Goal: Task Accomplishment & Management: Manage account settings

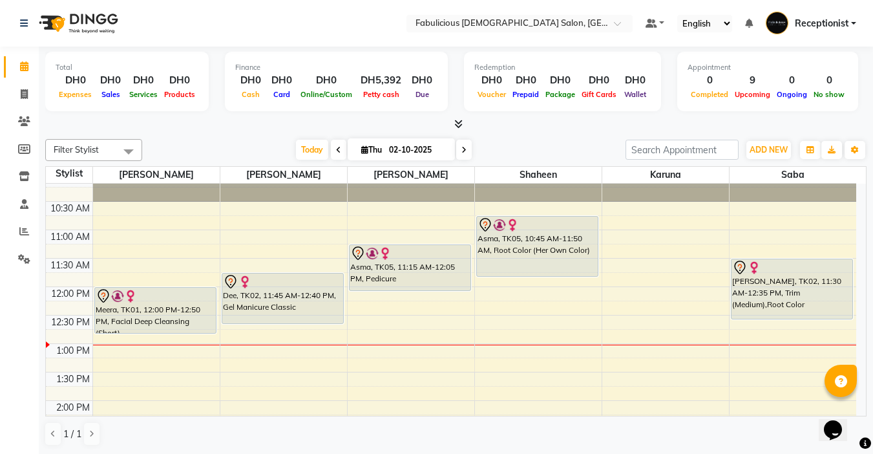
scroll to position [65, 0]
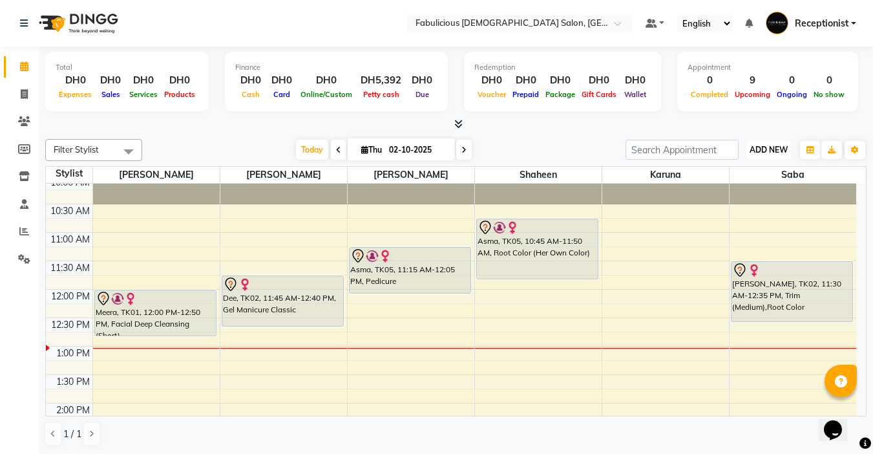
click at [778, 145] on span "ADD NEW" at bounding box center [769, 150] width 38 height 10
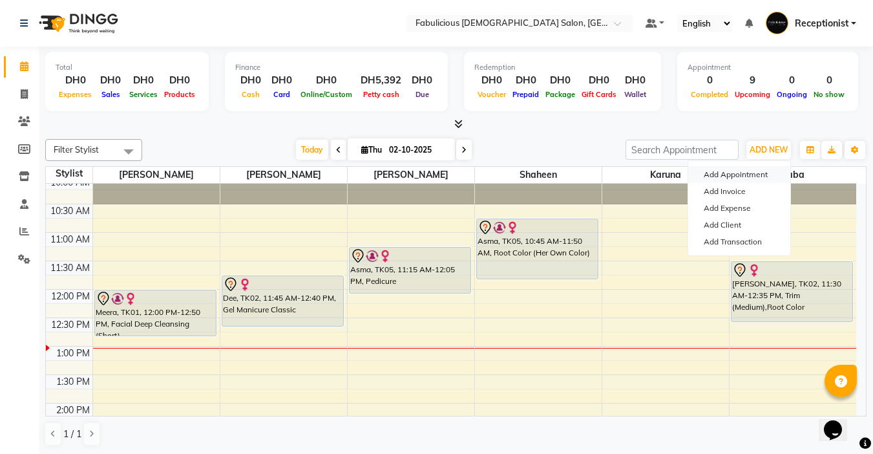
click at [756, 175] on button "Add Appointment" at bounding box center [739, 174] width 102 height 17
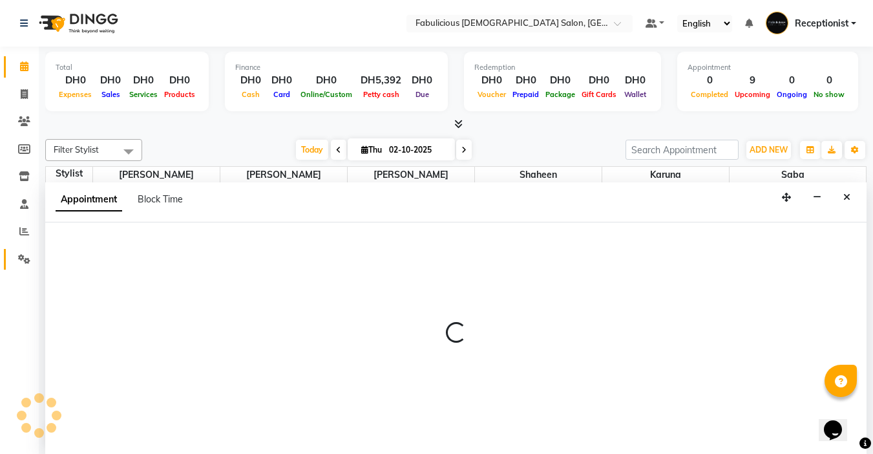
scroll to position [1, 0]
select select "600"
select select "tentative"
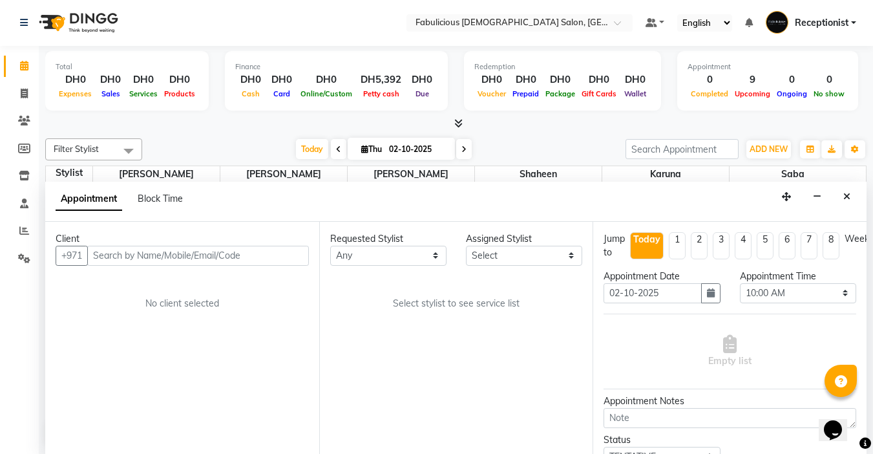
click at [201, 251] on input "text" at bounding box center [198, 256] width 222 height 20
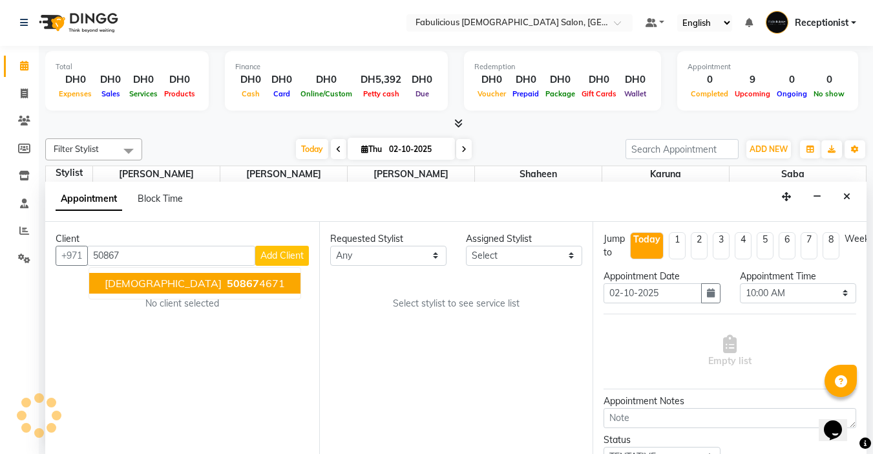
click at [118, 286] on span "[DEMOGRAPHIC_DATA]" at bounding box center [163, 283] width 117 height 13
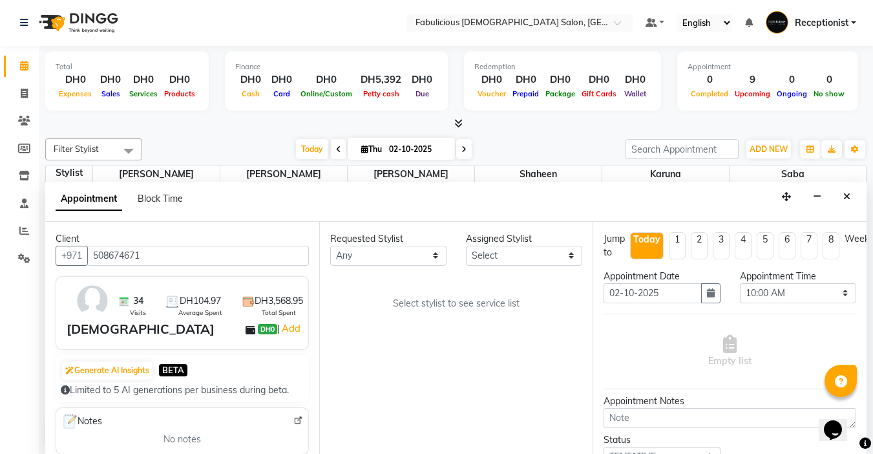
type input "508674671"
click at [560, 253] on select "Select [PERSON_NAME] [PERSON_NAME] [PERSON_NAME] [PERSON_NAME]" at bounding box center [524, 256] width 116 height 20
select select "11627"
click at [466, 246] on select "Select [PERSON_NAME] [PERSON_NAME] [PERSON_NAME] [PERSON_NAME]" at bounding box center [524, 256] width 116 height 20
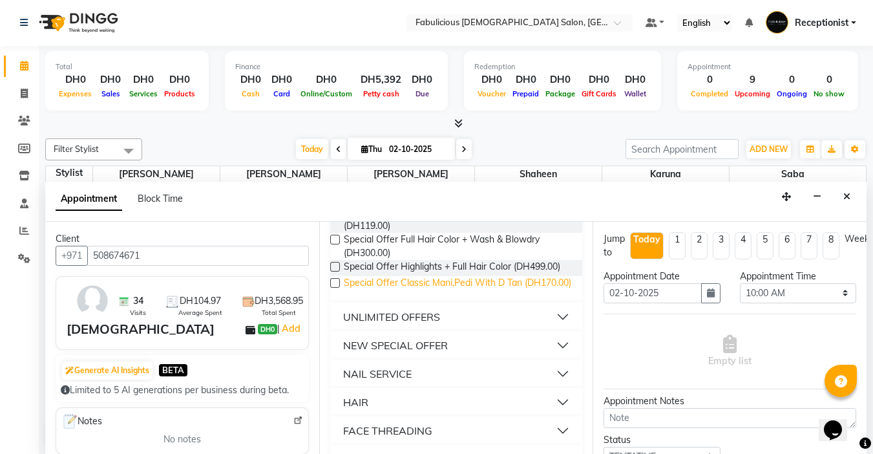
scroll to position [776, 0]
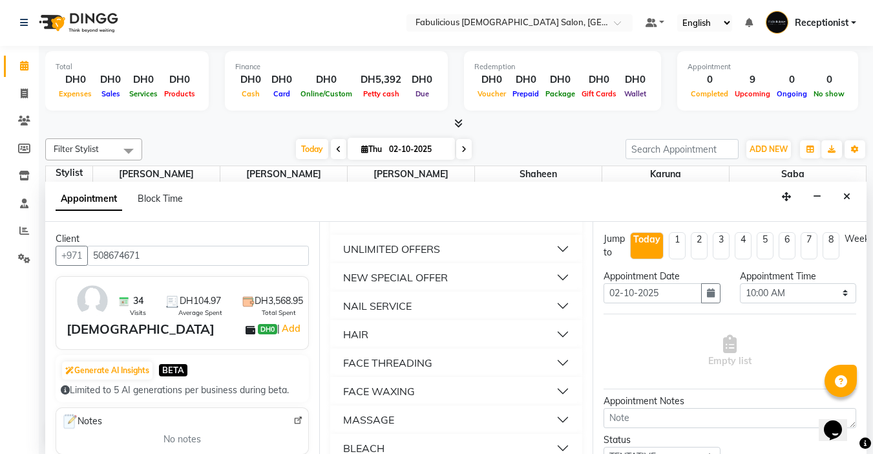
click at [543, 317] on button "NAIL SERVICE" at bounding box center [456, 305] width 242 height 23
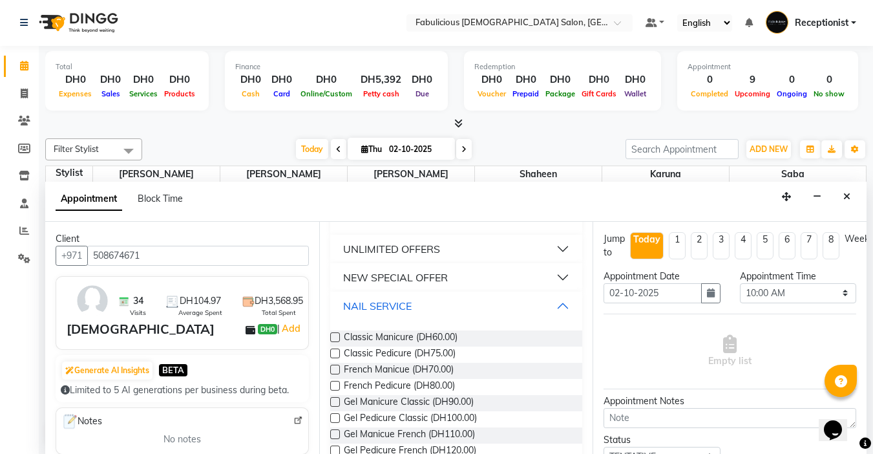
click at [551, 317] on button "NAIL SERVICE" at bounding box center [456, 305] width 242 height 23
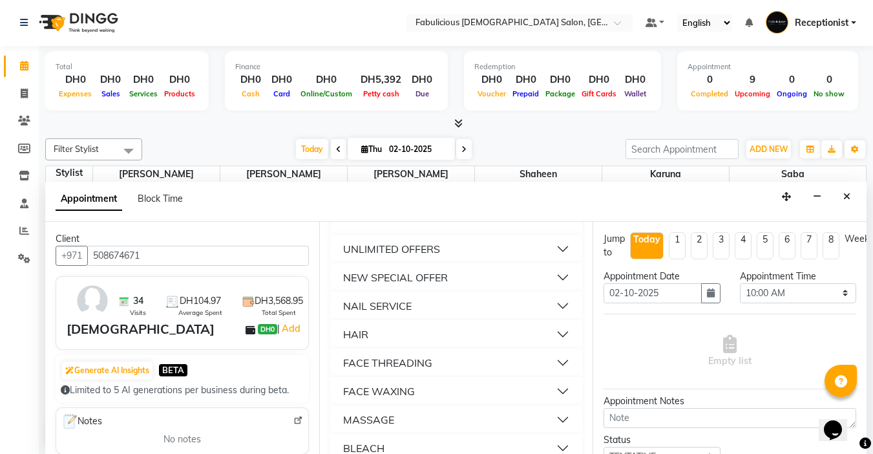
click at [551, 374] on button "FACE THREADING" at bounding box center [456, 362] width 242 height 23
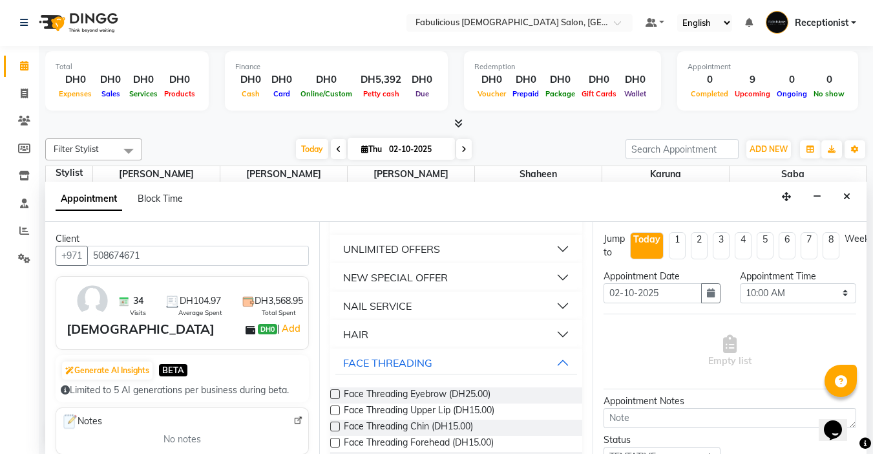
click at [338, 399] on label at bounding box center [335, 394] width 10 height 10
click at [338, 399] on input "checkbox" at bounding box center [334, 395] width 8 height 8
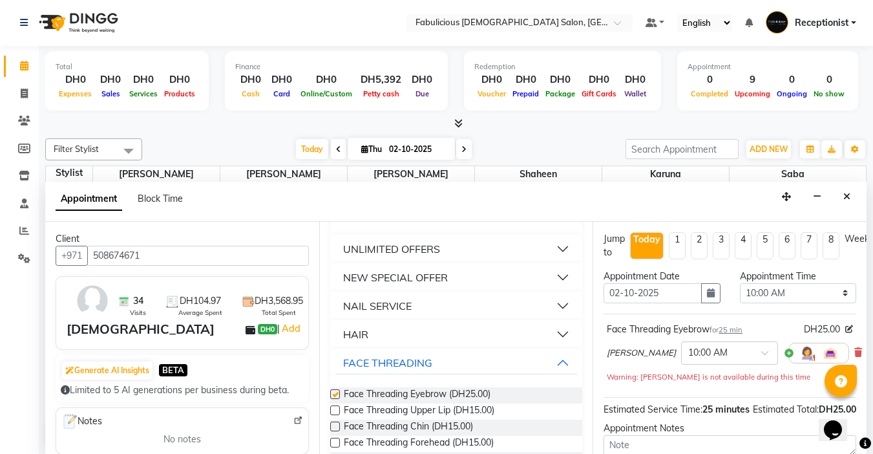
checkbox input "false"
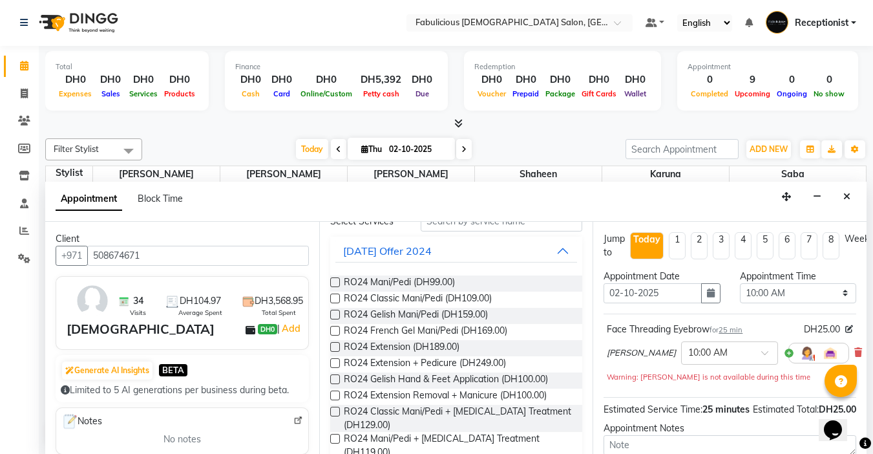
scroll to position [0, 0]
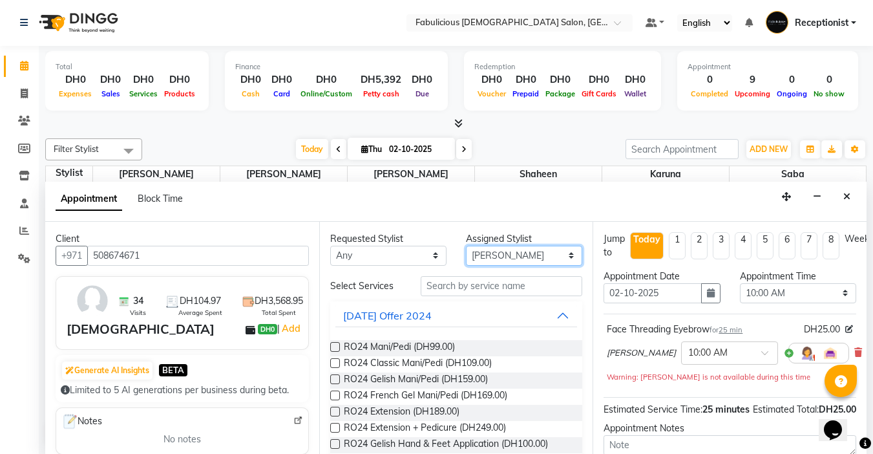
click at [558, 259] on select "Select [PERSON_NAME] [PERSON_NAME] [PERSON_NAME] [PERSON_NAME]" at bounding box center [524, 256] width 116 height 20
select select "11628"
click at [466, 246] on select "Select [PERSON_NAME] [PERSON_NAME] [PERSON_NAME] [PERSON_NAME]" at bounding box center [524, 256] width 116 height 20
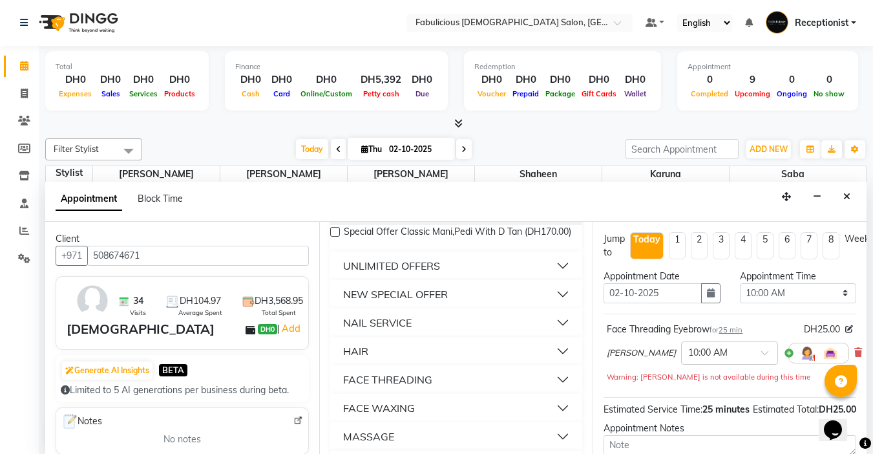
scroll to position [776, 0]
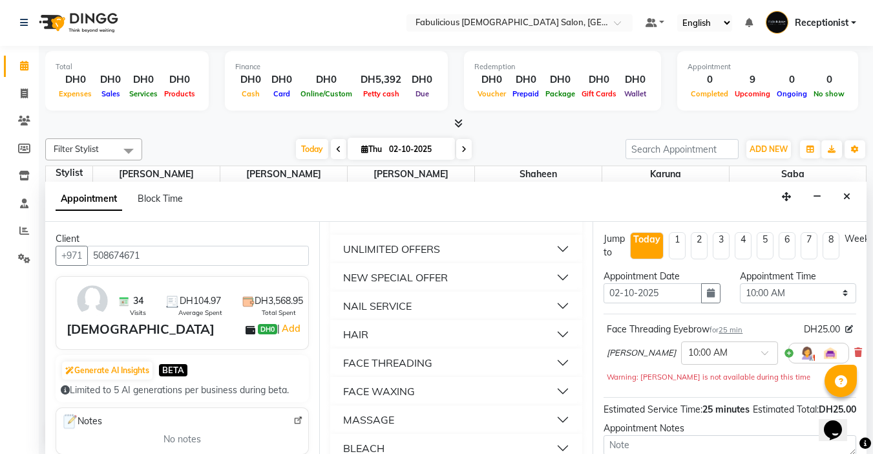
click at [544, 317] on button "NAIL SERVICE" at bounding box center [456, 305] width 242 height 23
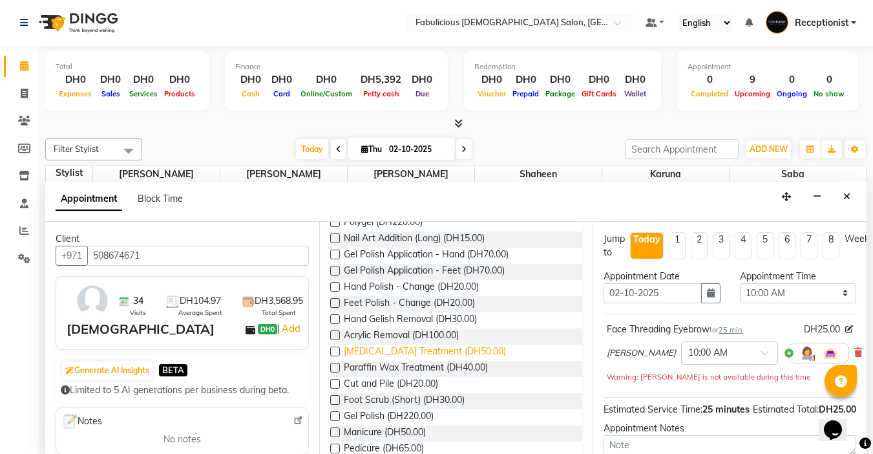
scroll to position [1099, 0]
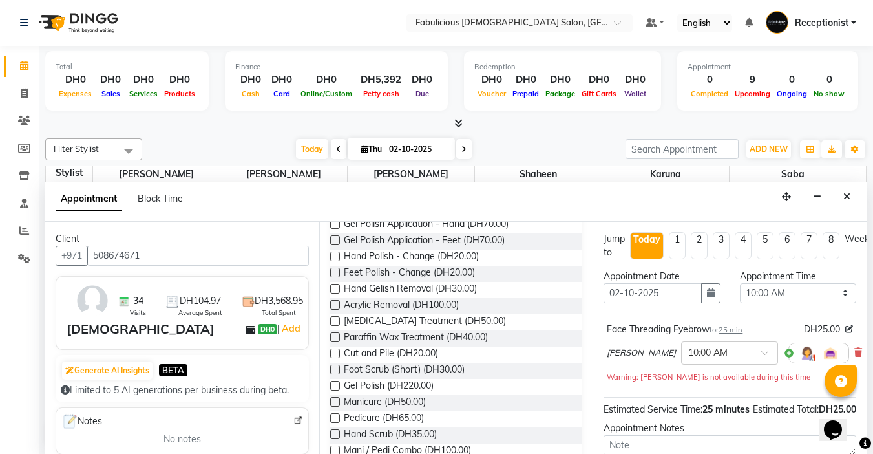
click at [334, 326] on label at bounding box center [335, 321] width 10 height 10
click at [334, 326] on input "checkbox" at bounding box center [334, 322] width 8 height 8
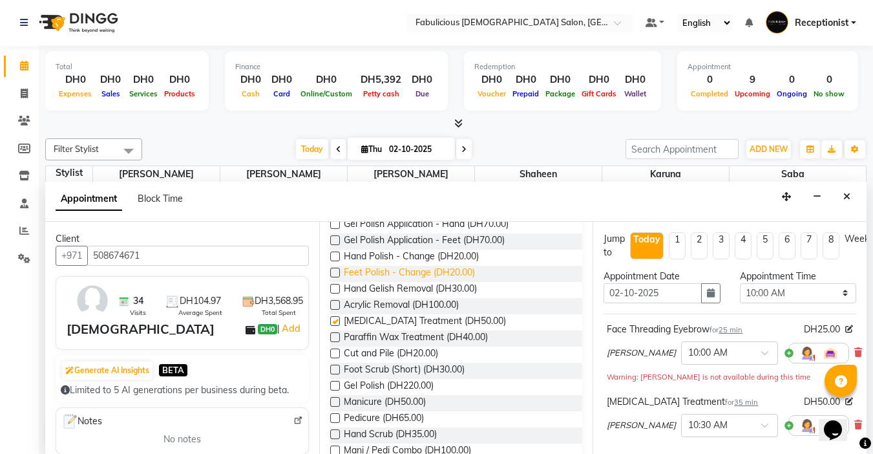
checkbox input "false"
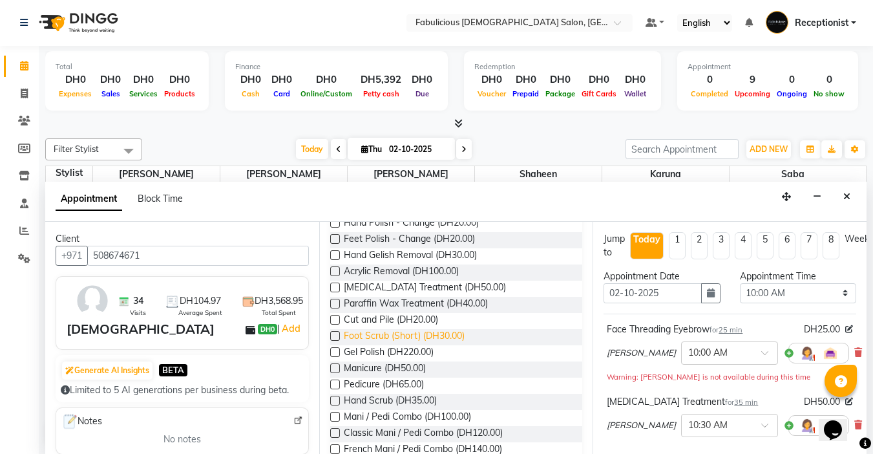
scroll to position [1163, 0]
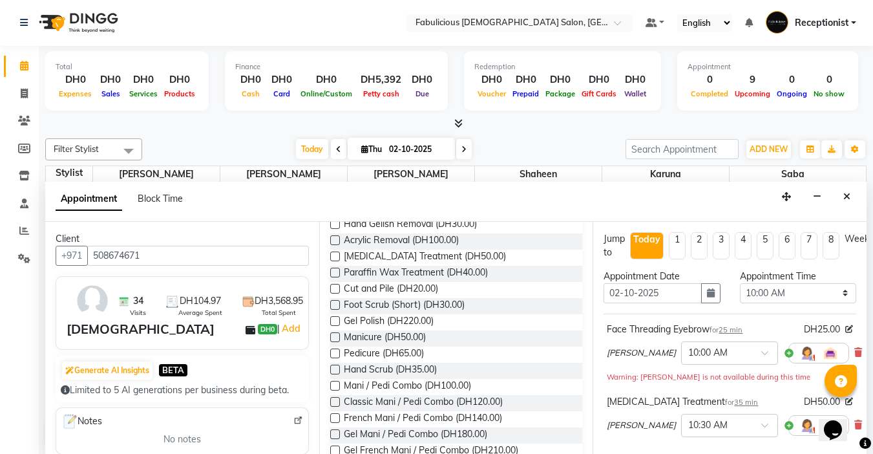
click at [331, 358] on label at bounding box center [335, 353] width 10 height 10
click at [331, 359] on input "checkbox" at bounding box center [334, 354] width 8 height 8
checkbox input "false"
click at [833, 293] on select "Select 10:00 AM 10:15 AM 10:30 AM 10:45 AM 11:00 AM 11:15 AM 11:30 AM 11:45 AM …" at bounding box center [798, 293] width 116 height 20
select select "810"
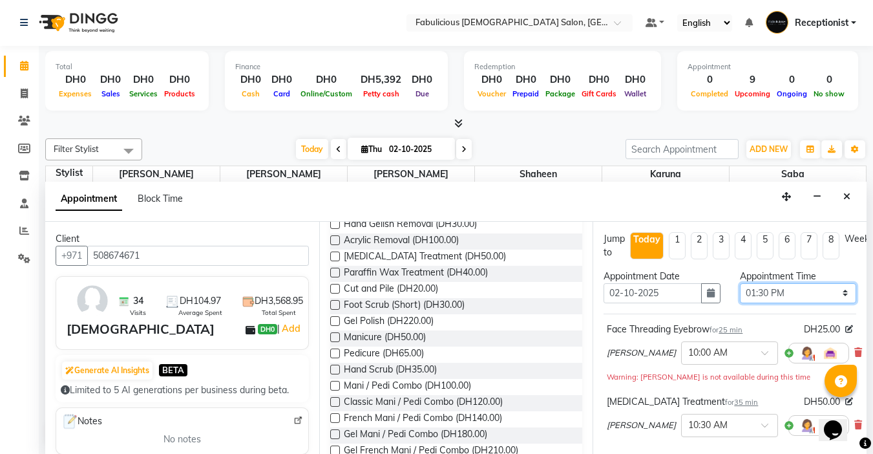
click at [740, 283] on select "Select 10:00 AM 10:15 AM 10:30 AM 10:45 AM 11:00 AM 11:15 AM 11:30 AM 11:45 AM …" at bounding box center [798, 293] width 116 height 20
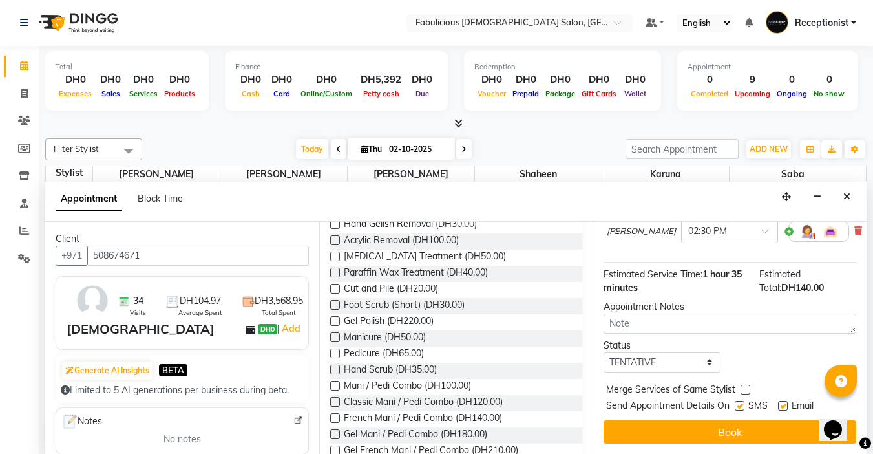
scroll to position [249, 0]
click at [699, 353] on select "Select TENTATIVE CONFIRM CHECK-IN UPCOMING" at bounding box center [662, 362] width 116 height 20
click at [604, 352] on select "Select TENTATIVE CONFIRM CHECK-IN UPCOMING" at bounding box center [662, 362] width 116 height 20
click at [743, 385] on label at bounding box center [746, 390] width 10 height 10
click at [743, 387] on input "checkbox" at bounding box center [745, 391] width 8 height 8
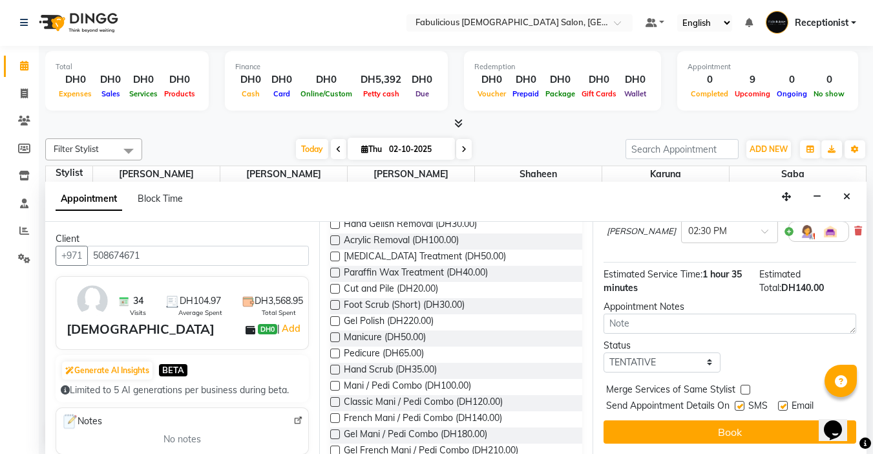
checkbox input "true"
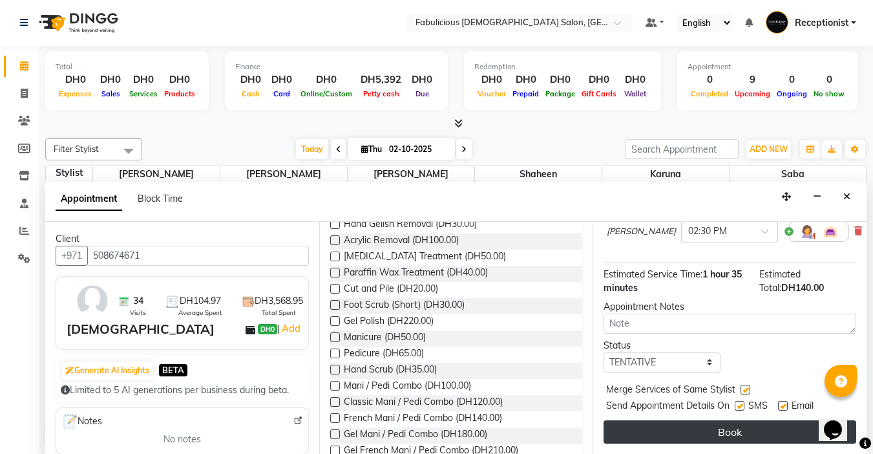
click at [741, 427] on button "Book" at bounding box center [730, 431] width 253 height 23
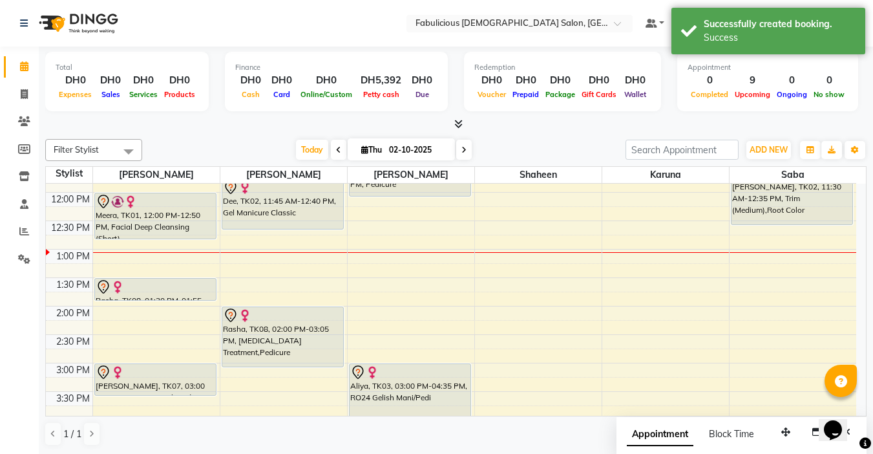
scroll to position [194, 0]
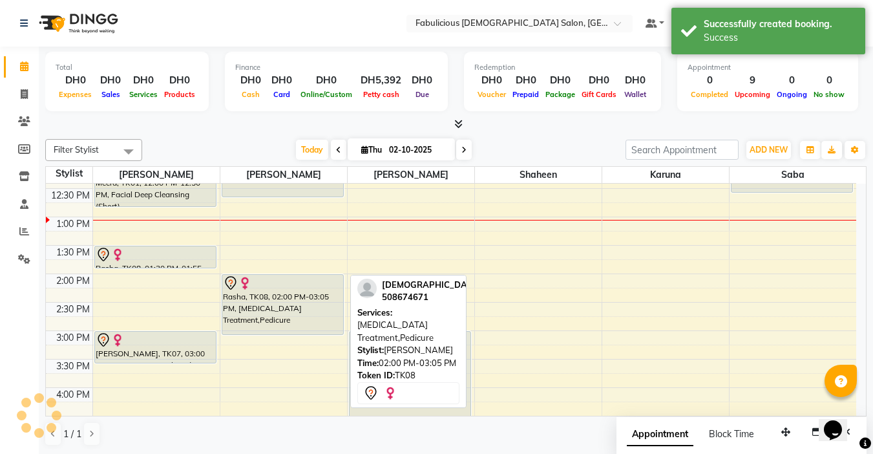
click at [289, 313] on div "Dee, TK02, 11:45 AM-12:40 PM, Gel Manicure Classic Rasha, TK08, 02:00 PM-03:05 …" at bounding box center [283, 416] width 127 height 853
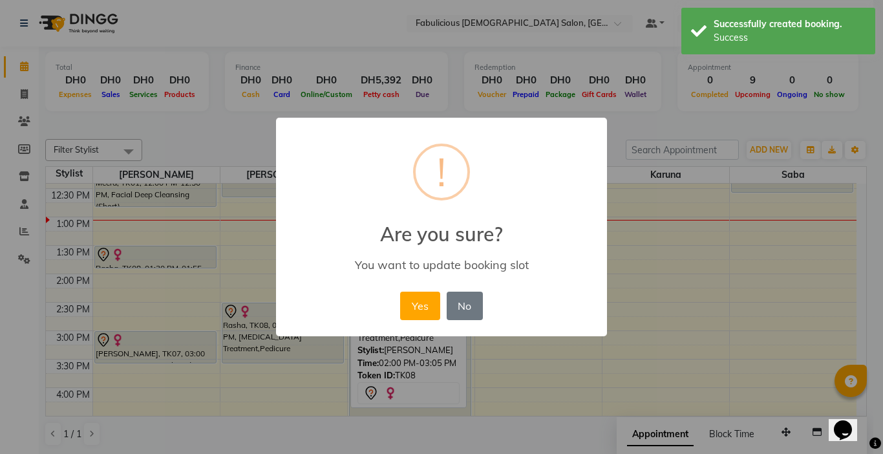
drag, startPoint x: 473, startPoint y: 312, endPoint x: 372, endPoint y: 299, distance: 102.3
click at [473, 311] on button "No" at bounding box center [465, 306] width 36 height 28
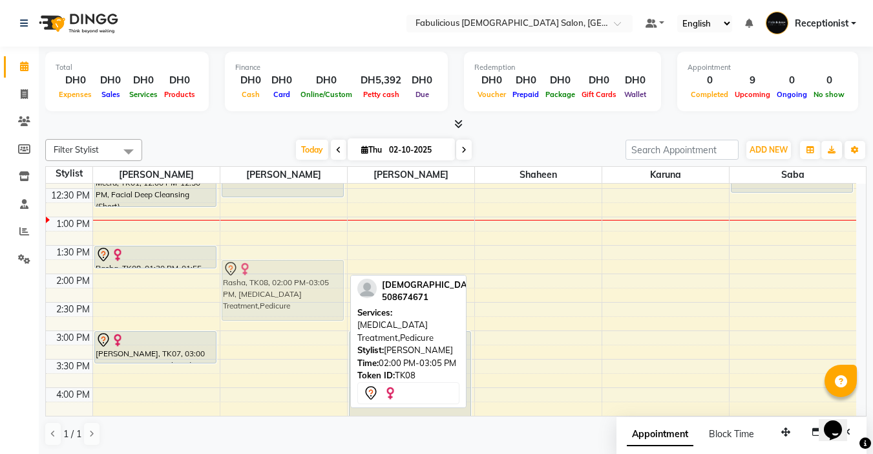
drag, startPoint x: 255, startPoint y: 282, endPoint x: 260, endPoint y: 264, distance: 18.8
click at [260, 264] on div "Dee, TK02, 11:45 AM-12:40 PM, Gel Manicure Classic Rasha, TK08, 02:00 PM-03:05 …" at bounding box center [283, 416] width 127 height 853
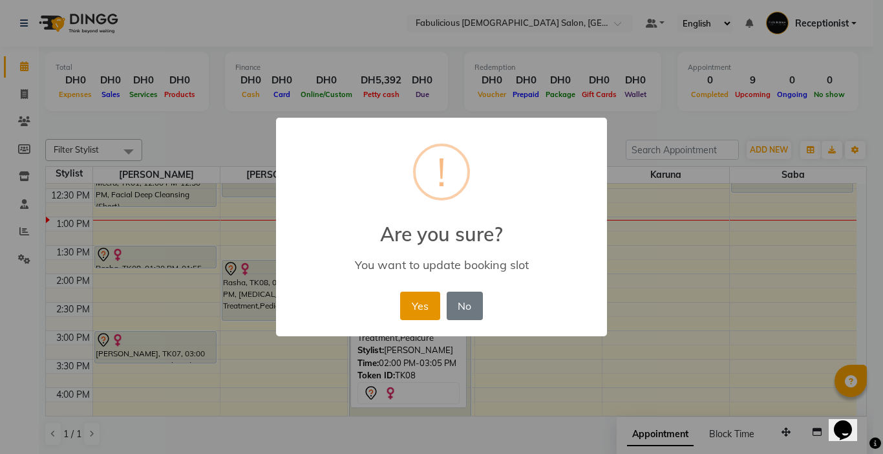
click at [416, 308] on button "Yes" at bounding box center [419, 306] width 39 height 28
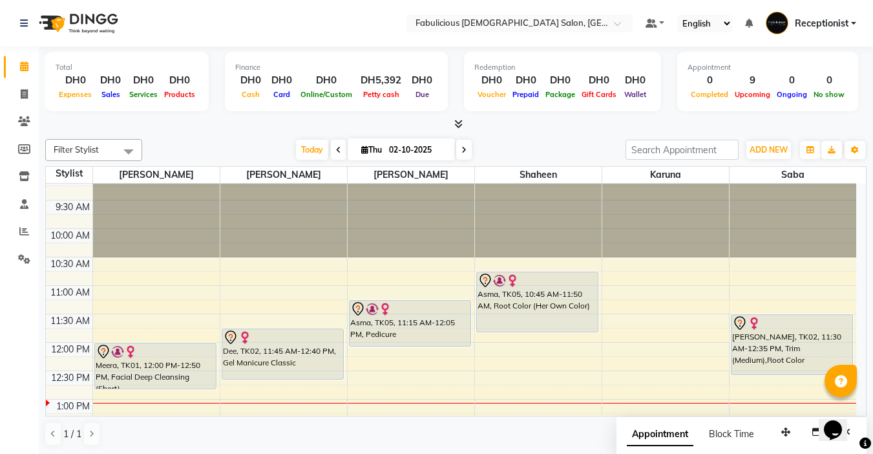
scroll to position [0, 0]
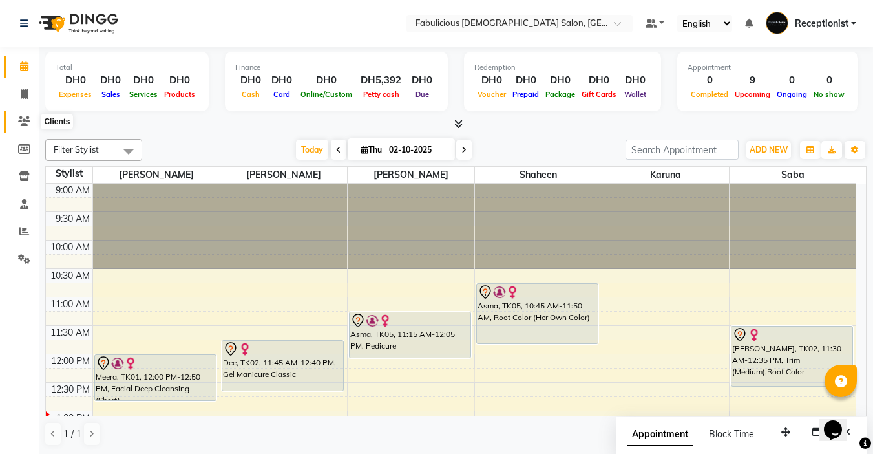
click at [22, 118] on icon at bounding box center [24, 121] width 12 height 10
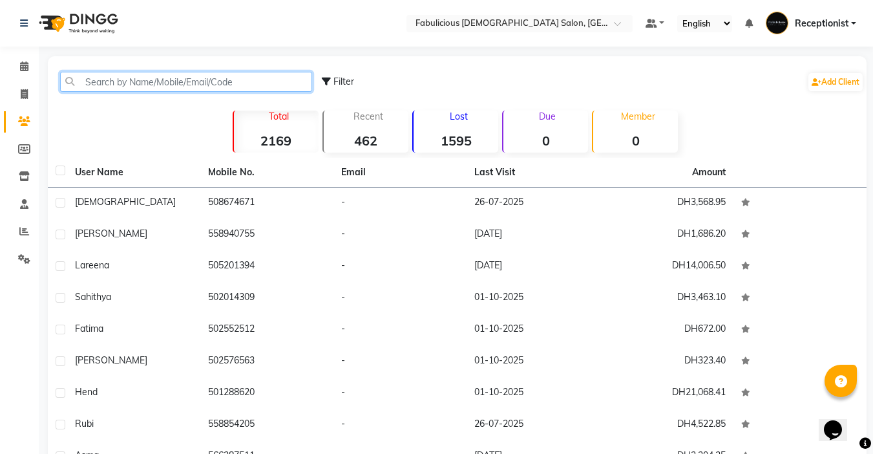
click at [260, 81] on input "text" at bounding box center [186, 82] width 252 height 20
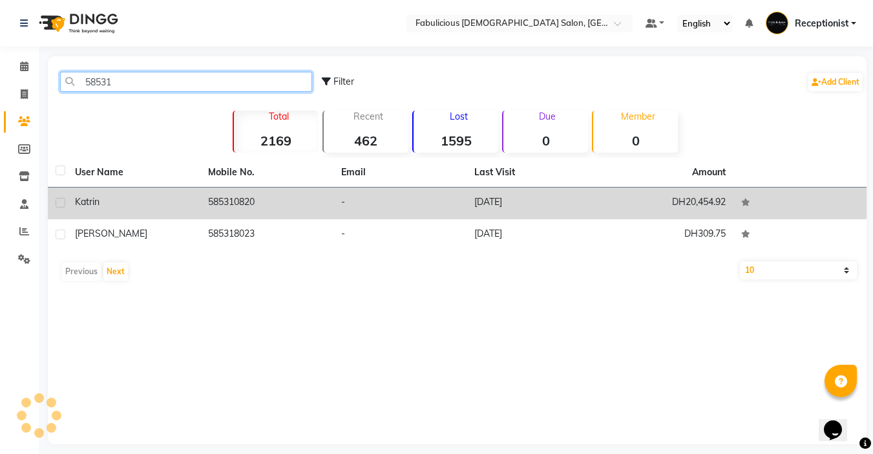
type input "58531"
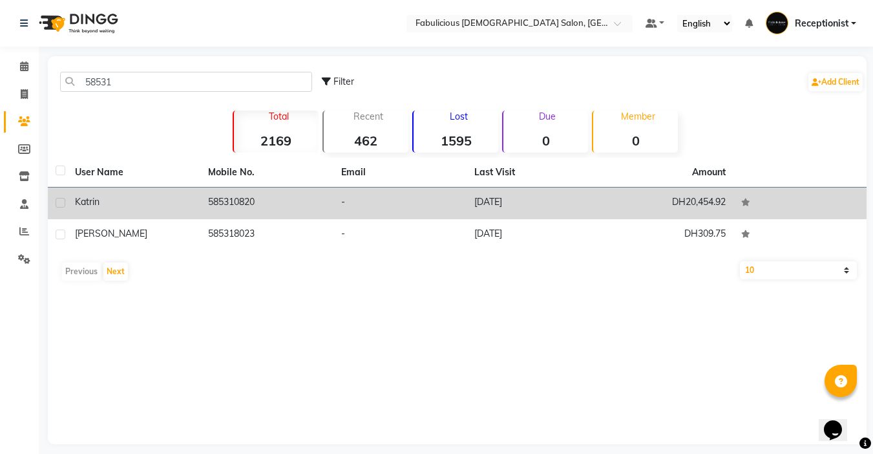
click at [248, 195] on td "585310820" at bounding box center [266, 203] width 133 height 32
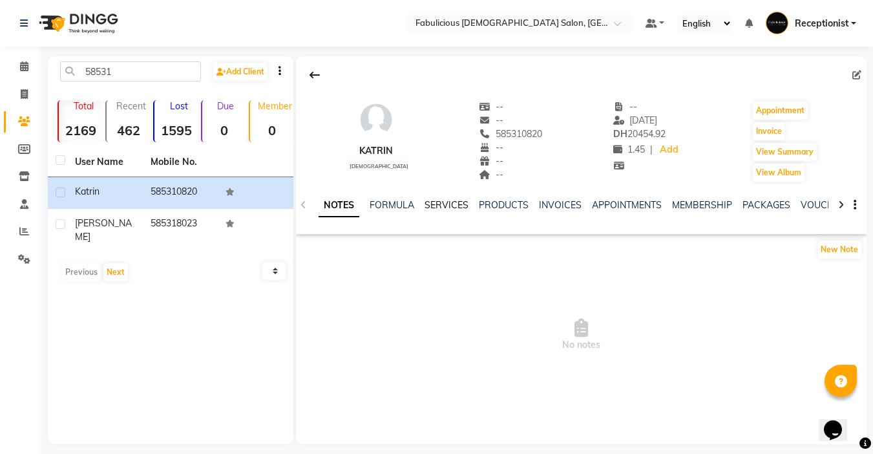
click at [430, 202] on link "SERVICES" at bounding box center [447, 205] width 44 height 12
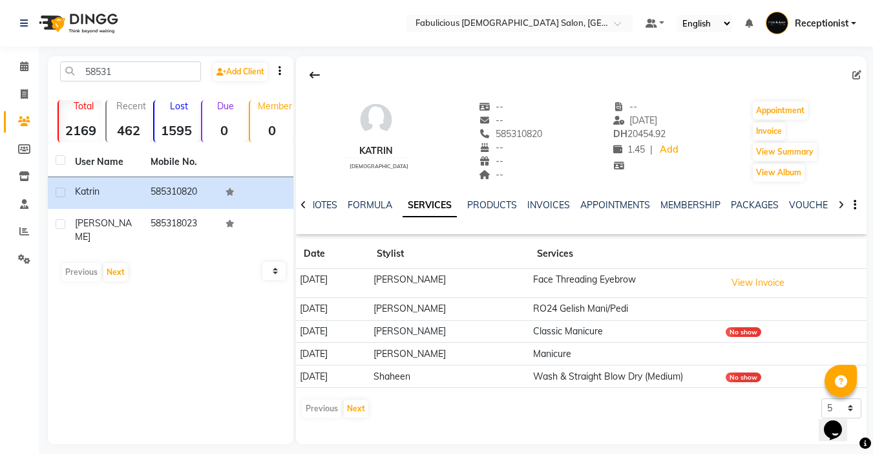
scroll to position [10, 0]
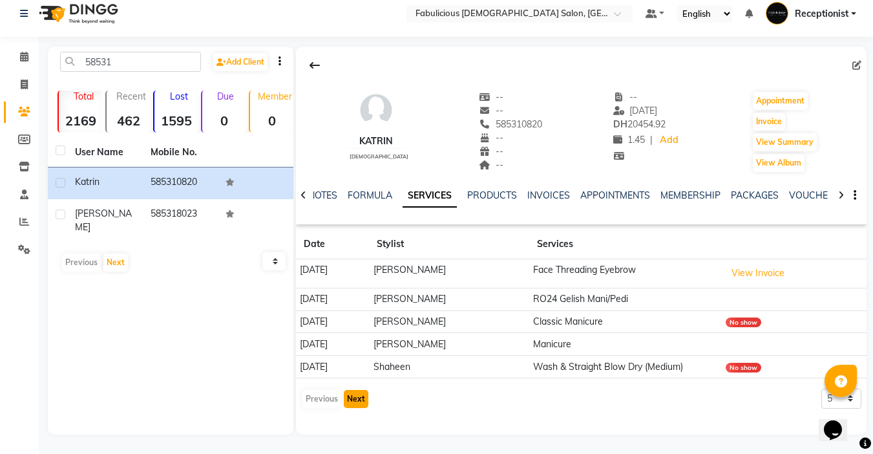
click at [355, 397] on button "Next" at bounding box center [356, 399] width 25 height 18
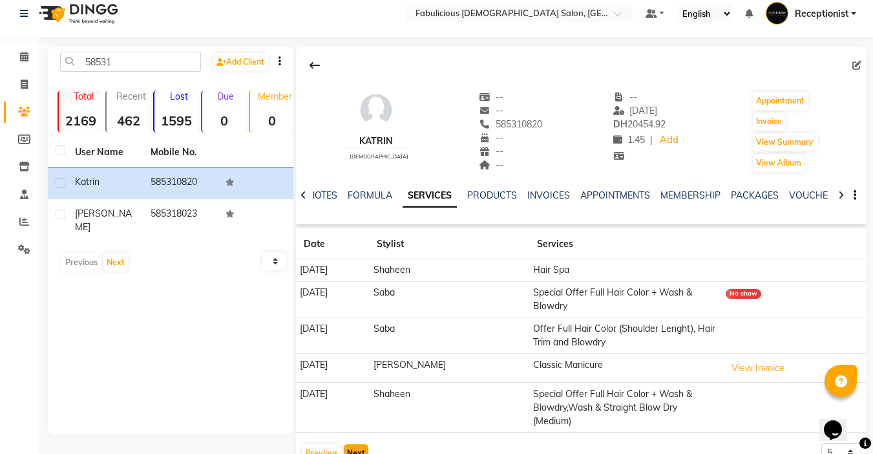
scroll to position [30, 0]
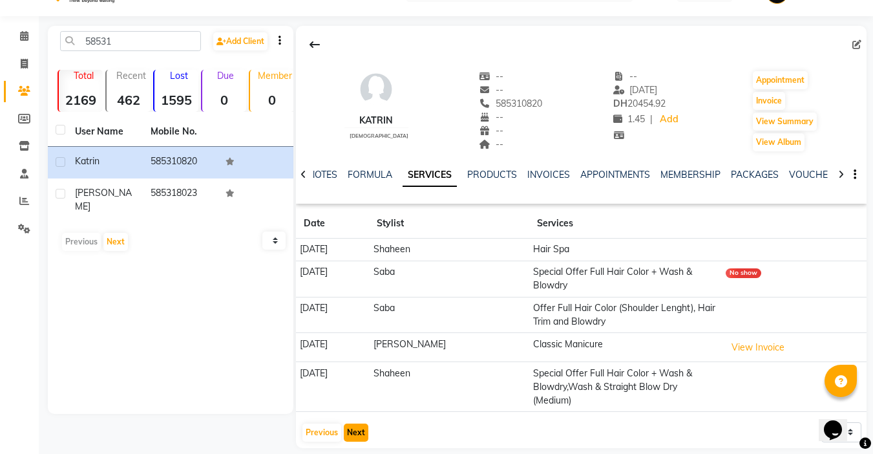
click at [352, 423] on button "Next" at bounding box center [356, 432] width 25 height 18
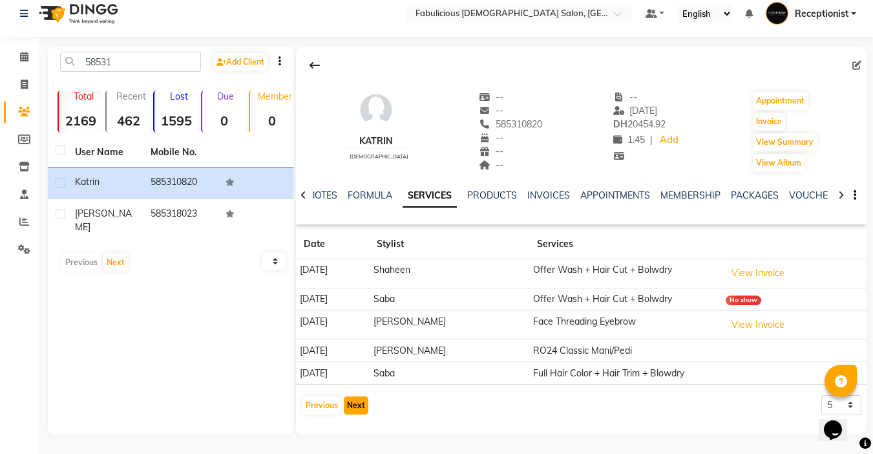
scroll to position [10, 0]
click at [355, 407] on button "Next" at bounding box center [356, 405] width 25 height 18
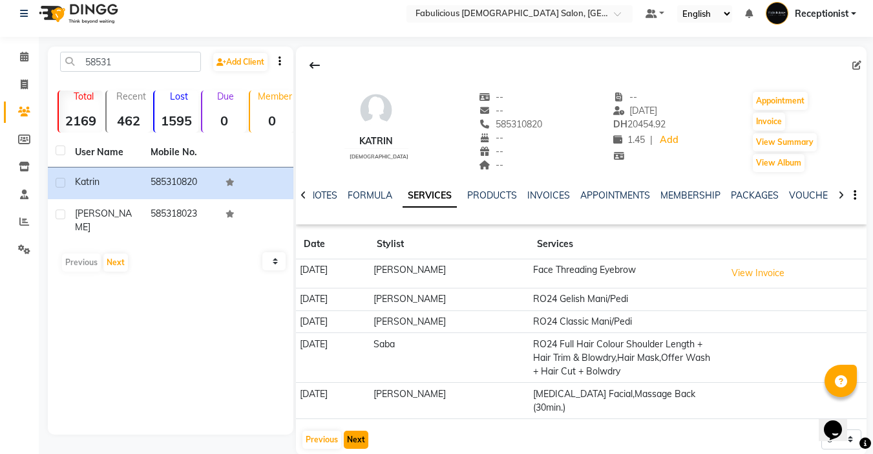
scroll to position [17, 0]
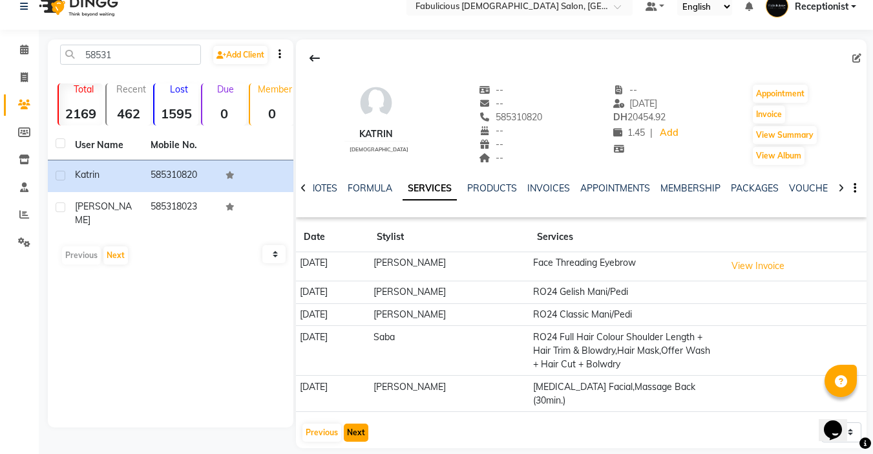
click at [348, 423] on button "Next" at bounding box center [356, 432] width 25 height 18
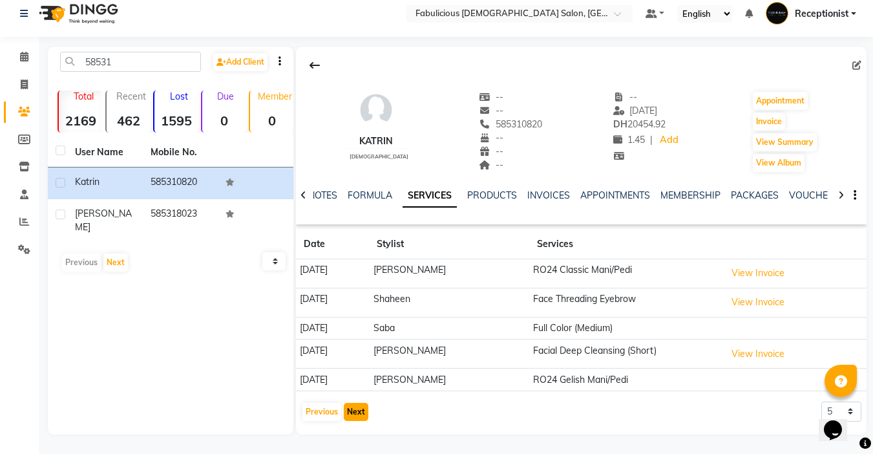
scroll to position [10, 0]
click at [348, 415] on button "Next" at bounding box center [356, 412] width 25 height 18
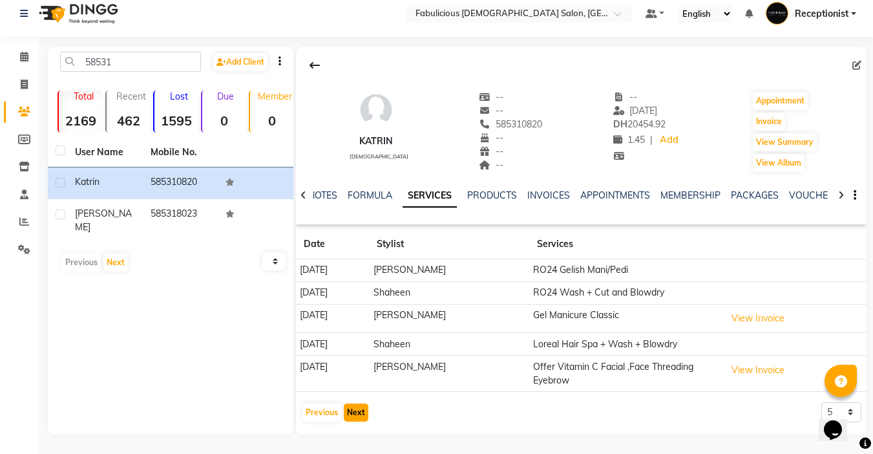
click at [350, 414] on button "Next" at bounding box center [356, 412] width 25 height 18
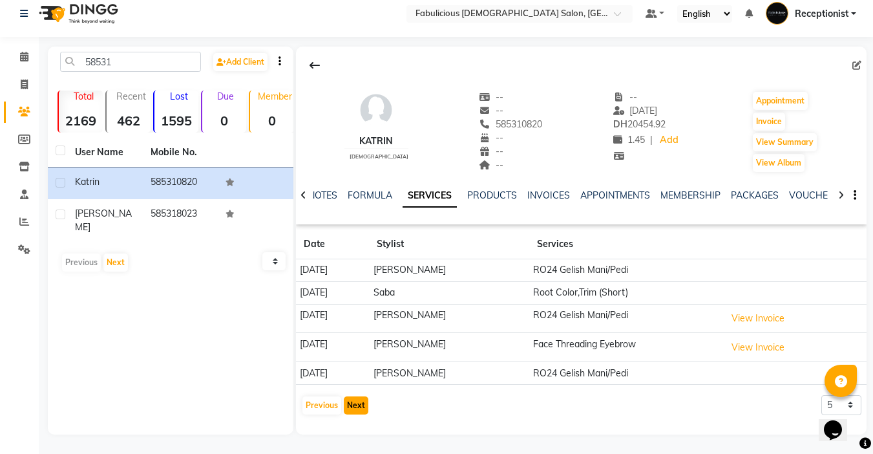
click at [350, 413] on button "Next" at bounding box center [356, 405] width 25 height 18
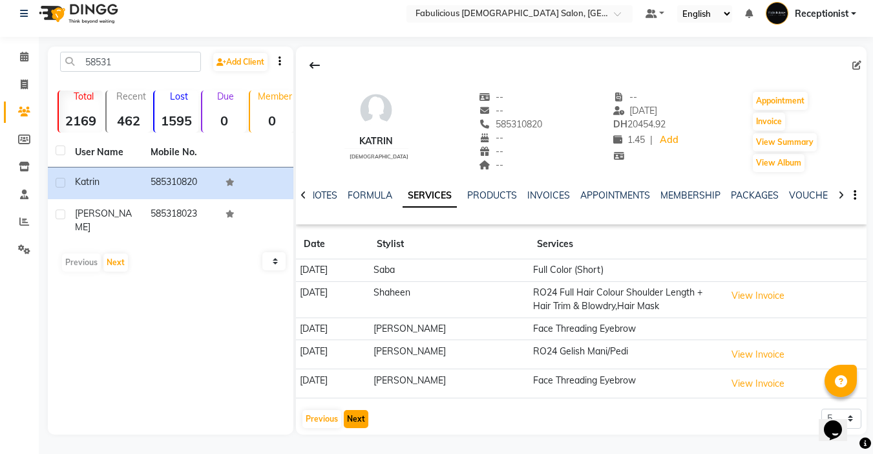
click at [357, 419] on button "Next" at bounding box center [356, 419] width 25 height 18
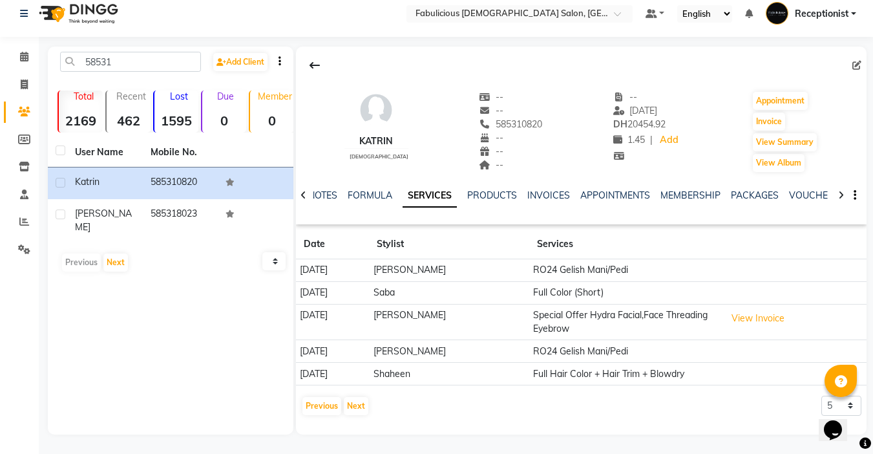
click at [357, 421] on div "Katrin [DEMOGRAPHIC_DATA] -- -- 585310820 -- -- -- -- [DATE] DH 20454.92 1.45 |…" at bounding box center [581, 234] width 571 height 375
click at [357, 408] on button "Next" at bounding box center [356, 406] width 25 height 18
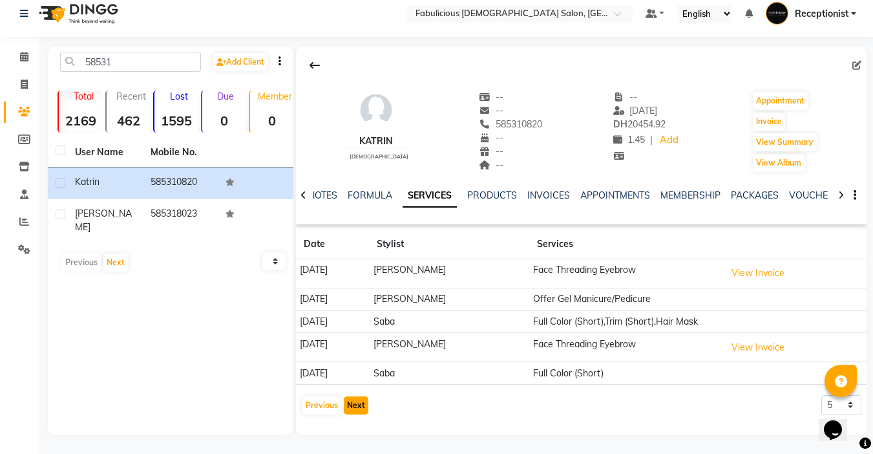
click at [357, 407] on button "Next" at bounding box center [356, 405] width 25 height 18
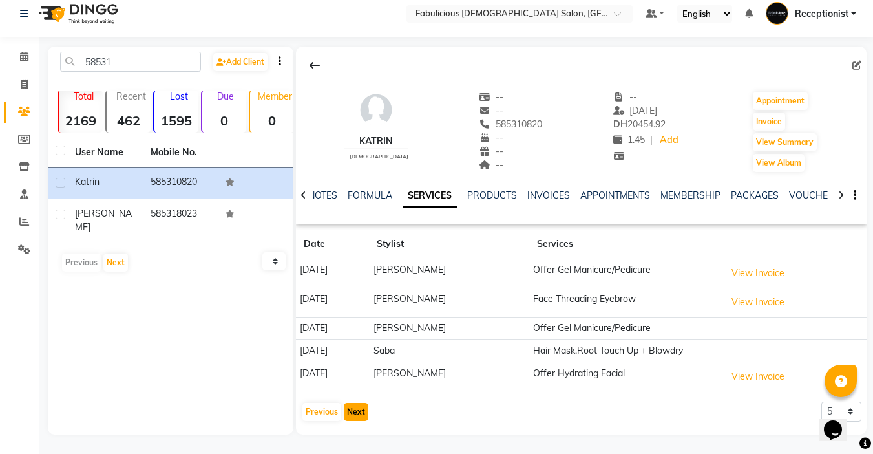
click at [357, 407] on button "Next" at bounding box center [356, 412] width 25 height 18
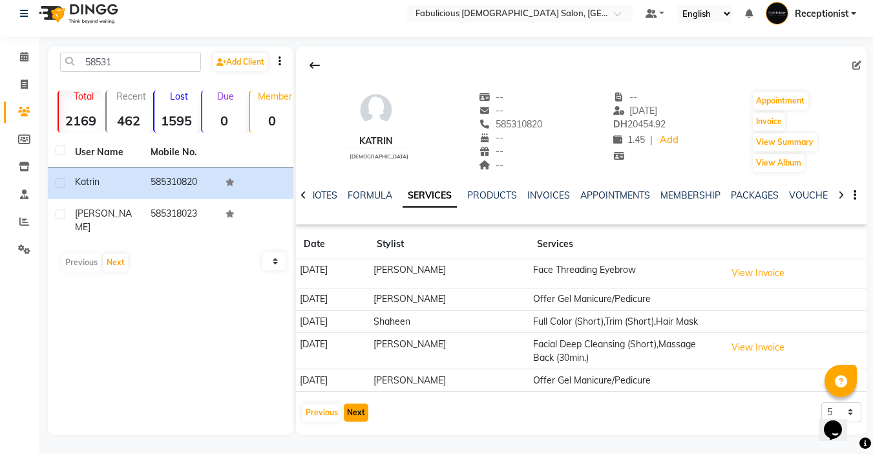
click at [357, 407] on button "Next" at bounding box center [356, 412] width 25 height 18
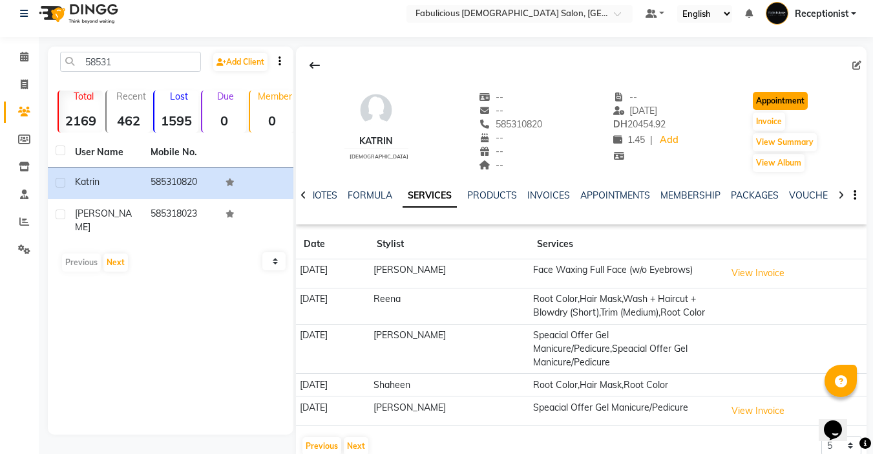
click at [772, 96] on button "Appointment" at bounding box center [780, 101] width 55 height 18
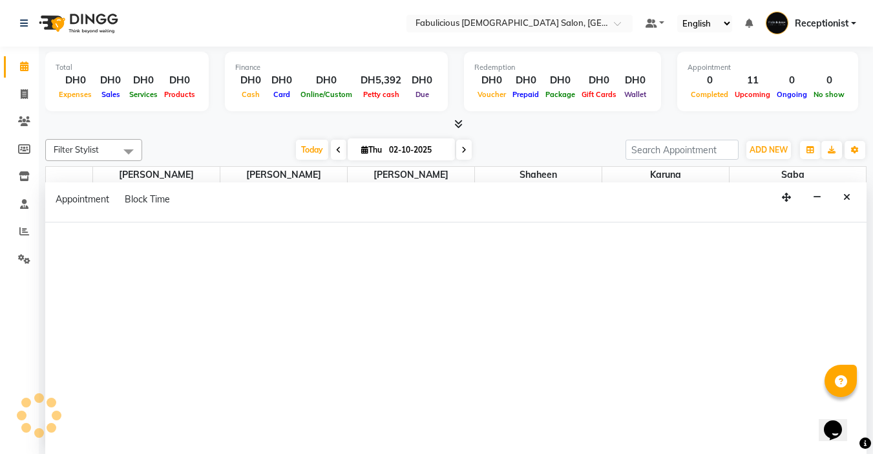
select select "tentative"
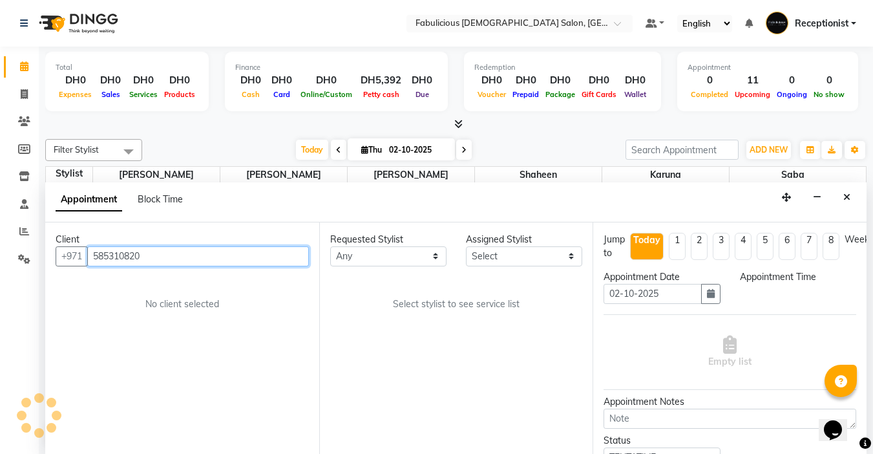
select select "600"
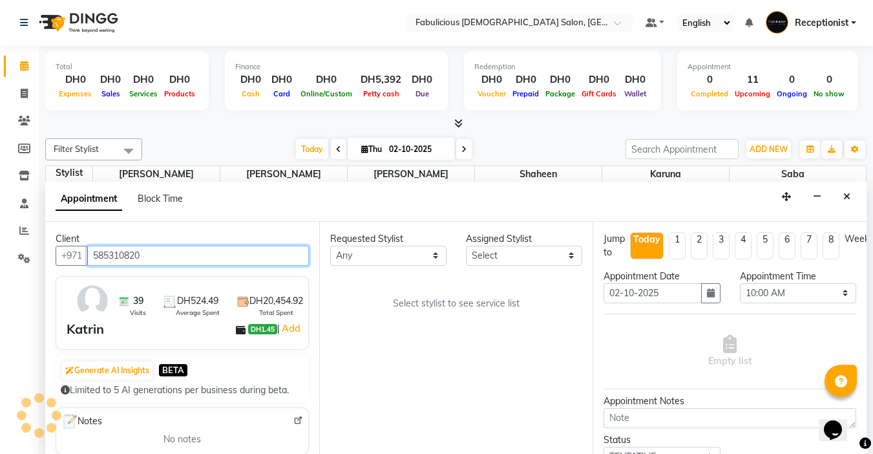
scroll to position [228, 0]
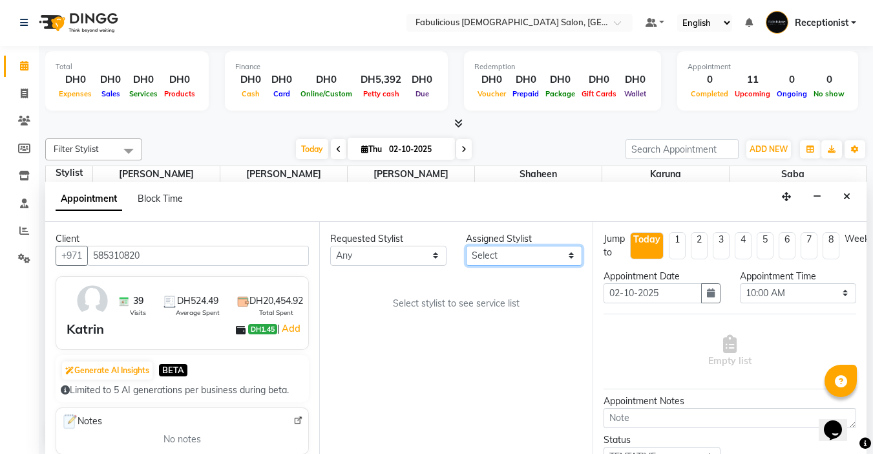
click at [568, 257] on select "Select [PERSON_NAME] [PERSON_NAME] [PERSON_NAME] [PERSON_NAME]" at bounding box center [524, 256] width 116 height 20
select select "11627"
click at [466, 246] on select "Select [PERSON_NAME] [PERSON_NAME] [PERSON_NAME] [PERSON_NAME]" at bounding box center [524, 256] width 116 height 20
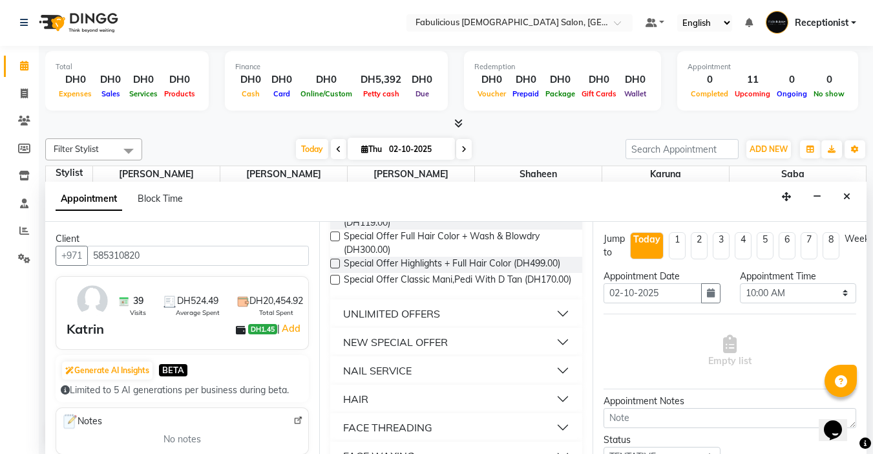
scroll to position [776, 0]
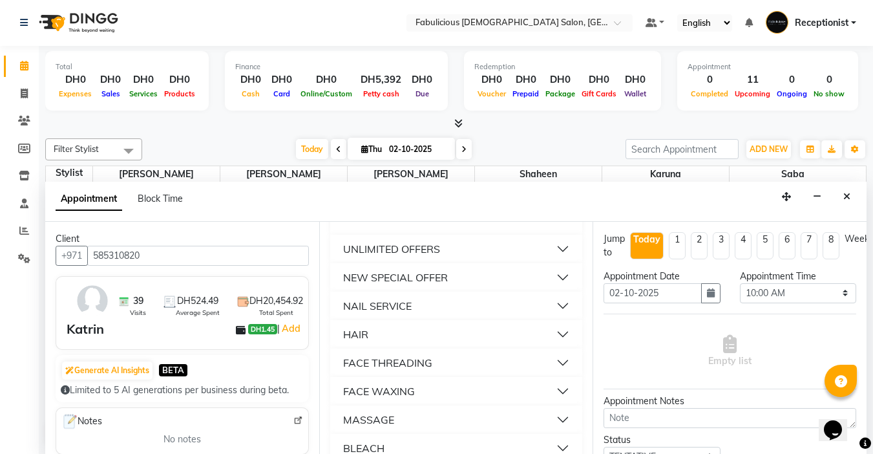
click at [552, 317] on button "NAIL SERVICE" at bounding box center [456, 305] width 242 height 23
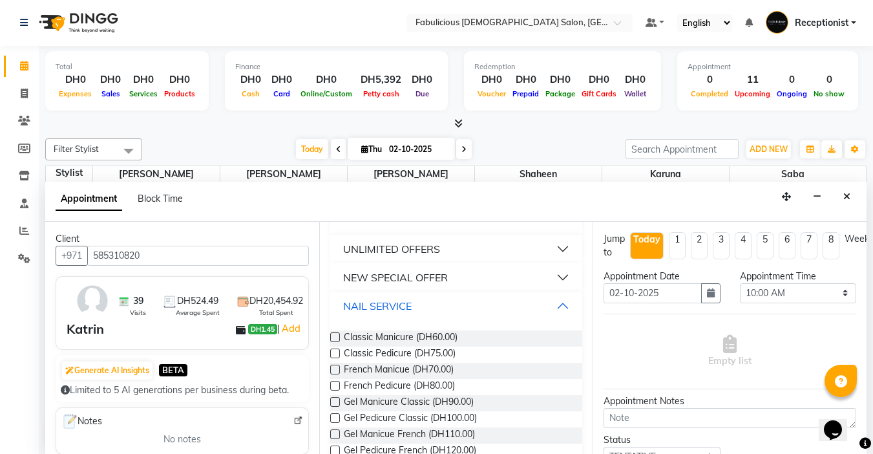
click at [552, 317] on button "NAIL SERVICE" at bounding box center [456, 305] width 242 height 23
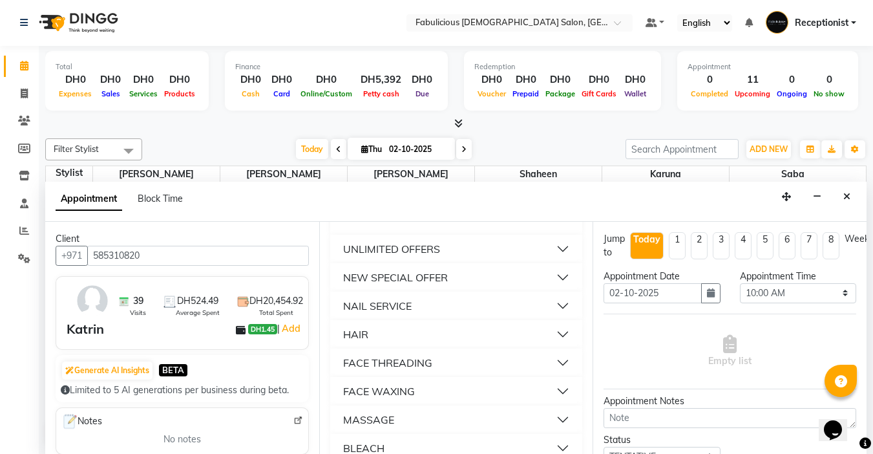
click at [553, 374] on button "FACE THREADING" at bounding box center [456, 362] width 242 height 23
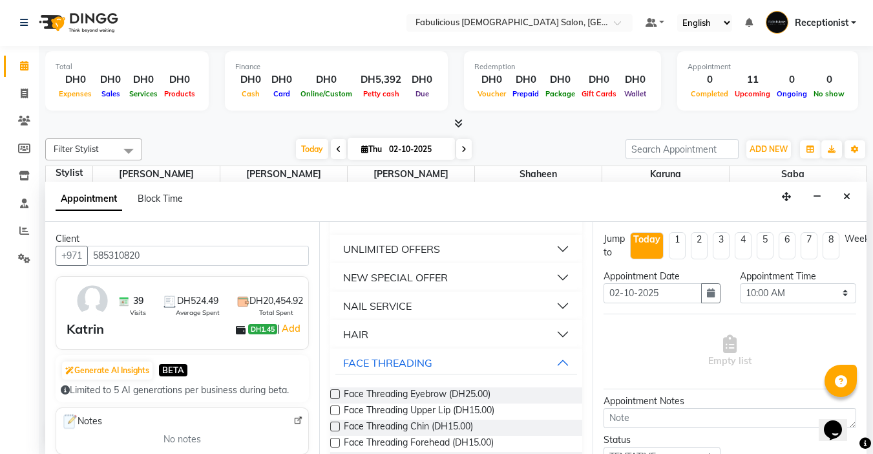
click at [334, 399] on label at bounding box center [335, 394] width 10 height 10
click at [334, 399] on input "checkbox" at bounding box center [334, 395] width 8 height 8
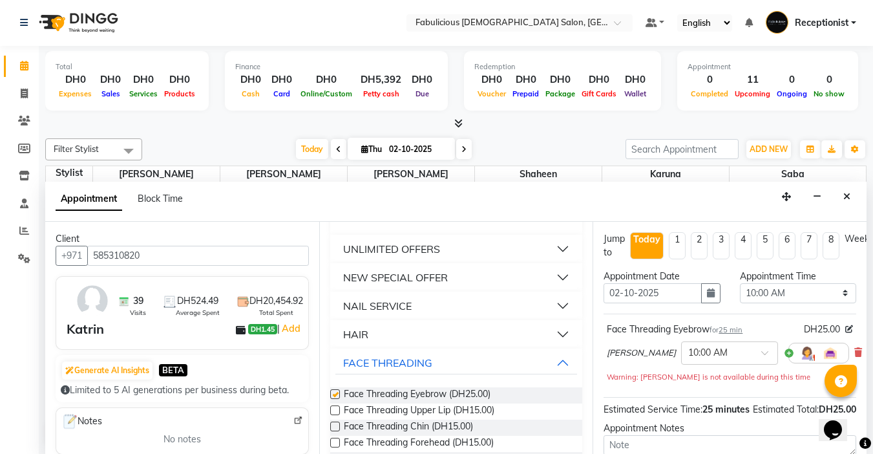
checkbox input "false"
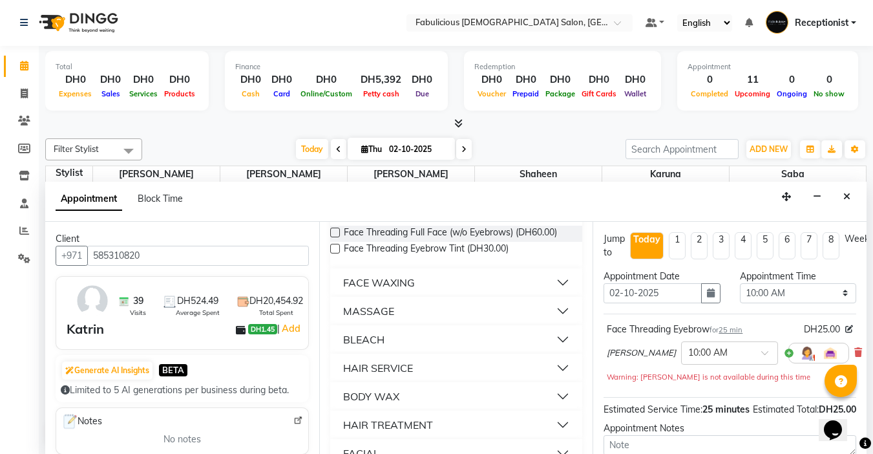
scroll to position [1099, 0]
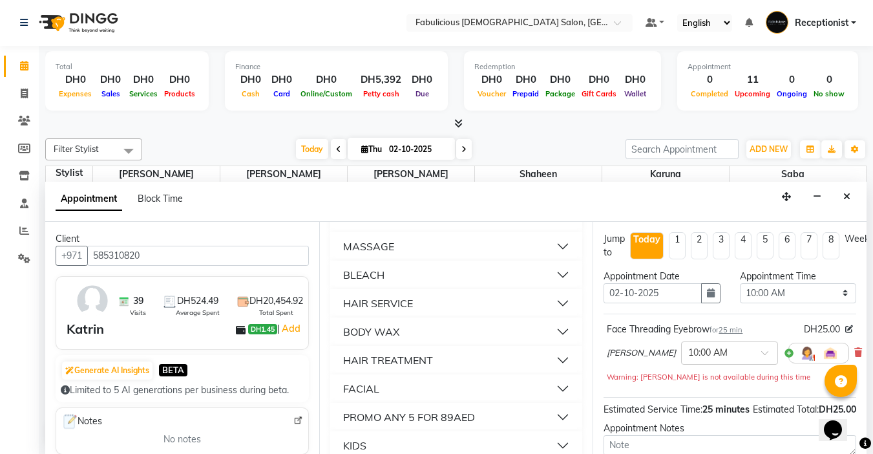
click at [547, 315] on button "HAIR SERVICE" at bounding box center [456, 303] width 242 height 23
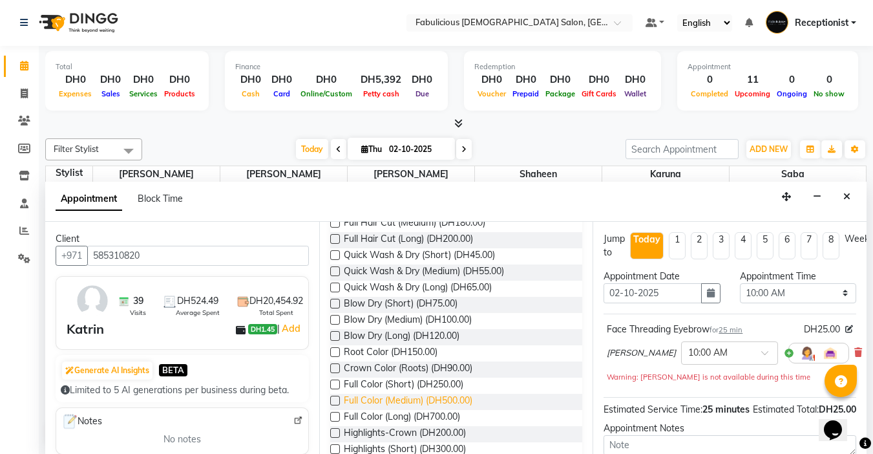
scroll to position [1357, 0]
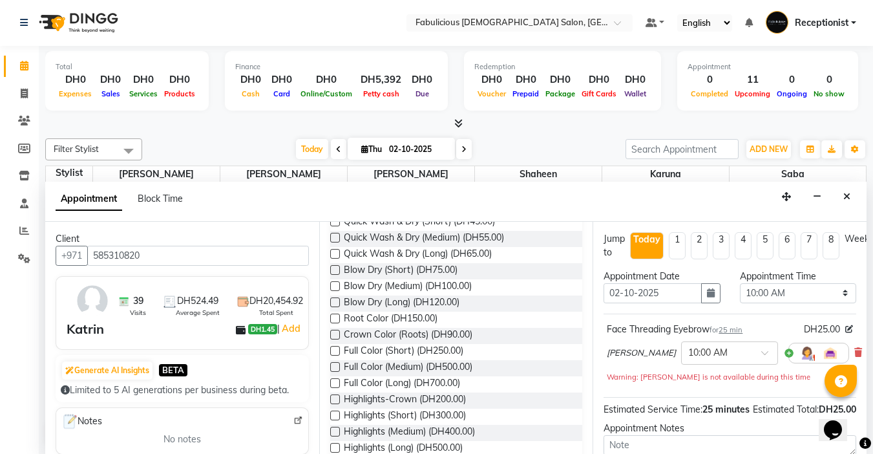
click at [332, 323] on label at bounding box center [335, 318] width 10 height 10
click at [332, 324] on input "checkbox" at bounding box center [334, 319] width 8 height 8
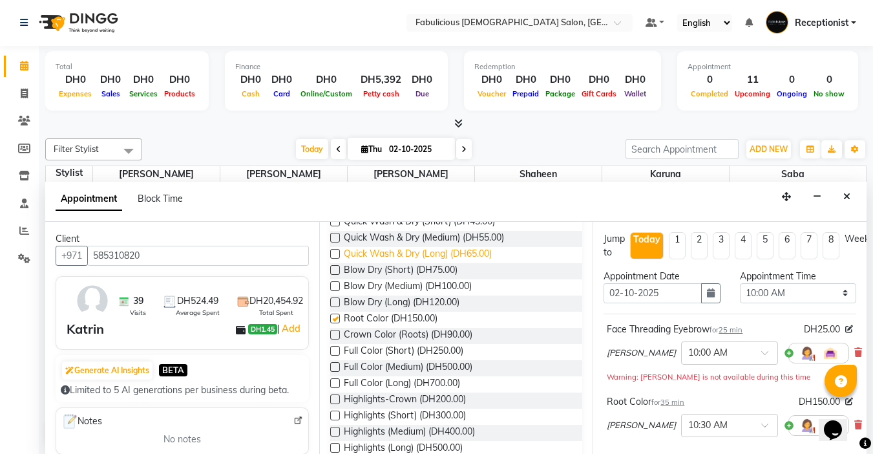
checkbox input "false"
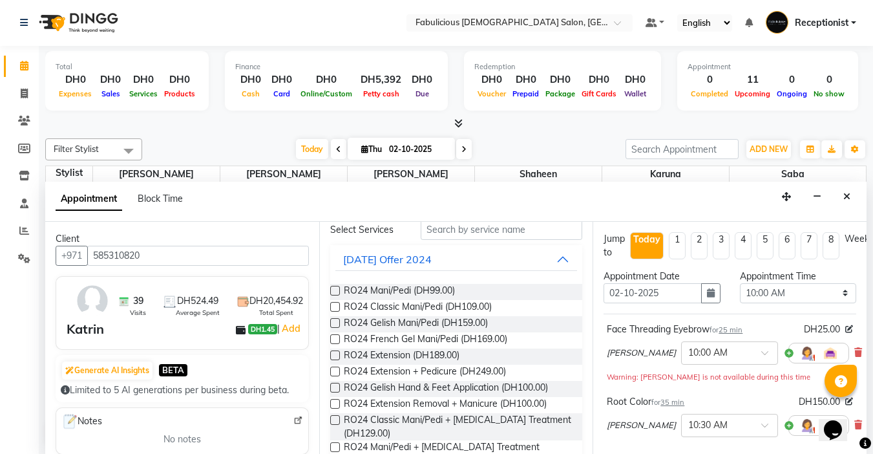
scroll to position [0, 0]
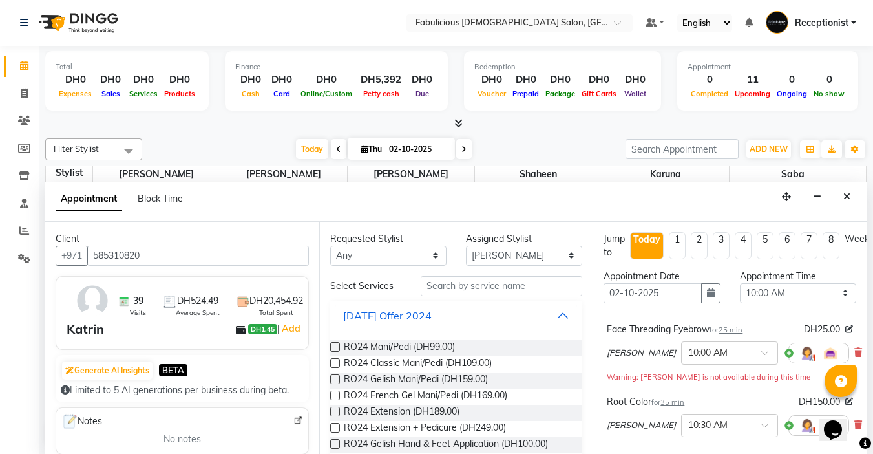
click at [333, 379] on label at bounding box center [335, 379] width 10 height 10
click at [333, 379] on input "checkbox" at bounding box center [334, 380] width 8 height 8
checkbox input "false"
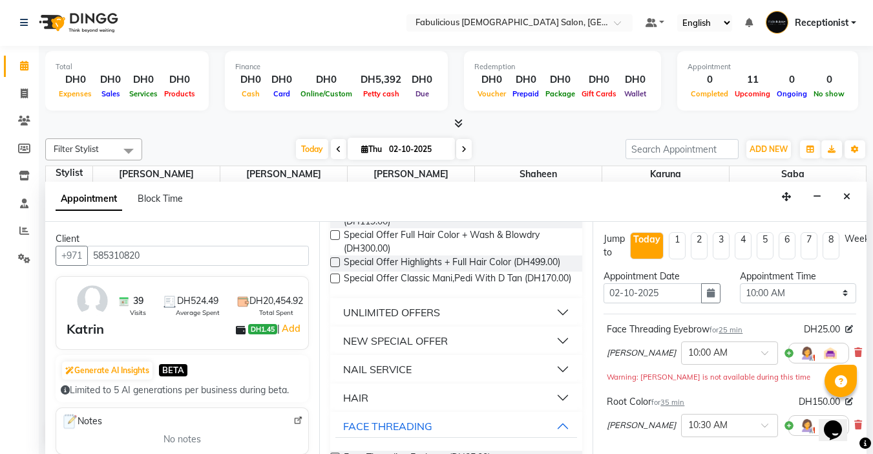
scroll to position [776, 0]
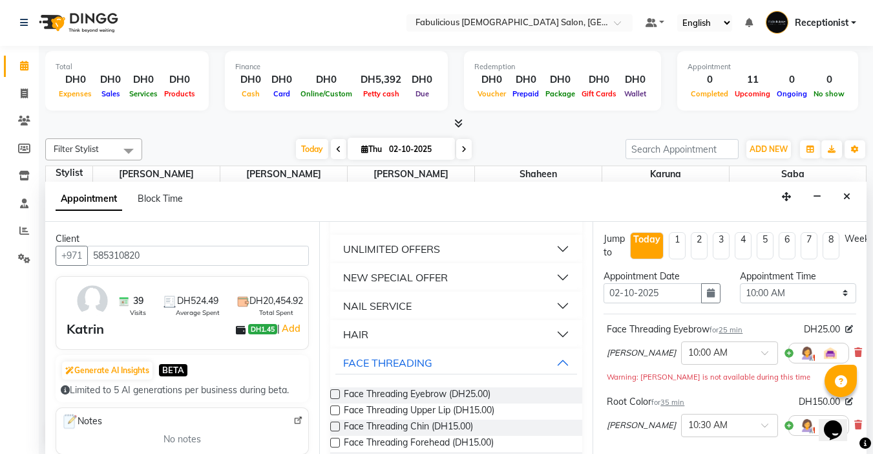
click at [553, 317] on button "NAIL SERVICE" at bounding box center [456, 305] width 242 height 23
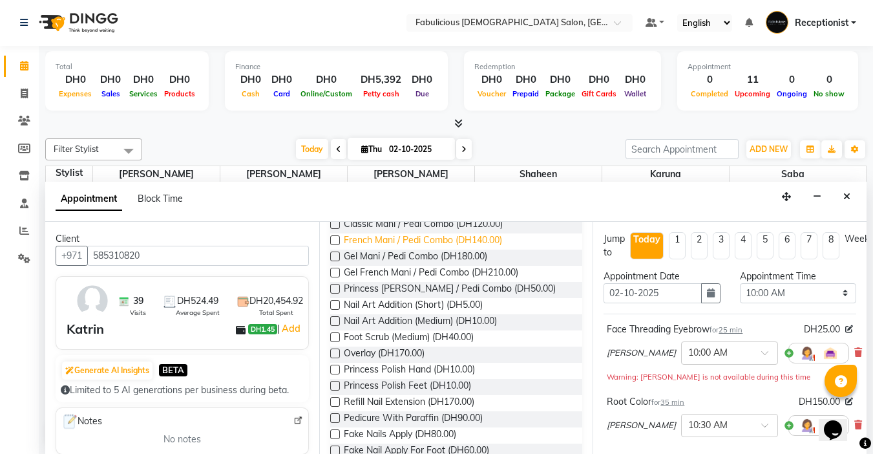
scroll to position [1357, 0]
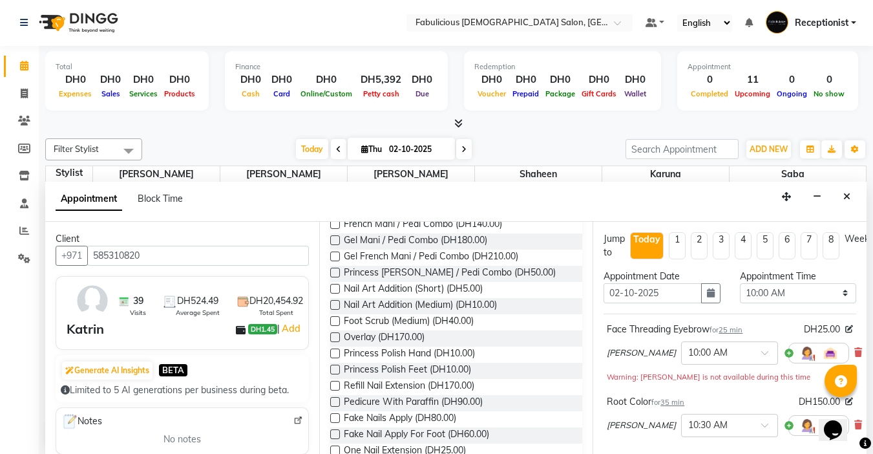
click at [332, 293] on label at bounding box center [335, 289] width 10 height 10
click at [332, 294] on input "checkbox" at bounding box center [334, 290] width 8 height 8
checkbox input "false"
click at [831, 292] on select "Select 10:00 AM 10:15 AM 10:30 AM 10:45 AM 11:00 AM 11:15 AM 11:30 AM 11:45 AM …" at bounding box center [798, 293] width 116 height 20
select select "660"
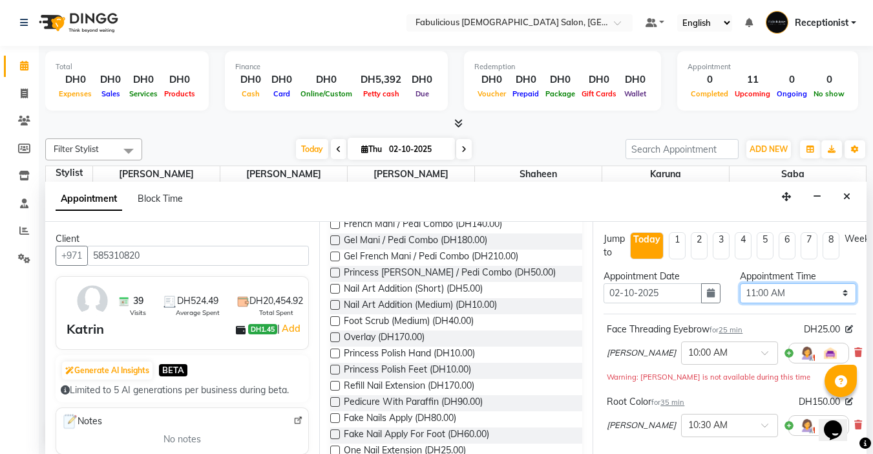
click at [740, 283] on select "Select 10:00 AM 10:15 AM 10:30 AM 10:45 AM 11:00 AM 11:15 AM 11:30 AM 11:45 AM …" at bounding box center [798, 293] width 116 height 20
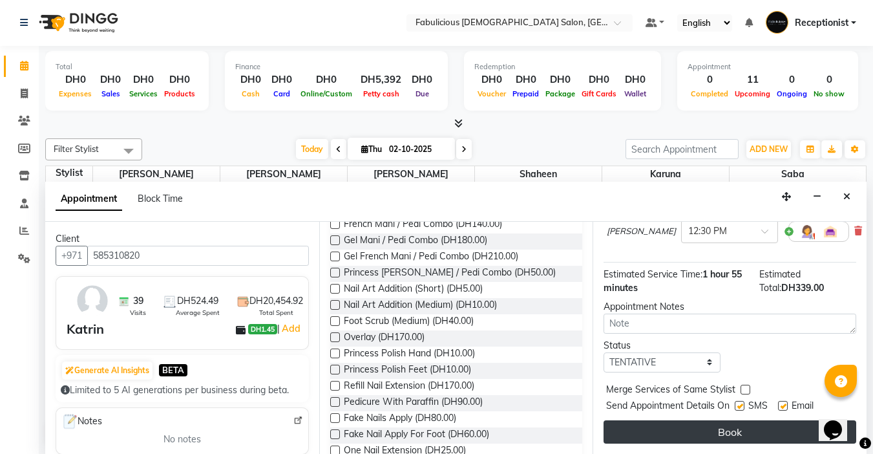
scroll to position [308, 0]
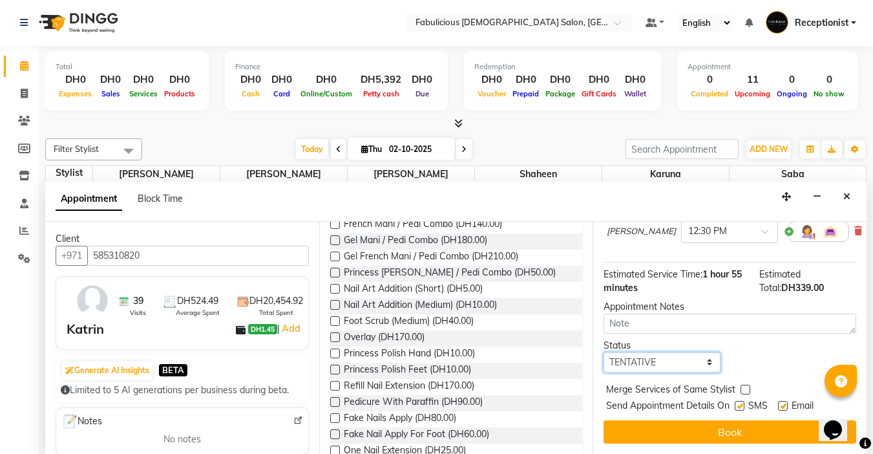
click at [703, 352] on select "Select TENTATIVE CONFIRM CHECK-IN UPCOMING" at bounding box center [662, 362] width 116 height 20
click at [604, 352] on select "Select TENTATIVE CONFIRM CHECK-IN UPCOMING" at bounding box center [662, 362] width 116 height 20
drag, startPoint x: 741, startPoint y: 376, endPoint x: 745, endPoint y: 388, distance: 12.9
click at [741, 385] on label at bounding box center [746, 390] width 10 height 10
click at [741, 387] on input "checkbox" at bounding box center [745, 391] width 8 height 8
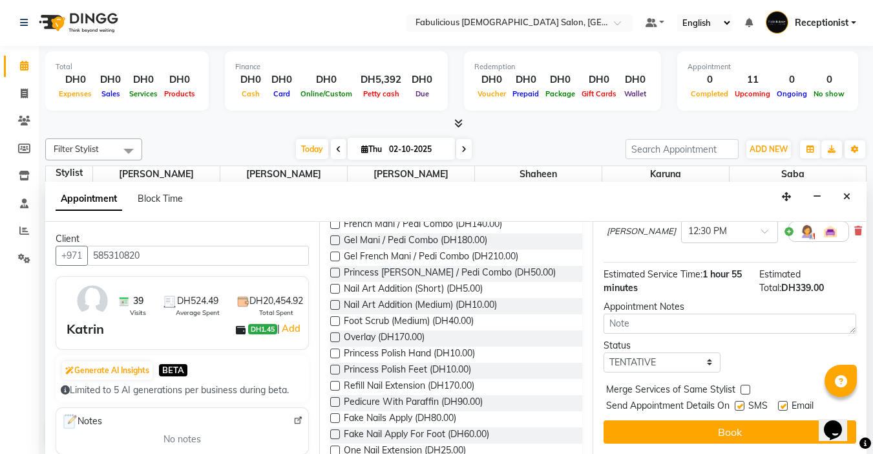
checkbox input "true"
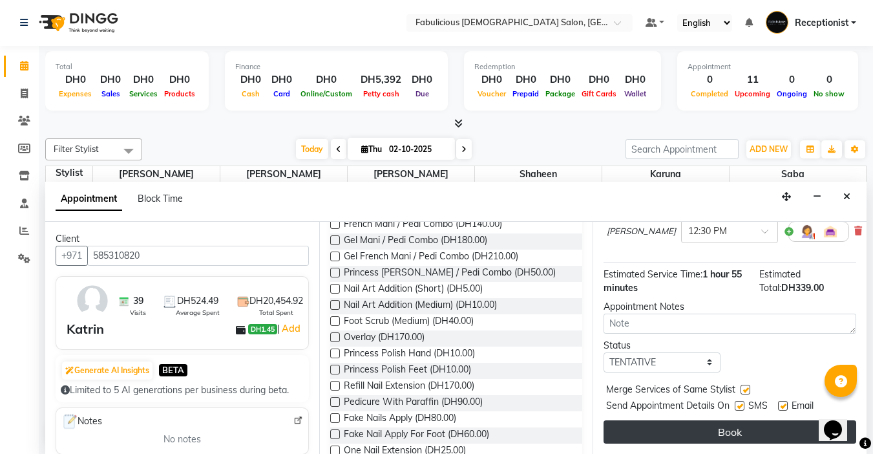
click at [737, 420] on button "Book" at bounding box center [730, 431] width 253 height 23
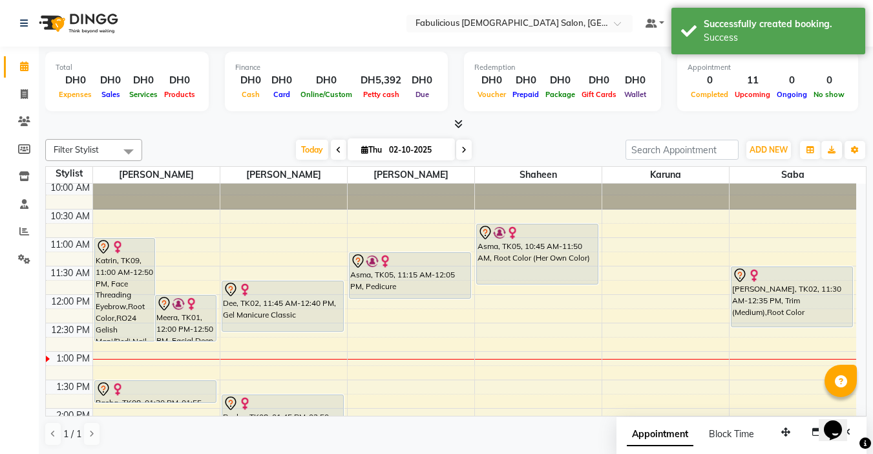
scroll to position [65, 0]
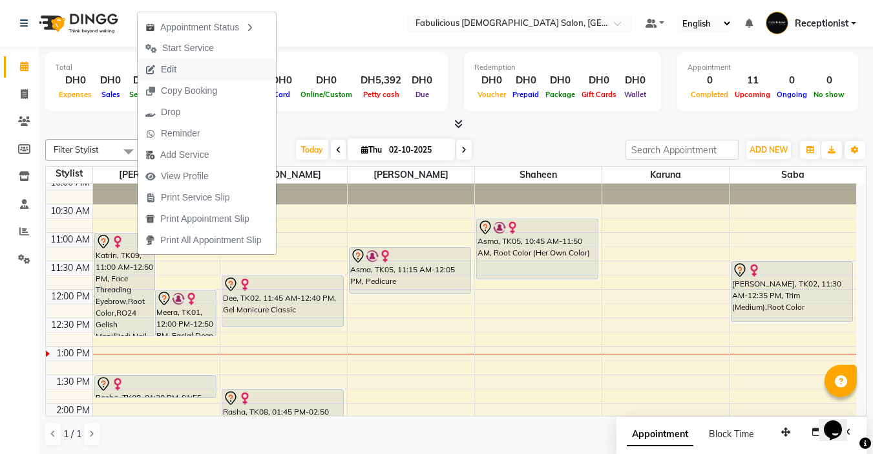
click at [174, 63] on span "Edit" at bounding box center [169, 70] width 16 height 14
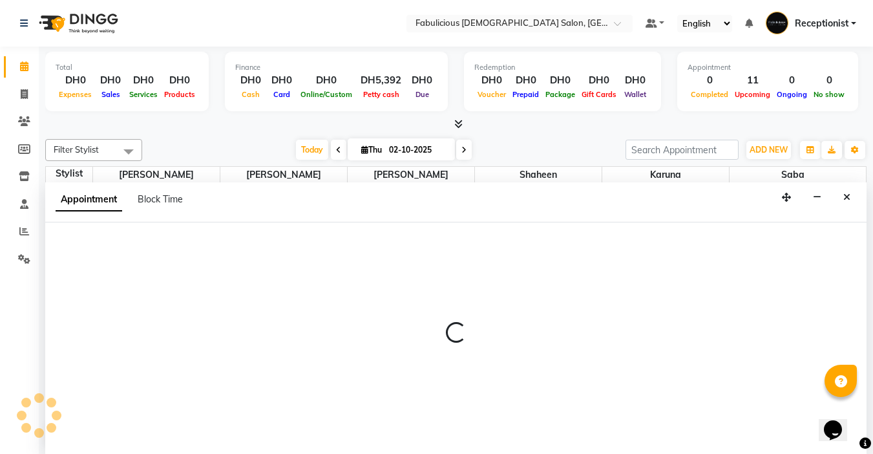
scroll to position [1, 0]
select select "tentative"
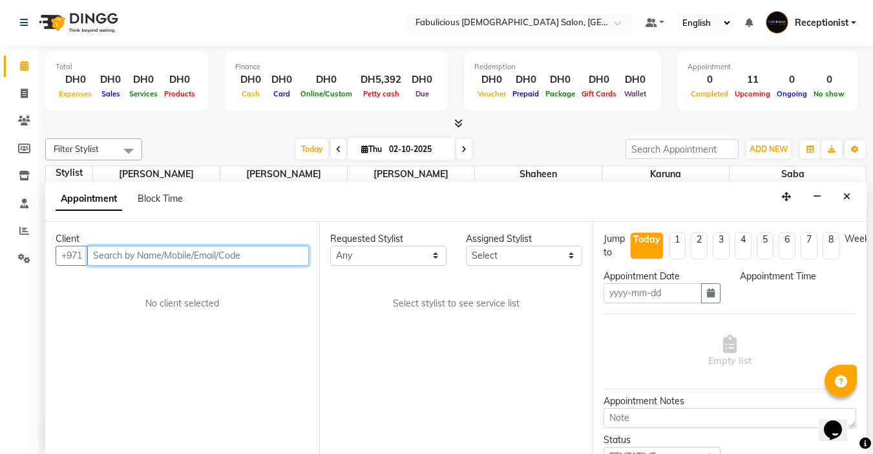
type input "02-10-2025"
select select "660"
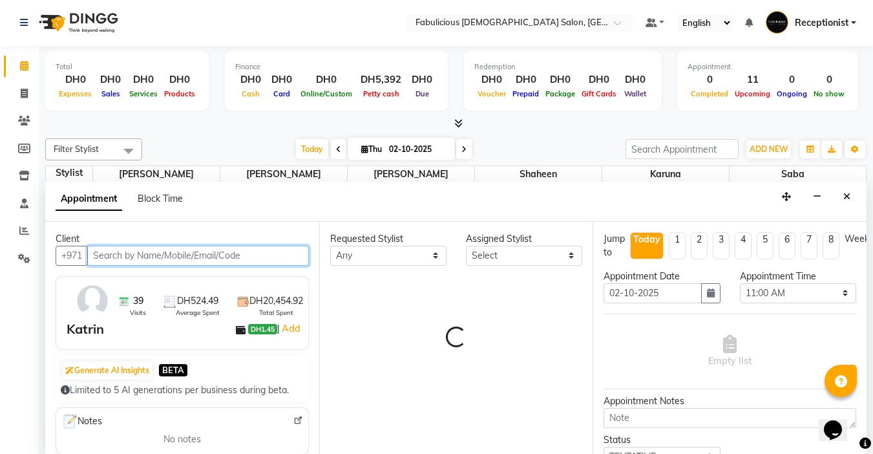
scroll to position [228, 0]
select select "11627"
select select "1134"
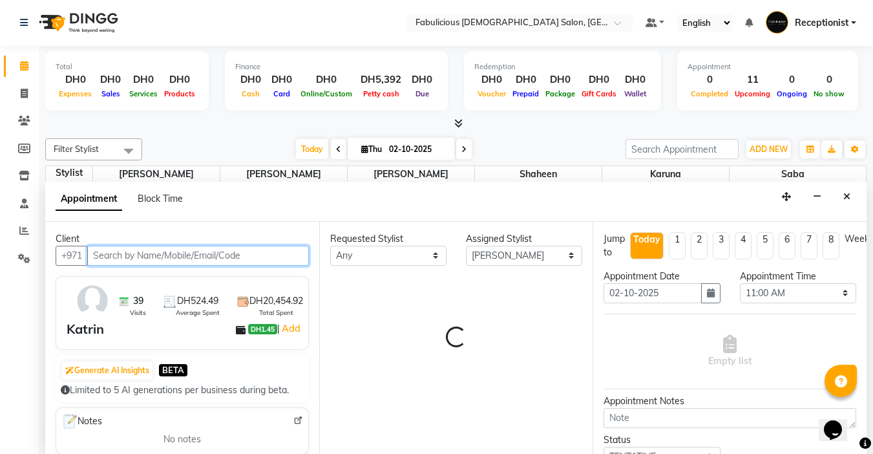
select select "1134"
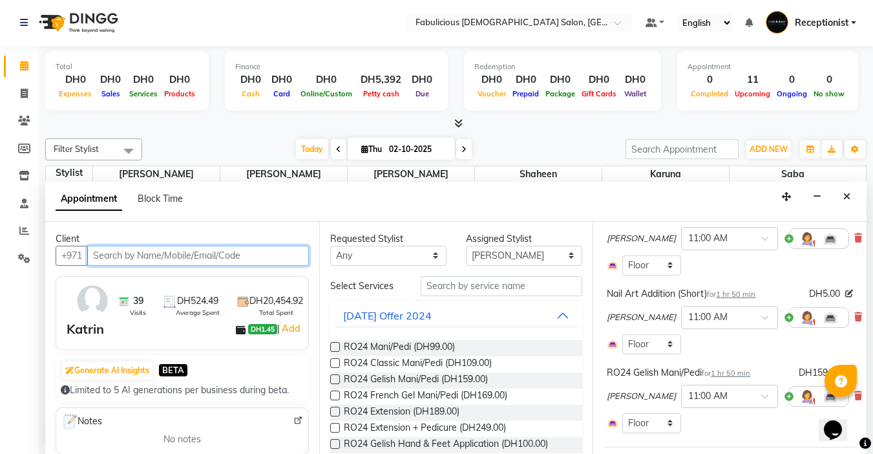
scroll to position [259, 0]
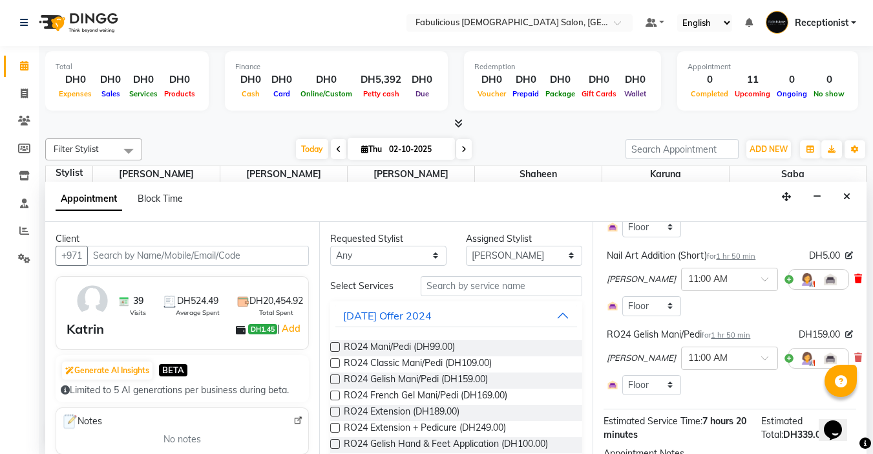
click at [854, 278] on icon at bounding box center [858, 278] width 8 height 9
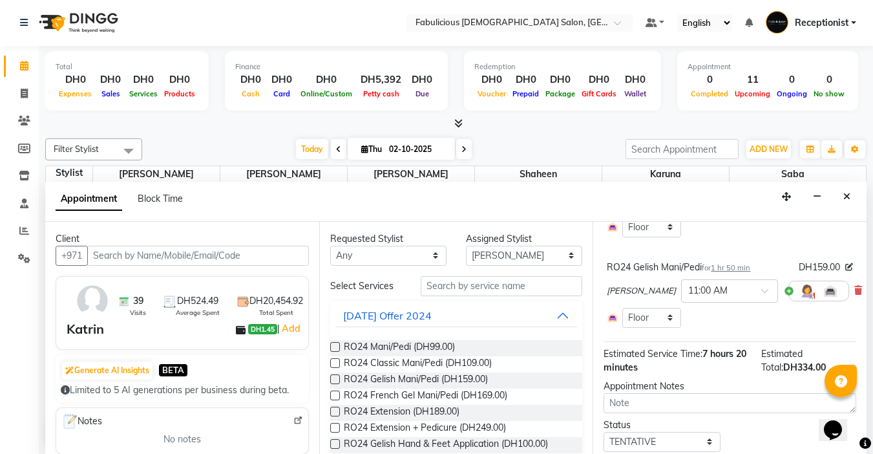
click at [834, 284] on div "Raj × 11:00 AM" at bounding box center [730, 291] width 246 height 34
click at [854, 290] on icon at bounding box center [858, 290] width 8 height 9
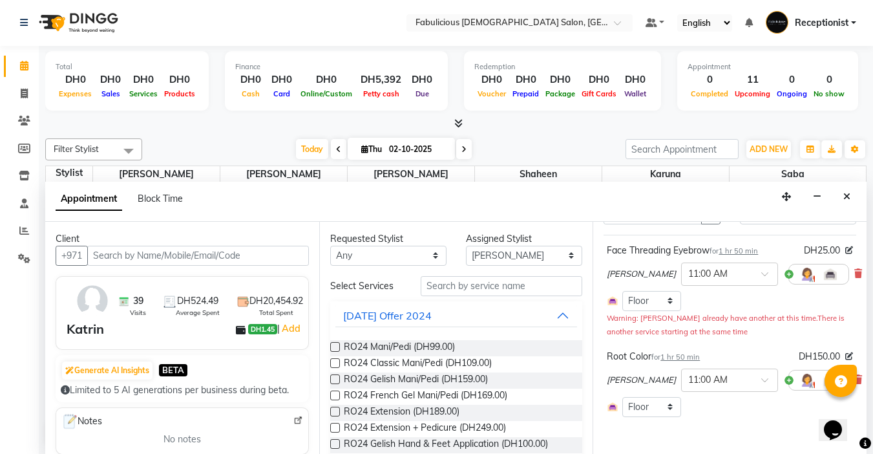
scroll to position [49, 0]
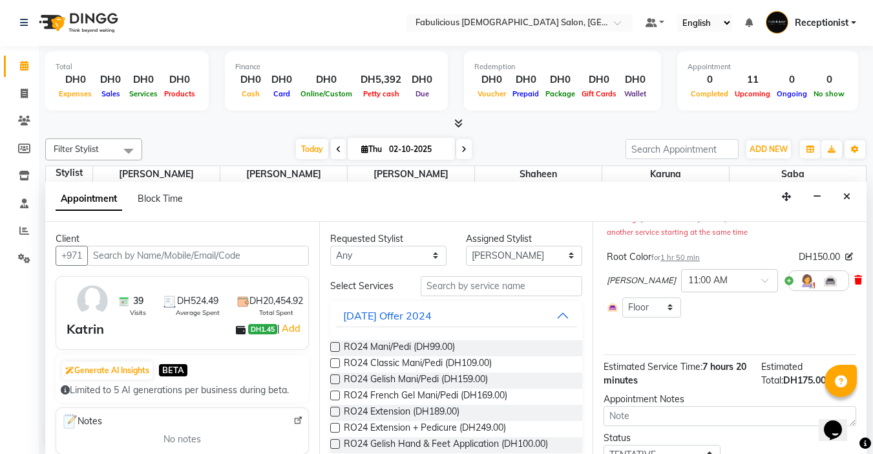
click at [854, 280] on icon at bounding box center [858, 279] width 8 height 9
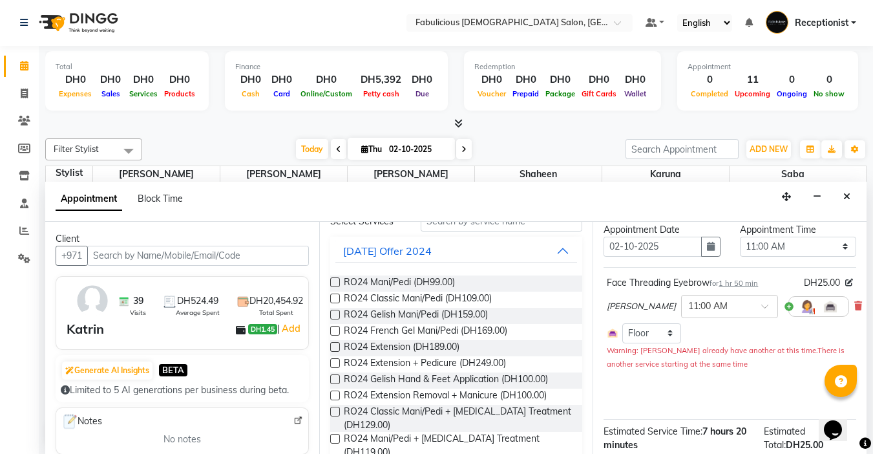
scroll to position [0, 0]
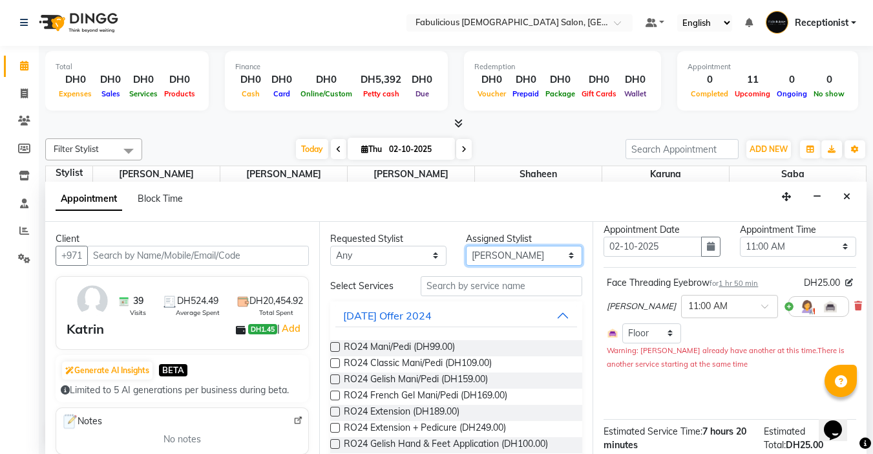
click at [551, 252] on select "Select [PERSON_NAME] [PERSON_NAME] [PERSON_NAME] [PERSON_NAME]" at bounding box center [524, 256] width 116 height 20
select select "11630"
click at [466, 246] on select "Select [PERSON_NAME] [PERSON_NAME] [PERSON_NAME] [PERSON_NAME]" at bounding box center [524, 256] width 116 height 20
click at [334, 376] on label at bounding box center [335, 379] width 10 height 10
click at [334, 376] on input "checkbox" at bounding box center [334, 380] width 8 height 8
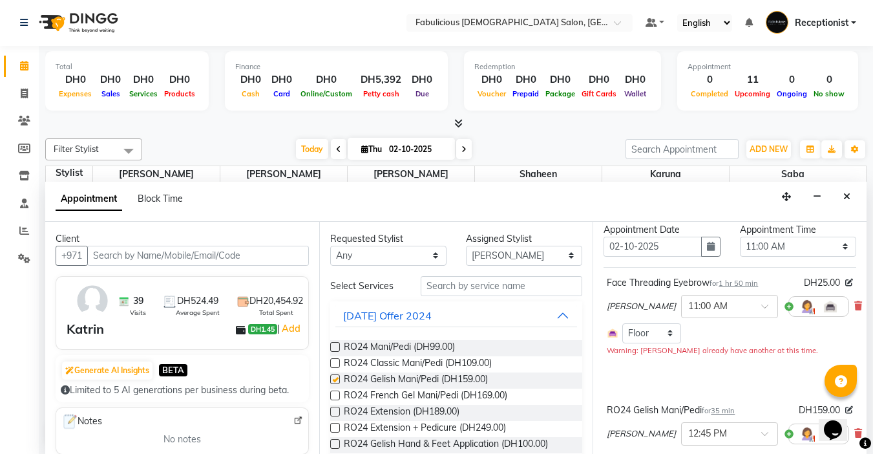
checkbox input "false"
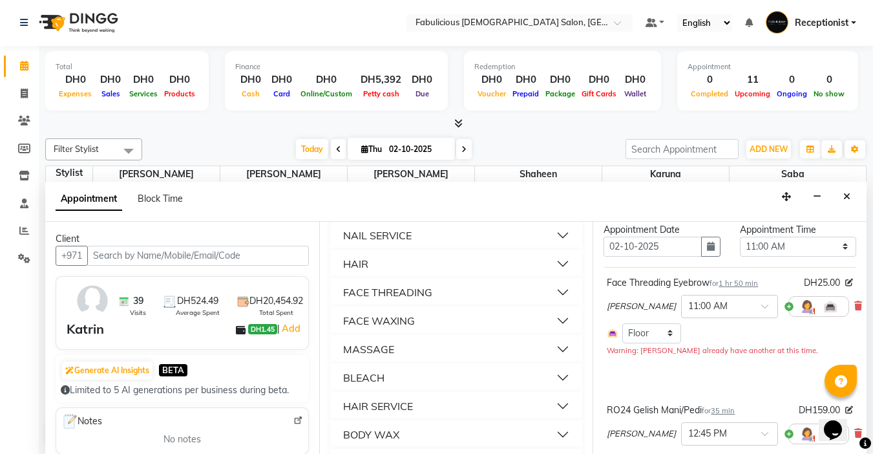
scroll to position [905, 0]
click at [554, 359] on button "HAIR SERVICE" at bounding box center [456, 346] width 242 height 23
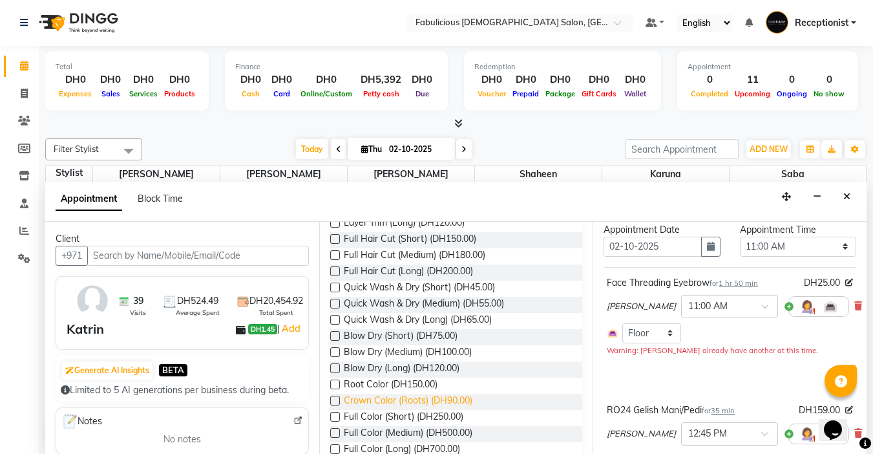
scroll to position [1163, 0]
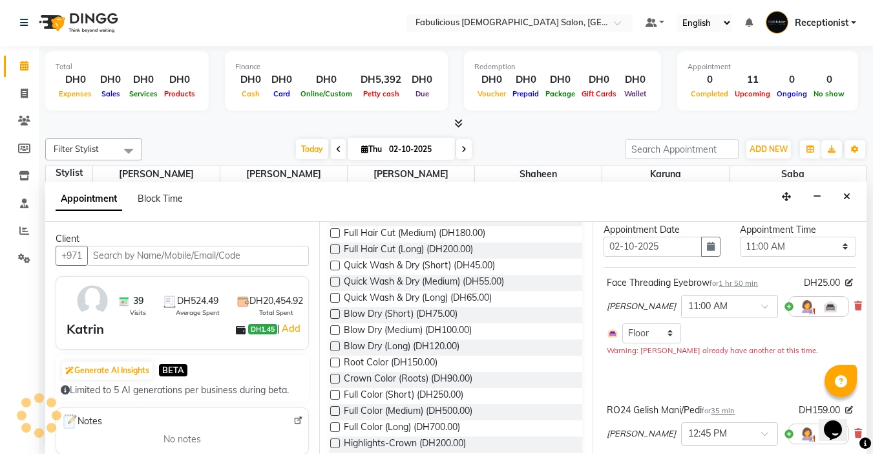
click at [337, 367] on label at bounding box center [335, 362] width 10 height 10
click at [337, 368] on input "checkbox" at bounding box center [334, 363] width 8 height 8
checkbox input "false"
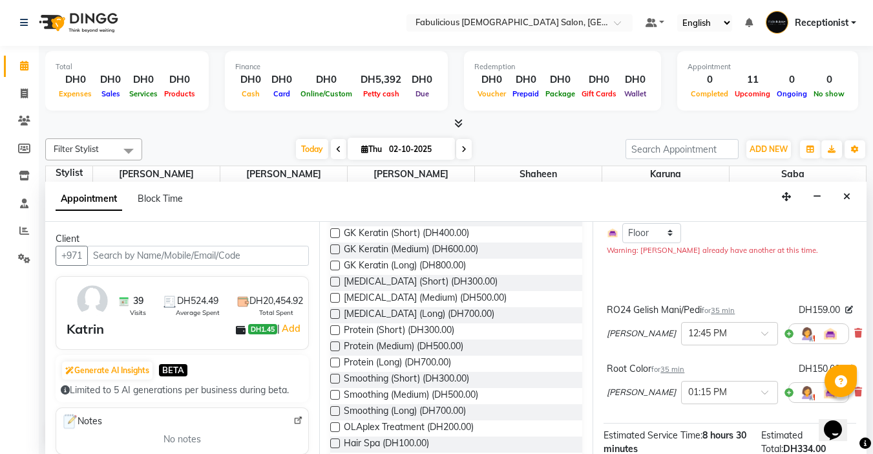
scroll to position [176, 0]
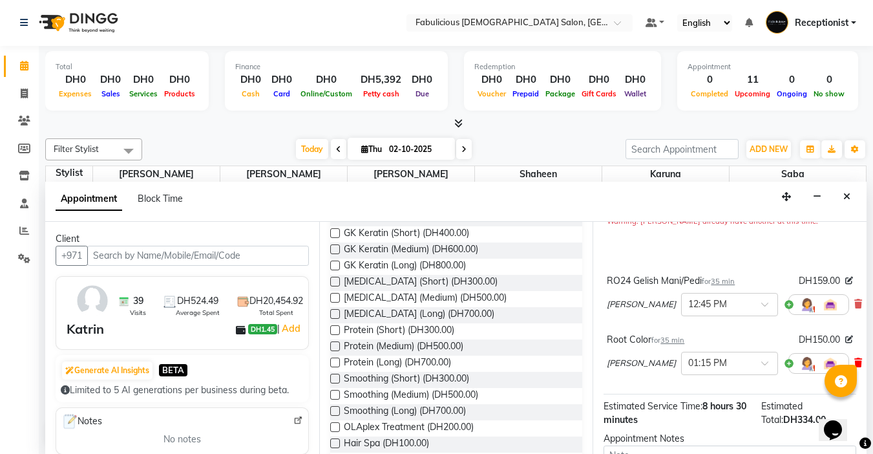
click at [854, 359] on icon at bounding box center [858, 362] width 8 height 9
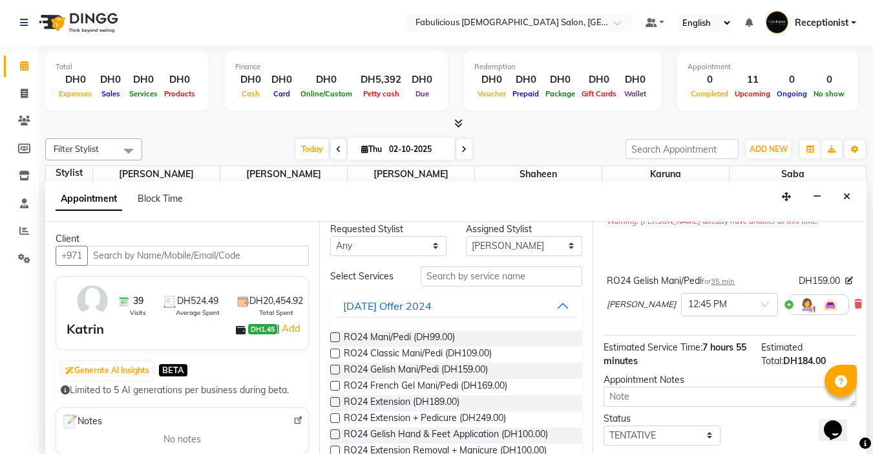
scroll to position [0, 0]
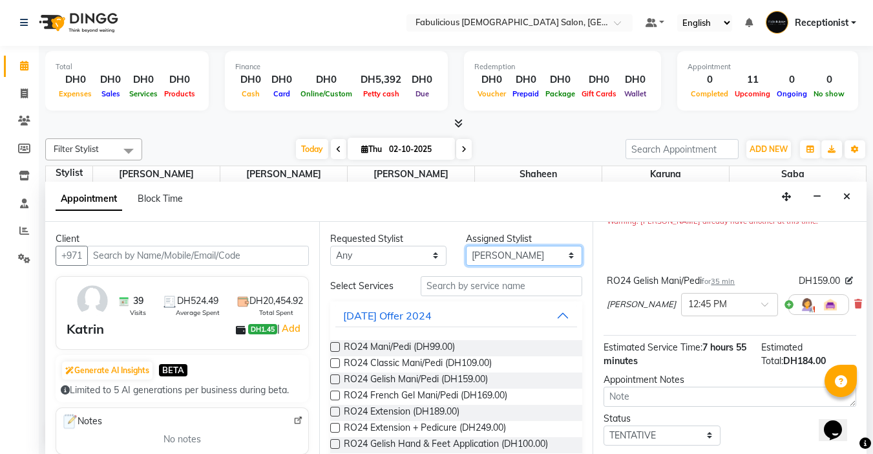
click at [557, 251] on select "Select [PERSON_NAME] [PERSON_NAME] [PERSON_NAME] [PERSON_NAME]" at bounding box center [524, 256] width 116 height 20
select select "33271"
click at [466, 246] on select "Select [PERSON_NAME] [PERSON_NAME] [PERSON_NAME] [PERSON_NAME]" at bounding box center [524, 256] width 116 height 20
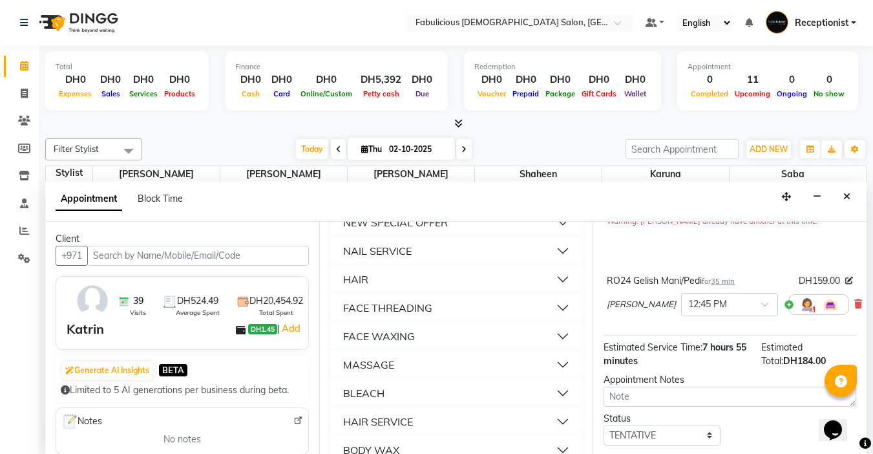
scroll to position [970, 0]
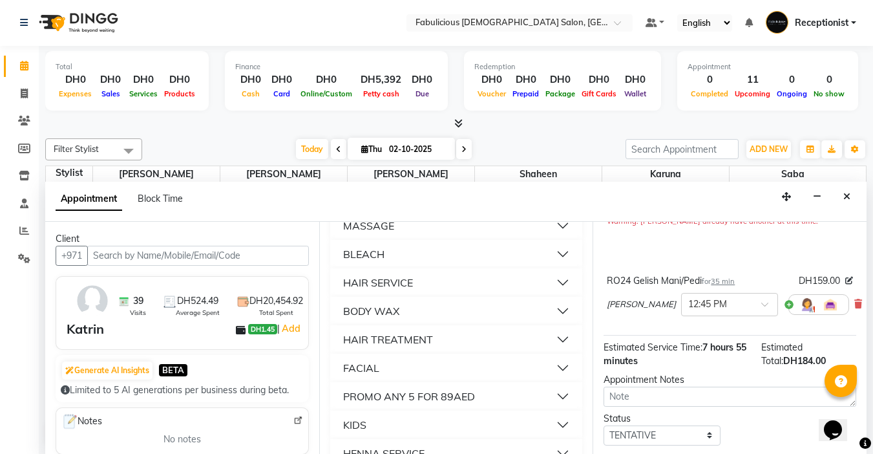
click at [552, 294] on button "HAIR SERVICE" at bounding box center [456, 282] width 242 height 23
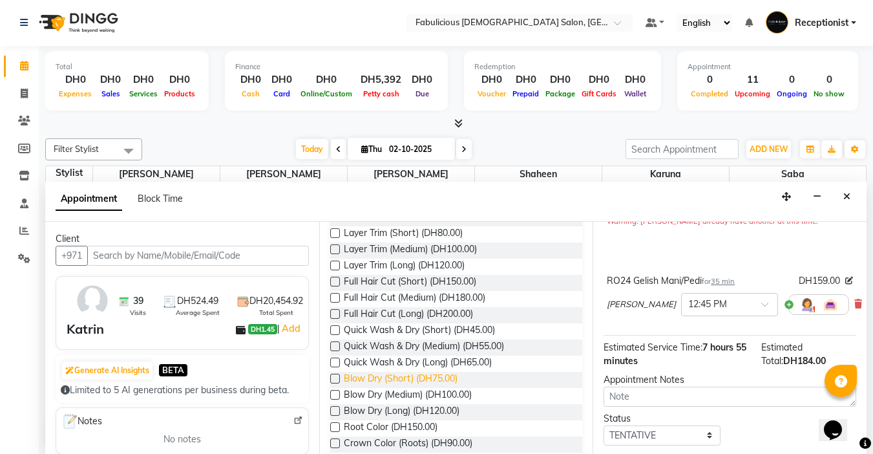
scroll to position [1163, 0]
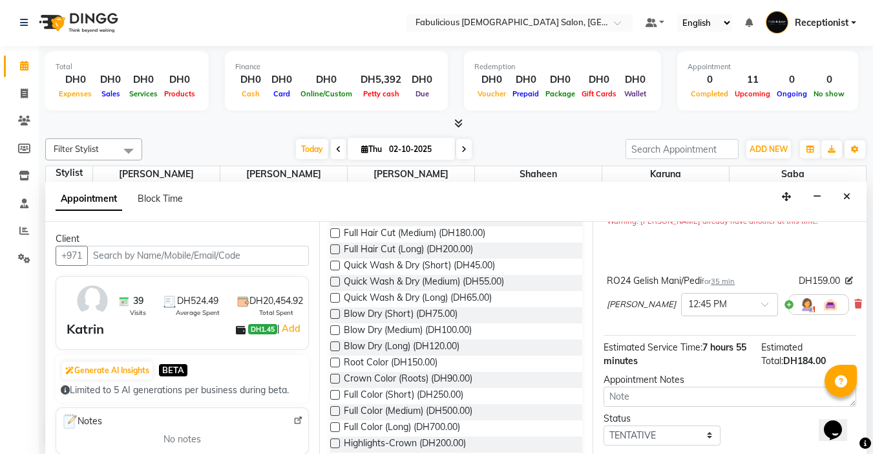
click at [337, 367] on label at bounding box center [335, 362] width 10 height 10
click at [337, 368] on input "checkbox" at bounding box center [334, 363] width 8 height 8
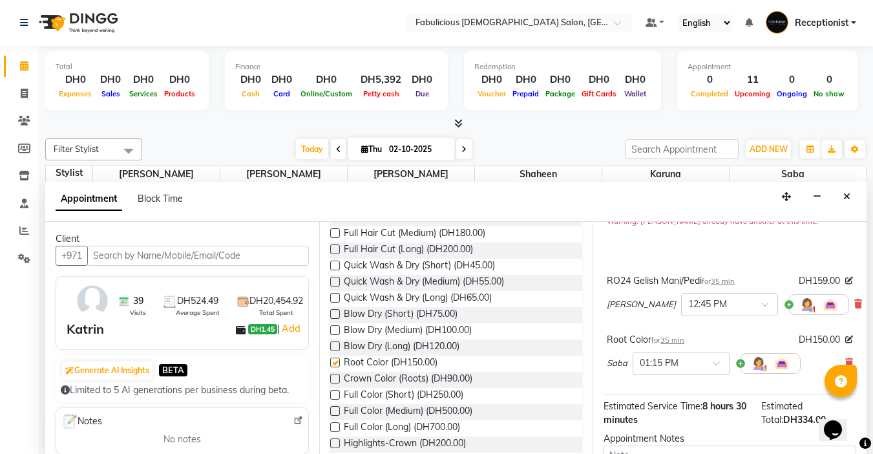
checkbox input "false"
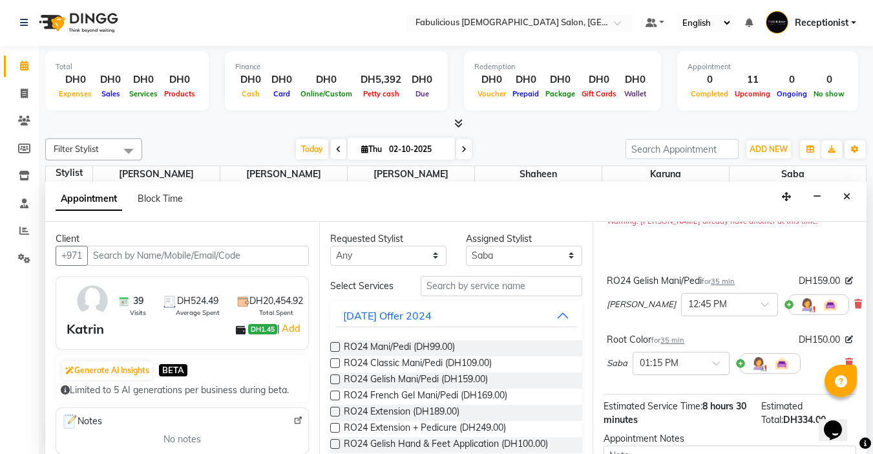
scroll to position [0, 0]
click at [556, 255] on select "Select [PERSON_NAME] [PERSON_NAME] [PERSON_NAME] [PERSON_NAME]" at bounding box center [524, 256] width 116 height 20
select select "11630"
click at [466, 246] on select "Select [PERSON_NAME] [PERSON_NAME] [PERSON_NAME] [PERSON_NAME]" at bounding box center [524, 256] width 116 height 20
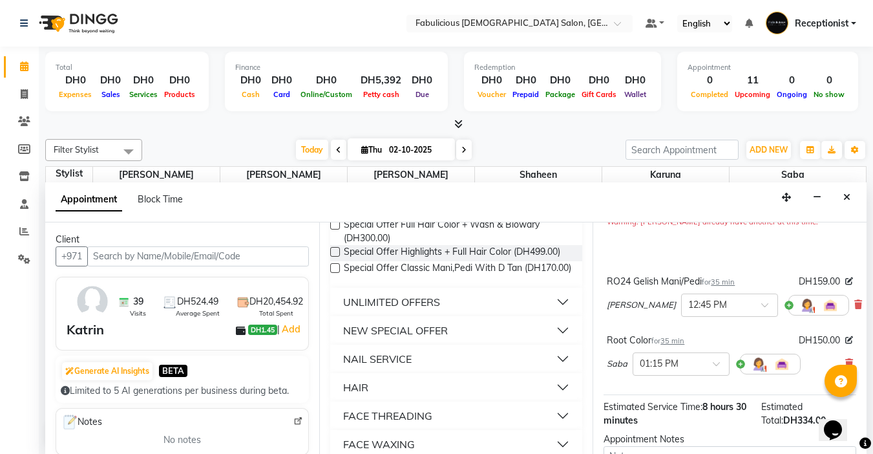
scroll to position [840, 0]
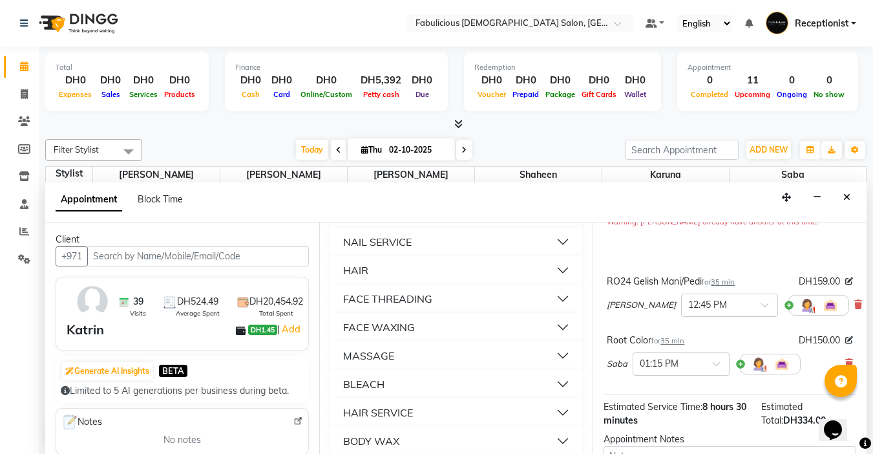
click at [555, 253] on button "NAIL SERVICE" at bounding box center [456, 241] width 242 height 23
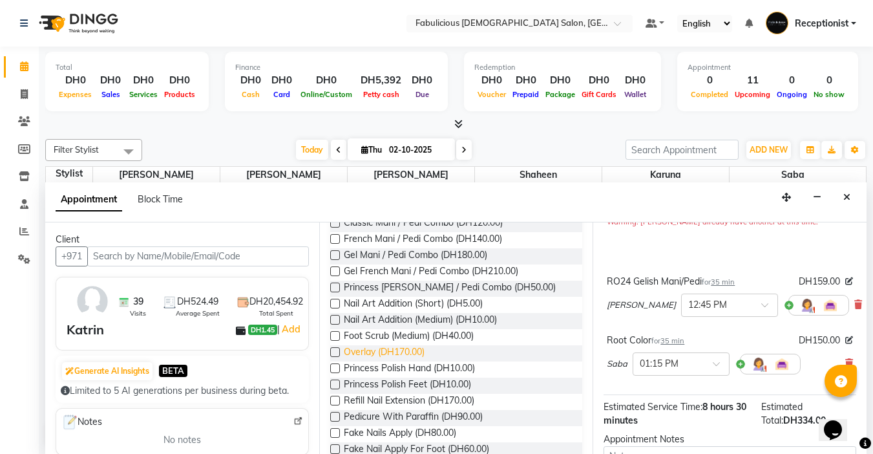
scroll to position [1357, 0]
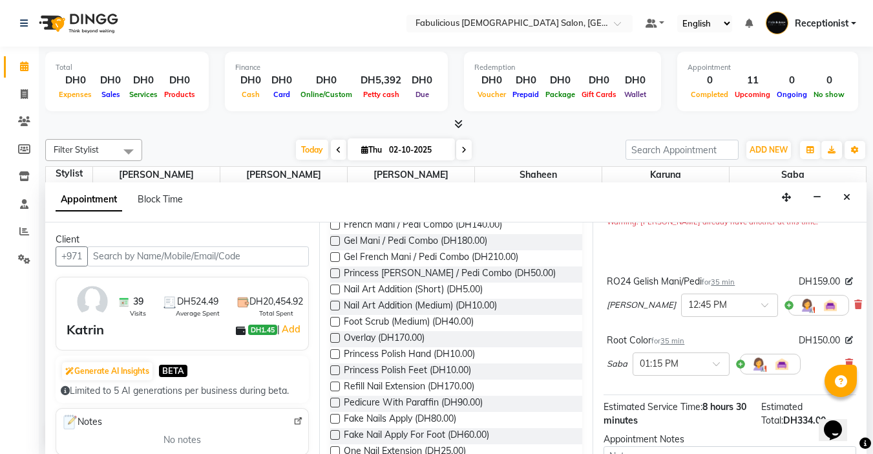
click at [334, 294] on label at bounding box center [335, 289] width 10 height 10
click at [334, 295] on input "checkbox" at bounding box center [334, 290] width 8 height 8
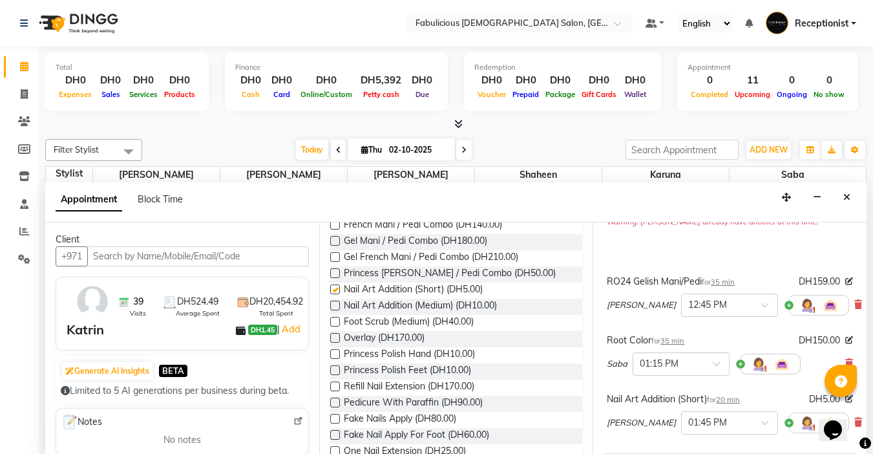
checkbox input "false"
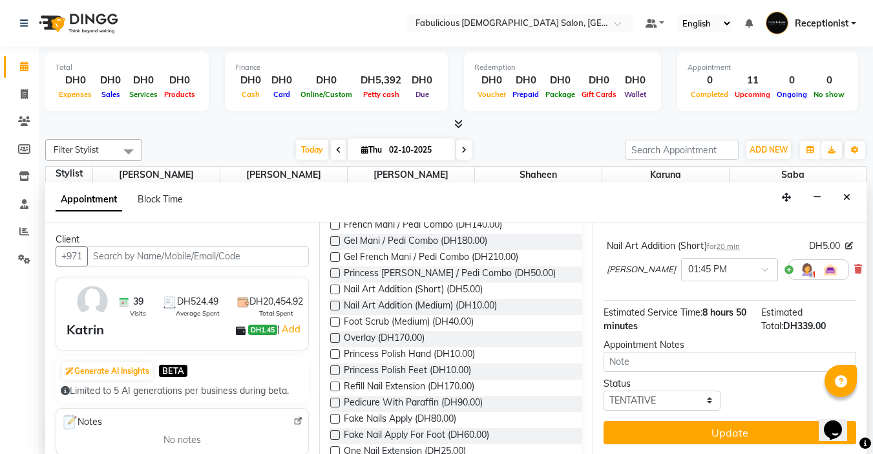
scroll to position [339, 0]
click at [703, 390] on select "Select TENTATIVE CONFIRM CHECK-IN UPCOMING" at bounding box center [662, 400] width 116 height 20
click at [604, 390] on select "Select TENTATIVE CONFIRM CHECK-IN UPCOMING" at bounding box center [662, 400] width 116 height 20
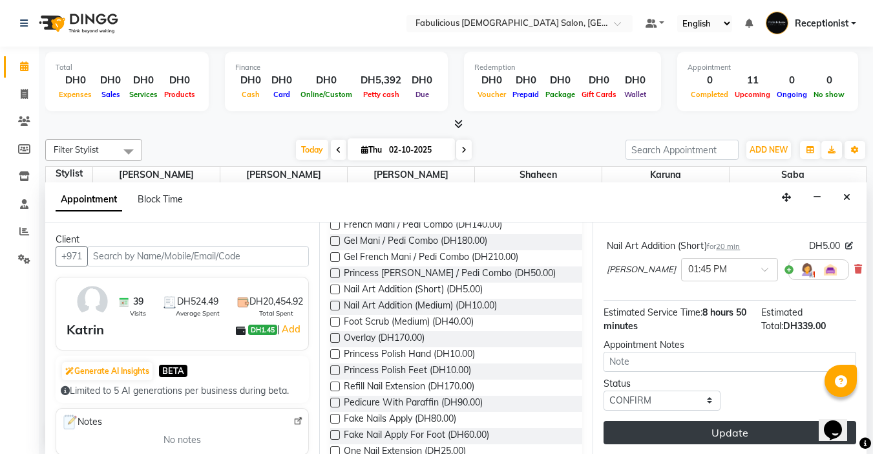
click at [724, 421] on button "Update" at bounding box center [730, 432] width 253 height 23
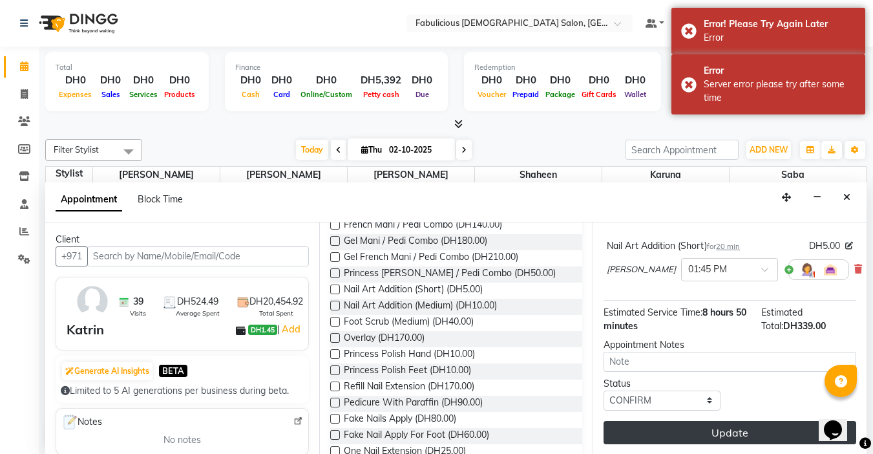
click at [719, 421] on button "Update" at bounding box center [730, 432] width 253 height 23
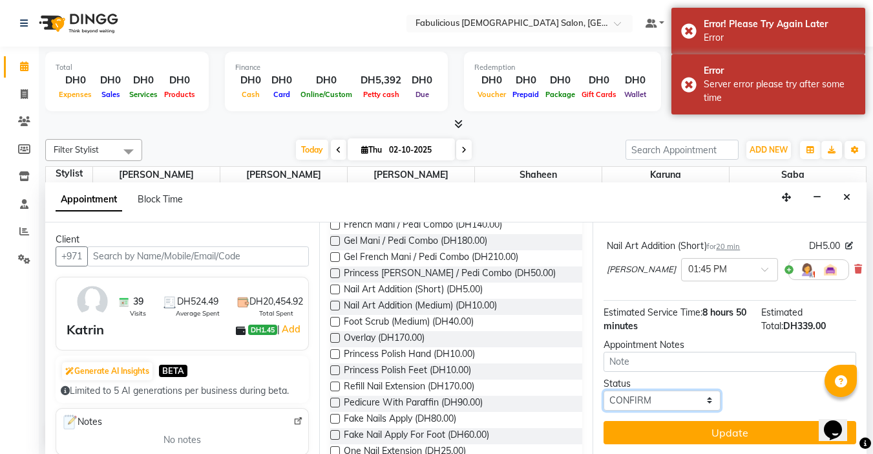
click at [704, 390] on select "Select TENTATIVE CONFIRM CHECK-IN UPCOMING" at bounding box center [662, 400] width 116 height 20
select select "tentative"
click at [604, 390] on select "Select TENTATIVE CONFIRM CHECK-IN UPCOMING" at bounding box center [662, 400] width 116 height 20
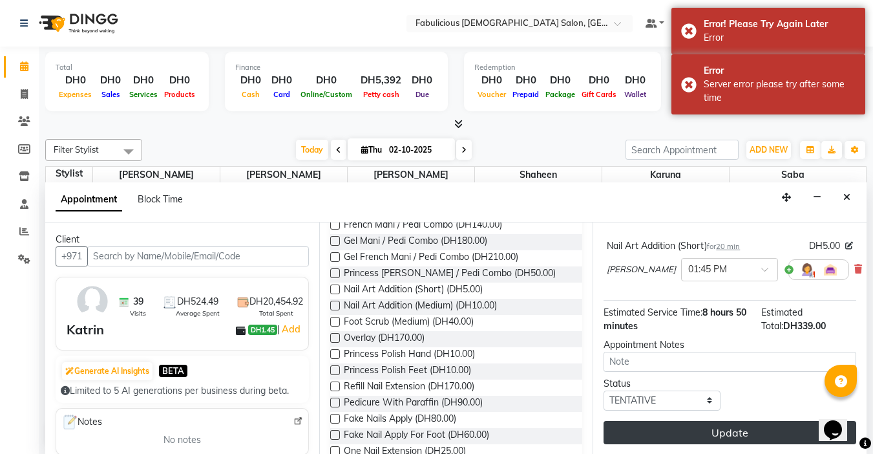
click at [716, 421] on button "Update" at bounding box center [730, 432] width 253 height 23
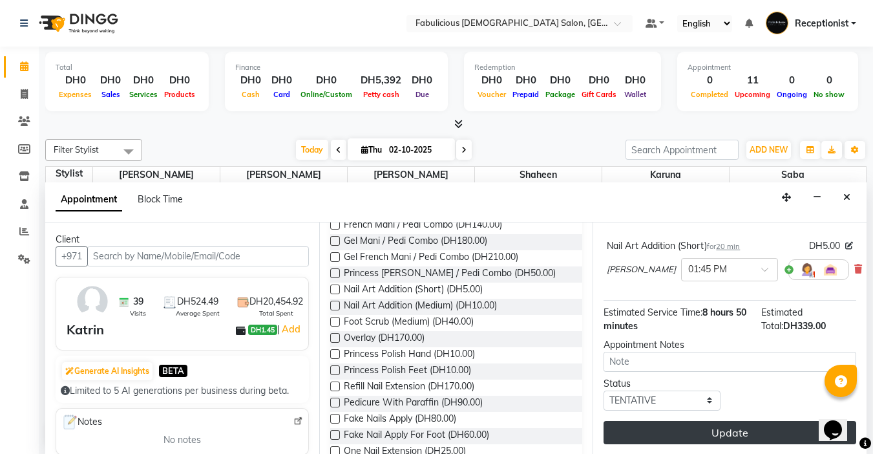
scroll to position [1, 0]
click at [741, 429] on button "Update" at bounding box center [730, 431] width 253 height 23
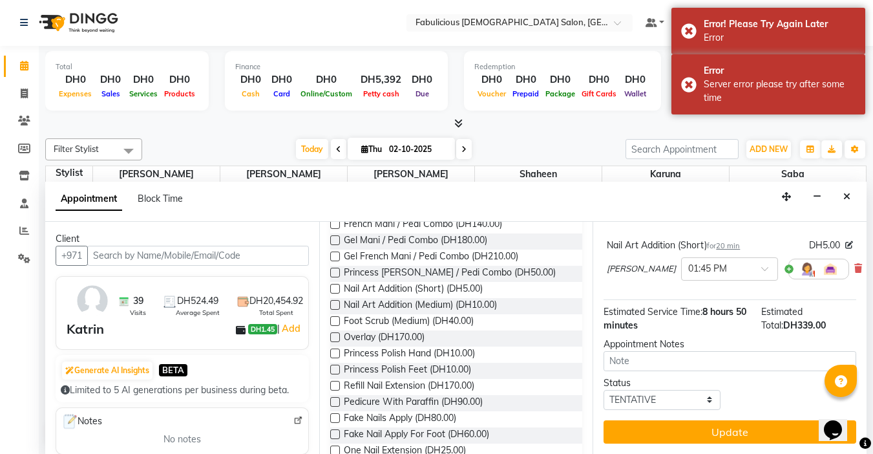
drag, startPoint x: 851, startPoint y: 196, endPoint x: 359, endPoint y: 452, distance: 554.2
click at [851, 196] on button "Close" at bounding box center [847, 197] width 19 height 20
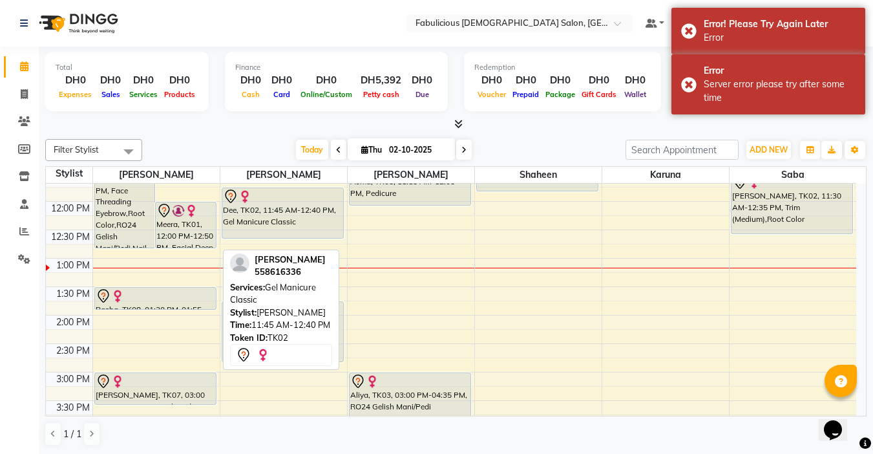
scroll to position [99, 0]
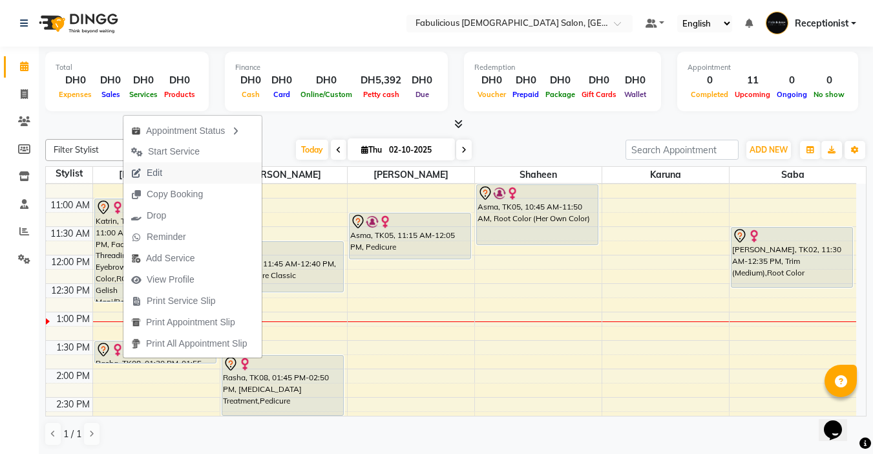
click at [157, 170] on span "Edit" at bounding box center [155, 173] width 16 height 14
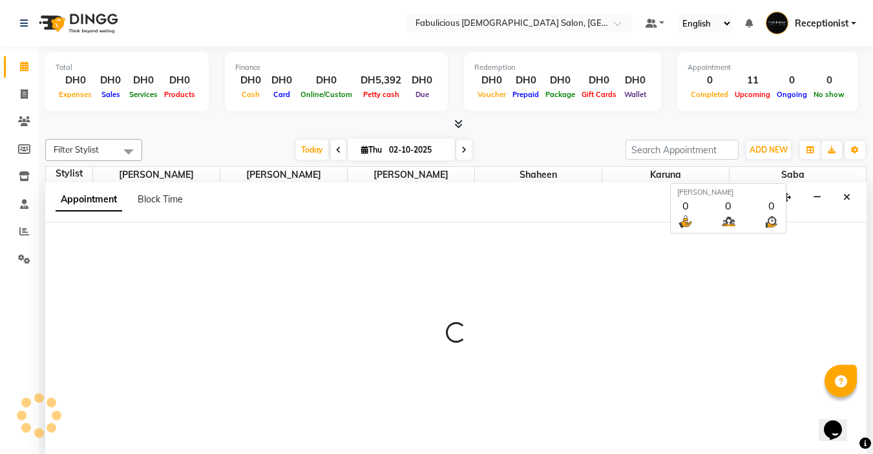
select select "tentative"
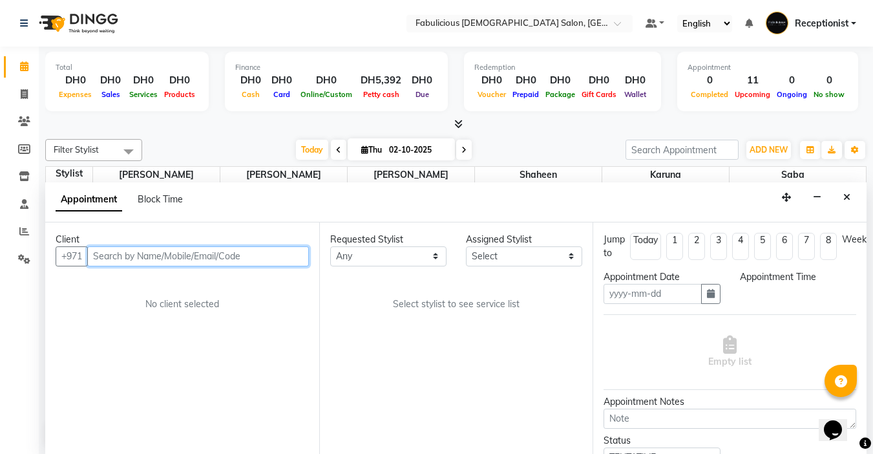
scroll to position [1, 0]
type input "02-10-2025"
select select "660"
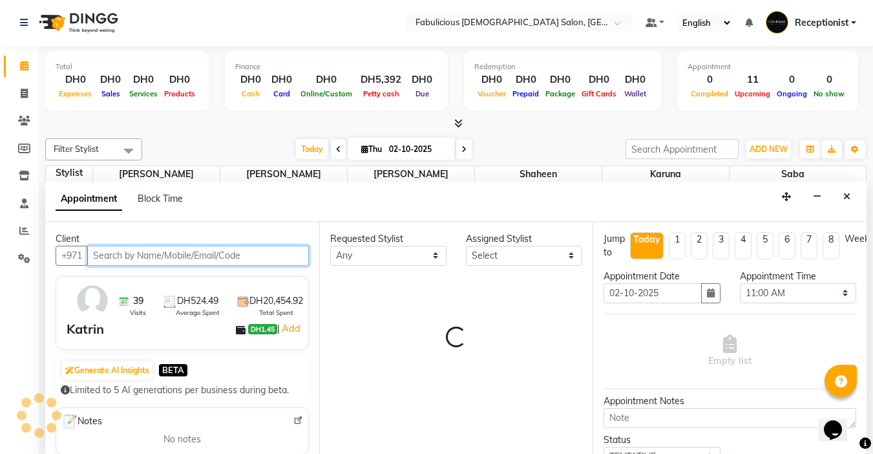
scroll to position [228, 0]
select select "11627"
select select "1134"
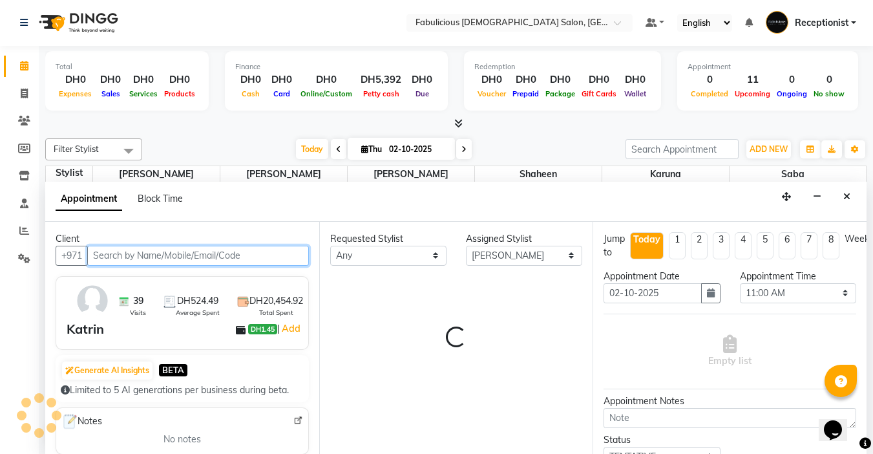
select select "1134"
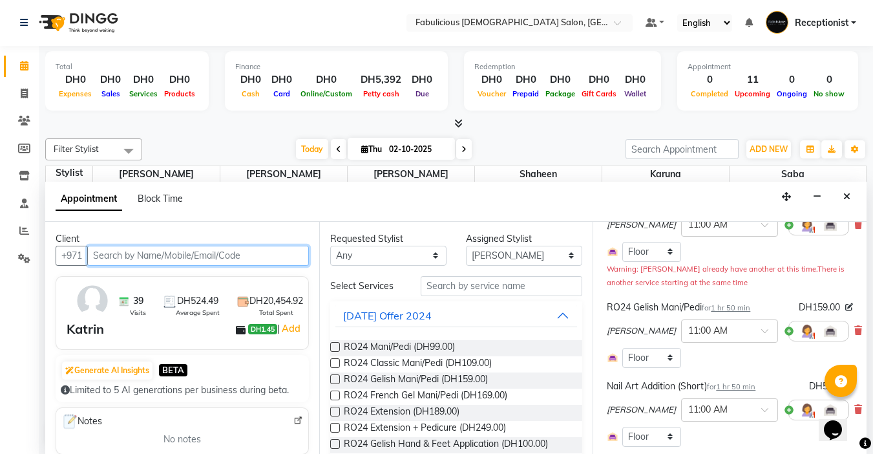
scroll to position [129, 0]
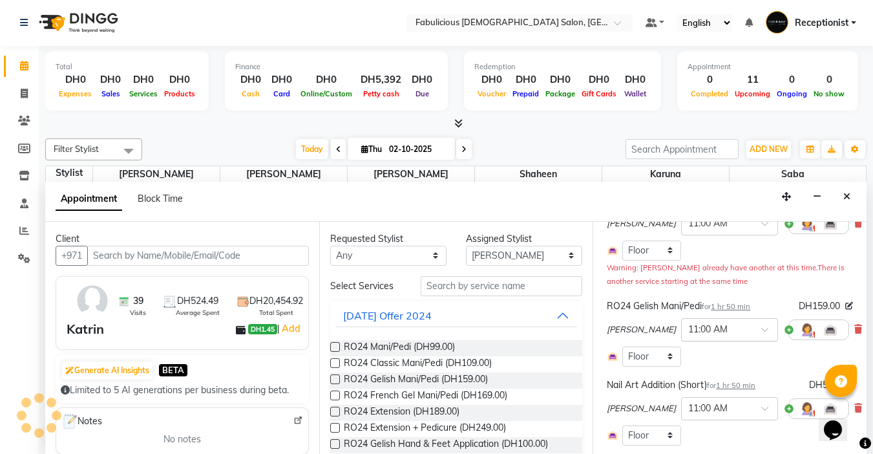
click at [707, 326] on div at bounding box center [730, 329] width 96 height 14
click at [761, 330] on span at bounding box center [769, 333] width 16 height 14
click at [854, 324] on icon at bounding box center [858, 328] width 8 height 9
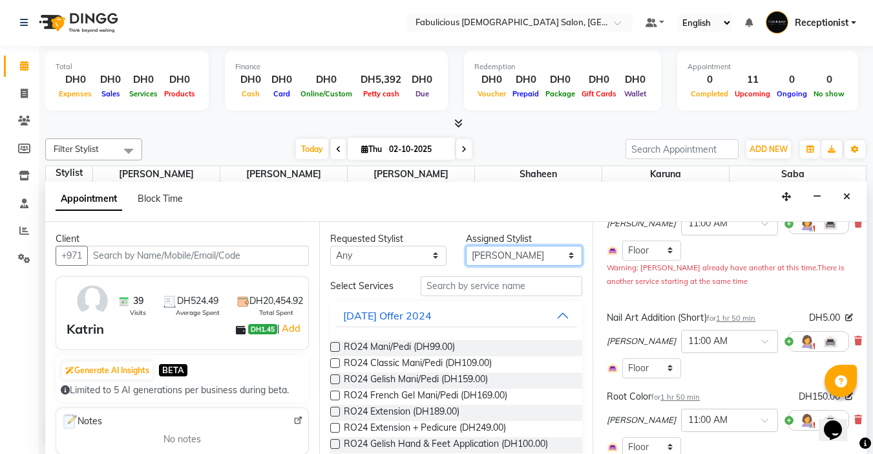
click at [557, 252] on select "Select [PERSON_NAME] [PERSON_NAME] [PERSON_NAME] [PERSON_NAME]" at bounding box center [524, 256] width 116 height 20
select select "11630"
click at [466, 246] on select "Select [PERSON_NAME] [PERSON_NAME] [PERSON_NAME] [PERSON_NAME]" at bounding box center [524, 256] width 116 height 20
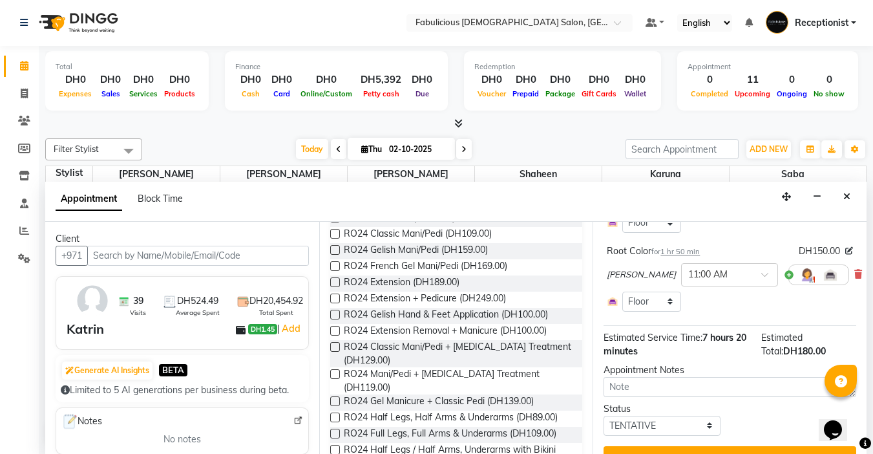
scroll to position [246, 0]
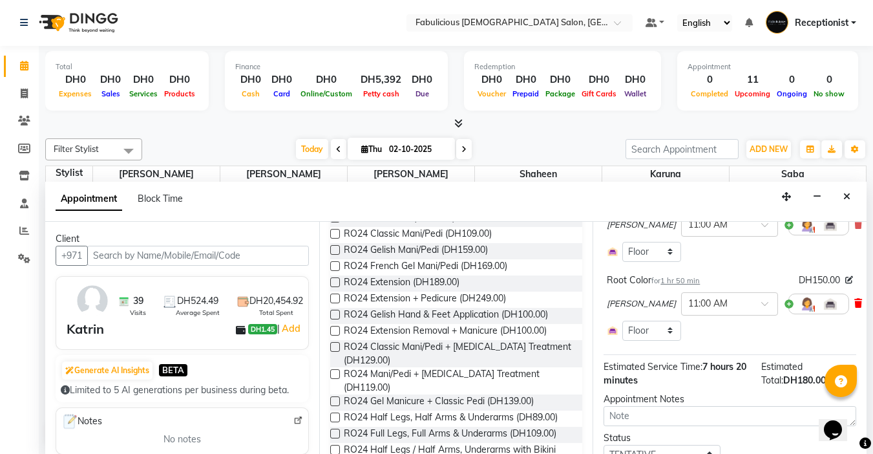
click at [854, 304] on icon at bounding box center [858, 303] width 8 height 9
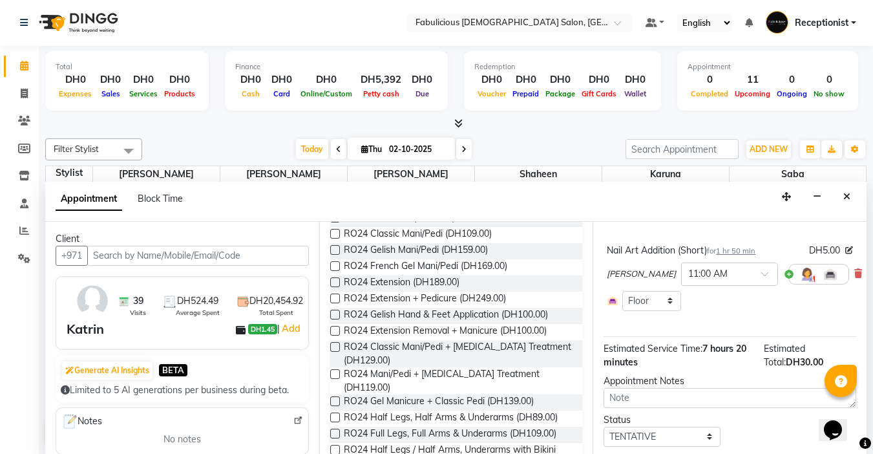
scroll to position [243, 0]
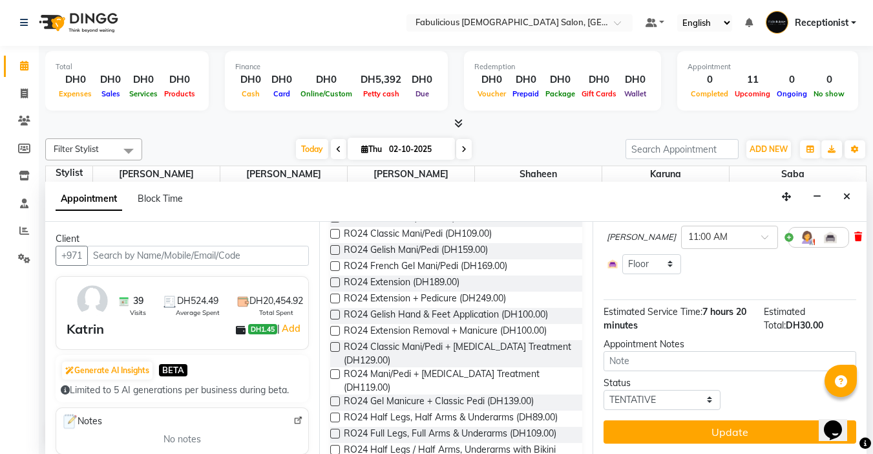
click at [854, 232] on icon at bounding box center [858, 236] width 8 height 9
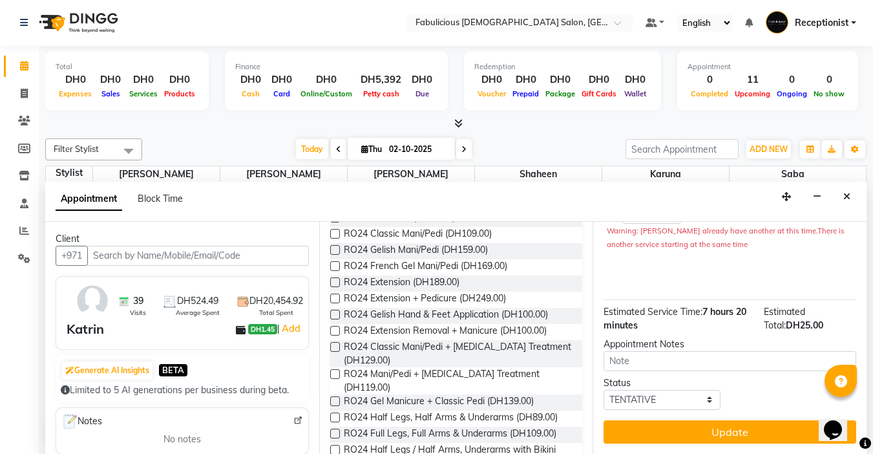
scroll to position [176, 0]
click at [846, 199] on icon "Close" at bounding box center [846, 196] width 7 height 9
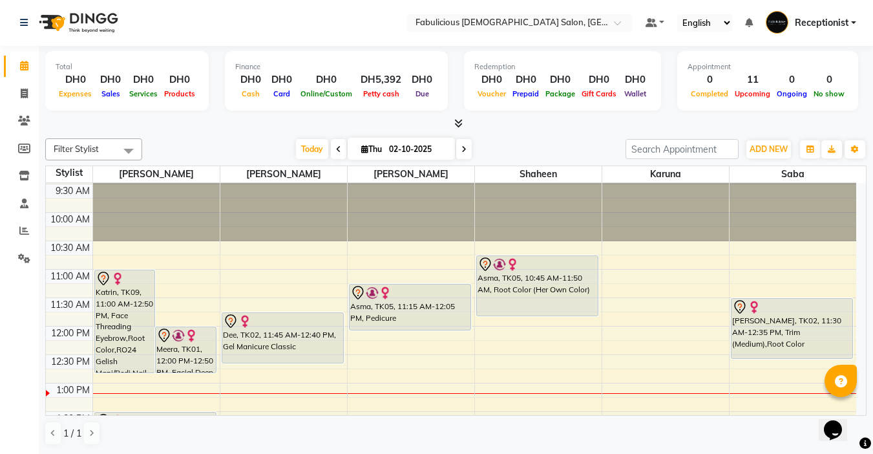
scroll to position [0, 0]
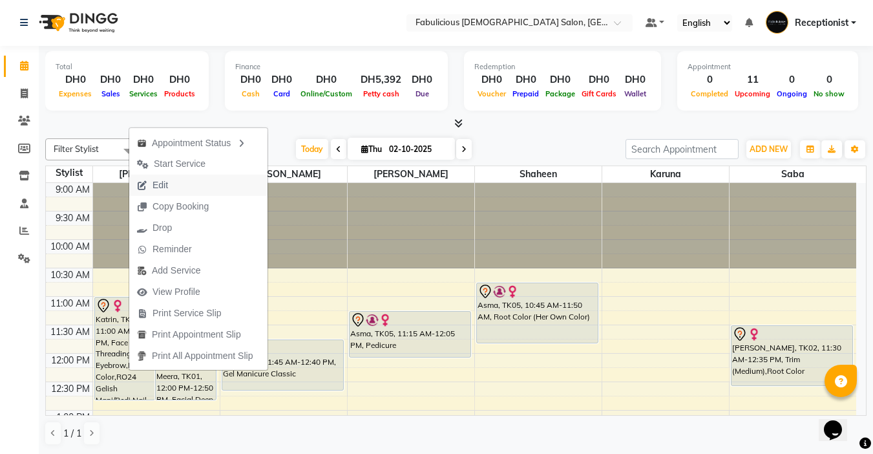
click at [162, 186] on span "Edit" at bounding box center [161, 185] width 16 height 14
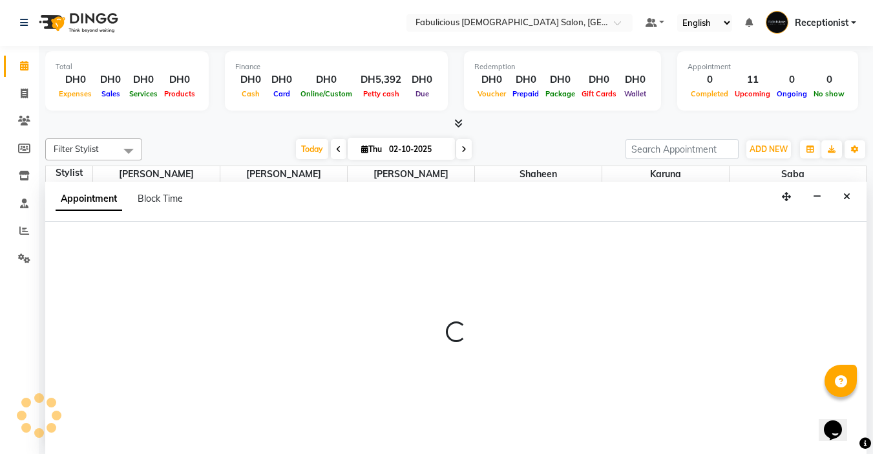
select select "tentative"
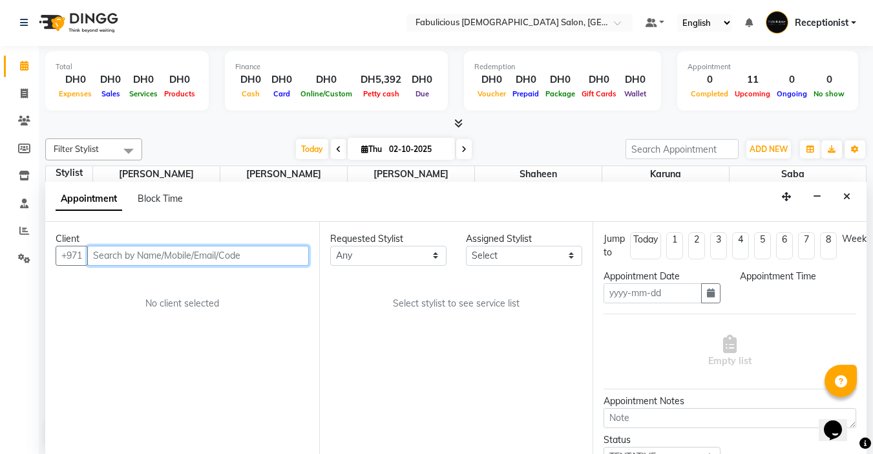
type input "02-10-2025"
select select "660"
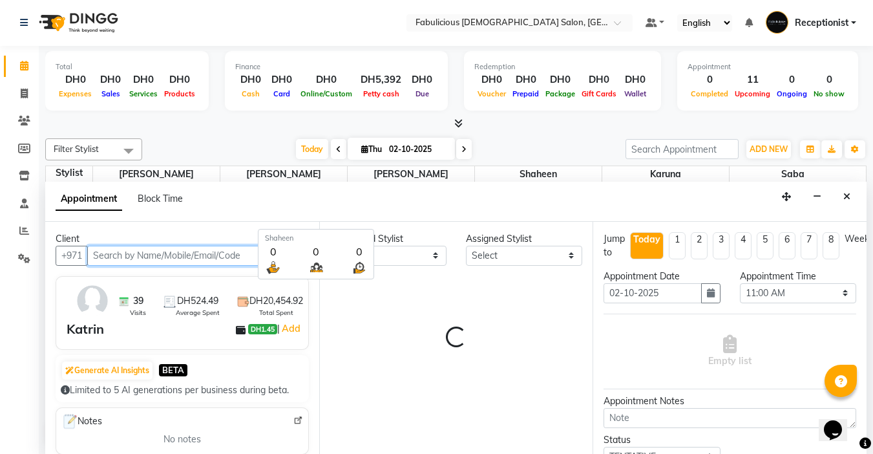
select select "11627"
select select "1134"
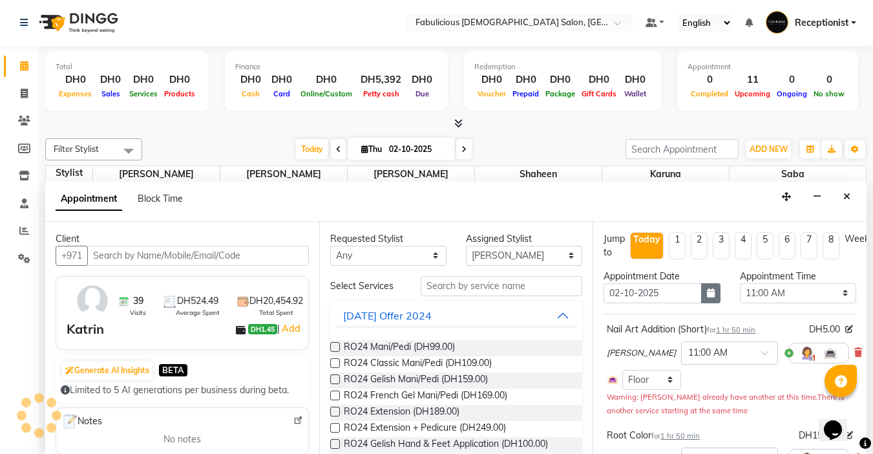
click at [704, 301] on button "button" at bounding box center [710, 293] width 19 height 20
select select "1134"
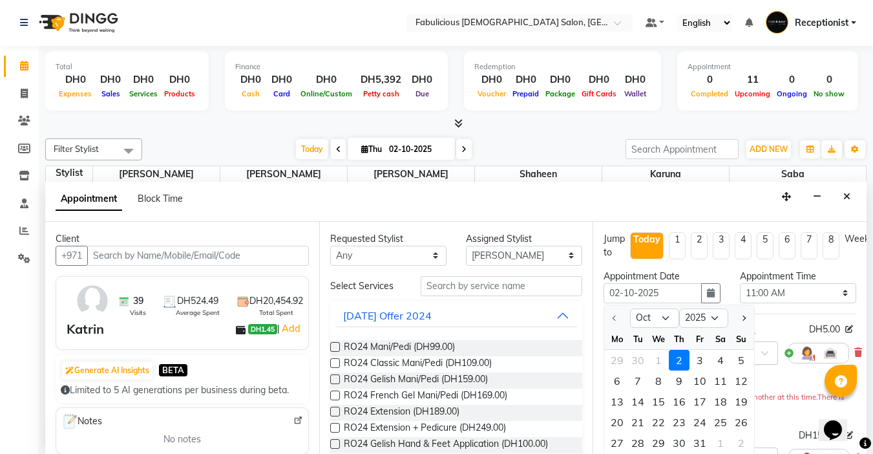
click at [695, 362] on div "3" at bounding box center [700, 360] width 21 height 21
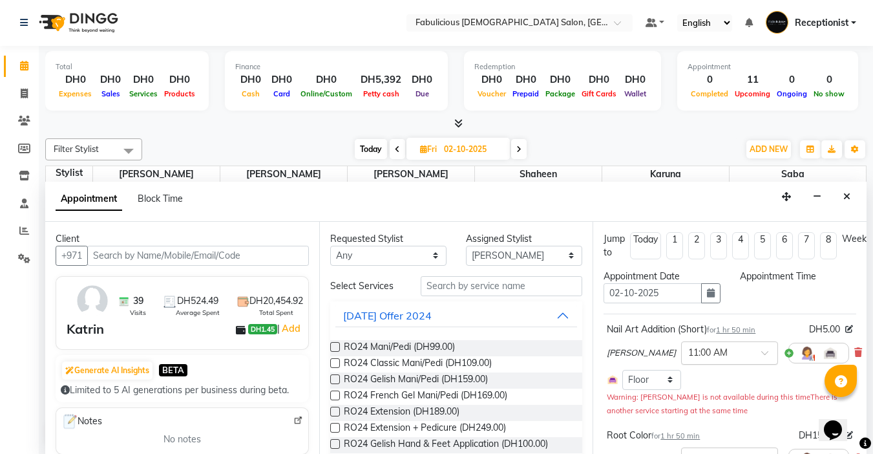
type input "03-10-2025"
select select "660"
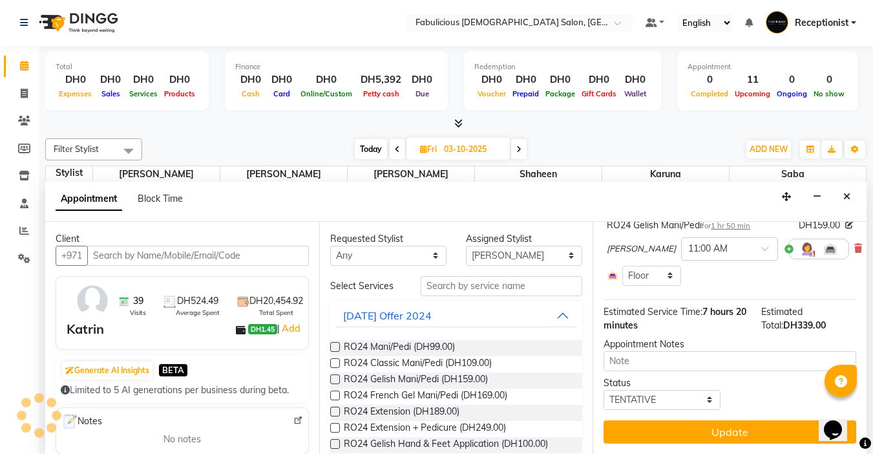
scroll to position [228, 0]
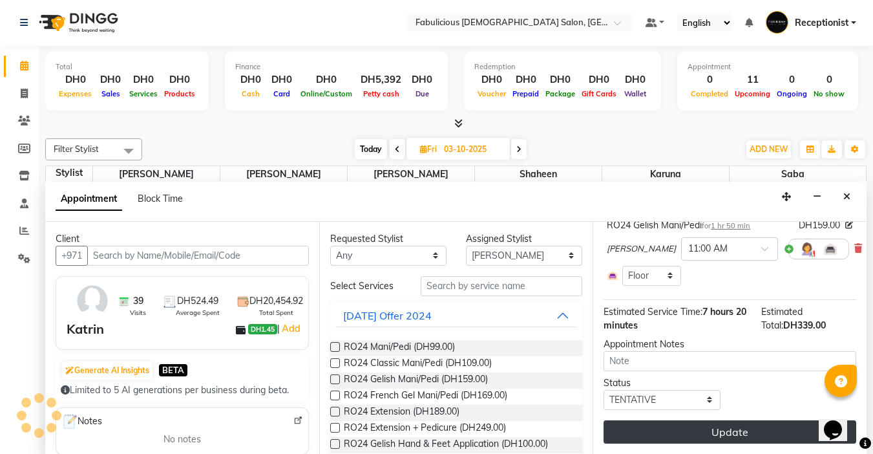
click at [715, 427] on button "Update" at bounding box center [730, 431] width 253 height 23
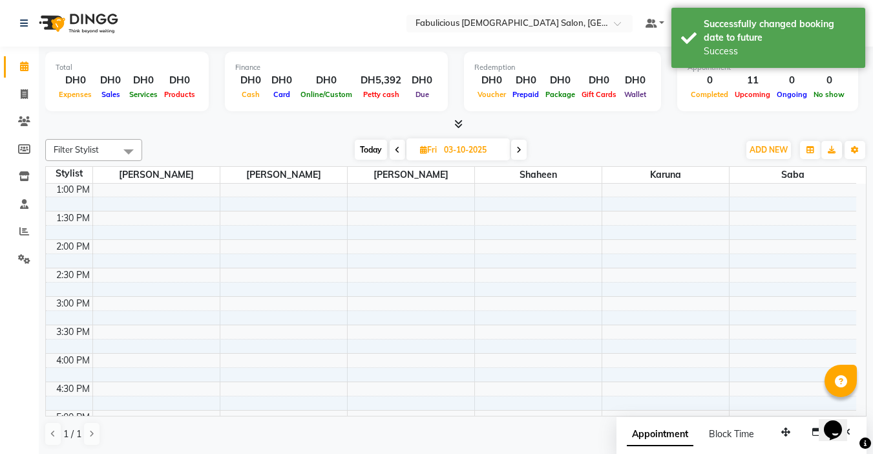
scroll to position [34, 0]
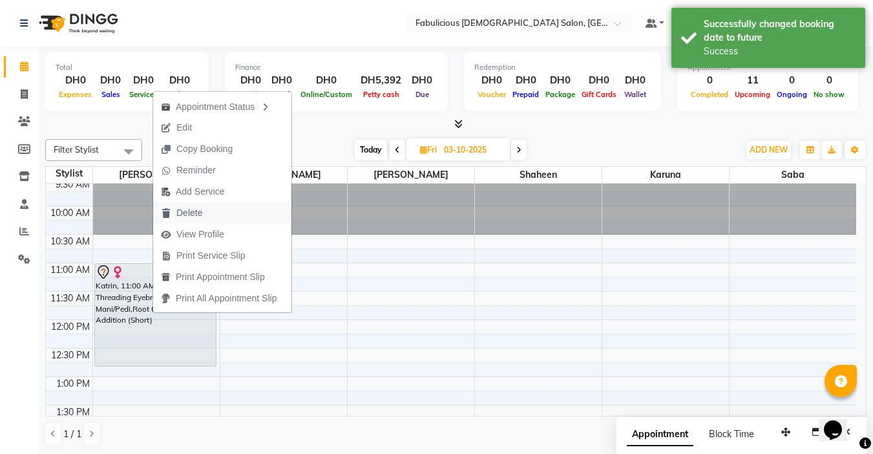
click at [206, 213] on span "Delete" at bounding box center [181, 212] width 57 height 21
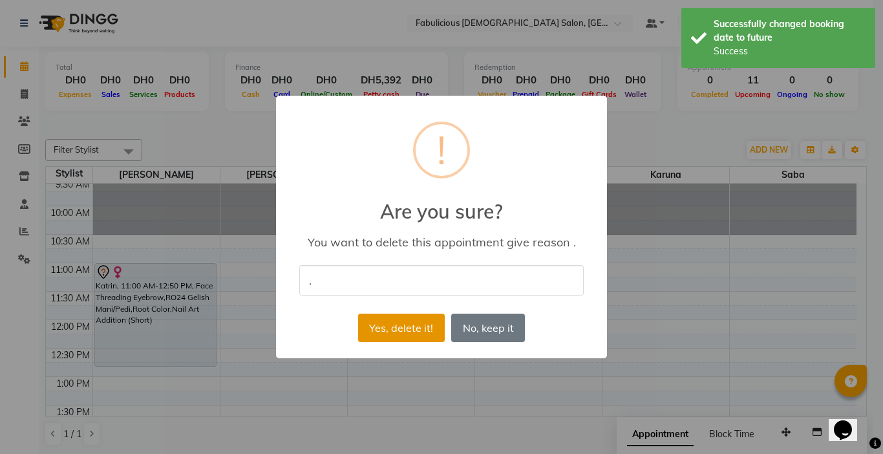
type input "."
drag, startPoint x: 395, startPoint y: 321, endPoint x: 409, endPoint y: 315, distance: 15.4
click at [395, 322] on button "Yes, delete it!" at bounding box center [401, 327] width 87 height 28
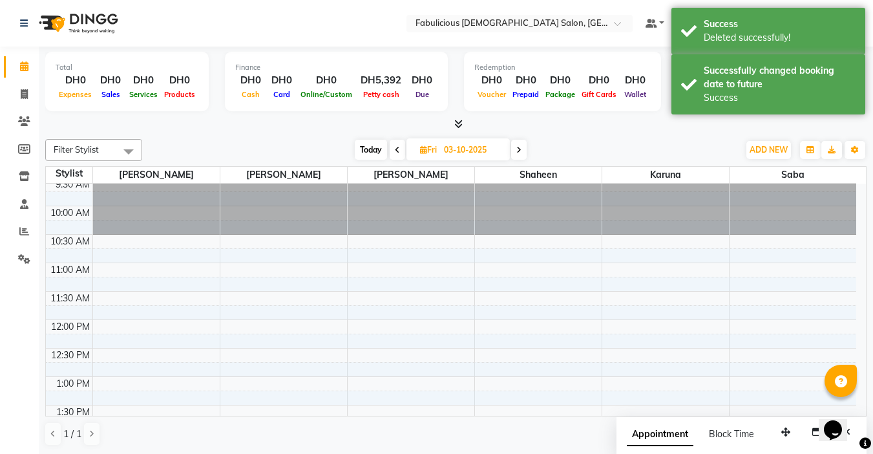
click at [396, 153] on icon at bounding box center [397, 150] width 5 height 8
type input "02-10-2025"
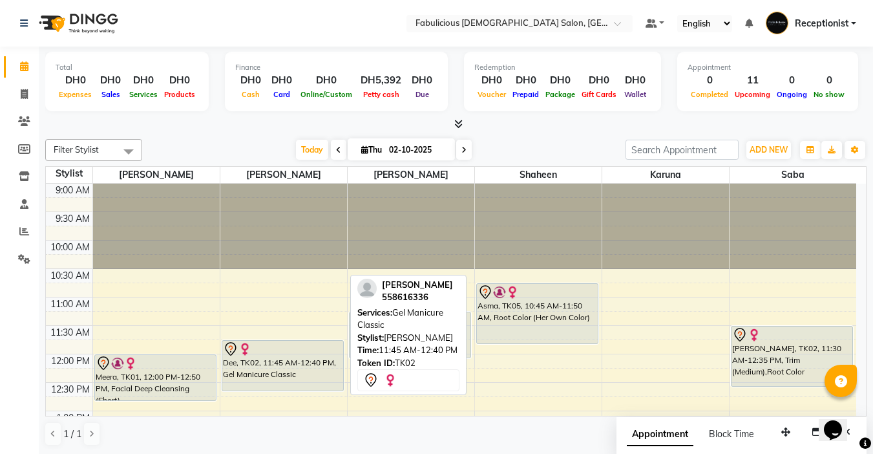
scroll to position [65, 0]
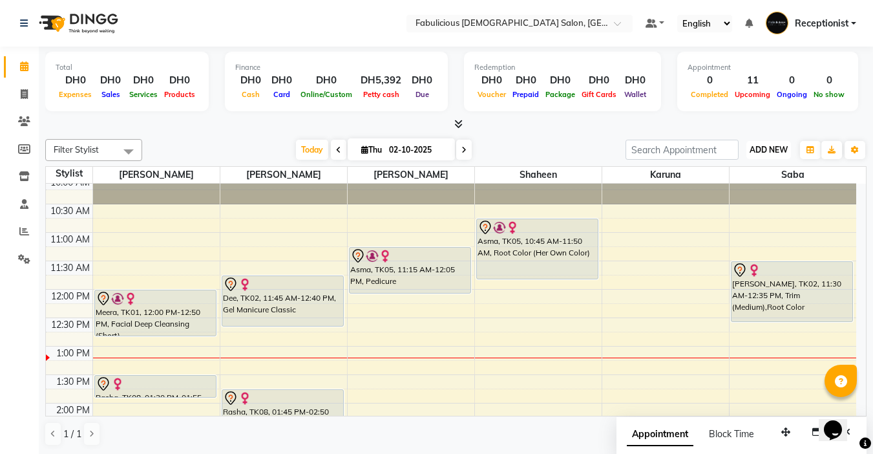
click at [759, 149] on span "ADD NEW" at bounding box center [769, 150] width 38 height 10
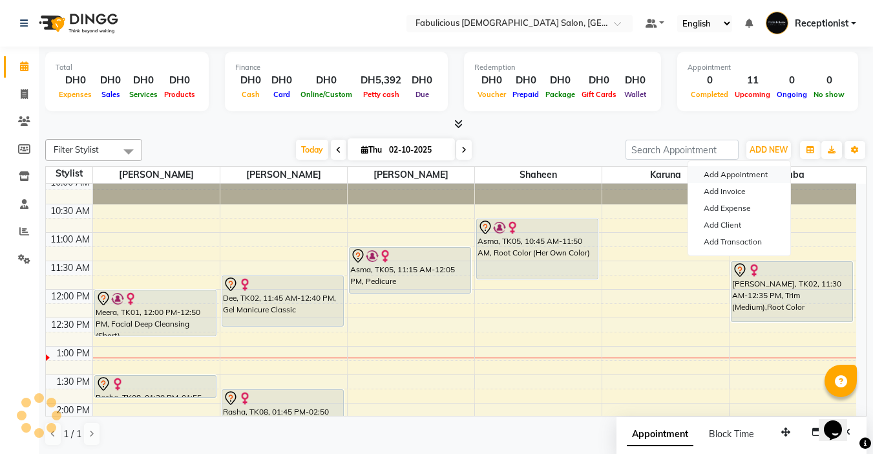
click at [730, 171] on button "Add Appointment" at bounding box center [739, 174] width 102 height 17
select select "tentative"
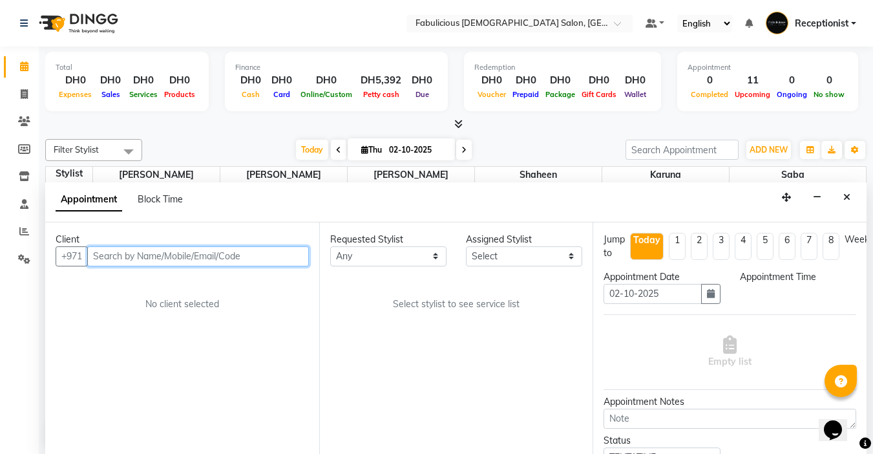
click at [198, 260] on input "text" at bounding box center [198, 256] width 222 height 20
select select "600"
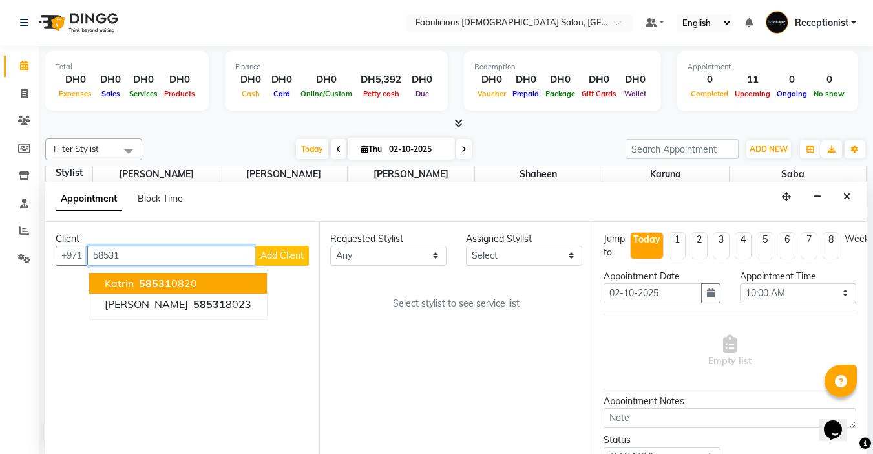
drag, startPoint x: 109, startPoint y: 285, endPoint x: 117, endPoint y: 283, distance: 8.6
click at [110, 285] on span "Katrin" at bounding box center [119, 283] width 29 height 13
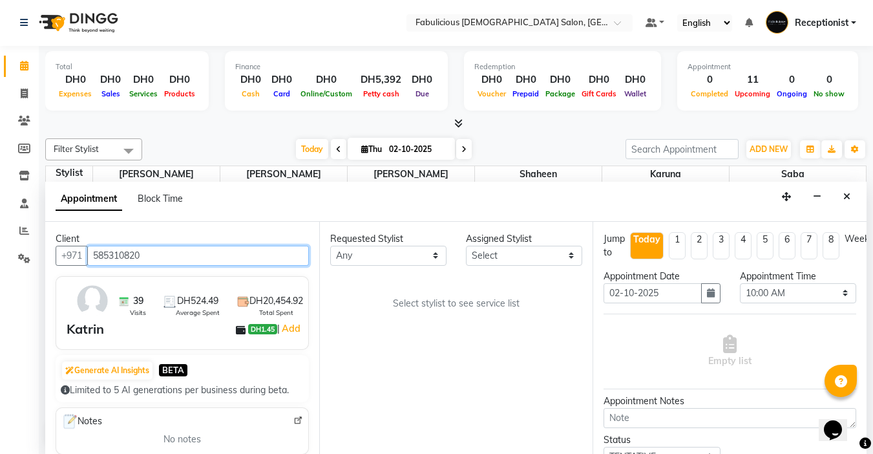
type input "585310820"
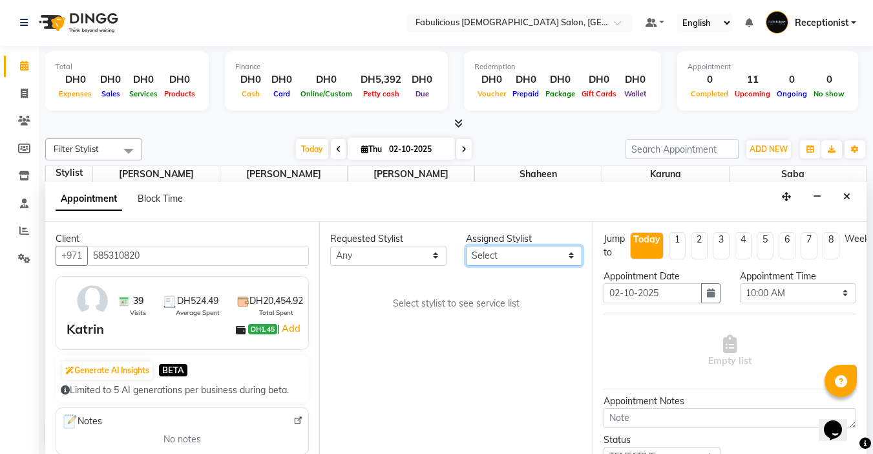
click at [510, 257] on select "Select [PERSON_NAME] [PERSON_NAME] [PERSON_NAME] [PERSON_NAME]" at bounding box center [524, 256] width 116 height 20
select select "11627"
click at [466, 246] on select "Select [PERSON_NAME] [PERSON_NAME] [PERSON_NAME] [PERSON_NAME]" at bounding box center [524, 256] width 116 height 20
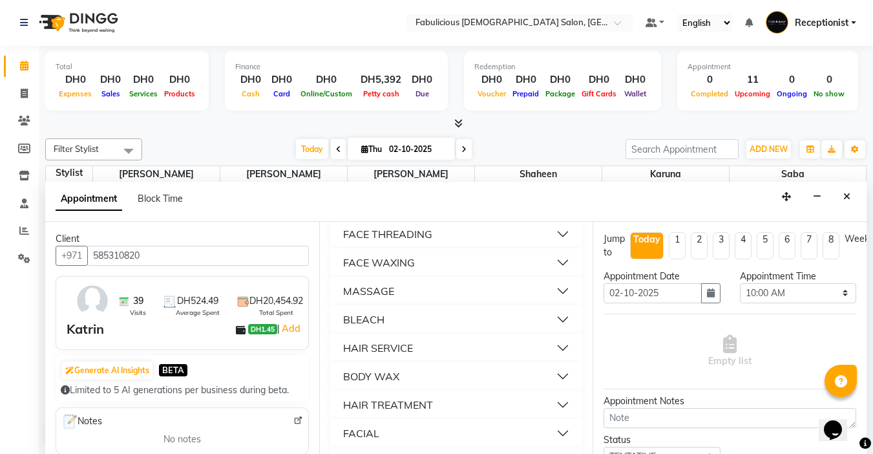
scroll to position [905, 0]
click at [408, 241] on div "FACE THREADING" at bounding box center [387, 234] width 89 height 16
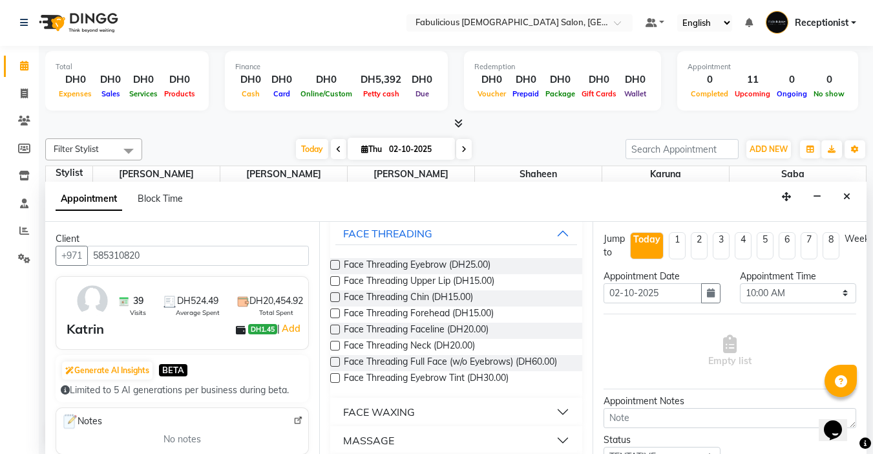
click at [335, 270] on label at bounding box center [335, 265] width 10 height 10
click at [335, 270] on input "checkbox" at bounding box center [334, 266] width 8 height 8
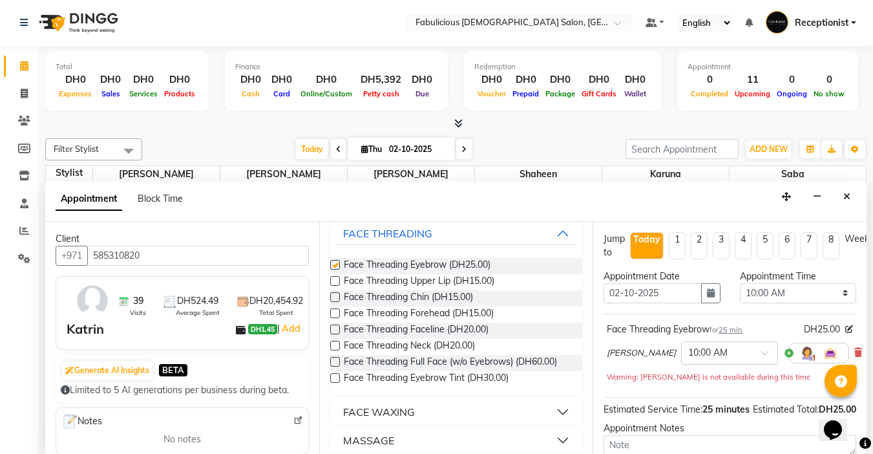
checkbox input "false"
click at [331, 286] on label at bounding box center [335, 281] width 10 height 10
click at [331, 286] on input "checkbox" at bounding box center [334, 282] width 8 height 8
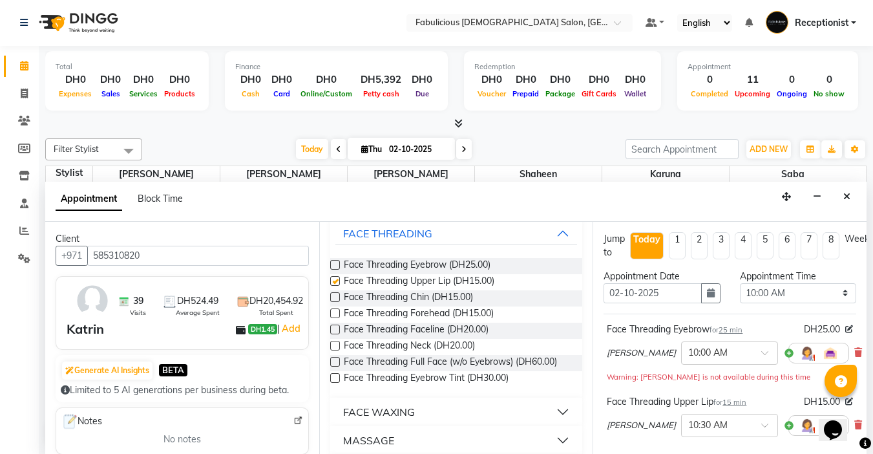
checkbox input "false"
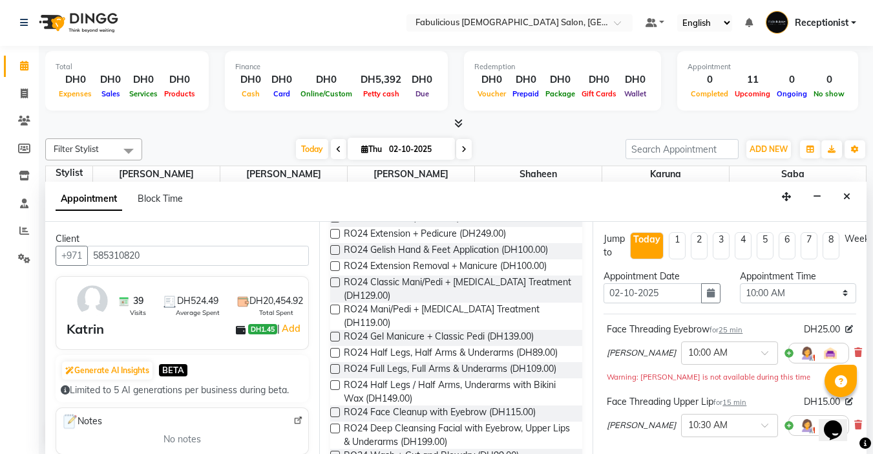
scroll to position [0, 0]
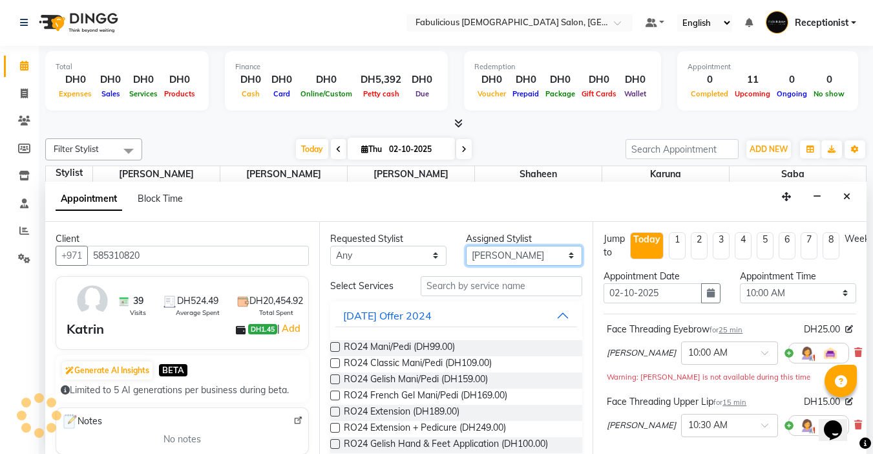
click at [520, 254] on select "Select [PERSON_NAME] [PERSON_NAME] [PERSON_NAME] [PERSON_NAME]" at bounding box center [524, 256] width 116 height 20
select select "33271"
click at [466, 246] on select "Select [PERSON_NAME] [PERSON_NAME] [PERSON_NAME] [PERSON_NAME]" at bounding box center [524, 256] width 116 height 20
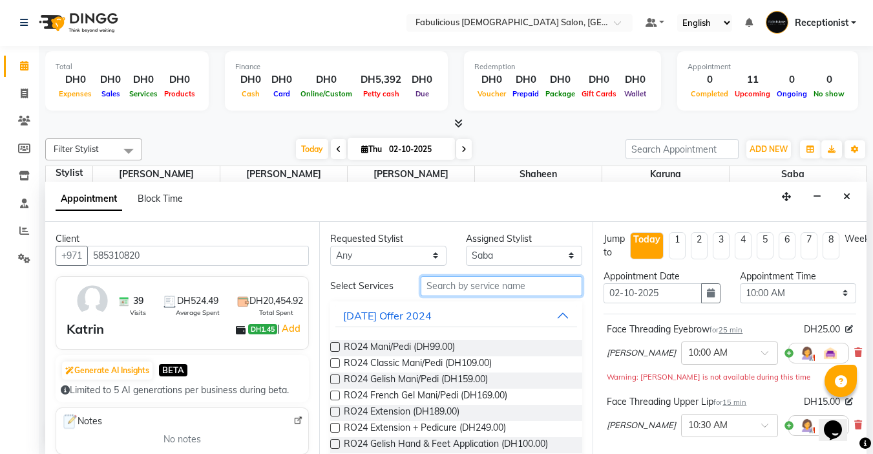
drag, startPoint x: 452, startPoint y: 290, endPoint x: 471, endPoint y: 268, distance: 28.8
click at [454, 286] on input "text" at bounding box center [502, 286] width 162 height 20
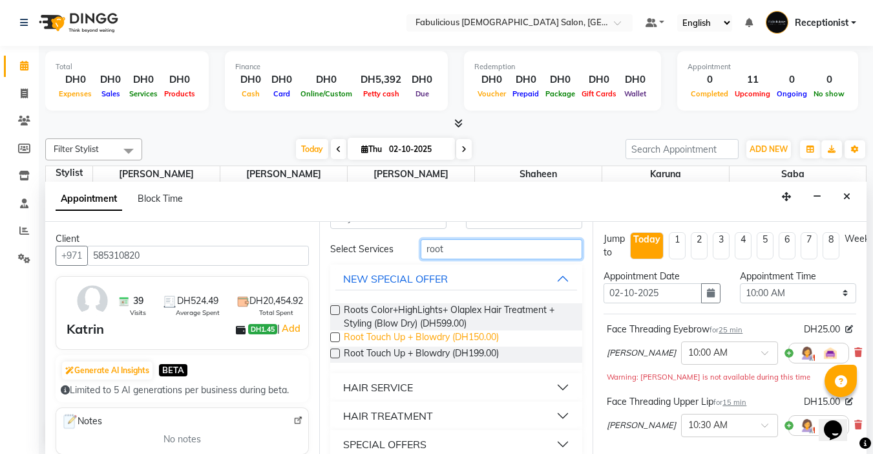
scroll to position [65, 0]
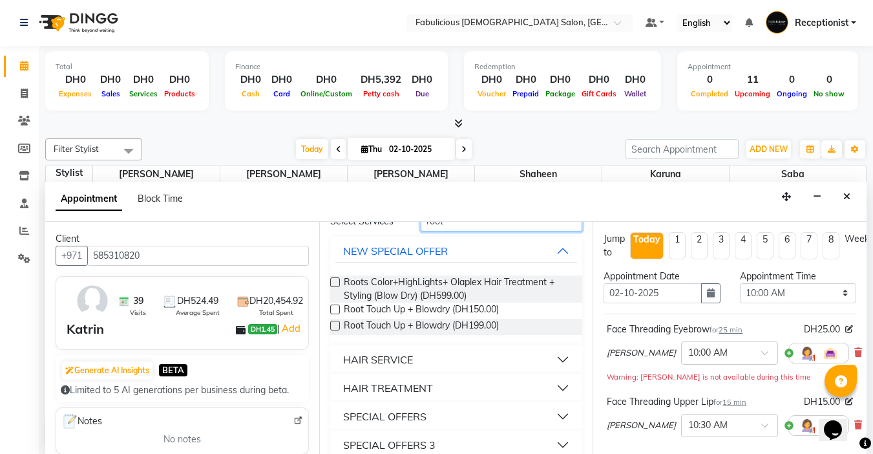
type input "root"
click at [398, 352] on div "HAIR SERVICE" at bounding box center [378, 360] width 70 height 16
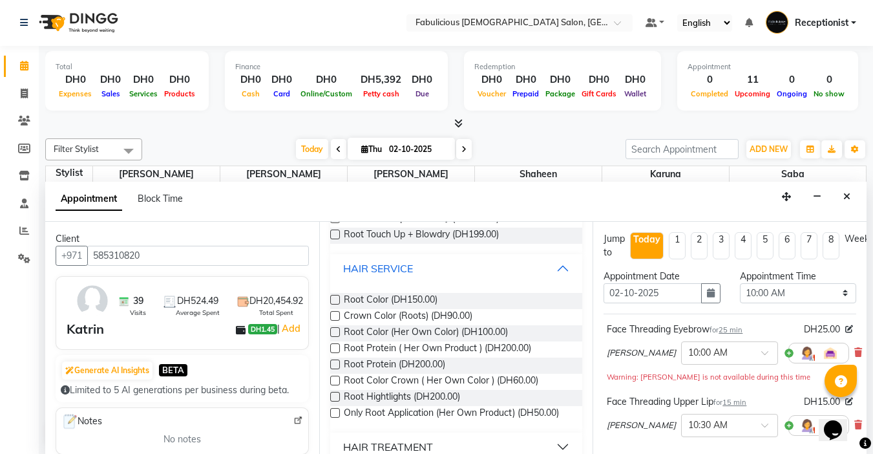
scroll to position [194, 0]
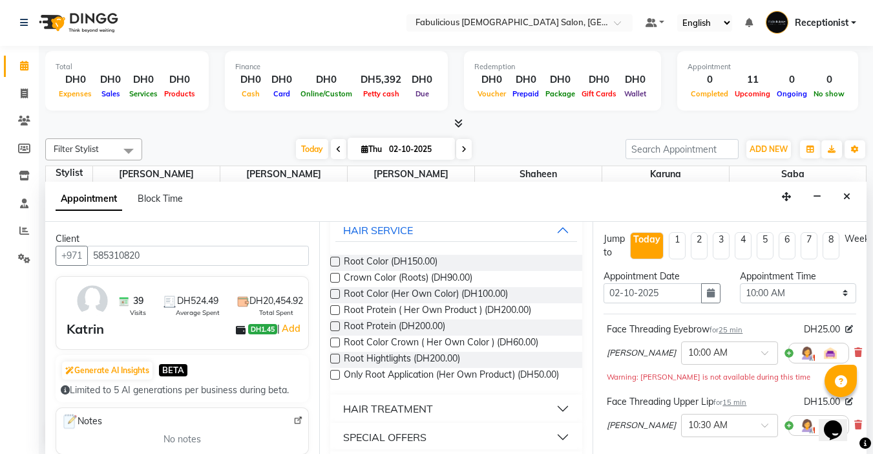
click at [334, 258] on label at bounding box center [335, 262] width 10 height 10
click at [334, 259] on input "checkbox" at bounding box center [334, 263] width 8 height 8
checkbox input "false"
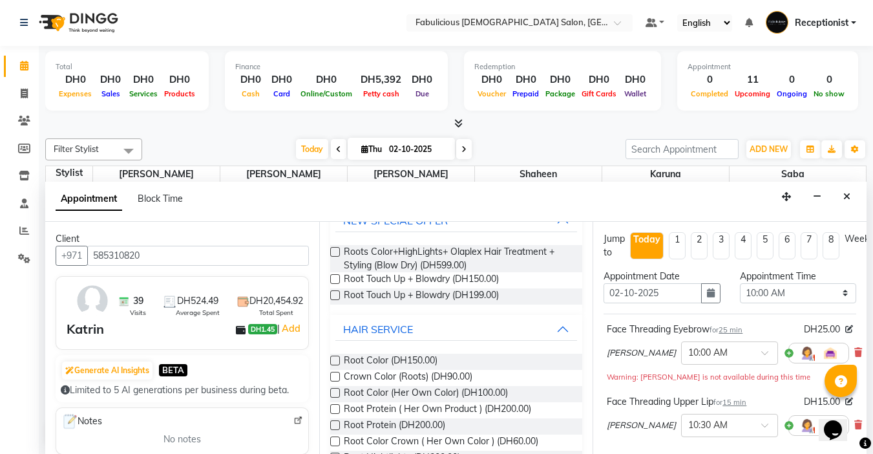
scroll to position [0, 0]
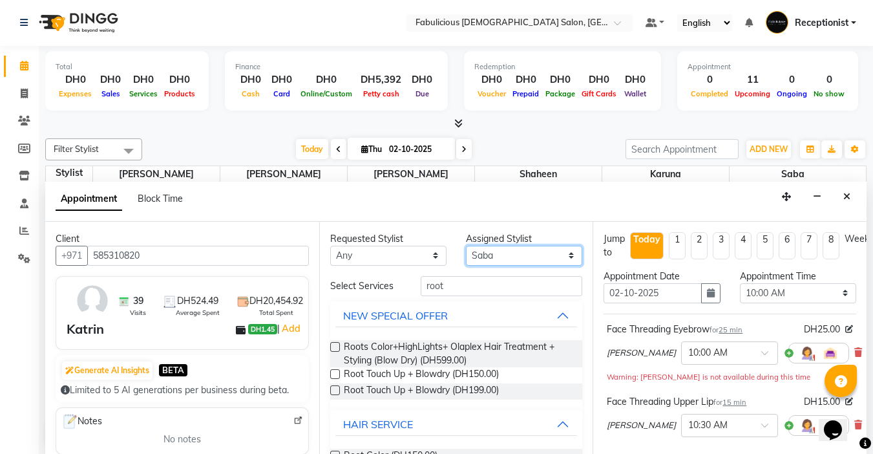
click at [536, 259] on select "Select [PERSON_NAME] [PERSON_NAME] [PERSON_NAME] [PERSON_NAME]" at bounding box center [524, 256] width 116 height 20
drag, startPoint x: 494, startPoint y: 249, endPoint x: 492, endPoint y: 255, distance: 6.7
click at [494, 249] on select "Select [PERSON_NAME] [PERSON_NAME] [PERSON_NAME] [PERSON_NAME]" at bounding box center [524, 256] width 116 height 20
select select "11630"
click at [466, 246] on select "Select [PERSON_NAME] [PERSON_NAME] [PERSON_NAME] [PERSON_NAME]" at bounding box center [524, 256] width 116 height 20
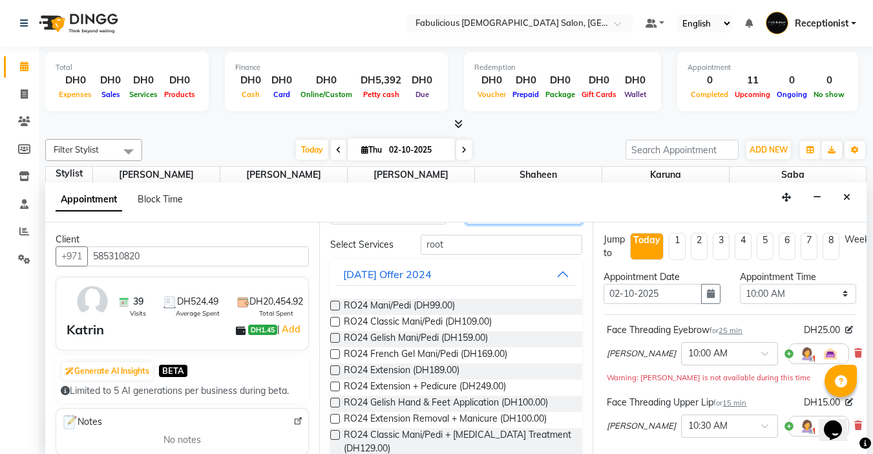
scroll to position [65, 0]
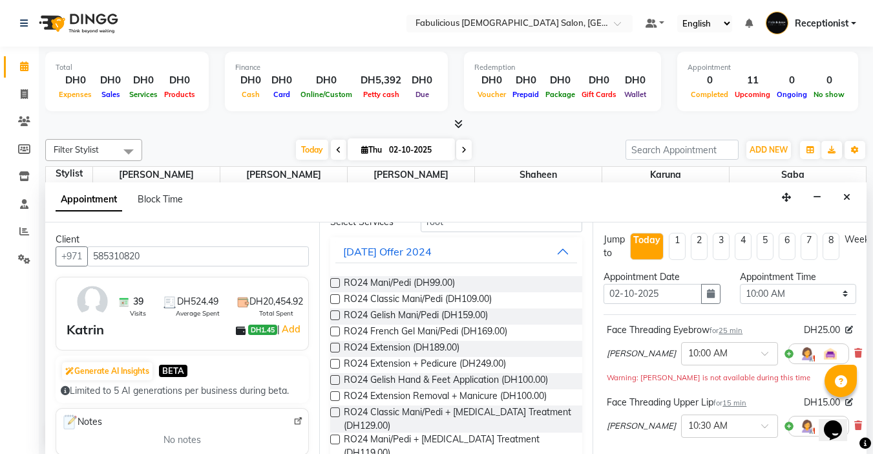
click at [334, 315] on label at bounding box center [335, 315] width 10 height 10
click at [334, 315] on input "checkbox" at bounding box center [334, 316] width 8 height 8
checkbox input "false"
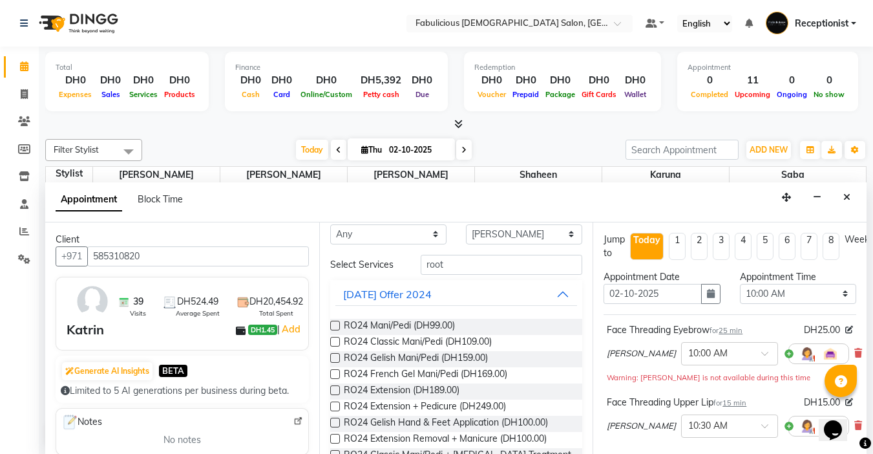
scroll to position [0, 0]
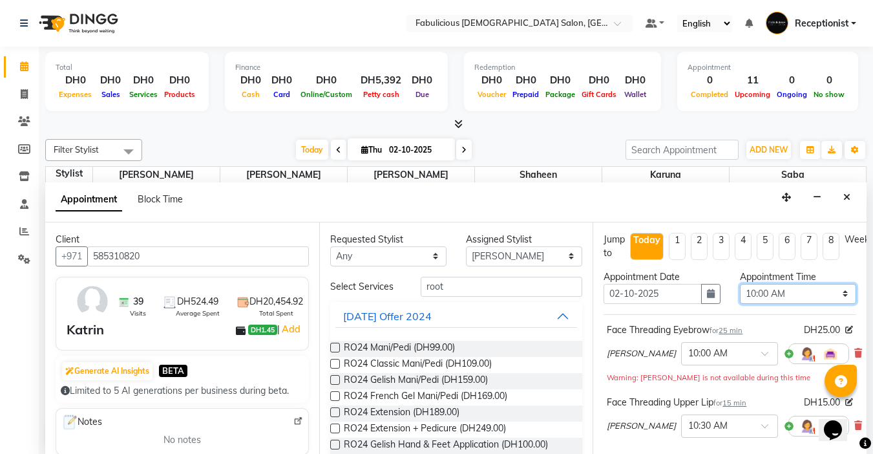
click at [831, 289] on select "Select 10:00 AM 10:15 AM 10:30 AM 10:45 AM 11:00 AM 11:15 AM 11:30 AM 11:45 AM …" at bounding box center [798, 294] width 116 height 20
select select "645"
click at [740, 284] on select "Select 10:00 AM 10:15 AM 10:30 AM 10:45 AM 11:00 AM 11:15 AM 11:30 AM 11:45 AM …" at bounding box center [798, 294] width 116 height 20
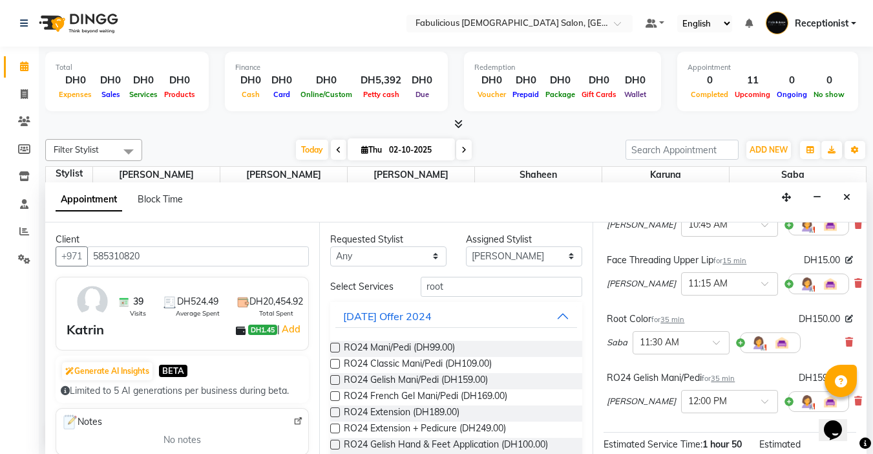
scroll to position [308, 0]
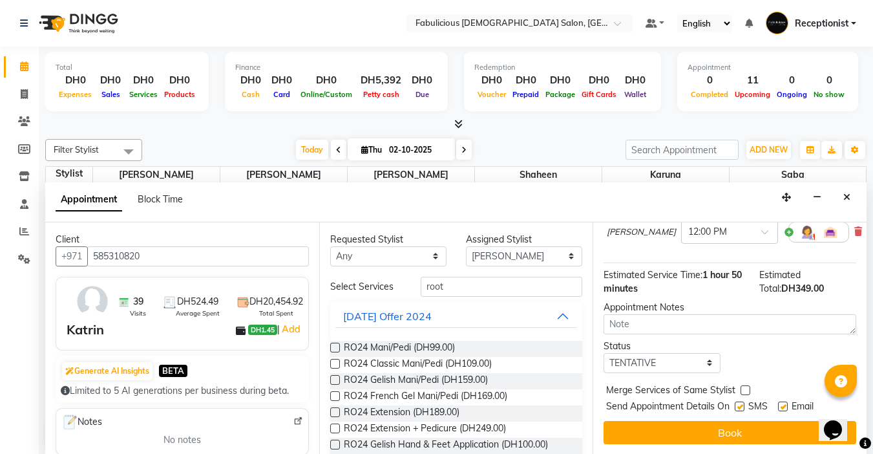
click at [743, 386] on div at bounding box center [745, 393] width 8 height 14
click at [743, 385] on label at bounding box center [746, 390] width 10 height 10
click at [743, 387] on input "checkbox" at bounding box center [745, 391] width 8 height 8
checkbox input "true"
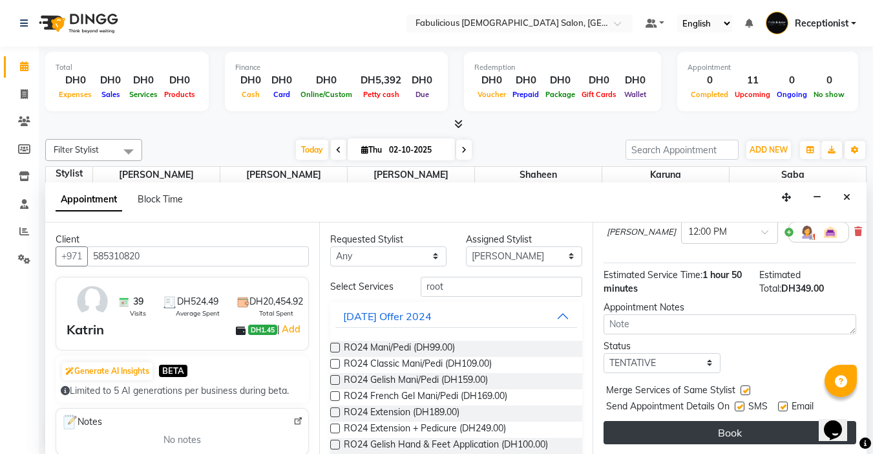
click at [730, 421] on button "Book" at bounding box center [730, 432] width 253 height 23
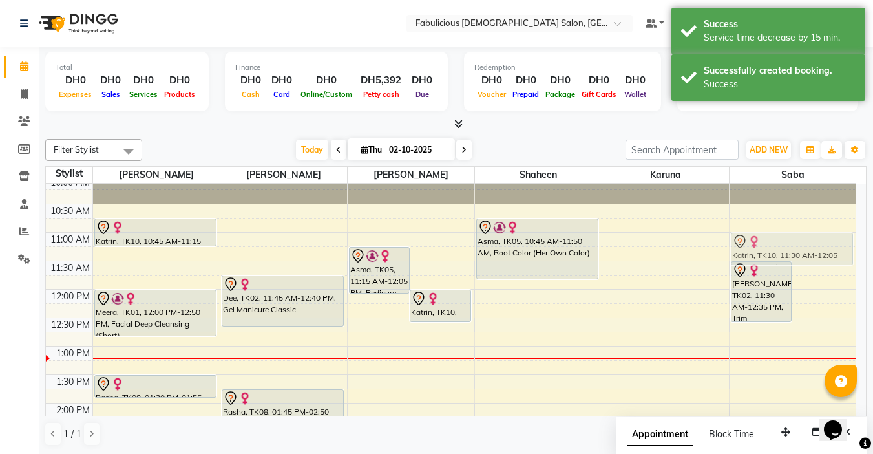
drag, startPoint x: 823, startPoint y: 262, endPoint x: 824, endPoint y: 230, distance: 32.3
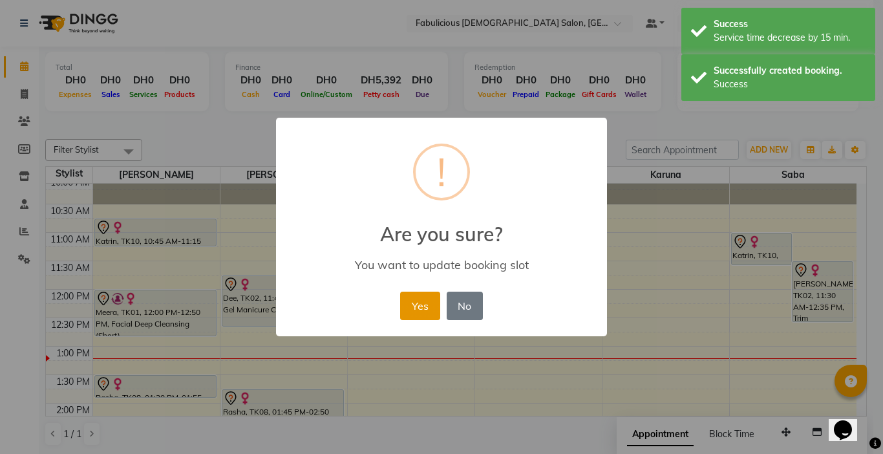
click at [435, 304] on button "Yes" at bounding box center [419, 306] width 39 height 28
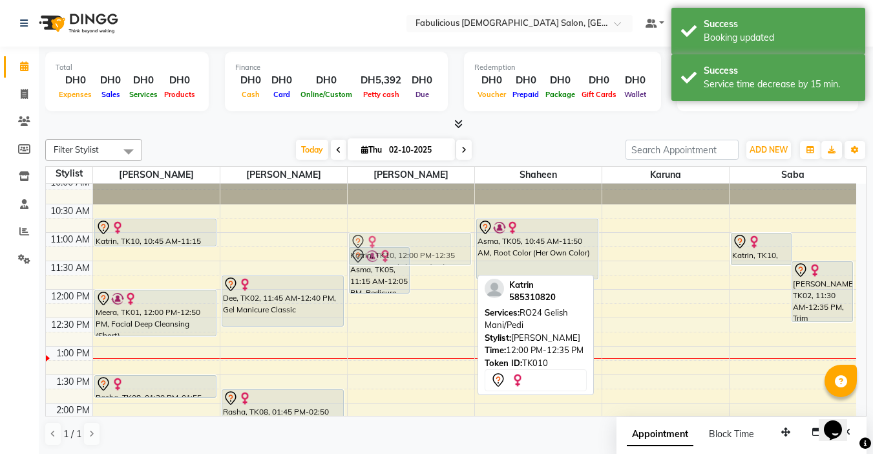
drag, startPoint x: 433, startPoint y: 300, endPoint x: 448, endPoint y: 246, distance: 55.7
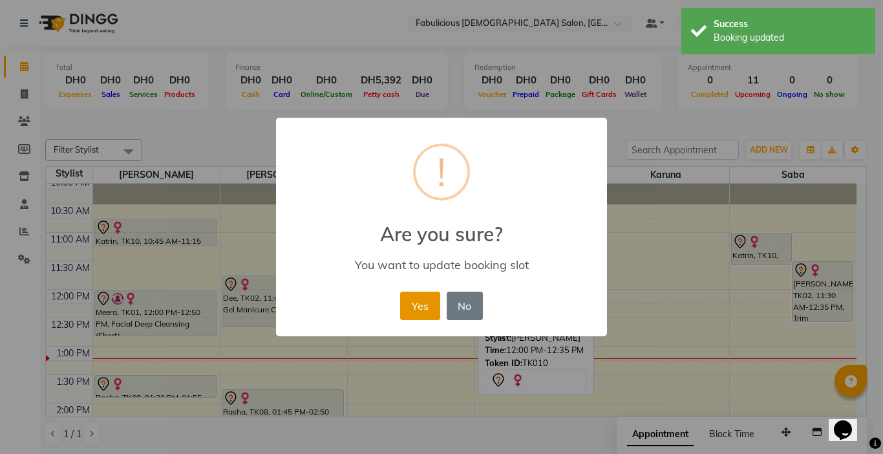
click at [415, 304] on button "Yes" at bounding box center [419, 306] width 39 height 28
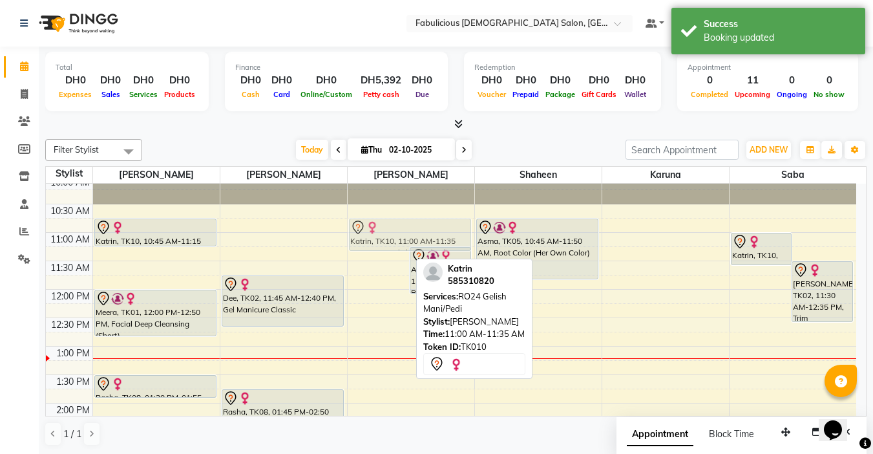
drag, startPoint x: 370, startPoint y: 260, endPoint x: 384, endPoint y: 251, distance: 17.2
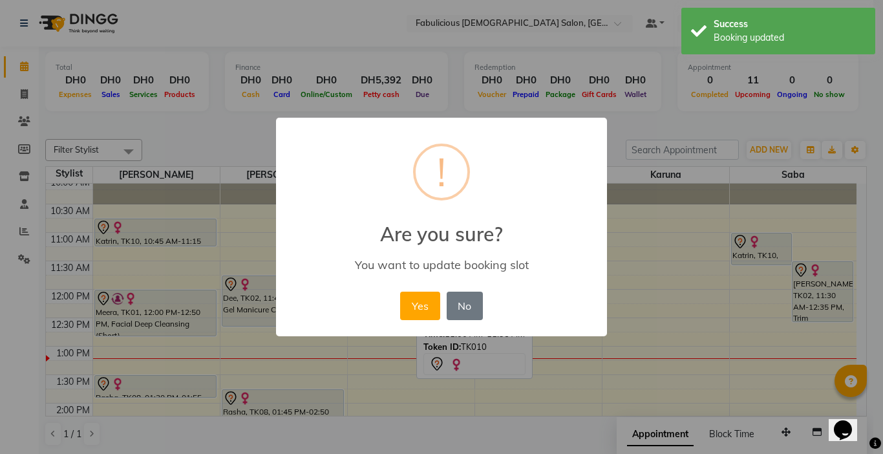
click at [649, 324] on div "× ! Are you sure? You want to update booking slot Yes No No" at bounding box center [441, 227] width 883 height 454
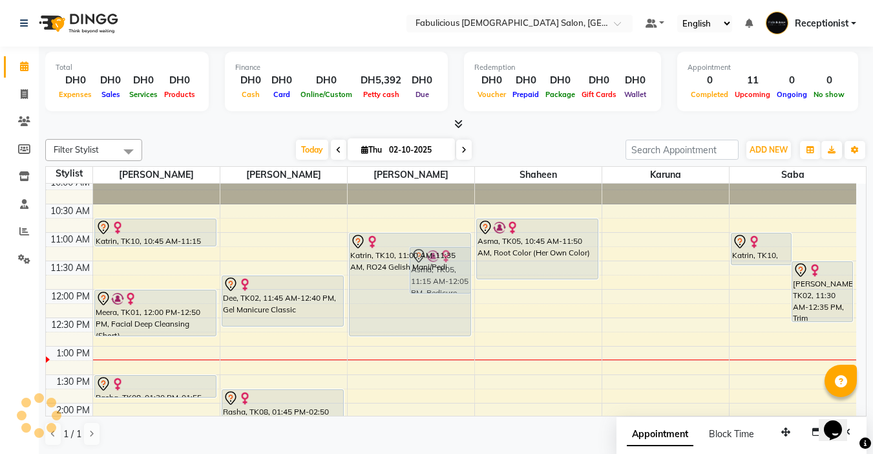
drag, startPoint x: 374, startPoint y: 263, endPoint x: 377, endPoint y: 340, distance: 77.0
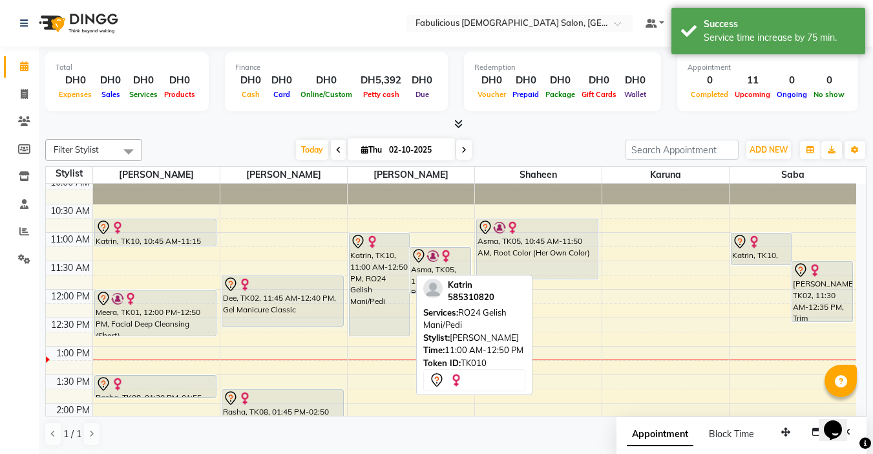
click at [379, 334] on div at bounding box center [380, 335] width 60 height 5
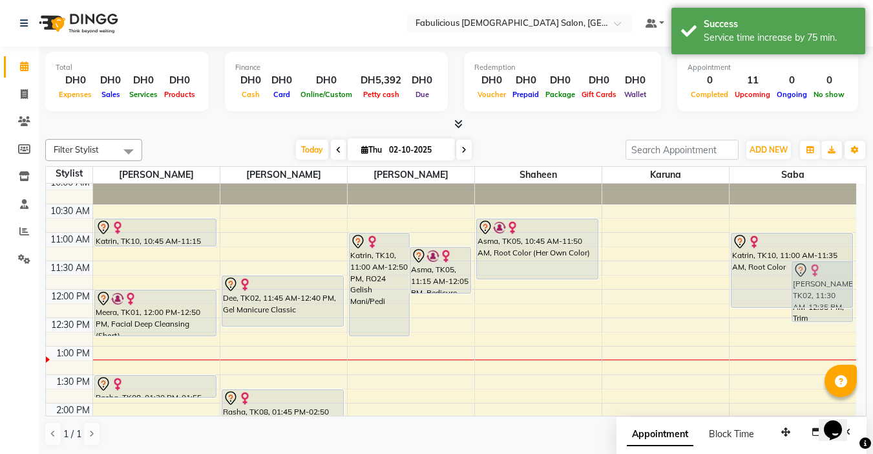
drag, startPoint x: 749, startPoint y: 262, endPoint x: 752, endPoint y: 305, distance: 43.4
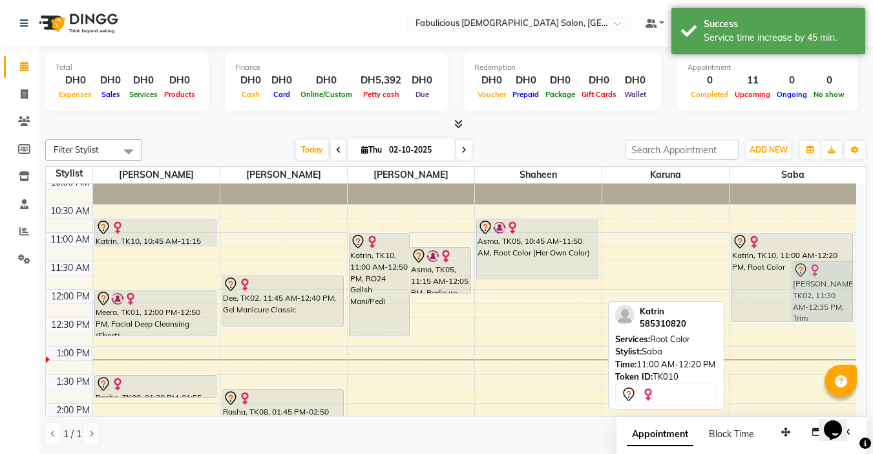
drag, startPoint x: 759, startPoint y: 305, endPoint x: 540, endPoint y: 265, distance: 222.7
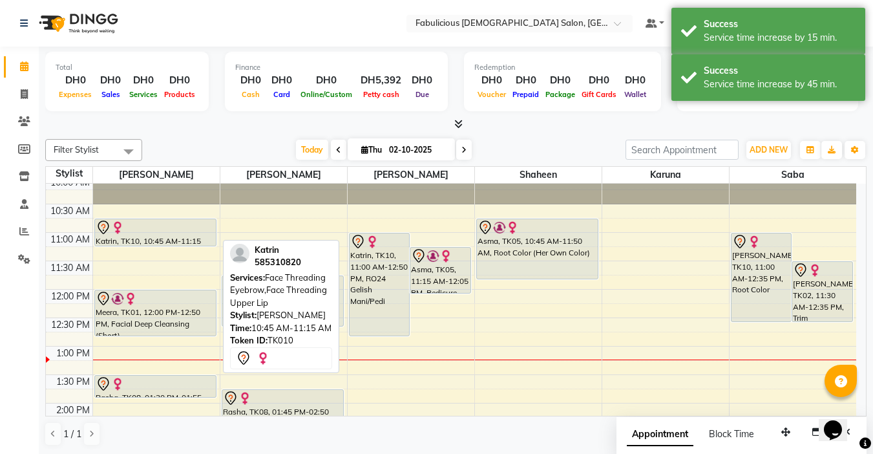
click at [160, 236] on div "Katrin, TK10, 10:45 AM-11:15 AM, Face Threading Eyebrow,Face Threading Upper Lip" at bounding box center [155, 232] width 121 height 27
select select "7"
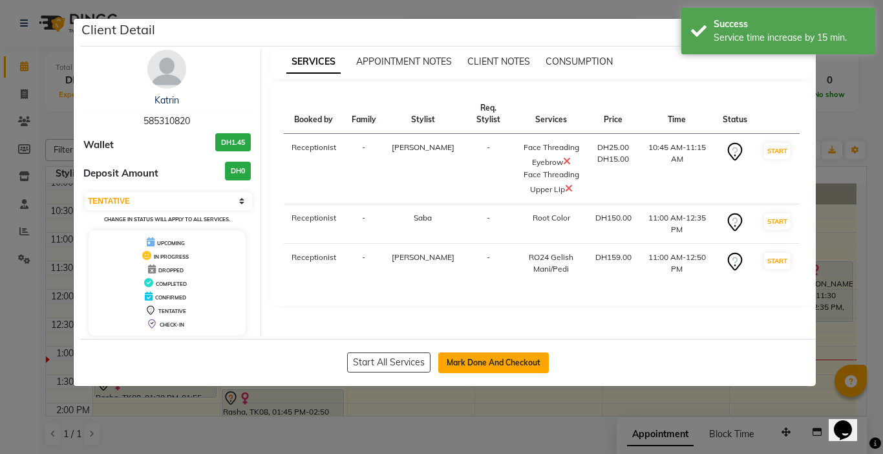
click at [467, 355] on button "Mark Done And Checkout" at bounding box center [493, 362] width 111 height 21
select select "service"
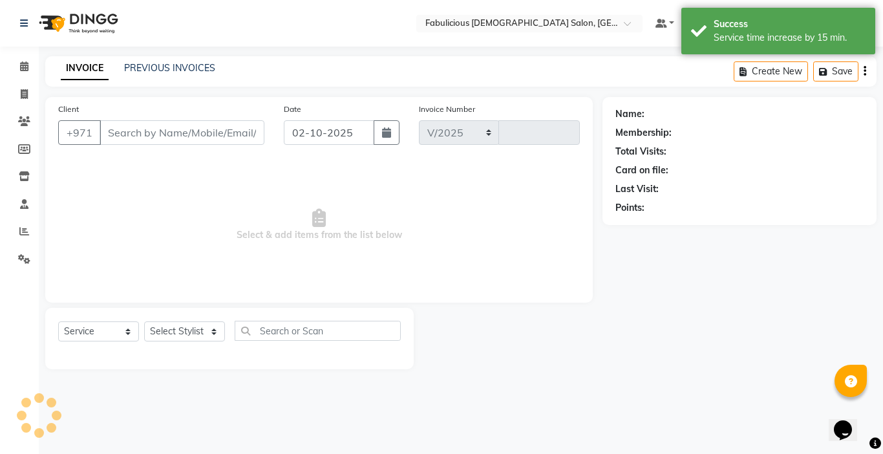
select select "738"
type input "2426"
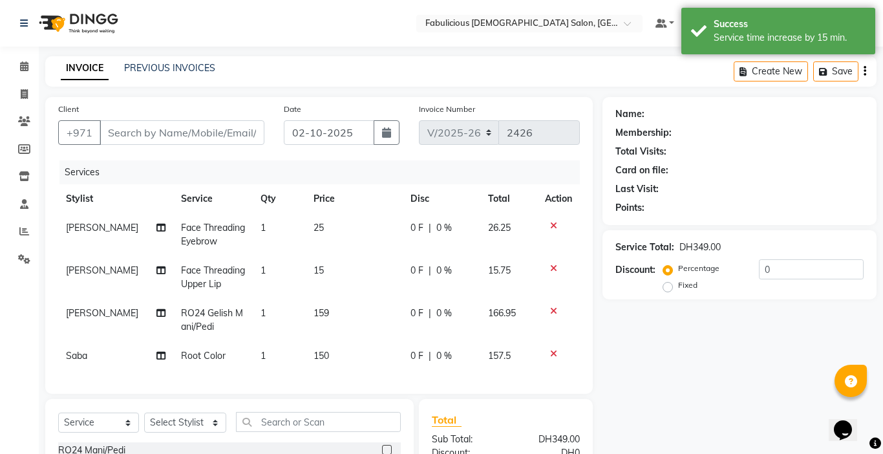
type input "585310820"
select select "33271"
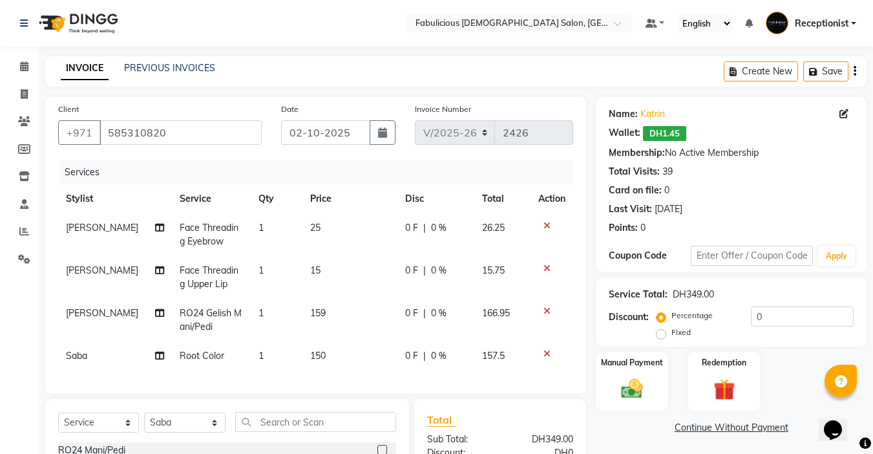
click at [544, 268] on icon at bounding box center [547, 268] width 7 height 9
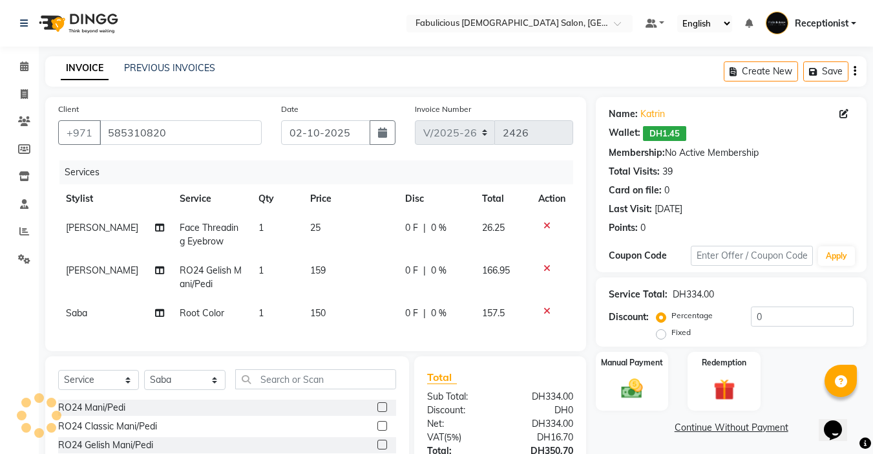
click at [322, 267] on td "159" at bounding box center [349, 277] width 95 height 43
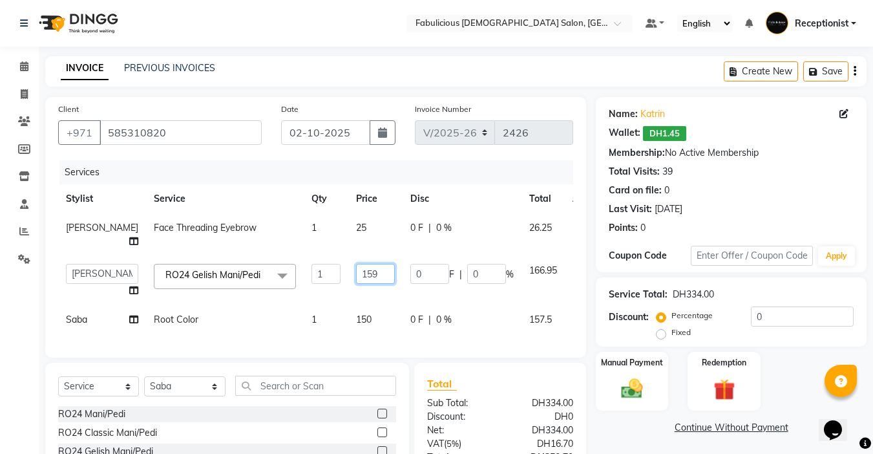
drag, startPoint x: 343, startPoint y: 268, endPoint x: 363, endPoint y: 263, distance: 20.7
click at [356, 268] on input "159" at bounding box center [375, 274] width 39 height 20
type input "1"
type input "169"
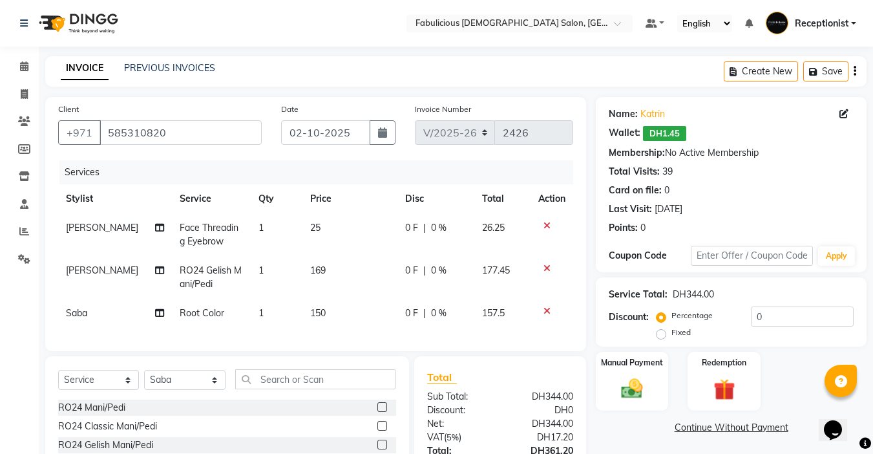
click at [332, 303] on td "150" at bounding box center [349, 313] width 95 height 29
select select "33271"
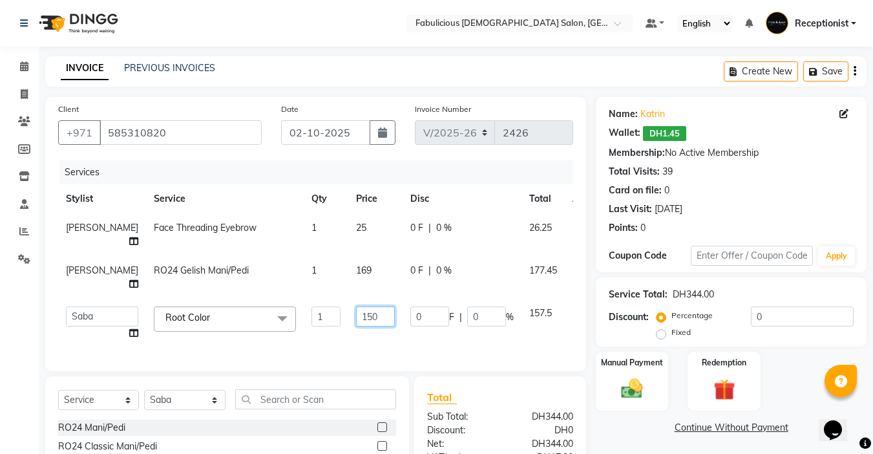
drag, startPoint x: 338, startPoint y: 302, endPoint x: 383, endPoint y: 275, distance: 51.9
click at [356, 306] on input "150" at bounding box center [375, 316] width 39 height 20
type input "1"
type input "200"
click at [375, 337] on div "Services Stylist Service Qty Price Disc Total Action Raj Face Threading Eyebrow…" at bounding box center [315, 259] width 515 height 198
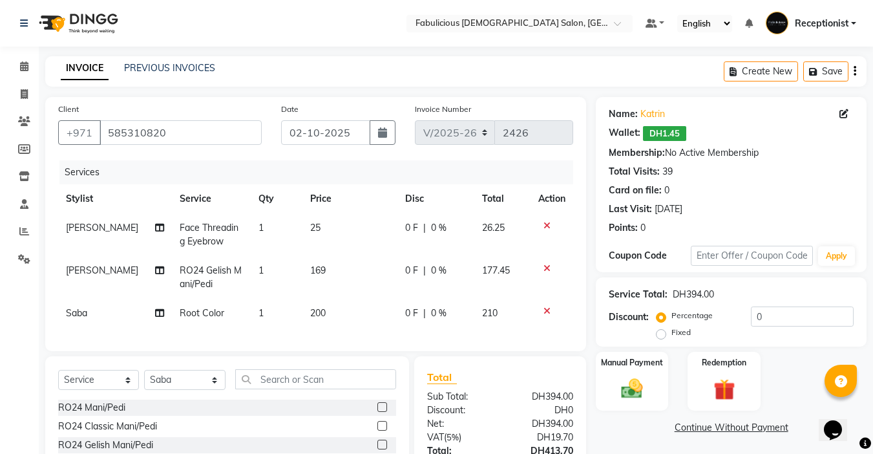
scroll to position [122, 0]
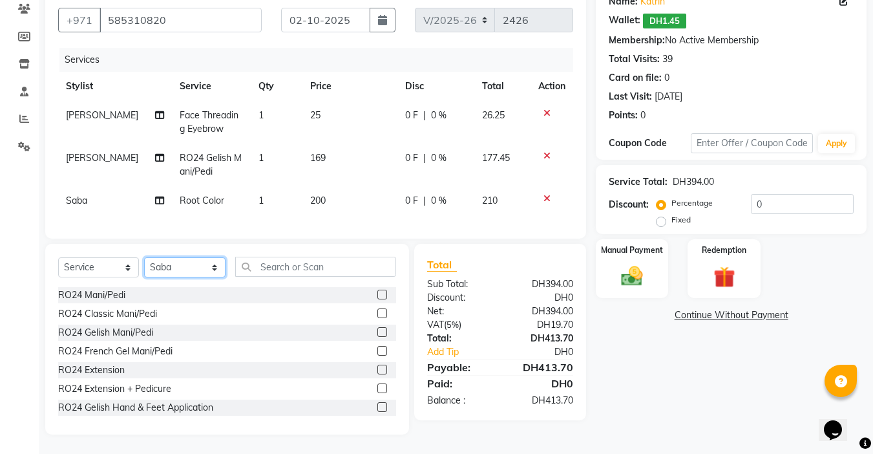
click at [212, 265] on select "Select Stylist [PERSON_NAME] [PERSON_NAME] [PERSON_NAME] [PERSON_NAME] Receptio…" at bounding box center [184, 267] width 81 height 20
select select "11630"
click at [144, 257] on select "Select Stylist [PERSON_NAME] [PERSON_NAME] [PERSON_NAME] [PERSON_NAME] Receptio…" at bounding box center [184, 267] width 81 height 20
click at [326, 269] on input "text" at bounding box center [315, 267] width 161 height 20
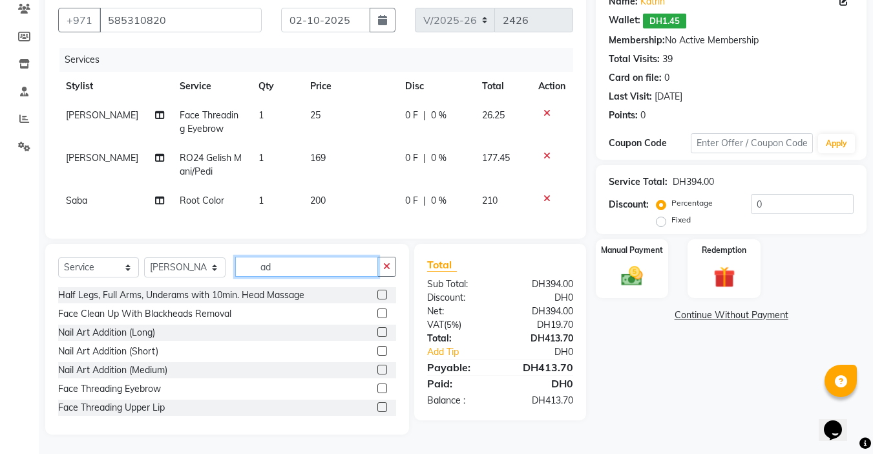
type input "ad"
click at [377, 374] on label at bounding box center [382, 370] width 10 height 10
click at [377, 374] on input "checkbox" at bounding box center [381, 370] width 8 height 8
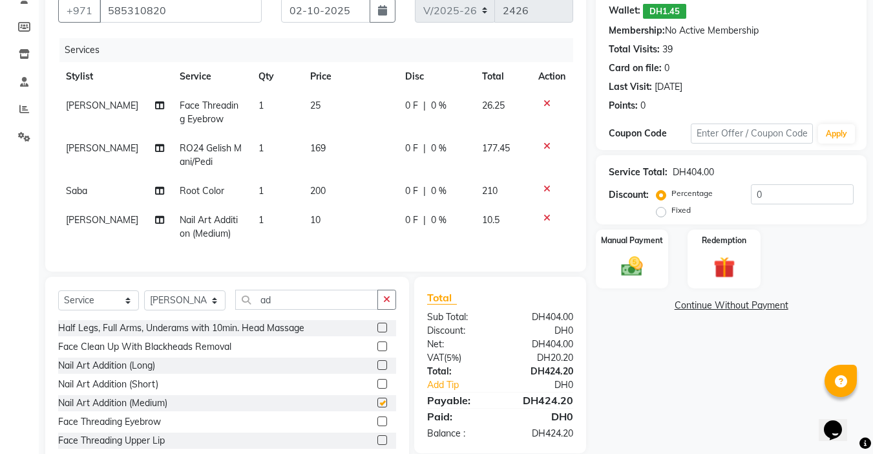
checkbox input "false"
click at [257, 218] on td "1" at bounding box center [277, 227] width 52 height 43
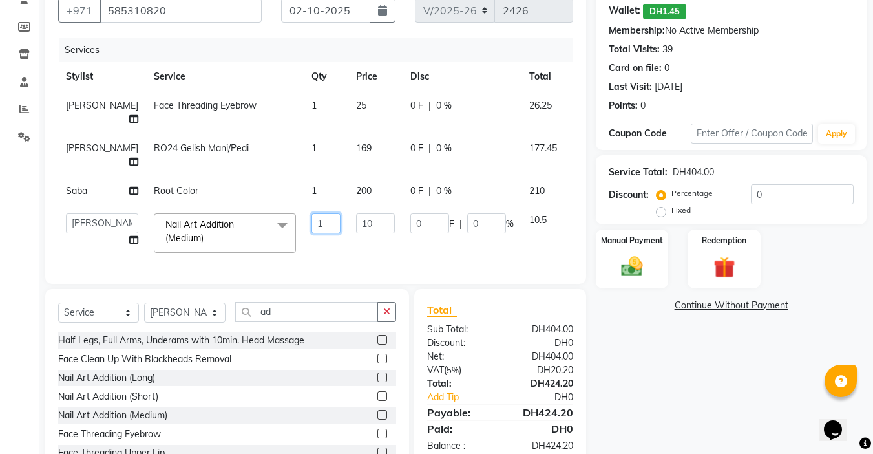
click at [312, 213] on input "1" at bounding box center [326, 223] width 29 height 20
type input "2"
click at [302, 246] on tr "[PERSON_NAME] [PERSON_NAME] [PERSON_NAME] [PERSON_NAME] Receptionist [PERSON_NA…" at bounding box center [332, 233] width 549 height 55
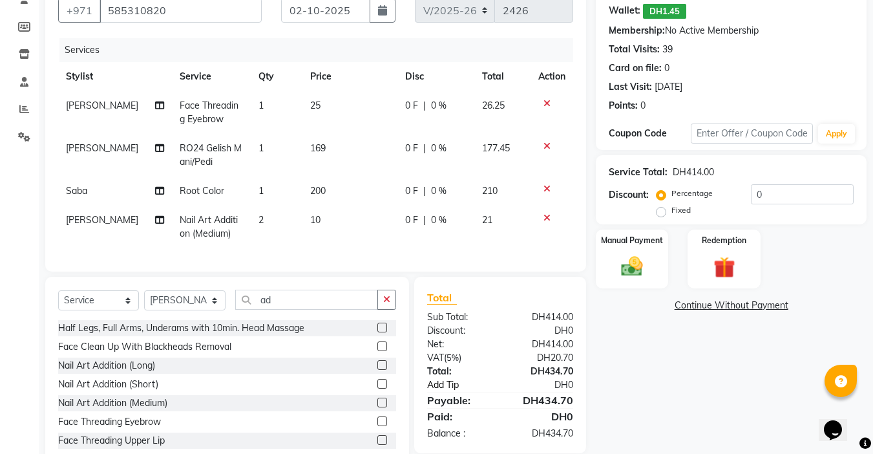
click at [430, 392] on link "Add Tip" at bounding box center [466, 385] width 96 height 14
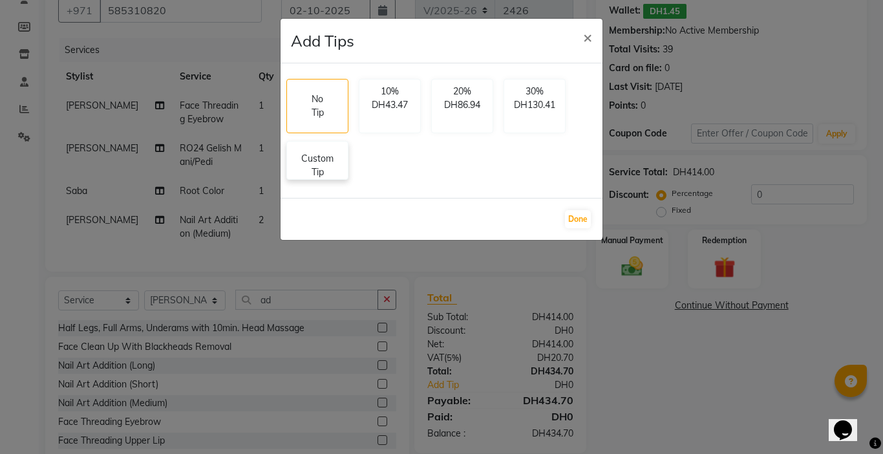
click at [321, 164] on p "Custom Tip" at bounding box center [317, 165] width 45 height 27
select select "11627"
select select "11630"
select select "33271"
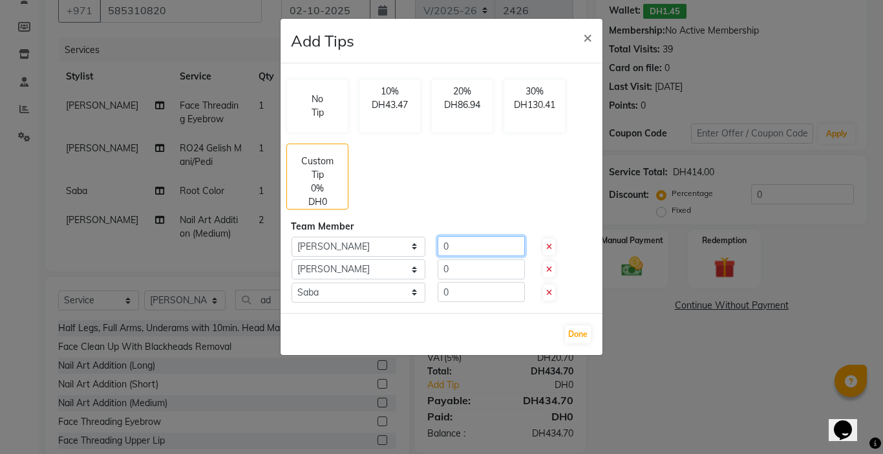
click at [482, 253] on input "0" at bounding box center [481, 246] width 87 height 20
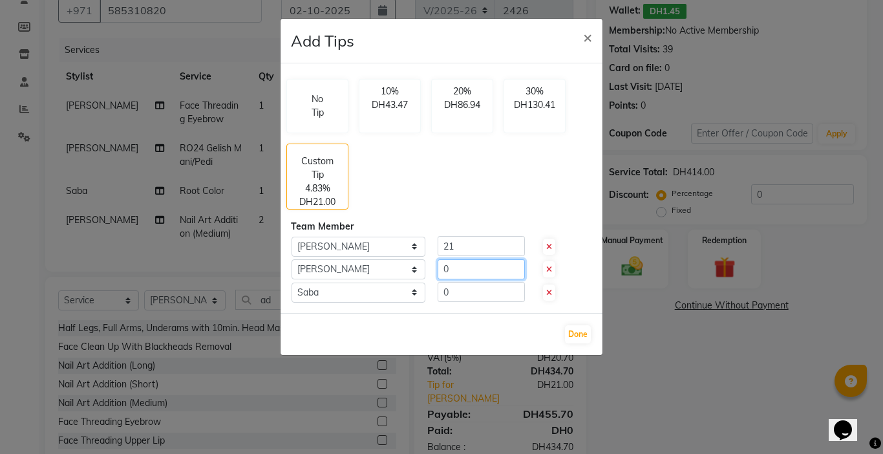
click at [485, 268] on input "0" at bounding box center [481, 269] width 87 height 20
click at [480, 246] on input "21" at bounding box center [481, 246] width 87 height 20
type input "2"
type input "21.50"
click at [461, 271] on input "0" at bounding box center [481, 269] width 87 height 20
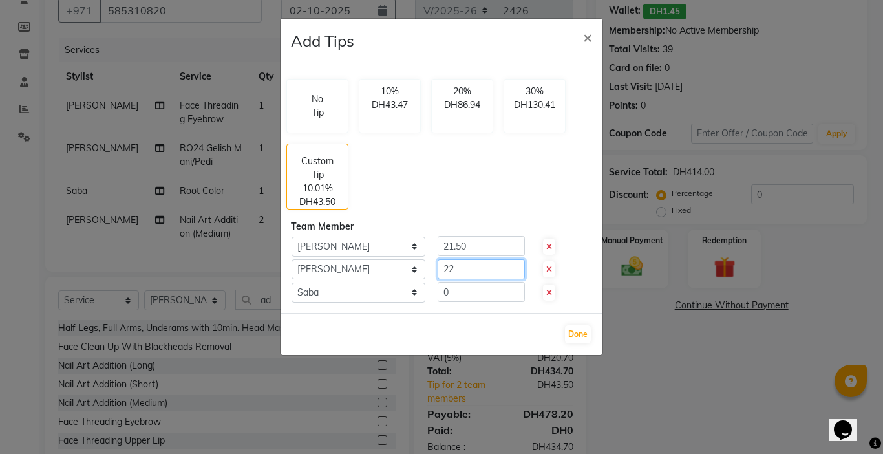
type input "22"
click at [462, 288] on input "0" at bounding box center [481, 292] width 87 height 20
click at [471, 328] on div "Done" at bounding box center [442, 334] width 322 height 42
click at [477, 284] on input "21.78" at bounding box center [481, 292] width 87 height 20
type input "21.80"
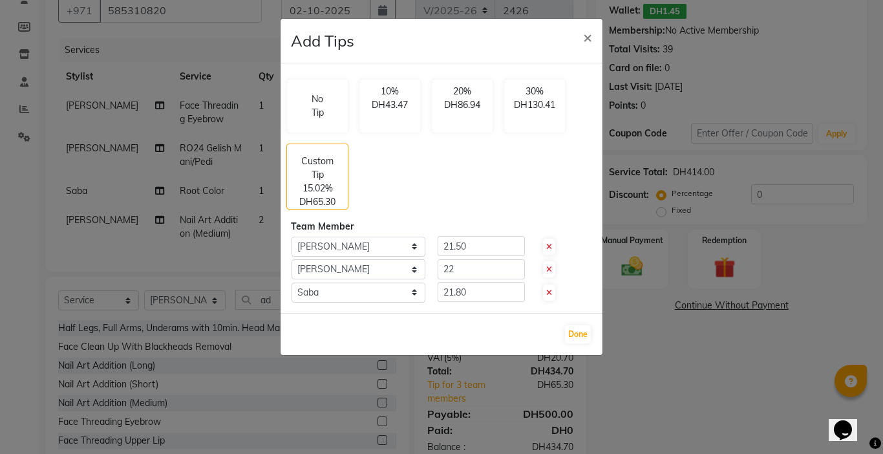
click at [484, 330] on div "Done" at bounding box center [442, 334] width 322 height 42
click at [578, 335] on button "Done" at bounding box center [578, 334] width 26 height 18
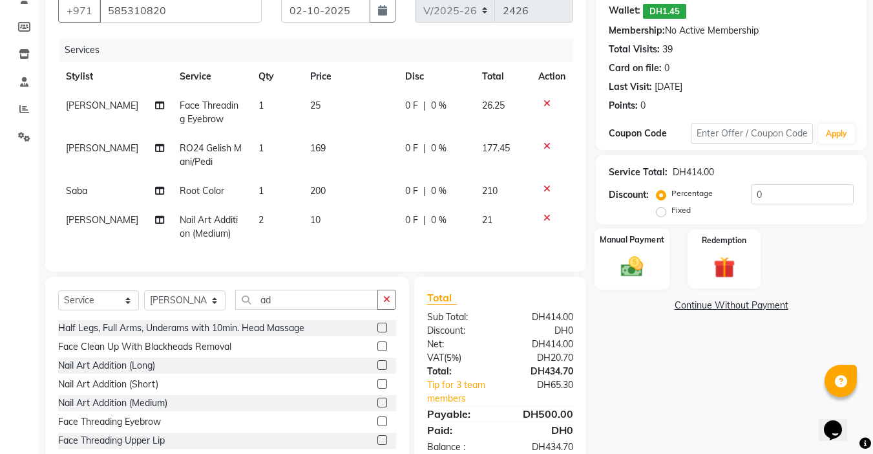
click at [635, 269] on img at bounding box center [632, 266] width 36 height 26
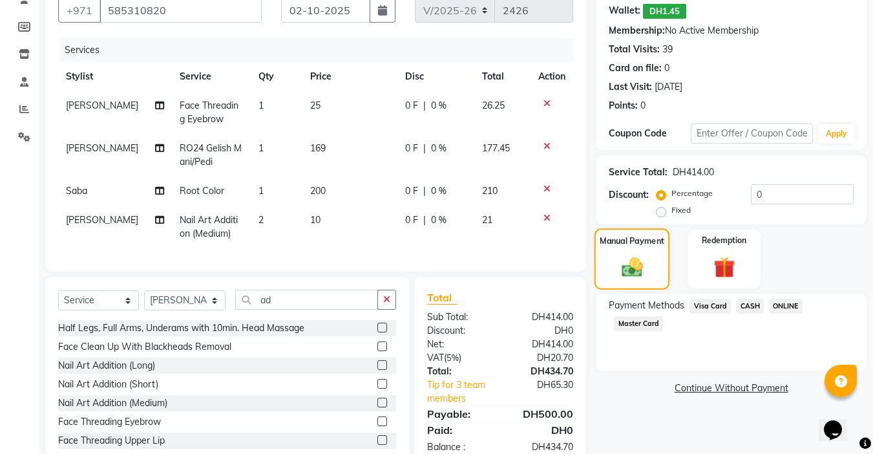
click at [634, 270] on img at bounding box center [632, 267] width 34 height 25
drag, startPoint x: 699, startPoint y: 304, endPoint x: 706, endPoint y: 318, distance: 15.9
click at [699, 304] on span "Visa Card" at bounding box center [710, 306] width 41 height 15
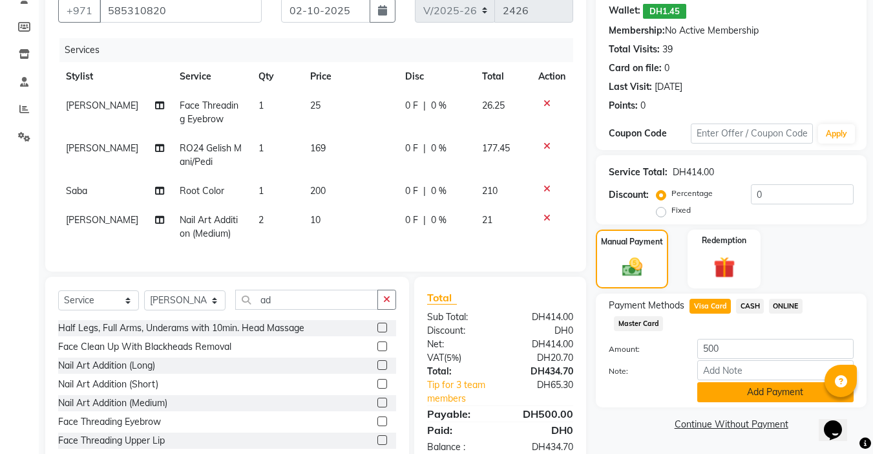
click at [744, 398] on button "Add Payment" at bounding box center [775, 392] width 156 height 20
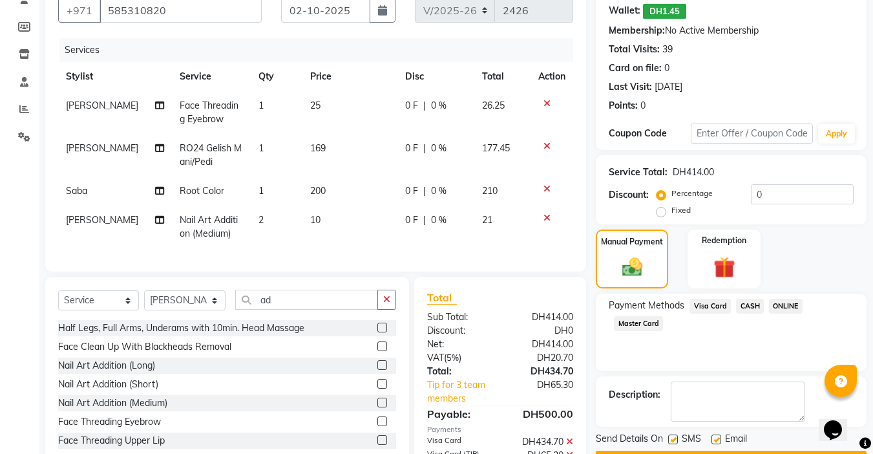
scroll to position [205, 0]
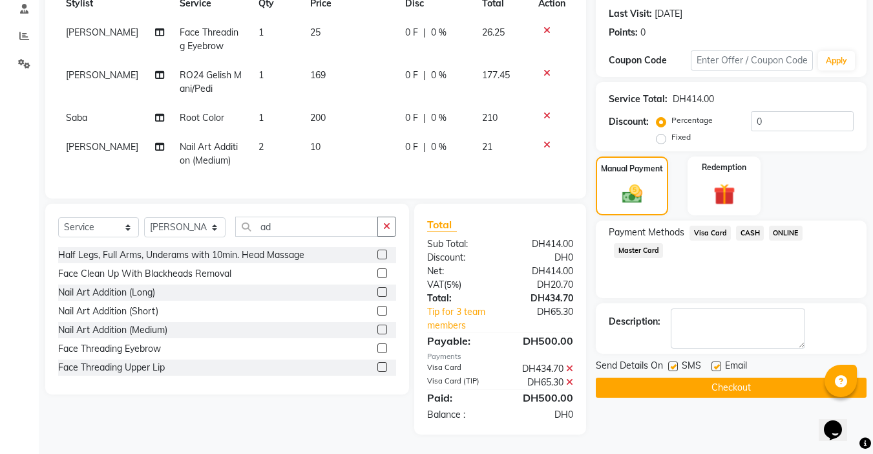
click at [712, 377] on button "Checkout" at bounding box center [731, 387] width 271 height 20
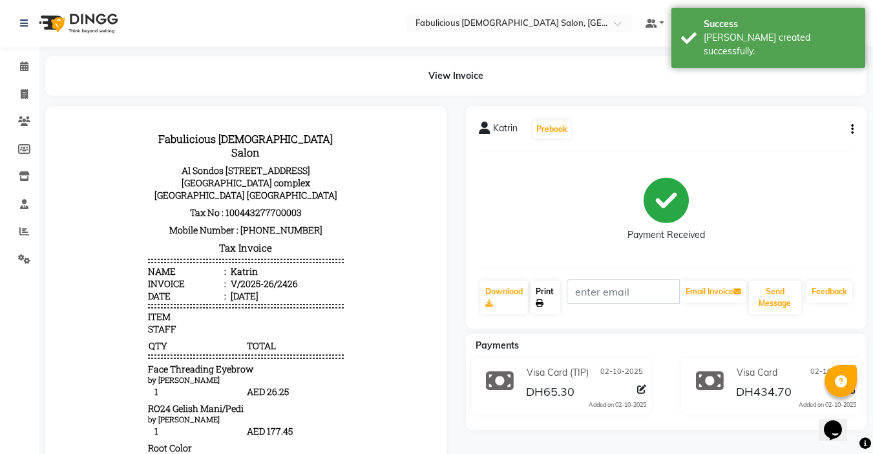
click at [537, 286] on link "Print" at bounding box center [546, 298] width 30 height 34
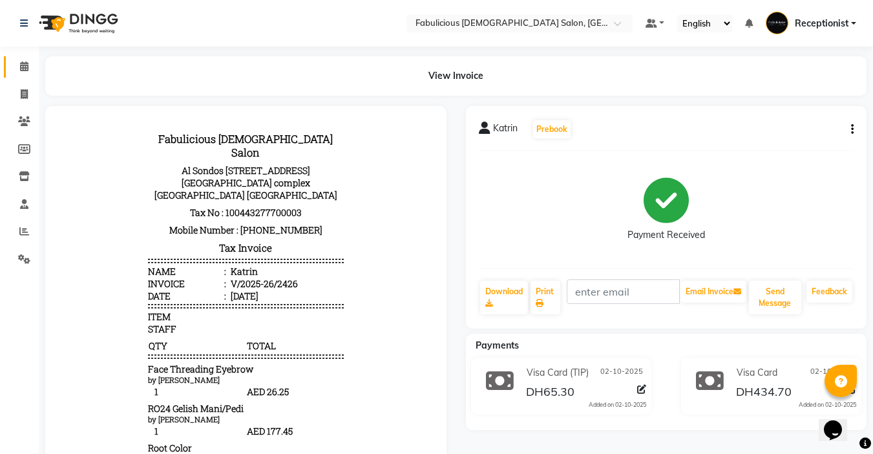
click at [27, 66] on icon at bounding box center [24, 66] width 8 height 10
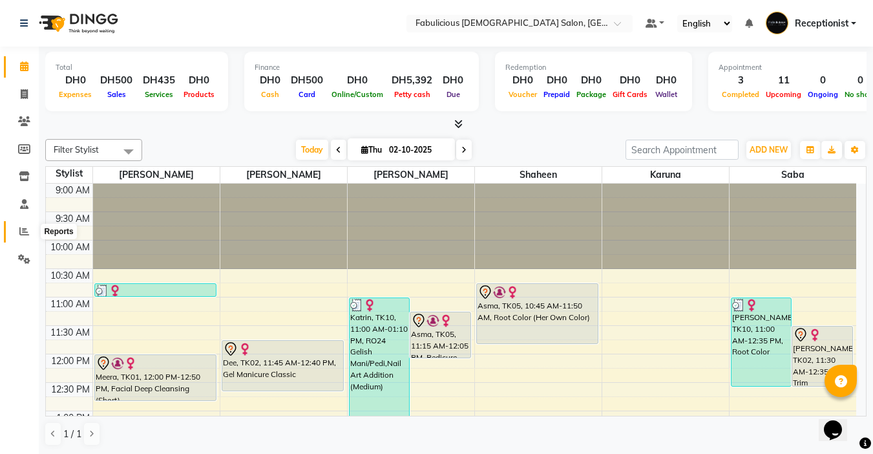
click at [26, 233] on icon at bounding box center [24, 231] width 10 height 10
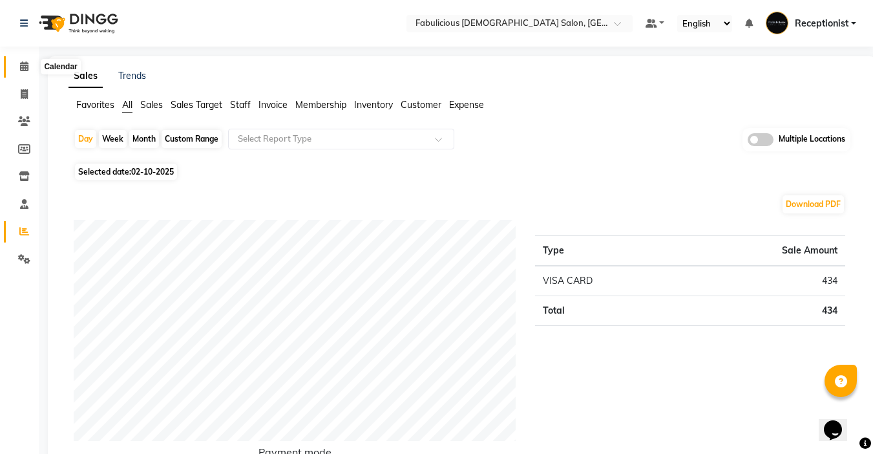
click at [22, 63] on icon at bounding box center [24, 66] width 8 height 10
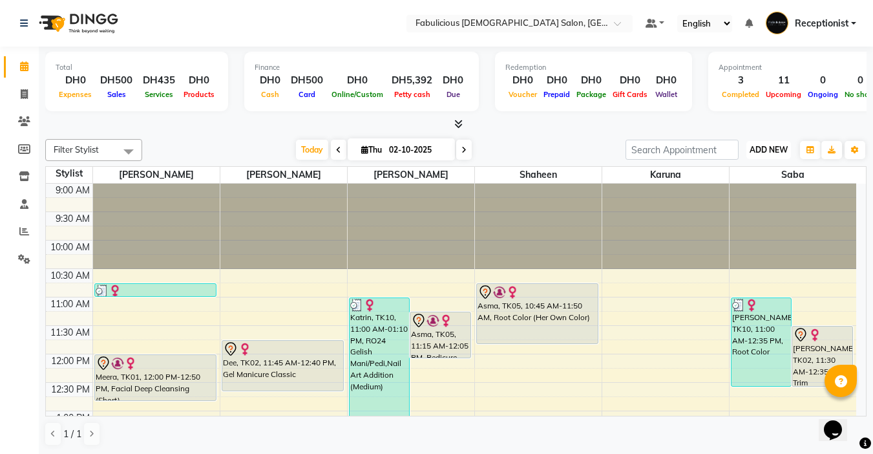
click at [755, 151] on span "ADD NEW" at bounding box center [769, 150] width 38 height 10
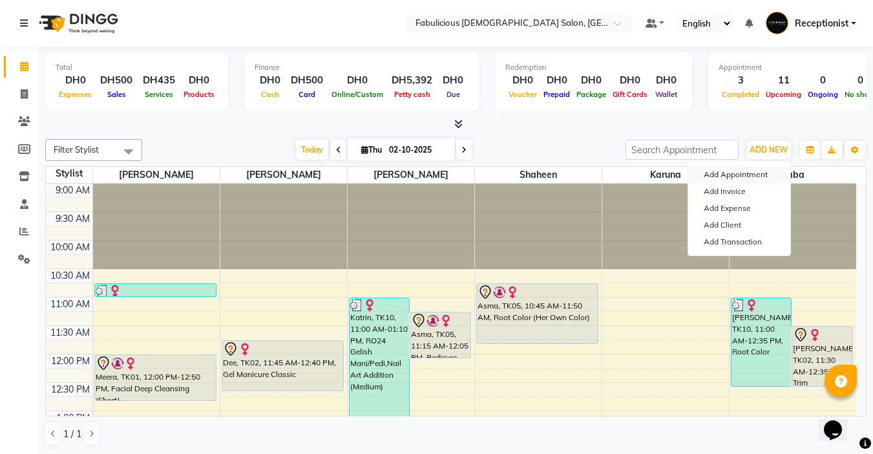
click at [709, 175] on button "Add Appointment" at bounding box center [739, 174] width 102 height 17
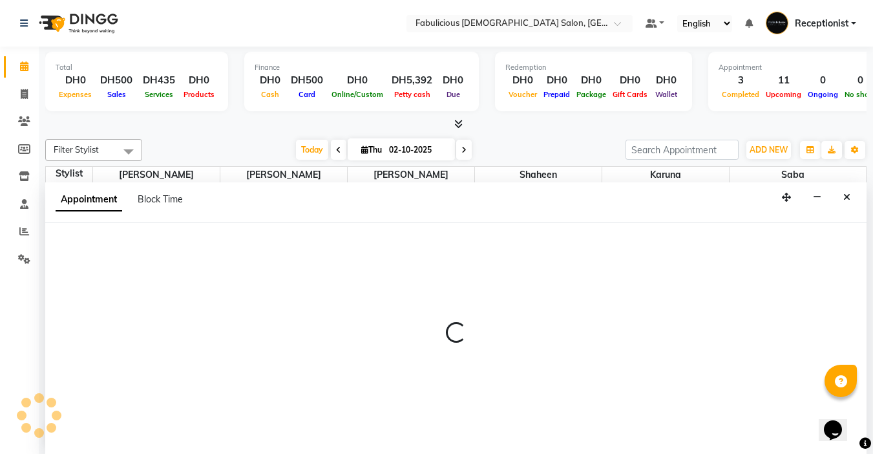
scroll to position [1, 0]
select select "tentative"
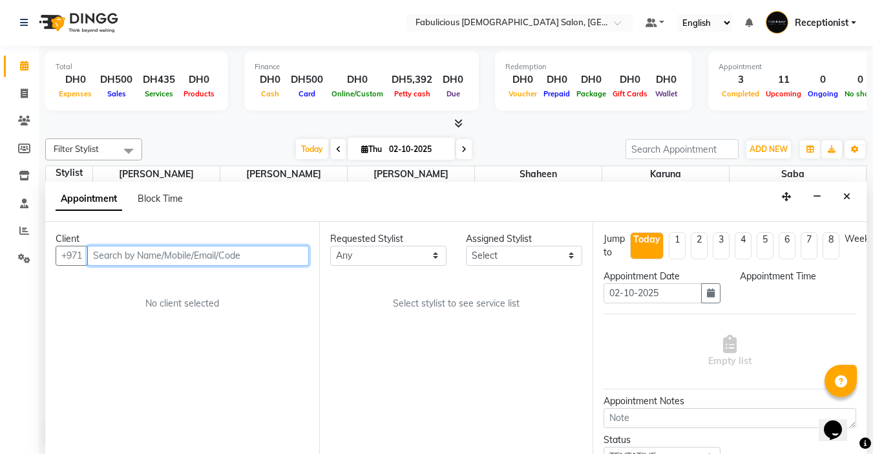
select select "600"
click at [251, 257] on input "text" at bounding box center [198, 256] width 222 height 20
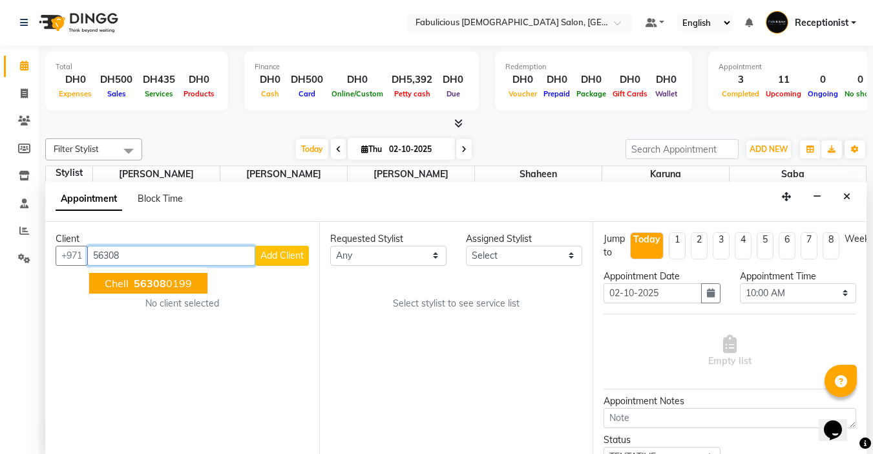
click at [109, 281] on span "Chell" at bounding box center [117, 283] width 24 height 13
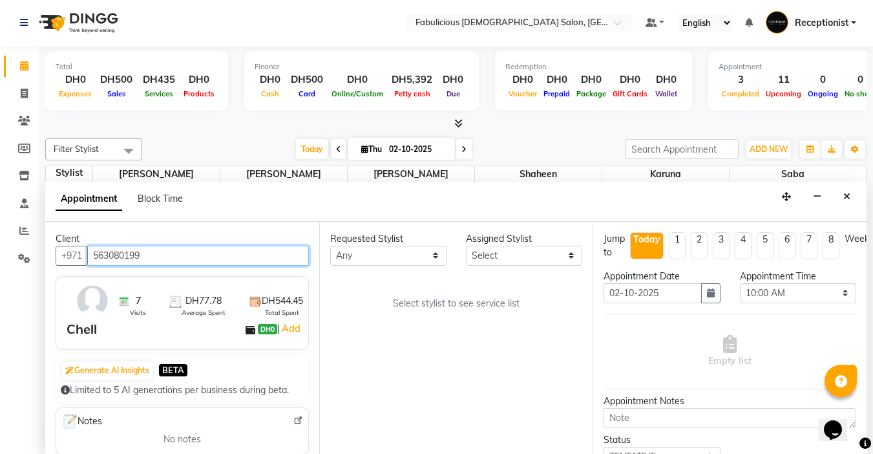
type input "563080199"
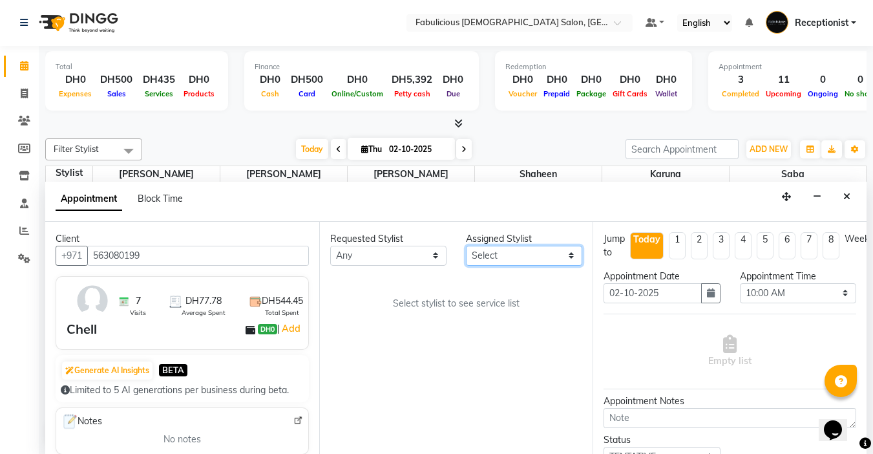
drag, startPoint x: 518, startPoint y: 251, endPoint x: 511, endPoint y: 264, distance: 15.6
click at [518, 251] on select "Select [PERSON_NAME] [PERSON_NAME] [PERSON_NAME] [PERSON_NAME]" at bounding box center [524, 256] width 116 height 20
select select "11627"
click at [466, 246] on select "Select [PERSON_NAME] [PERSON_NAME] [PERSON_NAME] [PERSON_NAME]" at bounding box center [524, 256] width 116 height 20
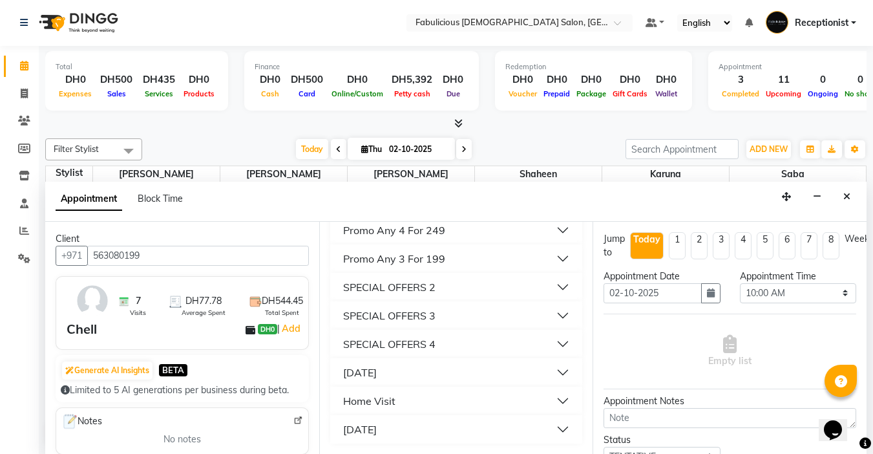
scroll to position [1271, 0]
click at [377, 432] on div "[DATE]" at bounding box center [360, 429] width 34 height 16
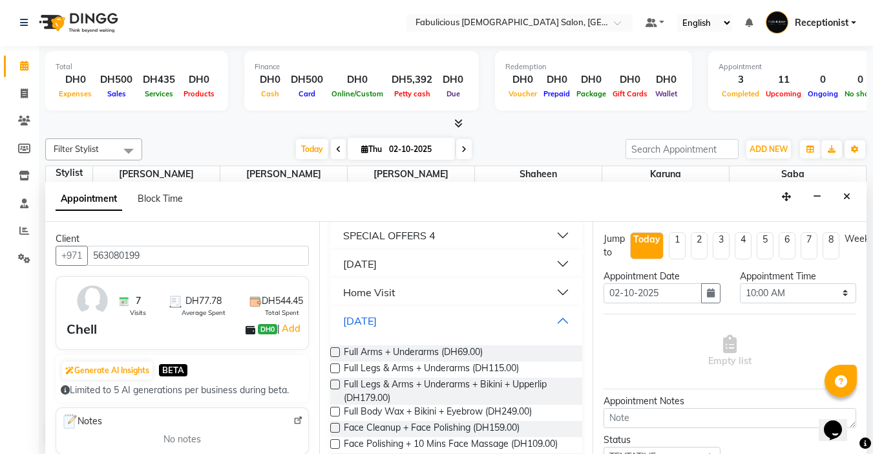
scroll to position [1401, 0]
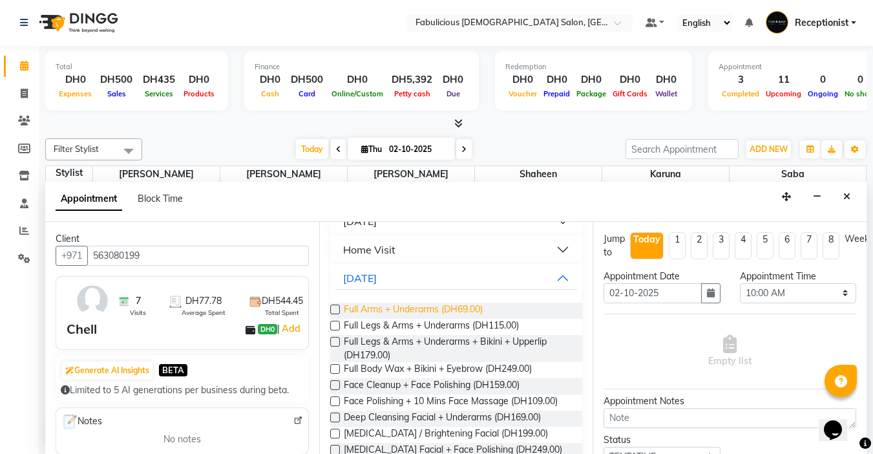
drag, startPoint x: 334, startPoint y: 330, endPoint x: 440, endPoint y: 324, distance: 106.2
click at [334, 314] on label at bounding box center [335, 309] width 10 height 10
click at [334, 315] on input "checkbox" at bounding box center [334, 310] width 8 height 8
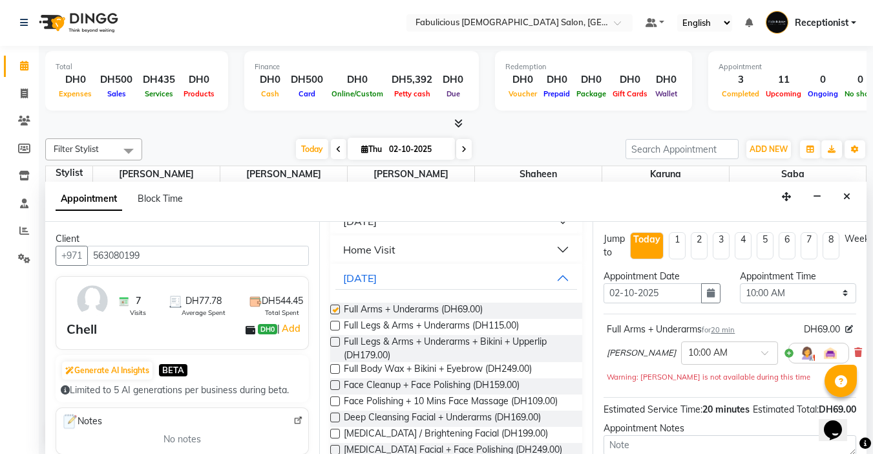
checkbox input "false"
click at [833, 299] on select "Select 10:00 AM 10:15 AM 10:30 AM 10:45 AM 11:00 AM 11:15 AM 11:30 AM 11:45 AM …" at bounding box center [798, 293] width 116 height 20
select select "675"
click at [740, 283] on select "Select 10:00 AM 10:15 AM 10:30 AM 10:45 AM 11:00 AM 11:15 AM 11:30 AM 11:45 AM …" at bounding box center [798, 293] width 116 height 20
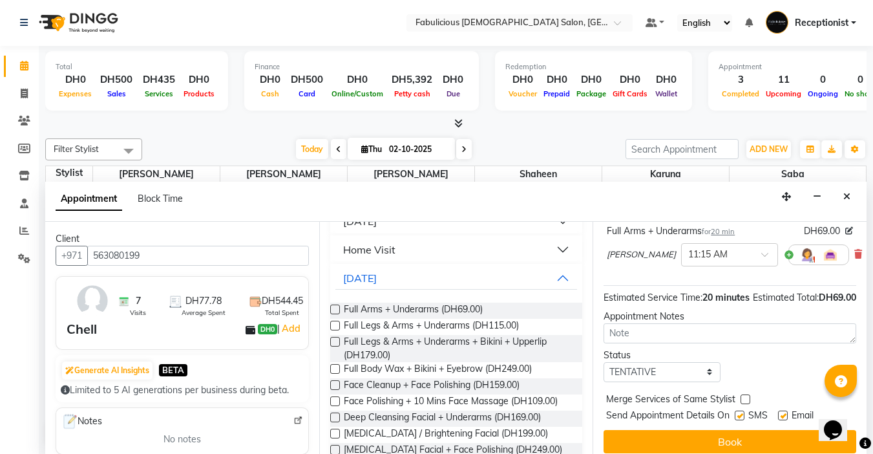
scroll to position [131, 0]
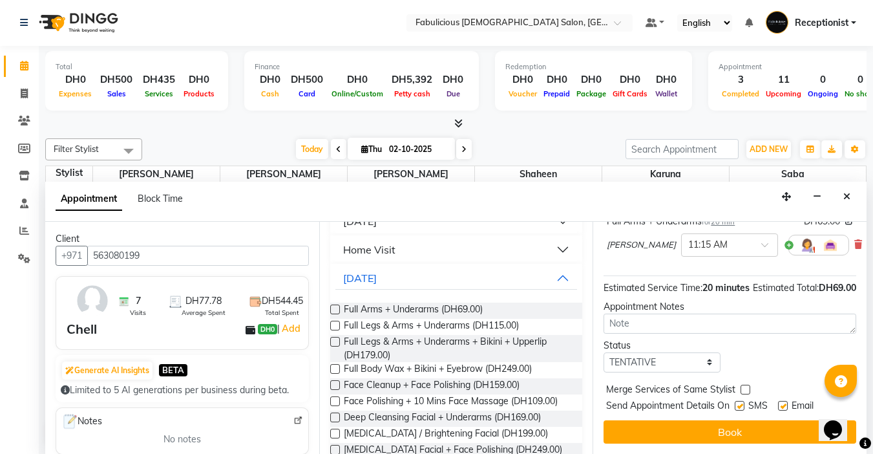
click at [741, 385] on label at bounding box center [746, 390] width 10 height 10
click at [741, 387] on input "checkbox" at bounding box center [745, 391] width 8 height 8
checkbox input "true"
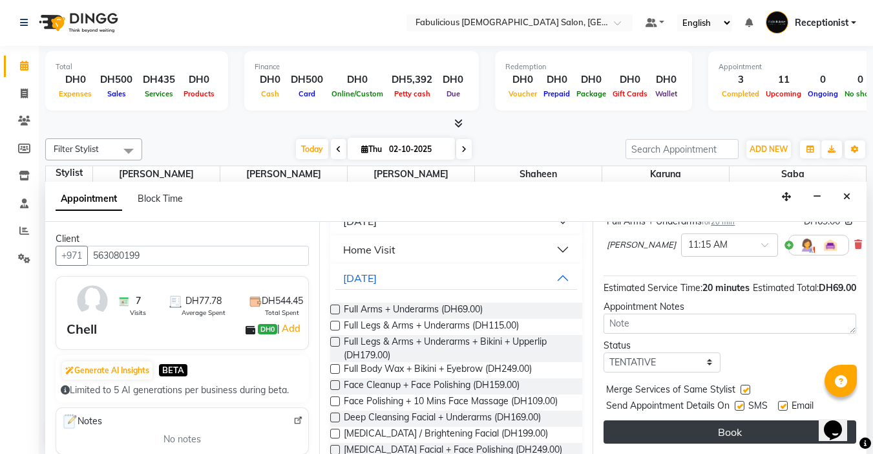
click at [736, 420] on button "Book" at bounding box center [730, 431] width 253 height 23
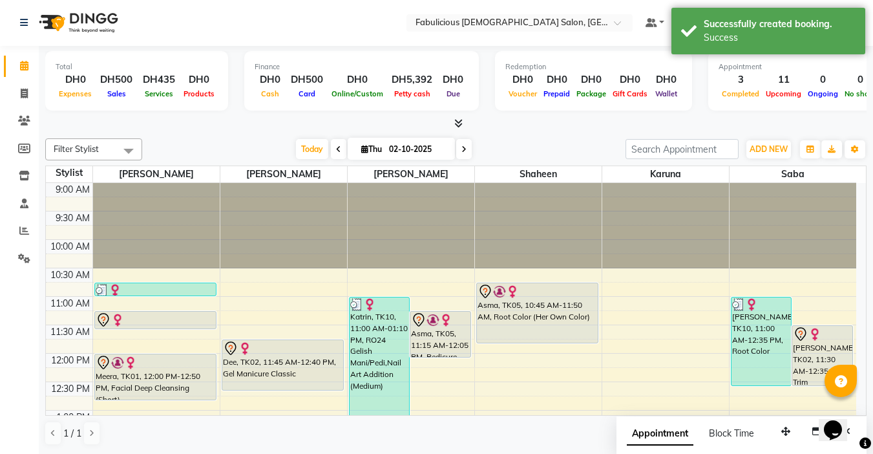
scroll to position [0, 0]
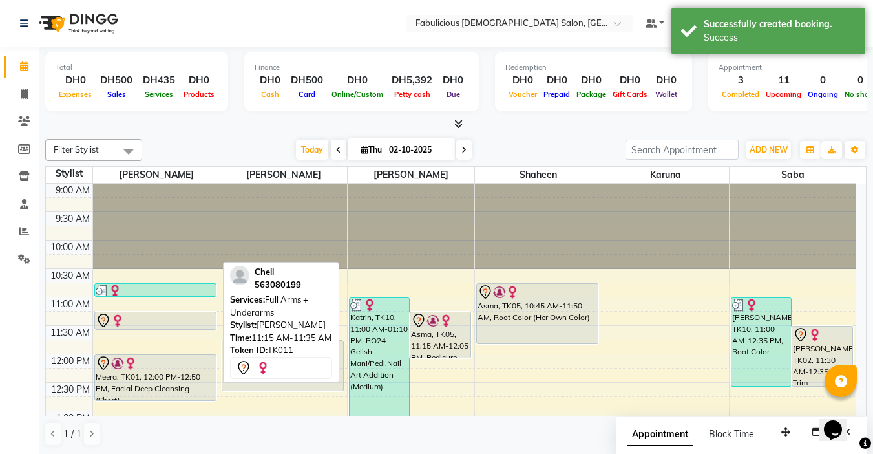
click at [160, 315] on div at bounding box center [156, 321] width 120 height 16
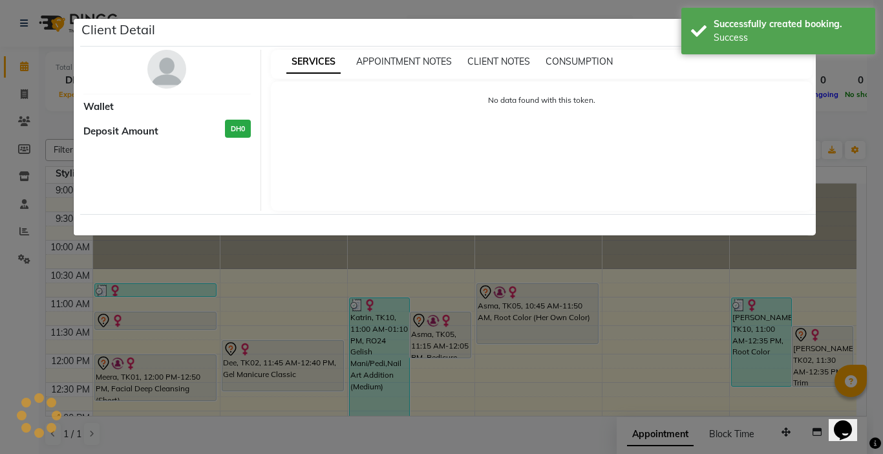
select select "7"
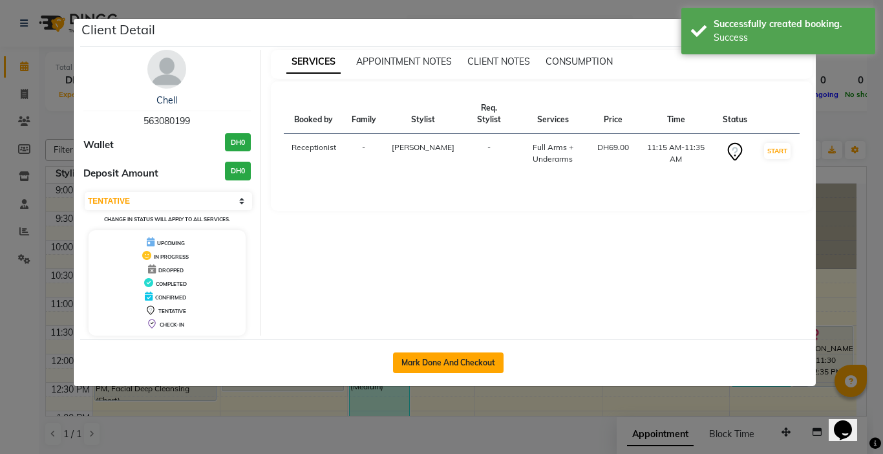
click at [419, 366] on button "Mark Done And Checkout" at bounding box center [448, 362] width 111 height 21
select select "service"
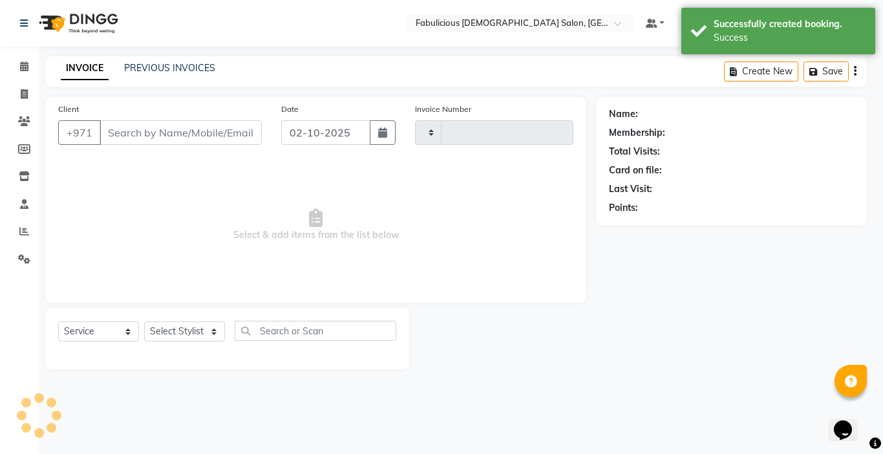
type input "2427"
select select "738"
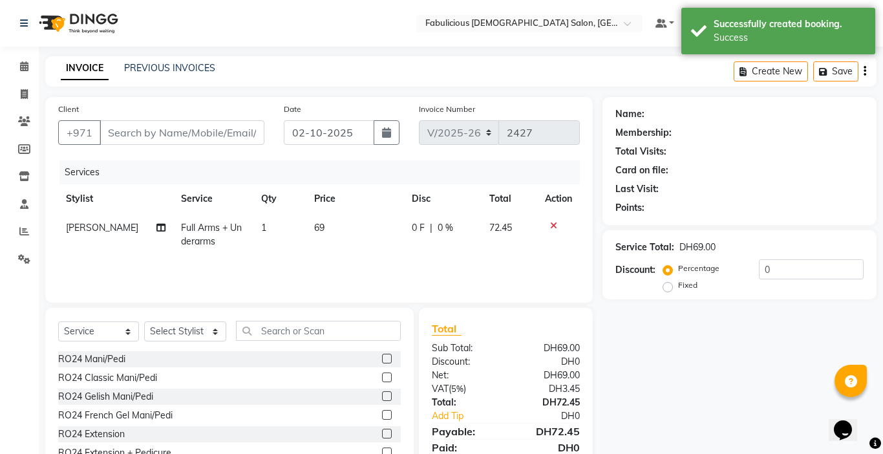
type input "563080199"
select select "11627"
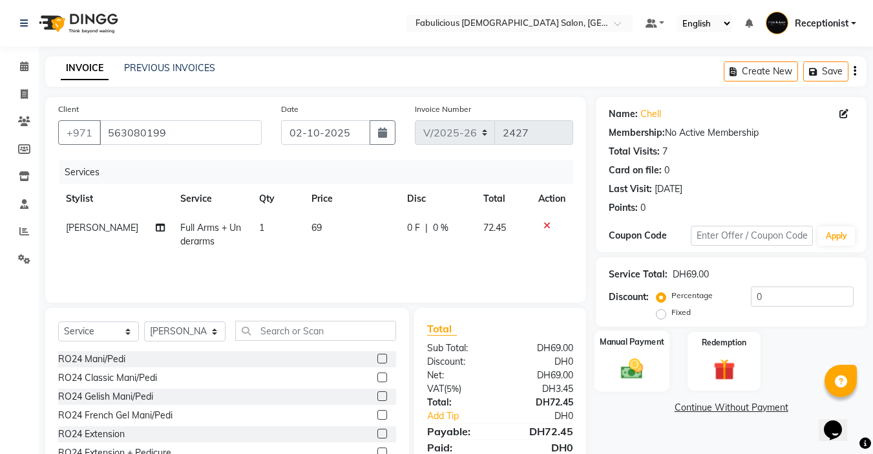
click at [630, 368] on img at bounding box center [632, 368] width 36 height 26
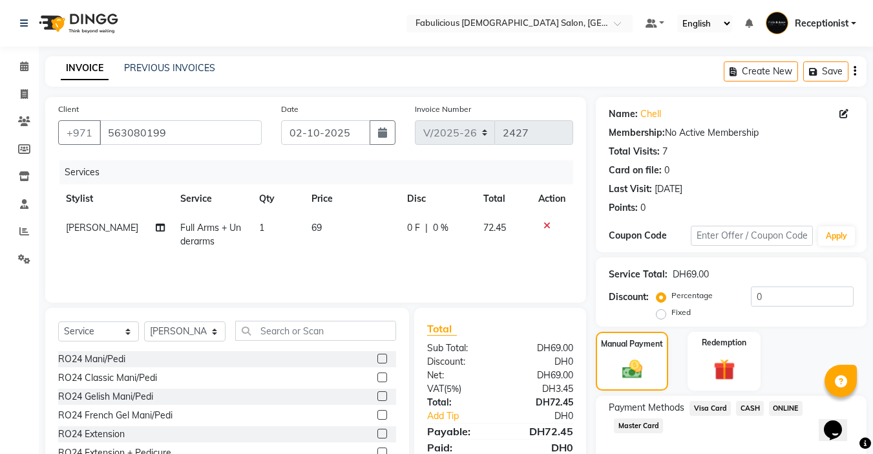
click at [748, 406] on span "CASH" at bounding box center [750, 408] width 28 height 15
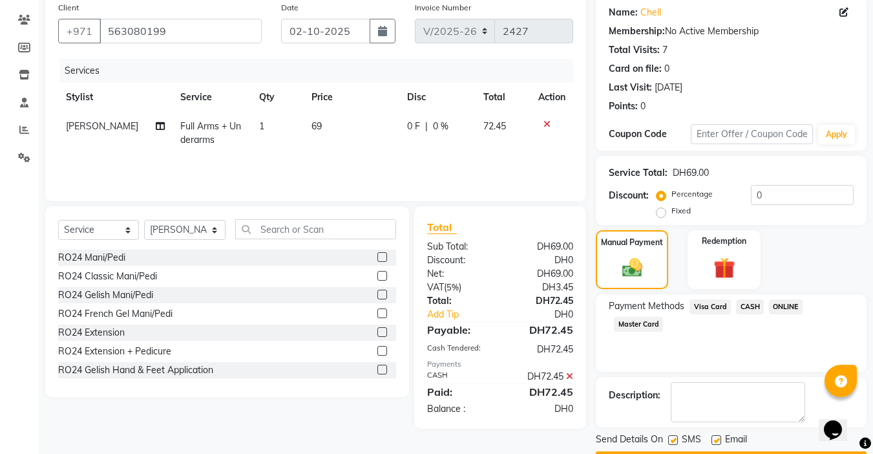
click at [716, 451] on button "Checkout" at bounding box center [731, 461] width 271 height 20
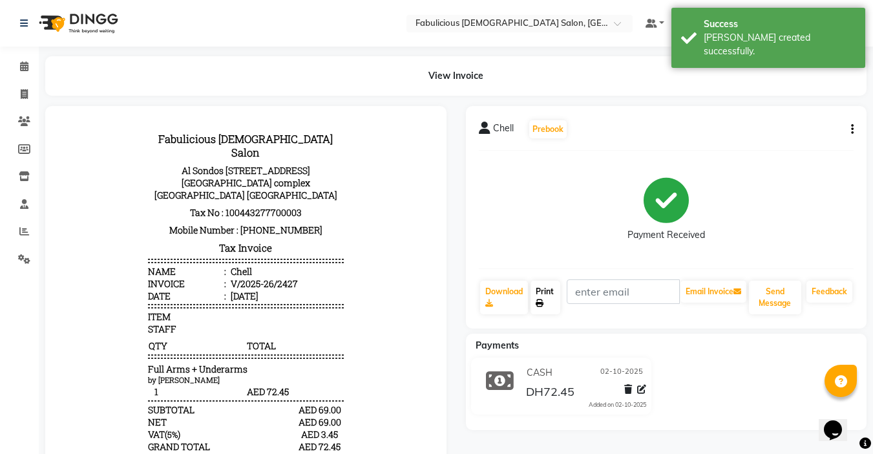
click at [546, 293] on link "Print" at bounding box center [546, 298] width 30 height 34
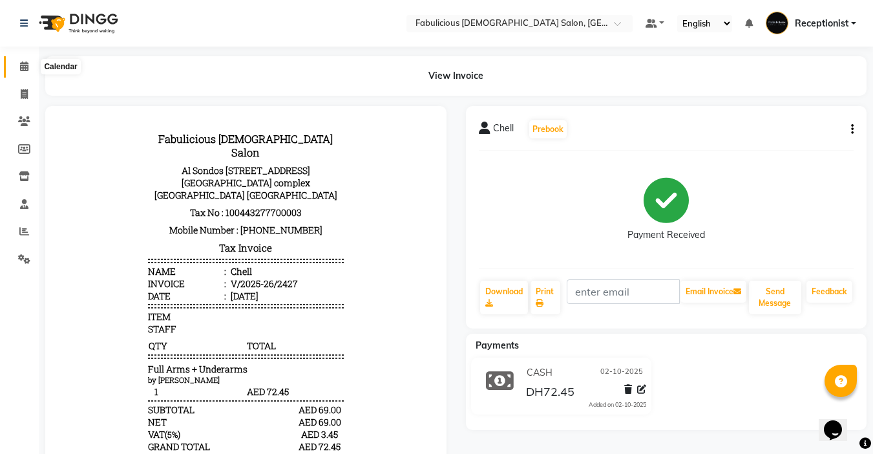
click at [22, 63] on icon at bounding box center [24, 66] width 8 height 10
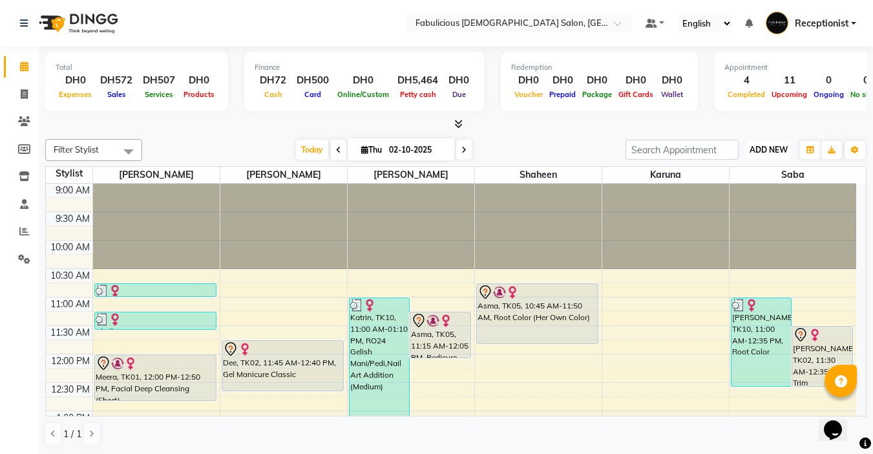
click at [753, 146] on span "ADD NEW" at bounding box center [769, 150] width 38 height 10
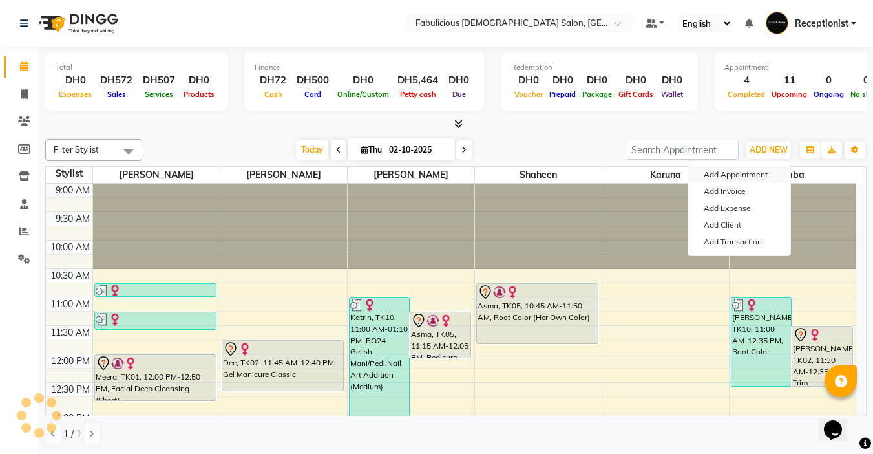
click at [720, 175] on button "Add Appointment" at bounding box center [739, 174] width 102 height 17
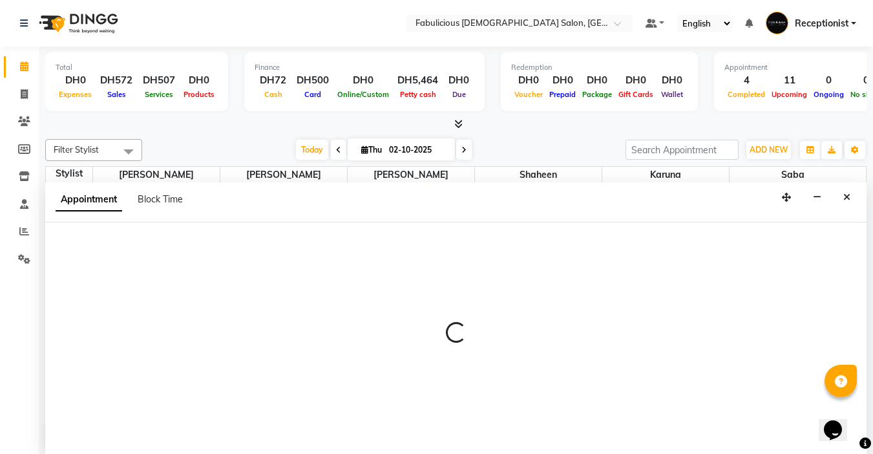
select select "tentative"
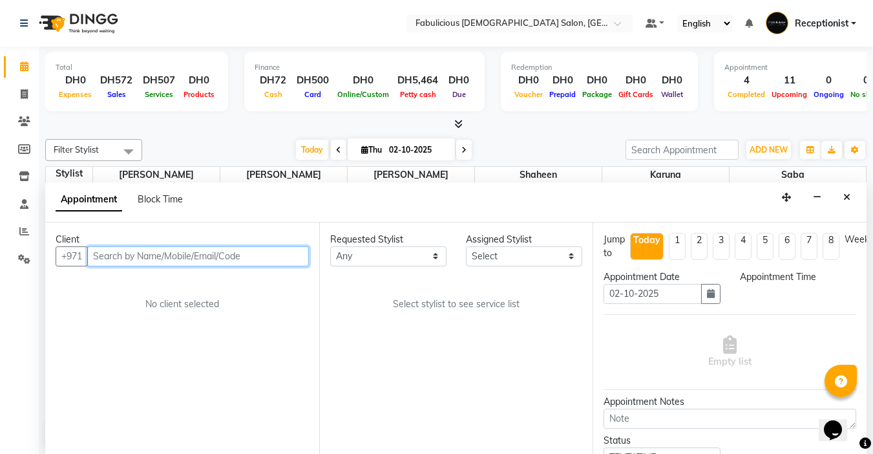
select select "600"
click at [225, 258] on input "text" at bounding box center [198, 256] width 222 height 20
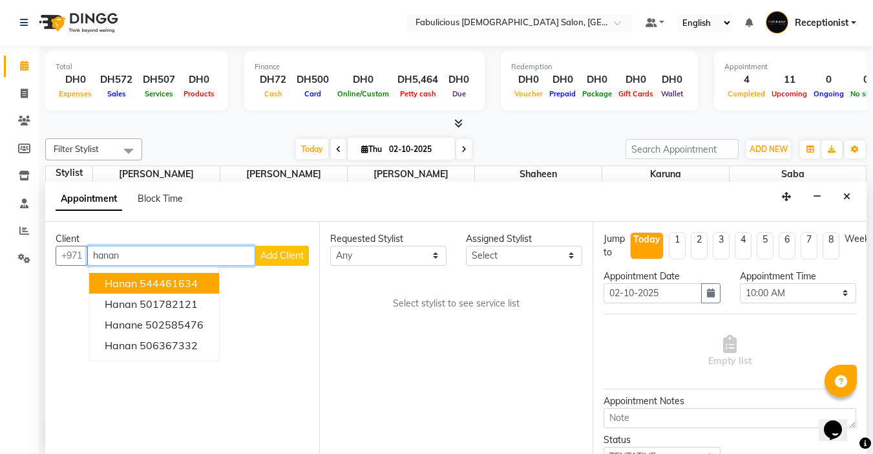
click at [116, 284] on span "Hanan" at bounding box center [121, 283] width 32 height 13
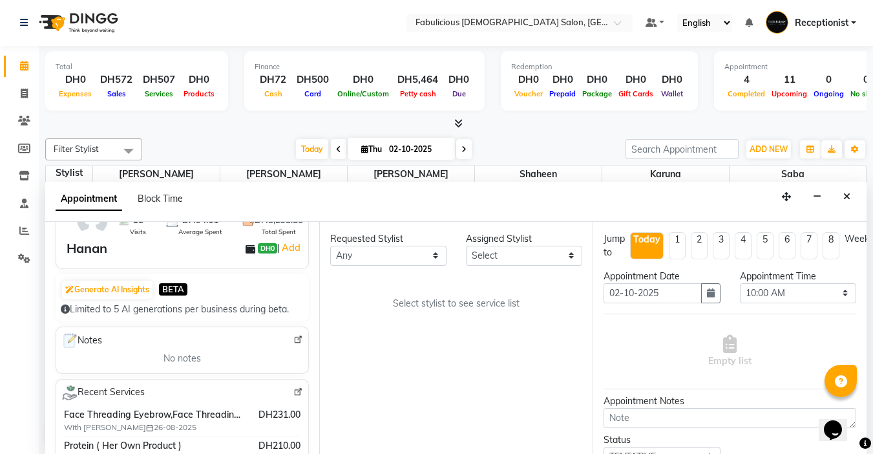
scroll to position [129, 0]
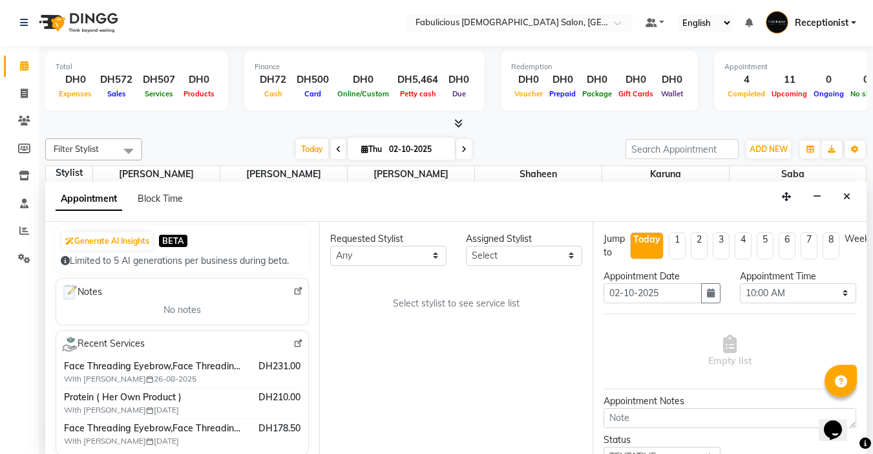
type input "544461634"
click at [531, 258] on select "Select [PERSON_NAME] [PERSON_NAME] [PERSON_NAME] [PERSON_NAME]" at bounding box center [524, 256] width 116 height 20
select select "11627"
click at [466, 246] on select "Select [PERSON_NAME] [PERSON_NAME] [PERSON_NAME] [PERSON_NAME]" at bounding box center [524, 256] width 116 height 20
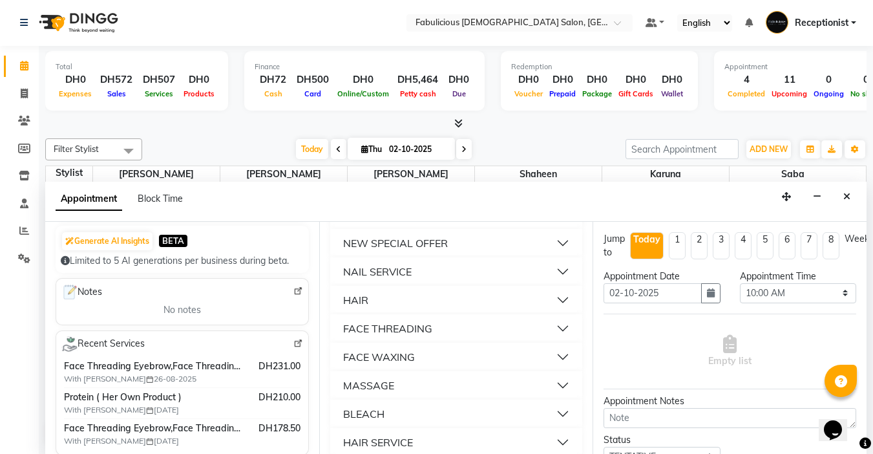
scroll to position [840, 0]
click at [419, 306] on div "FACE THREADING" at bounding box center [387, 298] width 89 height 16
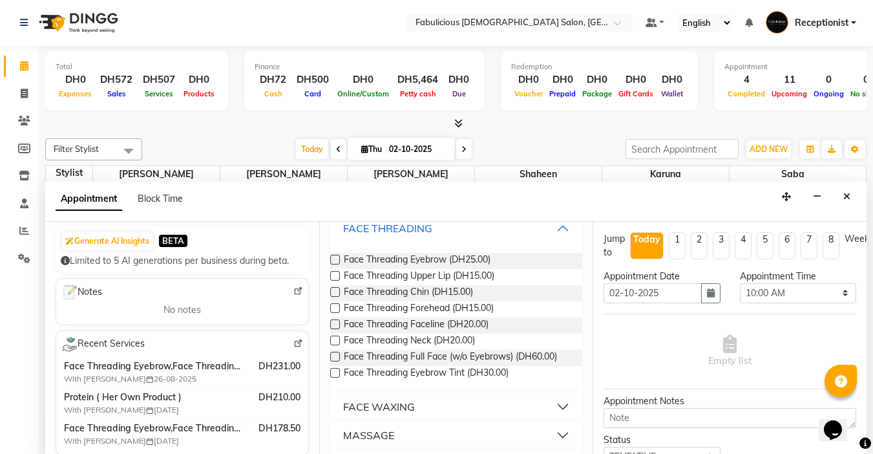
scroll to position [956, 0]
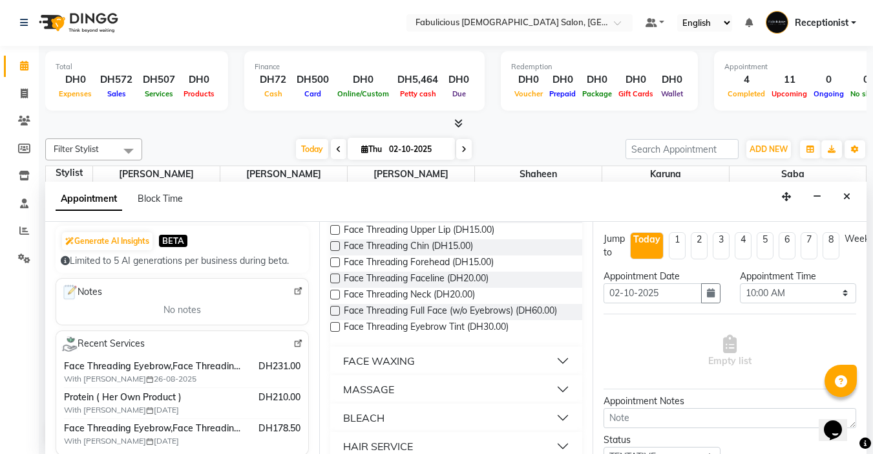
click at [334, 218] on label at bounding box center [335, 214] width 10 height 10
click at [334, 219] on input "checkbox" at bounding box center [334, 215] width 8 height 8
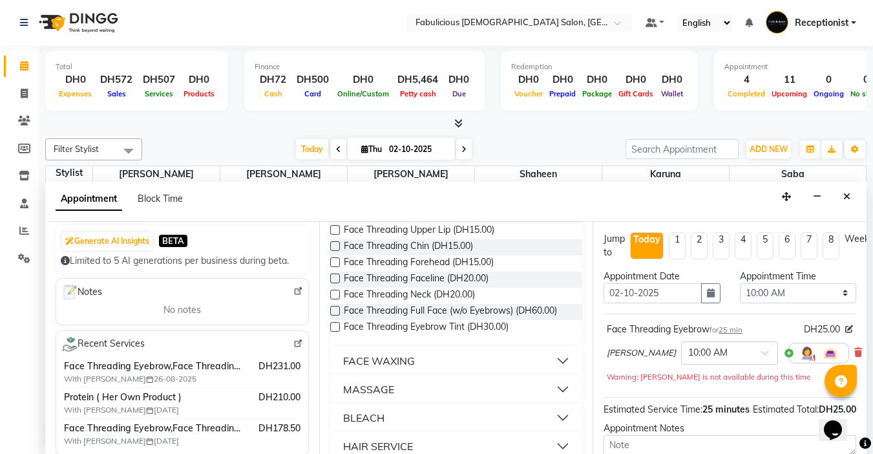
checkbox input "false"
click at [335, 315] on label at bounding box center [335, 311] width 10 height 10
click at [335, 316] on input "checkbox" at bounding box center [334, 312] width 8 height 8
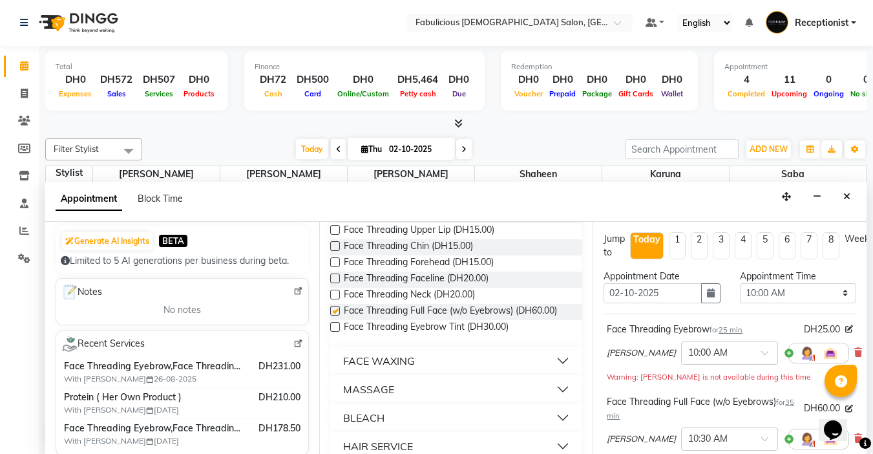
checkbox input "false"
click at [830, 290] on select "Select 10:00 AM 10:15 AM 10:30 AM 10:45 AM 11:00 AM 11:15 AM 11:30 AM 11:45 AM …" at bounding box center [798, 293] width 116 height 20
select select "690"
click at [740, 283] on select "Select 10:00 AM 10:15 AM 10:30 AM 10:45 AM 11:00 AM 11:15 AM 11:30 AM 11:45 AM …" at bounding box center [798, 293] width 116 height 20
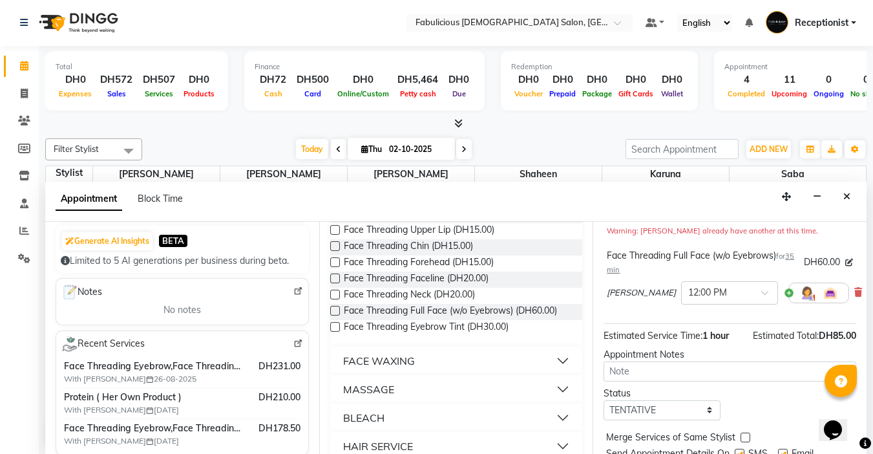
scroll to position [204, 0]
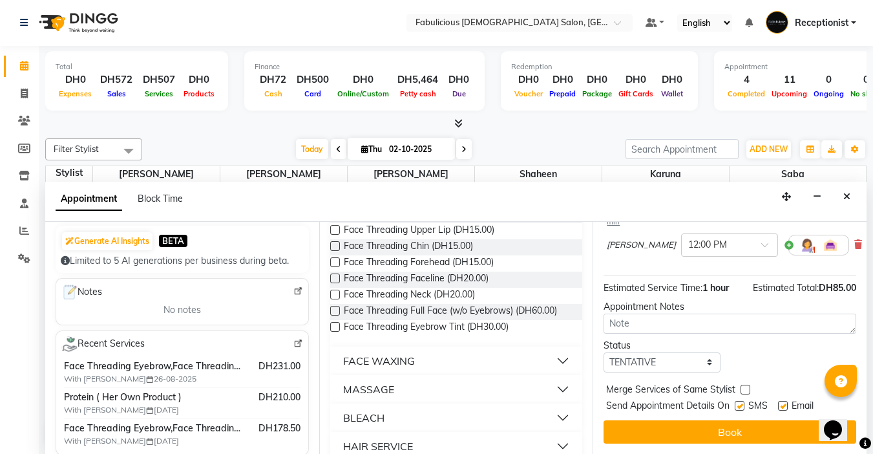
click at [745, 385] on label at bounding box center [746, 390] width 10 height 10
click at [745, 387] on input "checkbox" at bounding box center [745, 391] width 8 height 8
checkbox input "true"
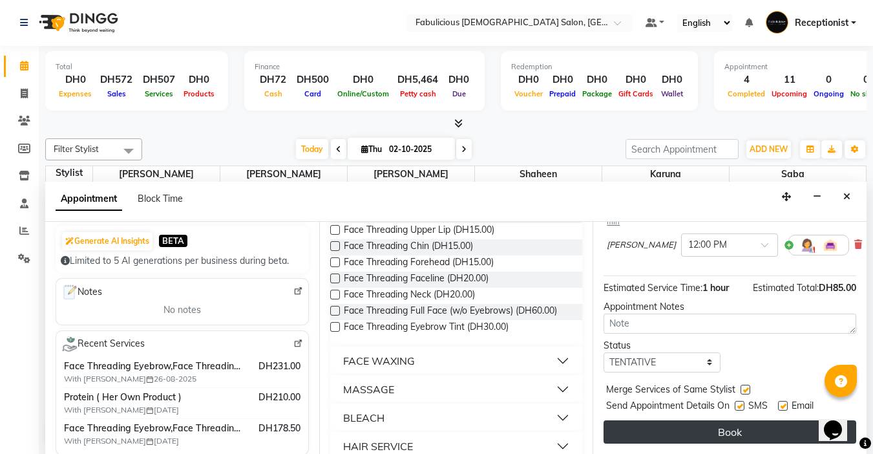
click at [717, 421] on button "Book" at bounding box center [730, 431] width 253 height 23
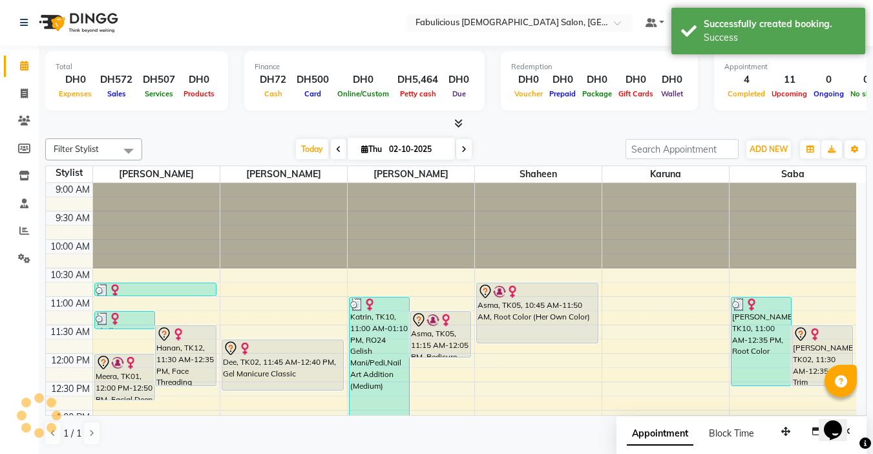
scroll to position [0, 0]
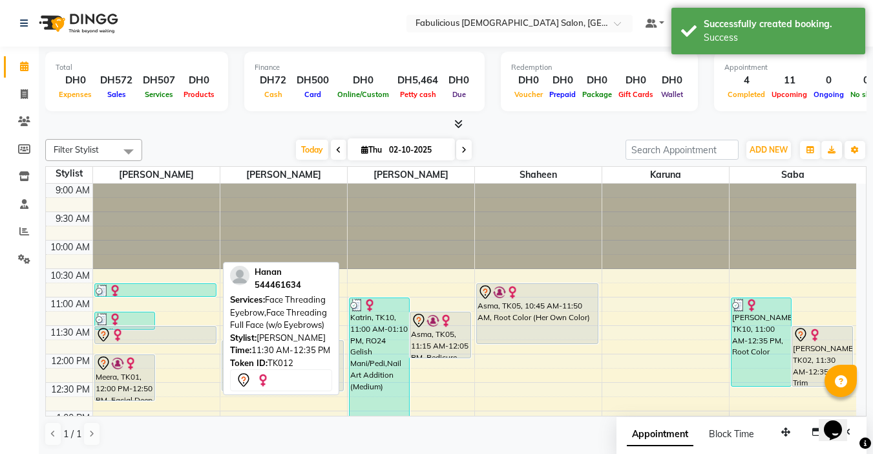
drag, startPoint x: 195, startPoint y: 387, endPoint x: 196, endPoint y: 345, distance: 42.7
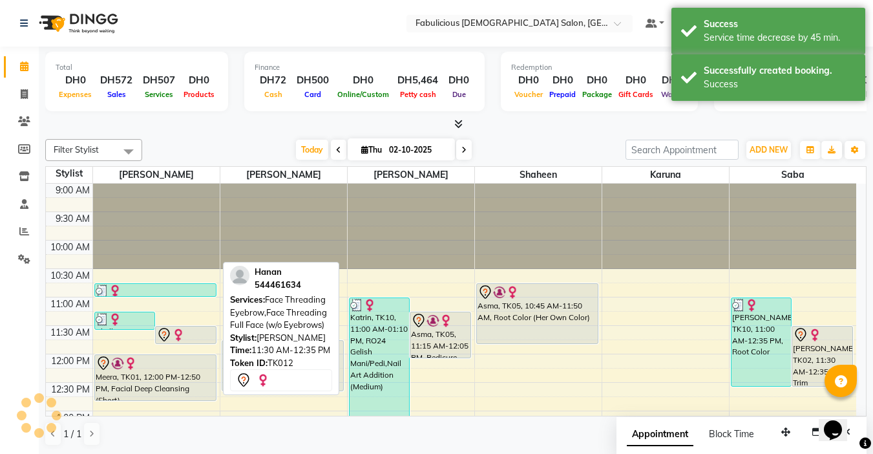
click at [197, 336] on div at bounding box center [185, 335] width 59 height 16
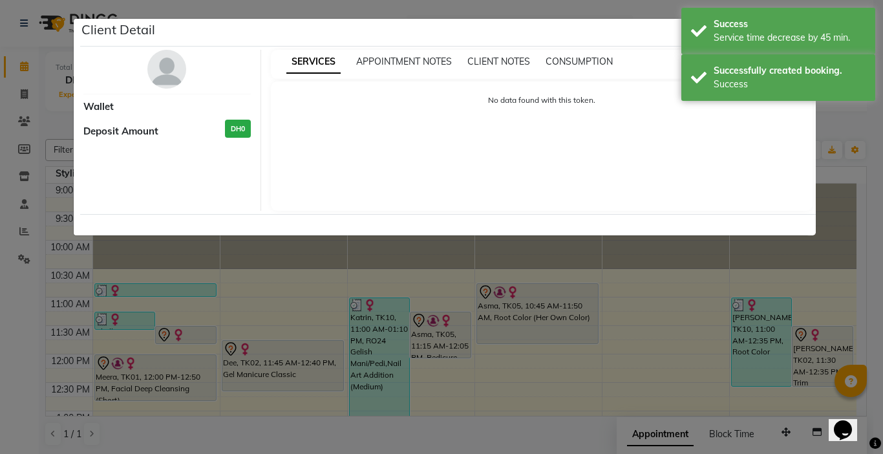
select select "7"
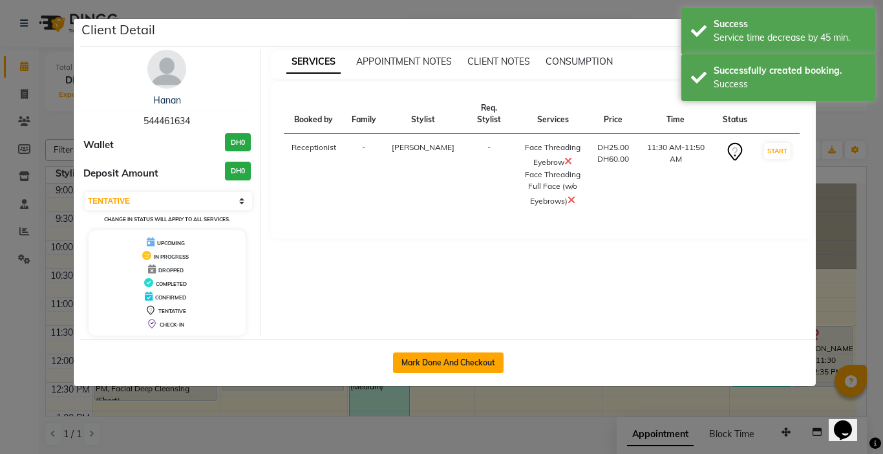
click at [416, 368] on button "Mark Done And Checkout" at bounding box center [448, 362] width 111 height 21
select select "service"
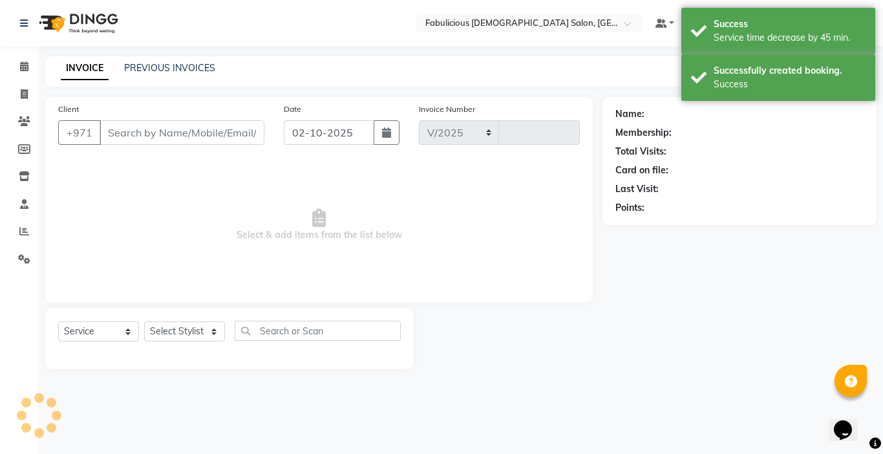
select select "738"
type input "2428"
type input "544461634"
select select "11627"
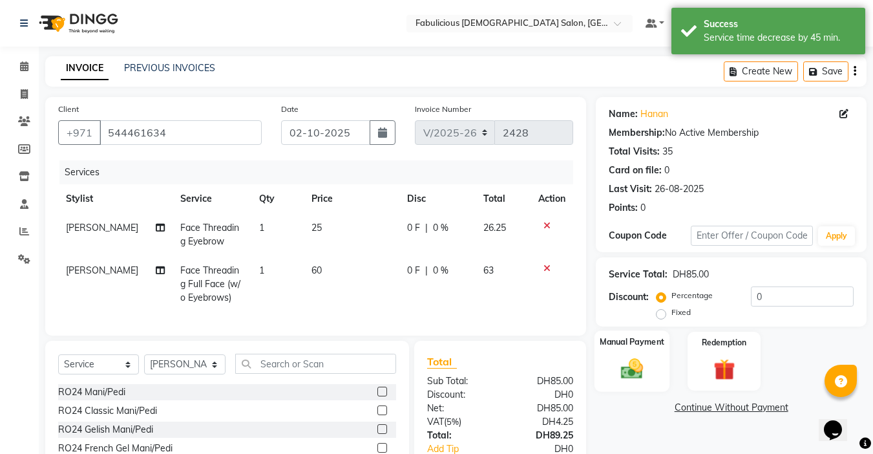
click at [630, 377] on img at bounding box center [632, 368] width 36 height 26
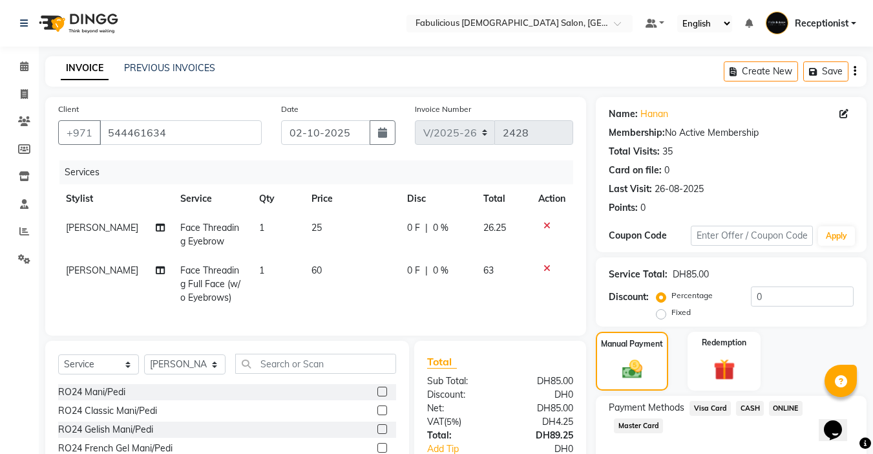
click at [643, 420] on span "Master Card" at bounding box center [638, 425] width 49 height 15
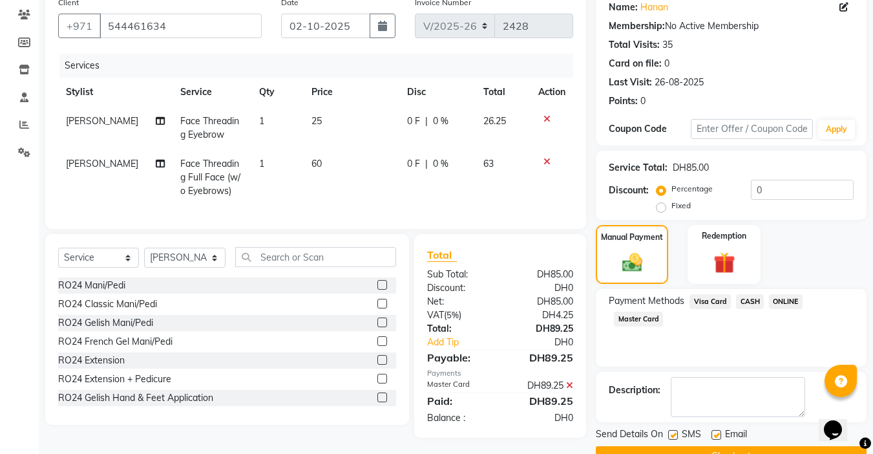
click at [723, 446] on button "Checkout" at bounding box center [731, 456] width 271 height 20
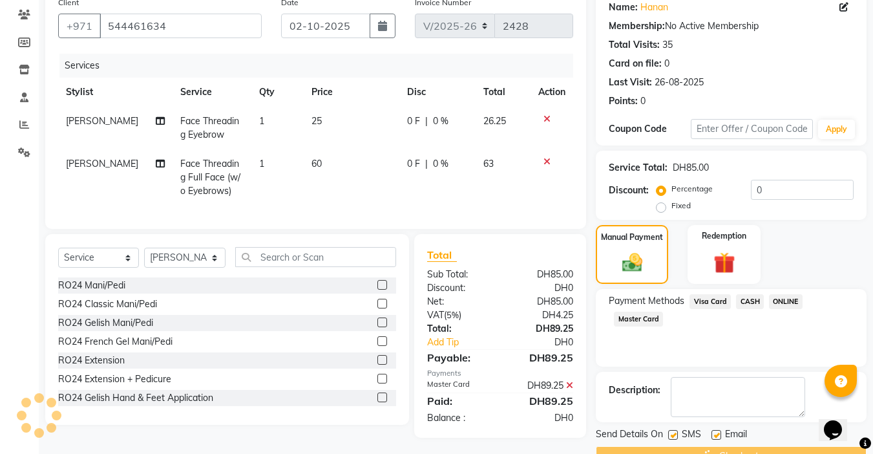
scroll to position [138, 0]
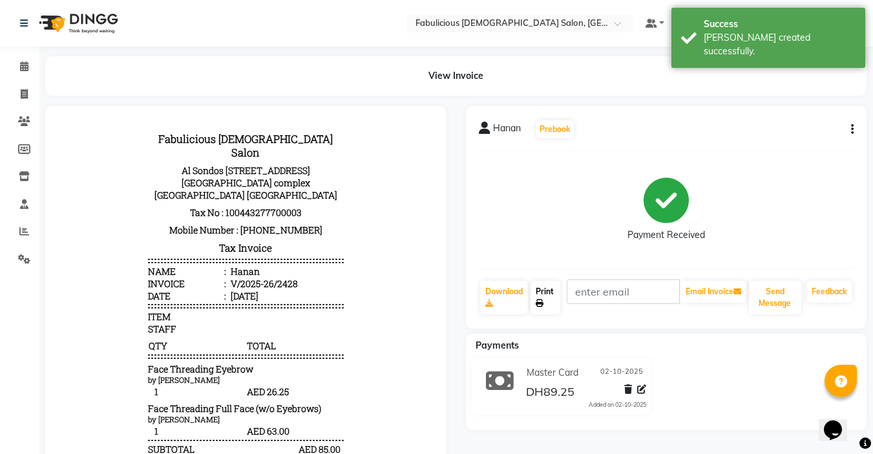
click at [538, 297] on link "Print" at bounding box center [546, 298] width 30 height 34
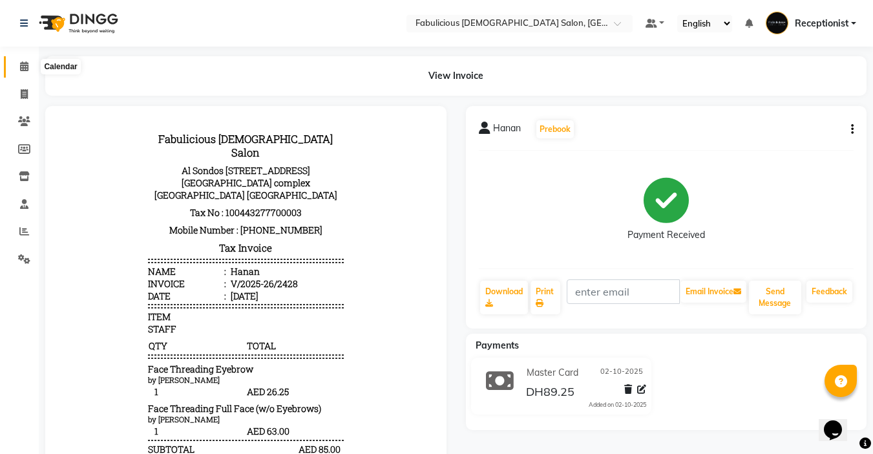
click at [25, 62] on icon at bounding box center [24, 66] width 8 height 10
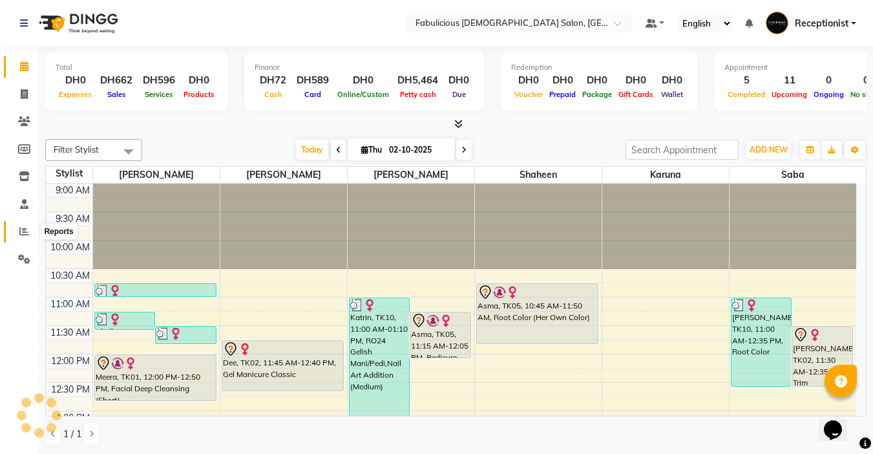
click at [22, 229] on icon at bounding box center [24, 231] width 10 height 10
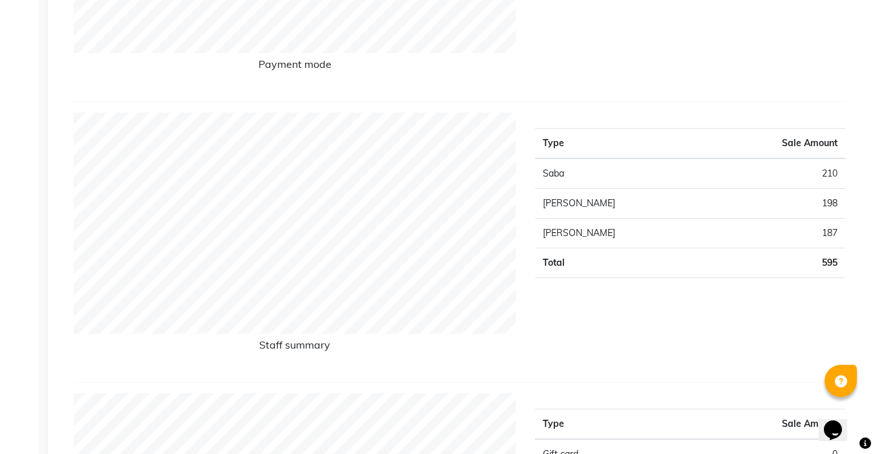
scroll to position [250, 0]
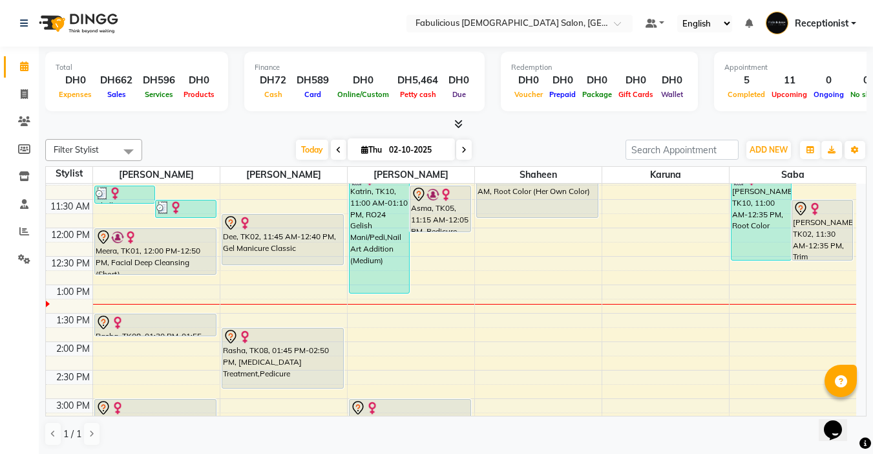
scroll to position [129, 0]
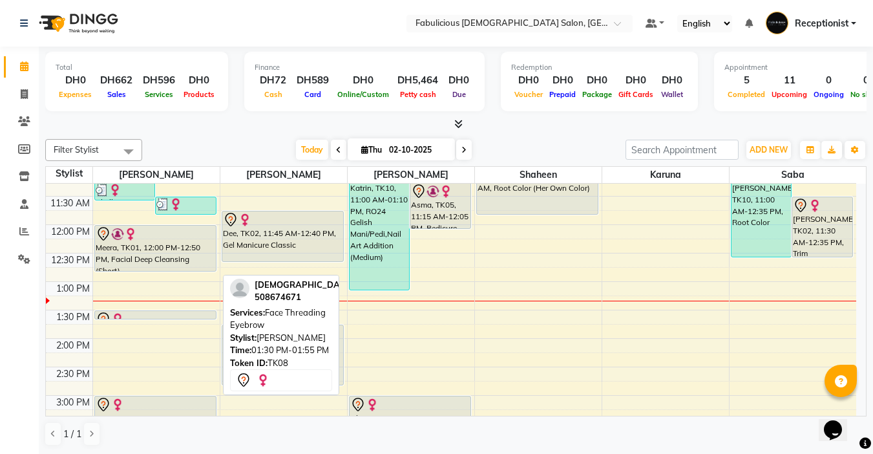
drag, startPoint x: 192, startPoint y: 331, endPoint x: 193, endPoint y: 313, distance: 17.5
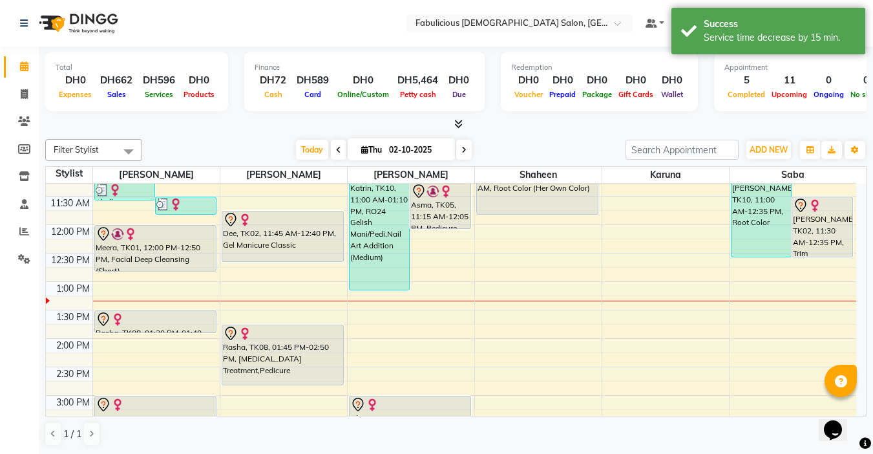
drag, startPoint x: 193, startPoint y: 318, endPoint x: 193, endPoint y: 329, distance: 11.0
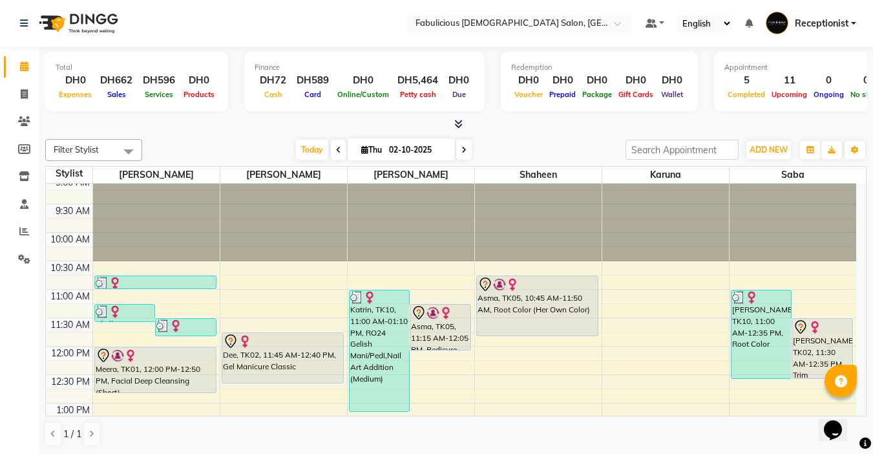
scroll to position [0, 0]
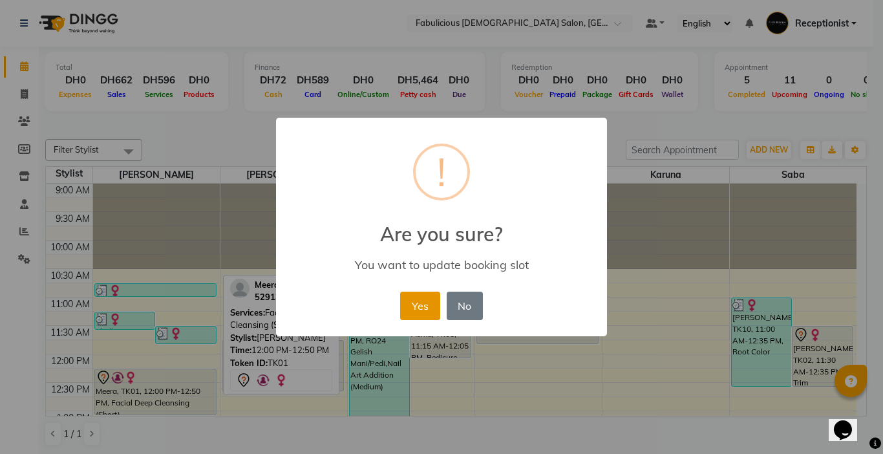
click at [418, 306] on button "Yes" at bounding box center [419, 306] width 39 height 28
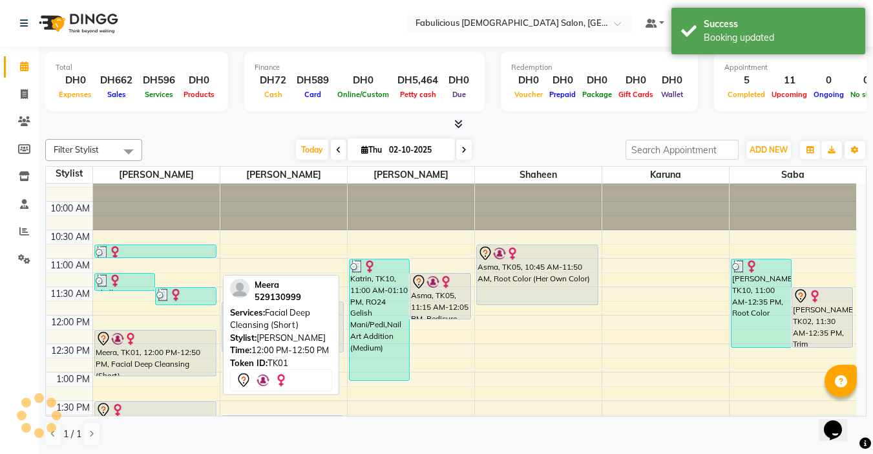
scroll to position [65, 0]
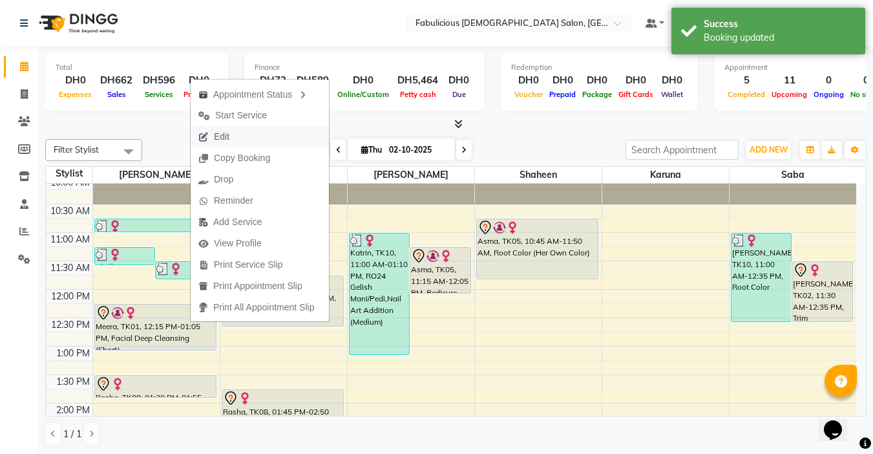
click at [218, 138] on span "Edit" at bounding box center [222, 137] width 16 height 14
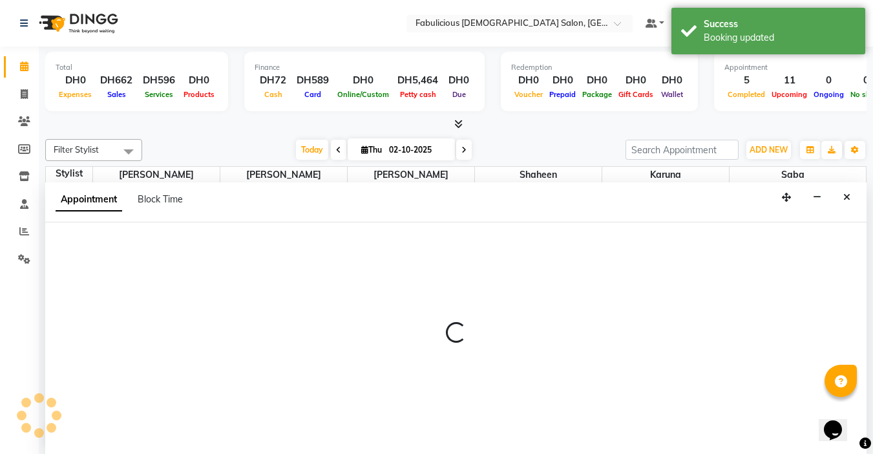
scroll to position [1, 0]
select select "tentative"
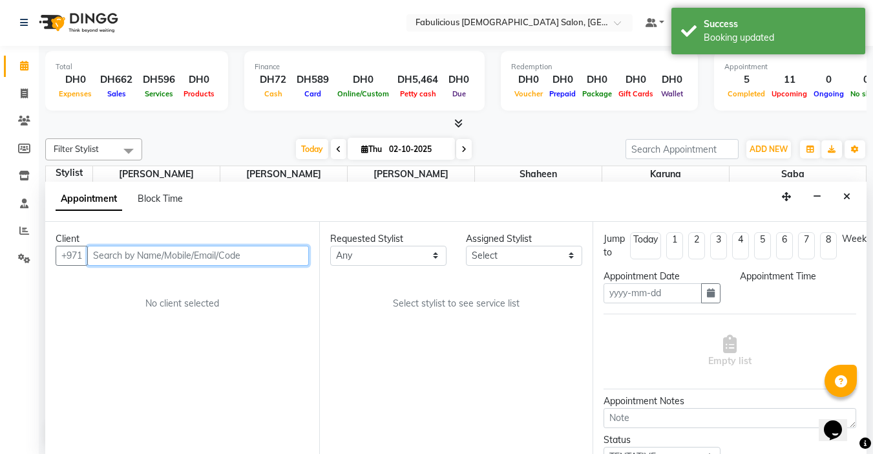
type input "02-10-2025"
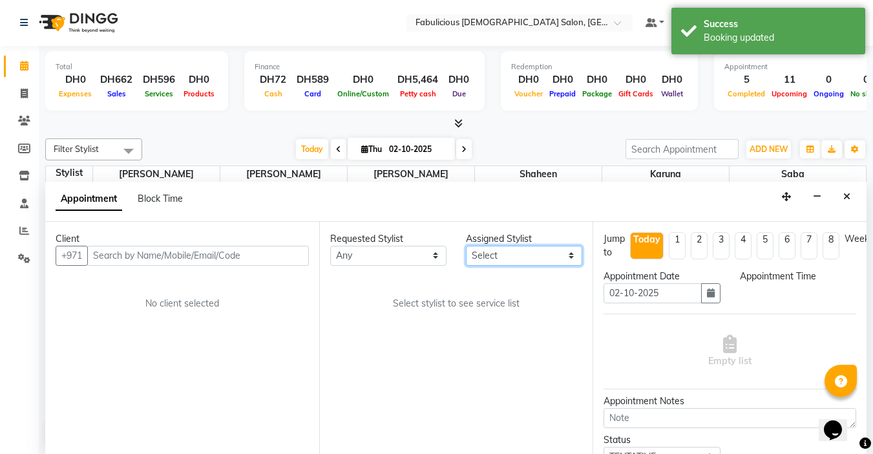
click at [536, 256] on select "Select [PERSON_NAME] [PERSON_NAME] [PERSON_NAME] [PERSON_NAME]" at bounding box center [524, 256] width 116 height 20
select select "735"
select select "11627"
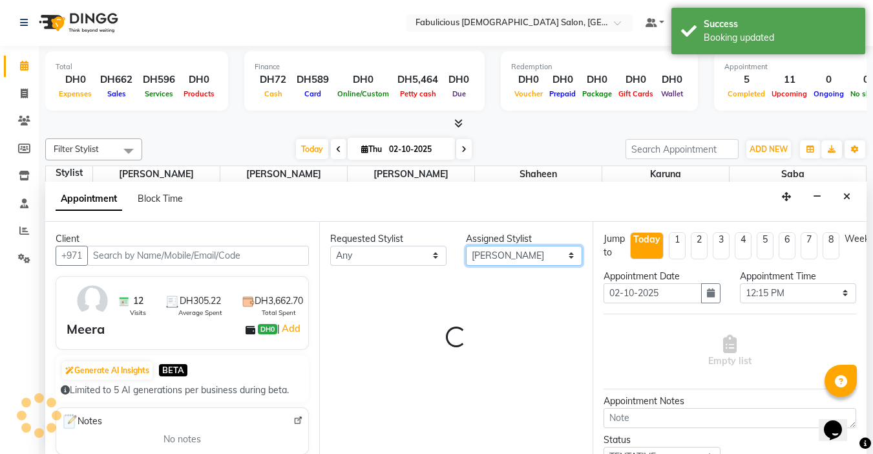
select select "1134"
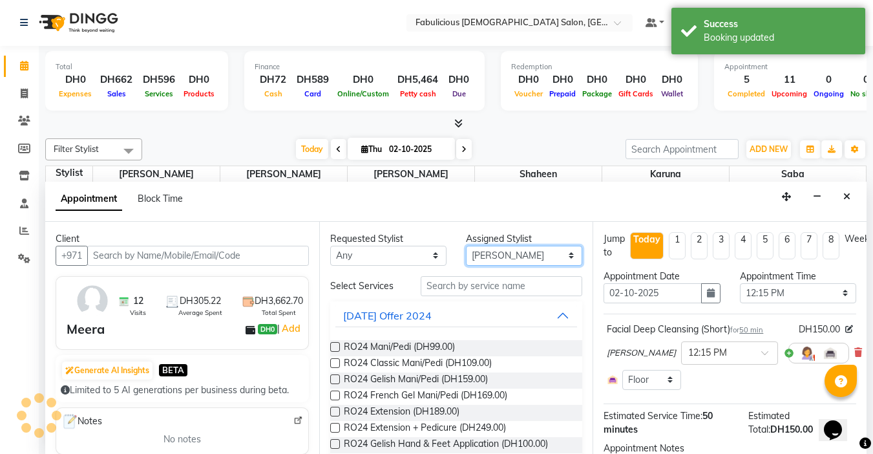
scroll to position [285, 0]
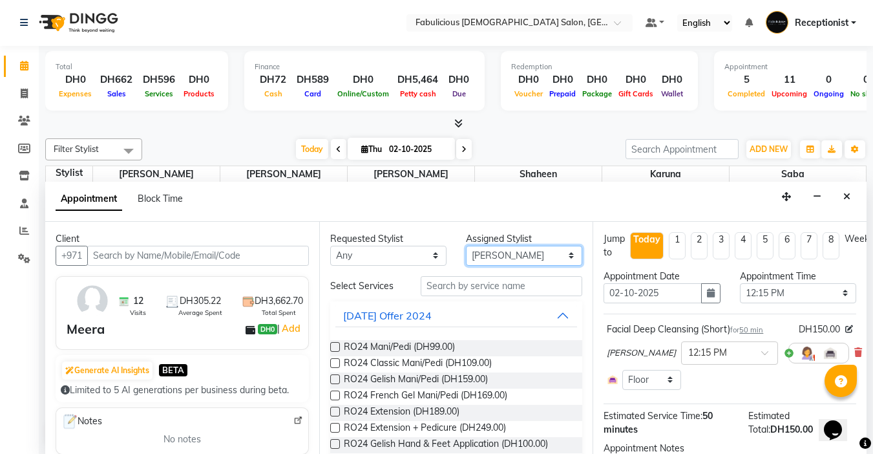
select select "11631"
click at [466, 246] on select "Select [PERSON_NAME] [PERSON_NAME] [PERSON_NAME] [PERSON_NAME]" at bounding box center [524, 256] width 116 height 20
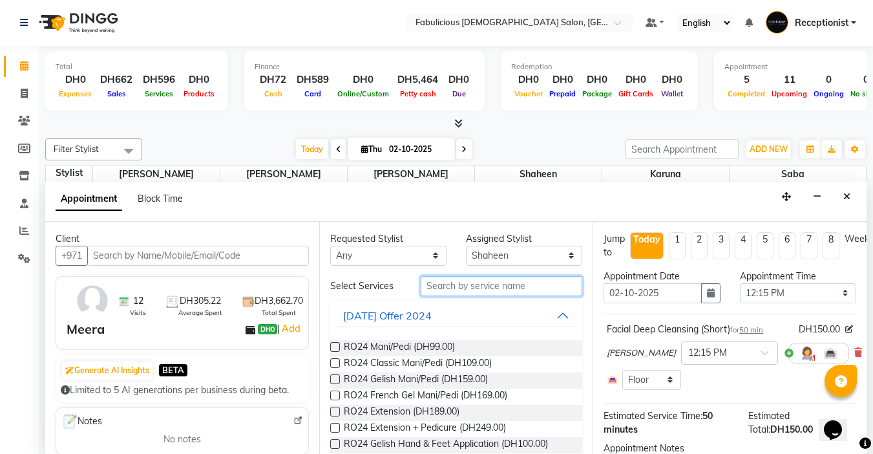
click at [470, 286] on input "text" at bounding box center [502, 286] width 162 height 20
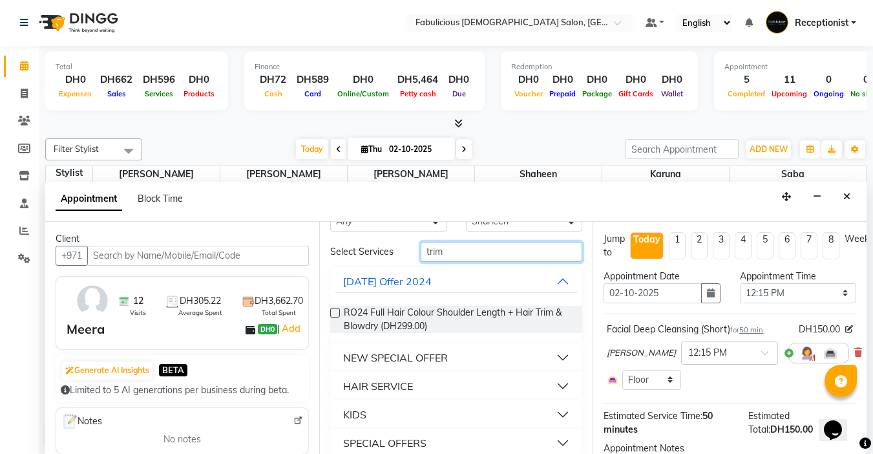
scroll to position [65, 0]
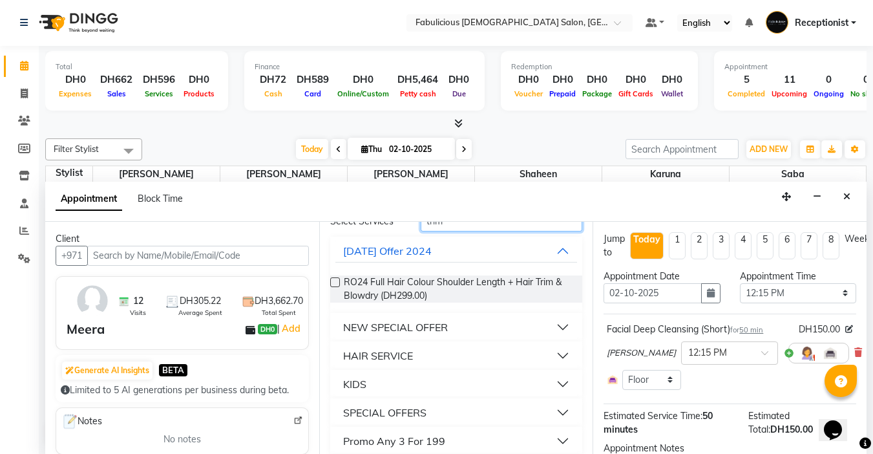
type input "trim"
click at [380, 352] on div "HAIR SERVICE" at bounding box center [378, 356] width 70 height 16
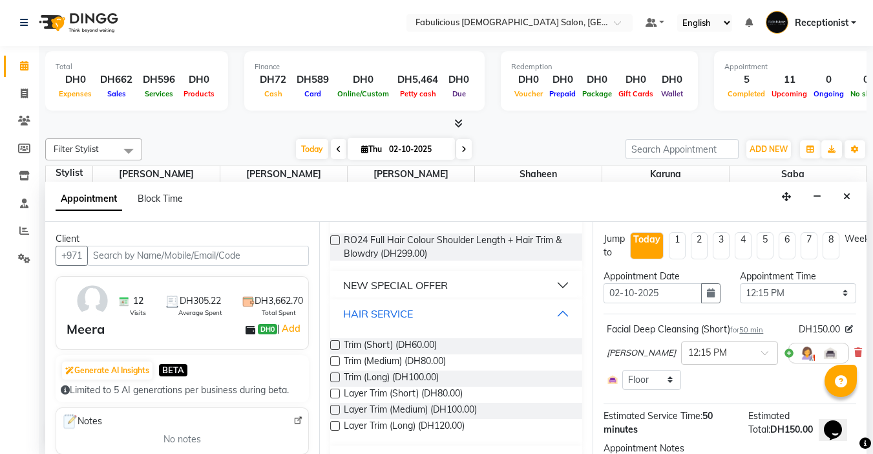
scroll to position [194, 0]
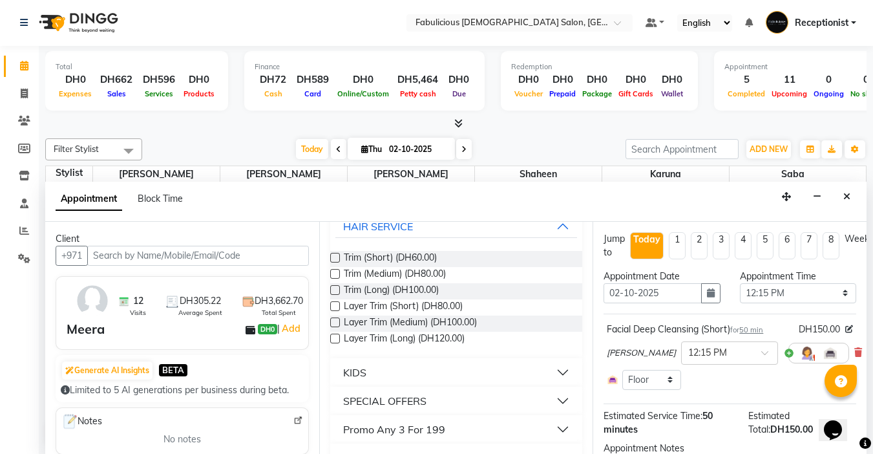
click at [335, 257] on label at bounding box center [335, 258] width 10 height 10
click at [335, 257] on input "checkbox" at bounding box center [334, 259] width 8 height 8
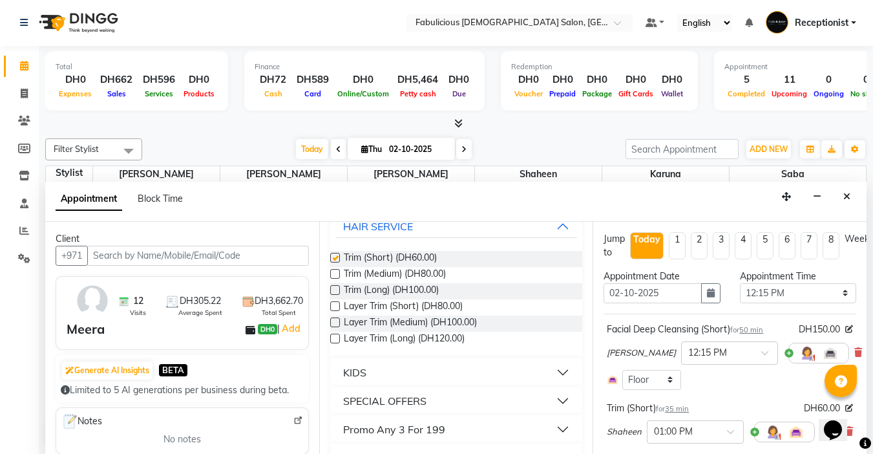
checkbox input "false"
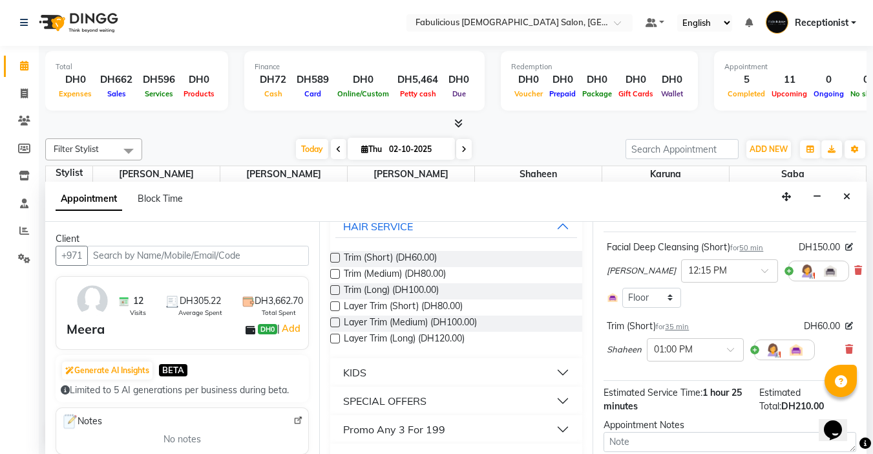
scroll to position [173, 0]
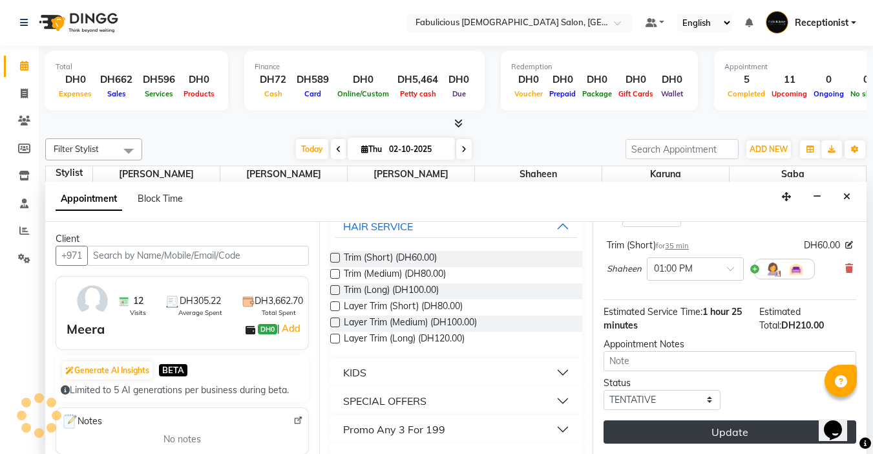
click at [756, 422] on button "Update" at bounding box center [730, 431] width 253 height 23
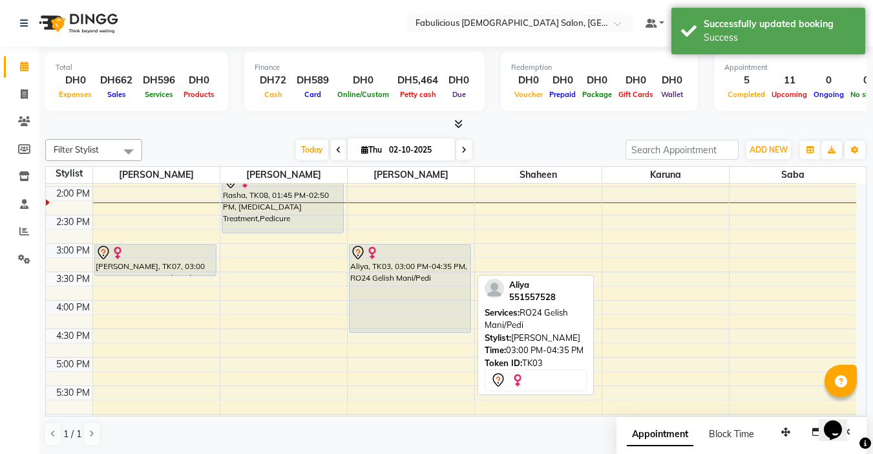
scroll to position [220, 0]
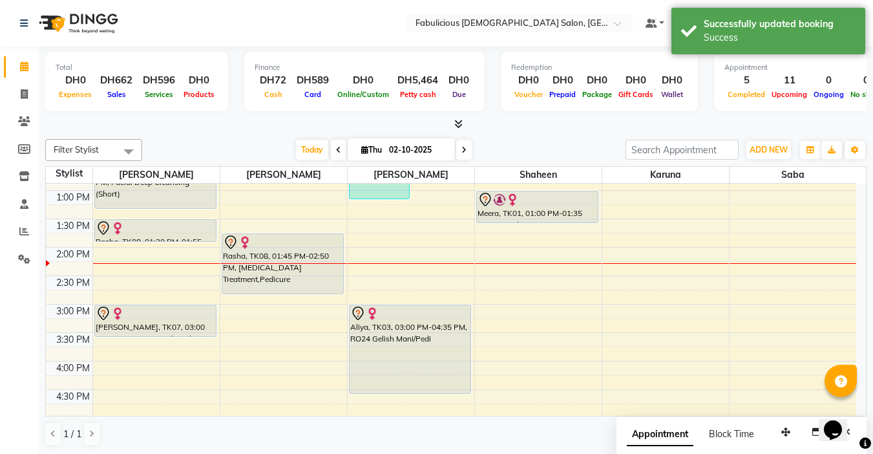
drag, startPoint x: 140, startPoint y: 194, endPoint x: 140, endPoint y: 206, distance: 12.3
click at [140, 206] on div "Chell, TK11, 11:15 AM-11:35 AM, Full Arms + Underarms Hanan, TK12, 11:30 AM-11:…" at bounding box center [156, 389] width 127 height 853
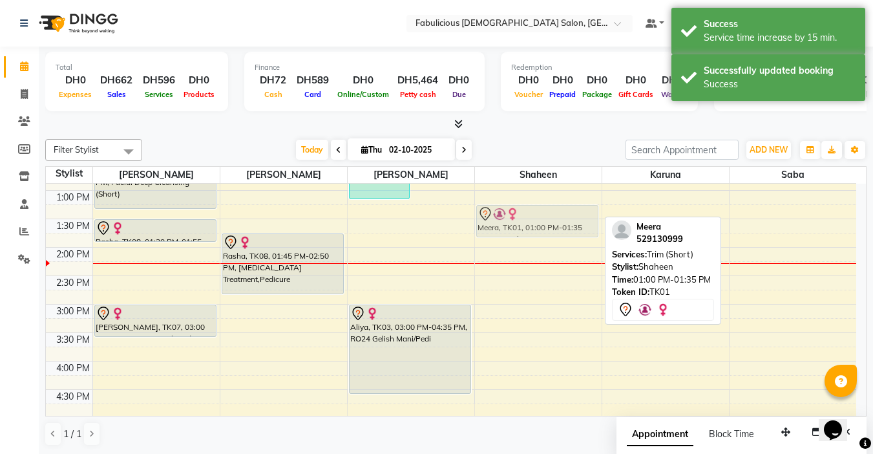
click at [533, 210] on div "Asma, TK05, 10:45 AM-11:50 AM, Root Color (Her Own Color) Meera, TK01, 01:00 PM…" at bounding box center [538, 389] width 127 height 853
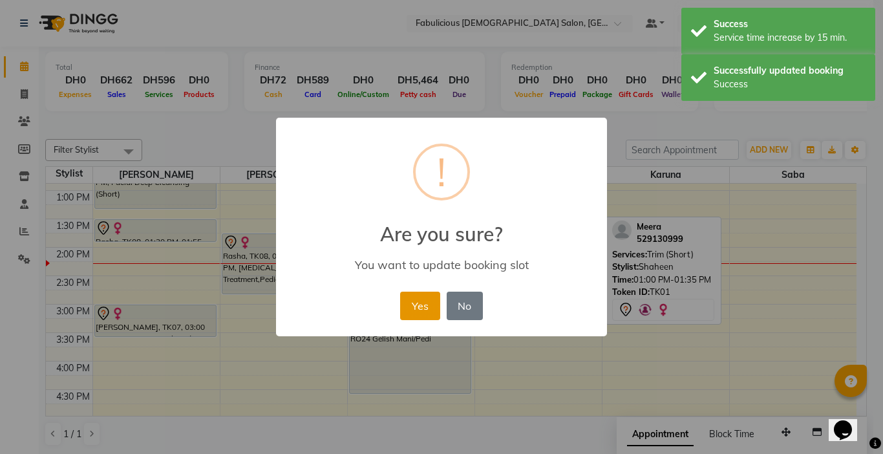
click at [410, 302] on button "Yes" at bounding box center [419, 306] width 39 height 28
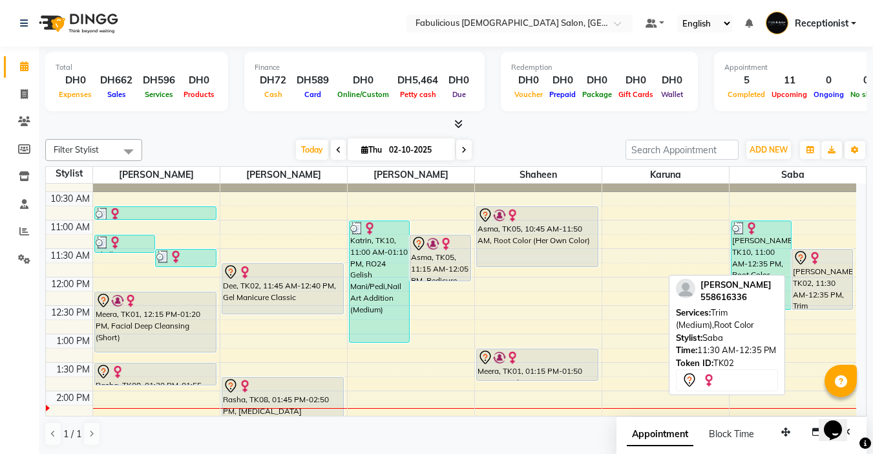
scroll to position [91, 0]
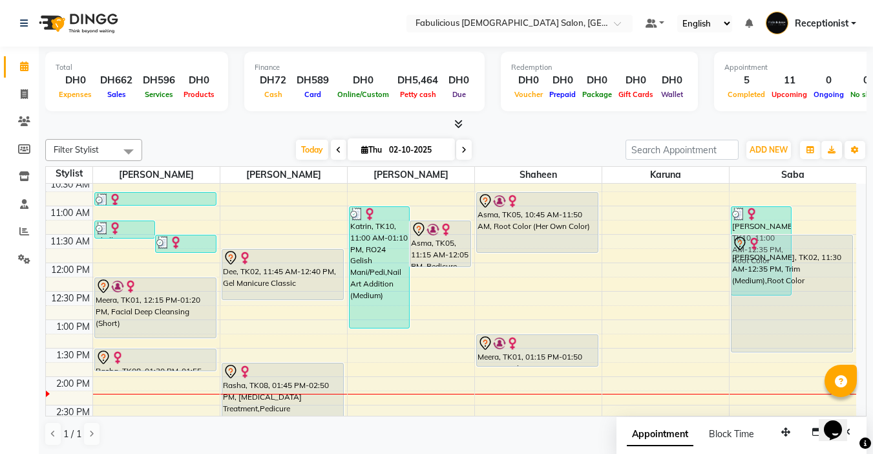
drag, startPoint x: 823, startPoint y: 295, endPoint x: 822, endPoint y: 358, distance: 62.7
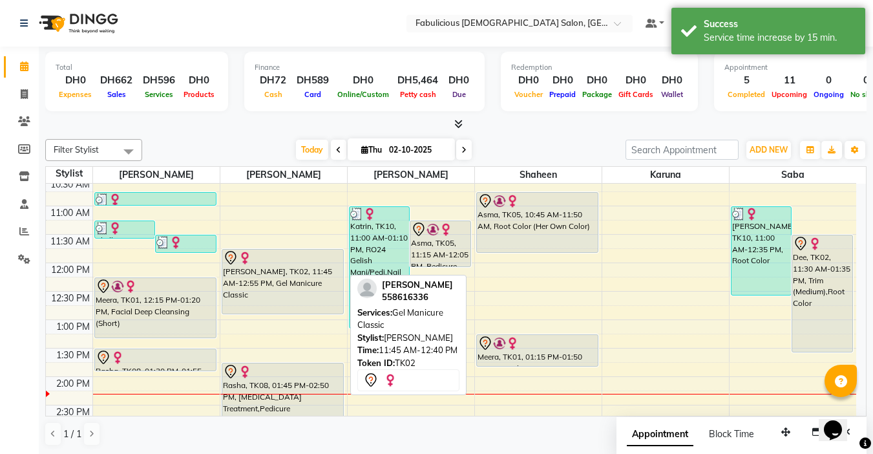
click at [282, 291] on div "[PERSON_NAME], TK02, 11:45 AM-12:55 PM, Gel Manicure Classic" at bounding box center [282, 281] width 121 height 64
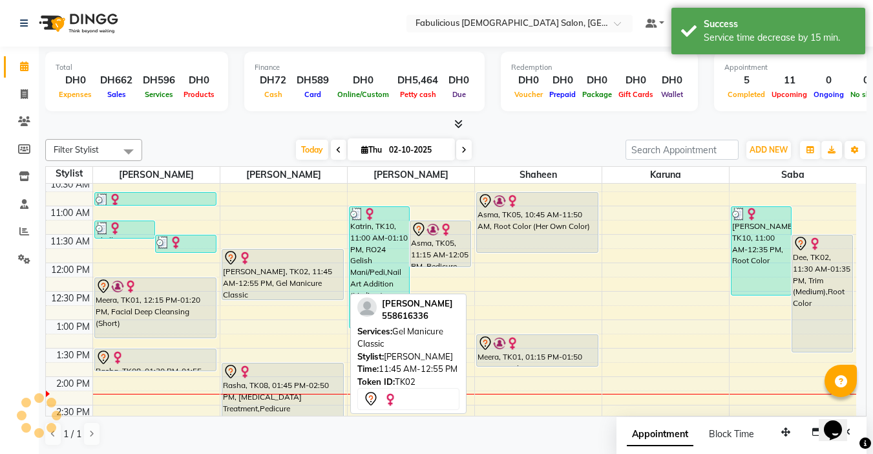
click at [304, 279] on div "[PERSON_NAME], TK02, 11:45 AM-12:55 PM, Gel Manicure Classic" at bounding box center [282, 274] width 121 height 50
select select "7"
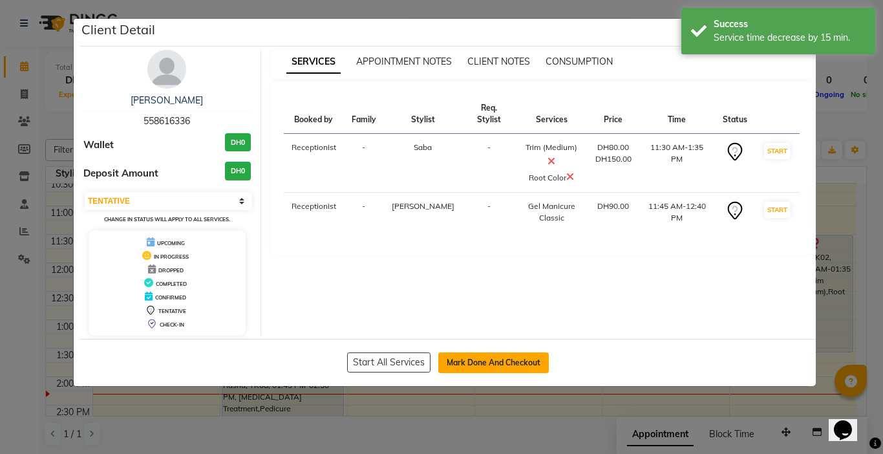
click at [460, 364] on button "Mark Done And Checkout" at bounding box center [493, 362] width 111 height 21
select select "service"
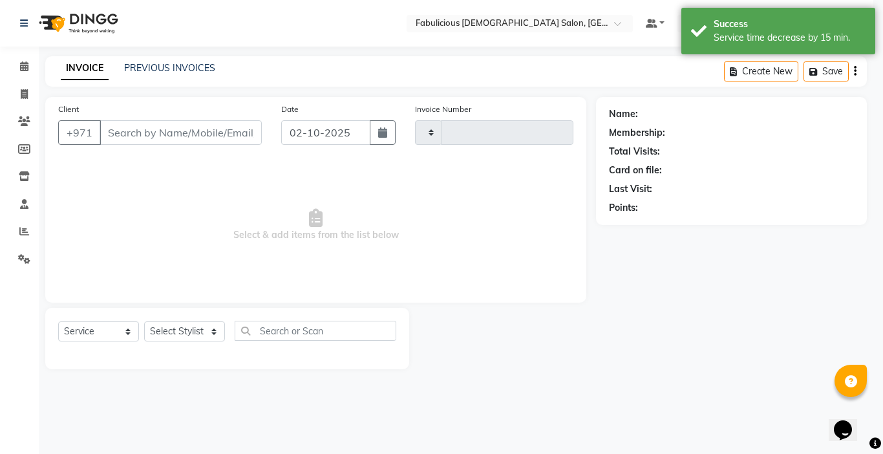
type input "2429"
select select "738"
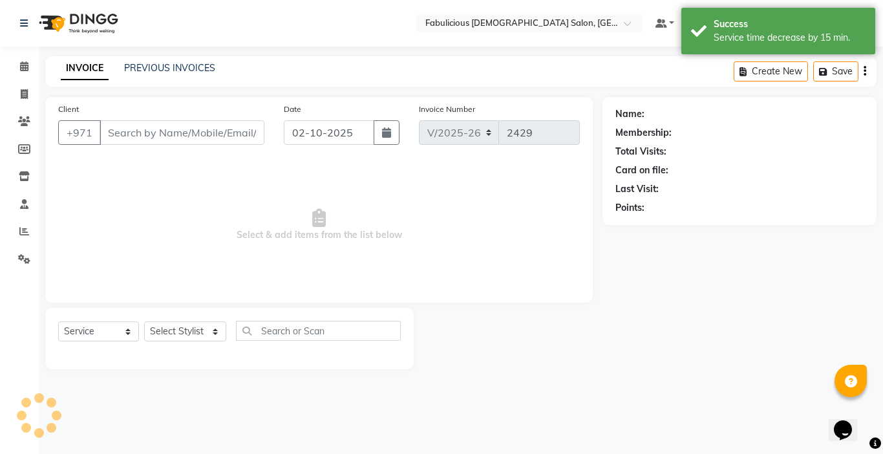
type input "558616336"
select select "33271"
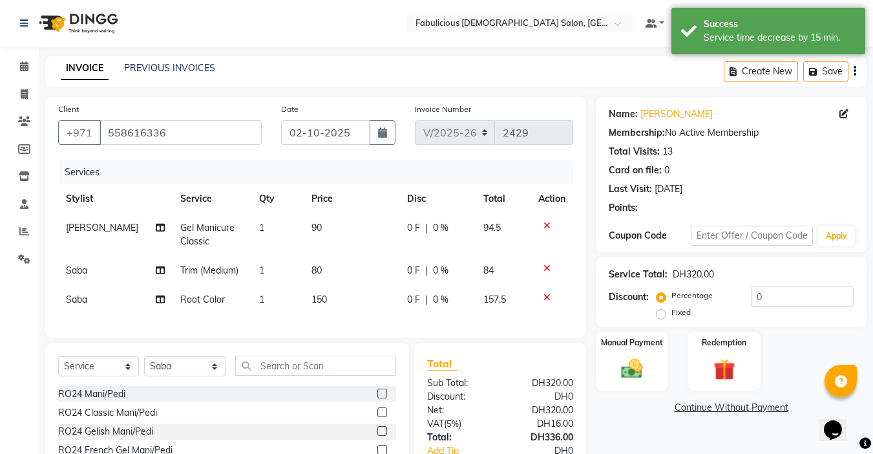
click at [330, 282] on td "80" at bounding box center [352, 270] width 96 height 29
select select "33271"
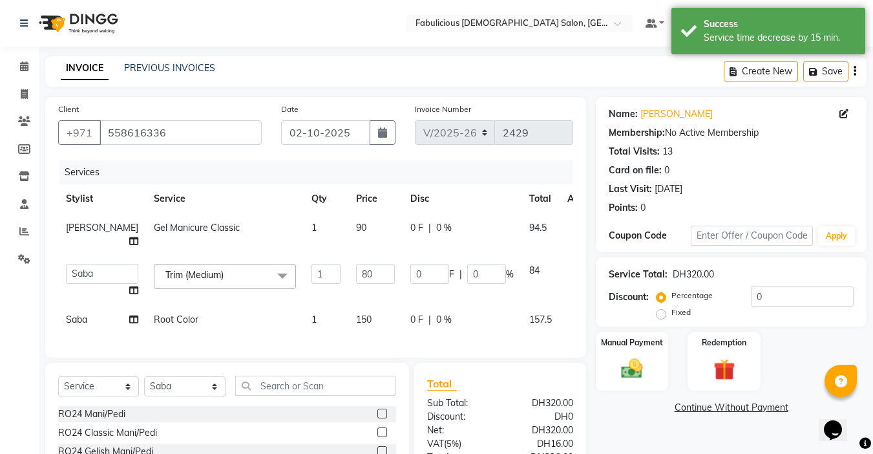
click at [348, 322] on td "150" at bounding box center [375, 319] width 54 height 29
select select "33271"
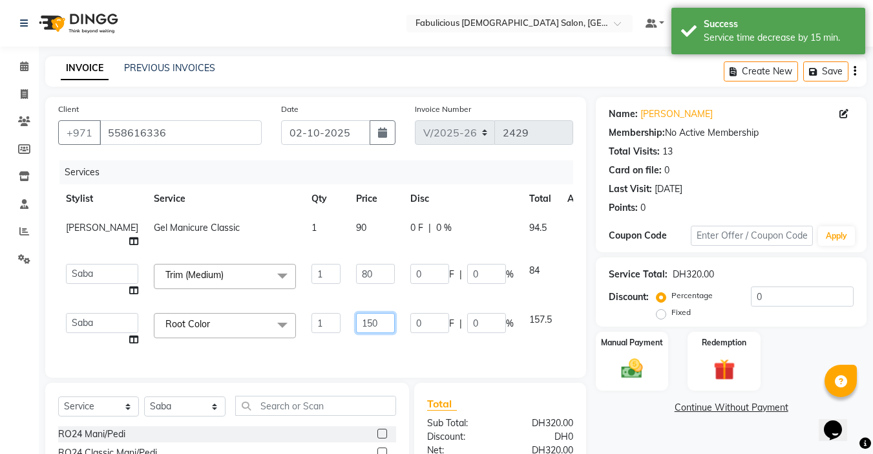
click at [356, 315] on input "150" at bounding box center [375, 323] width 39 height 20
type input "1"
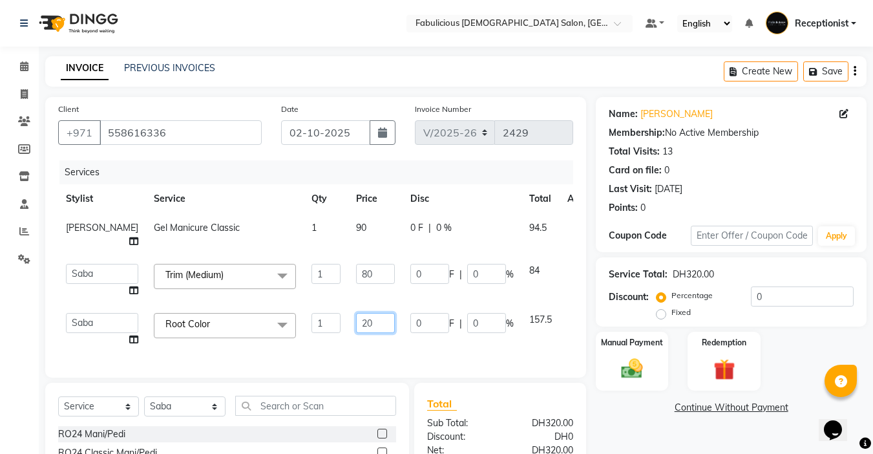
type input "200"
click at [359, 351] on div "Services Stylist Service Qty Price Disc Total Action [PERSON_NAME] Gel Manicure…" at bounding box center [315, 262] width 515 height 204
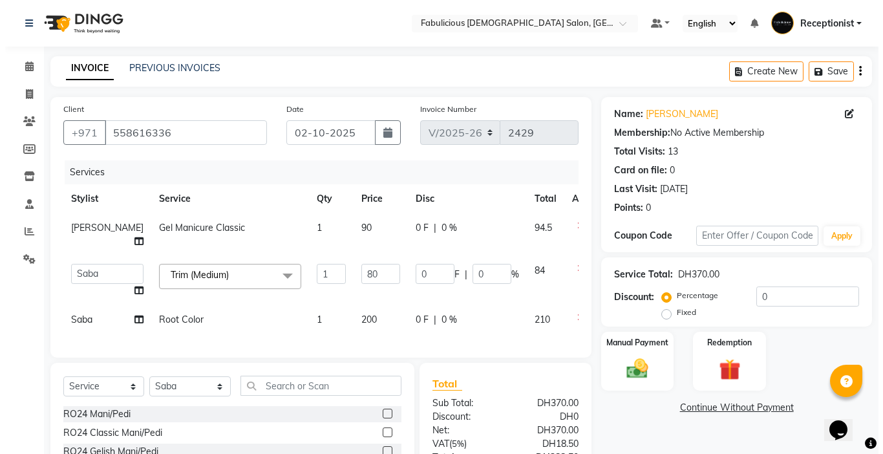
scroll to position [129, 0]
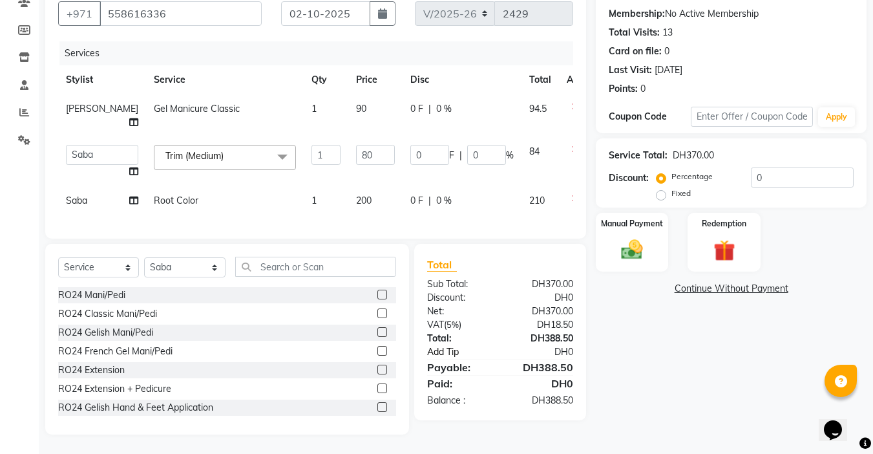
click at [452, 352] on link "Add Tip" at bounding box center [466, 352] width 96 height 14
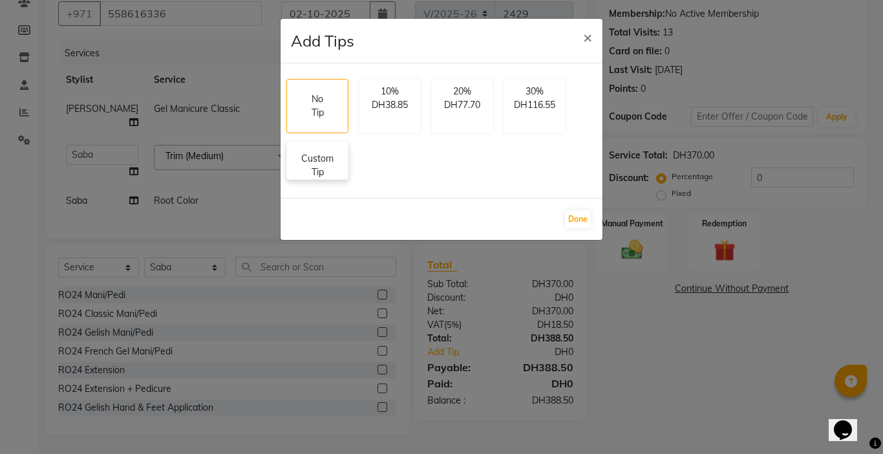
click at [313, 178] on p "Custom Tip" at bounding box center [317, 165] width 45 height 27
select select "11628"
select select "33271"
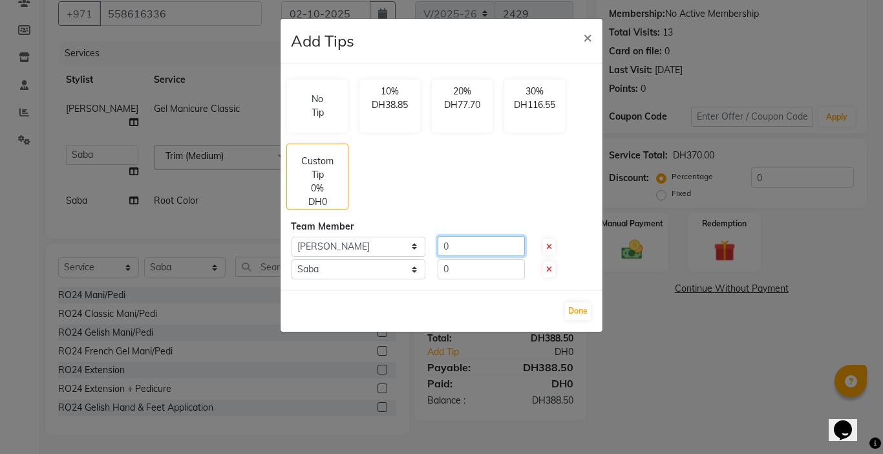
click at [505, 253] on input "0" at bounding box center [481, 246] width 87 height 20
type input "10"
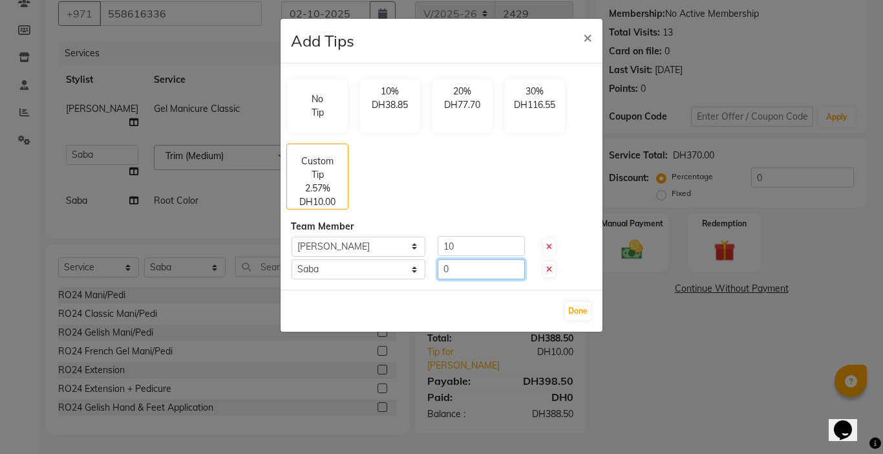
click at [492, 266] on input "0" at bounding box center [481, 269] width 87 height 20
type input "10"
click at [580, 323] on div "Done" at bounding box center [442, 311] width 322 height 42
click at [573, 314] on button "Done" at bounding box center [578, 311] width 26 height 18
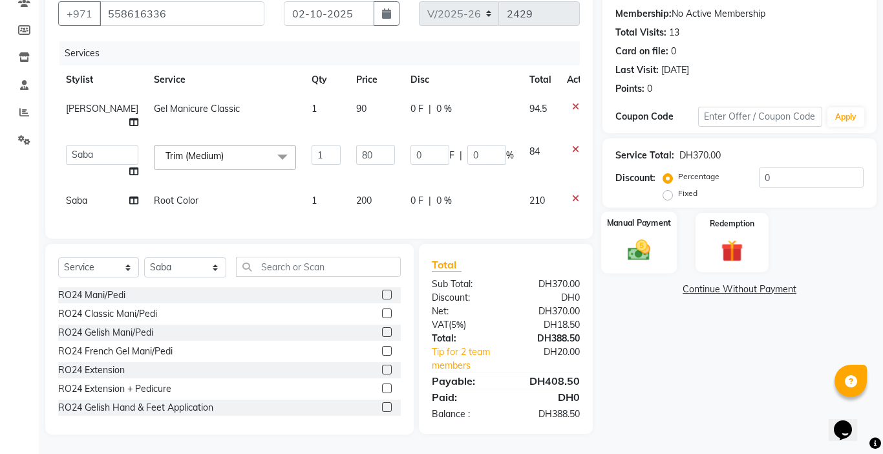
click at [630, 229] on label "Manual Payment" at bounding box center [639, 223] width 65 height 12
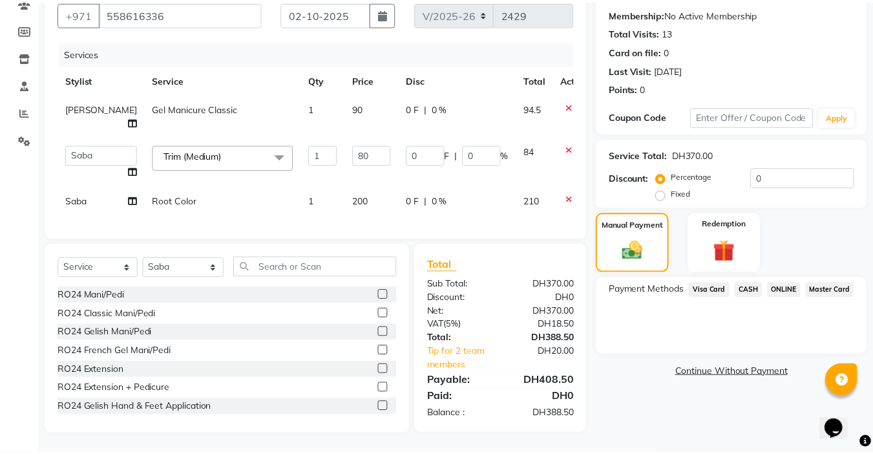
scroll to position [115, 0]
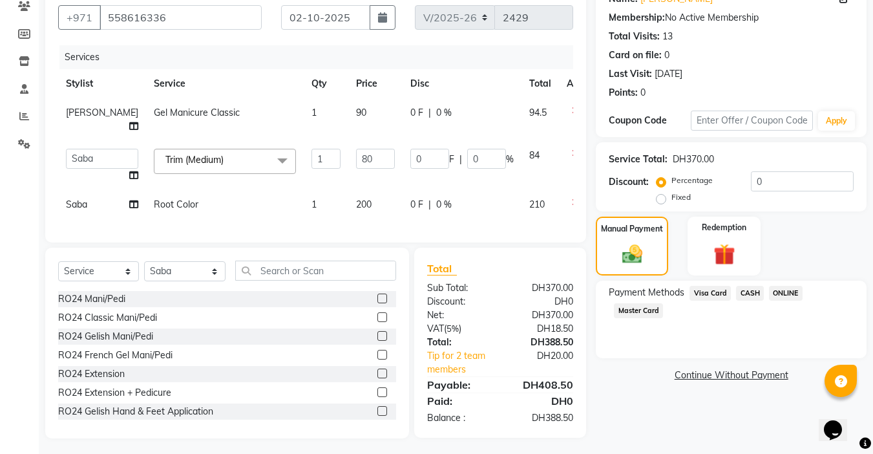
click at [696, 292] on span "Visa Card" at bounding box center [710, 293] width 41 height 15
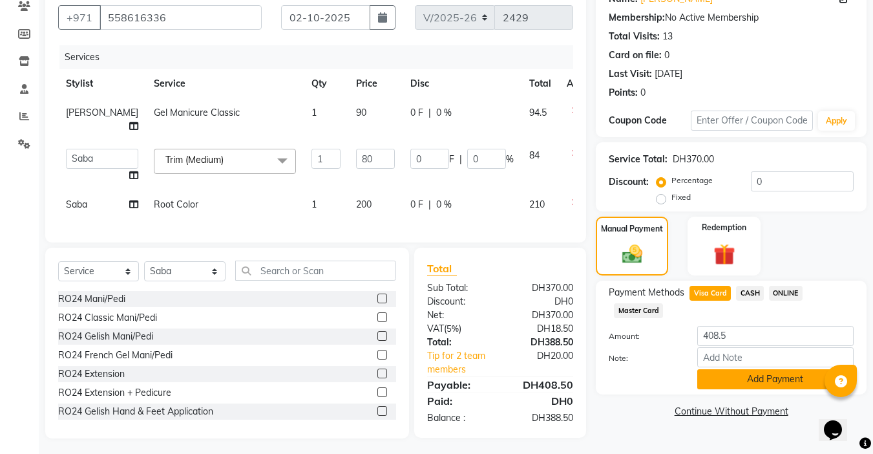
click at [730, 381] on button "Add Payment" at bounding box center [775, 379] width 156 height 20
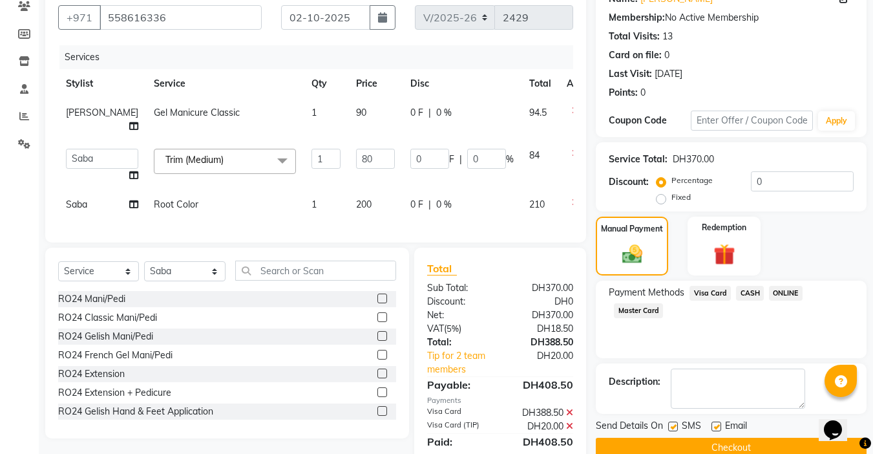
click at [716, 447] on button "Checkout" at bounding box center [731, 448] width 271 height 20
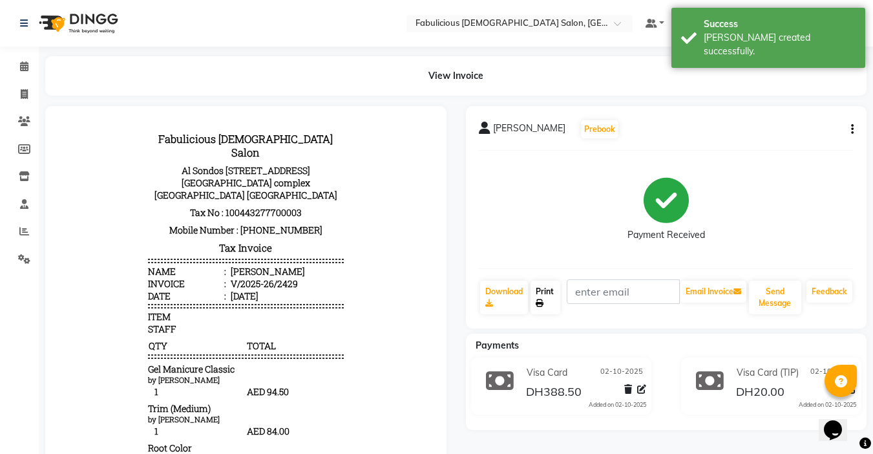
click at [535, 296] on link "Print" at bounding box center [546, 298] width 30 height 34
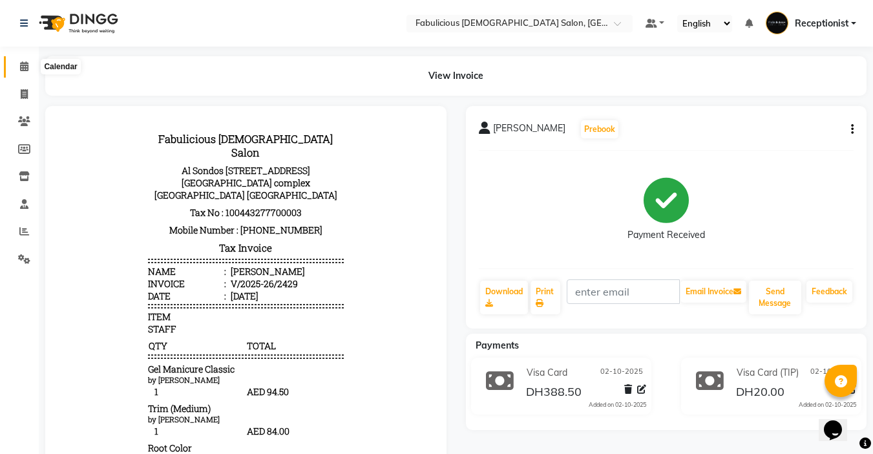
click at [27, 65] on icon at bounding box center [24, 66] width 8 height 10
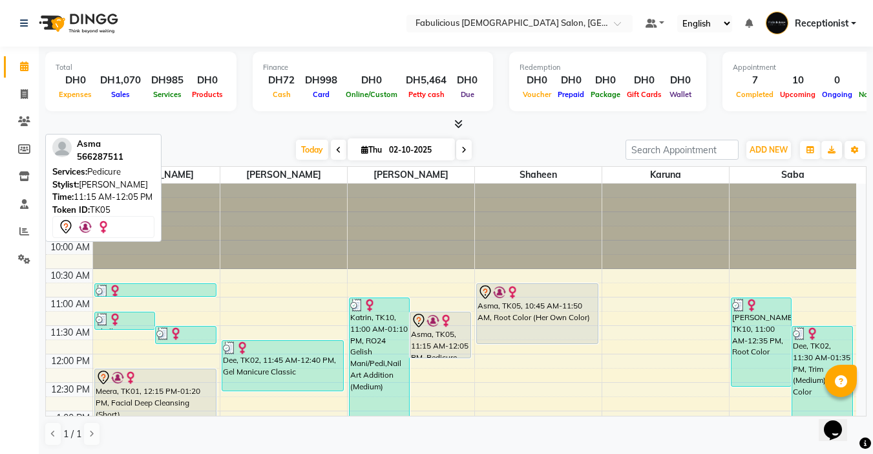
scroll to position [65, 0]
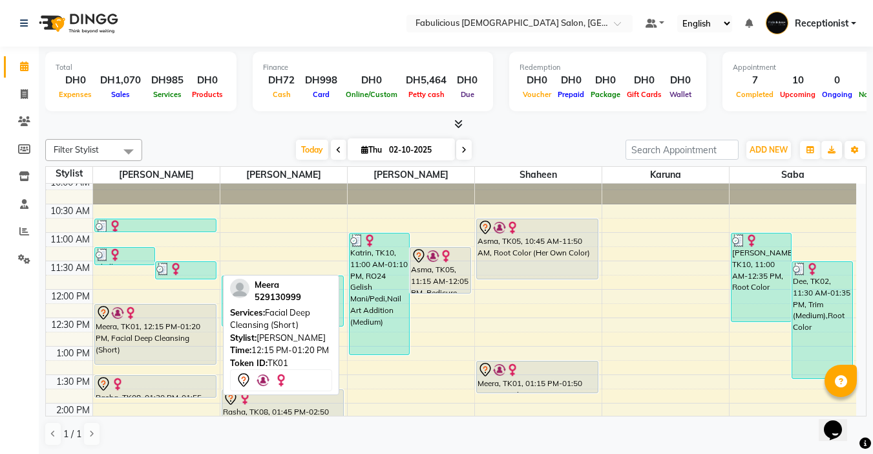
click at [163, 330] on div "Meera, TK01, 12:15 PM-01:20 PM, Facial Deep Cleansing (Short)" at bounding box center [155, 333] width 121 height 59
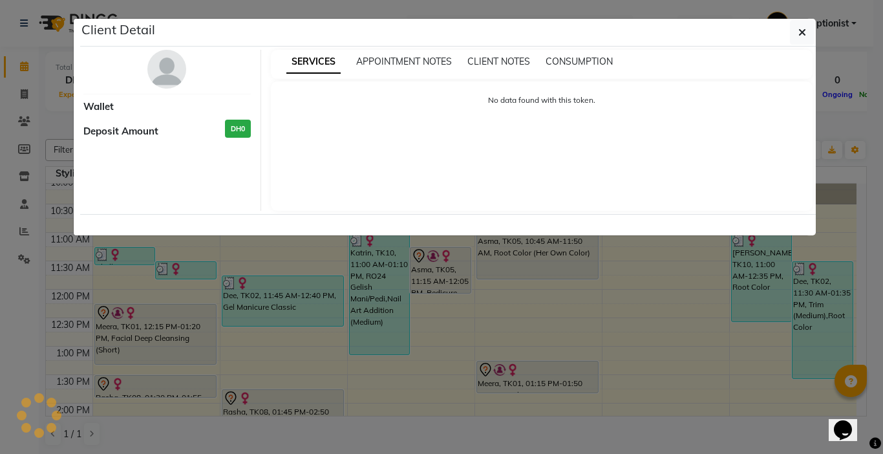
select select "7"
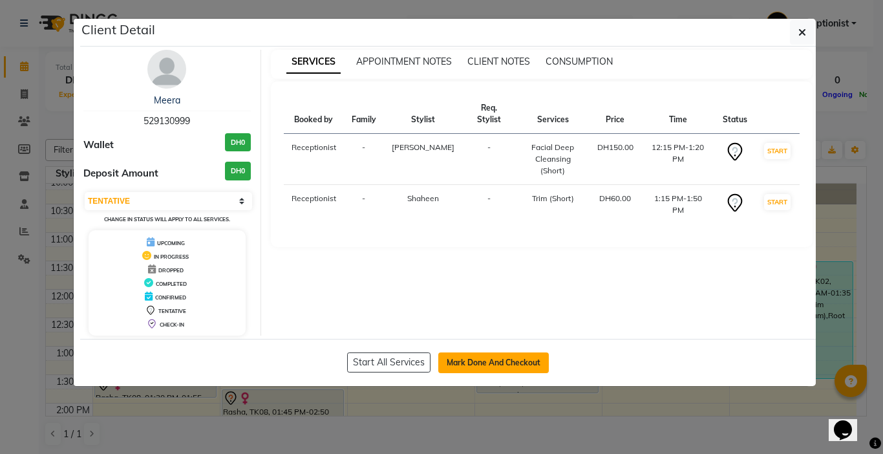
click at [462, 363] on button "Mark Done And Checkout" at bounding box center [493, 362] width 111 height 21
select select "service"
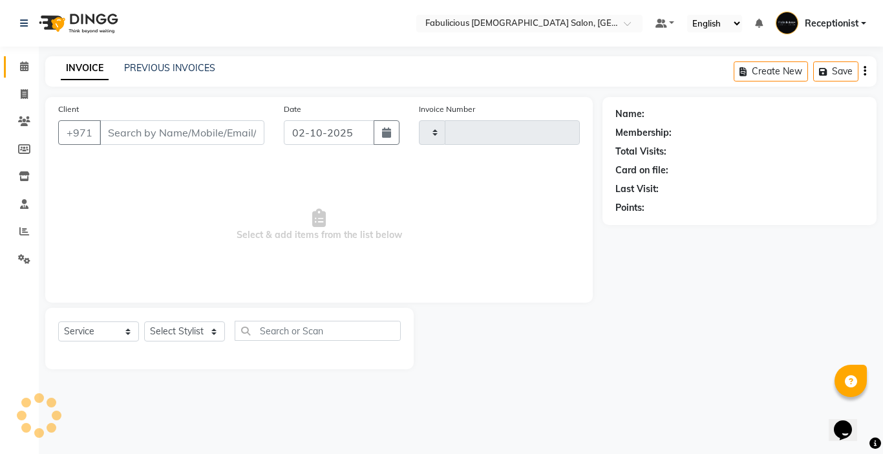
type input "2430"
select select "738"
type input "529130999"
select select "11631"
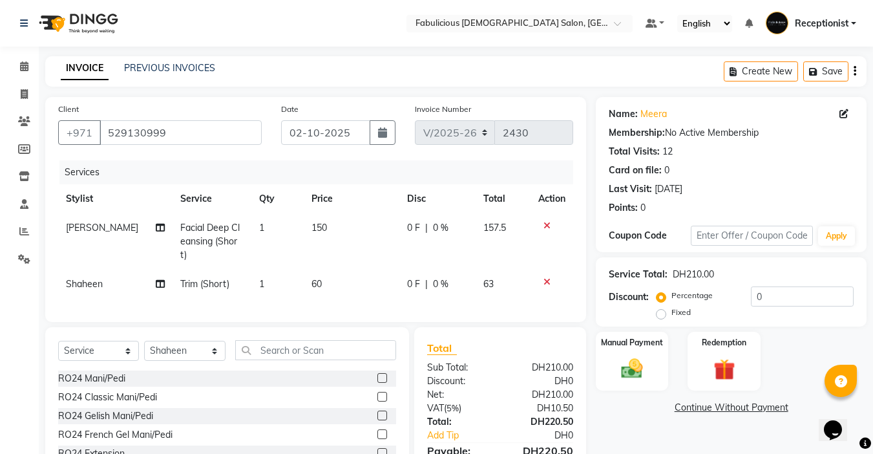
click at [206, 231] on span "Facial Deep Cleansing (Short)" at bounding box center [209, 241] width 59 height 39
select select "11627"
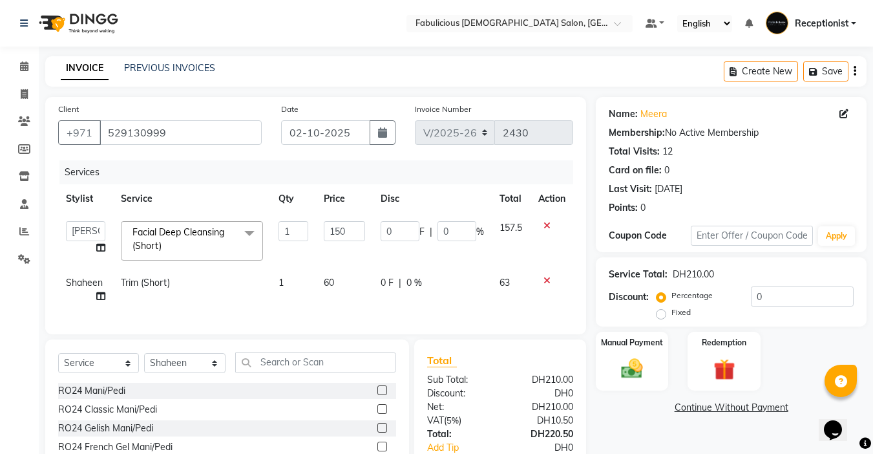
click at [206, 231] on span "Facial Deep Cleansing (Short)" at bounding box center [179, 238] width 92 height 25
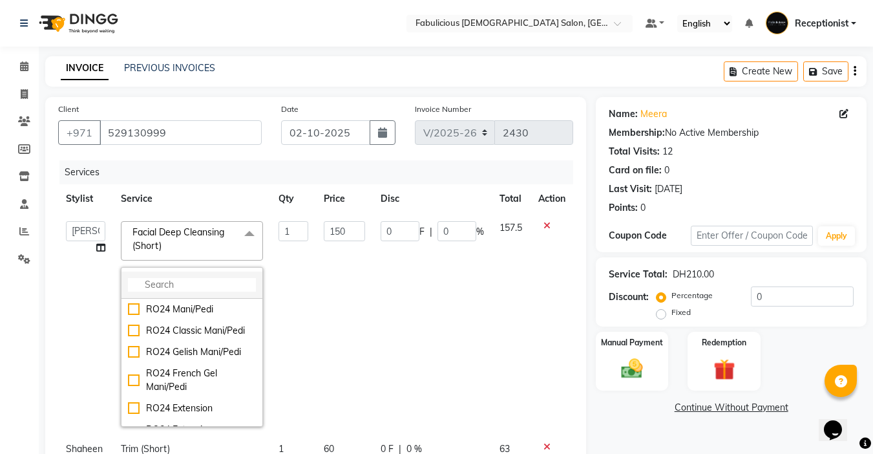
click at [213, 282] on input "multiselect-search" at bounding box center [192, 285] width 128 height 14
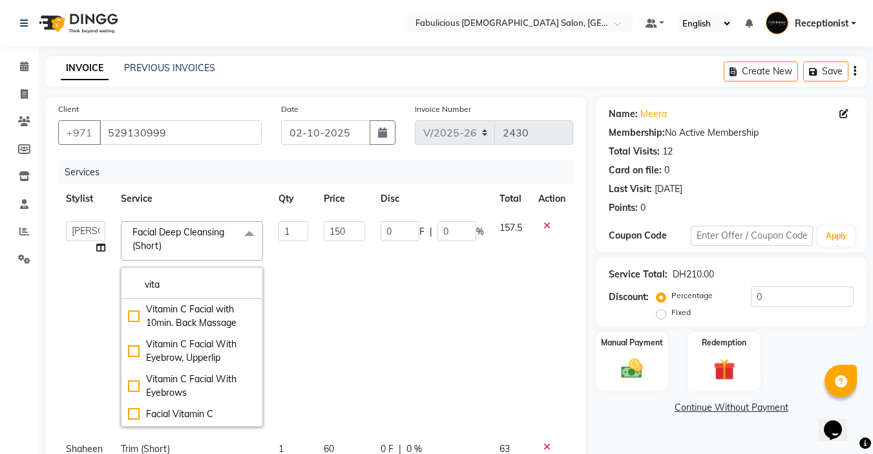
type input "vita"
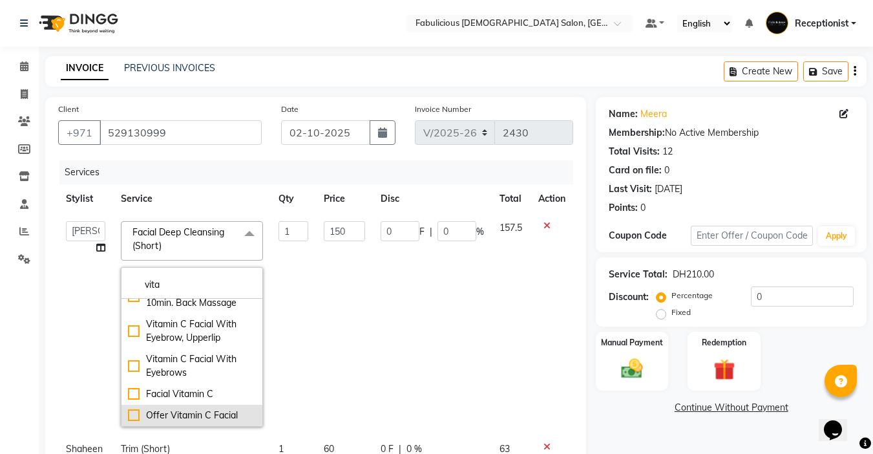
click at [132, 418] on div "Offer Vitamin C Facial" at bounding box center [192, 415] width 128 height 14
checkbox input "true"
type input "199"
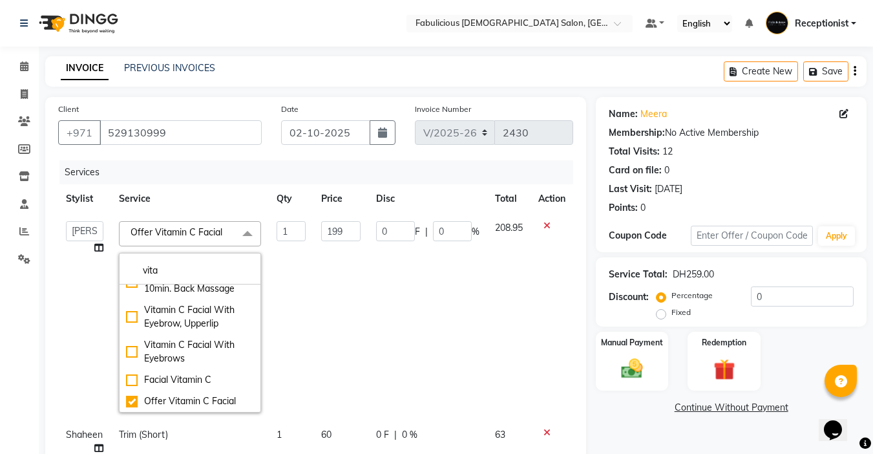
drag, startPoint x: 323, startPoint y: 336, endPoint x: 336, endPoint y: 329, distance: 15.3
click at [323, 336] on td "199" at bounding box center [340, 316] width 55 height 207
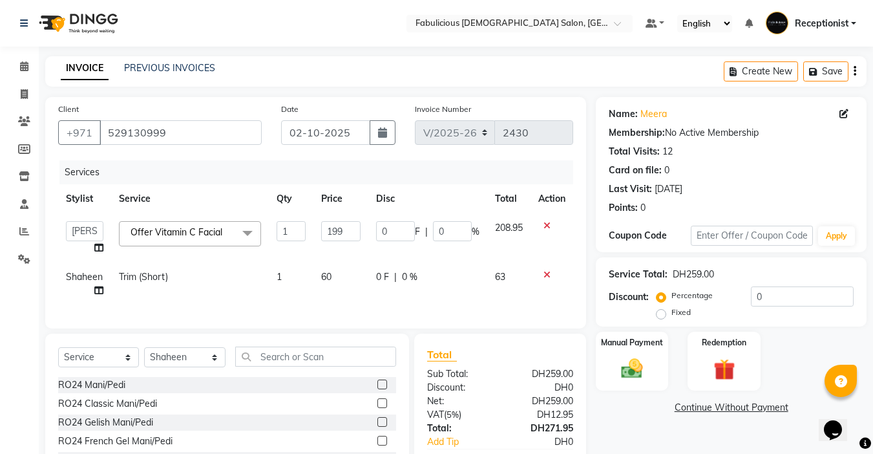
click at [342, 262] on td "60" at bounding box center [340, 283] width 55 height 43
select select "11631"
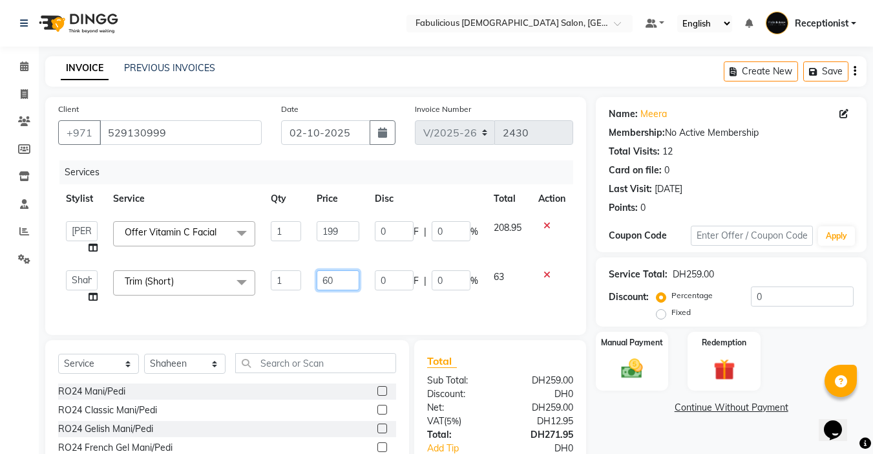
click at [344, 270] on input "60" at bounding box center [338, 280] width 43 height 20
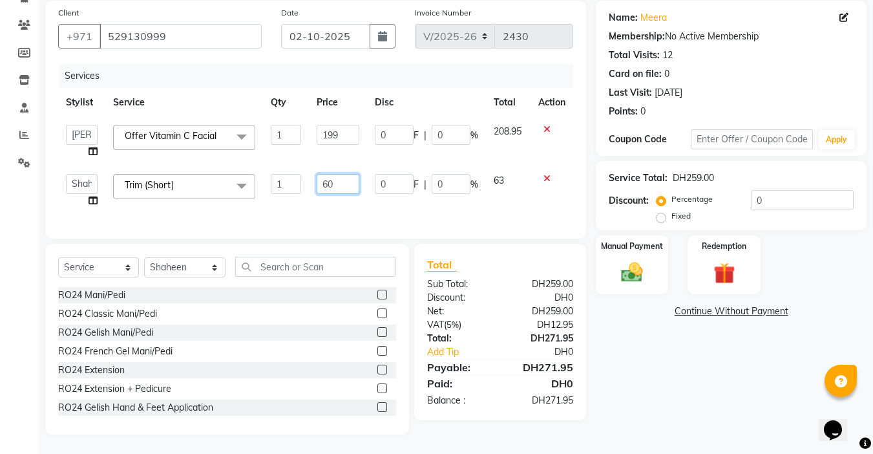
type input "6"
type input "80"
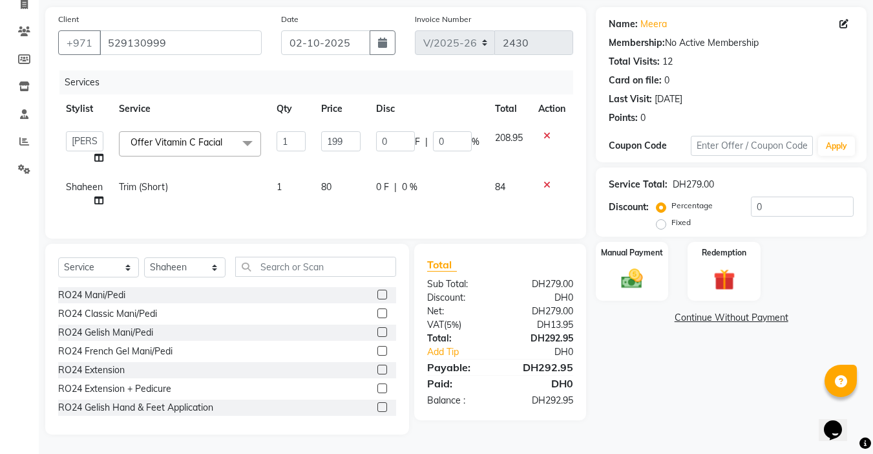
click at [345, 200] on td "80" at bounding box center [340, 194] width 55 height 43
select select "11631"
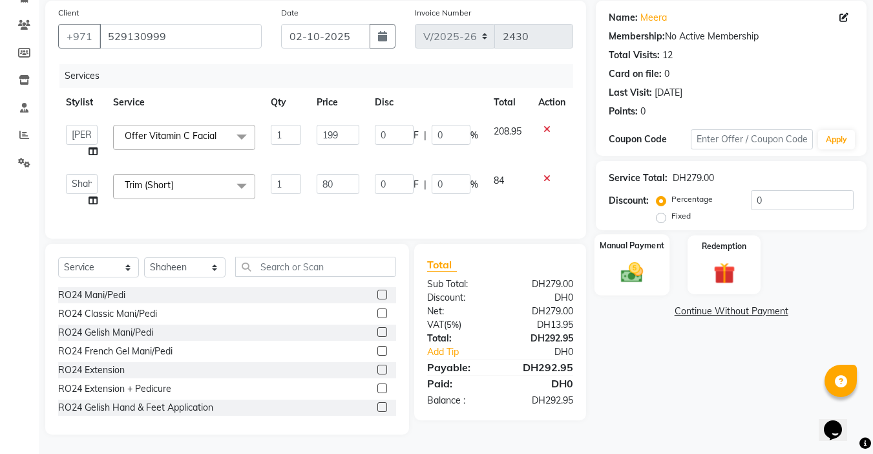
click at [630, 270] on img at bounding box center [632, 272] width 36 height 26
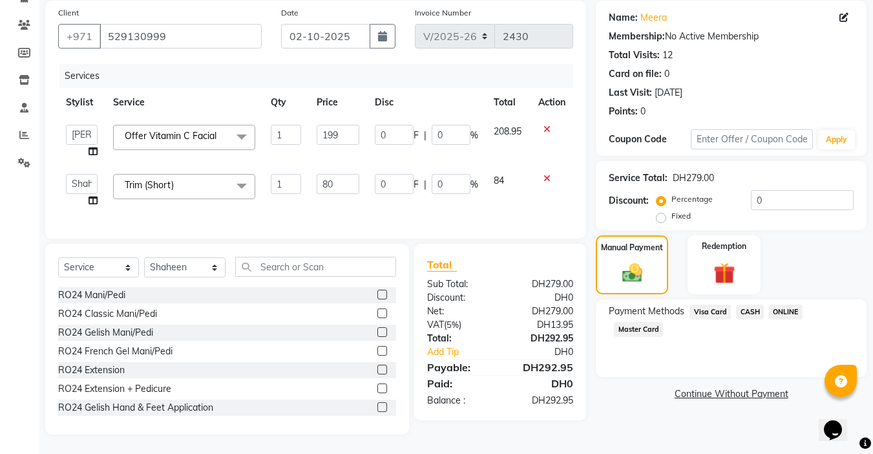
click at [698, 308] on span "Visa Card" at bounding box center [710, 311] width 41 height 15
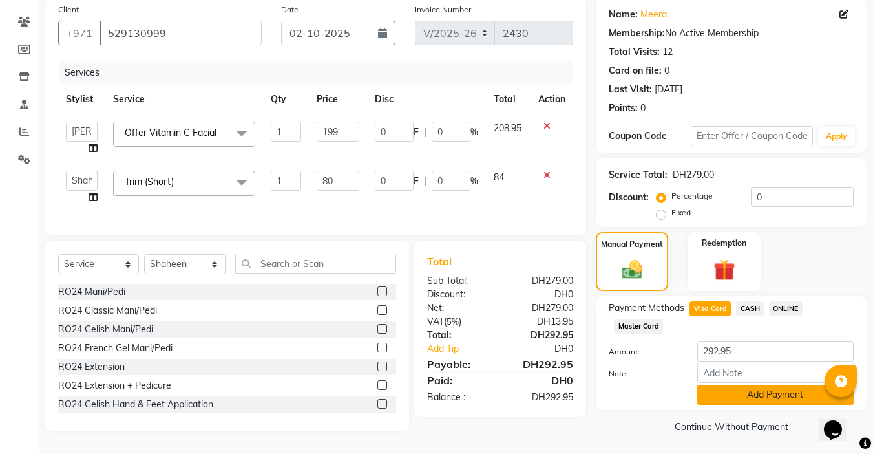
click at [741, 396] on button "Add Payment" at bounding box center [775, 395] width 156 height 20
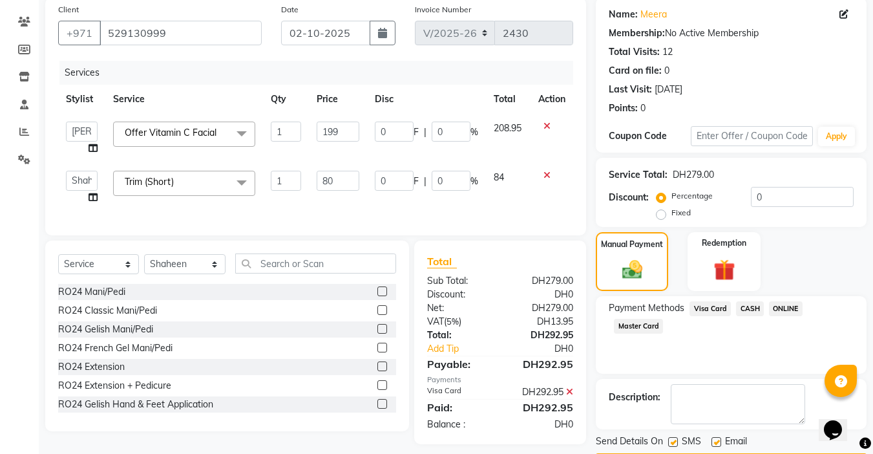
click at [718, 453] on button "Checkout" at bounding box center [731, 463] width 271 height 20
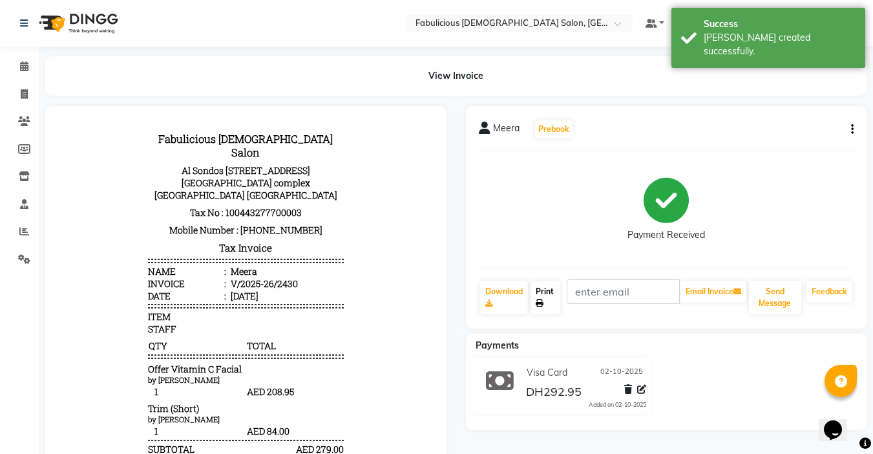
click at [543, 298] on link "Print" at bounding box center [546, 298] width 30 height 34
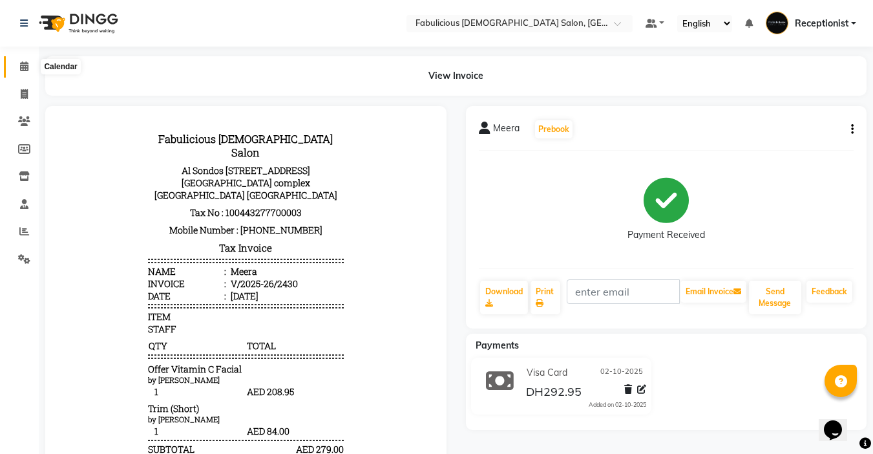
click at [20, 66] on icon at bounding box center [24, 66] width 8 height 10
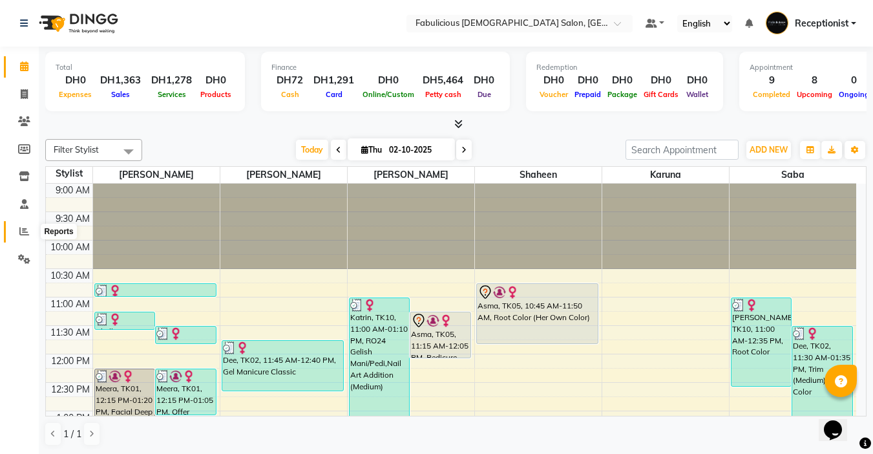
click at [21, 229] on icon at bounding box center [24, 231] width 10 height 10
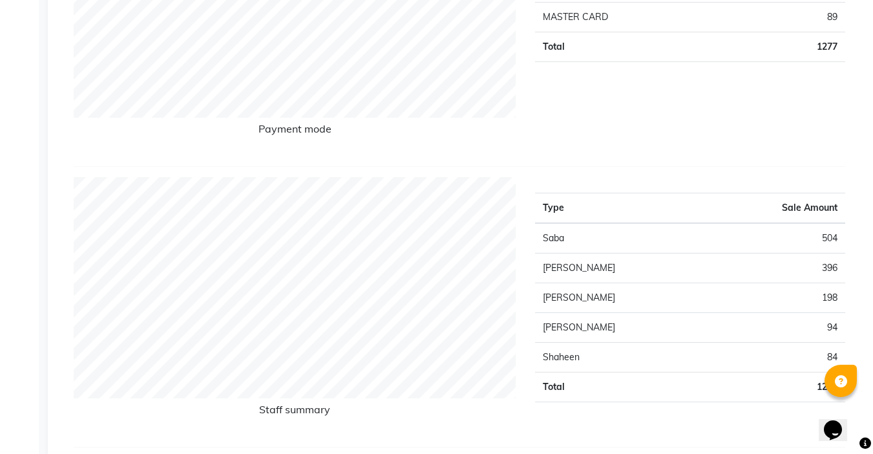
scroll to position [129, 0]
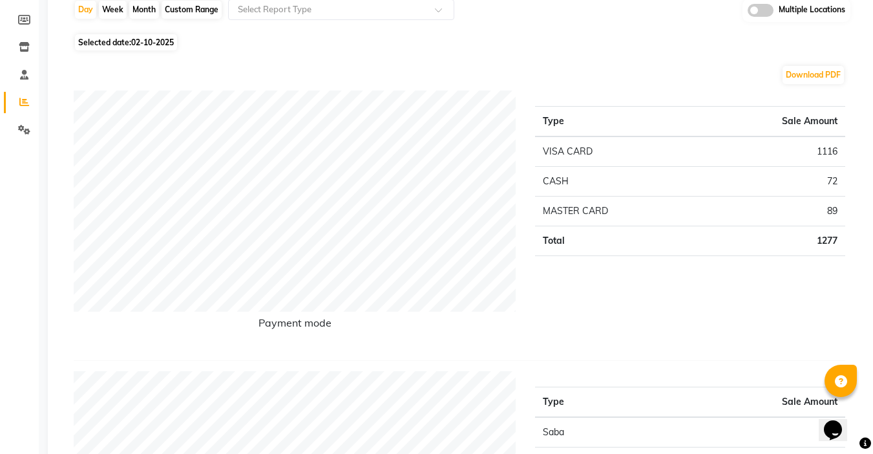
click at [133, 12] on div "Month" at bounding box center [144, 10] width 30 height 18
select select "10"
select select "2025"
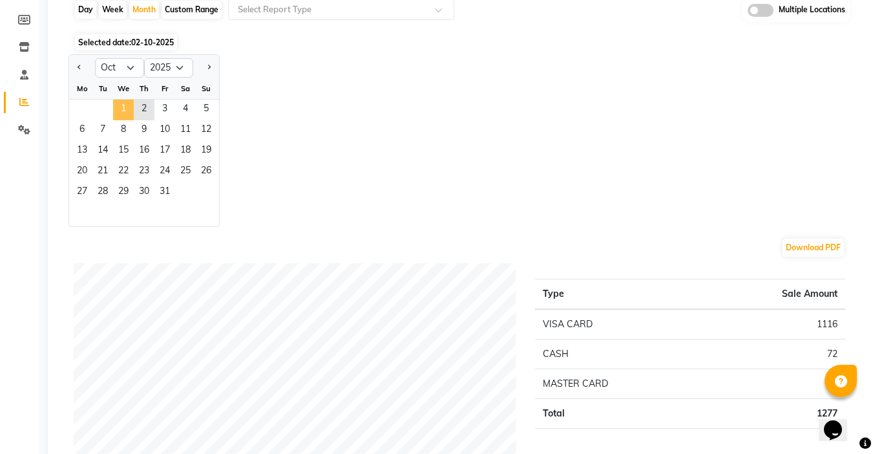
click at [123, 111] on span "1" at bounding box center [123, 110] width 21 height 21
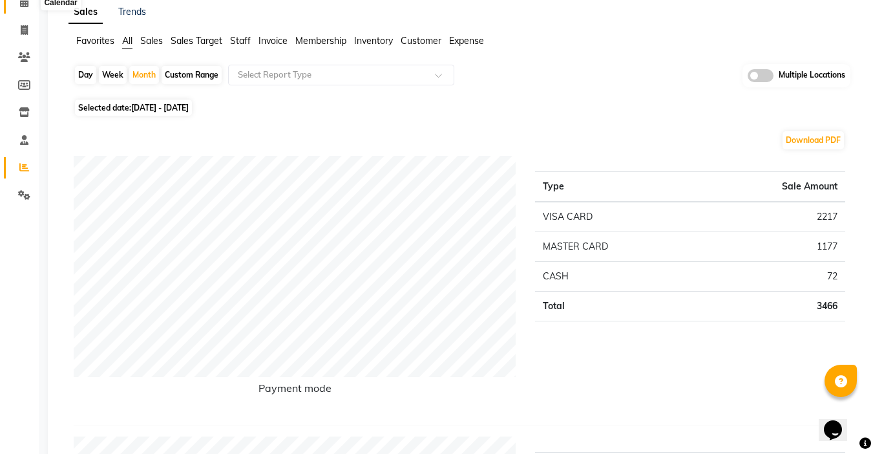
scroll to position [0, 0]
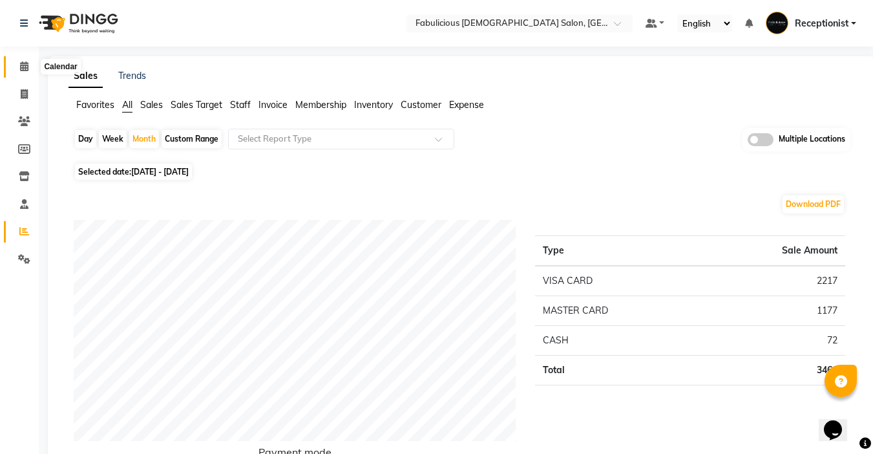
click at [21, 65] on icon at bounding box center [24, 66] width 8 height 10
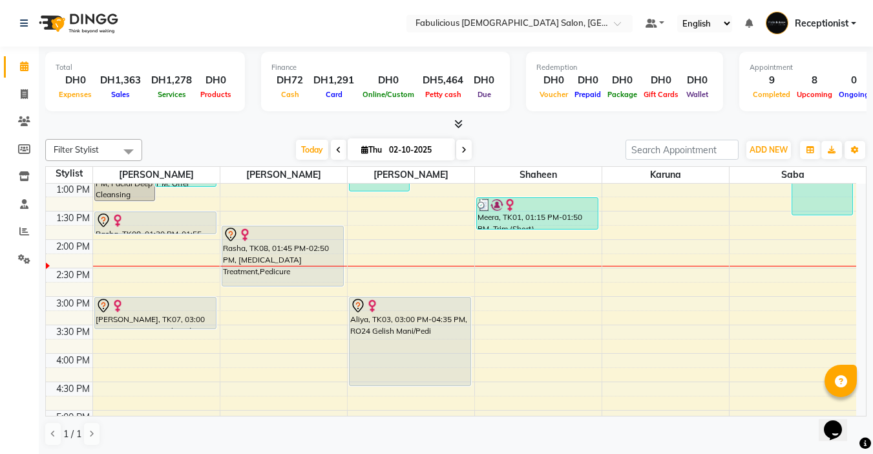
scroll to position [388, 0]
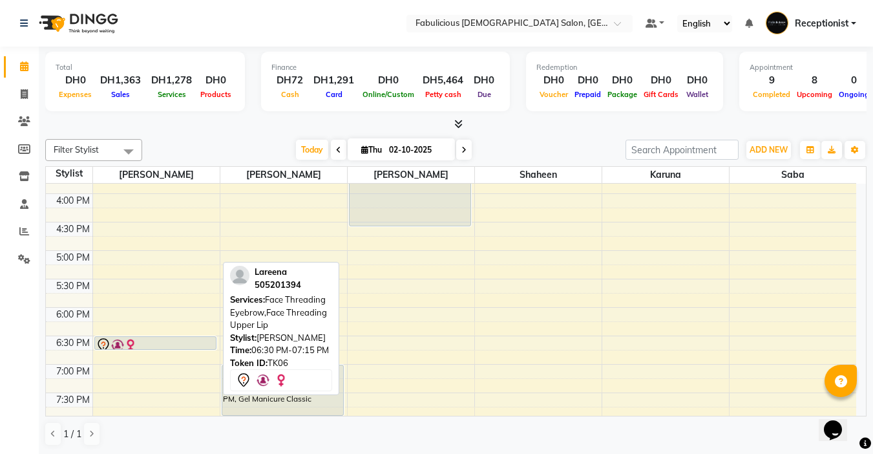
drag, startPoint x: 146, startPoint y: 376, endPoint x: 147, endPoint y: 347, distance: 29.1
click at [147, 347] on div "Chell, TK11, 11:15 AM-11:35 AM, Full Arms + Underarms Hanan, TK12, 11:30 AM-11:…" at bounding box center [156, 222] width 127 height 853
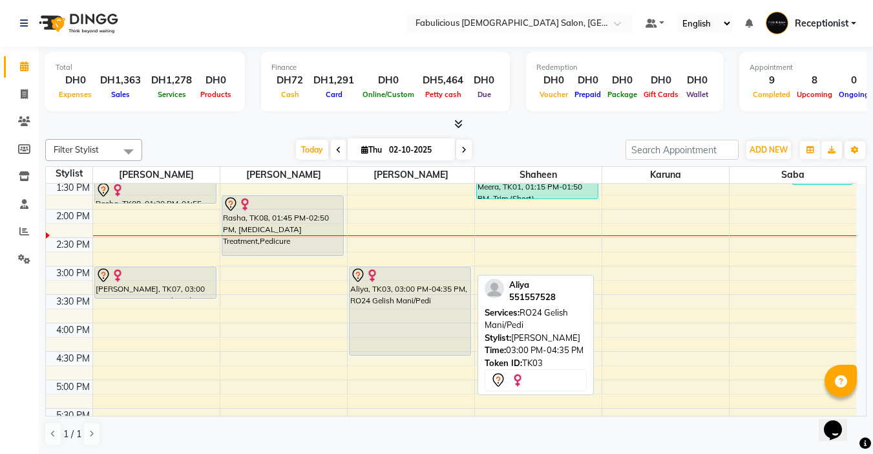
scroll to position [323, 0]
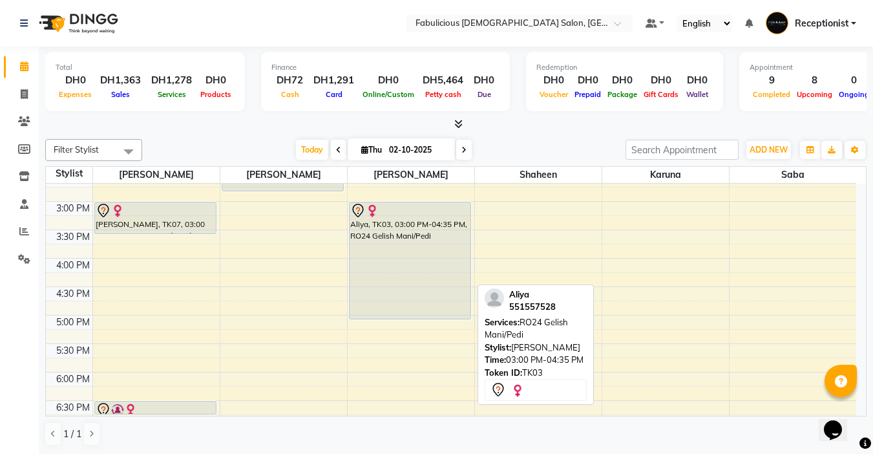
drag, startPoint x: 374, startPoint y: 288, endPoint x: 374, endPoint y: 319, distance: 31.0
click at [374, 319] on div "Katrin, TK10, 11:00 AM-01:10 PM, RO24 Gelish Mani/Pedi,Nail Art Addition (Mediu…" at bounding box center [411, 286] width 127 height 853
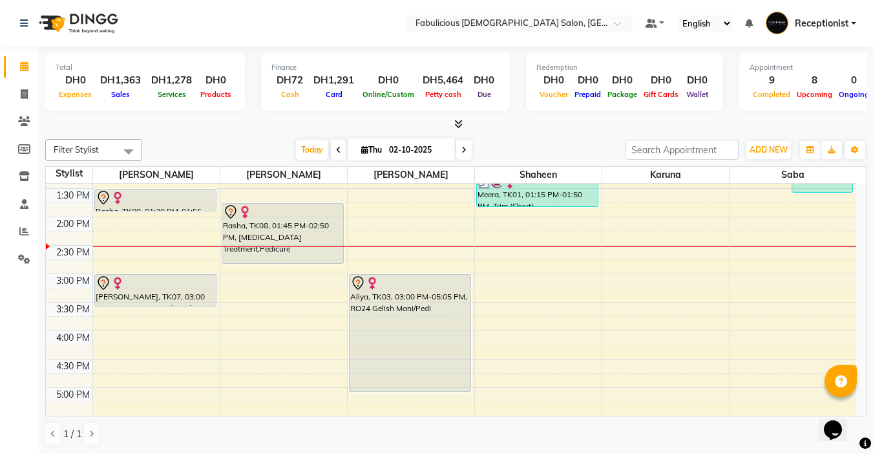
scroll to position [194, 0]
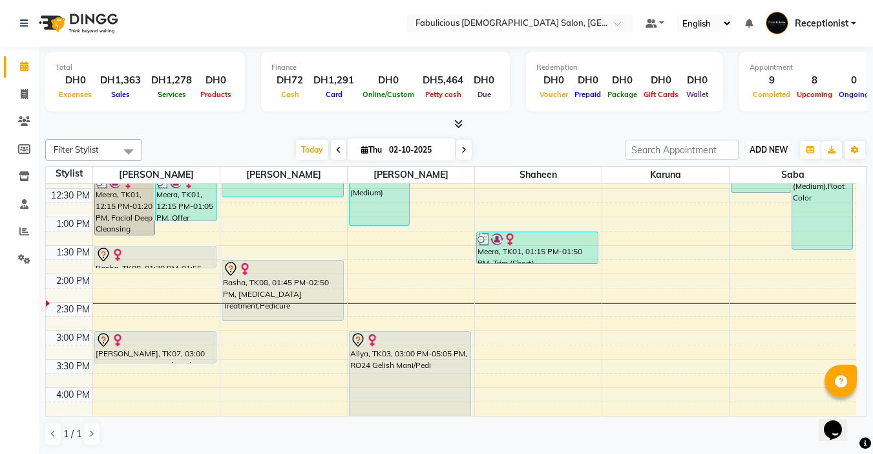
click at [753, 154] on span "ADD NEW" at bounding box center [769, 150] width 38 height 10
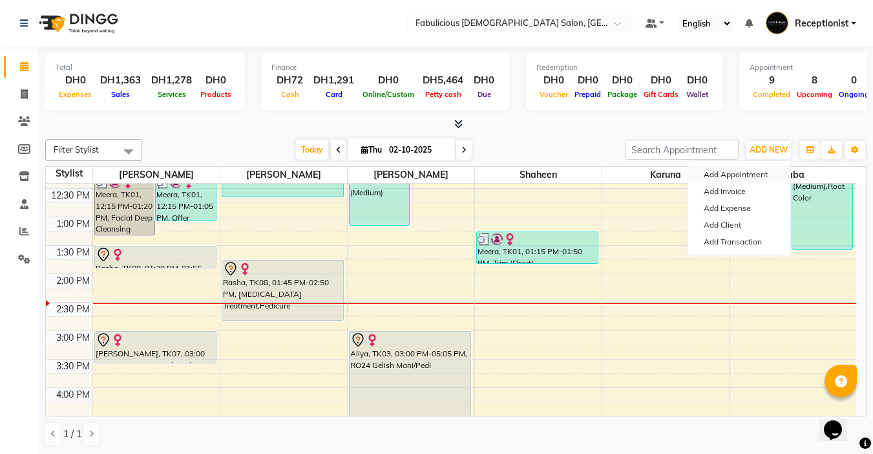
click at [709, 172] on button "Add Appointment" at bounding box center [739, 174] width 102 height 17
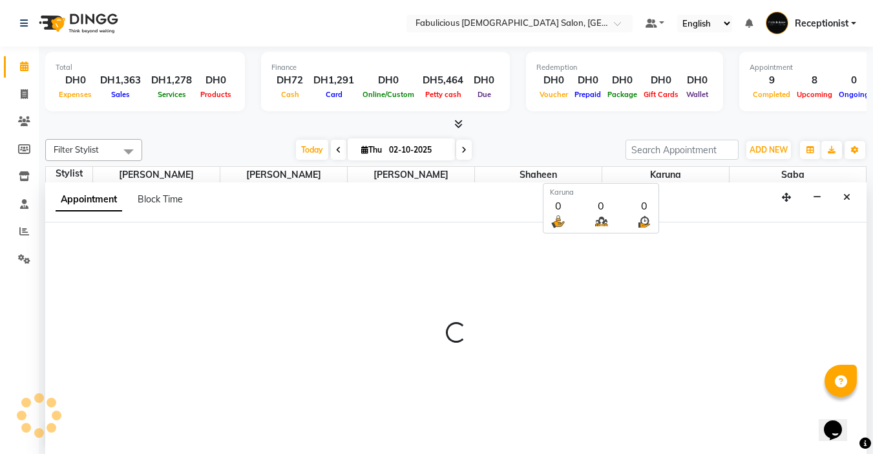
scroll to position [1, 0]
select select "600"
select select "tentative"
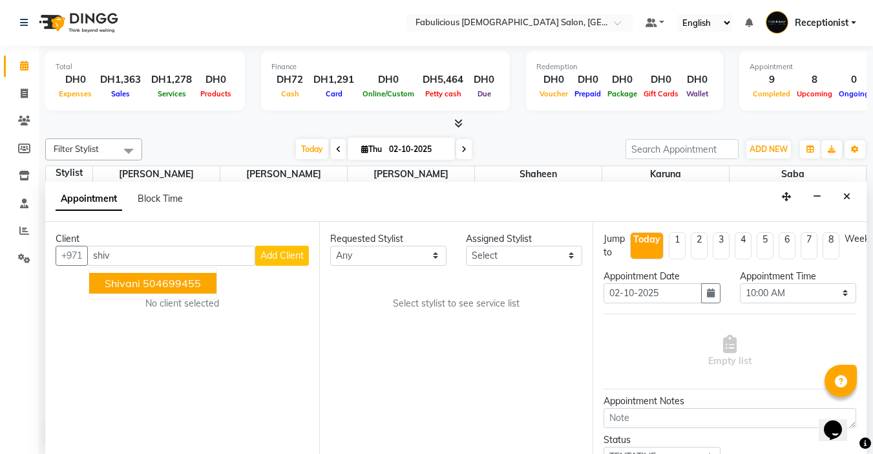
drag, startPoint x: 111, startPoint y: 290, endPoint x: 191, endPoint y: 276, distance: 81.4
click at [111, 290] on button "[PERSON_NAME] 504699455" at bounding box center [152, 283] width 127 height 21
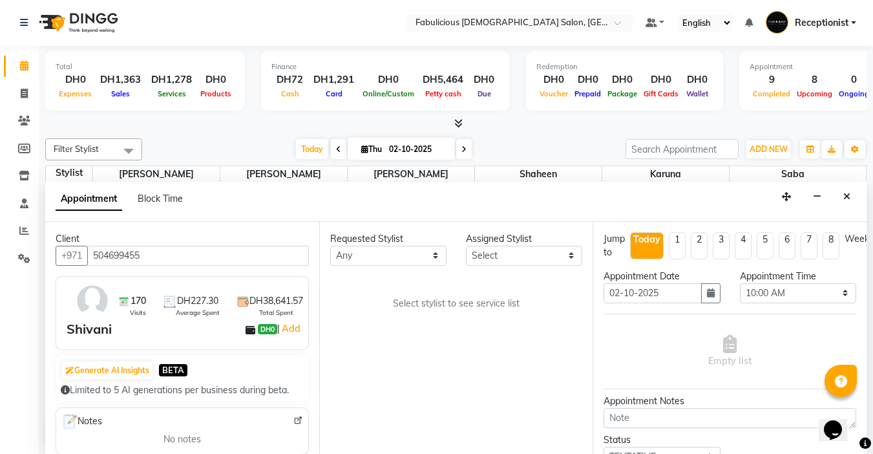
type input "504699455"
click at [507, 259] on select "Select [PERSON_NAME] [PERSON_NAME] [PERSON_NAME] [PERSON_NAME]" at bounding box center [524, 256] width 116 height 20
select select "33271"
click at [466, 246] on select "Select [PERSON_NAME] [PERSON_NAME] [PERSON_NAME] [PERSON_NAME]" at bounding box center [524, 256] width 116 height 20
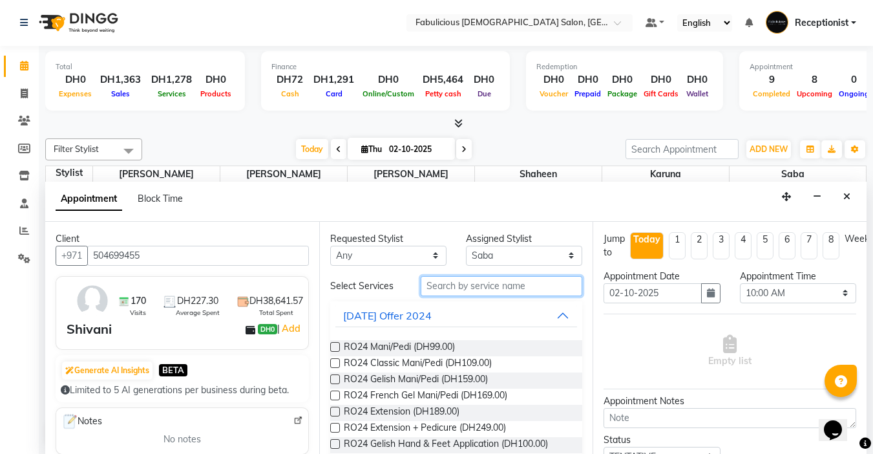
click at [480, 287] on input "text" at bounding box center [502, 286] width 162 height 20
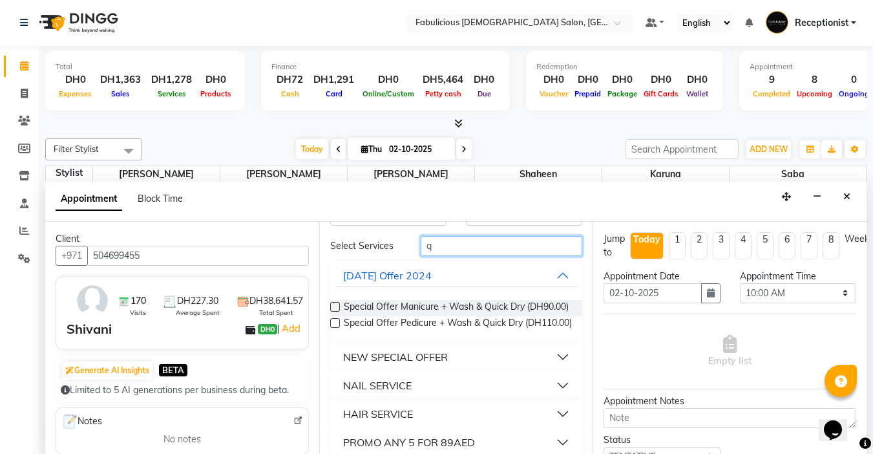
scroll to position [129, 0]
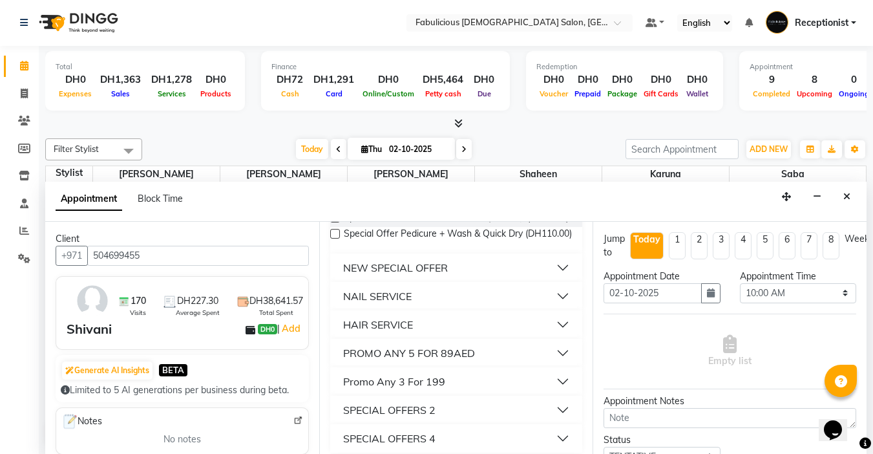
type input "q"
click at [366, 332] on div "HAIR SERVICE" at bounding box center [378, 325] width 70 height 16
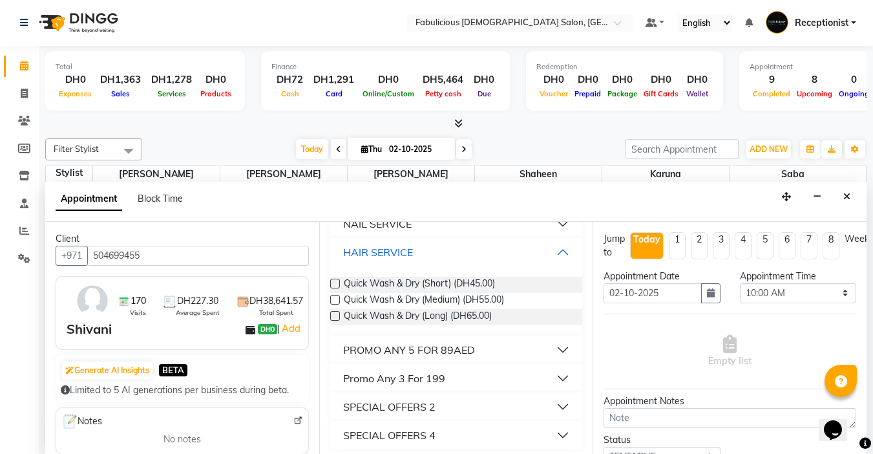
scroll to position [220, 0]
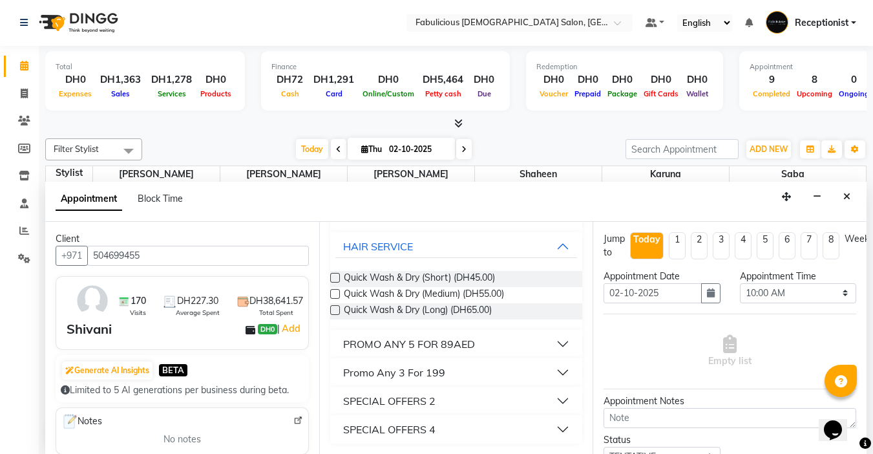
click at [337, 299] on label at bounding box center [335, 294] width 10 height 10
click at [337, 299] on input "checkbox" at bounding box center [334, 295] width 8 height 8
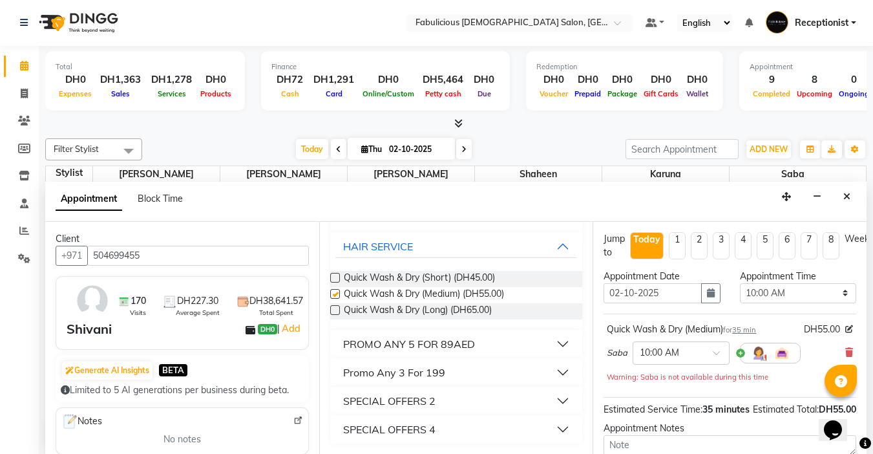
checkbox input "false"
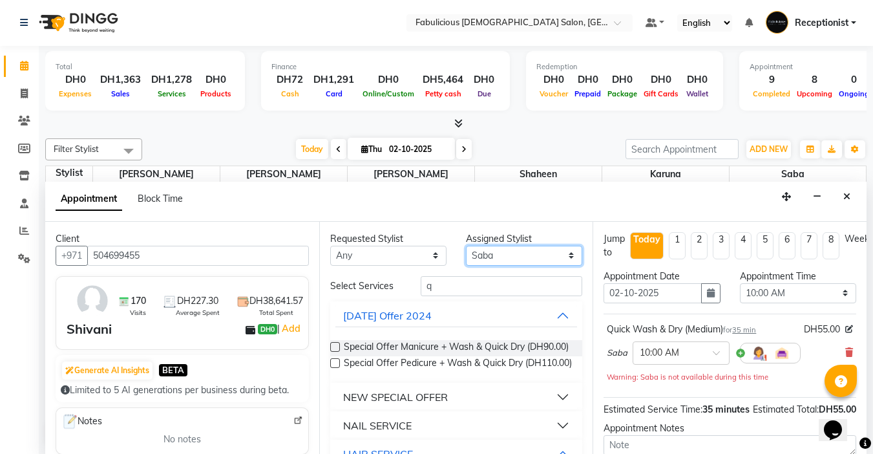
scroll to position [0, 0]
click at [518, 251] on select "Select [PERSON_NAME] [PERSON_NAME] [PERSON_NAME] [PERSON_NAME]" at bounding box center [524, 256] width 116 height 20
select select "11631"
click at [466, 246] on select "Select [PERSON_NAME] [PERSON_NAME] [PERSON_NAME] [PERSON_NAME]" at bounding box center [524, 256] width 116 height 20
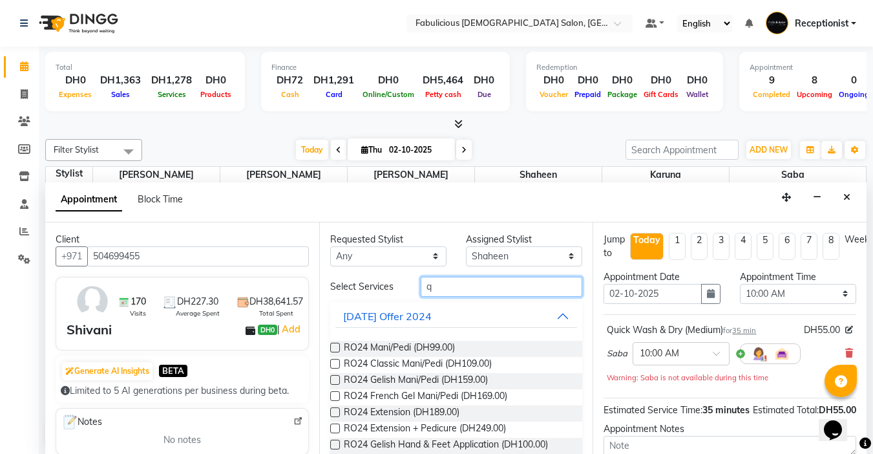
click at [459, 283] on input "q" at bounding box center [502, 287] width 162 height 20
type input "q"
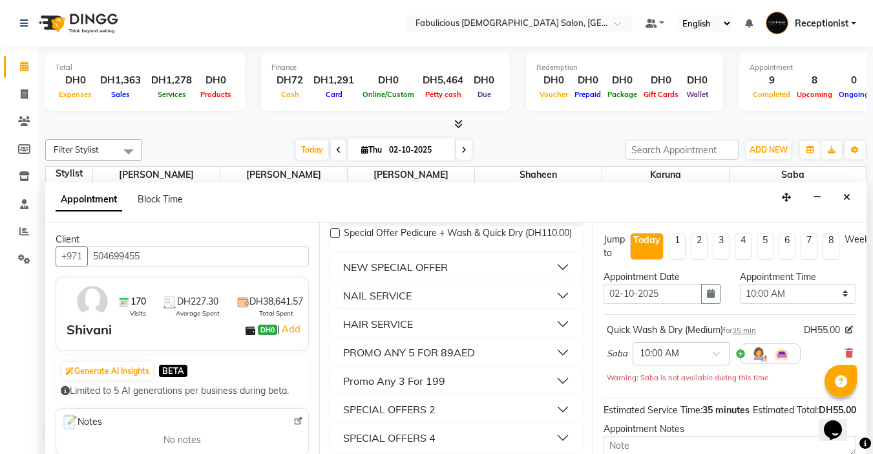
scroll to position [160, 0]
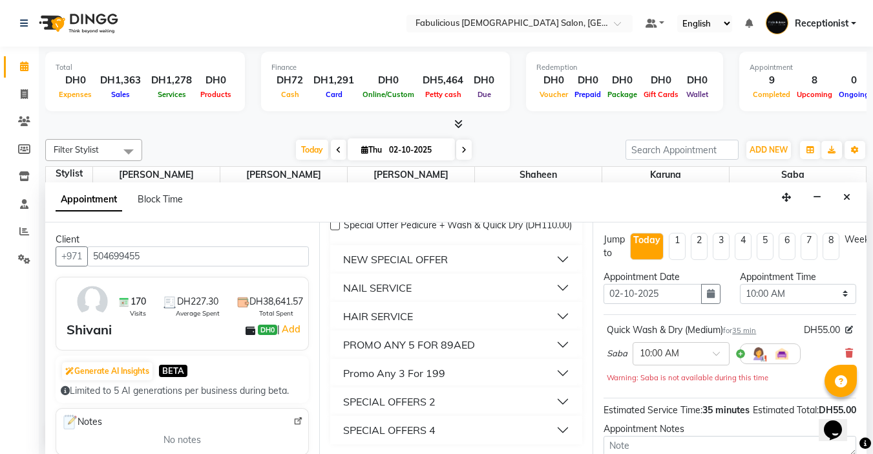
click at [361, 314] on div "HAIR SERVICE" at bounding box center [378, 316] width 70 height 16
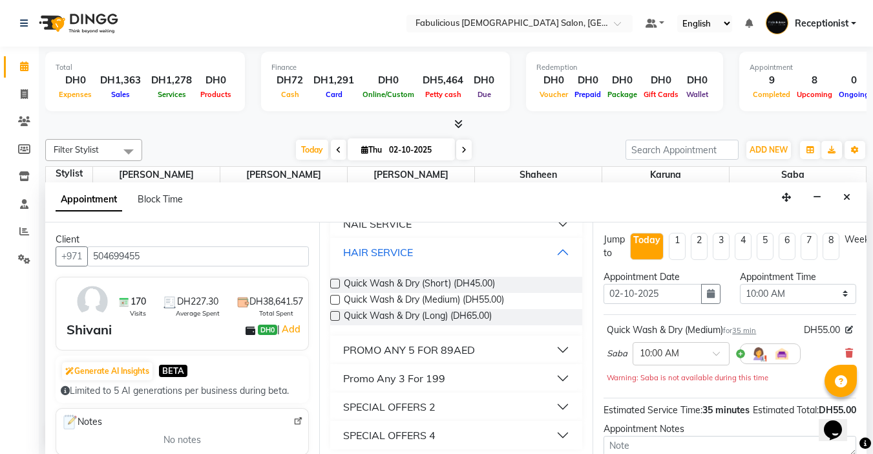
scroll to position [225, 0]
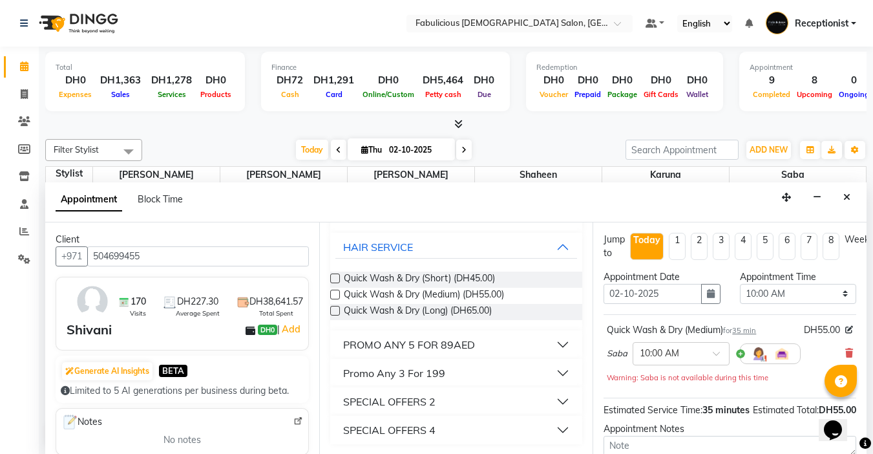
click at [339, 299] on label at bounding box center [335, 295] width 10 height 10
click at [339, 300] on input "checkbox" at bounding box center [334, 296] width 8 height 8
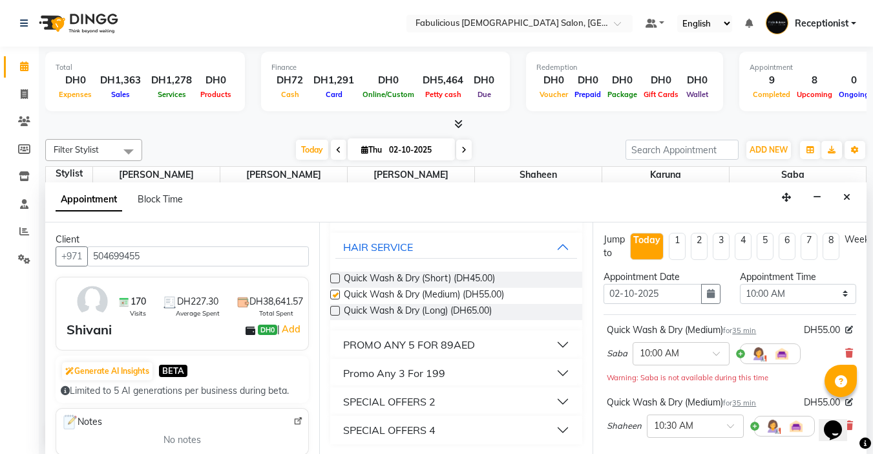
checkbox input "false"
click at [838, 293] on select "Select 10:00 AM 10:15 AM 10:30 AM 10:45 AM 11:00 AM 11:15 AM 11:30 AM 11:45 AM …" at bounding box center [798, 294] width 116 height 20
select select "900"
click at [740, 284] on select "Select 10:00 AM 10:15 AM 10:30 AM 10:45 AM 11:00 AM 11:15 AM 11:30 AM 11:45 AM …" at bounding box center [798, 294] width 116 height 20
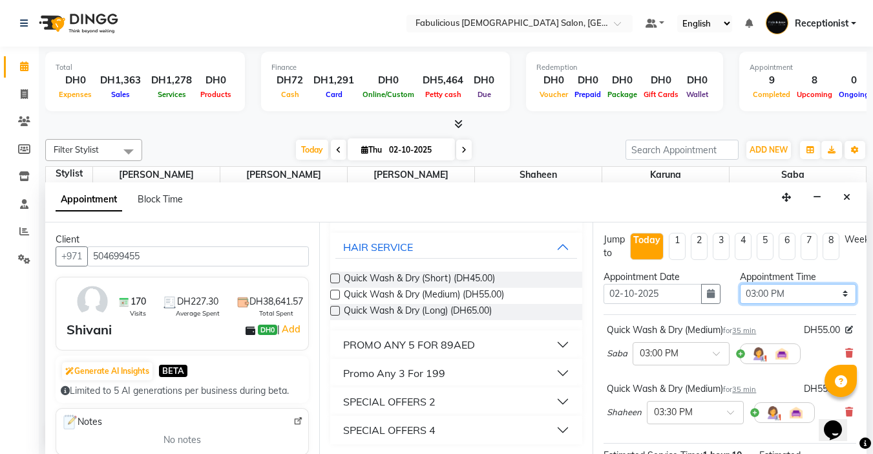
scroll to position [190, 0]
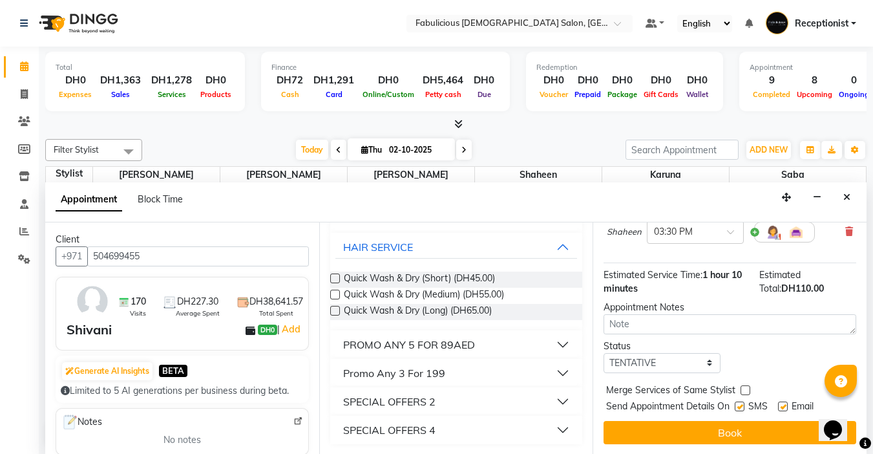
click at [745, 385] on label at bounding box center [746, 390] width 10 height 10
click at [745, 387] on input "checkbox" at bounding box center [745, 391] width 8 height 8
checkbox input "true"
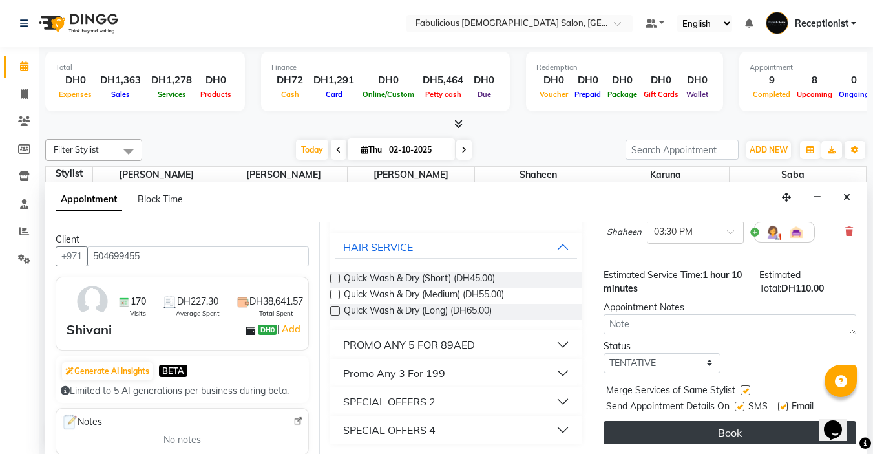
click at [725, 423] on button "Book" at bounding box center [730, 432] width 253 height 23
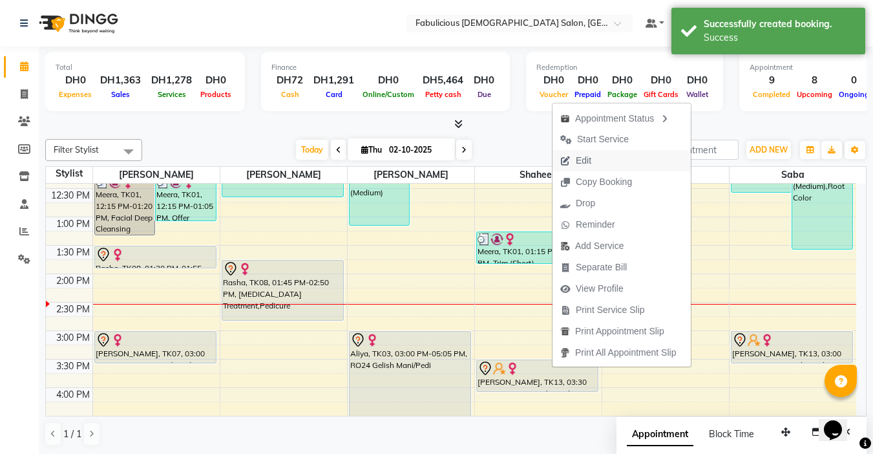
click at [582, 158] on span "Edit" at bounding box center [584, 161] width 16 height 14
select select "tentative"
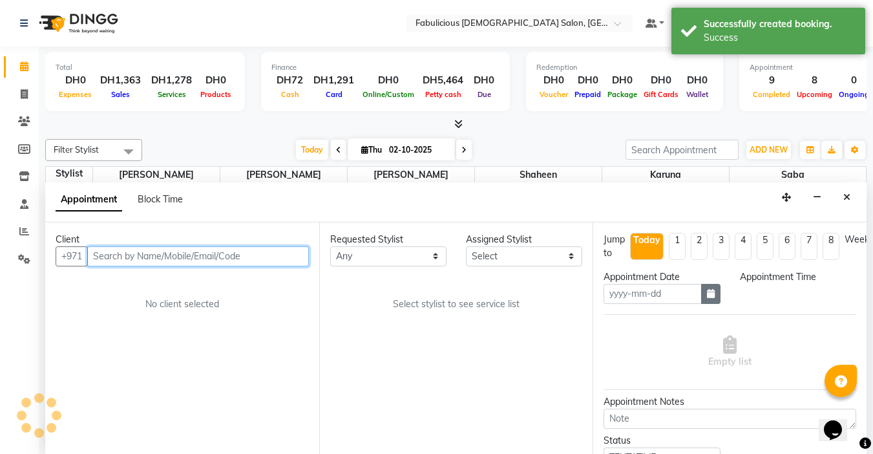
type input "02-10-2025"
select select "900"
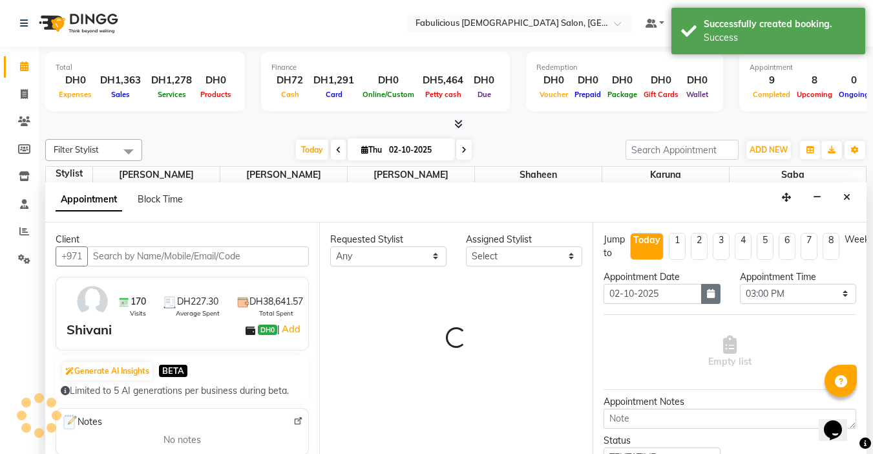
select select "11631"
click at [707, 295] on icon "button" at bounding box center [711, 293] width 8 height 9
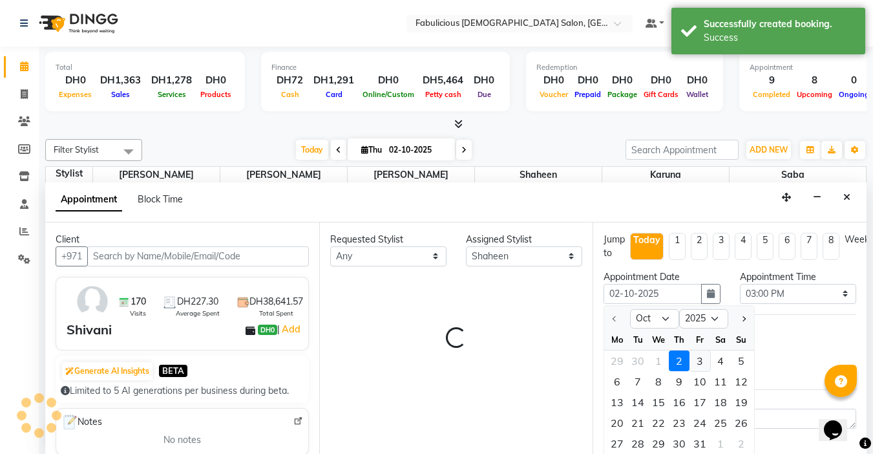
select select "1134"
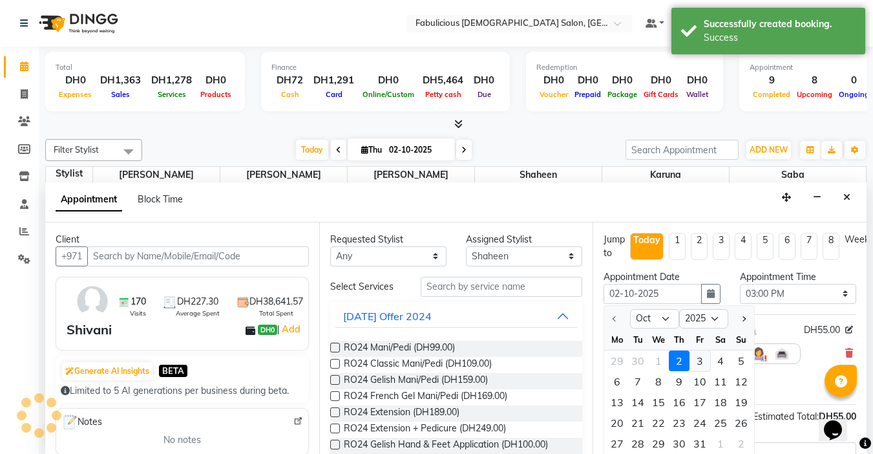
select select "1134"
click at [699, 369] on div "3" at bounding box center [700, 360] width 21 height 21
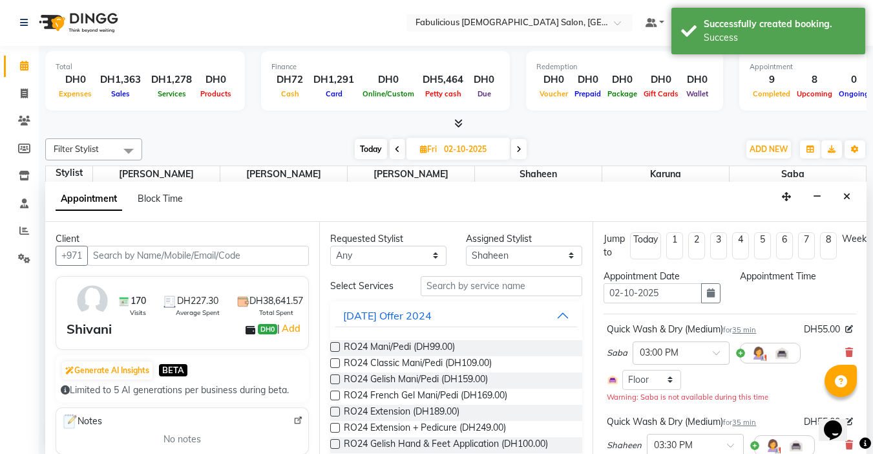
type input "03-10-2025"
select select "900"
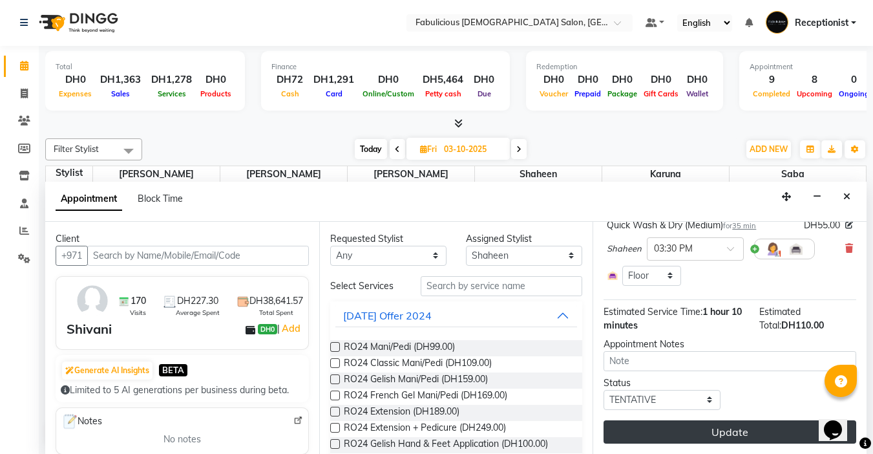
scroll to position [193, 0]
click at [705, 420] on button "Update" at bounding box center [730, 431] width 253 height 23
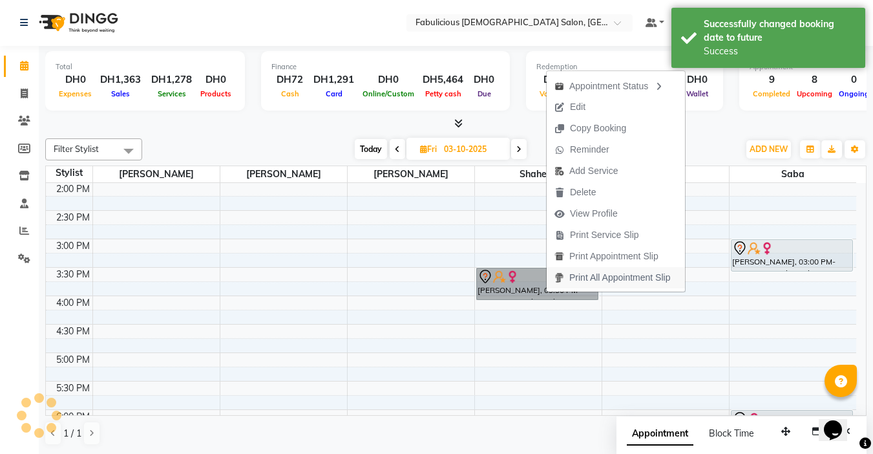
scroll to position [0, 0]
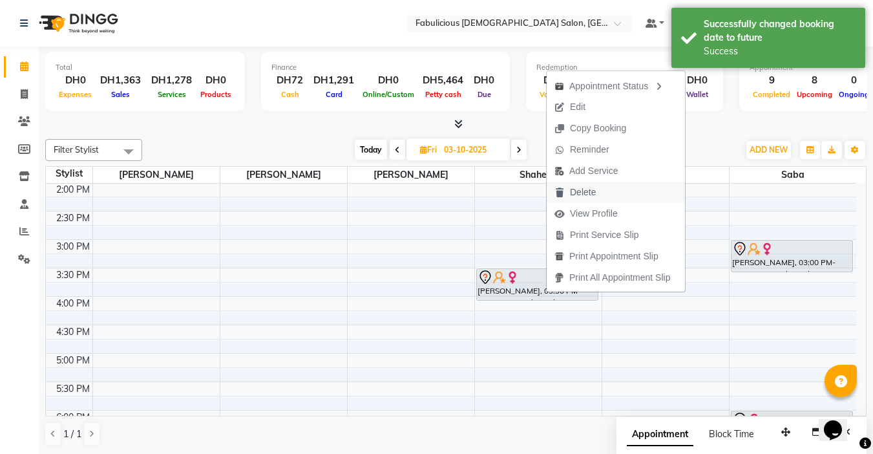
click at [580, 189] on span "Delete" at bounding box center [583, 193] width 26 height 14
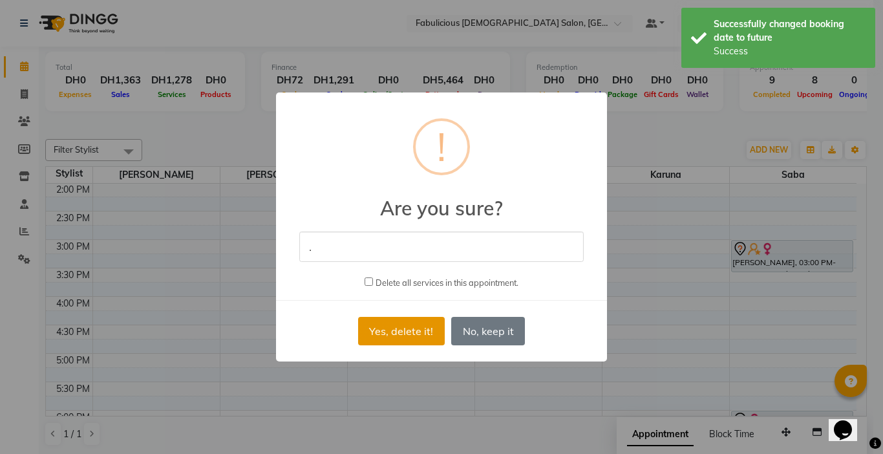
type input "."
click at [380, 339] on button "Yes, delete it!" at bounding box center [401, 331] width 87 height 28
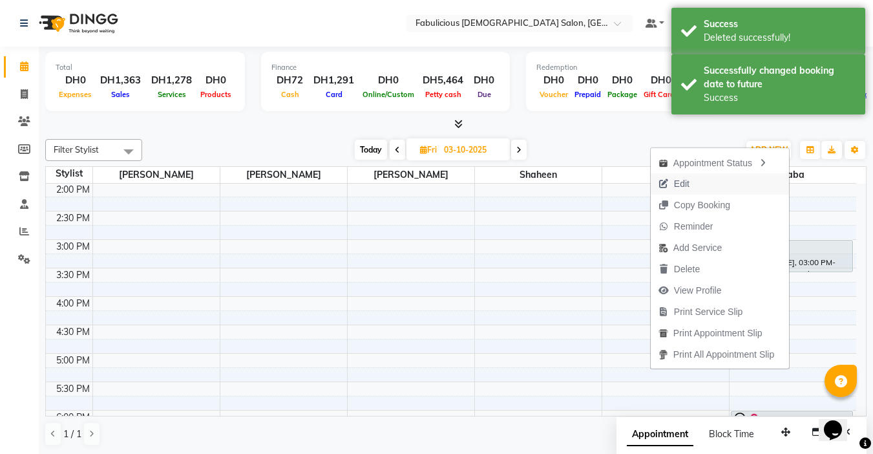
click at [679, 186] on span "Edit" at bounding box center [682, 184] width 16 height 14
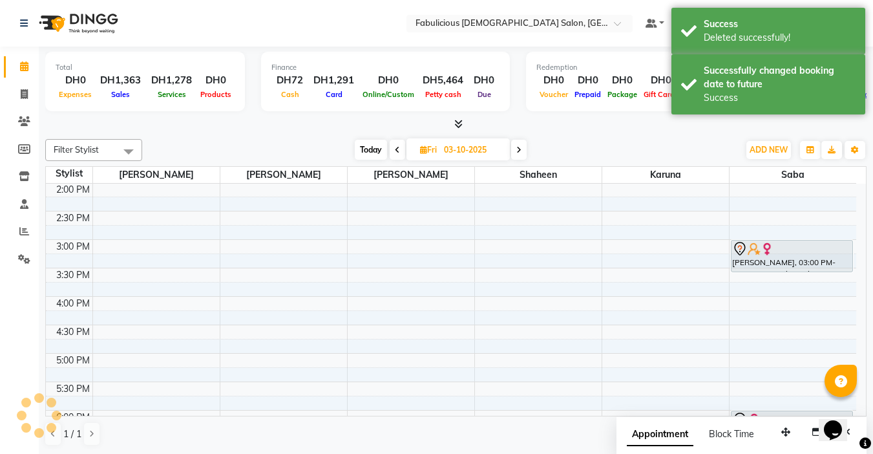
select select "tentative"
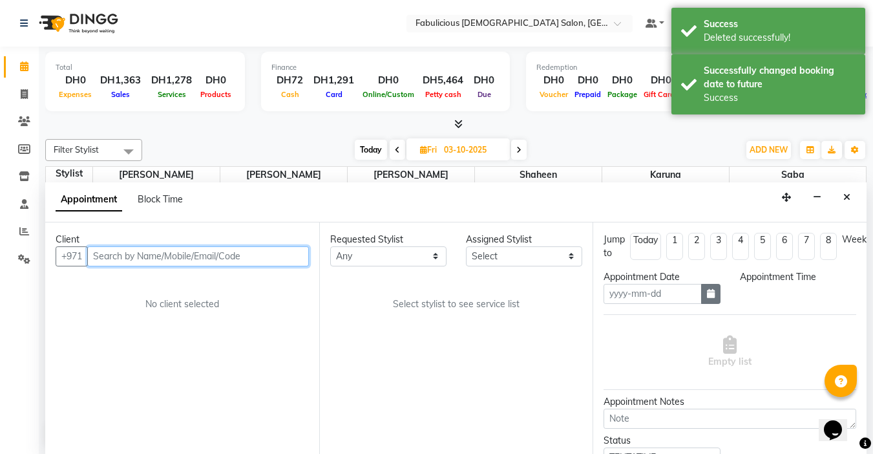
type input "03-10-2025"
select select "900"
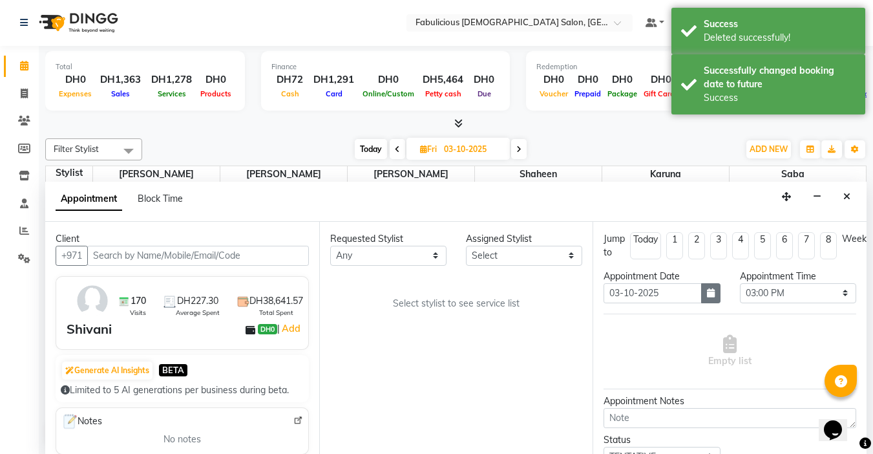
click at [701, 289] on button "button" at bounding box center [710, 293] width 19 height 20
select select "33271"
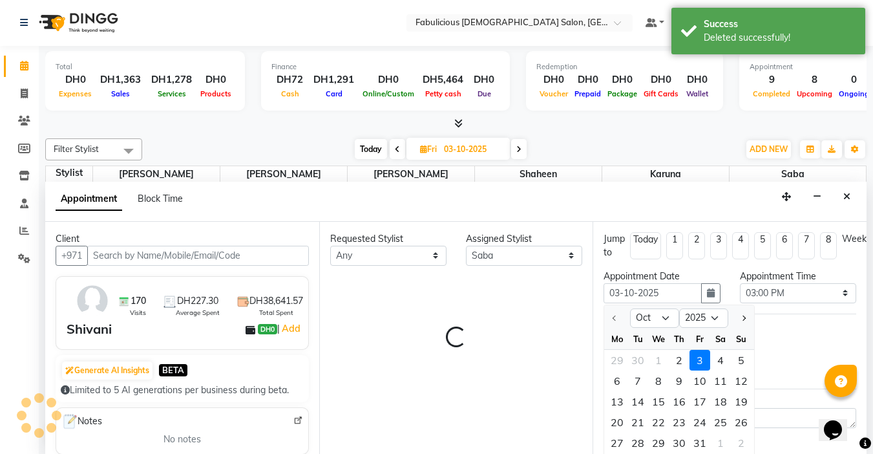
scroll to position [285, 0]
click at [681, 361] on div "2" at bounding box center [679, 360] width 21 height 21
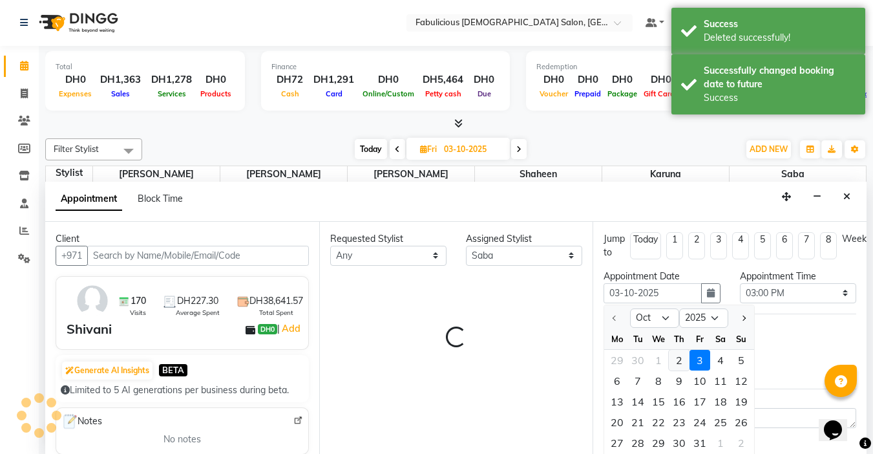
select select "1134"
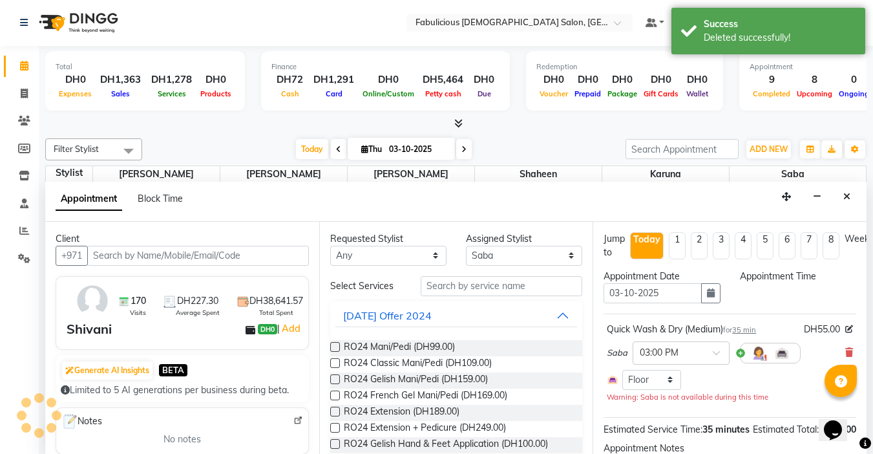
type input "02-10-2025"
select select "900"
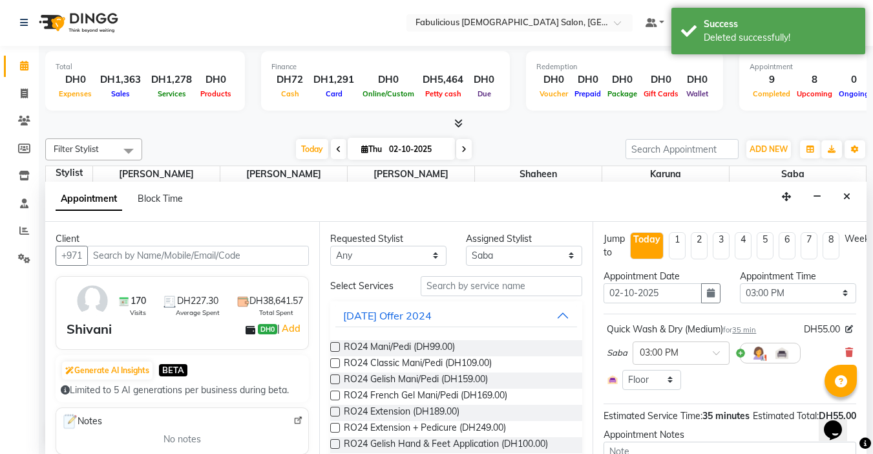
scroll to position [114, 0]
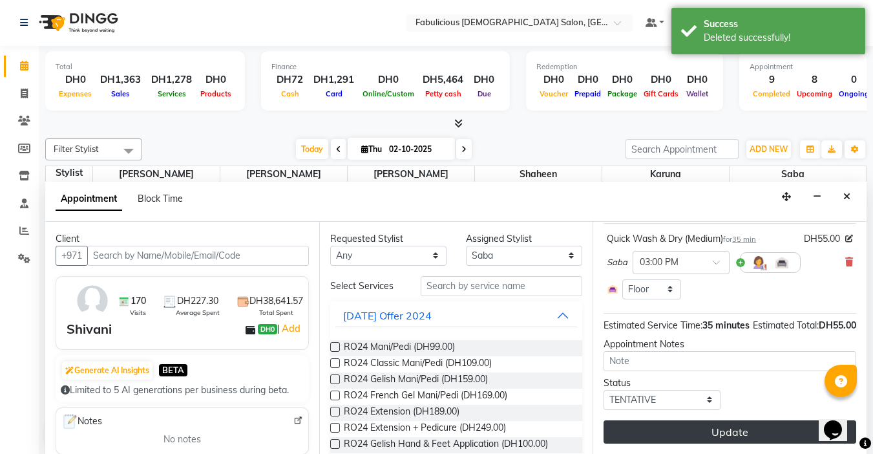
click at [747, 427] on button "Update" at bounding box center [730, 431] width 253 height 23
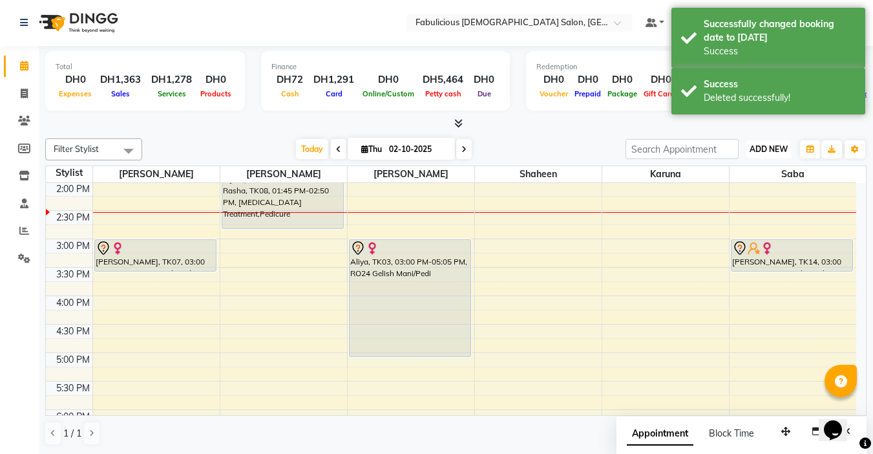
click at [756, 144] on span "ADD NEW" at bounding box center [769, 149] width 38 height 10
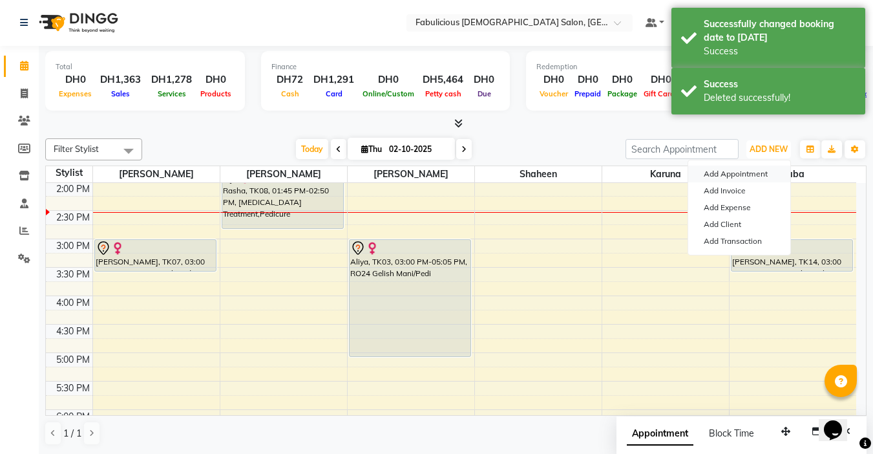
scroll to position [0, 0]
click at [716, 177] on button "Add Appointment" at bounding box center [739, 174] width 102 height 17
select select "tentative"
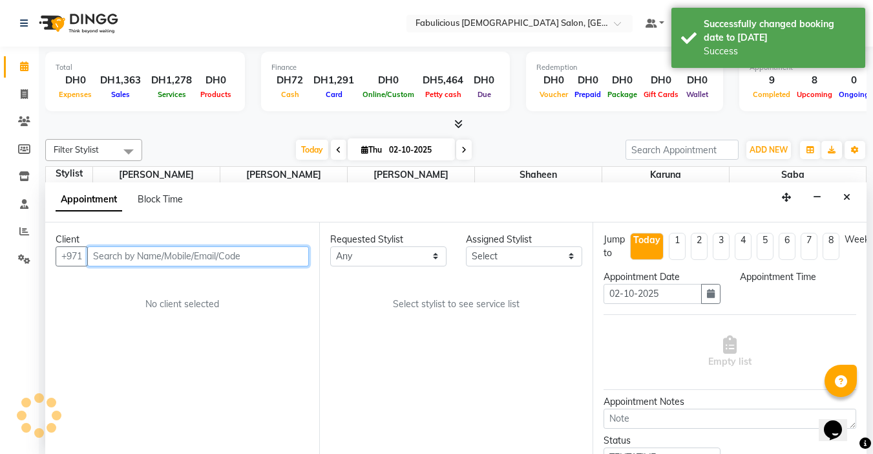
select select "600"
click at [191, 257] on input "text" at bounding box center [198, 256] width 222 height 20
type input "d"
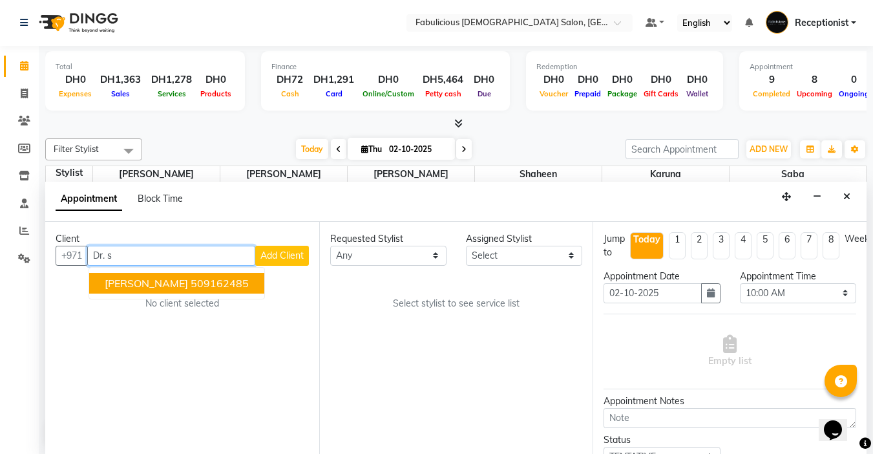
drag, startPoint x: 115, startPoint y: 292, endPoint x: 189, endPoint y: 288, distance: 74.4
click at [122, 289] on button "[PERSON_NAME] 509162485" at bounding box center [176, 283] width 175 height 21
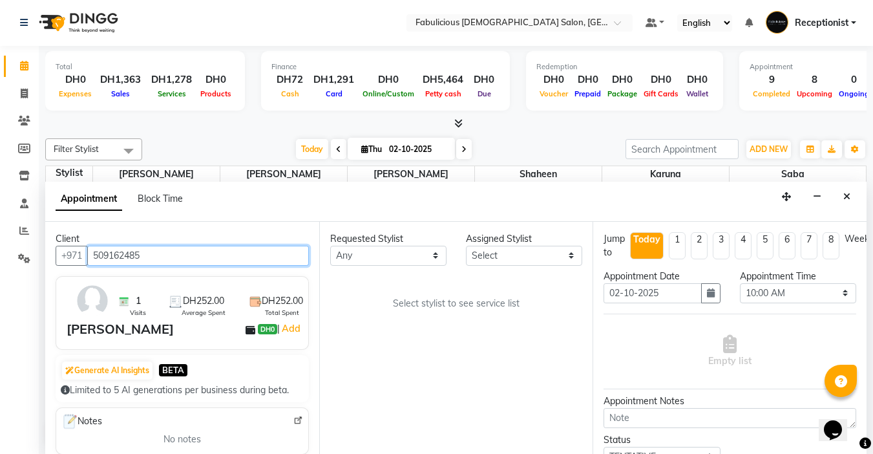
type input "509162485"
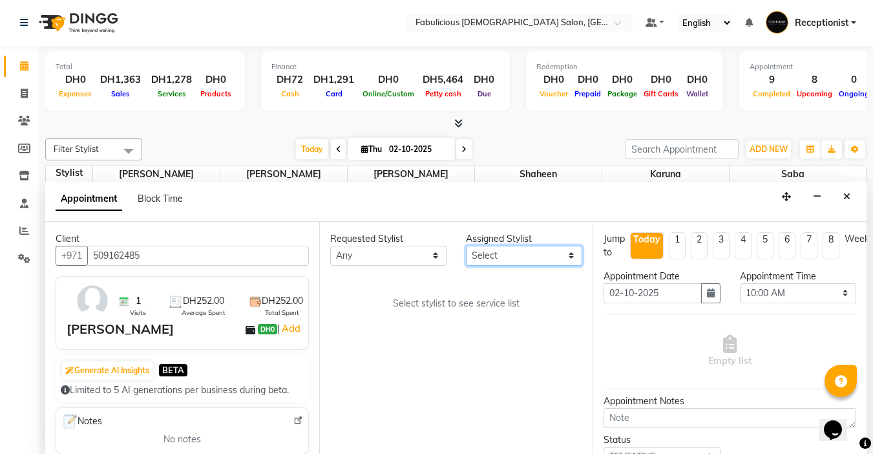
click at [507, 259] on select "Select [PERSON_NAME] [PERSON_NAME] [PERSON_NAME] [PERSON_NAME]" at bounding box center [524, 256] width 116 height 20
select select "11631"
click at [466, 246] on select "Select [PERSON_NAME] [PERSON_NAME] [PERSON_NAME] [PERSON_NAME]" at bounding box center [524, 256] width 116 height 20
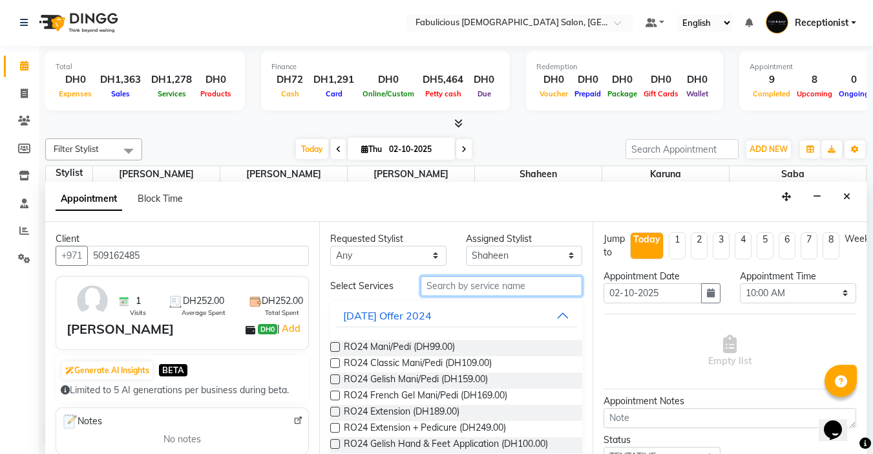
click at [473, 288] on input "text" at bounding box center [502, 286] width 162 height 20
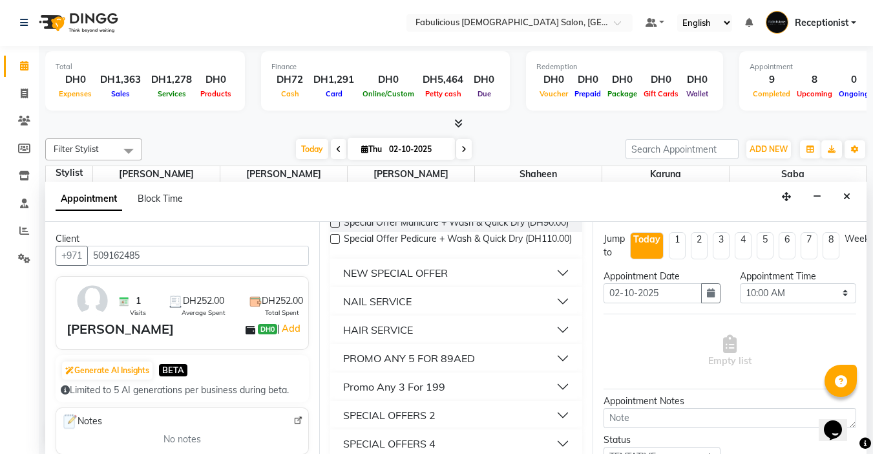
scroll to position [160, 0]
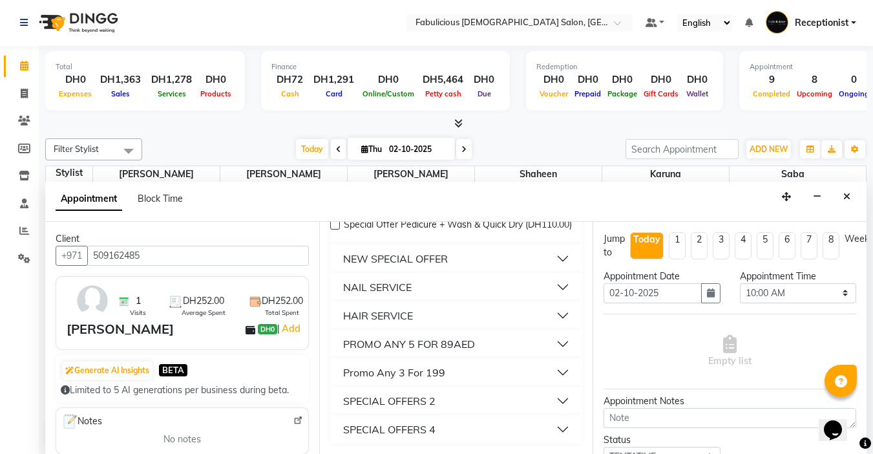
type input "q"
click at [379, 319] on div "HAIR SERVICE" at bounding box center [378, 316] width 70 height 16
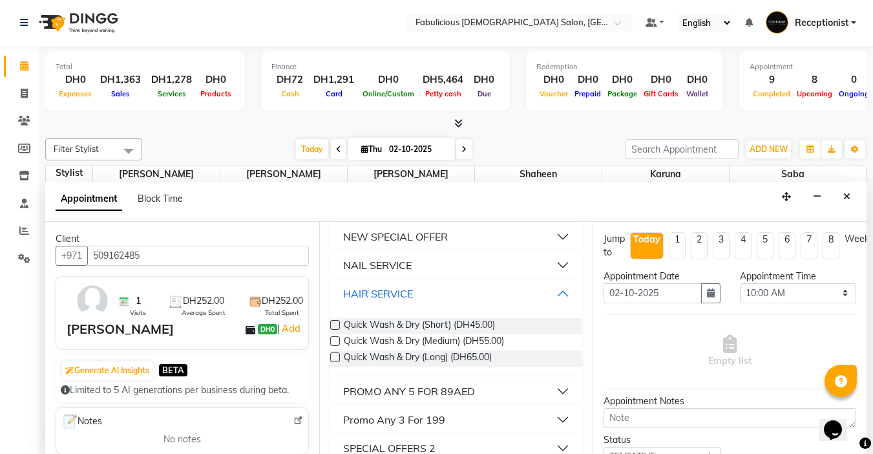
scroll to position [224, 0]
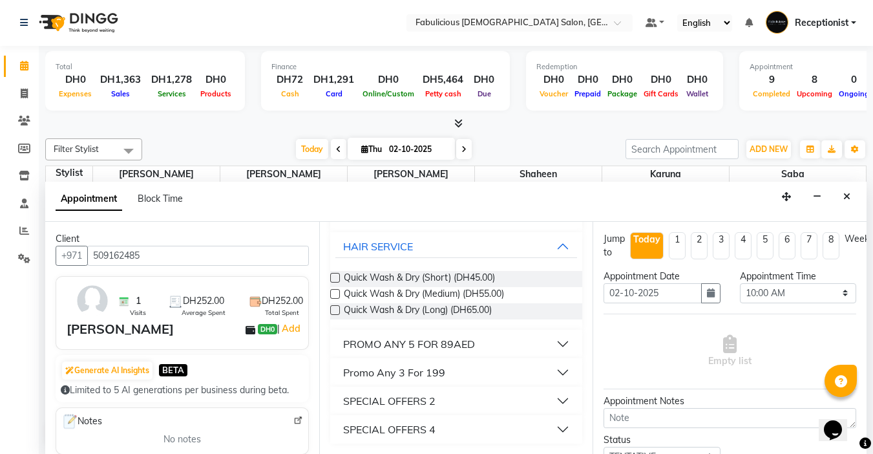
click at [333, 298] on label at bounding box center [335, 294] width 10 height 10
click at [333, 298] on input "checkbox" at bounding box center [334, 295] width 8 height 8
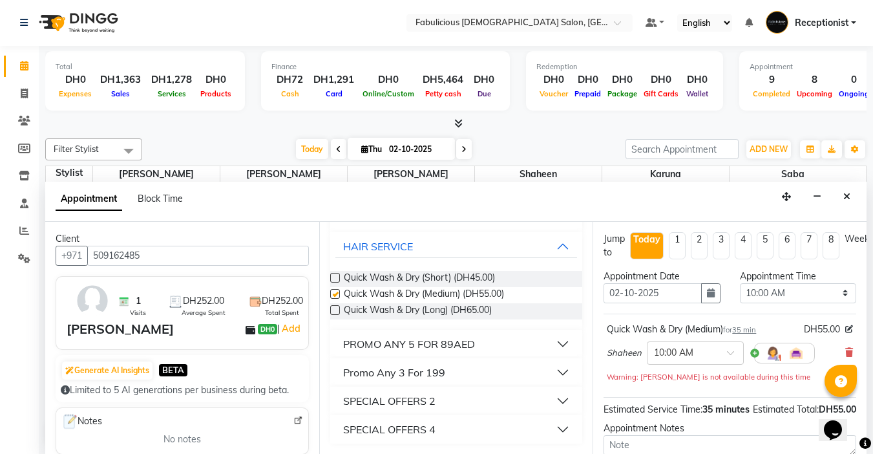
checkbox input "false"
drag, startPoint x: 838, startPoint y: 293, endPoint x: 839, endPoint y: 286, distance: 7.1
click at [838, 293] on select "Select 10:00 AM 10:15 AM 10:30 AM 10:45 AM 11:00 AM 11:15 AM 11:30 AM 11:45 AM …" at bounding box center [798, 293] width 116 height 20
select select "900"
click at [740, 283] on select "Select 10:00 AM 10:15 AM 10:30 AM 10:45 AM 11:00 AM 11:15 AM 11:30 AM 11:45 AM …" at bounding box center [798, 293] width 116 height 20
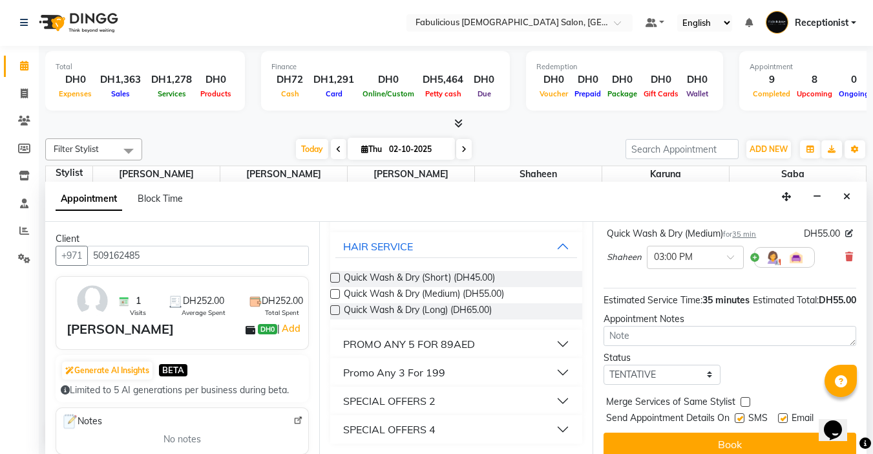
scroll to position [131, 0]
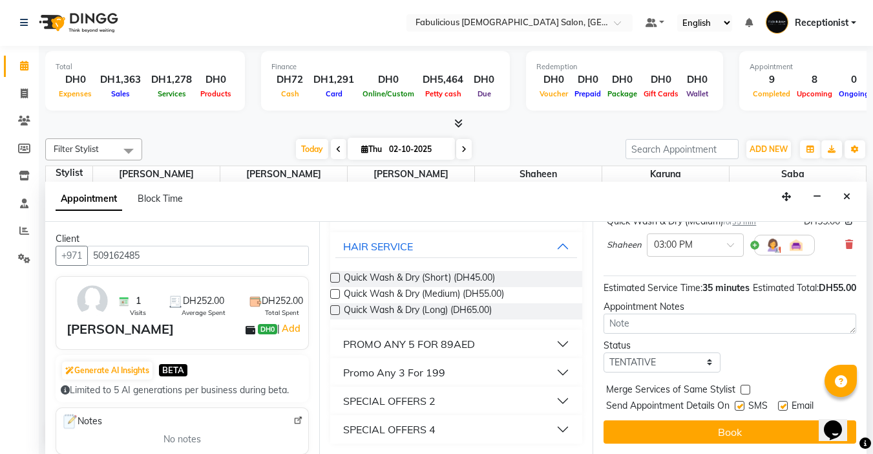
click at [742, 385] on label at bounding box center [746, 390] width 10 height 10
click at [742, 387] on input "checkbox" at bounding box center [745, 391] width 8 height 8
checkbox input "true"
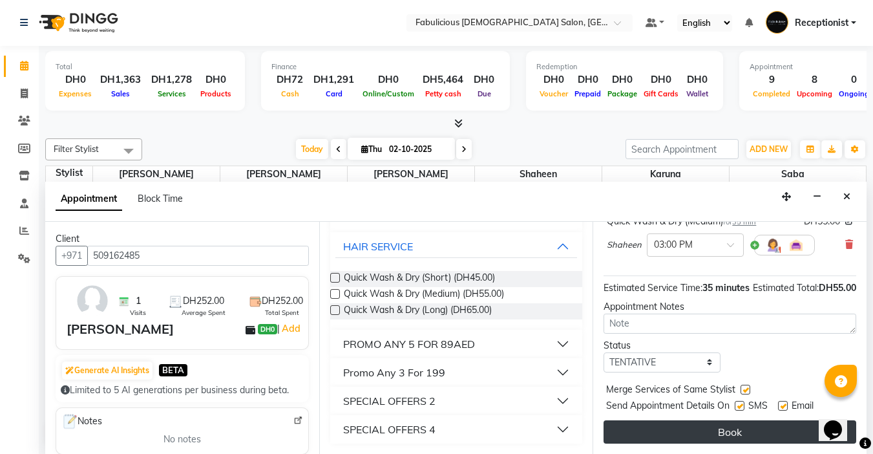
click at [729, 421] on button "Book" at bounding box center [730, 431] width 253 height 23
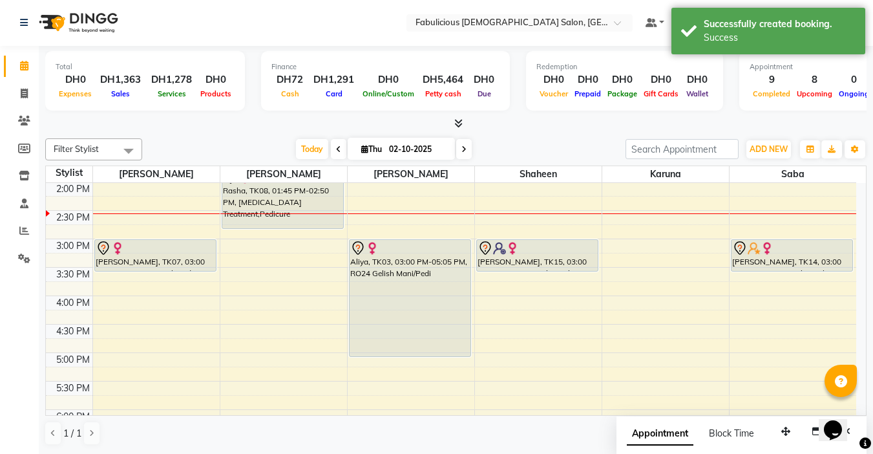
scroll to position [0, 0]
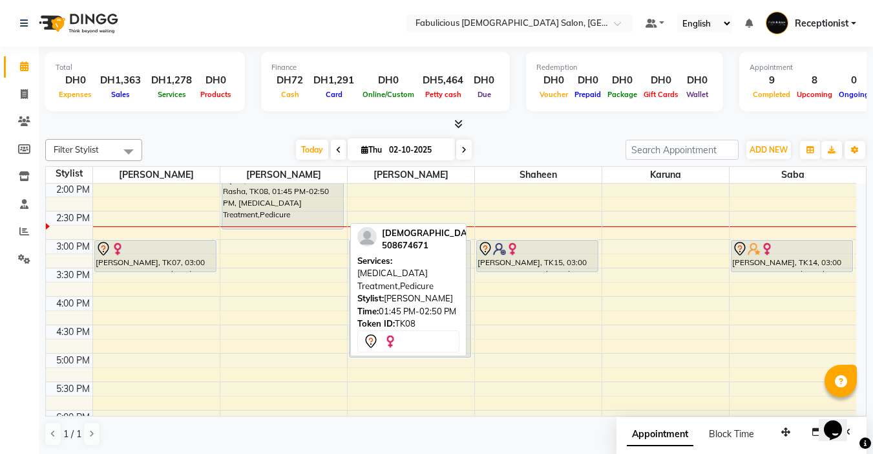
click at [301, 198] on div "Rasha, TK08, 01:45 PM-02:50 PM, [MEDICAL_DATA] Treatment,Pedicure" at bounding box center [282, 198] width 121 height 59
select select "7"
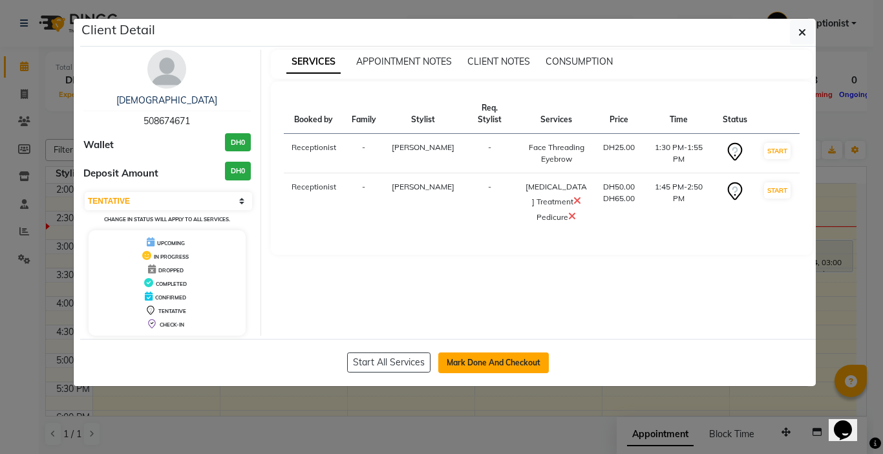
click at [487, 359] on button "Mark Done And Checkout" at bounding box center [493, 362] width 111 height 21
select select "service"
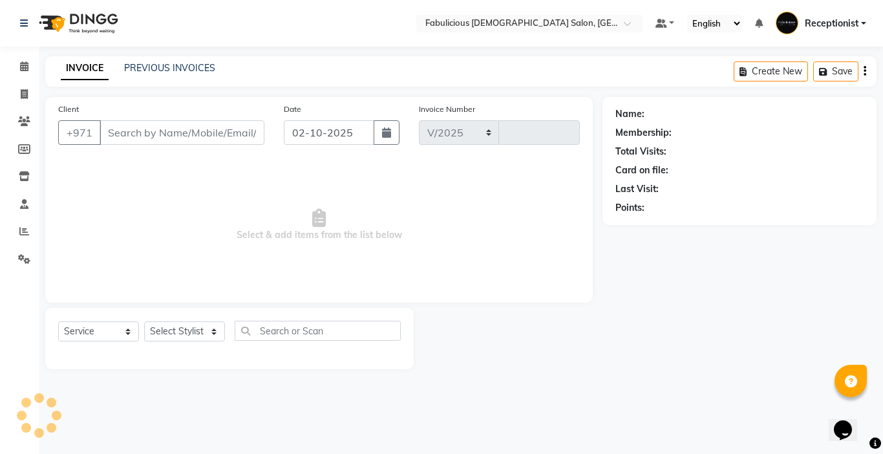
select select "738"
type input "2431"
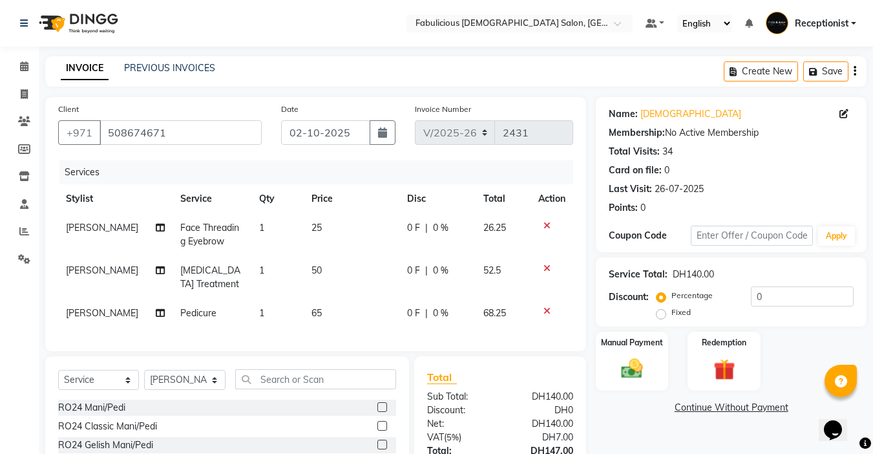
click at [550, 268] on div at bounding box center [551, 268] width 27 height 9
click at [548, 266] on icon at bounding box center [547, 268] width 7 height 9
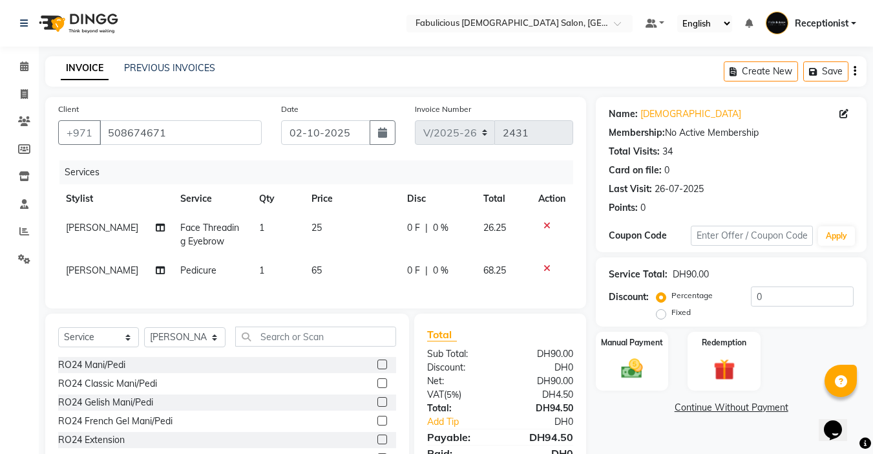
click at [546, 266] on icon at bounding box center [547, 268] width 7 height 9
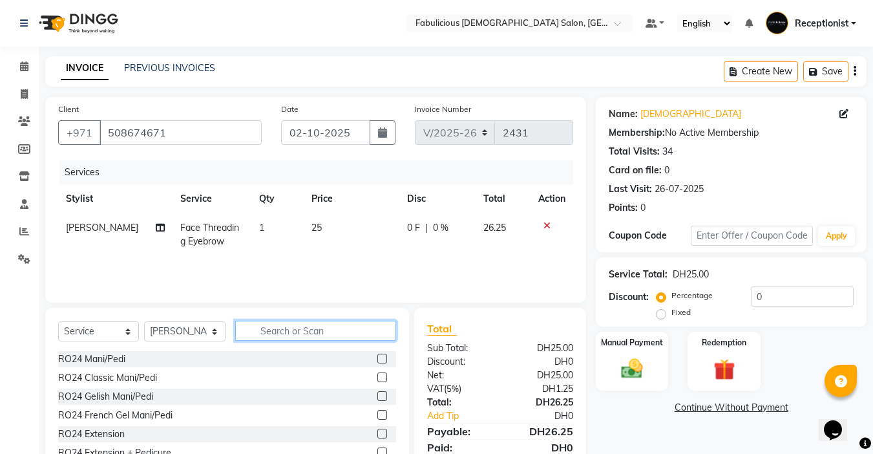
click at [363, 330] on input "text" at bounding box center [315, 331] width 161 height 20
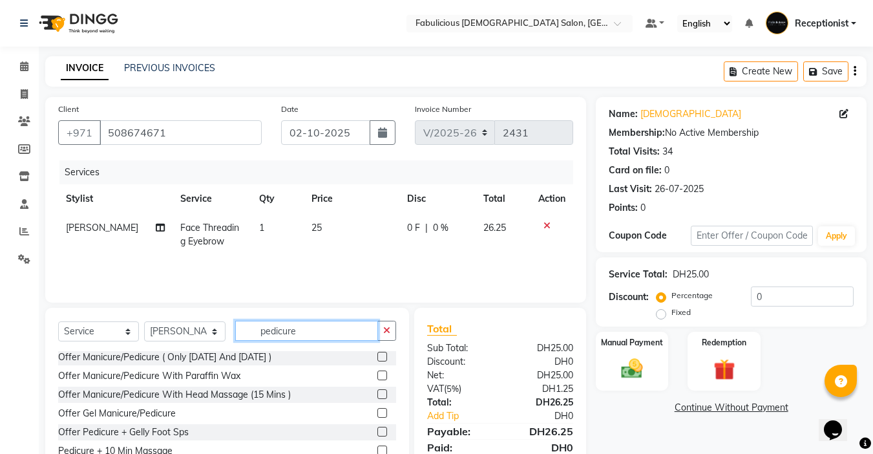
scroll to position [64, 0]
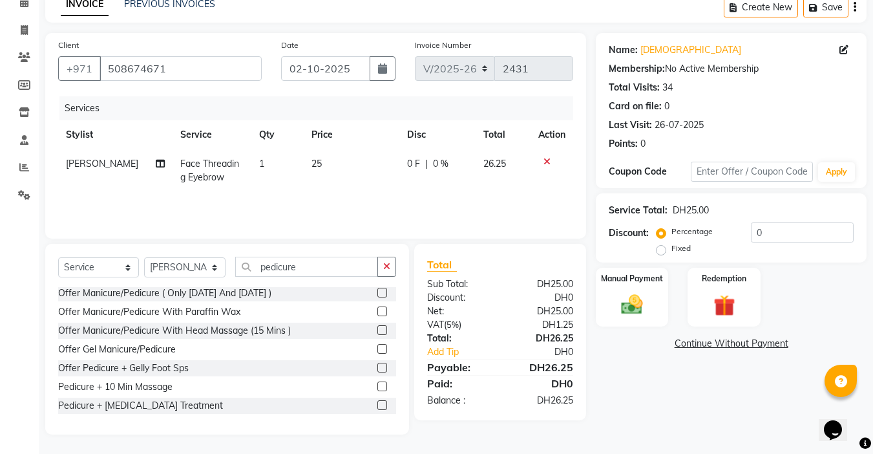
click at [377, 403] on label at bounding box center [382, 405] width 10 height 10
click at [377, 403] on input "checkbox" at bounding box center [381, 405] width 8 height 8
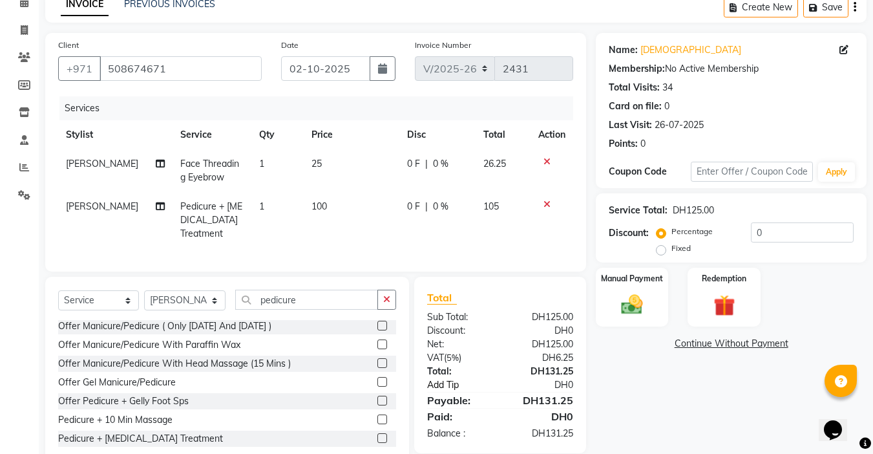
click at [450, 378] on link "Add Tip" at bounding box center [466, 385] width 96 height 14
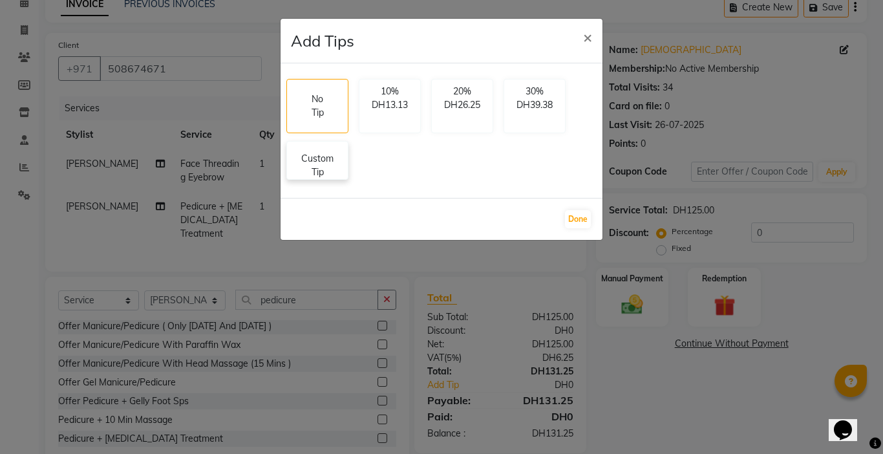
click at [324, 164] on p "Custom Tip" at bounding box center [317, 165] width 45 height 27
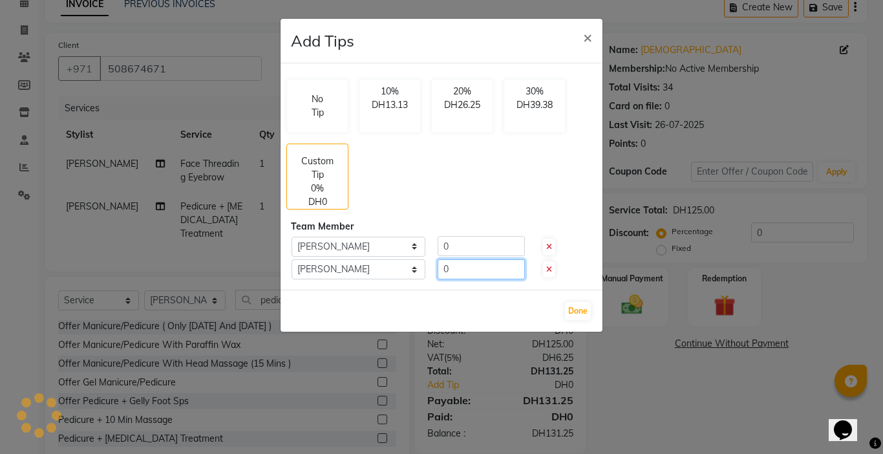
click at [498, 266] on input "0" at bounding box center [481, 269] width 87 height 20
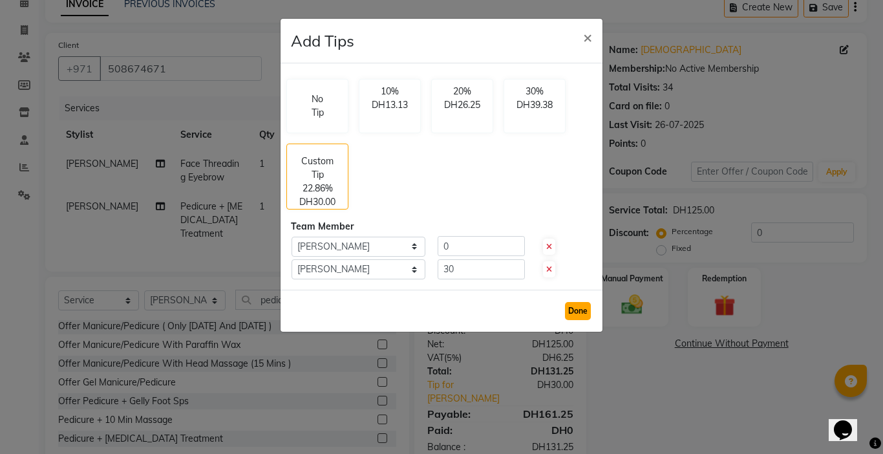
click at [586, 310] on button "Done" at bounding box center [578, 311] width 26 height 18
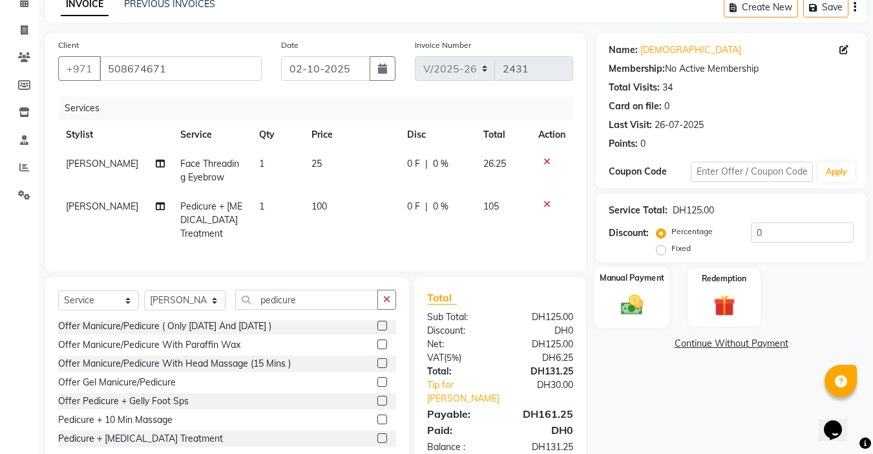
click at [642, 291] on div "Manual Payment" at bounding box center [633, 296] width 76 height 61
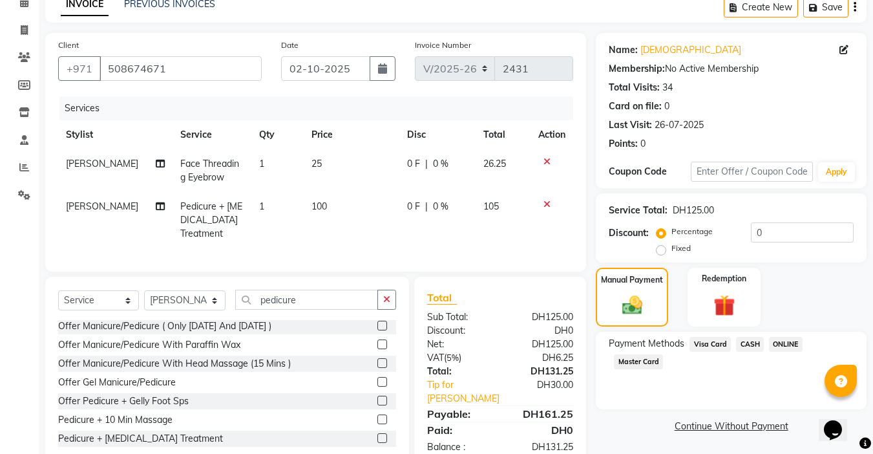
click at [650, 362] on span "Master Card" at bounding box center [638, 361] width 49 height 15
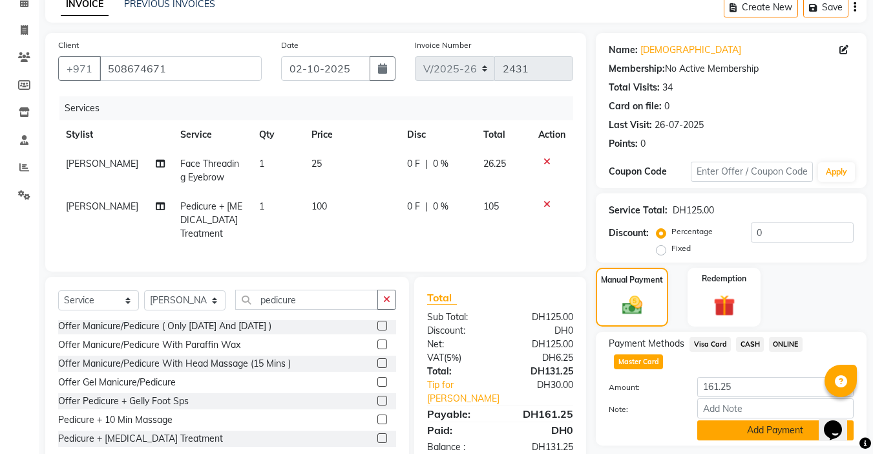
click at [786, 430] on button "Add Payment" at bounding box center [775, 430] width 156 height 20
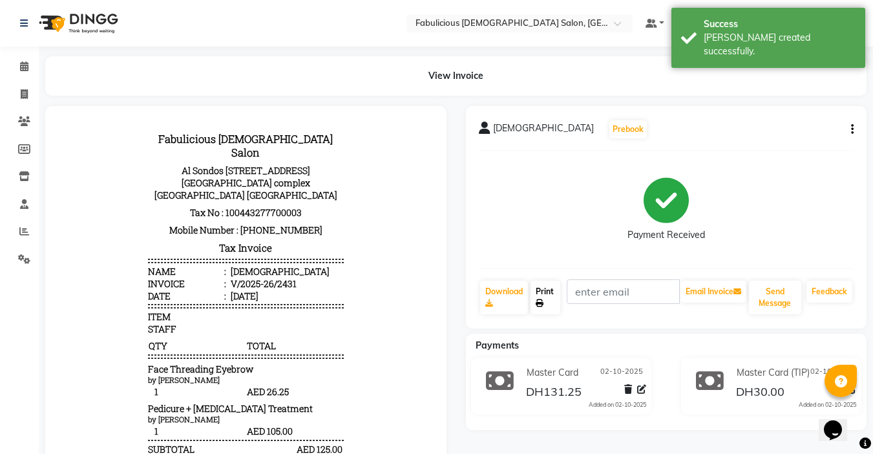
click at [545, 292] on link "Print" at bounding box center [546, 298] width 30 height 34
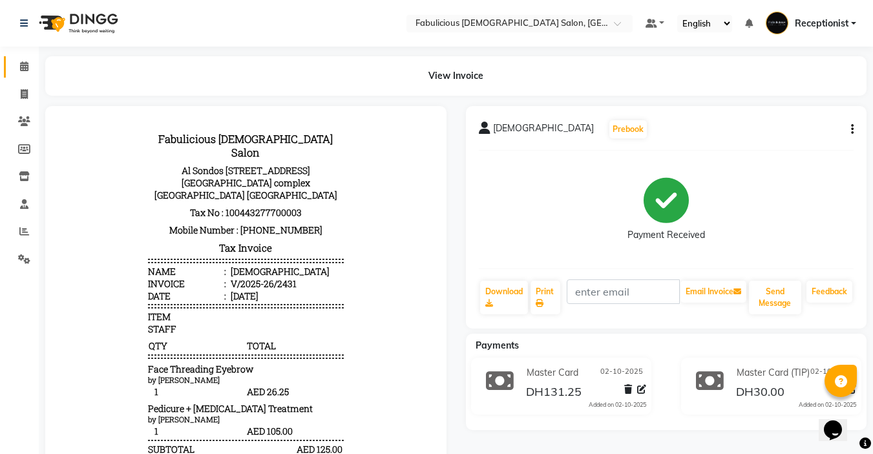
click at [25, 64] on icon at bounding box center [24, 66] width 8 height 10
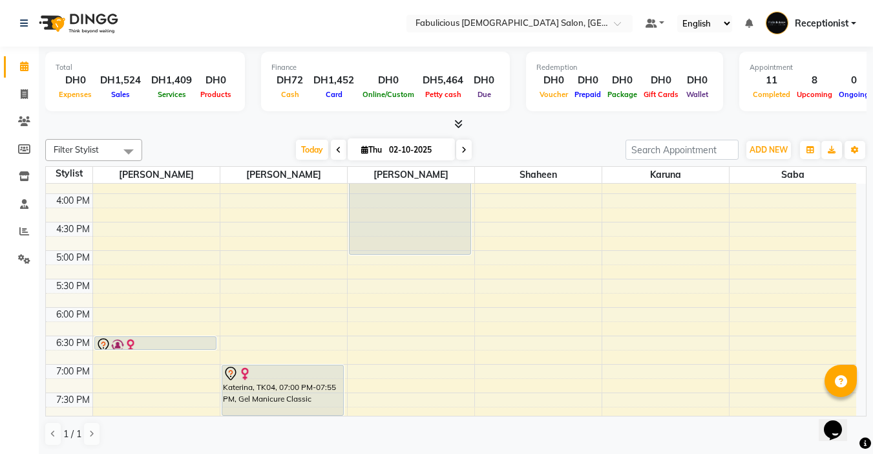
scroll to position [323, 0]
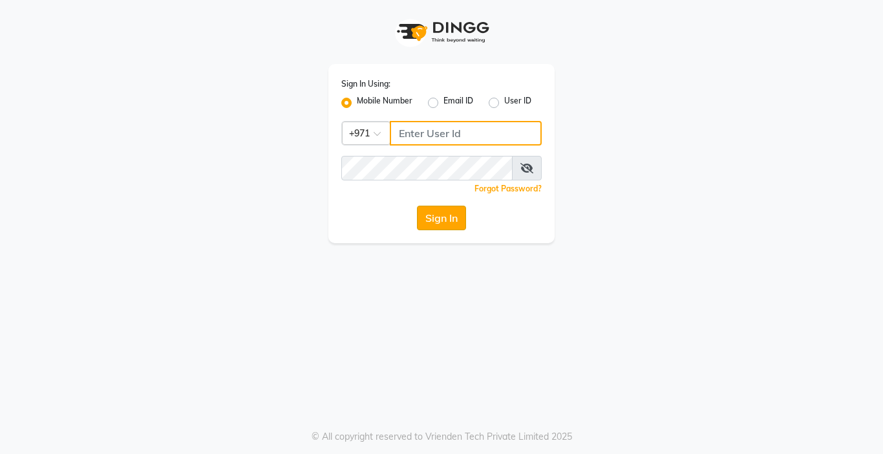
type input "567771563"
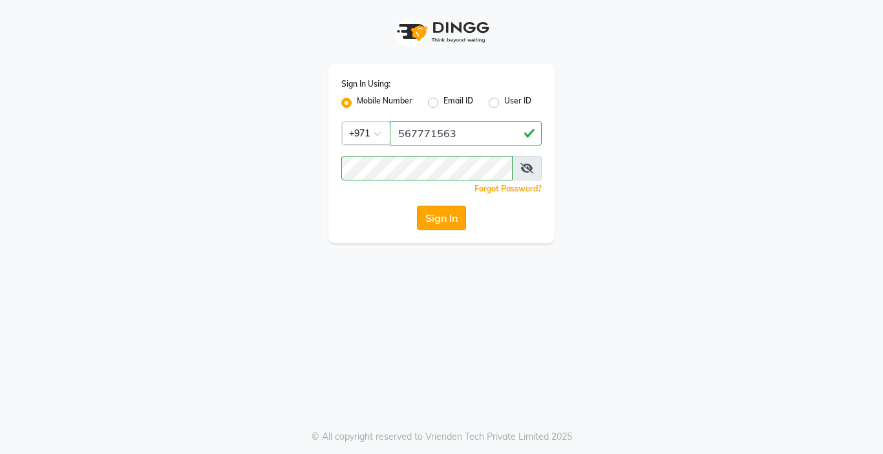
click at [429, 224] on button "Sign In" at bounding box center [441, 218] width 49 height 25
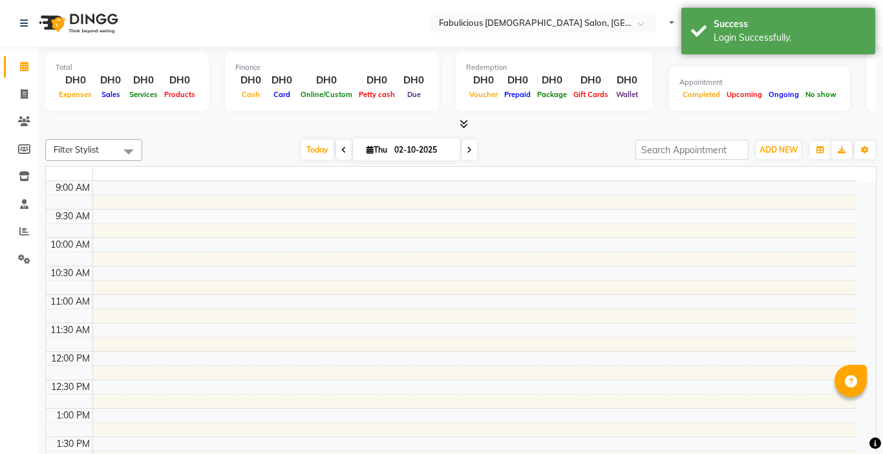
select select "en"
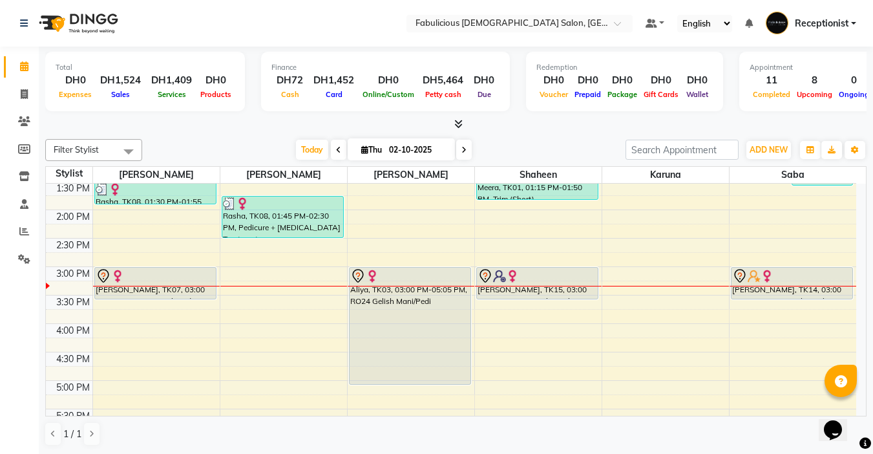
scroll to position [259, 0]
click at [23, 232] on icon at bounding box center [24, 231] width 10 height 10
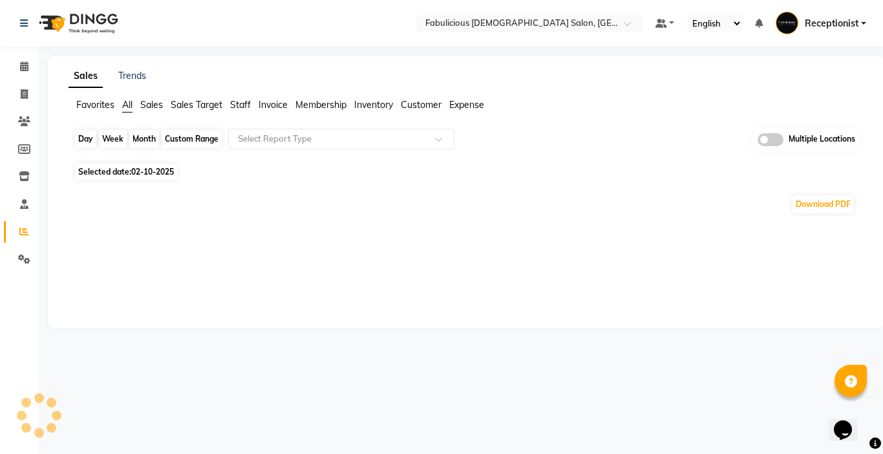
click at [81, 138] on div "Day" at bounding box center [85, 139] width 21 height 18
select select "10"
select select "2025"
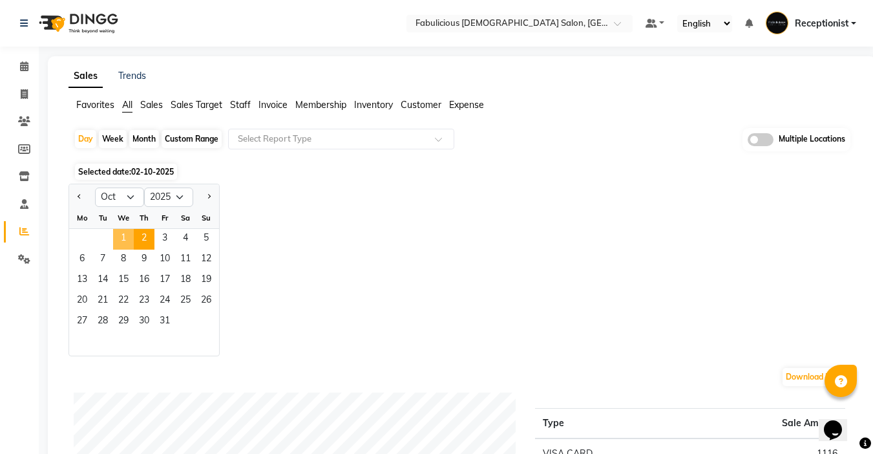
click at [124, 238] on span "1" at bounding box center [123, 239] width 21 height 21
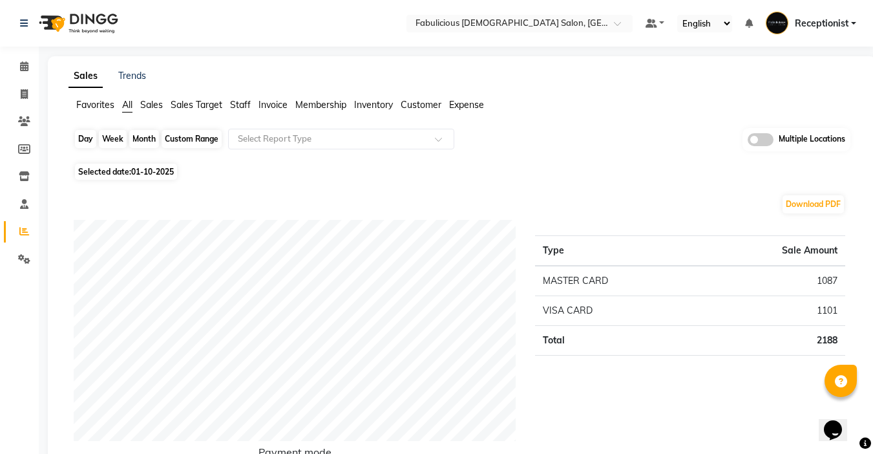
click at [82, 140] on div "Day" at bounding box center [85, 139] width 21 height 18
select select "10"
select select "2025"
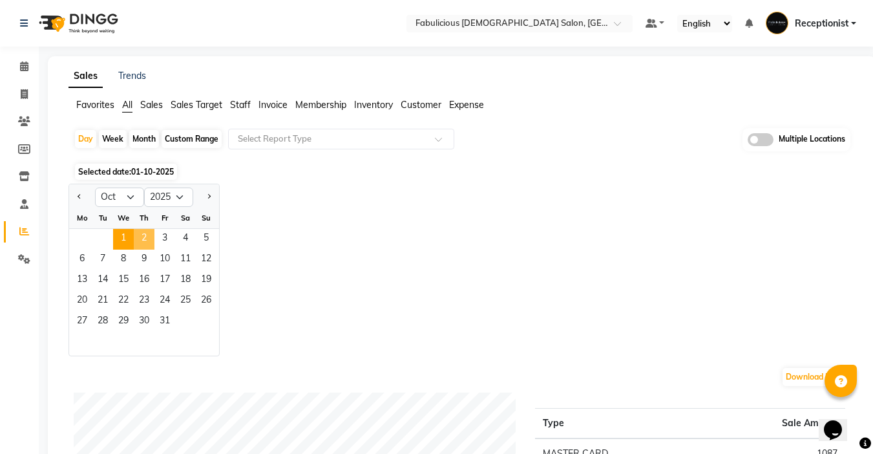
click at [147, 242] on span "2" at bounding box center [144, 239] width 21 height 21
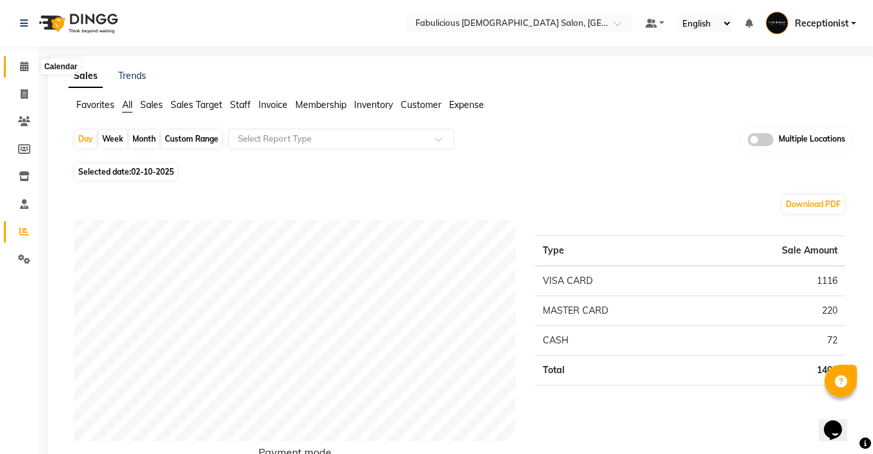
click at [22, 63] on icon at bounding box center [24, 66] width 8 height 10
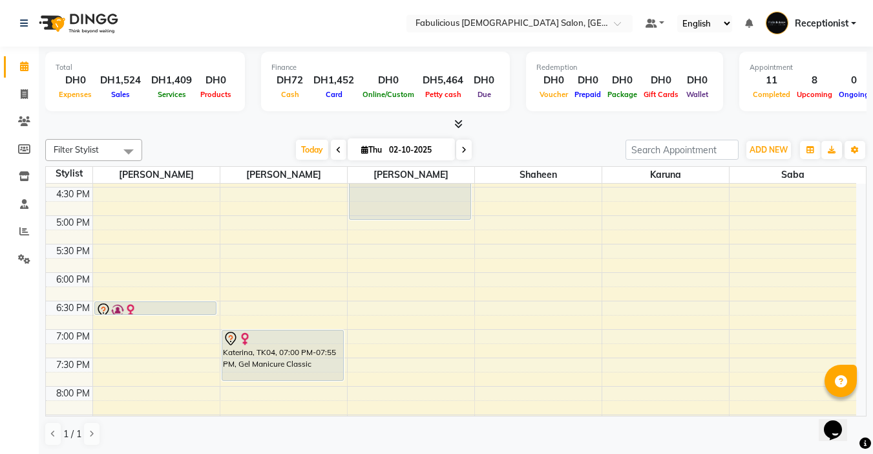
scroll to position [452, 0]
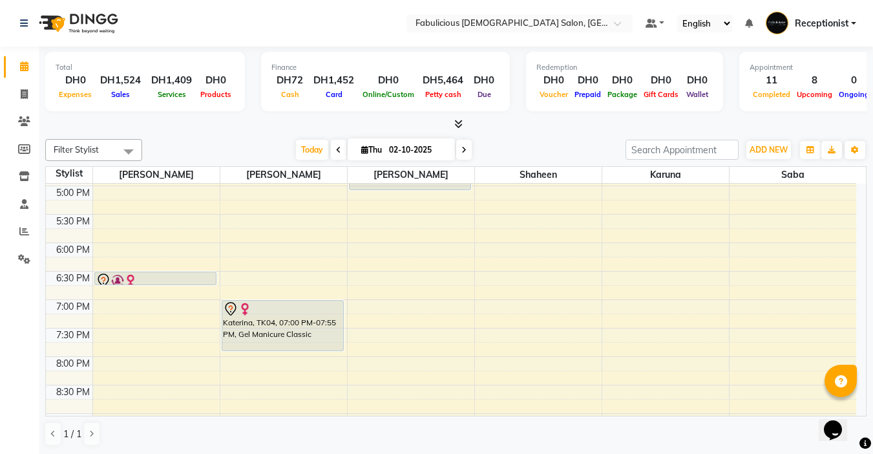
click at [461, 149] on icon at bounding box center [463, 150] width 5 height 8
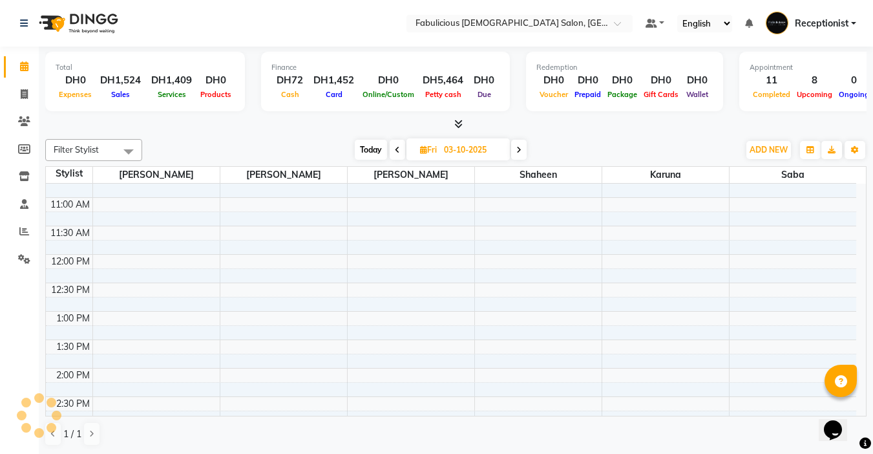
scroll to position [0, 0]
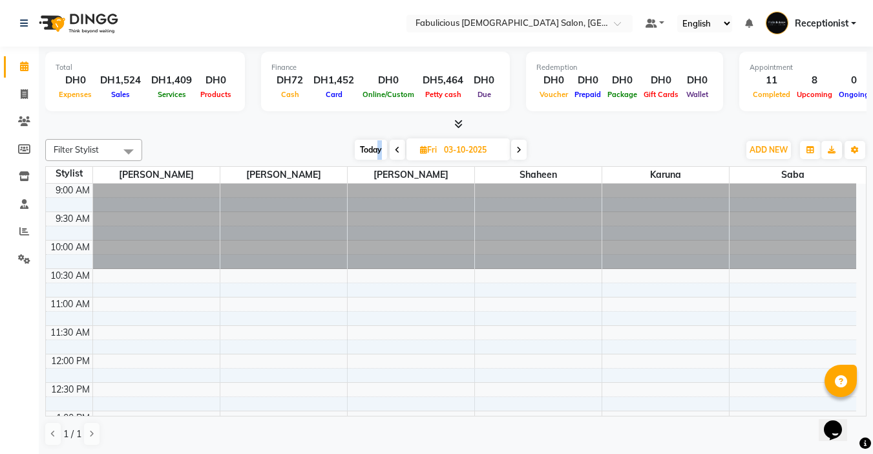
click at [379, 142] on span "Today" at bounding box center [371, 150] width 32 height 20
type input "02-10-2025"
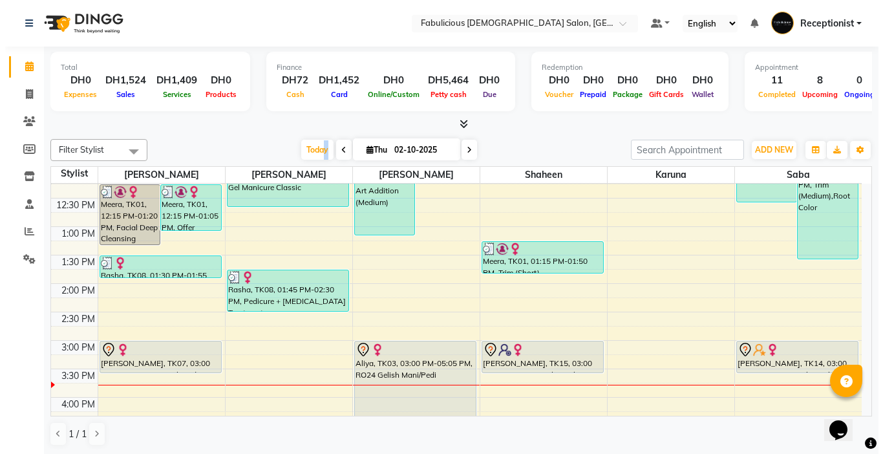
scroll to position [213, 0]
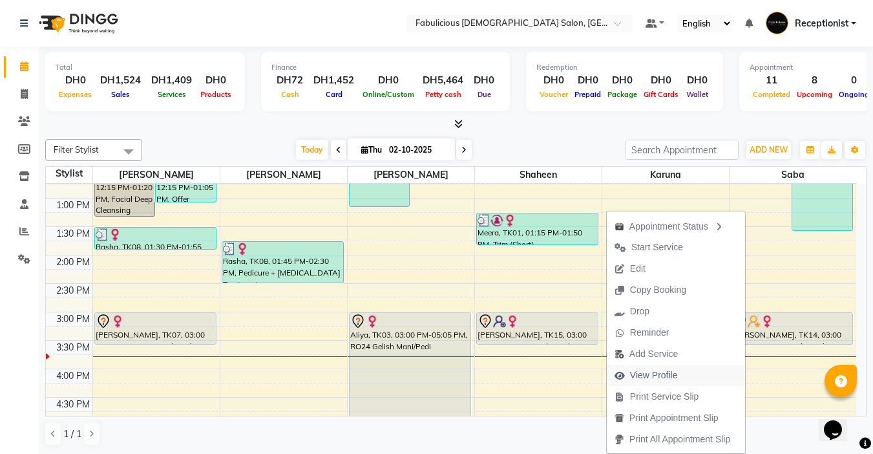
click at [664, 372] on span "View Profile" at bounding box center [654, 375] width 48 height 14
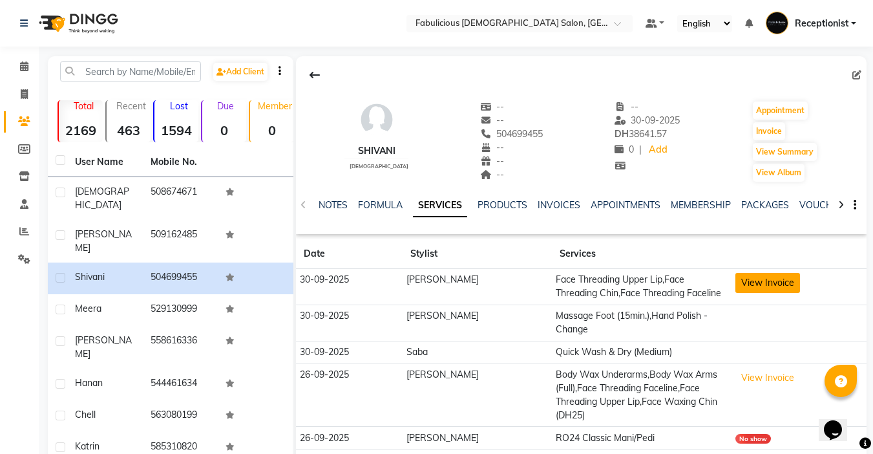
click at [753, 278] on button "View Invoice" at bounding box center [768, 283] width 65 height 20
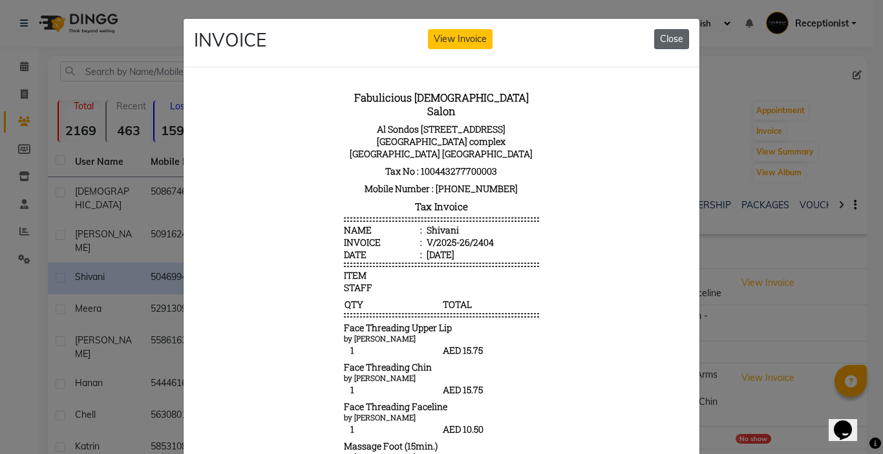
click at [668, 36] on button "Close" at bounding box center [671, 39] width 35 height 20
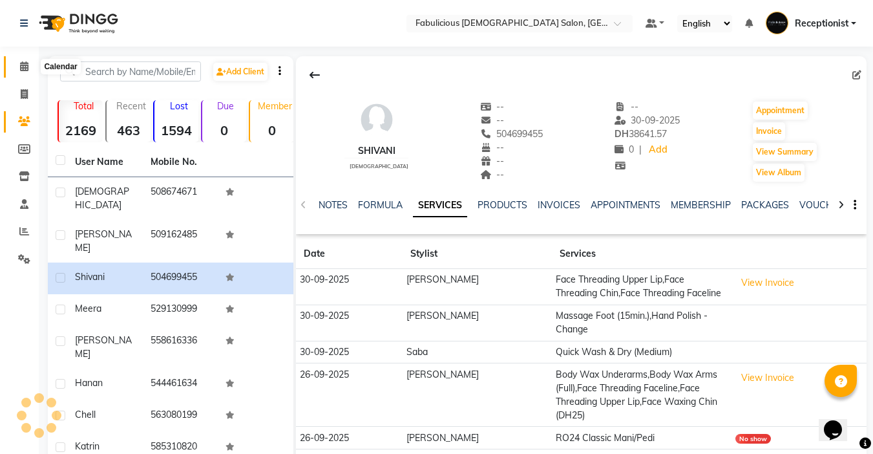
click at [17, 63] on span at bounding box center [24, 66] width 23 height 15
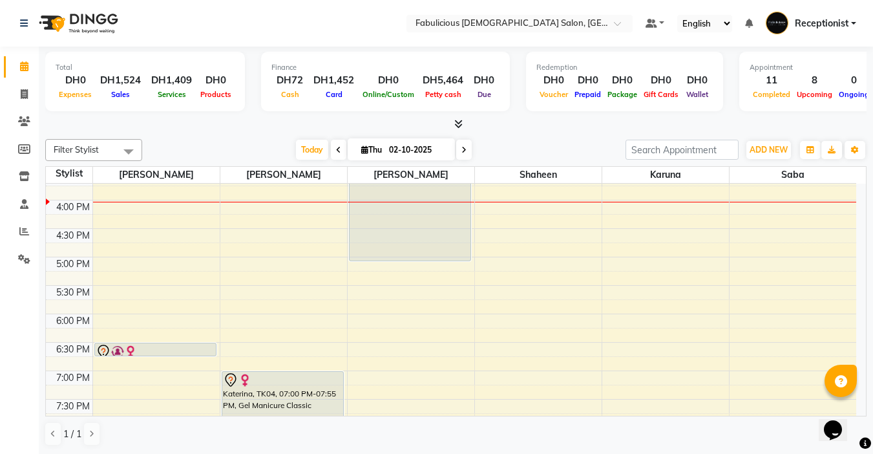
scroll to position [452, 0]
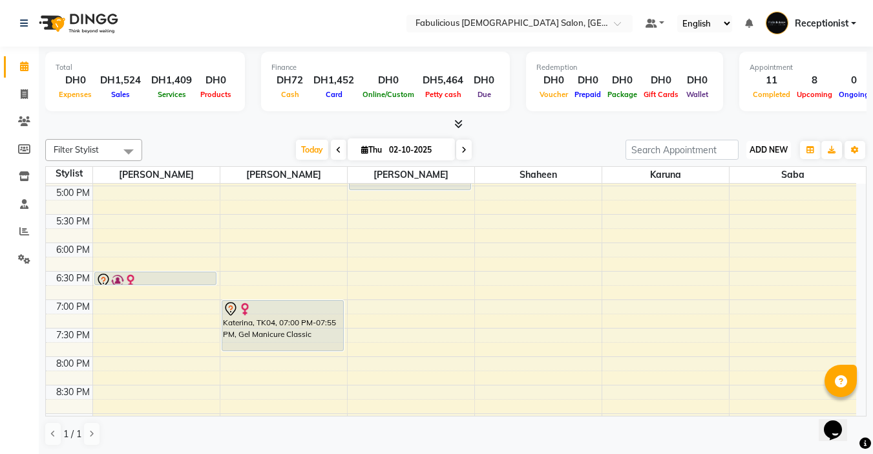
click at [752, 151] on span "ADD NEW" at bounding box center [769, 150] width 38 height 10
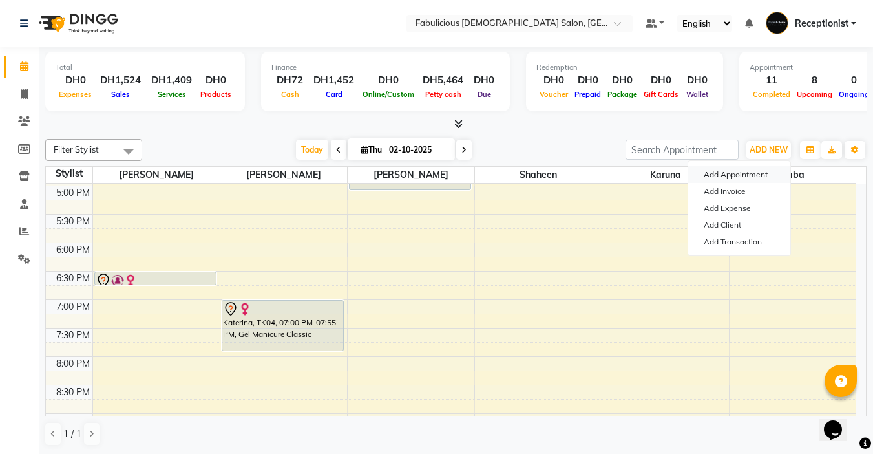
click at [730, 171] on button "Add Appointment" at bounding box center [739, 174] width 102 height 17
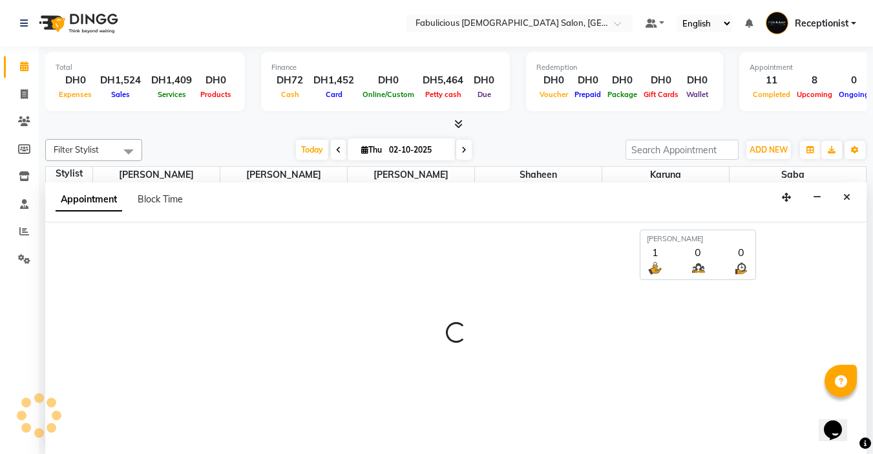
scroll to position [1, 0]
select select "600"
select select "tentative"
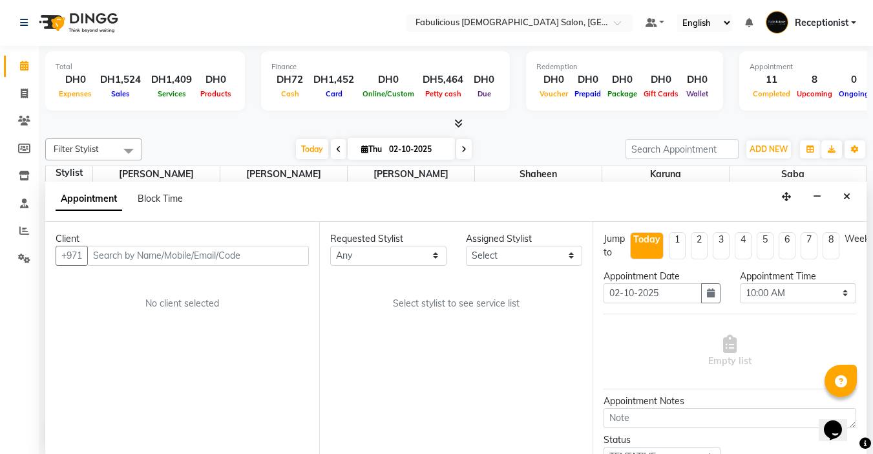
click at [257, 257] on input "text" at bounding box center [198, 256] width 222 height 20
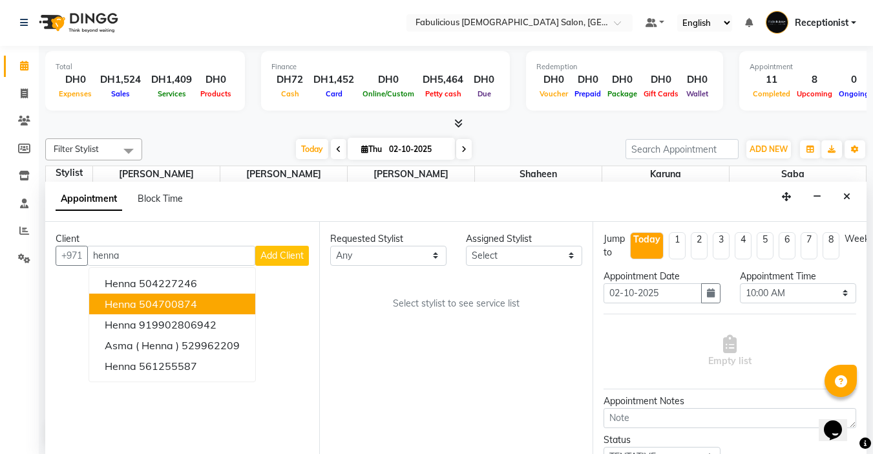
click at [171, 312] on button "Henna 504700874" at bounding box center [172, 303] width 166 height 21
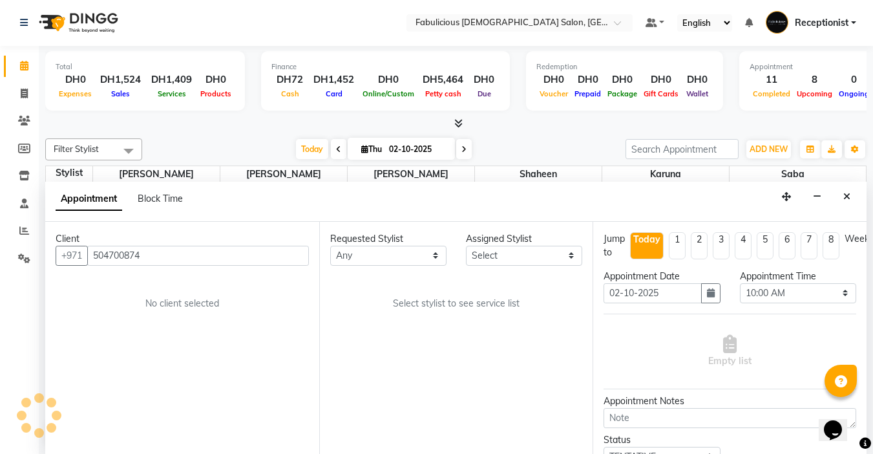
type input "504700874"
drag, startPoint x: 524, startPoint y: 257, endPoint x: 516, endPoint y: 264, distance: 10.1
click at [524, 257] on select "Select [PERSON_NAME] [PERSON_NAME] [PERSON_NAME] [PERSON_NAME]" at bounding box center [524, 256] width 116 height 20
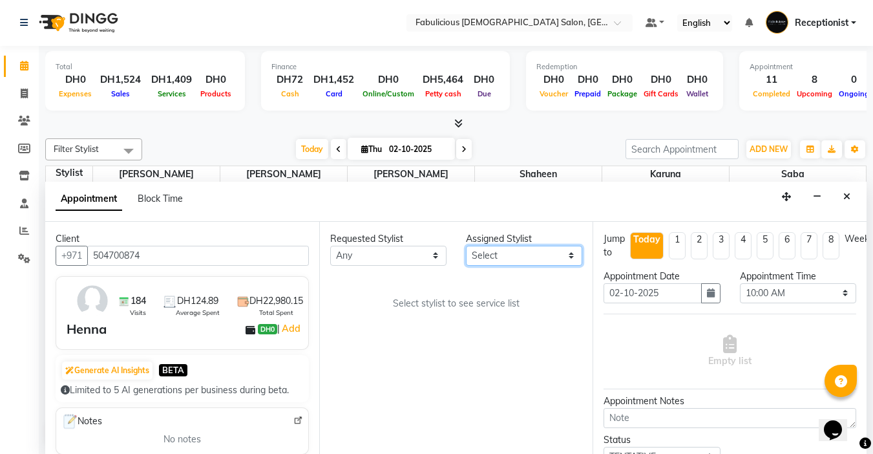
select select "11627"
click at [466, 246] on select "Select [PERSON_NAME] [PERSON_NAME] [PERSON_NAME] [PERSON_NAME]" at bounding box center [524, 256] width 116 height 20
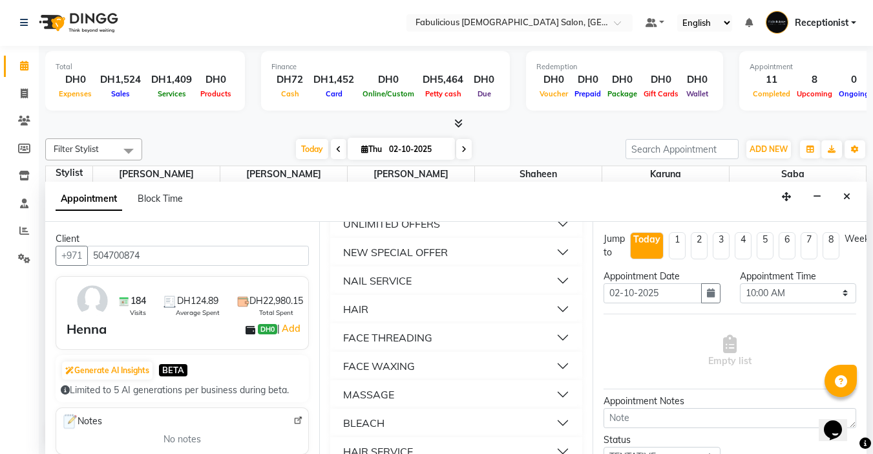
scroll to position [840, 0]
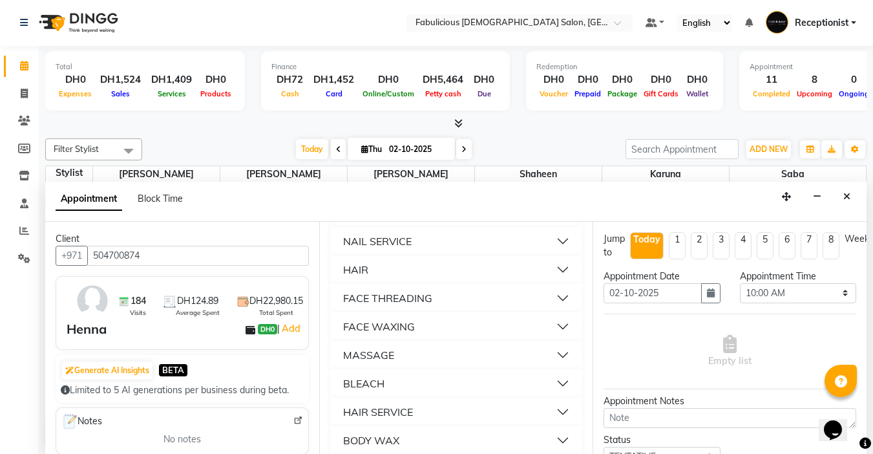
click at [401, 306] on div "FACE THREADING" at bounding box center [387, 298] width 89 height 16
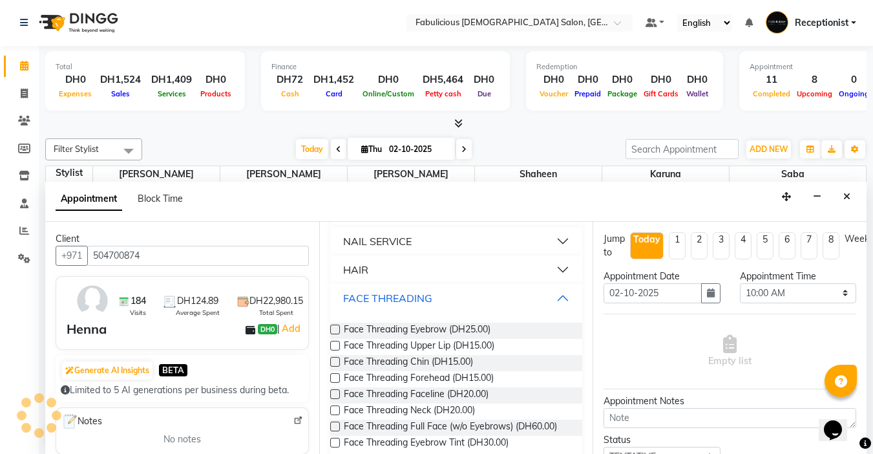
scroll to position [905, 0]
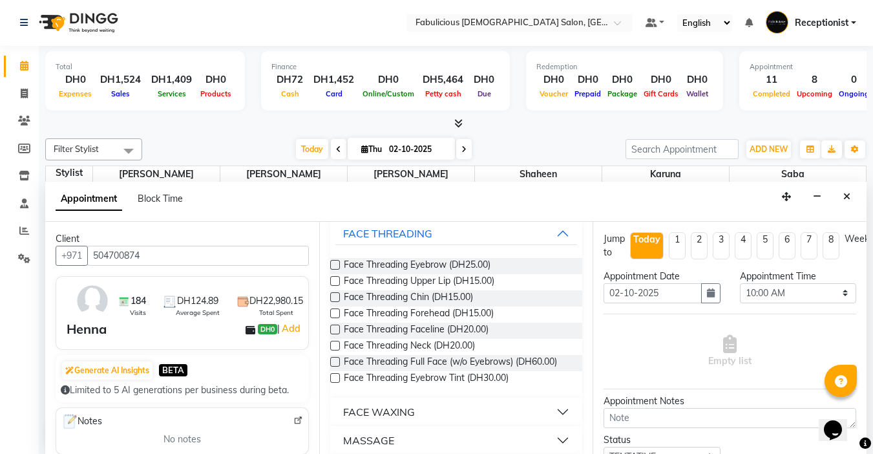
click at [333, 286] on label at bounding box center [335, 281] width 10 height 10
click at [333, 286] on input "checkbox" at bounding box center [334, 282] width 8 height 8
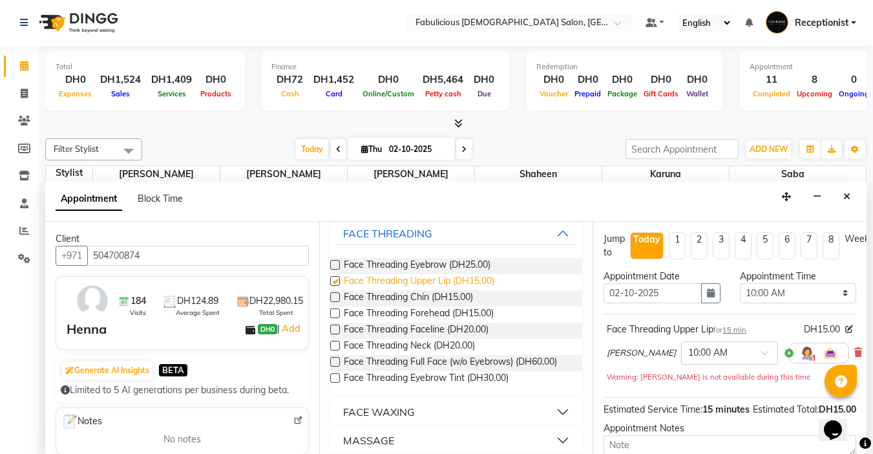
checkbox input "false"
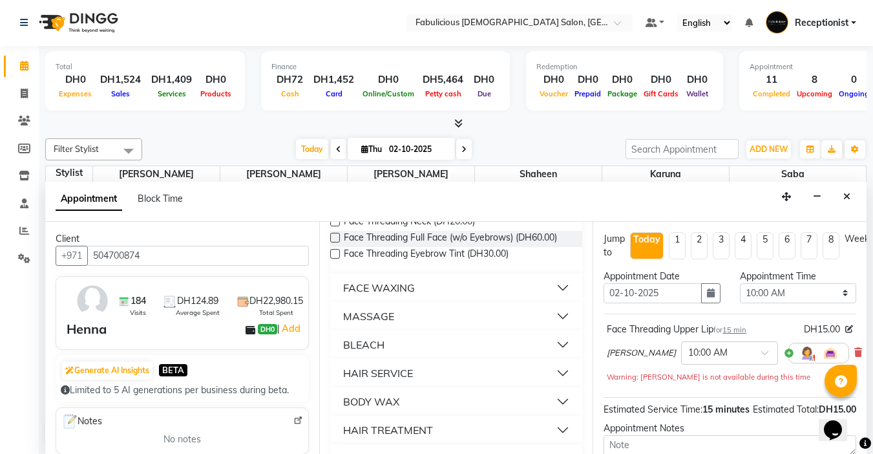
scroll to position [1034, 0]
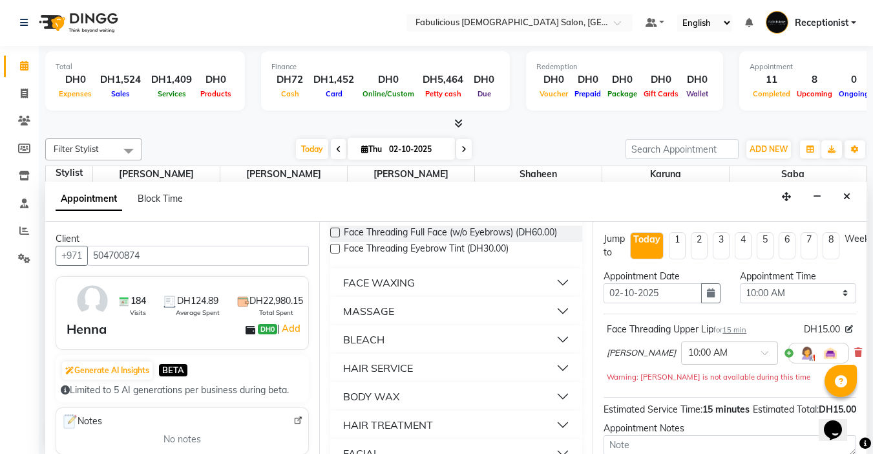
click at [345, 347] on div "BLEACH" at bounding box center [363, 340] width 41 height 16
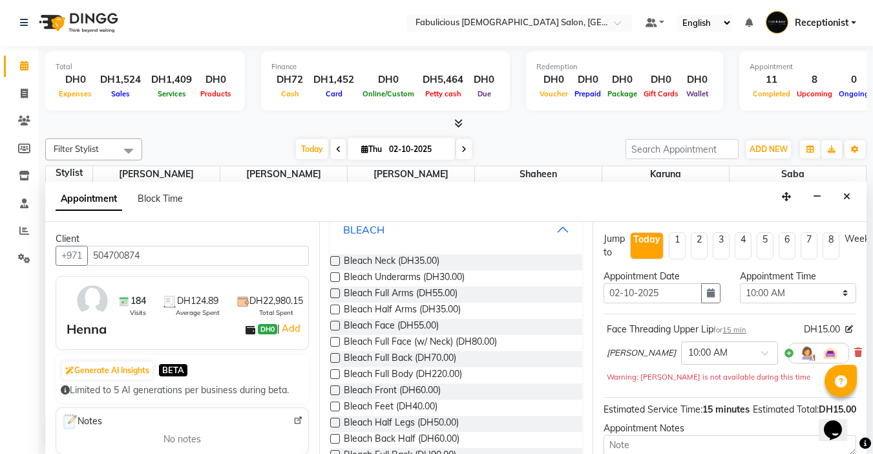
scroll to position [1163, 0]
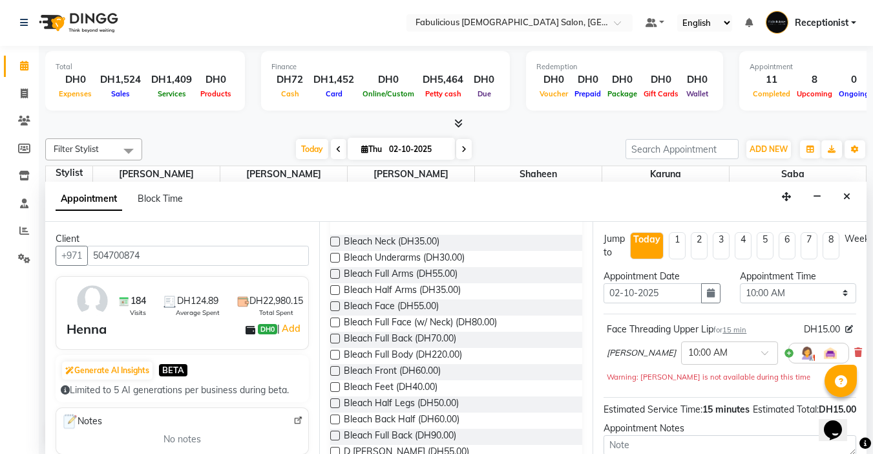
click at [337, 311] on label at bounding box center [335, 306] width 10 height 10
click at [337, 312] on input "checkbox" at bounding box center [334, 307] width 8 height 8
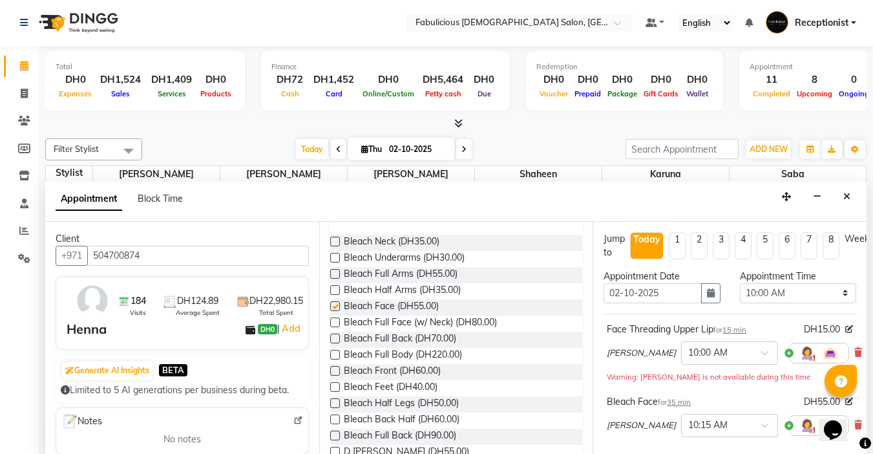
checkbox input "false"
click at [838, 295] on select "Select 10:00 AM 10:15 AM 10:30 AM 10:45 AM 11:00 AM 11:15 AM 11:30 AM 11:45 AM …" at bounding box center [798, 293] width 116 height 20
select select "1155"
click at [740, 283] on select "Select 10:00 AM 10:15 AM 10:30 AM 10:45 AM 11:00 AM 11:15 AM 11:30 AM 11:45 AM …" at bounding box center [798, 293] width 116 height 20
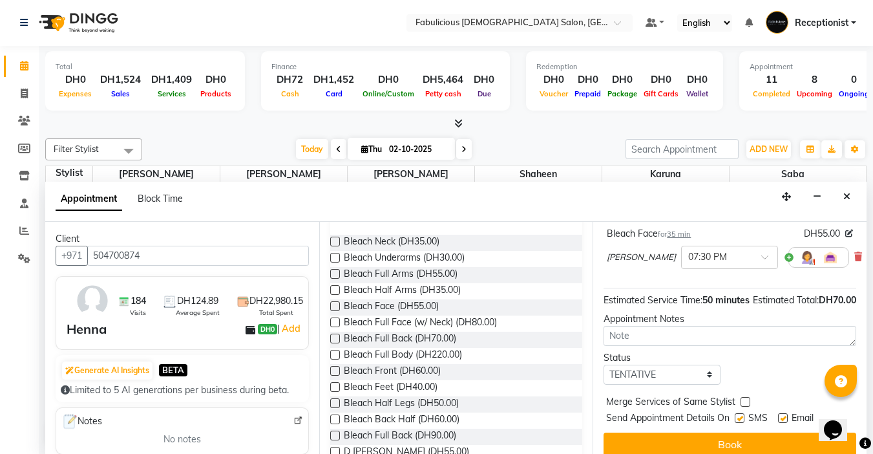
scroll to position [190, 0]
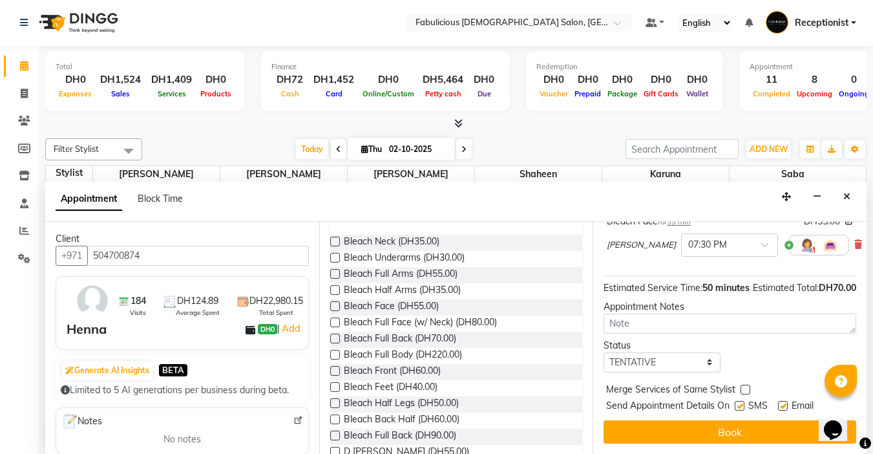
click at [745, 385] on label at bounding box center [746, 390] width 10 height 10
click at [745, 387] on input "checkbox" at bounding box center [745, 391] width 8 height 8
checkbox input "true"
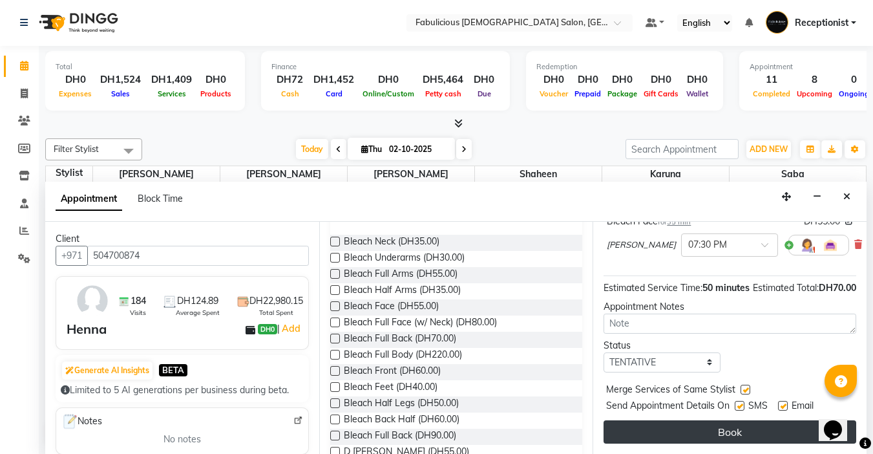
click at [752, 420] on button "Book" at bounding box center [730, 431] width 253 height 23
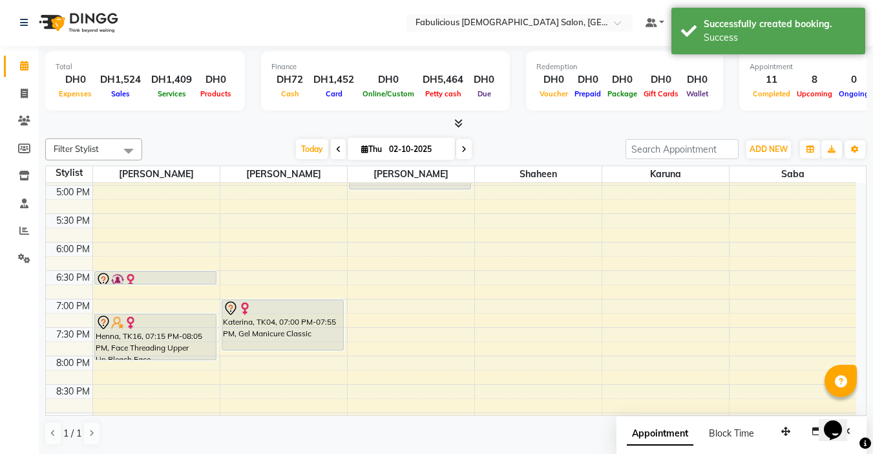
scroll to position [0, 0]
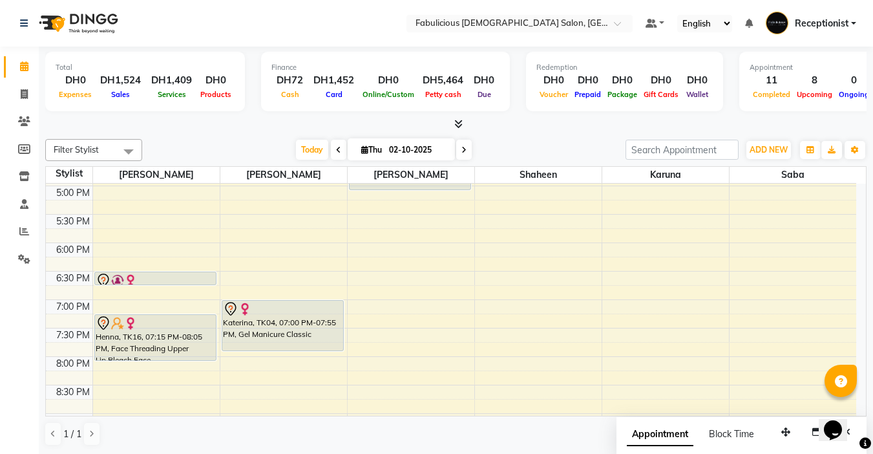
click at [466, 149] on span at bounding box center [464, 150] width 16 height 20
type input "03-10-2025"
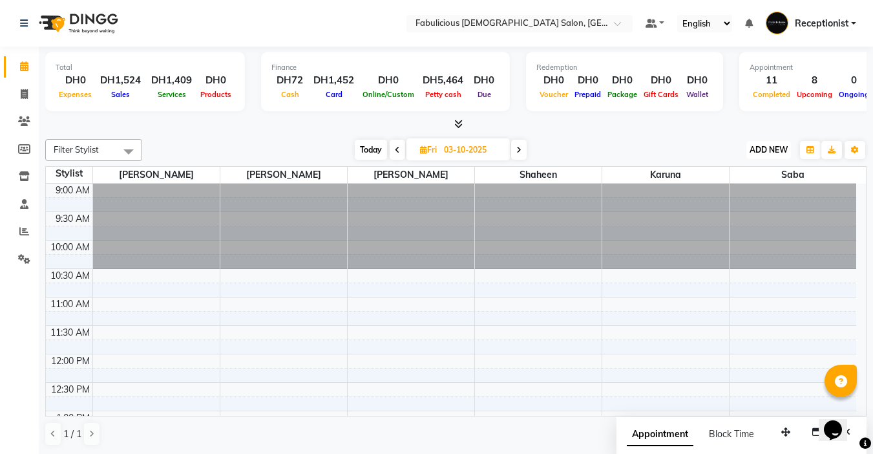
click at [753, 152] on span "ADD NEW" at bounding box center [769, 150] width 38 height 10
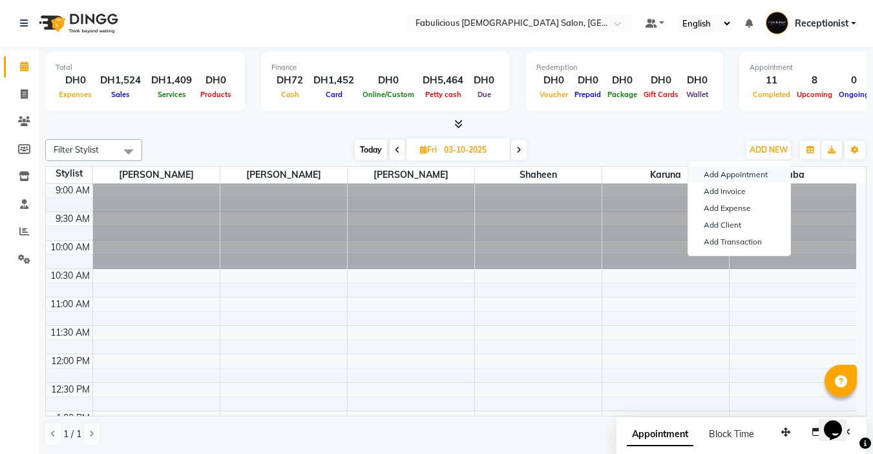
click at [708, 176] on button "Add Appointment" at bounding box center [739, 174] width 102 height 17
select select "tentative"
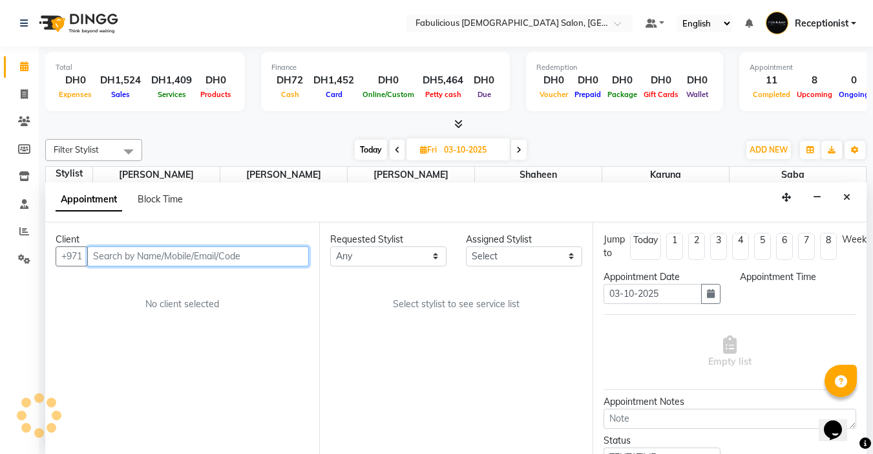
select select "600"
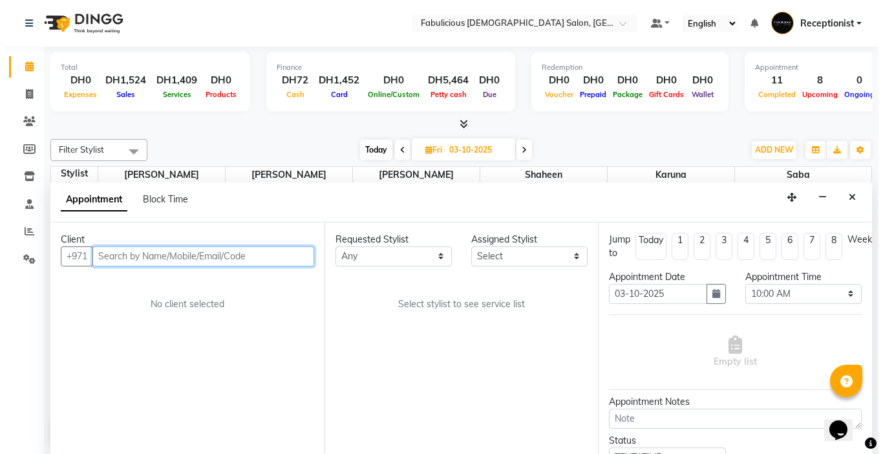
scroll to position [1, 0]
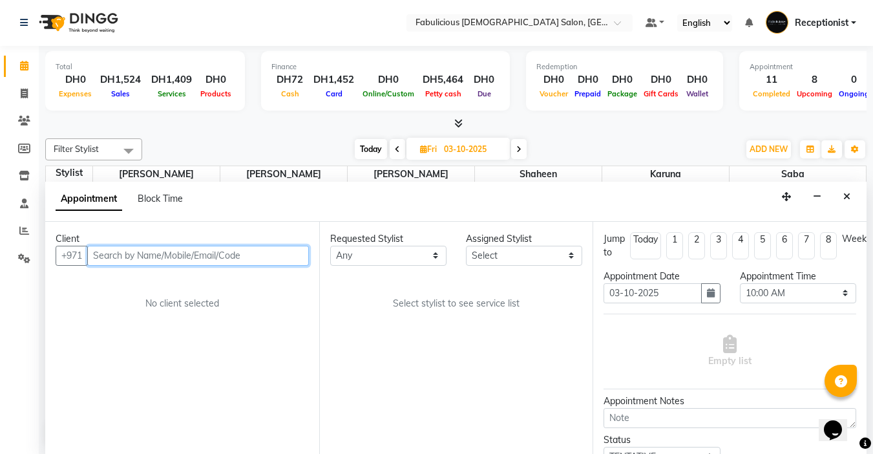
drag, startPoint x: 101, startPoint y: 262, endPoint x: 262, endPoint y: 262, distance: 160.9
click at [110, 261] on input "text" at bounding box center [198, 256] width 222 height 20
type input "505407301"
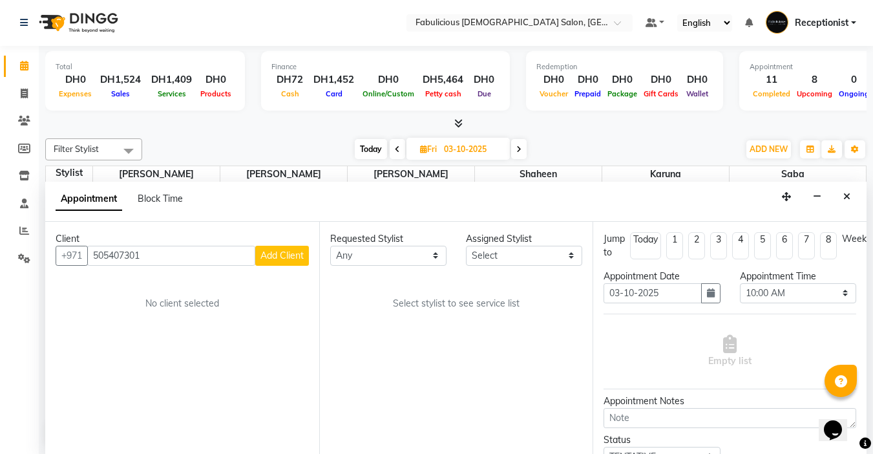
click at [266, 255] on span "Add Client" at bounding box center [281, 255] width 43 height 12
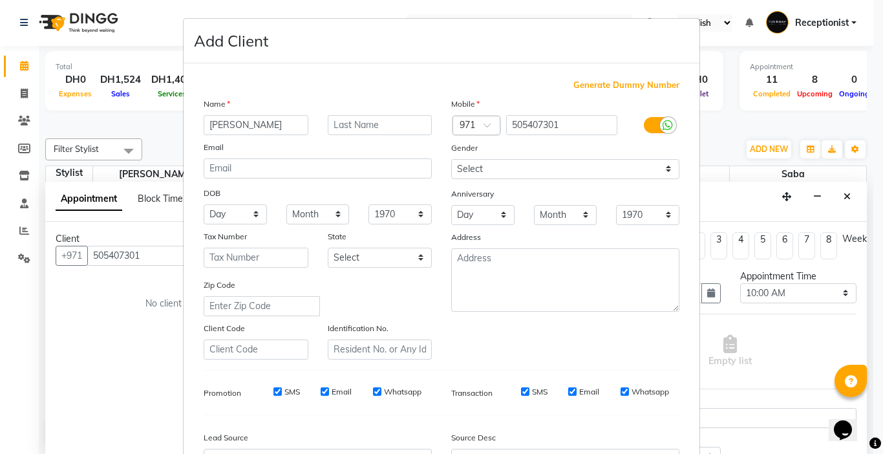
type input "krishya Babur"
click at [495, 169] on select "Select Male Female Other Prefer Not To Say" at bounding box center [565, 169] width 228 height 20
select select "[DEMOGRAPHIC_DATA]"
click at [451, 159] on select "Select Male Female Other Prefer Not To Say" at bounding box center [565, 169] width 228 height 20
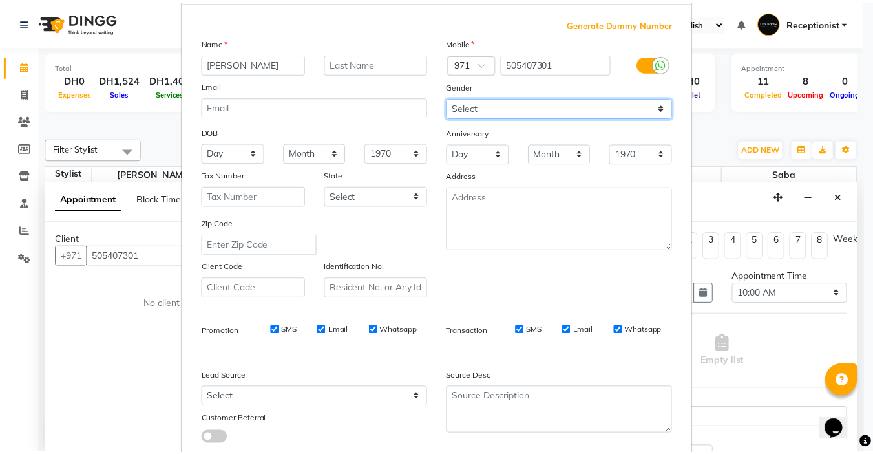
scroll to position [143, 0]
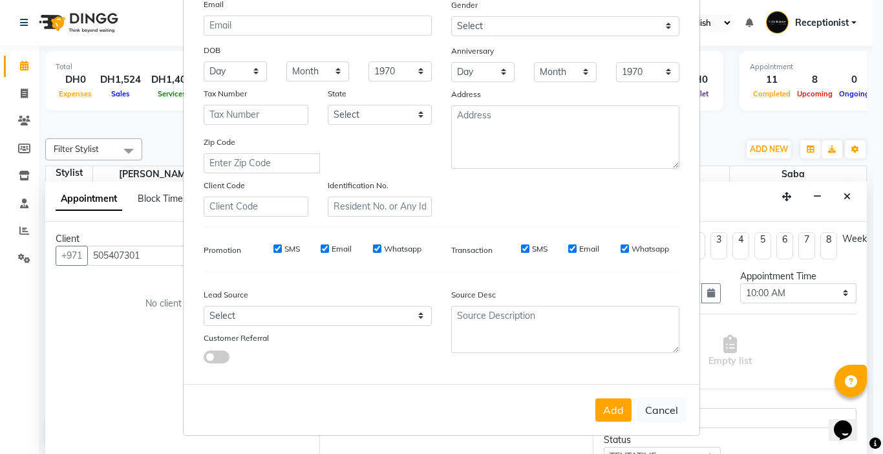
click at [608, 411] on button "Add" at bounding box center [613, 409] width 36 height 23
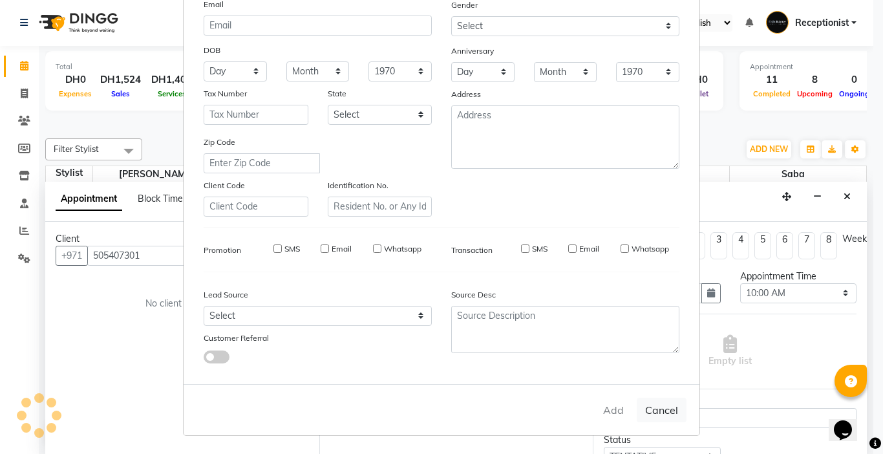
select select
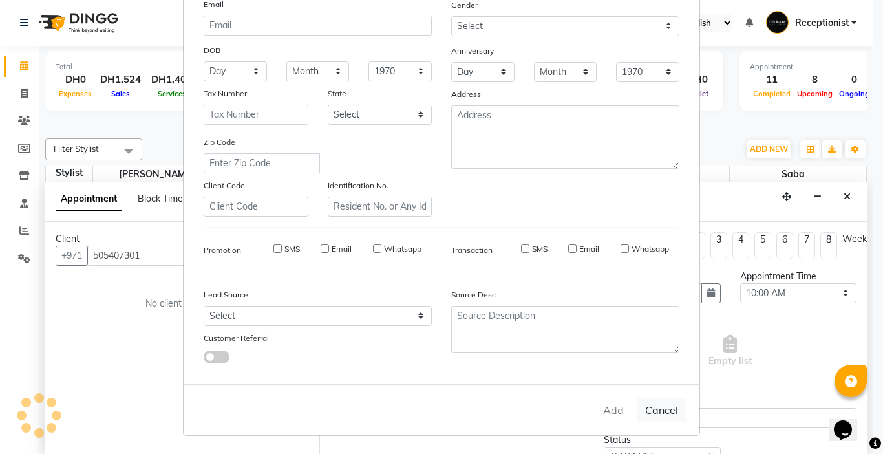
select select
checkbox input "false"
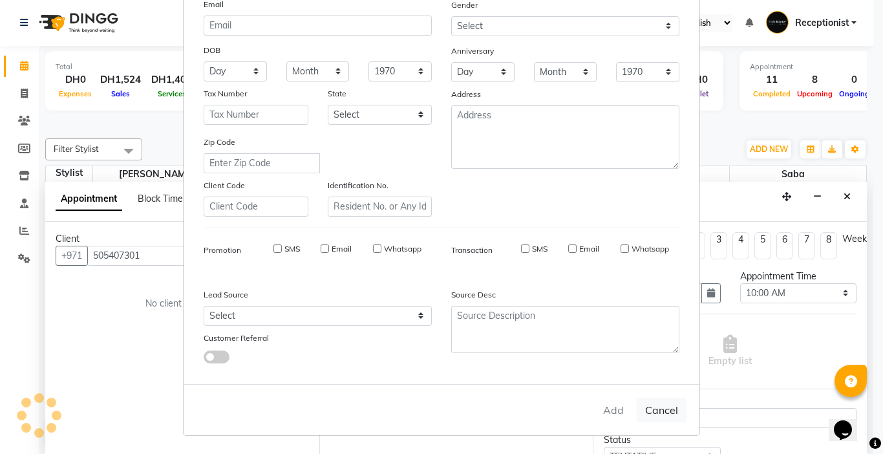
checkbox input "false"
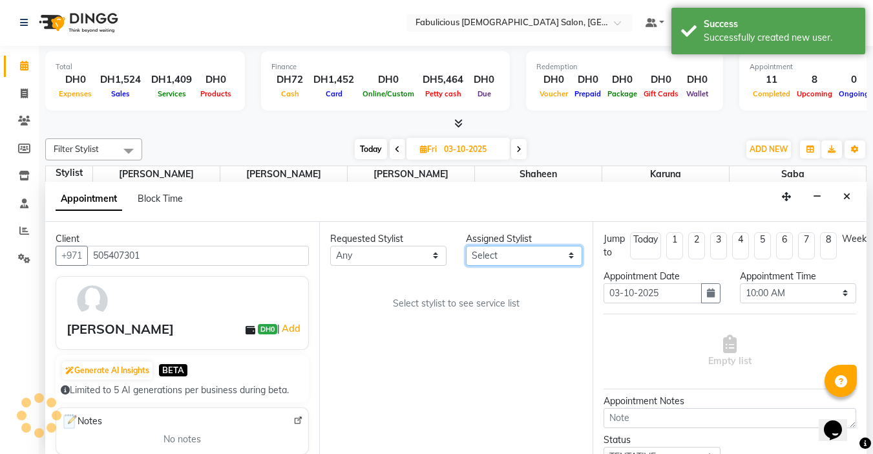
click at [514, 256] on select "Select [PERSON_NAME] [PERSON_NAME] [PERSON_NAME] [PERSON_NAME]" at bounding box center [524, 256] width 116 height 20
select select "11627"
click at [466, 246] on select "Select [PERSON_NAME] [PERSON_NAME] [PERSON_NAME] [PERSON_NAME]" at bounding box center [524, 256] width 116 height 20
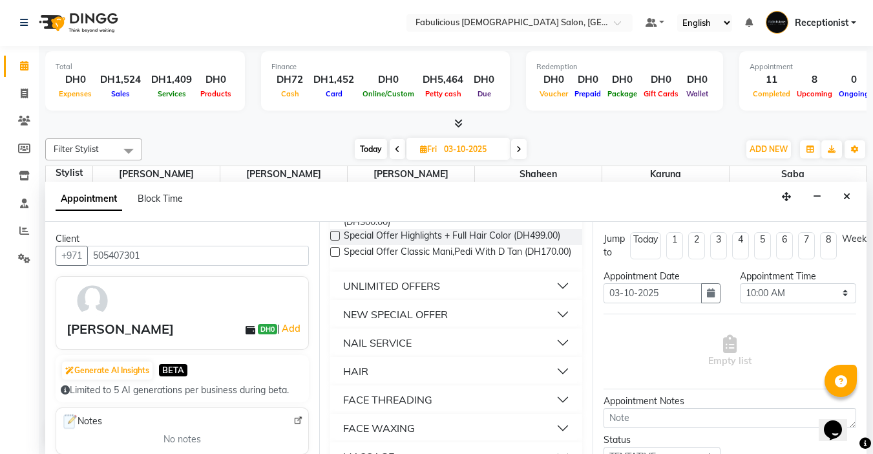
scroll to position [776, 0]
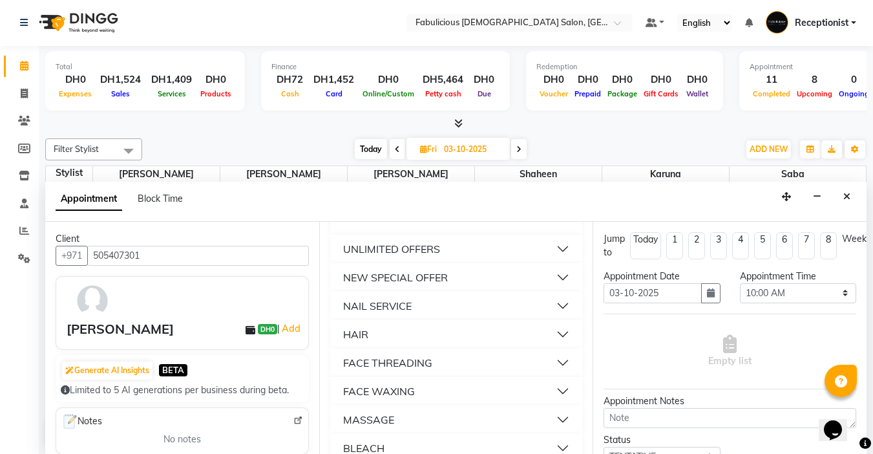
click at [403, 285] on div "NEW SPECIAL OFFER" at bounding box center [395, 278] width 105 height 16
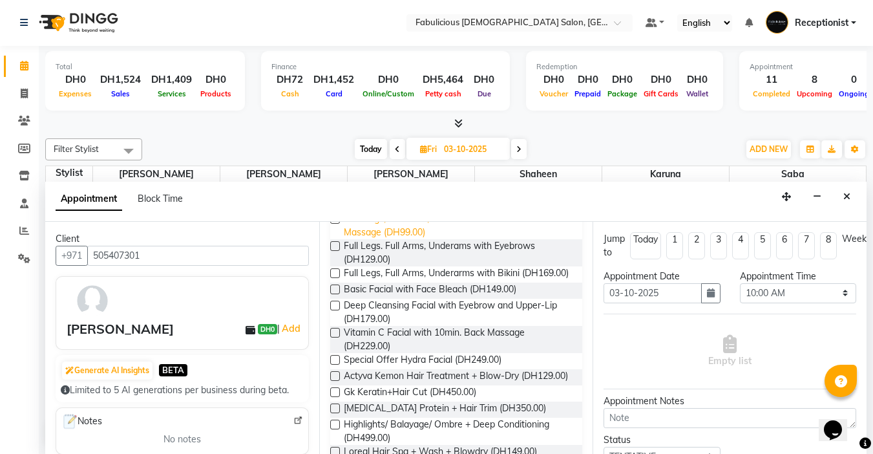
scroll to position [1099, 0]
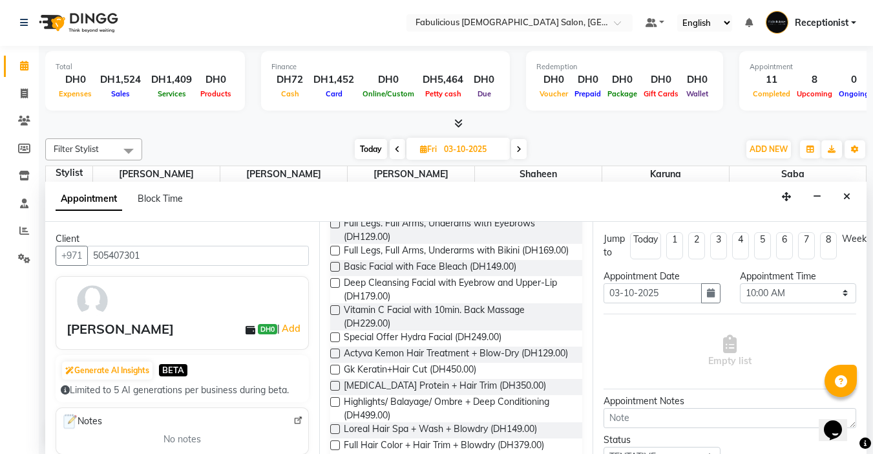
click at [334, 255] on label at bounding box center [335, 251] width 10 height 10
click at [334, 256] on input "checkbox" at bounding box center [334, 252] width 8 height 8
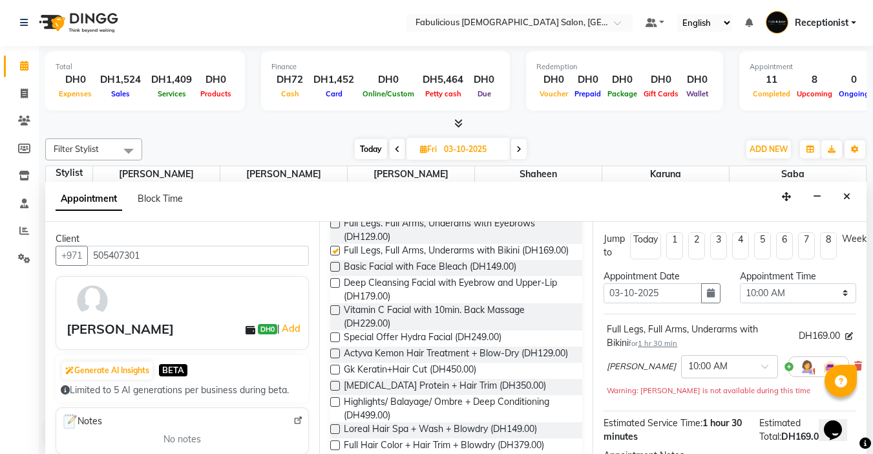
checkbox input "false"
click at [835, 293] on select "Select 10:00 AM 10:15 AM 10:30 AM 10:45 AM 11:00 AM 11:15 AM 11:30 AM 11:45 AM …" at bounding box center [798, 293] width 116 height 20
select select "645"
click at [740, 283] on select "Select 10:00 AM 10:15 AM 10:30 AM 10:45 AM 11:00 AM 11:15 AM 11:30 AM 11:45 AM …" at bounding box center [798, 293] width 116 height 20
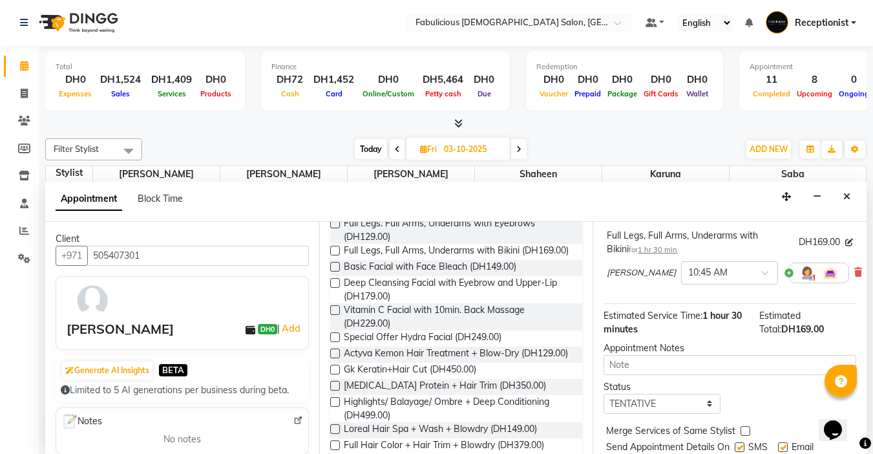
scroll to position [145, 0]
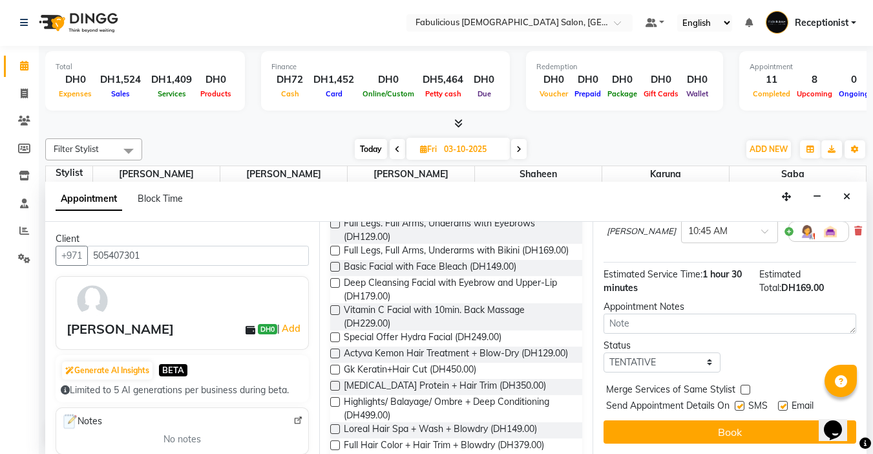
click at [746, 385] on label at bounding box center [746, 390] width 10 height 10
click at [746, 387] on input "checkbox" at bounding box center [745, 391] width 8 height 8
checkbox input "true"
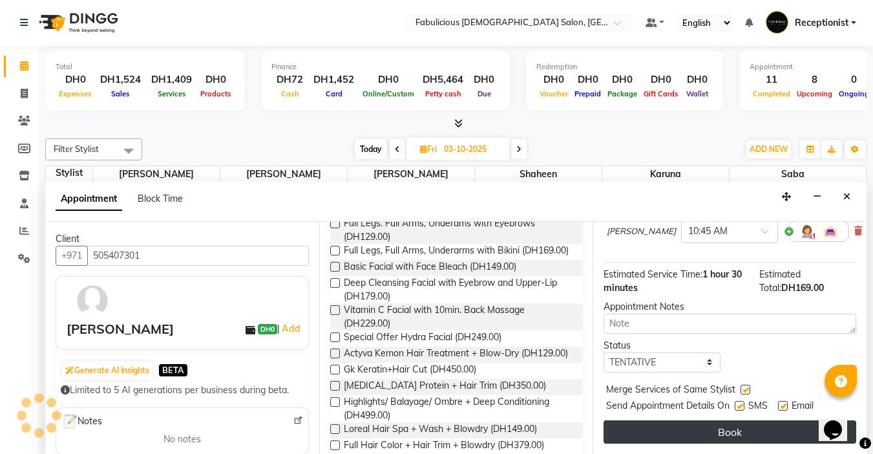
click at [721, 420] on button "Book" at bounding box center [730, 431] width 253 height 23
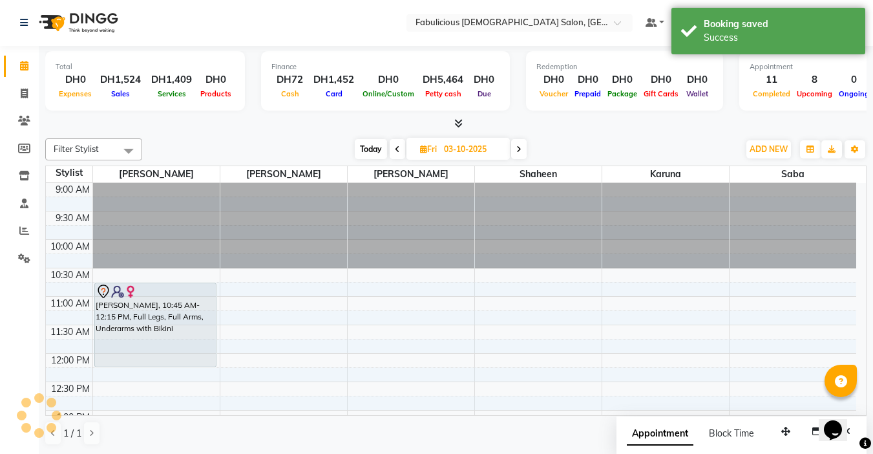
scroll to position [0, 0]
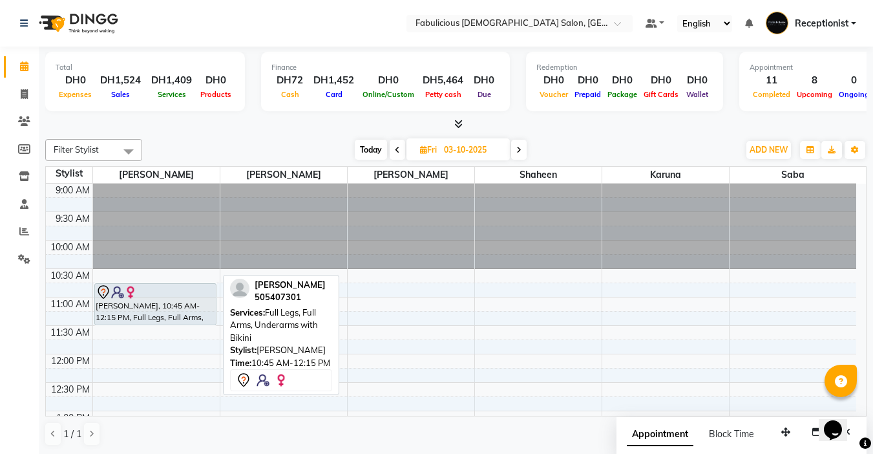
drag, startPoint x: 156, startPoint y: 366, endPoint x: 149, endPoint y: 321, distance: 46.4
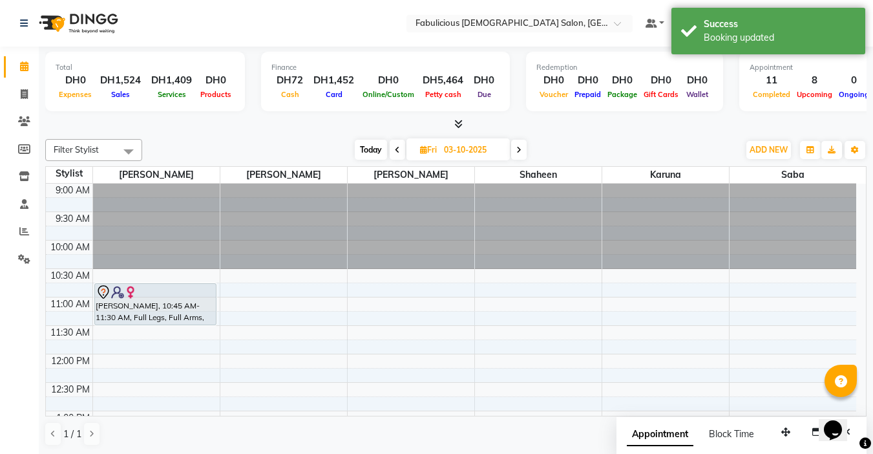
click at [395, 151] on icon at bounding box center [397, 150] width 5 height 8
type input "02-10-2025"
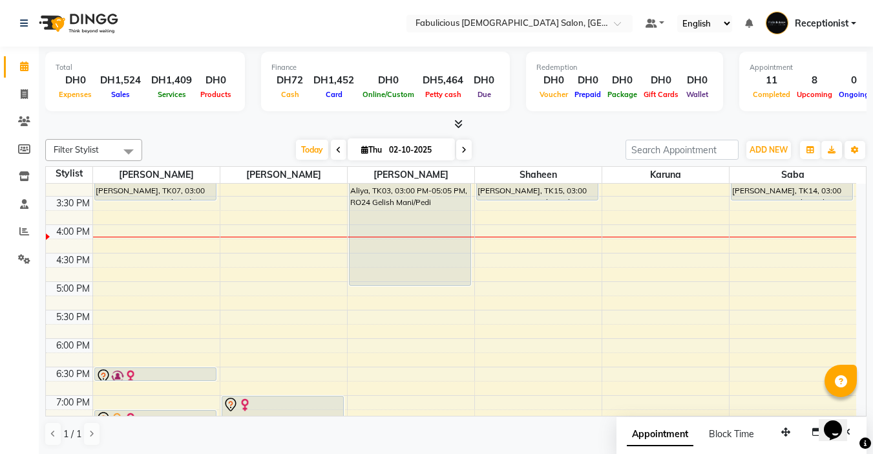
scroll to position [334, 0]
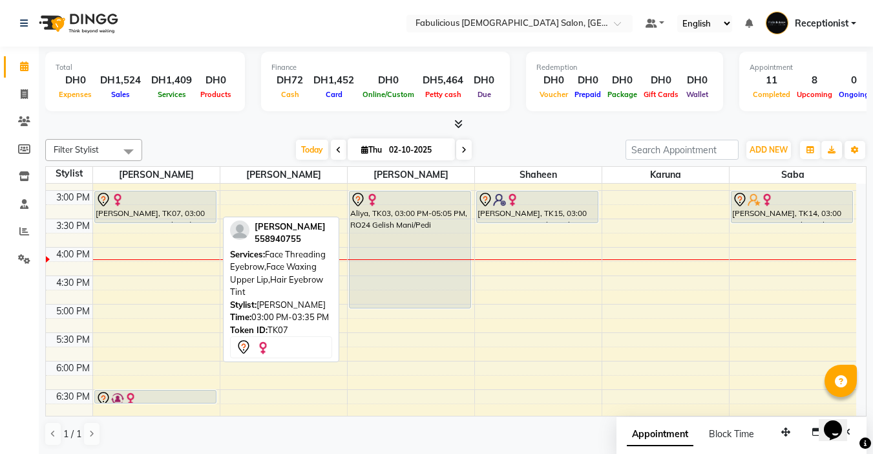
click at [161, 226] on div "Chell, TK11, 11:15 AM-11:35 AM, Full Arms + Underarms Hanan, TK12, 11:30 AM-11:…" at bounding box center [156, 275] width 127 height 853
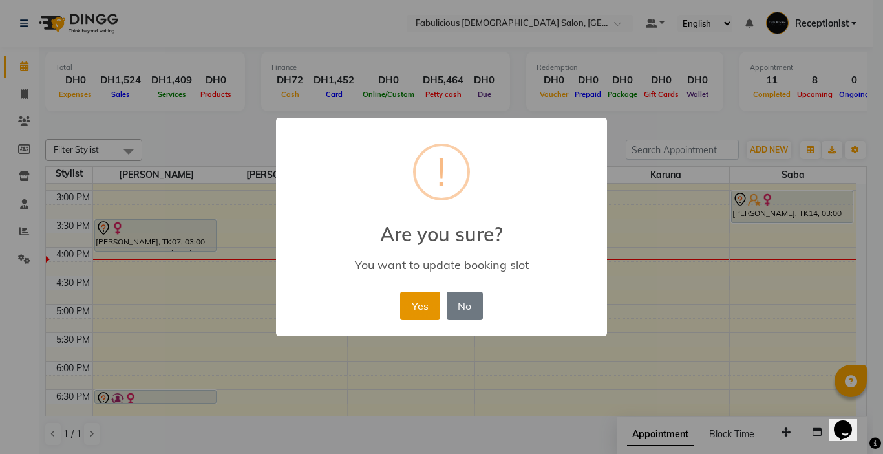
click at [416, 306] on button "Yes" at bounding box center [419, 306] width 39 height 28
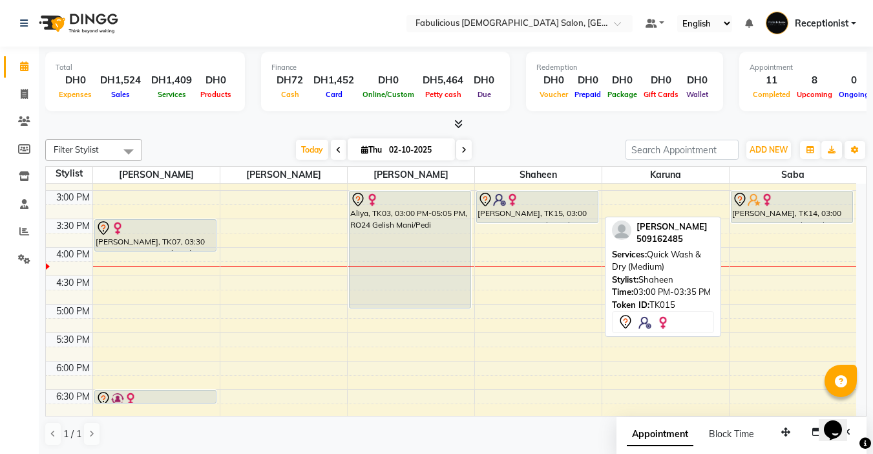
click at [752, 215] on tr "Chell, TK11, 11:15 AM-11:35 AM, Full Arms + Underarms Hanan, TK12, 11:30 AM-11:…" at bounding box center [451, 275] width 811 height 853
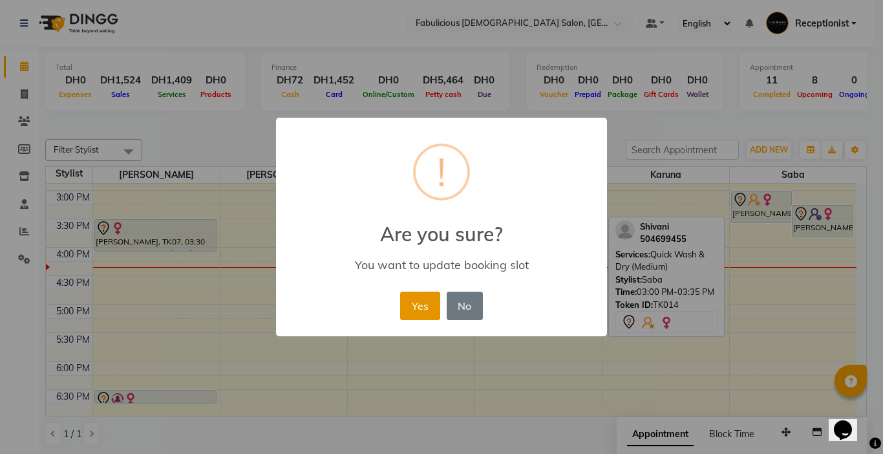
click at [421, 301] on button "Yes" at bounding box center [419, 306] width 39 height 28
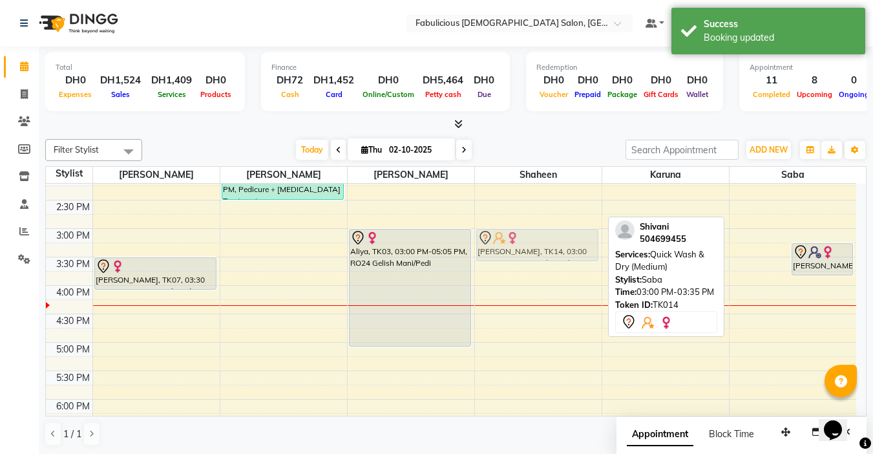
scroll to position [296, 0]
drag, startPoint x: 769, startPoint y: 195, endPoint x: 558, endPoint y: 233, distance: 213.5
click at [558, 233] on tr "Chell, TK11, 11:15 AM-11:35 AM, Full Arms + Underarms Hanan, TK12, 11:30 AM-11:…" at bounding box center [451, 314] width 811 height 853
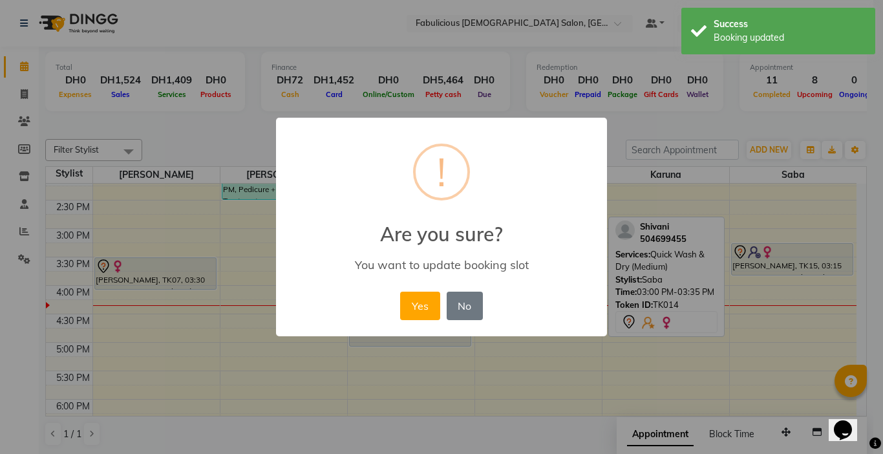
click at [879, 270] on div "× ! Are you sure? You want to update booking slot Yes No No" at bounding box center [441, 227] width 883 height 454
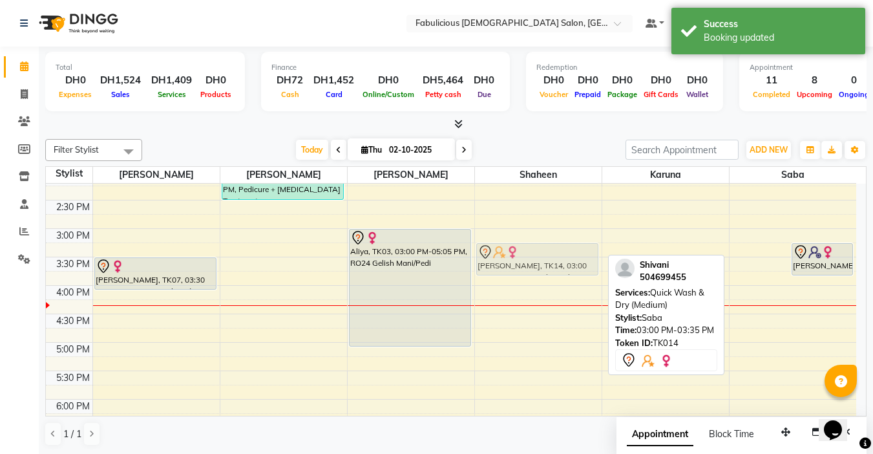
drag, startPoint x: 752, startPoint y: 234, endPoint x: 560, endPoint y: 249, distance: 193.2
click at [560, 249] on tr "Chell, TK11, 11:15 AM-11:35 AM, Full Arms + Underarms Hanan, TK12, 11:30 AM-11:…" at bounding box center [451, 314] width 811 height 853
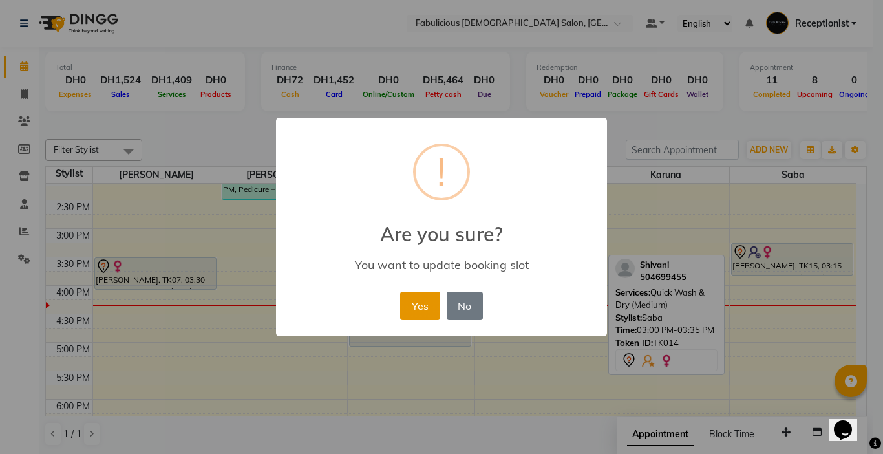
click at [421, 301] on button "Yes" at bounding box center [419, 306] width 39 height 28
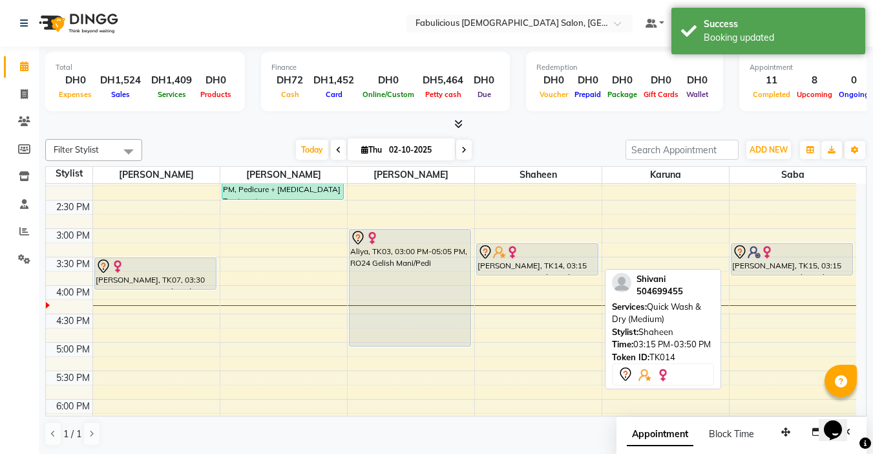
click at [589, 252] on div at bounding box center [538, 252] width 120 height 16
click at [588, 255] on div at bounding box center [538, 252] width 120 height 16
select select "7"
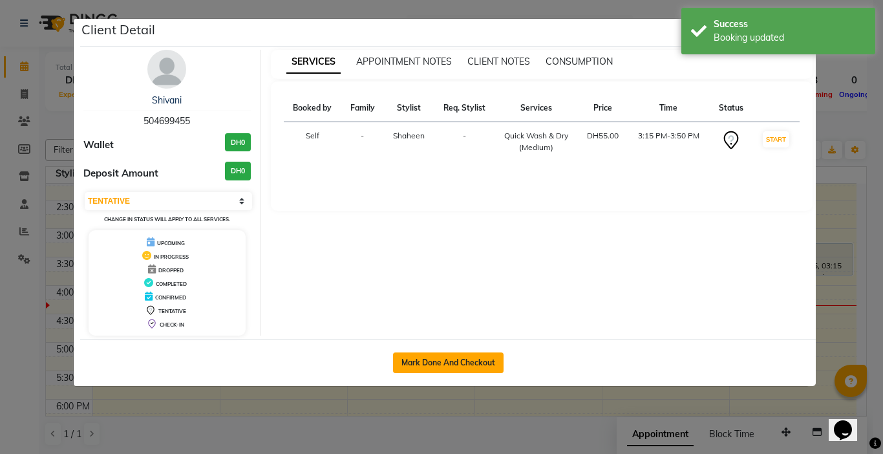
click at [467, 355] on button "Mark Done And Checkout" at bounding box center [448, 362] width 111 height 21
select select "service"
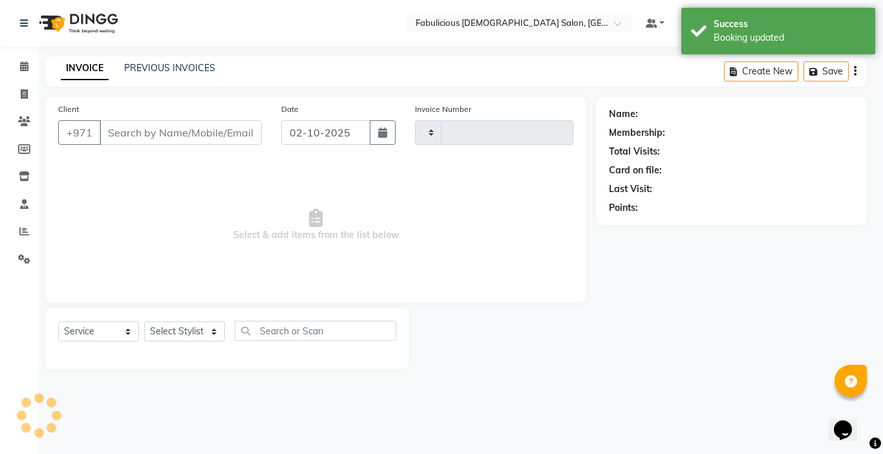
type input "2432"
select select "738"
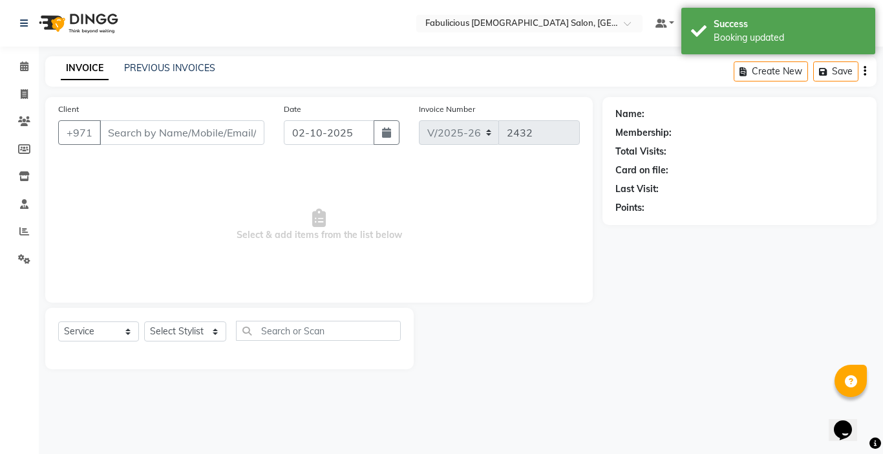
type input "504699455"
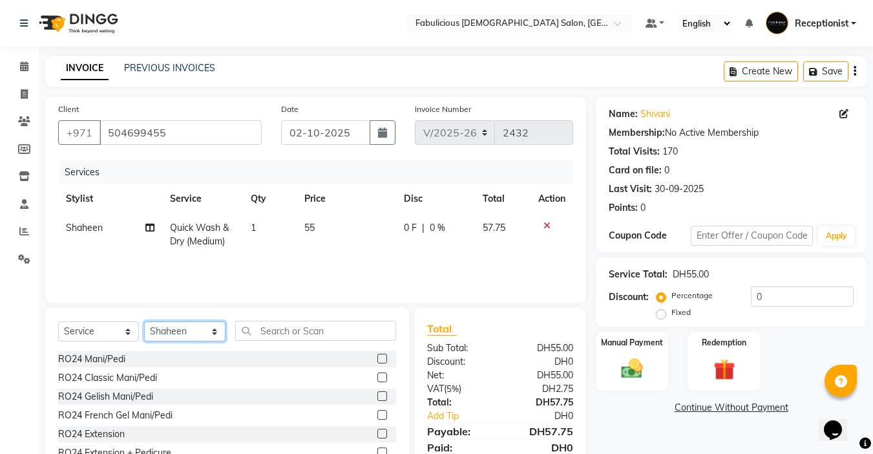
click at [206, 332] on select "Select Stylist [PERSON_NAME] [PERSON_NAME] [PERSON_NAME] [PERSON_NAME] Receptio…" at bounding box center [184, 331] width 81 height 20
select select "33271"
click at [144, 321] on select "Select Stylist [PERSON_NAME] [PERSON_NAME] [PERSON_NAME] [PERSON_NAME] Receptio…" at bounding box center [184, 331] width 81 height 20
click at [278, 331] on input "text" at bounding box center [315, 331] width 161 height 20
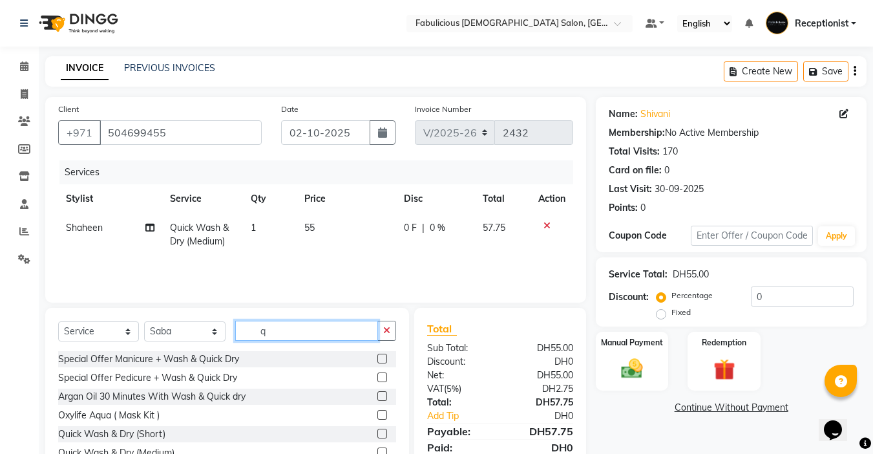
scroll to position [65, 0]
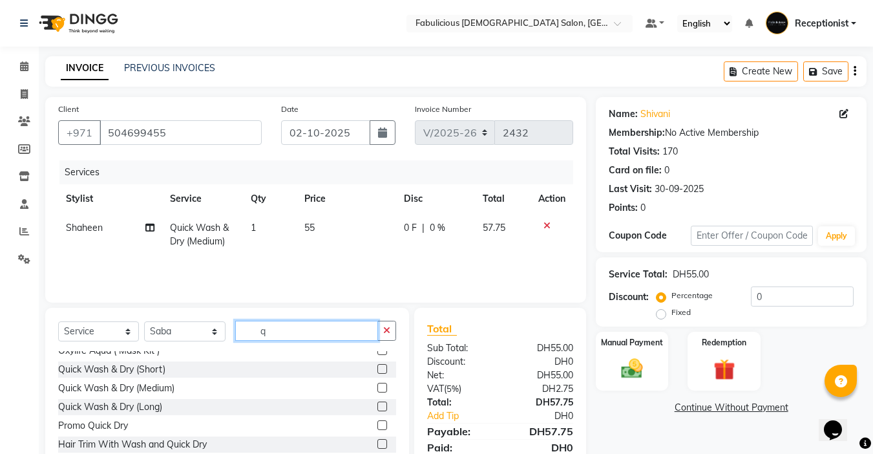
type input "q"
click at [377, 385] on label at bounding box center [382, 388] width 10 height 10
click at [377, 385] on input "checkbox" at bounding box center [381, 388] width 8 height 8
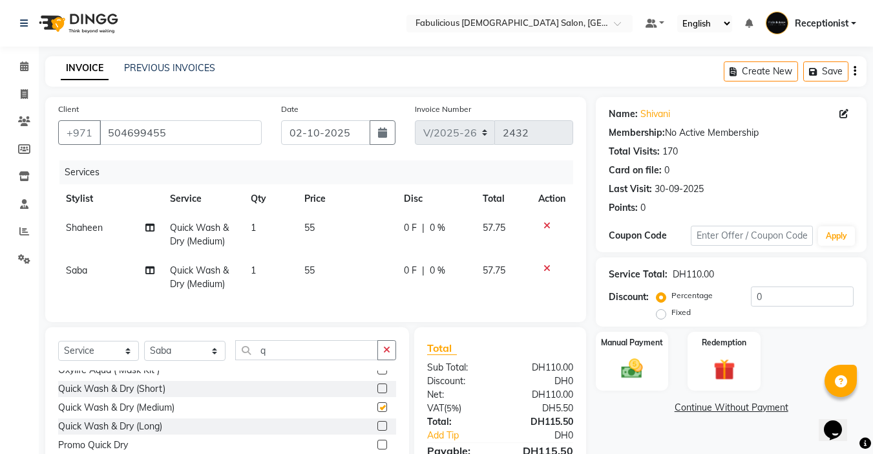
checkbox input "false"
click at [630, 371] on img at bounding box center [632, 368] width 36 height 26
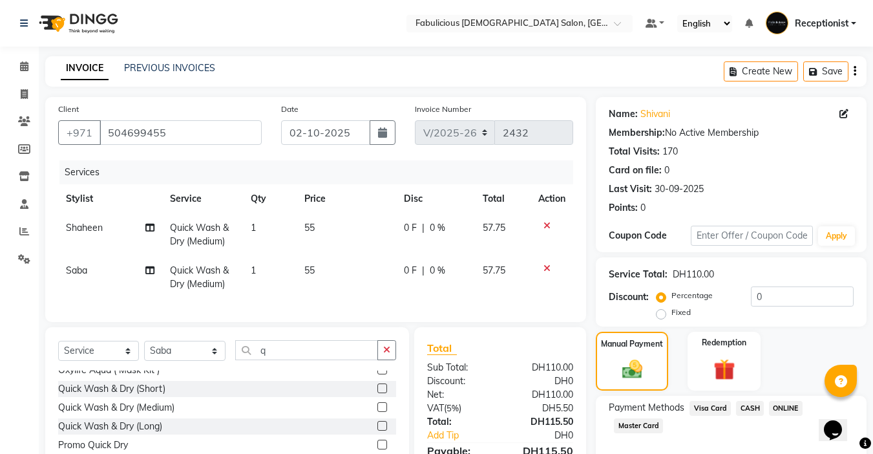
click at [644, 425] on span "Master Card" at bounding box center [638, 425] width 49 height 15
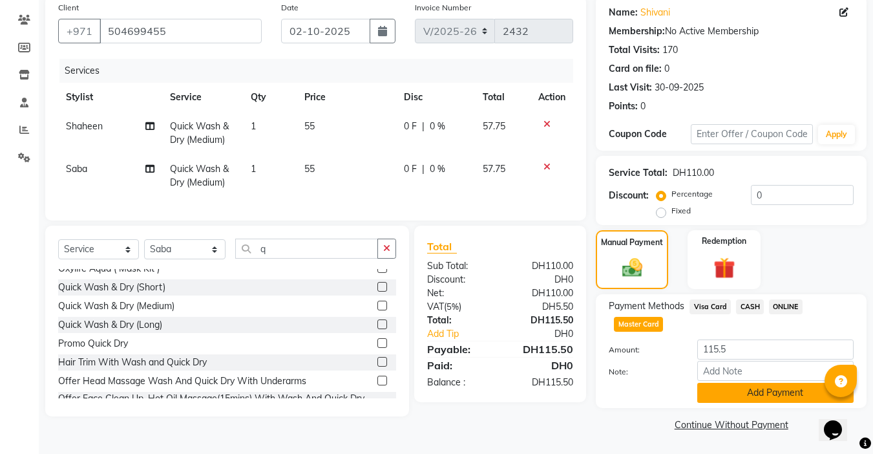
click at [749, 390] on button "Add Payment" at bounding box center [775, 393] width 156 height 20
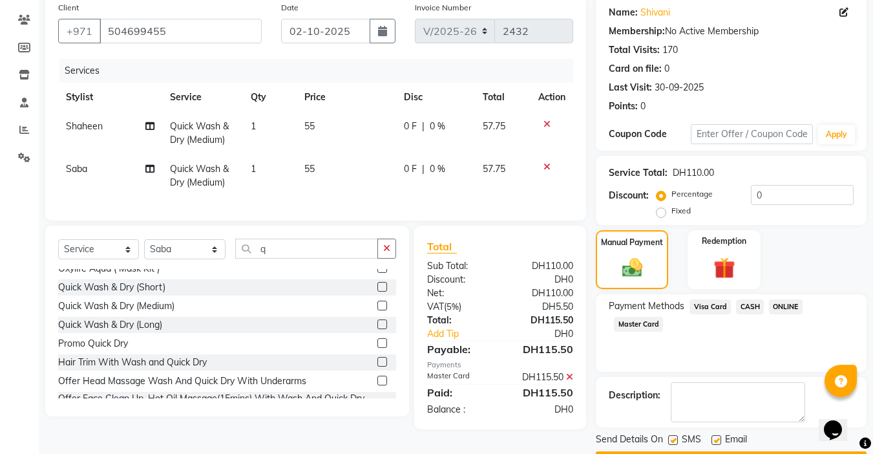
scroll to position [138, 0]
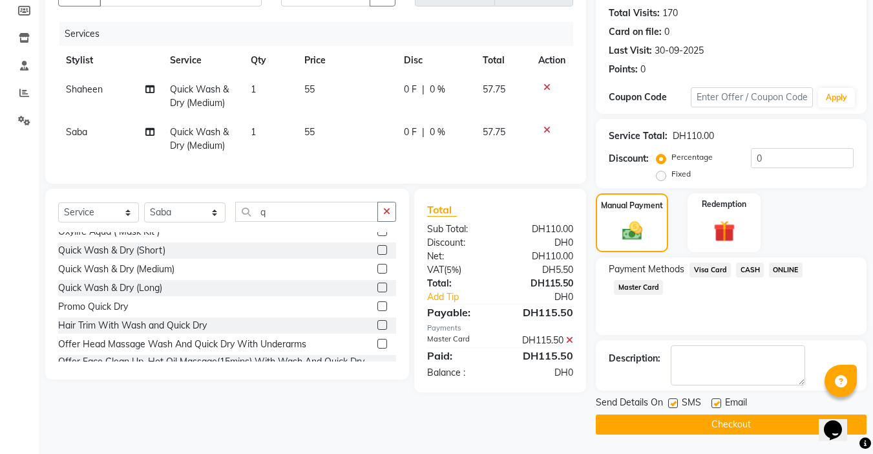
click at [712, 426] on button "Checkout" at bounding box center [731, 424] width 271 height 20
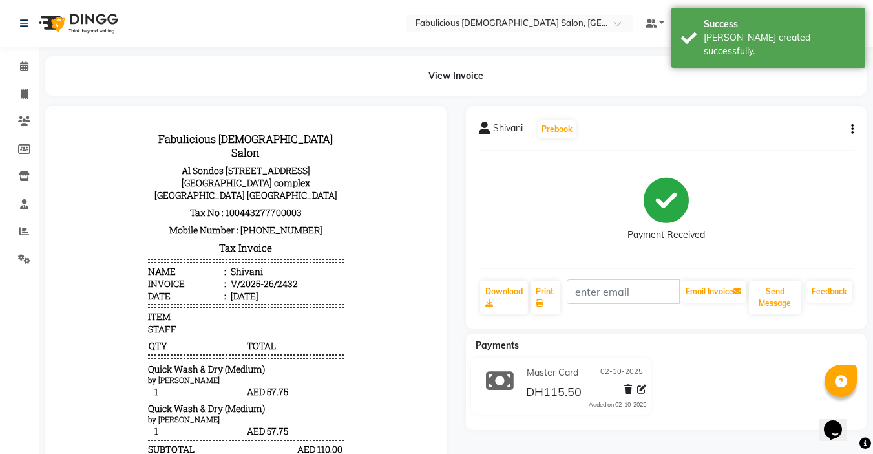
scroll to position [129, 0]
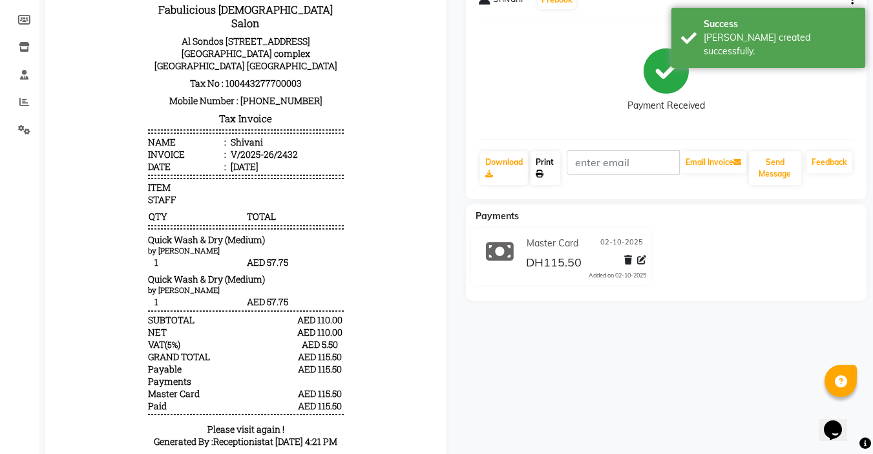
click at [542, 161] on link "Print" at bounding box center [546, 168] width 30 height 34
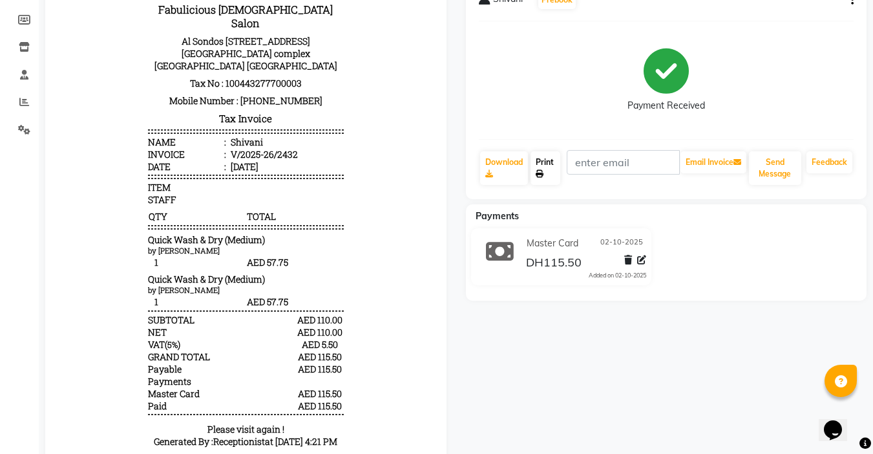
scroll to position [0, 0]
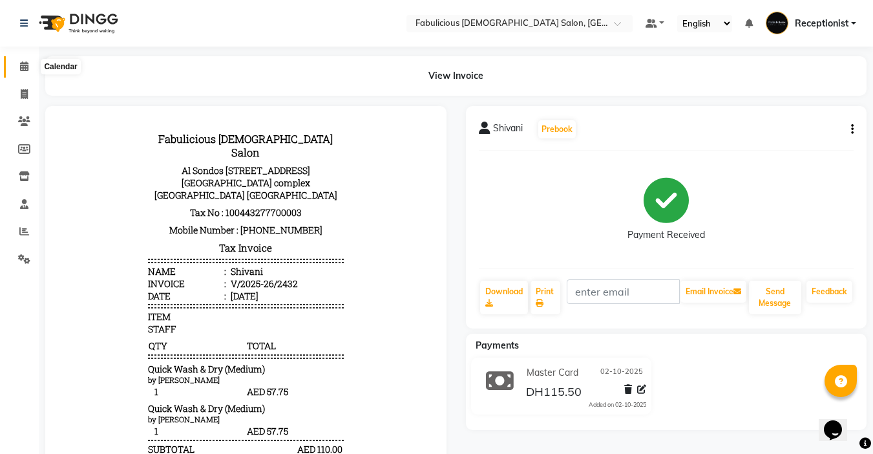
click at [27, 70] on icon at bounding box center [24, 66] width 8 height 10
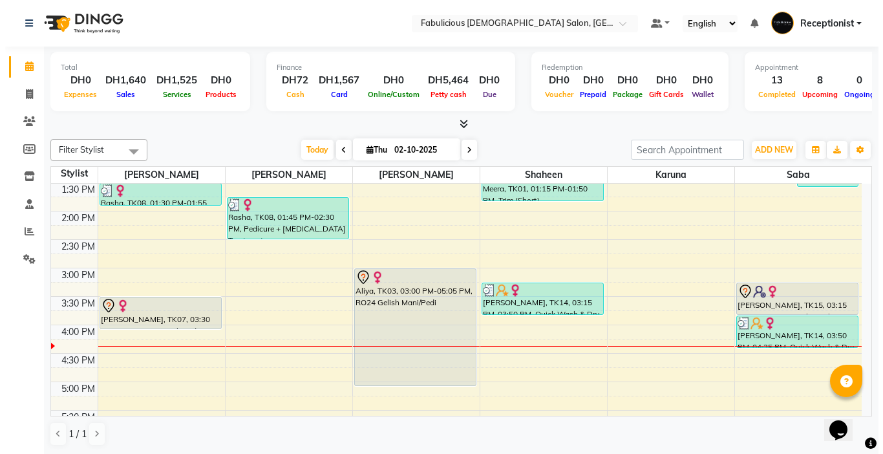
scroll to position [259, 0]
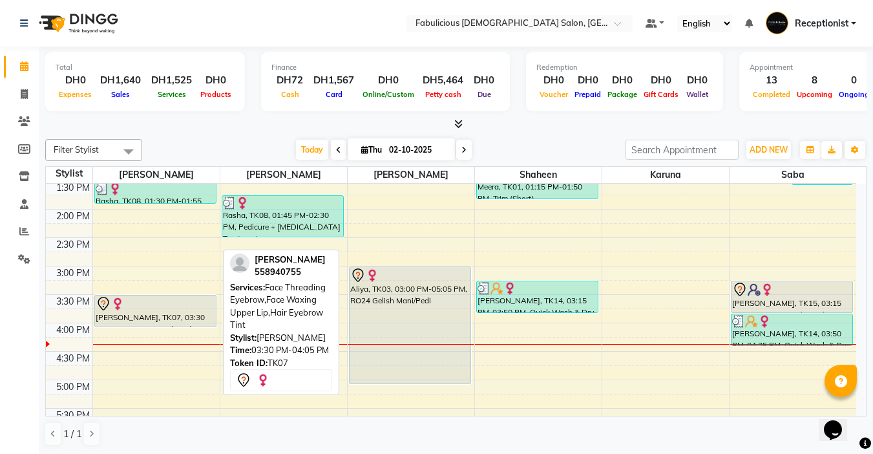
click at [161, 316] on div "Mariya, TK07, 03:30 PM-04:05 PM, Face Threading Eyebrow,Face Waxing Upper Lip,H…" at bounding box center [155, 310] width 121 height 31
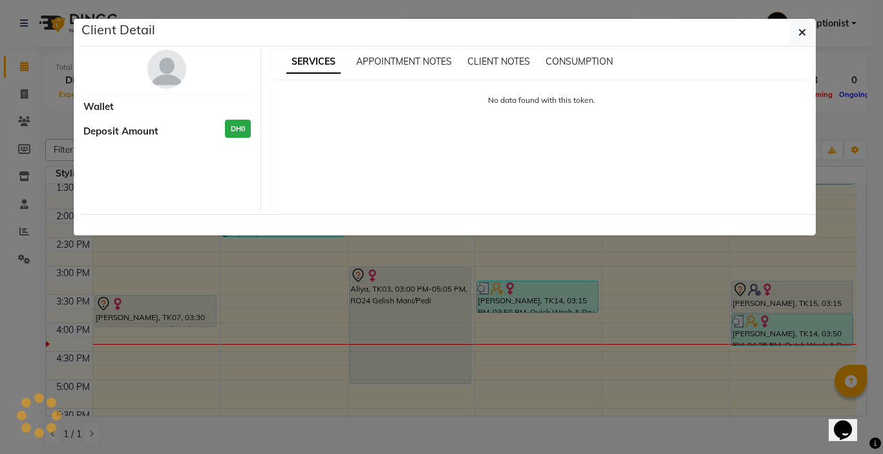
select select "7"
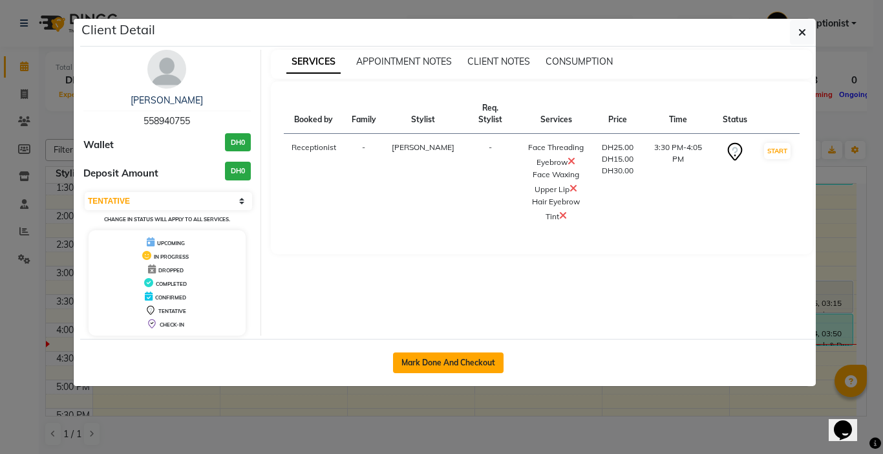
click at [405, 366] on button "Mark Done And Checkout" at bounding box center [448, 362] width 111 height 21
select select "service"
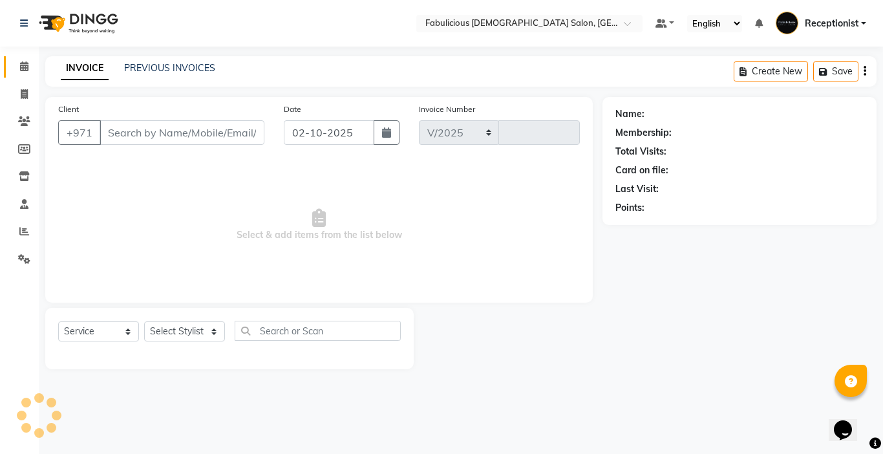
select select "738"
type input "2433"
type input "558940755"
select select "11627"
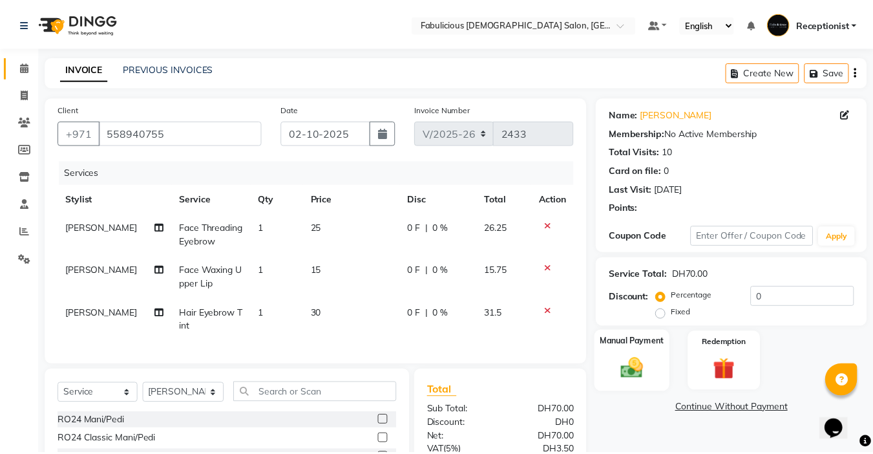
scroll to position [65, 0]
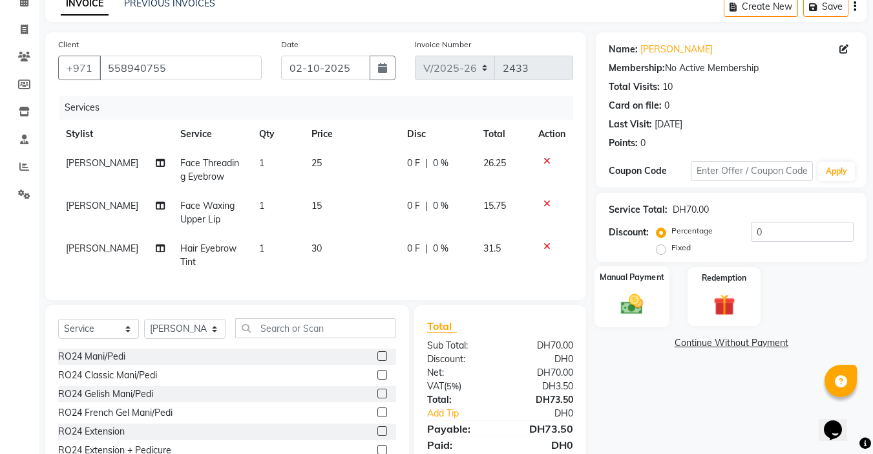
click at [620, 302] on img at bounding box center [632, 304] width 36 height 26
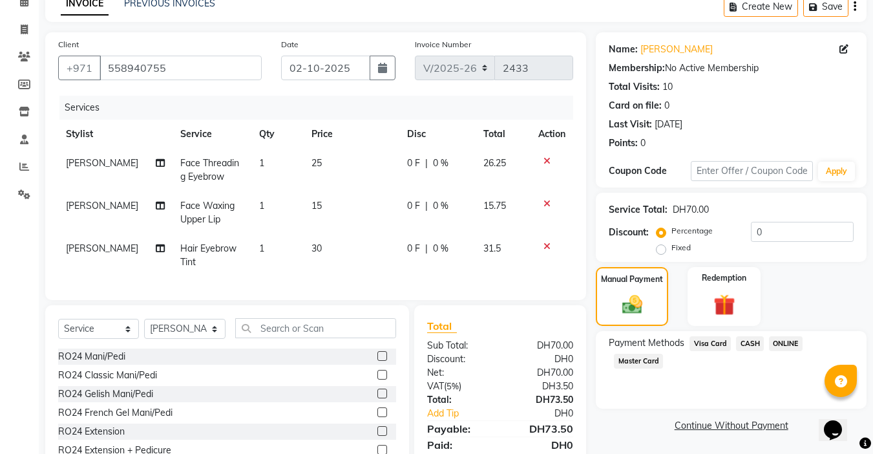
click at [637, 362] on span "Master Card" at bounding box center [638, 361] width 49 height 15
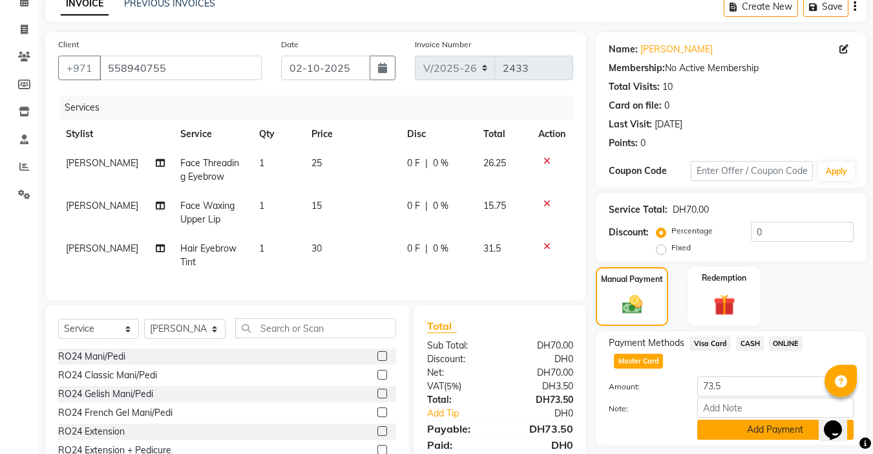
click at [745, 434] on button "Add Payment" at bounding box center [775, 429] width 156 height 20
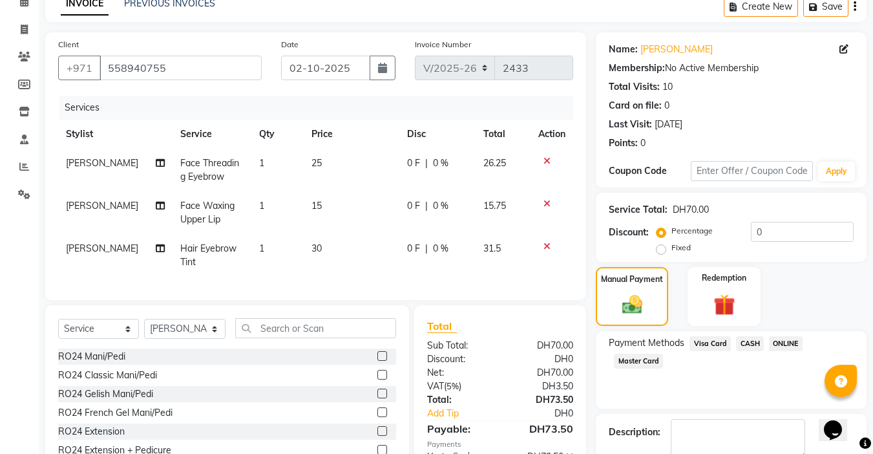
scroll to position [149, 0]
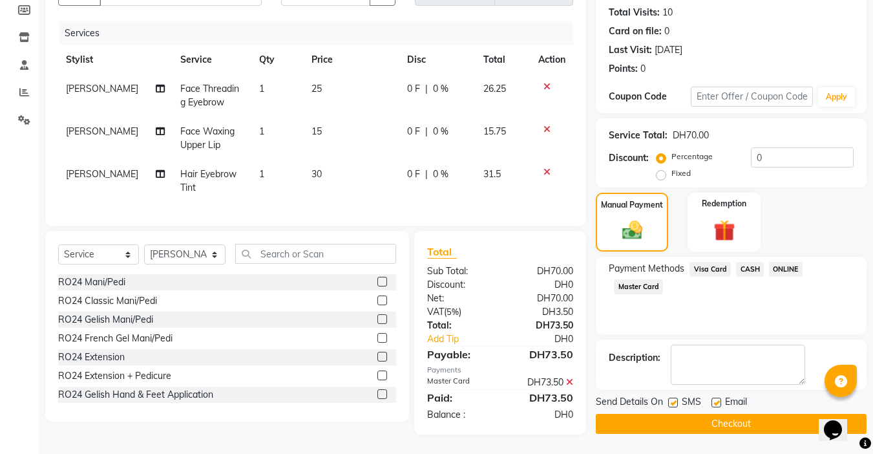
click at [714, 415] on button "Checkout" at bounding box center [731, 424] width 271 height 20
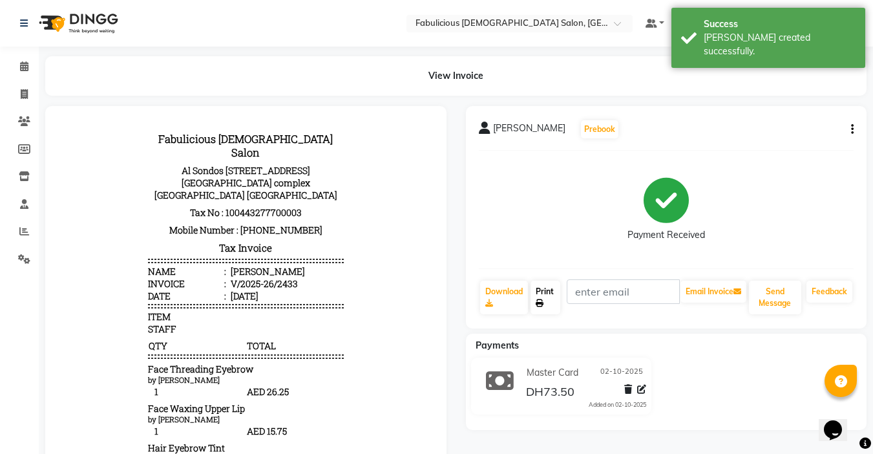
click at [542, 297] on link "Print" at bounding box center [546, 298] width 30 height 34
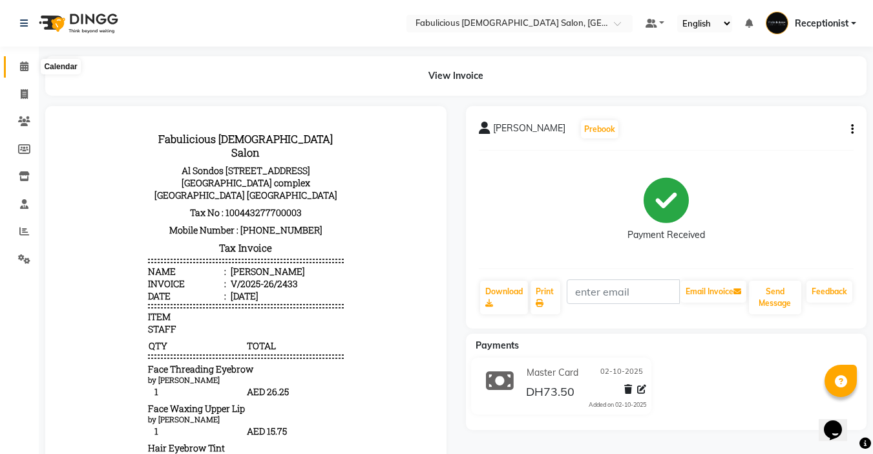
click at [25, 67] on icon at bounding box center [24, 66] width 8 height 10
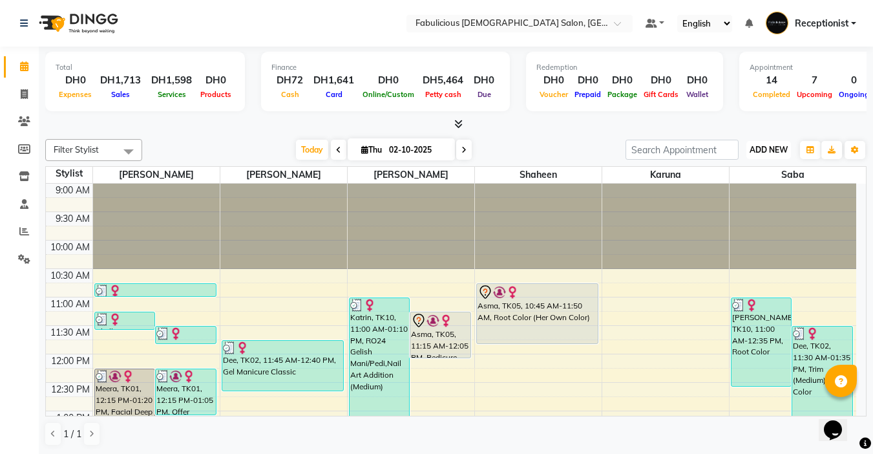
click at [752, 148] on span "ADD NEW" at bounding box center [769, 150] width 38 height 10
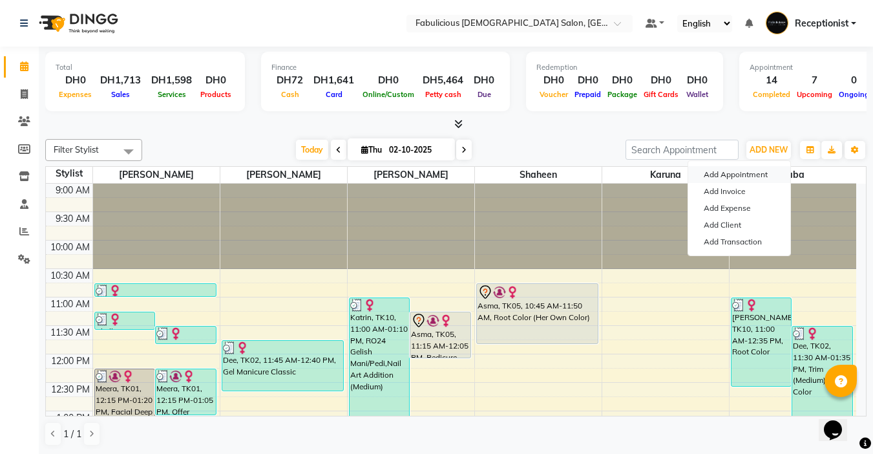
click at [747, 181] on button "Add Appointment" at bounding box center [739, 174] width 102 height 17
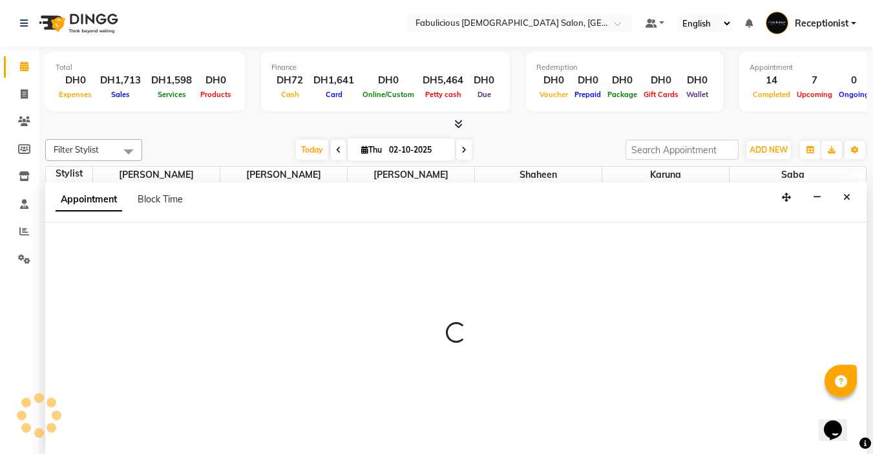
scroll to position [1, 0]
select select "600"
select select "tentative"
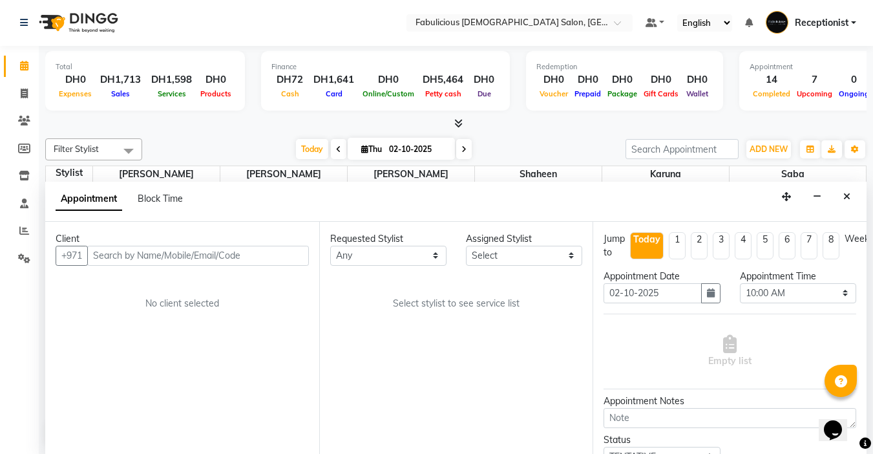
click at [202, 270] on div "Client +971 No client selected" at bounding box center [182, 338] width 274 height 232
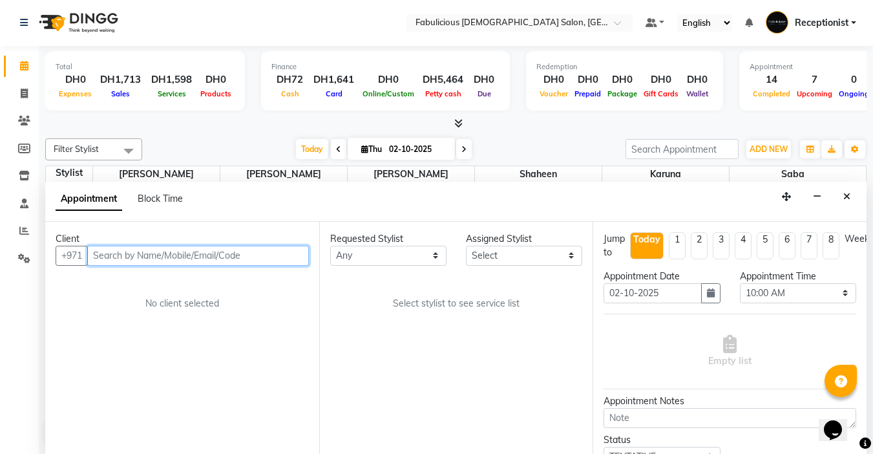
drag, startPoint x: 207, startPoint y: 257, endPoint x: 216, endPoint y: 253, distance: 9.0
click at [207, 256] on input "text" at bounding box center [198, 256] width 222 height 20
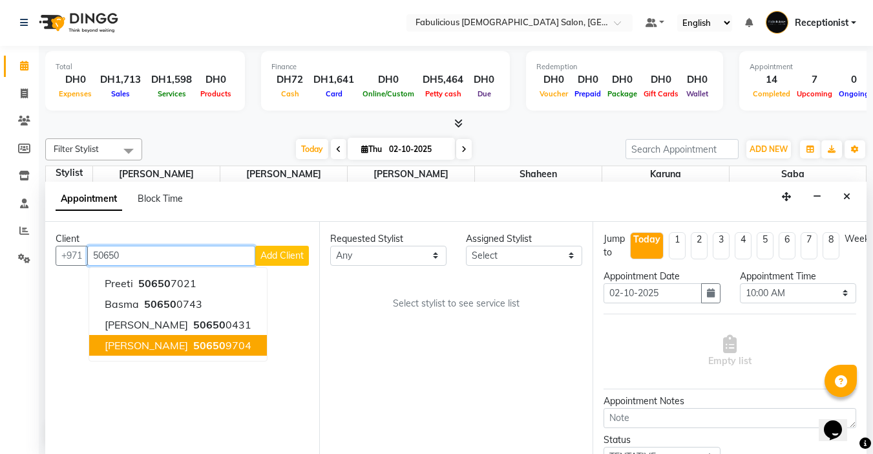
click at [167, 352] on button "Samantha 50650 9704" at bounding box center [178, 345] width 178 height 21
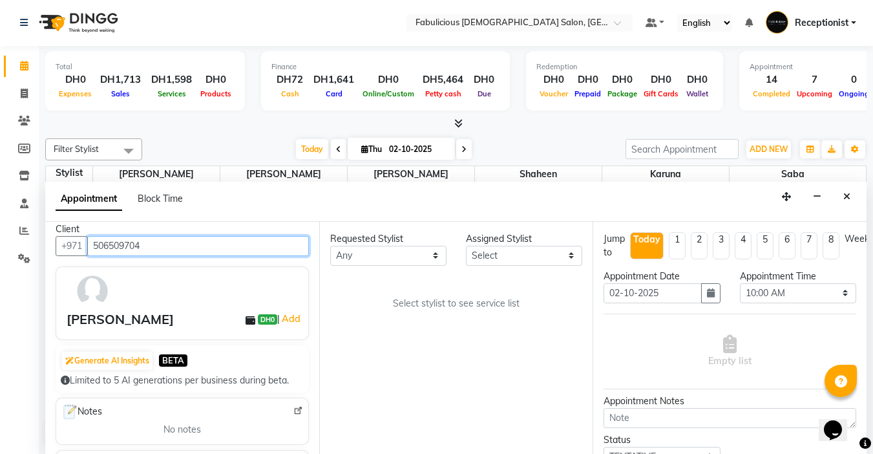
scroll to position [0, 0]
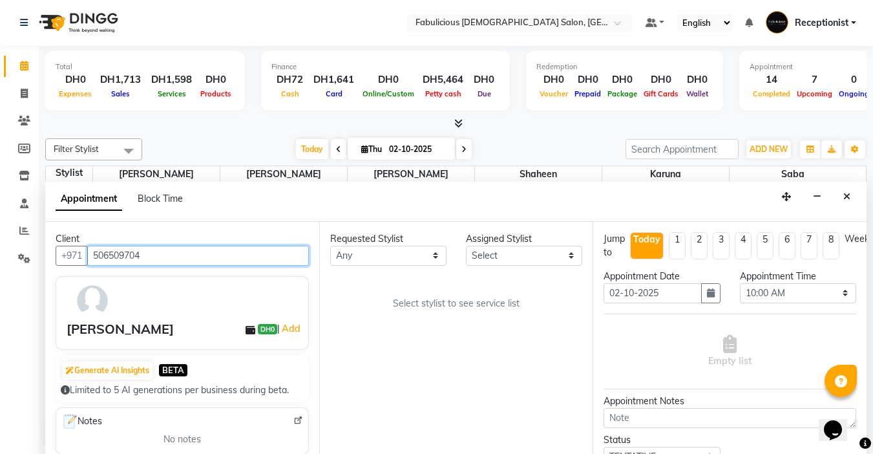
type input "506509704"
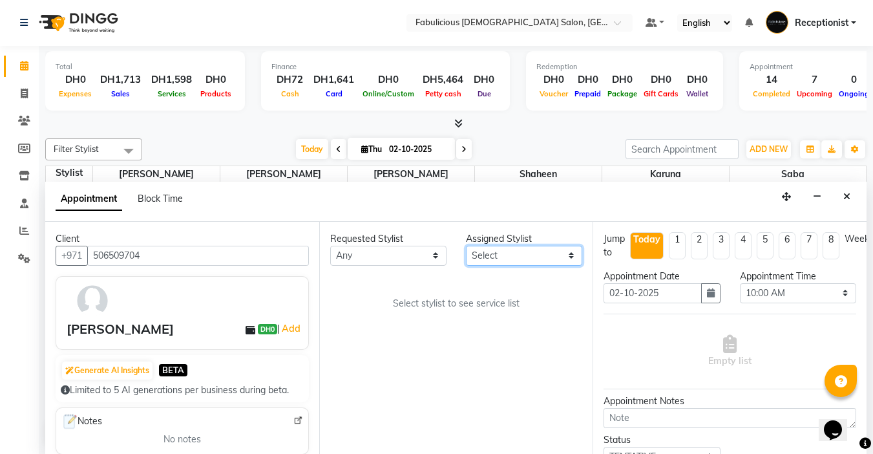
click at [524, 259] on select "Select [PERSON_NAME] [PERSON_NAME] [PERSON_NAME] [PERSON_NAME]" at bounding box center [524, 256] width 116 height 20
select select "11627"
click at [466, 246] on select "Select [PERSON_NAME] [PERSON_NAME] [PERSON_NAME] [PERSON_NAME]" at bounding box center [524, 256] width 116 height 20
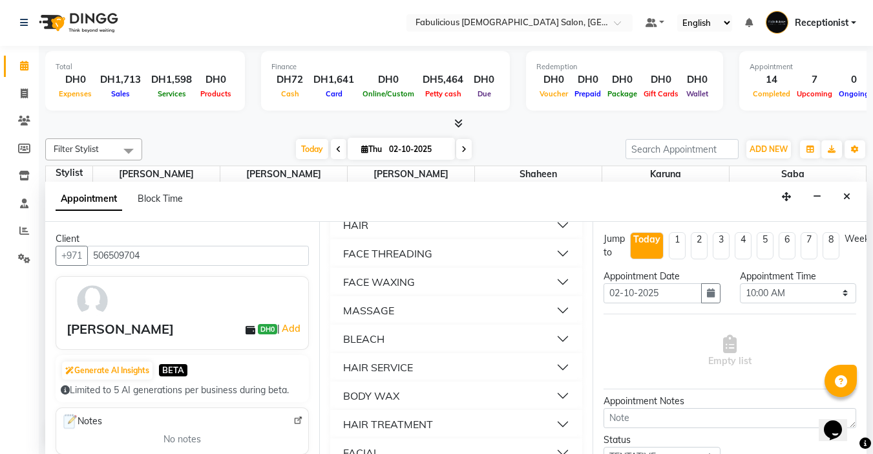
scroll to position [905, 0]
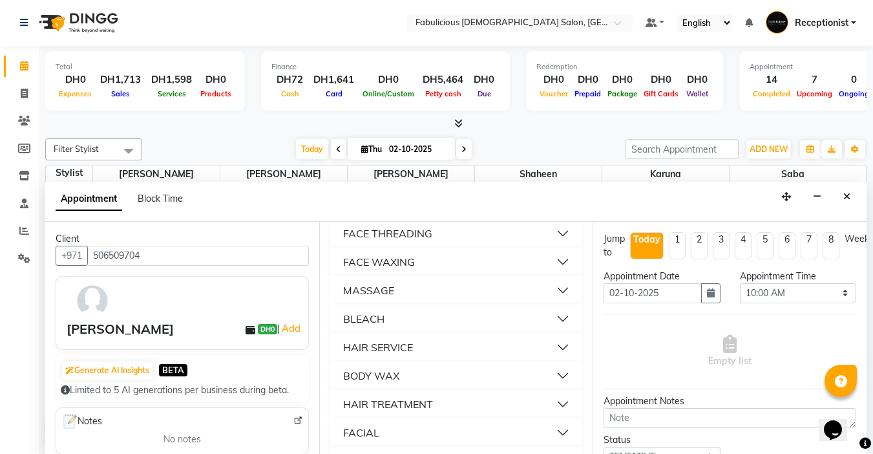
click at [391, 241] on div "FACE THREADING" at bounding box center [387, 234] width 89 height 16
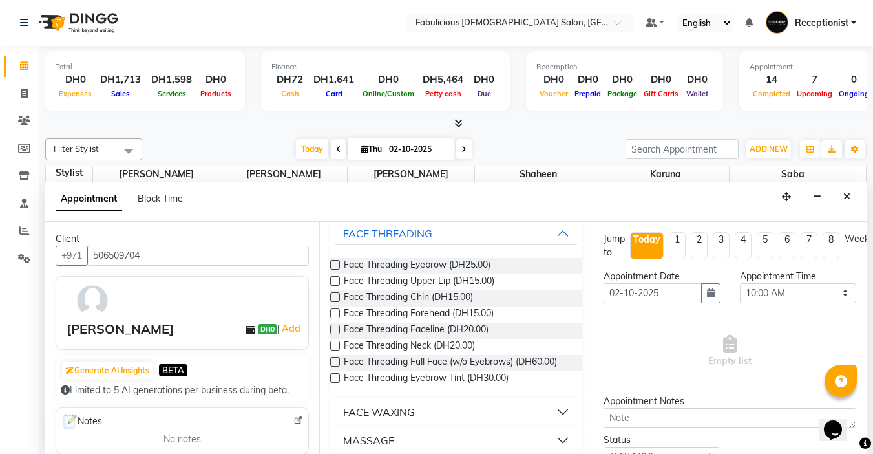
click at [334, 270] on label at bounding box center [335, 265] width 10 height 10
click at [334, 270] on input "checkbox" at bounding box center [334, 266] width 8 height 8
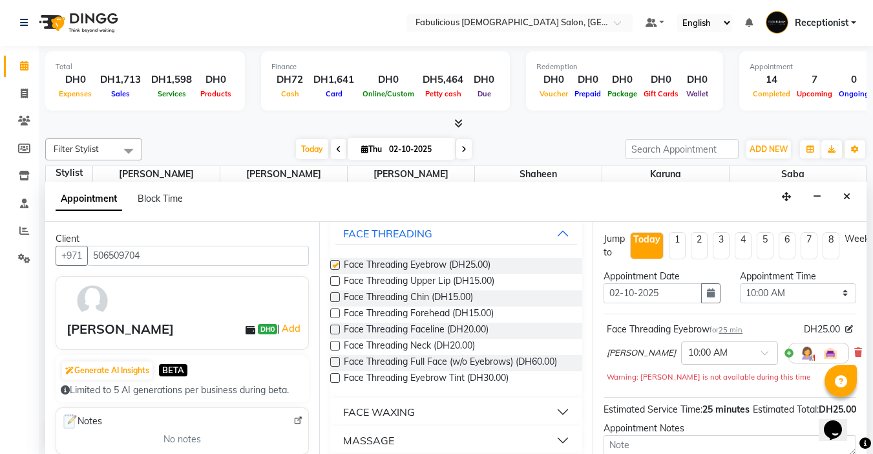
checkbox input "false"
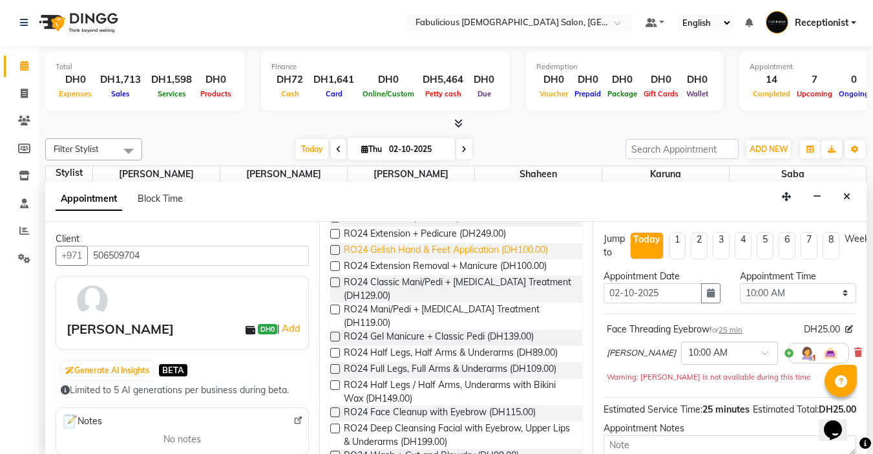
scroll to position [0, 0]
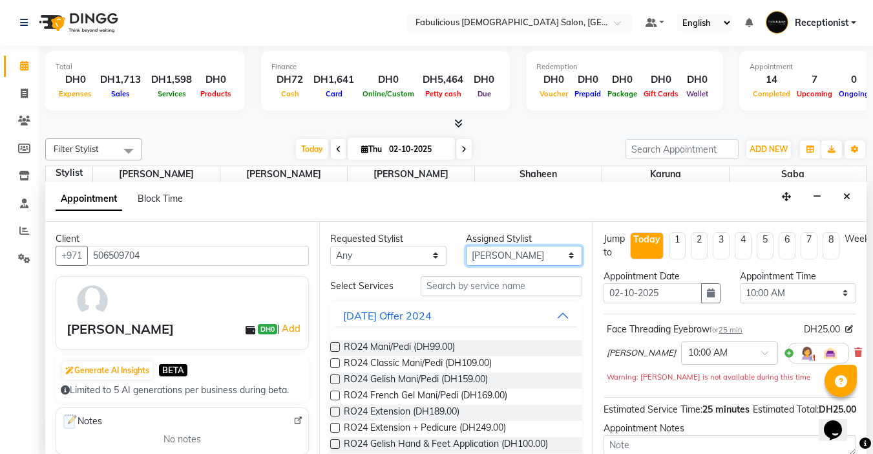
drag, startPoint x: 530, startPoint y: 255, endPoint x: 525, endPoint y: 263, distance: 9.9
click at [530, 255] on select "Select [PERSON_NAME] [PERSON_NAME] [PERSON_NAME] [PERSON_NAME]" at bounding box center [524, 256] width 116 height 20
select select "11631"
click at [466, 246] on select "Select [PERSON_NAME] [PERSON_NAME] [PERSON_NAME] [PERSON_NAME]" at bounding box center [524, 256] width 116 height 20
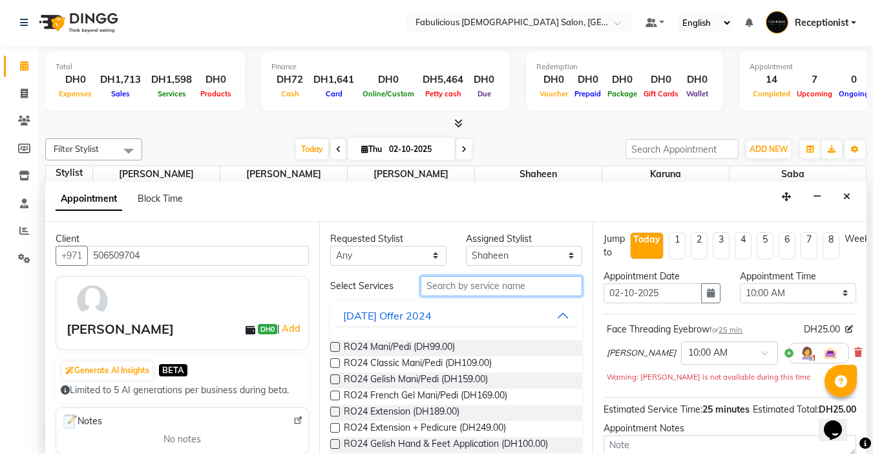
click at [461, 282] on input "text" at bounding box center [502, 286] width 162 height 20
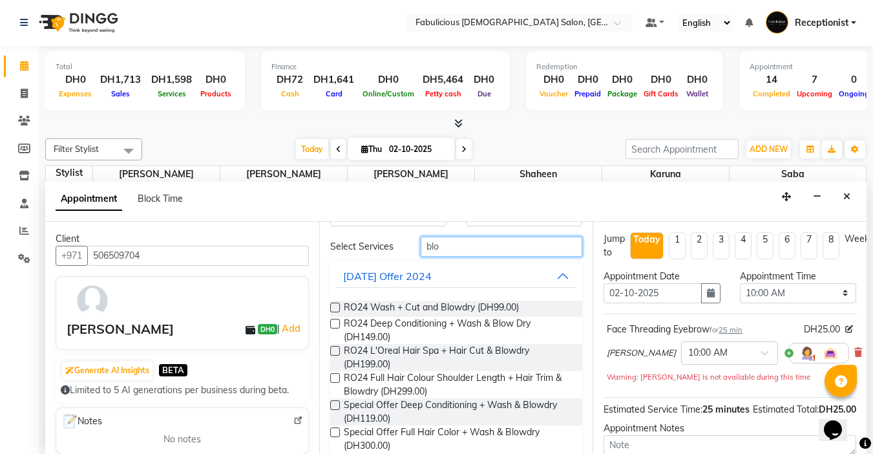
scroll to position [194, 0]
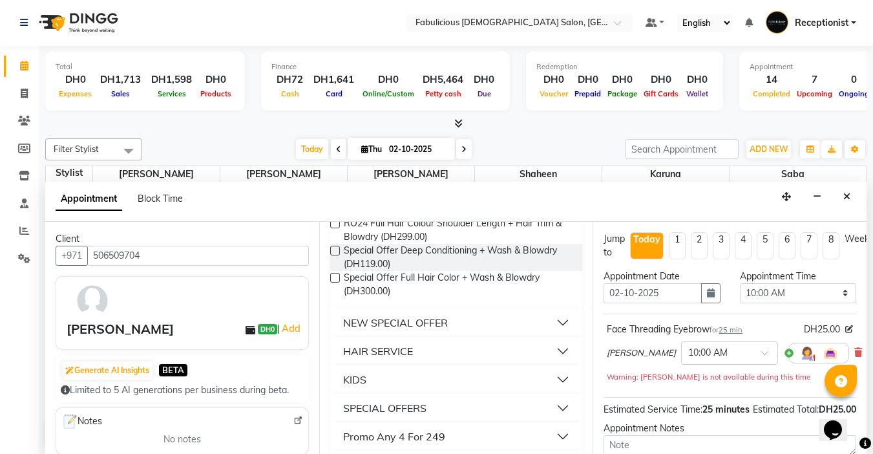
type input "blo"
click at [402, 354] on div "HAIR SERVICE" at bounding box center [378, 351] width 70 height 16
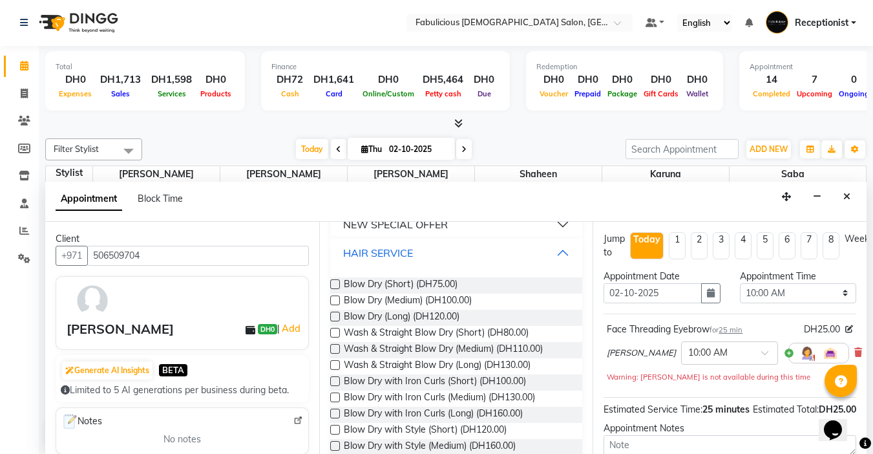
scroll to position [323, 0]
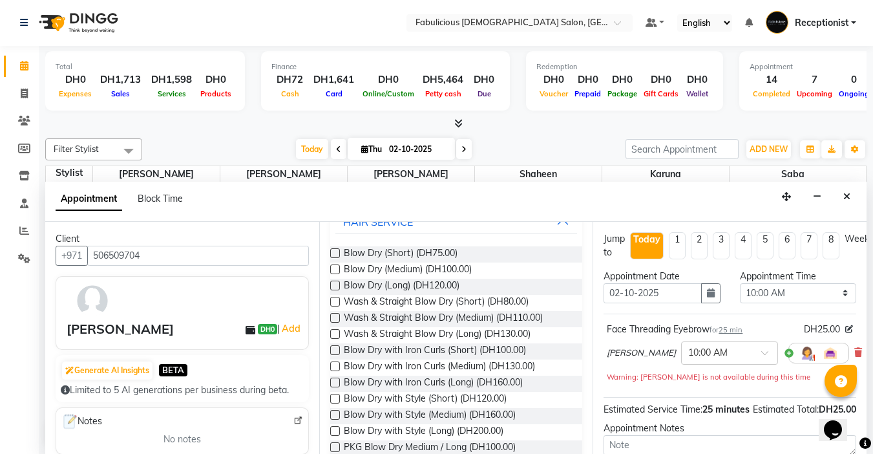
click at [334, 317] on label at bounding box center [335, 318] width 10 height 10
click at [334, 317] on input "checkbox" at bounding box center [334, 319] width 8 height 8
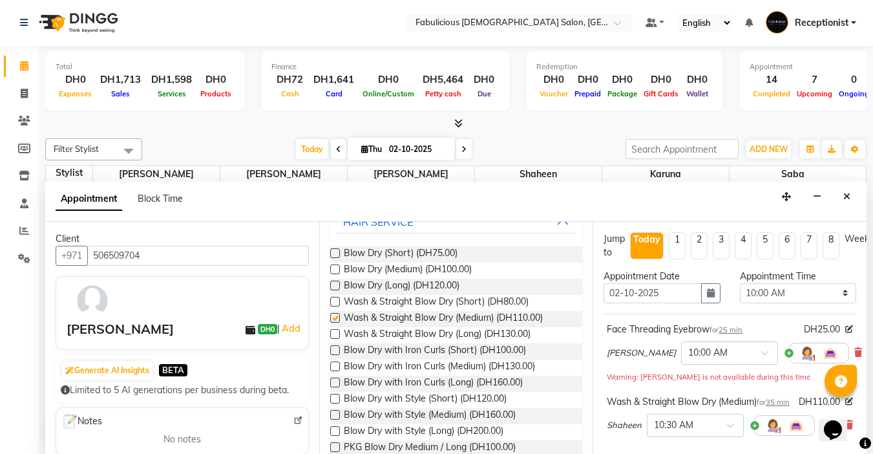
checkbox input "false"
click at [837, 292] on select "Select 10:00 AM 10:15 AM 10:30 AM 10:45 AM 11:00 AM 11:15 AM 11:30 AM 11:45 AM …" at bounding box center [798, 293] width 116 height 20
select select "1095"
click at [740, 283] on select "Select 10:00 AM 10:15 AM 10:30 AM 10:45 AM 11:00 AM 11:15 AM 11:30 AM 11:45 AM …" at bounding box center [798, 293] width 116 height 20
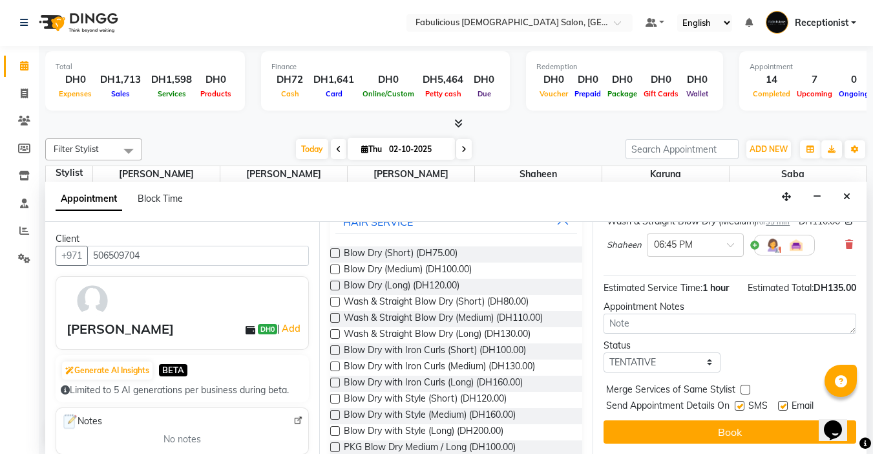
click at [747, 385] on label at bounding box center [746, 390] width 10 height 10
click at [747, 387] on input "checkbox" at bounding box center [745, 391] width 8 height 8
checkbox input "true"
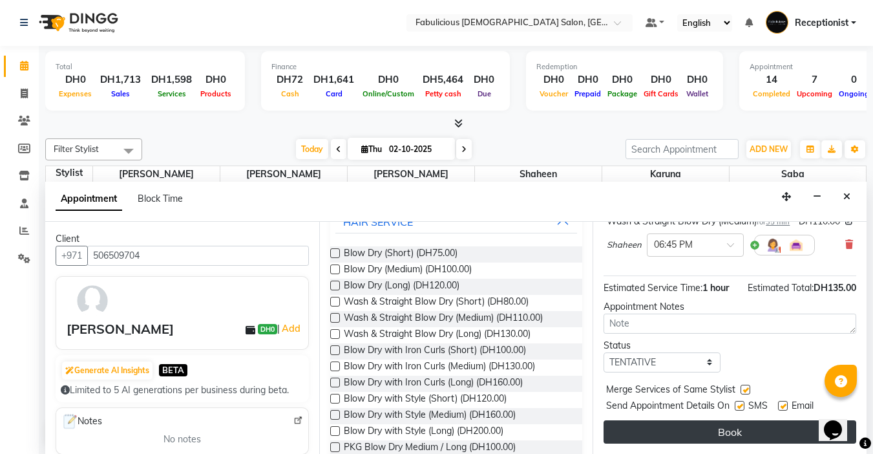
click at [718, 421] on button "Book" at bounding box center [730, 431] width 253 height 23
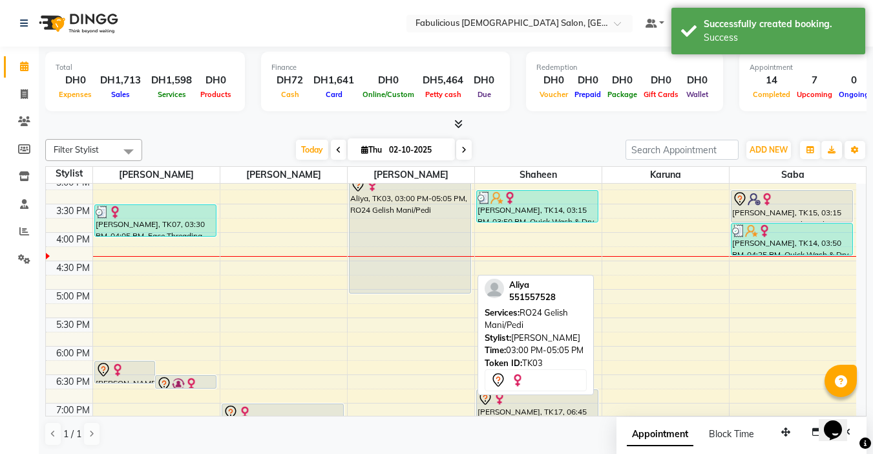
scroll to position [388, 0]
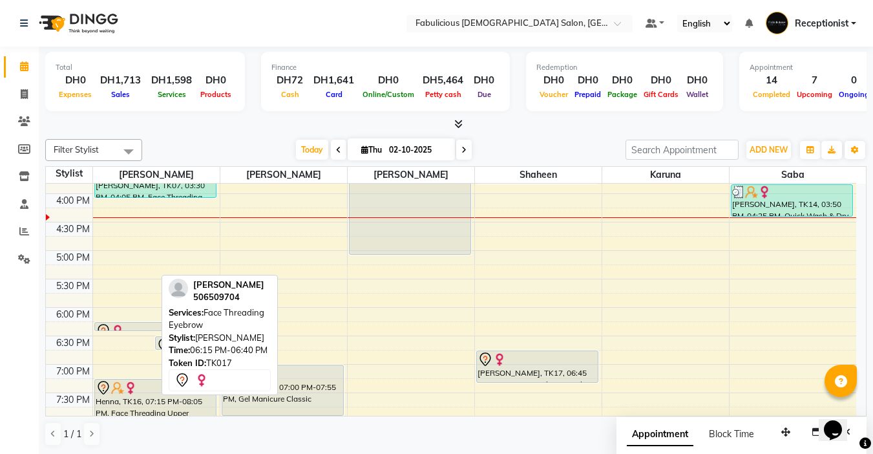
click at [146, 335] on div "9:00 AM 9:30 AM 10:00 AM 10:30 AM 11:00 AM 11:30 AM 12:00 PM 12:30 PM 1:00 PM 1…" at bounding box center [451, 222] width 811 height 853
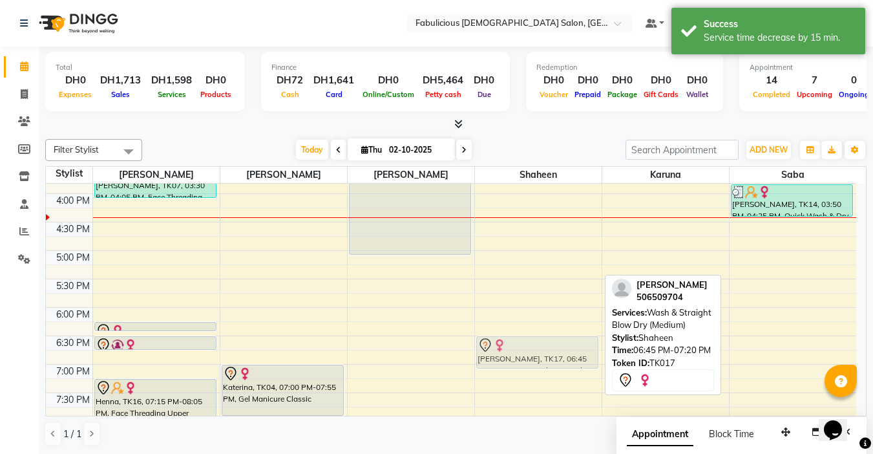
drag, startPoint x: 524, startPoint y: 362, endPoint x: 523, endPoint y: 351, distance: 11.0
click at [523, 351] on div "Asma, TK05, 10:45 AM-11:50 AM, Root Color (Her Own Color) Meera, TK01, 01:15 PM…" at bounding box center [538, 222] width 127 height 853
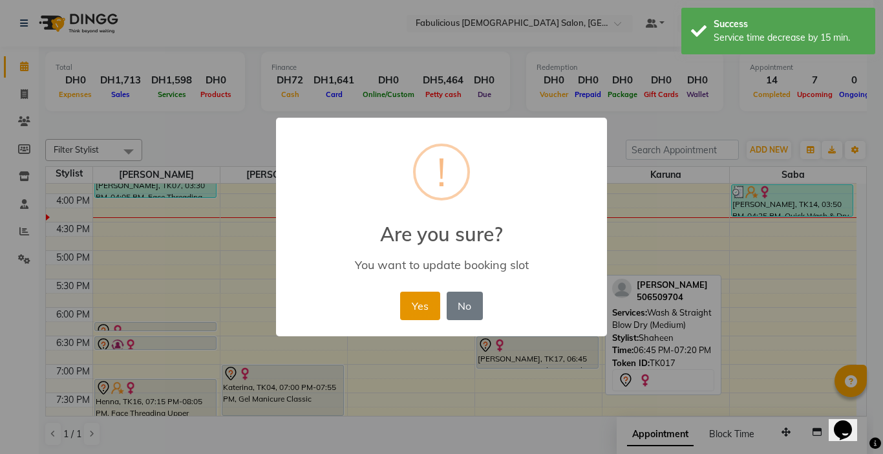
click at [417, 302] on button "Yes" at bounding box center [419, 306] width 39 height 28
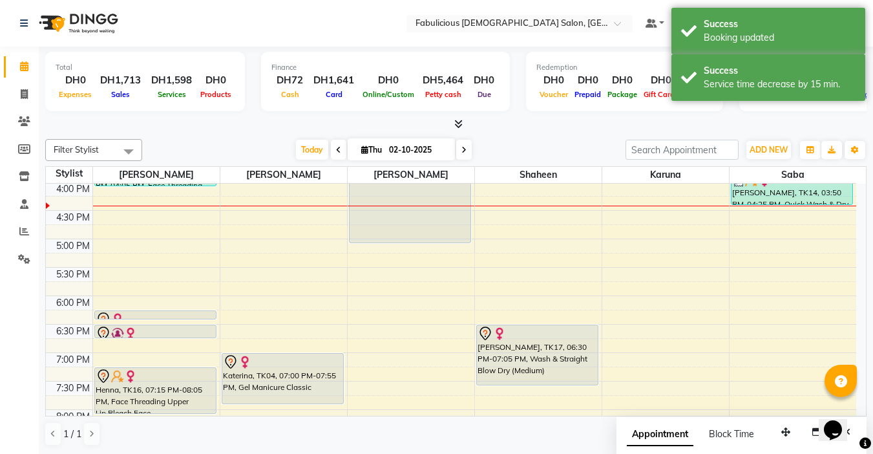
scroll to position [401, 0]
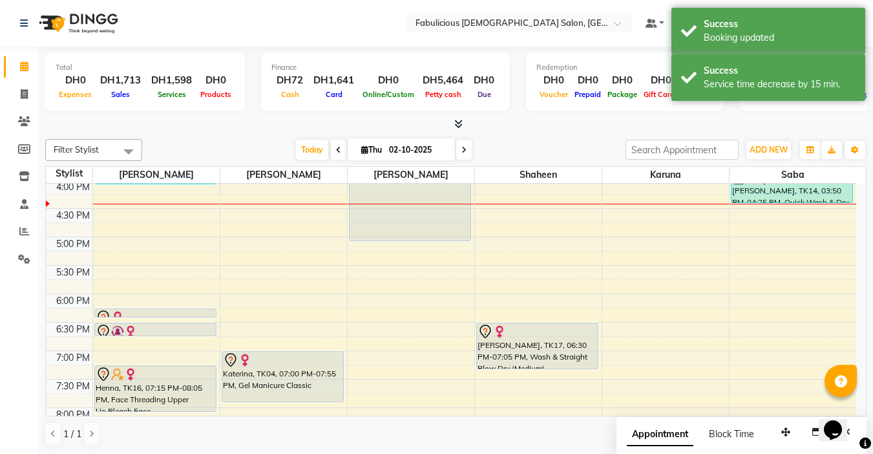
drag, startPoint x: 526, startPoint y: 366, endPoint x: 528, endPoint y: 373, distance: 6.7
click at [528, 373] on div "9:00 AM 9:30 AM 10:00 AM 10:30 AM 11:00 AM 11:30 AM 12:00 PM 12:30 PM 1:00 PM 1…" at bounding box center [451, 208] width 811 height 853
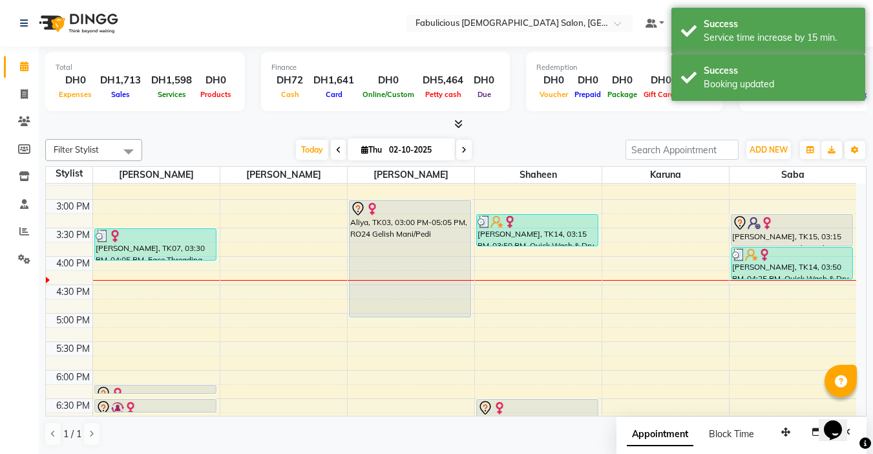
scroll to position [337, 0]
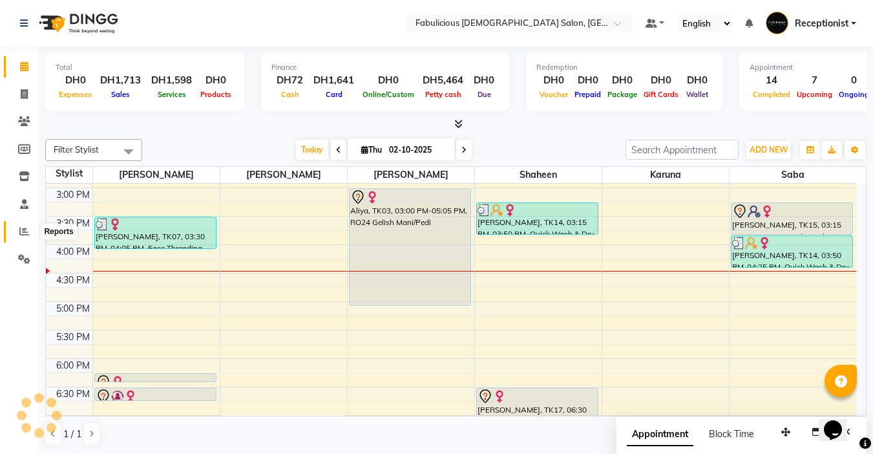
click at [23, 231] on icon at bounding box center [24, 231] width 10 height 10
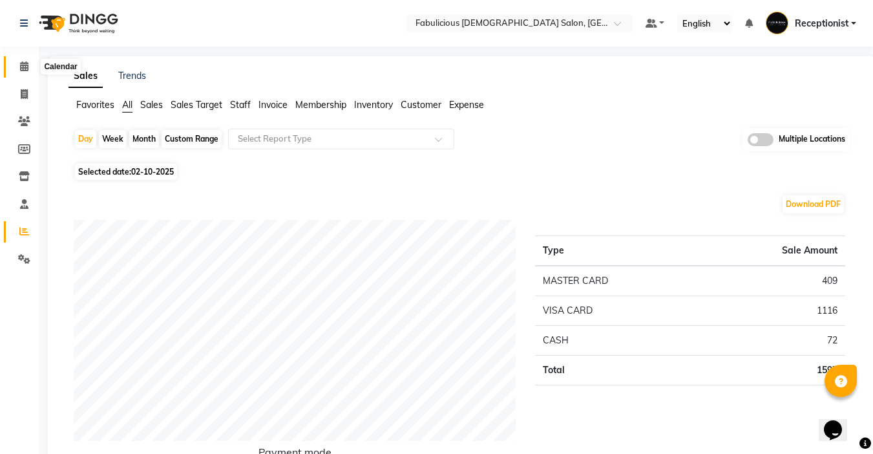
click at [26, 65] on icon at bounding box center [24, 66] width 8 height 10
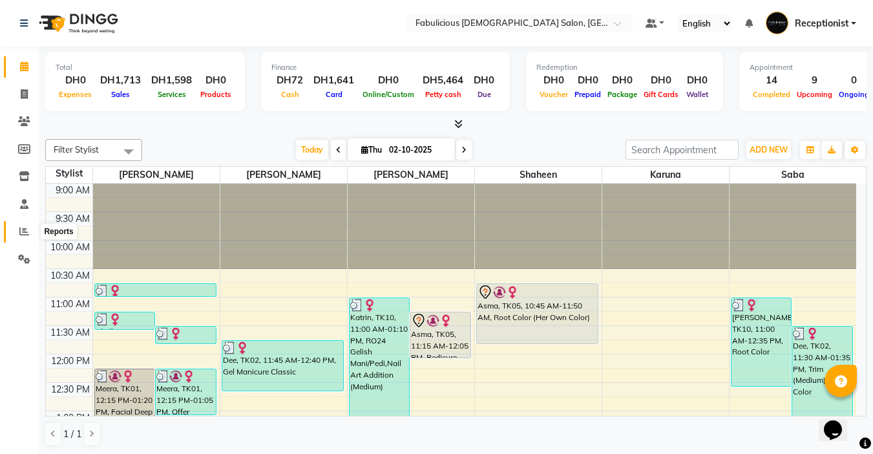
click at [26, 231] on icon at bounding box center [24, 231] width 10 height 10
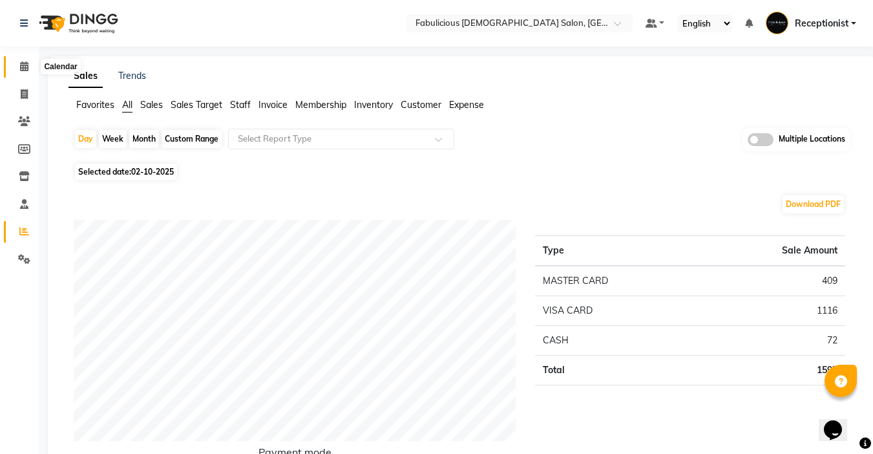
click at [22, 70] on icon at bounding box center [24, 66] width 8 height 10
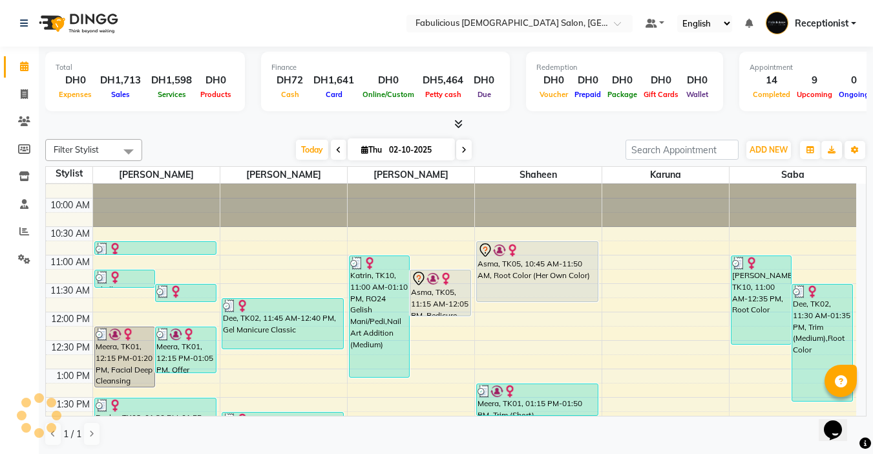
scroll to position [65, 0]
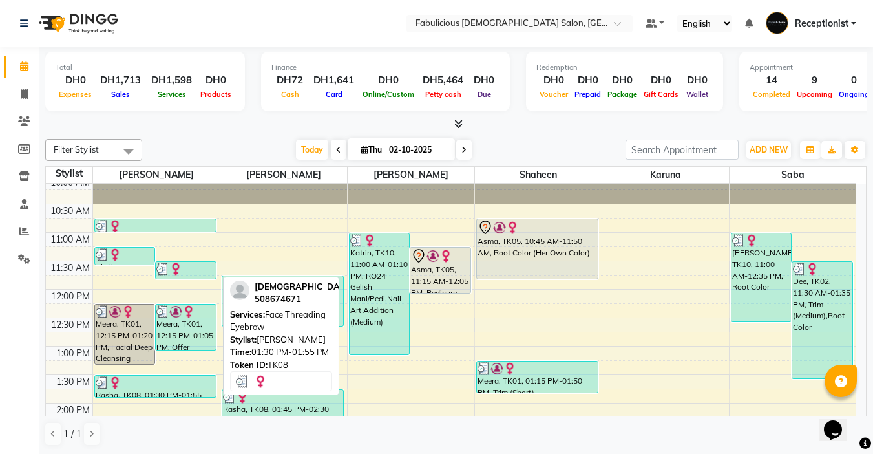
click at [183, 385] on div at bounding box center [156, 382] width 120 height 13
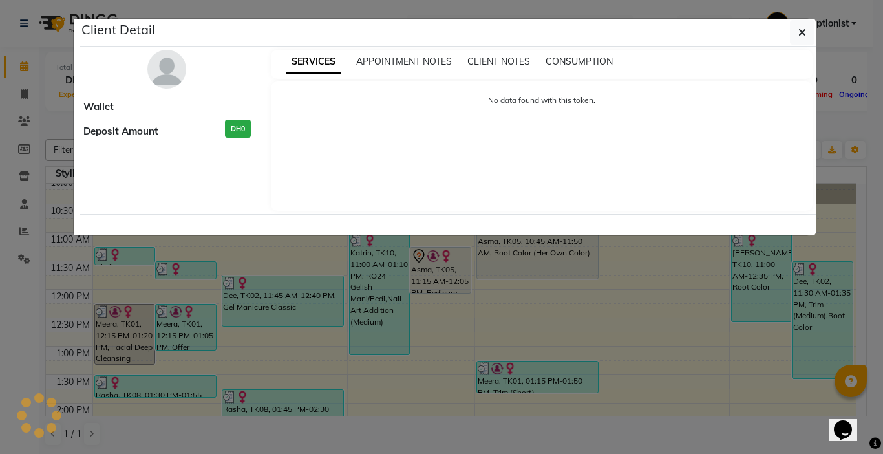
select select "3"
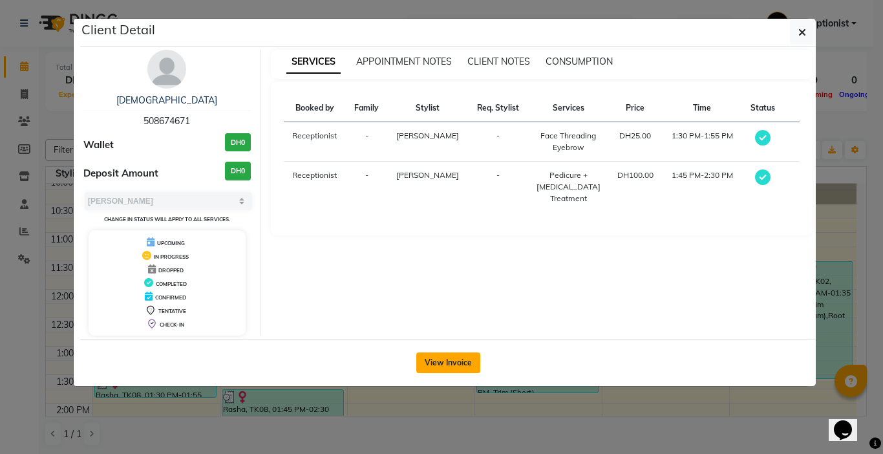
click at [438, 368] on button "View Invoice" at bounding box center [448, 362] width 64 height 21
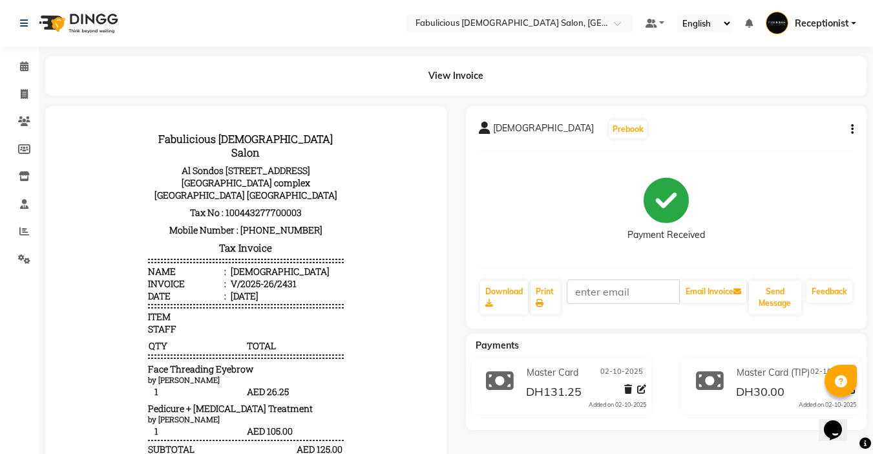
click at [852, 129] on icon "button" at bounding box center [852, 129] width 3 height 1
click at [758, 152] on div "Edit Invoice" at bounding box center [788, 153] width 89 height 16
select select "service"
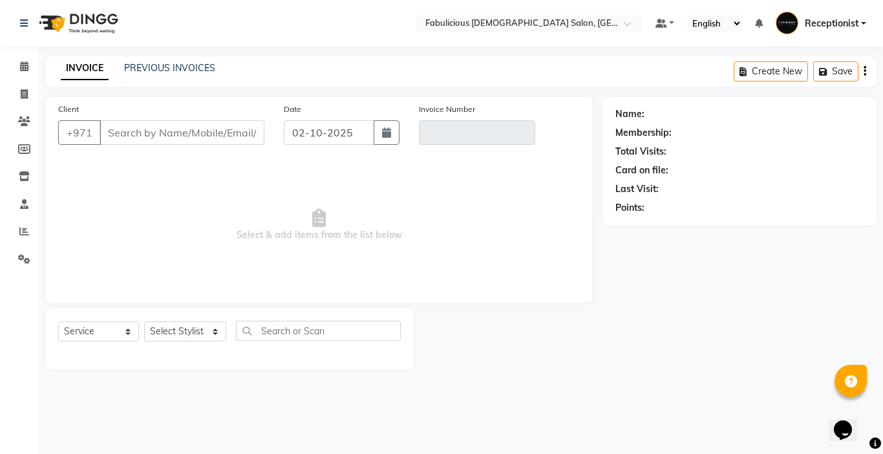
type input "508674671"
type input "V/2025-26/2431"
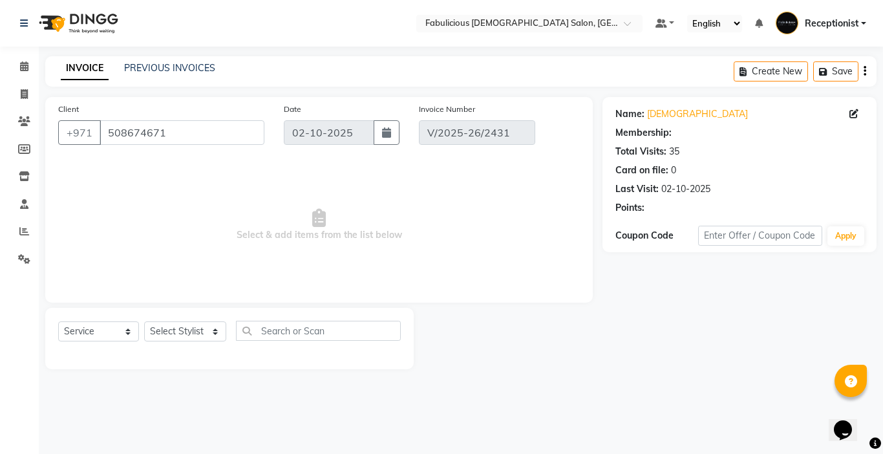
select select "select"
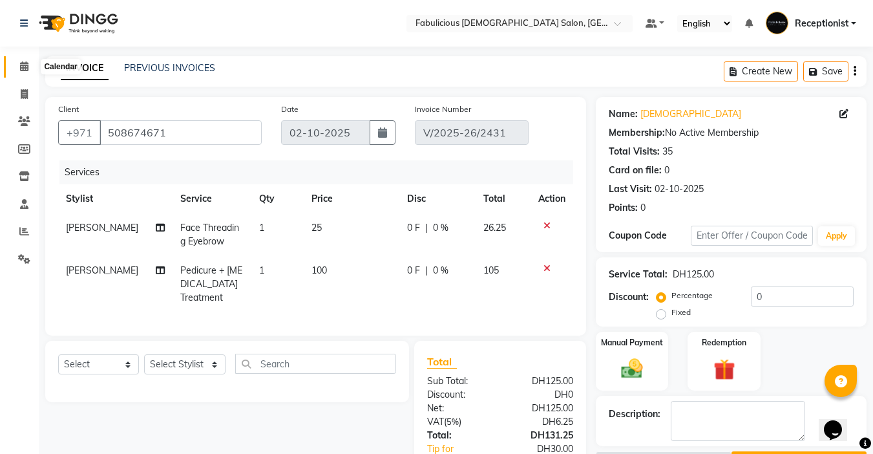
click at [27, 68] on icon at bounding box center [24, 66] width 8 height 10
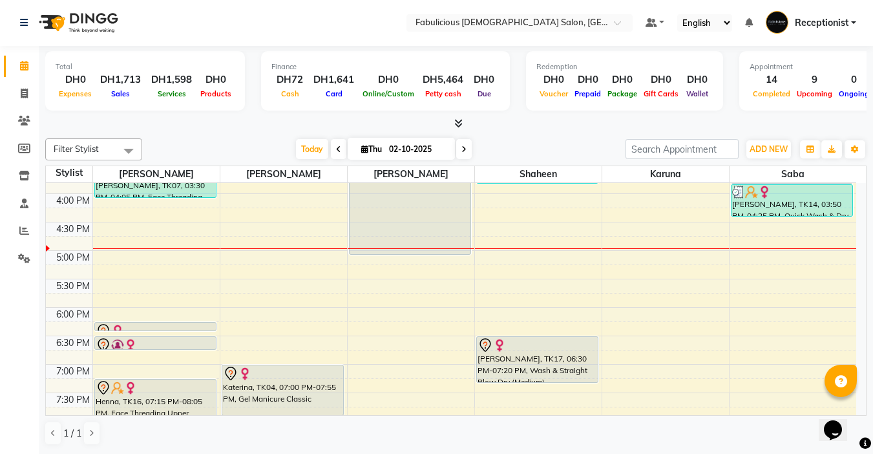
scroll to position [388, 0]
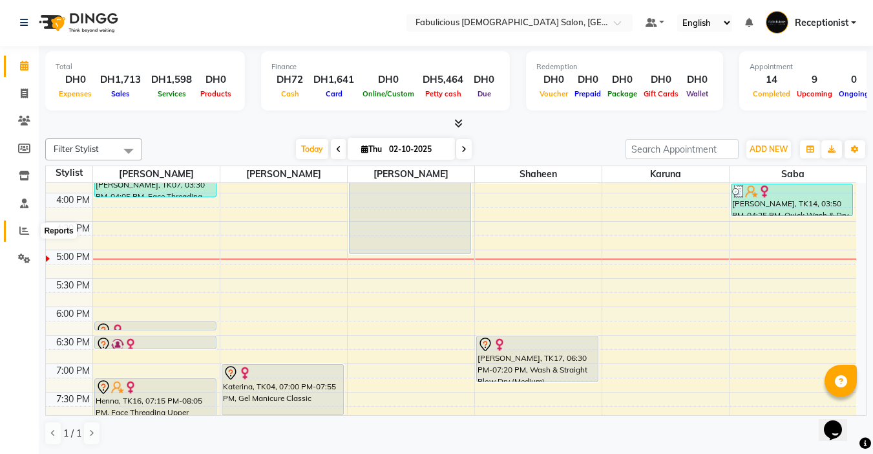
click at [24, 231] on icon at bounding box center [24, 231] width 10 height 10
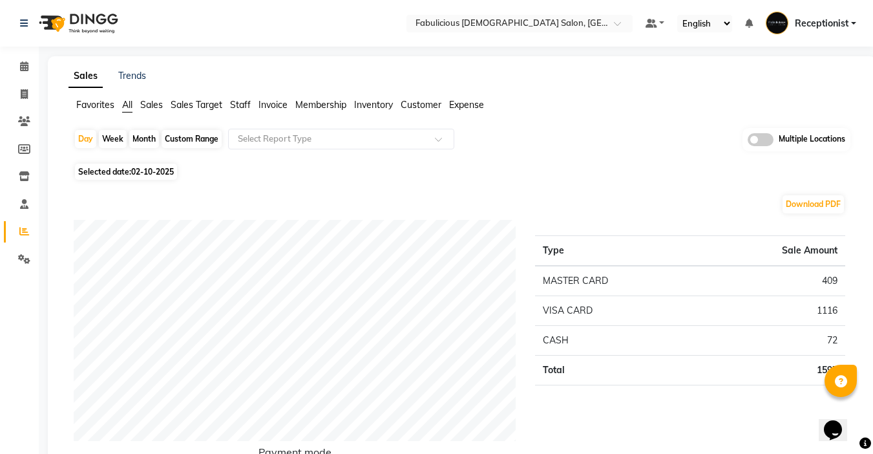
click at [134, 140] on div "Month" at bounding box center [144, 139] width 30 height 18
select select "10"
select select "2025"
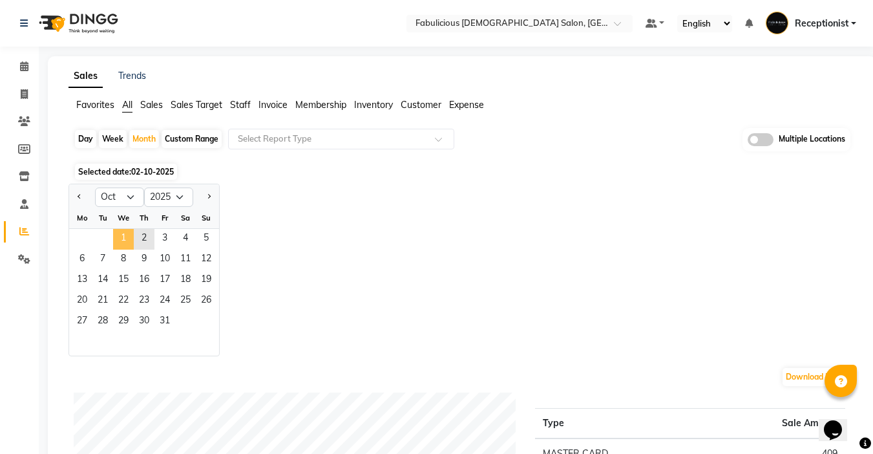
click at [122, 240] on span "1" at bounding box center [123, 239] width 21 height 21
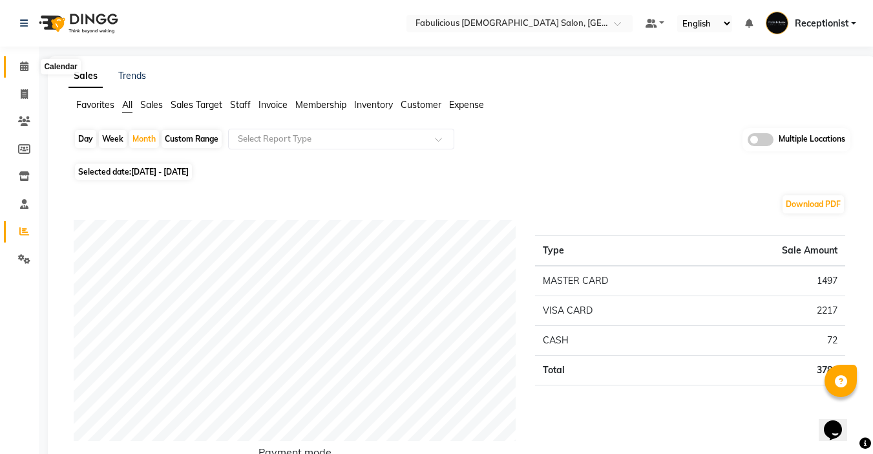
click at [25, 63] on icon at bounding box center [24, 66] width 8 height 10
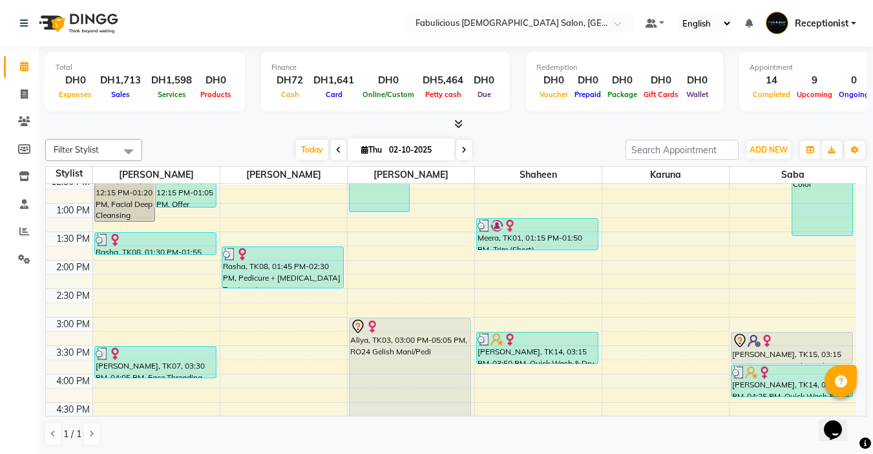
scroll to position [259, 0]
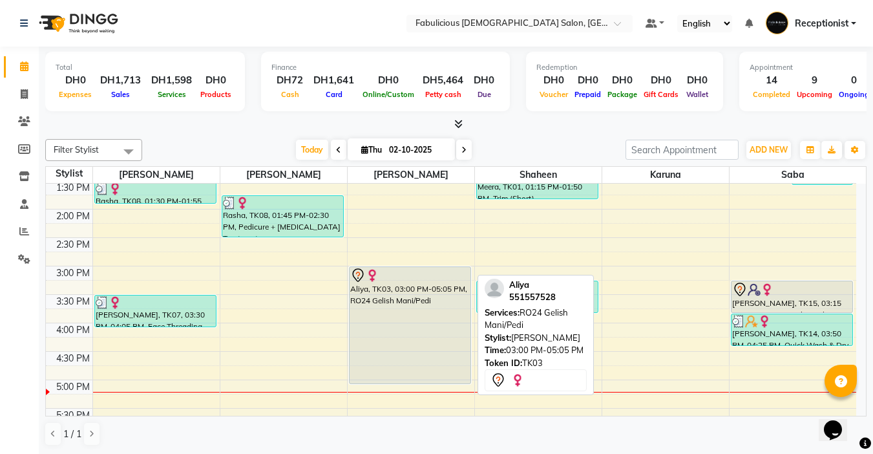
click at [460, 331] on div "Aliya, TK03, 03:00 PM-05:05 PM, RO24 Gelish Mani/Pedi" at bounding box center [410, 325] width 121 height 116
click at [414, 354] on div "Aliya, TK03, 03:00 PM-05:05 PM, RO24 Gelish Mani/Pedi" at bounding box center [410, 325] width 121 height 116
select select "7"
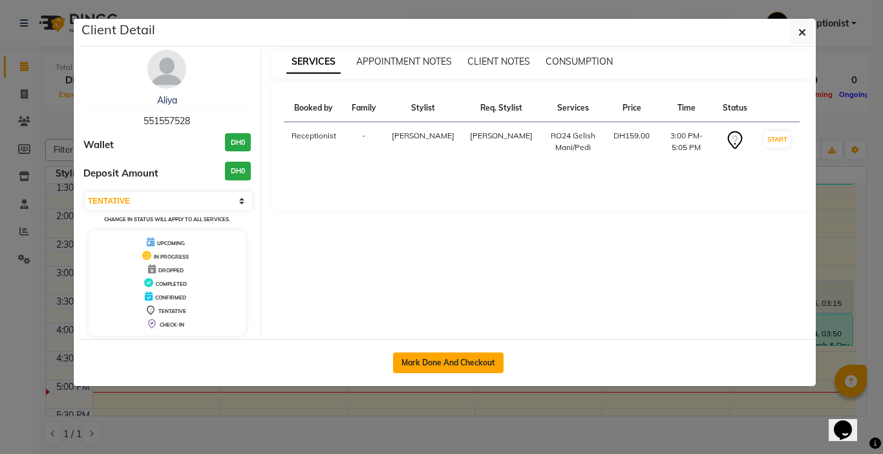
click at [430, 365] on button "Mark Done And Checkout" at bounding box center [448, 362] width 111 height 21
select select "service"
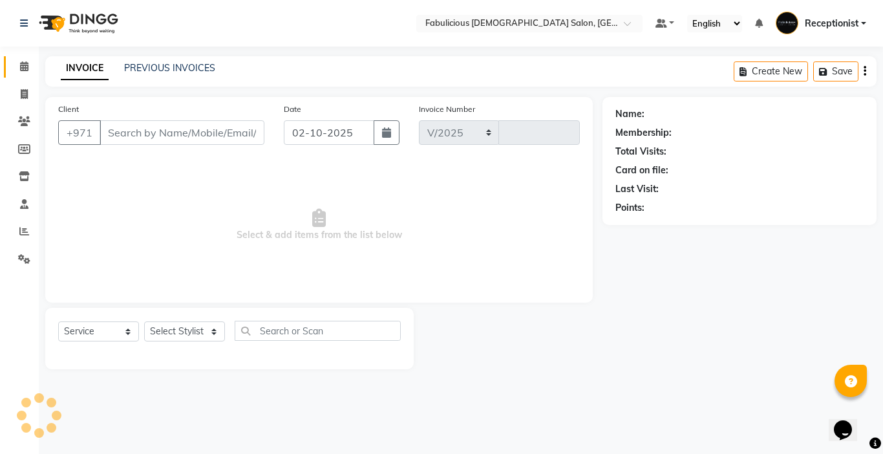
select select "738"
type input "2434"
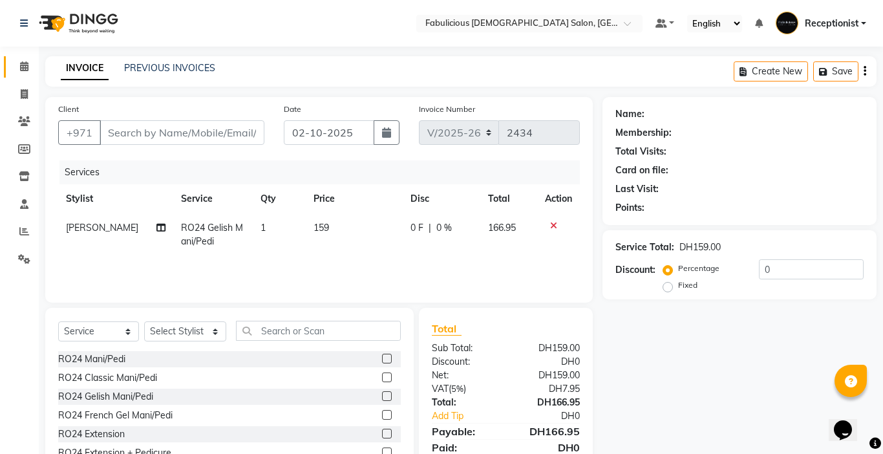
type input "551557528"
select select "11630"
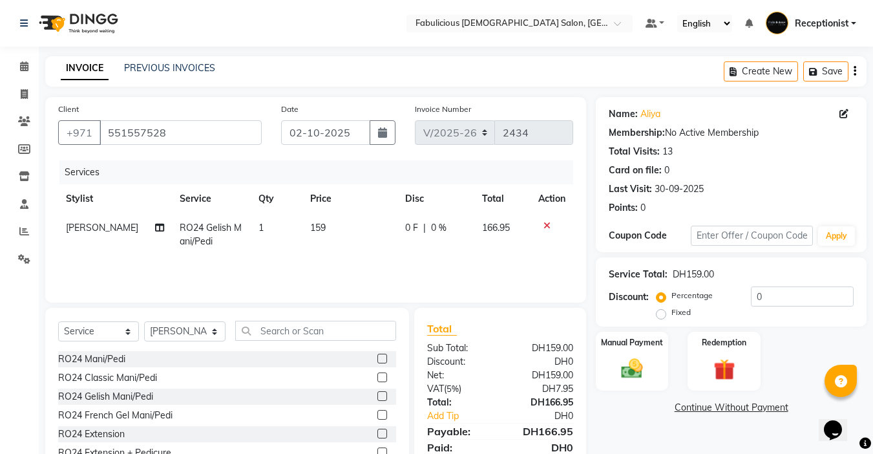
click at [332, 253] on td "159" at bounding box center [349, 234] width 95 height 43
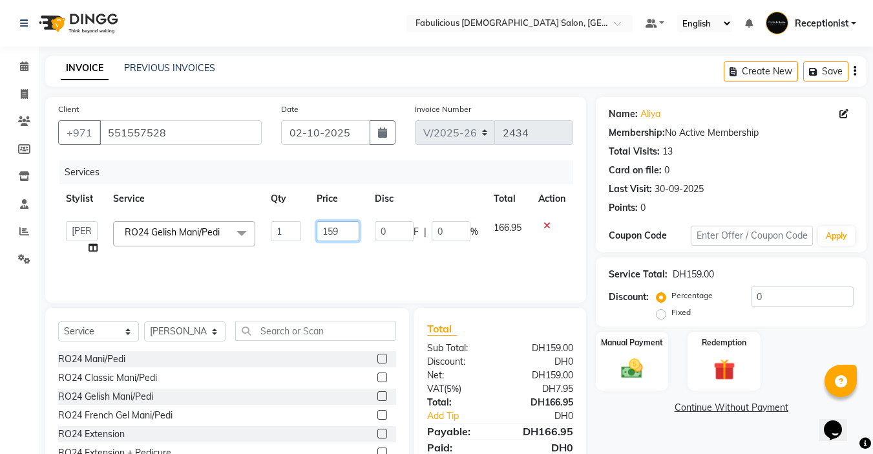
drag, startPoint x: 339, startPoint y: 233, endPoint x: 418, endPoint y: 262, distance: 84.0
click at [361, 246] on td "159" at bounding box center [338, 237] width 58 height 49
type input "1"
type input "169"
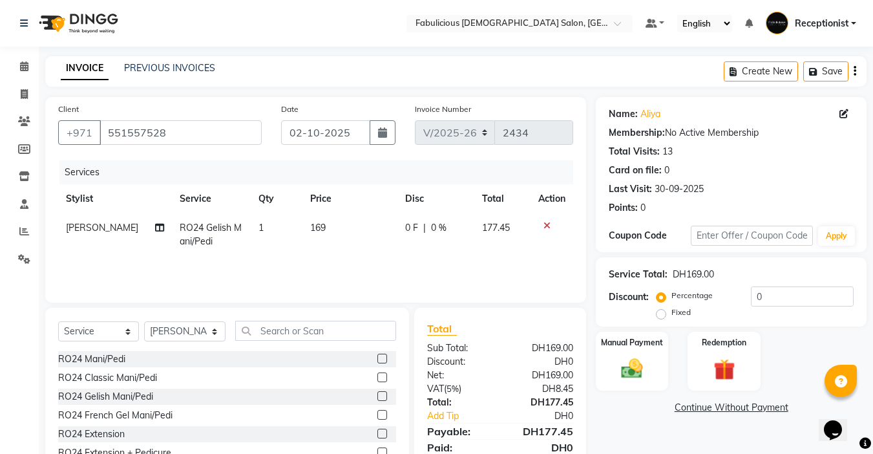
click at [418, 262] on div "Services Stylist Service Qty Price Disc Total Action Anisha RO24 Gelish Mani/Pe…" at bounding box center [315, 224] width 515 height 129
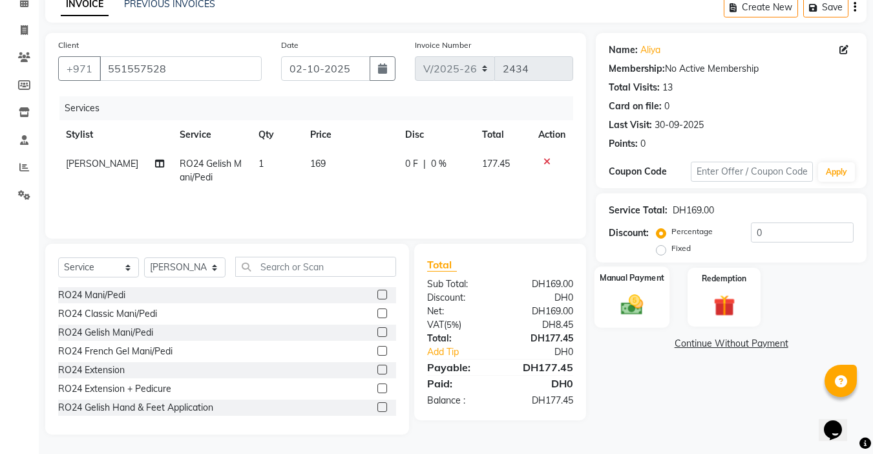
click at [626, 307] on img at bounding box center [632, 305] width 36 height 26
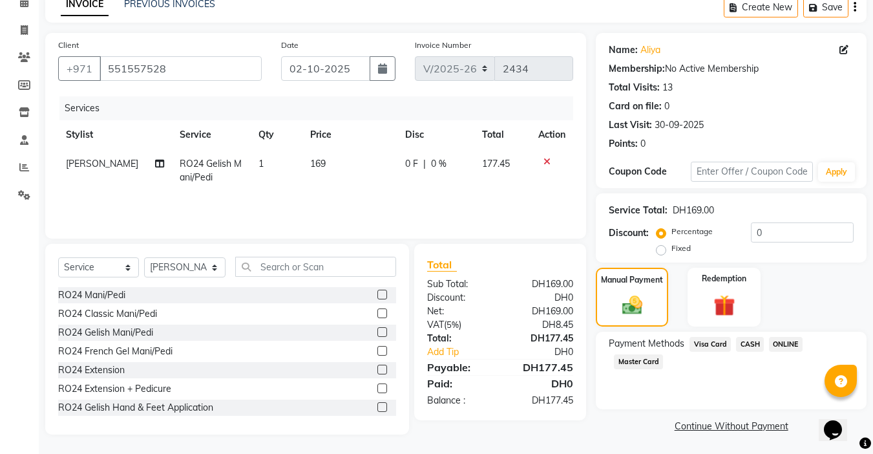
click at [645, 356] on span "Master Card" at bounding box center [638, 361] width 49 height 15
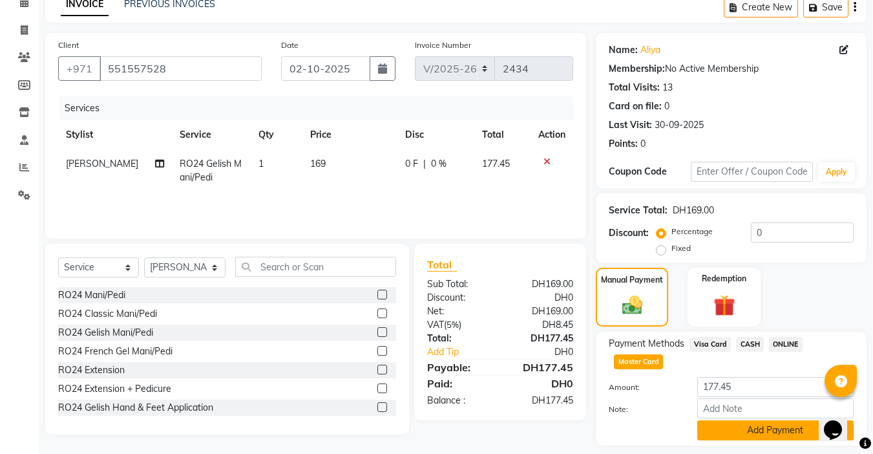
click at [759, 423] on button "Add Payment" at bounding box center [775, 430] width 156 height 20
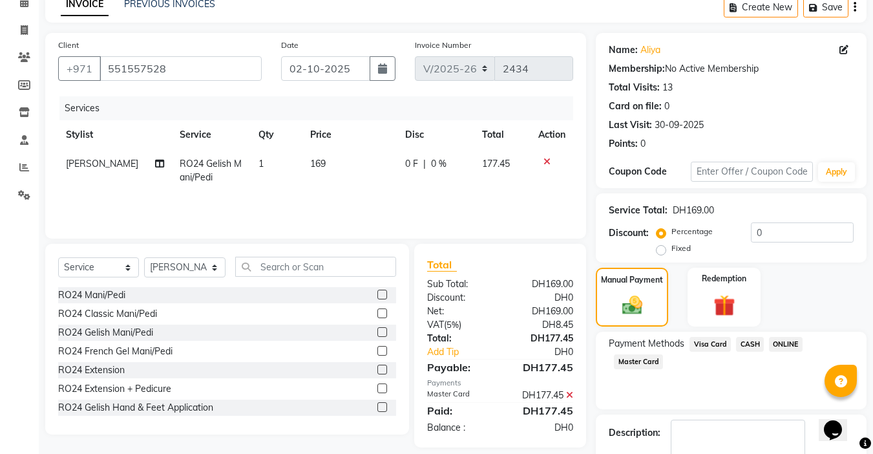
scroll to position [138, 0]
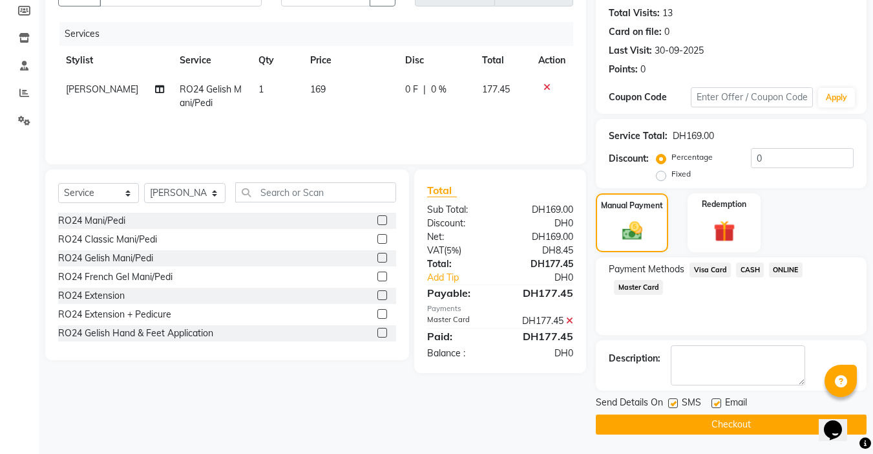
click at [708, 416] on button "Checkout" at bounding box center [731, 424] width 271 height 20
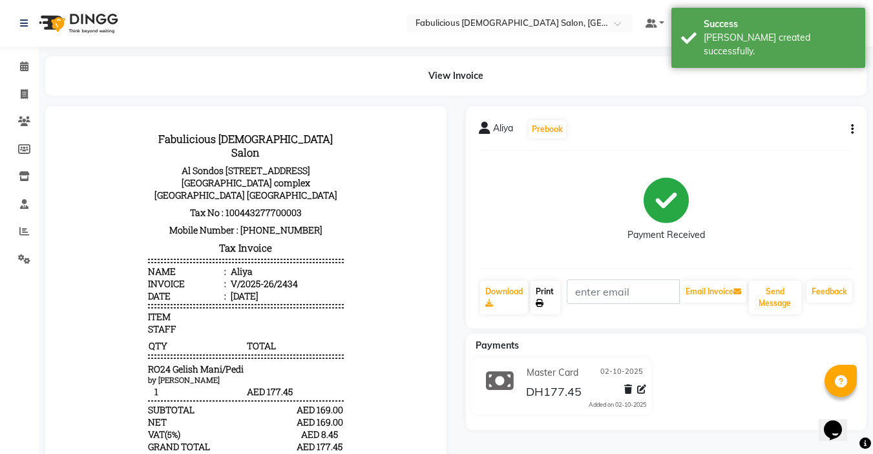
click at [535, 295] on link "Print" at bounding box center [546, 298] width 30 height 34
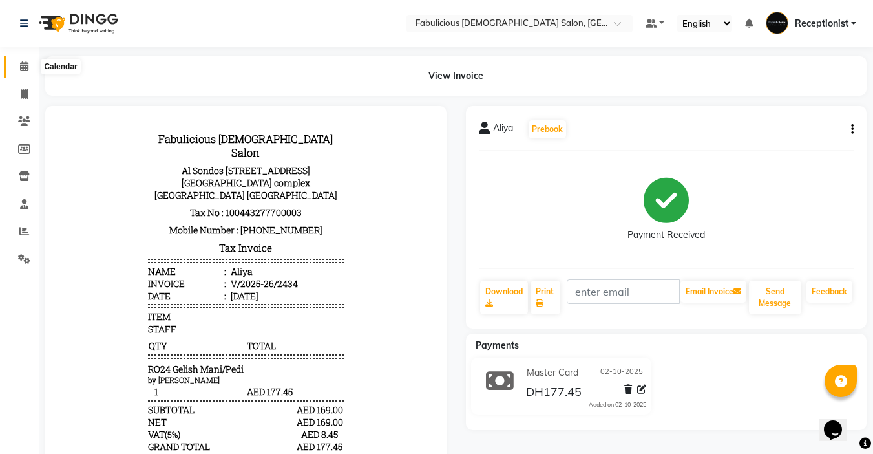
click at [21, 64] on icon at bounding box center [24, 66] width 8 height 10
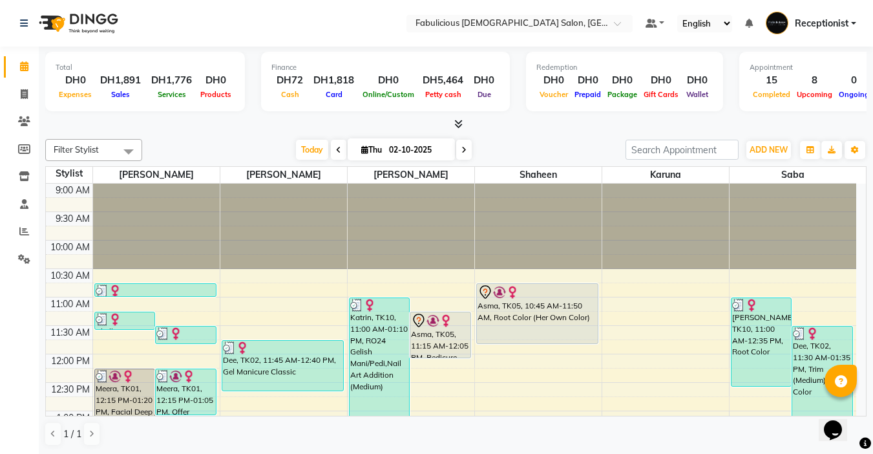
click at [362, 154] on span "Thu" at bounding box center [371, 150] width 27 height 10
select select "10"
select select "2025"
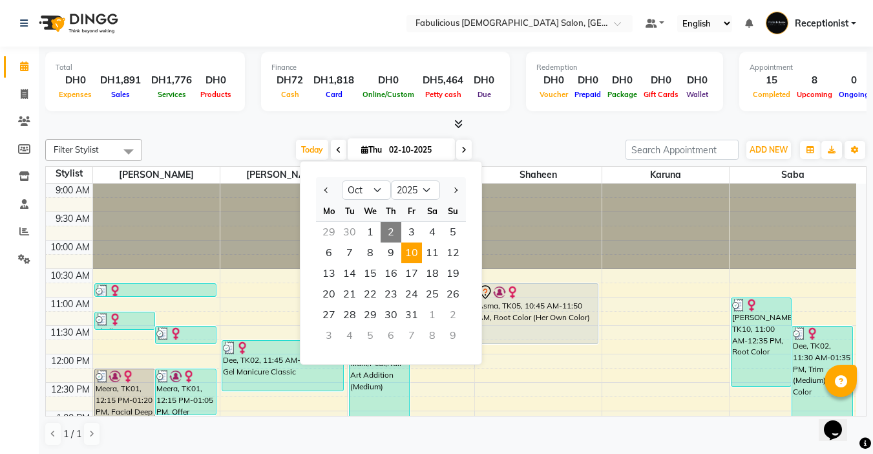
click at [413, 254] on span "10" at bounding box center [411, 252] width 21 height 21
type input "10-10-2025"
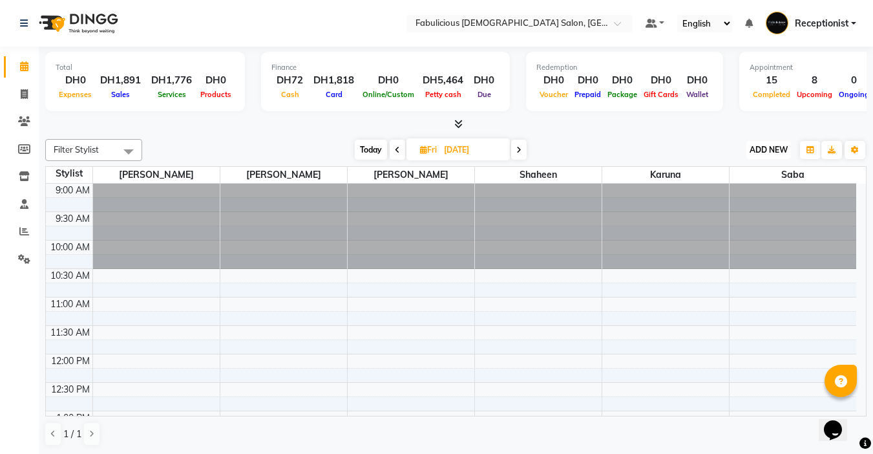
click at [758, 153] on span "ADD NEW" at bounding box center [769, 150] width 38 height 10
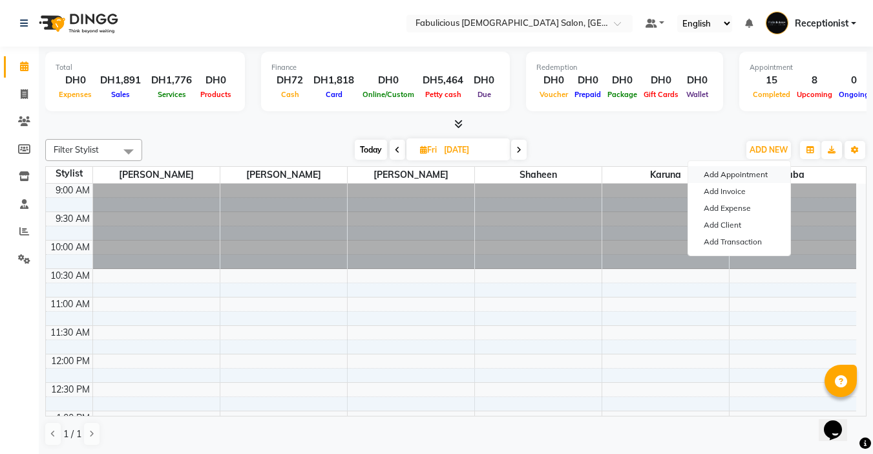
click at [728, 170] on button "Add Appointment" at bounding box center [739, 174] width 102 height 17
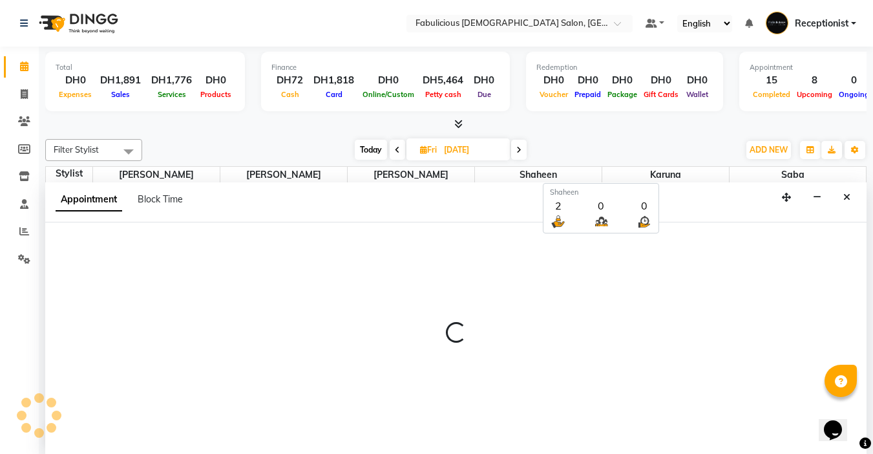
scroll to position [1, 0]
select select "tentative"
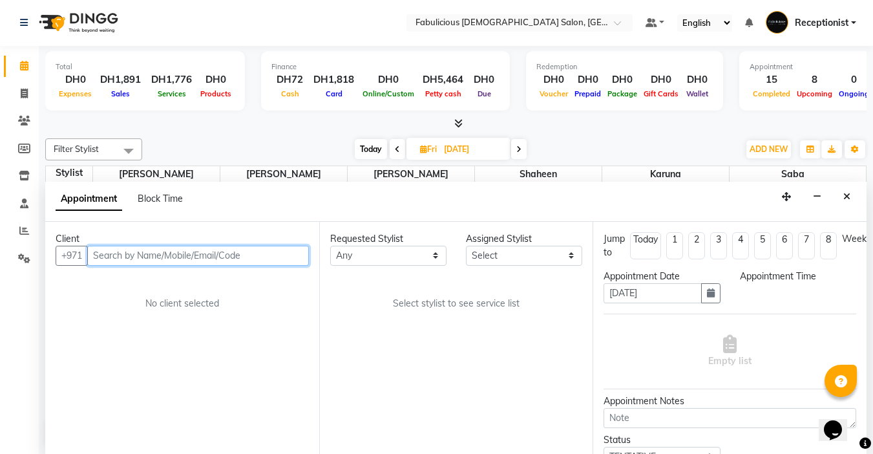
select select "600"
click at [164, 256] on input "text" at bounding box center [198, 256] width 222 height 20
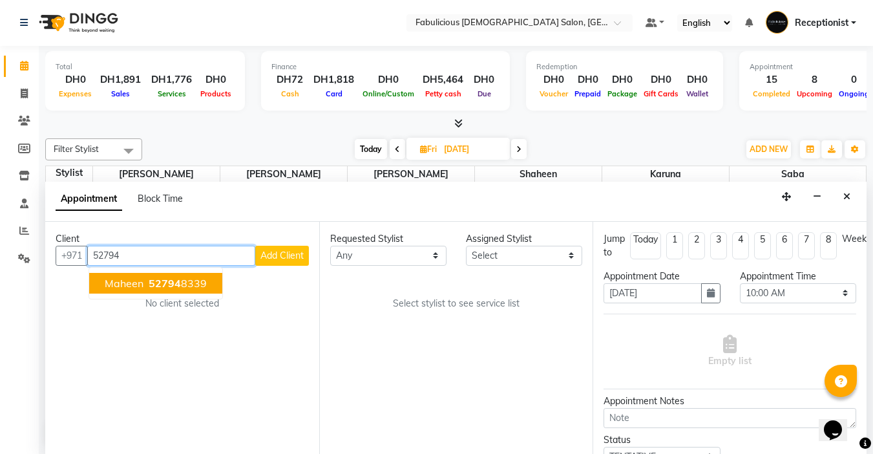
drag, startPoint x: 125, startPoint y: 284, endPoint x: 134, endPoint y: 286, distance: 8.8
click at [125, 284] on span "Maheen" at bounding box center [124, 283] width 39 height 13
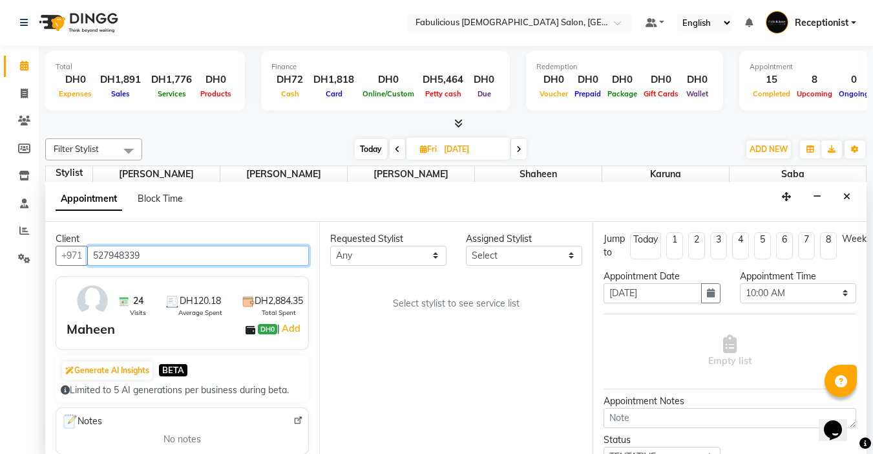
type input "527948339"
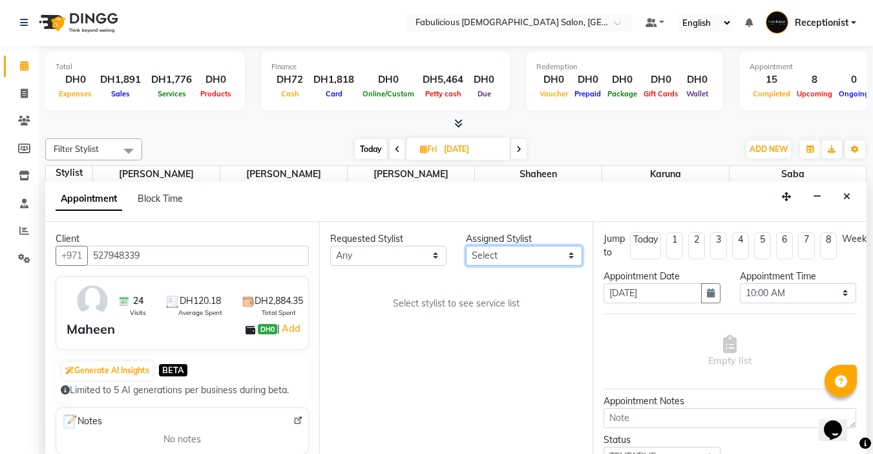
click at [504, 253] on select "Select [PERSON_NAME] [PERSON_NAME] [PERSON_NAME] [PERSON_NAME]" at bounding box center [524, 256] width 116 height 20
select select "11631"
click at [466, 246] on select "Select [PERSON_NAME] [PERSON_NAME] [PERSON_NAME] [PERSON_NAME]" at bounding box center [524, 256] width 116 height 20
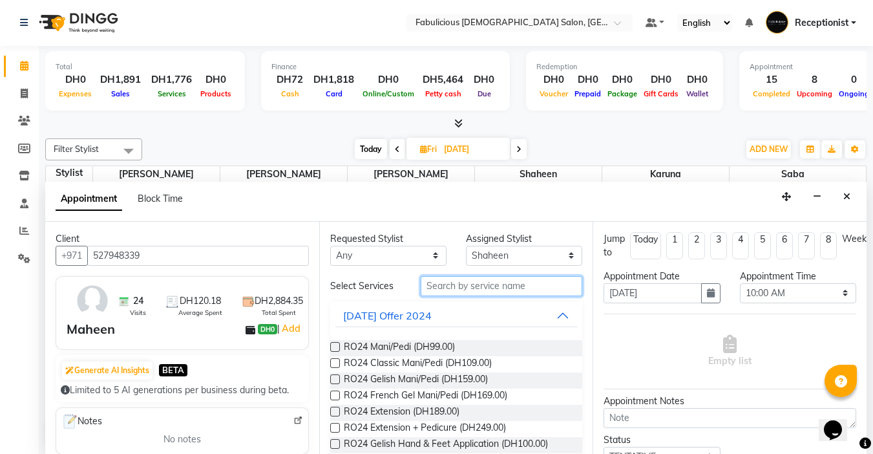
click at [469, 288] on input "text" at bounding box center [502, 286] width 162 height 20
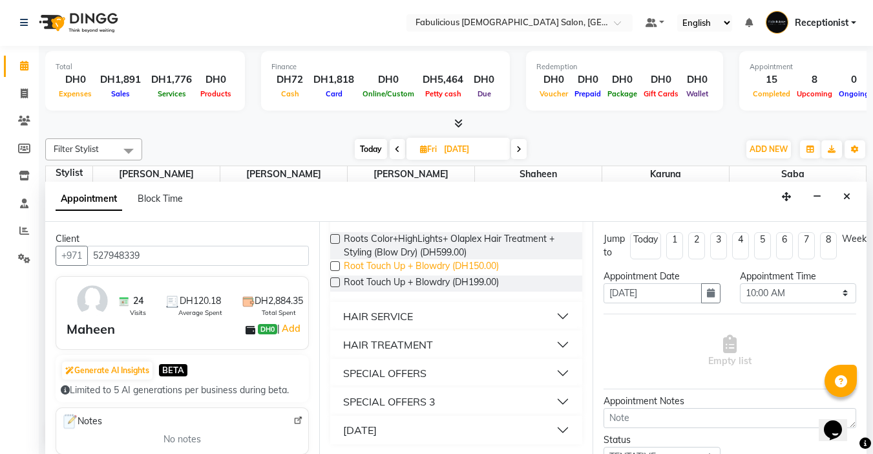
scroll to position [109, 0]
type input "root"
click at [334, 263] on label at bounding box center [335, 265] width 10 height 10
click at [334, 263] on input "checkbox" at bounding box center [334, 266] width 8 height 8
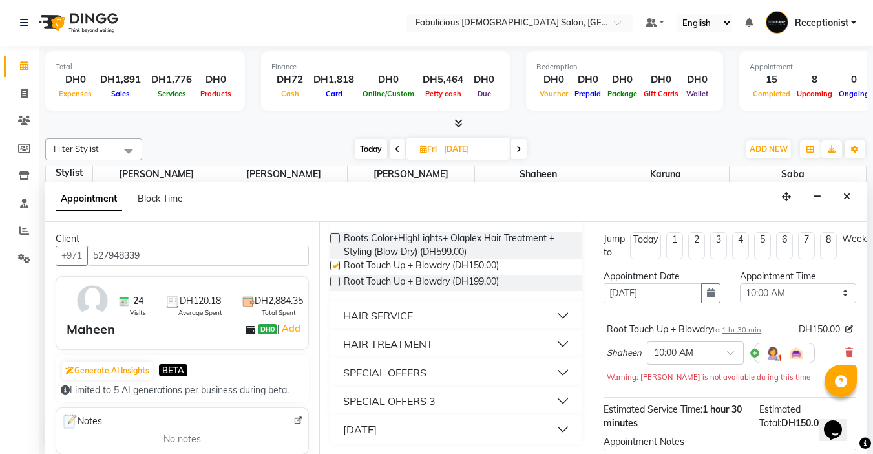
checkbox input "false"
click at [834, 293] on select "Select 10:00 AM 10:15 AM 10:30 AM 10:45 AM 11:00 AM 11:15 AM 11:30 AM 11:45 AM …" at bounding box center [798, 293] width 116 height 20
select select "990"
click at [740, 283] on select "Select 10:00 AM 10:15 AM 10:30 AM 10:45 AM 11:00 AM 11:15 AM 11:30 AM 11:45 AM …" at bounding box center [798, 293] width 116 height 20
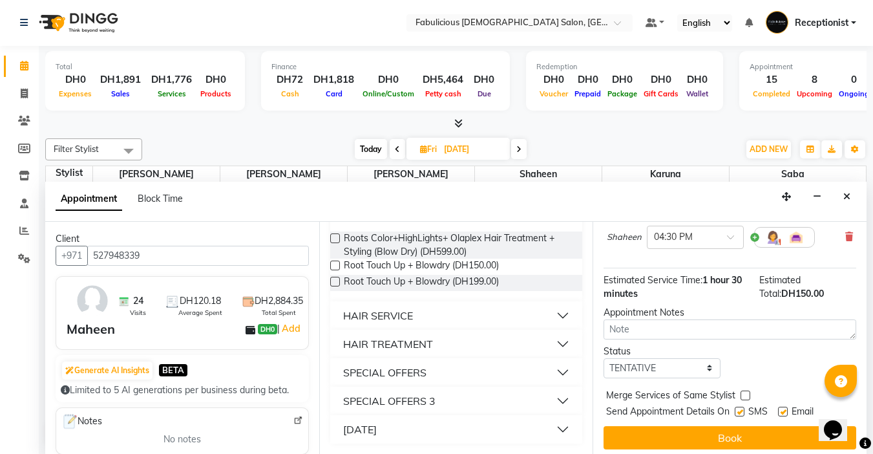
scroll to position [131, 0]
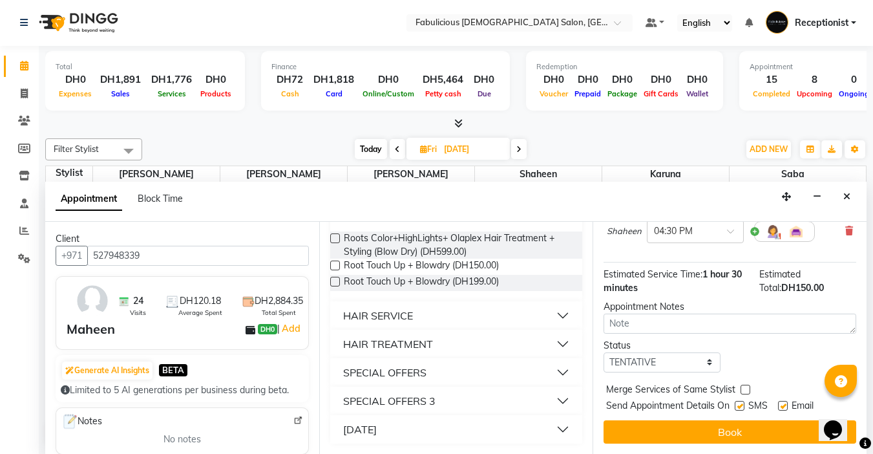
click at [742, 385] on label at bounding box center [746, 390] width 10 height 10
click at [742, 387] on input "checkbox" at bounding box center [745, 391] width 8 height 8
checkbox input "true"
click at [722, 427] on button "Book" at bounding box center [730, 431] width 253 height 23
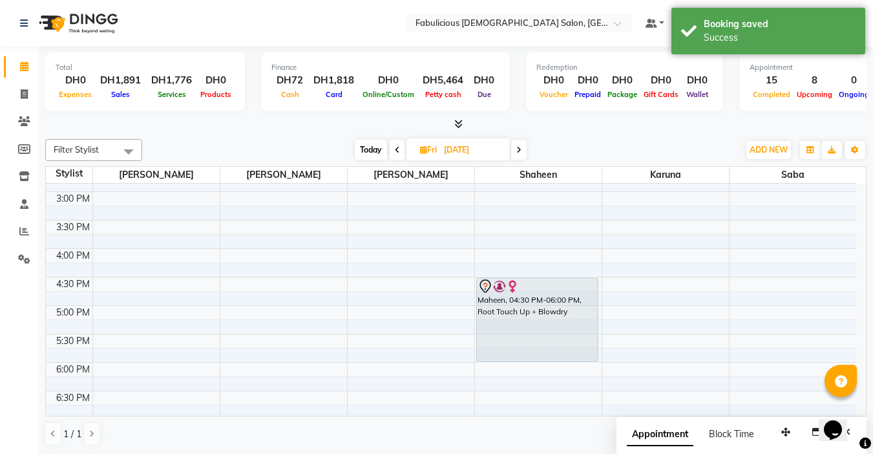
scroll to position [323, 0]
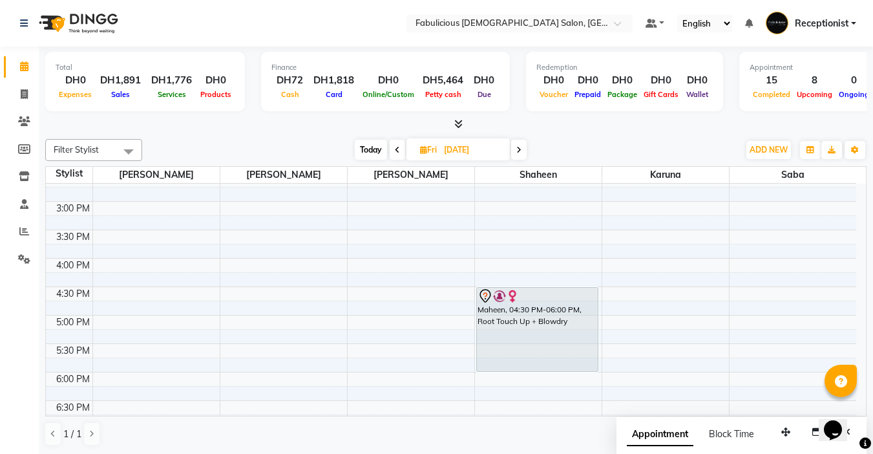
click at [424, 150] on icon at bounding box center [423, 149] width 7 height 8
select select "10"
select select "2025"
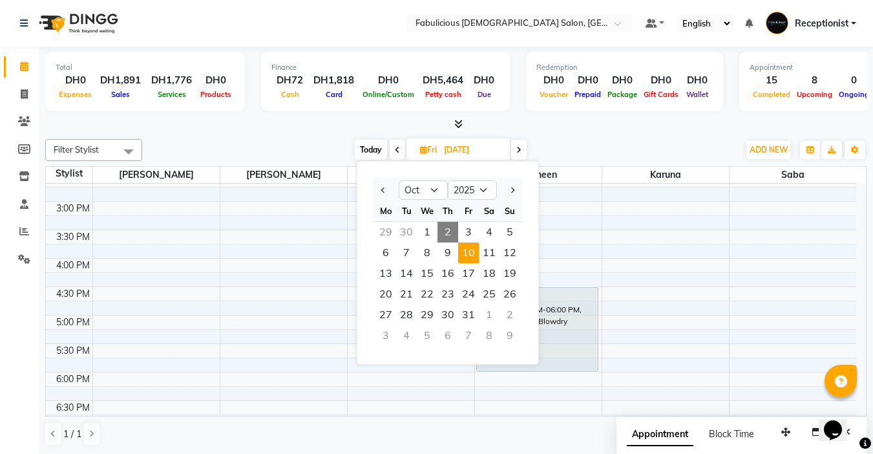
click at [450, 231] on span "2" at bounding box center [448, 232] width 21 height 21
type input "02-10-2025"
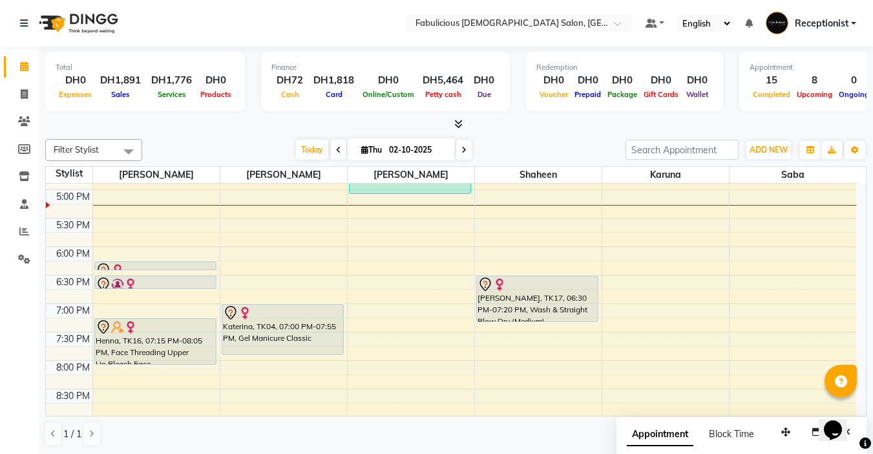
scroll to position [520, 0]
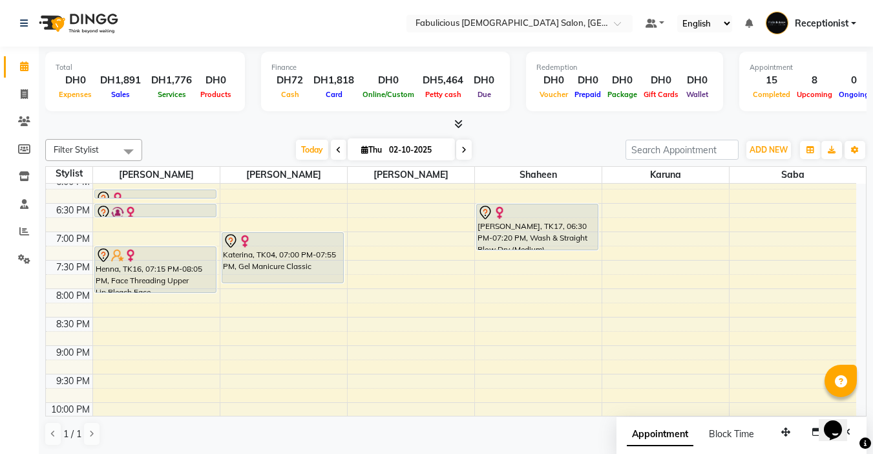
click at [352, 145] on span "Thu 02-10-2025" at bounding box center [401, 149] width 107 height 22
click at [361, 150] on icon at bounding box center [364, 149] width 7 height 8
select select "10"
select select "2025"
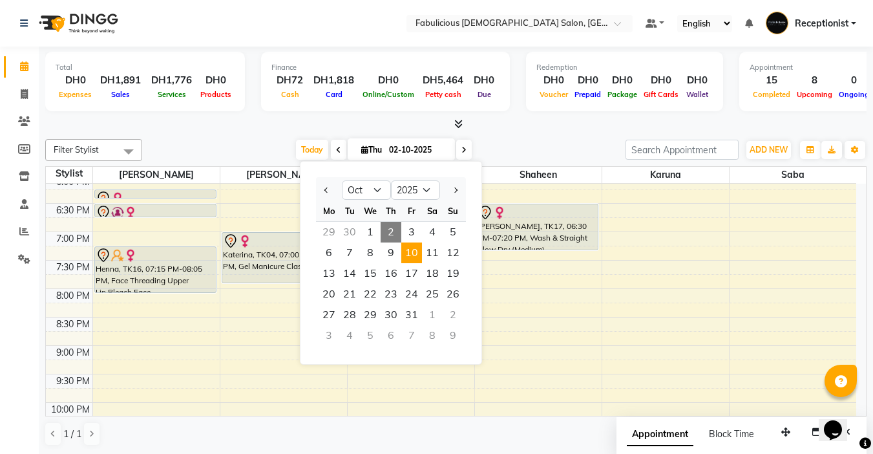
click at [412, 252] on span "10" at bounding box center [411, 252] width 21 height 21
type input "10-10-2025"
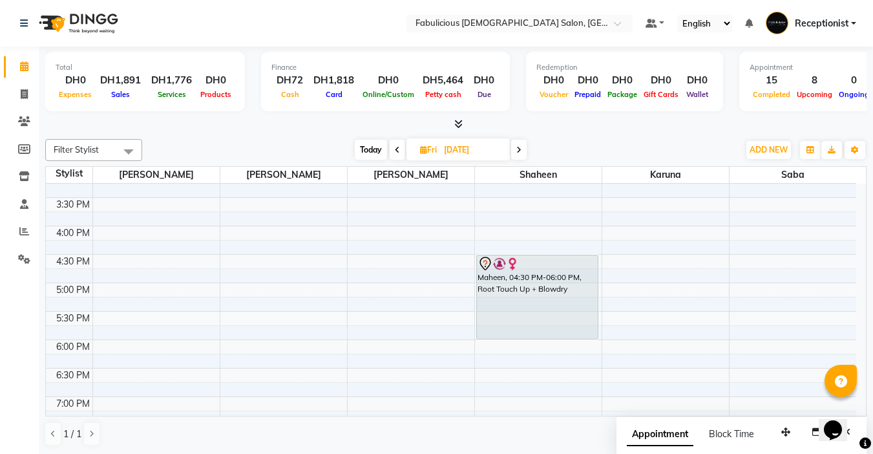
scroll to position [388, 0]
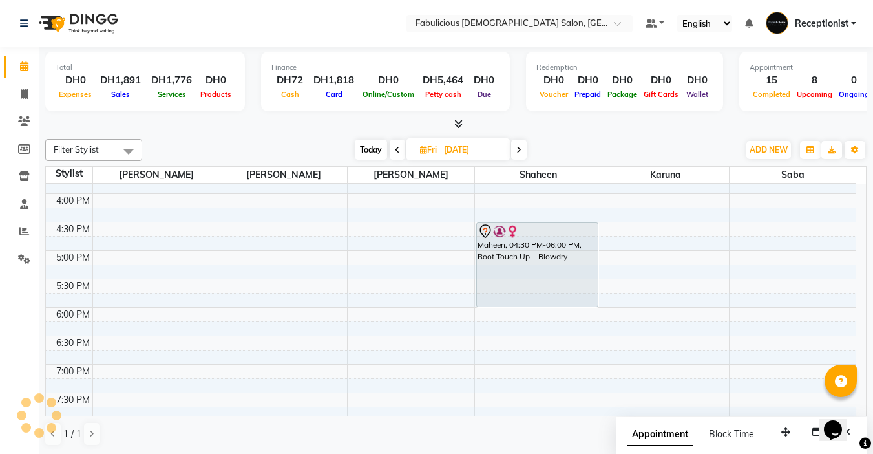
click at [420, 150] on icon at bounding box center [423, 149] width 7 height 8
select select "10"
select select "2025"
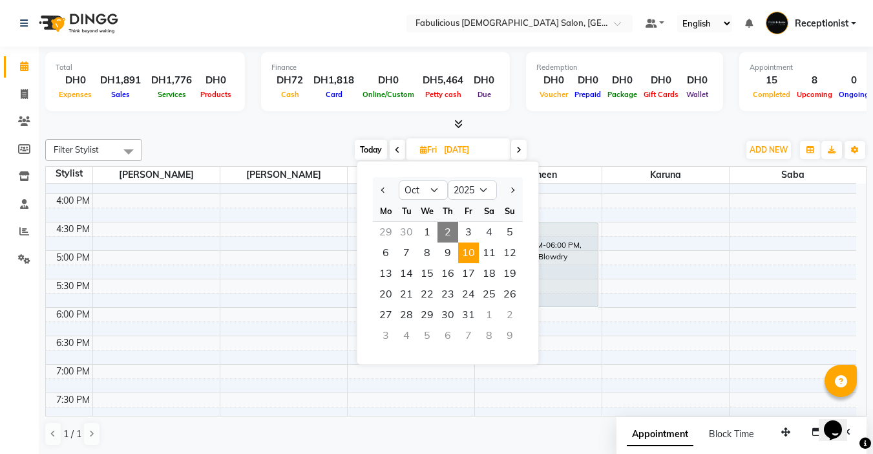
click at [448, 233] on span "2" at bounding box center [448, 232] width 21 height 21
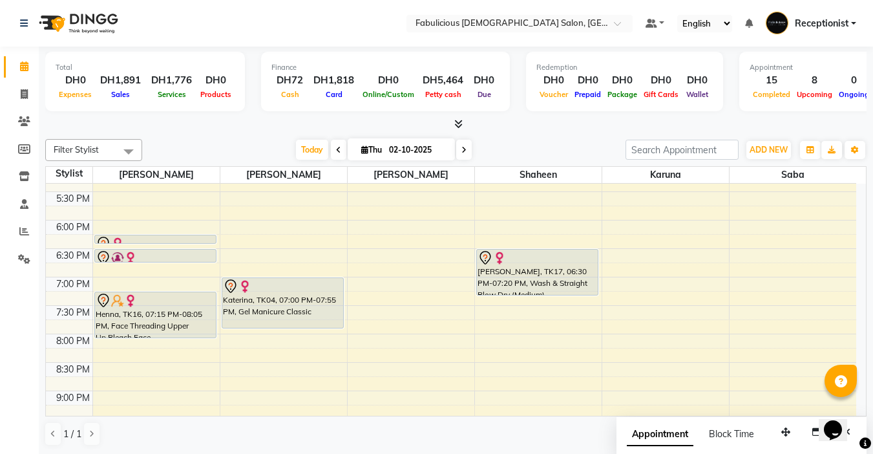
scroll to position [452, 0]
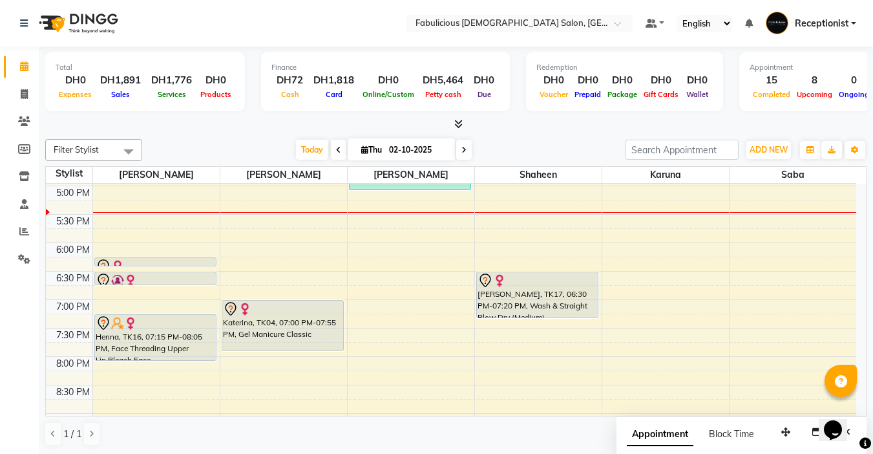
click at [463, 153] on icon at bounding box center [463, 150] width 5 height 8
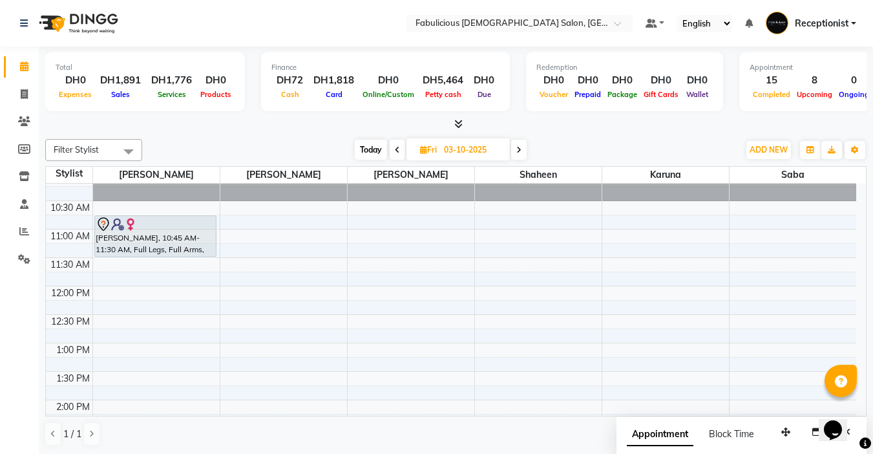
scroll to position [133, 0]
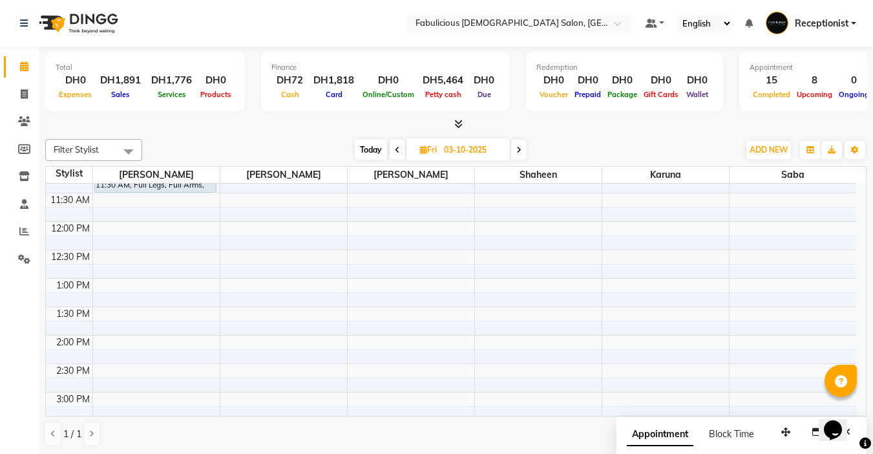
click at [396, 147] on icon at bounding box center [397, 150] width 5 height 8
type input "02-10-2025"
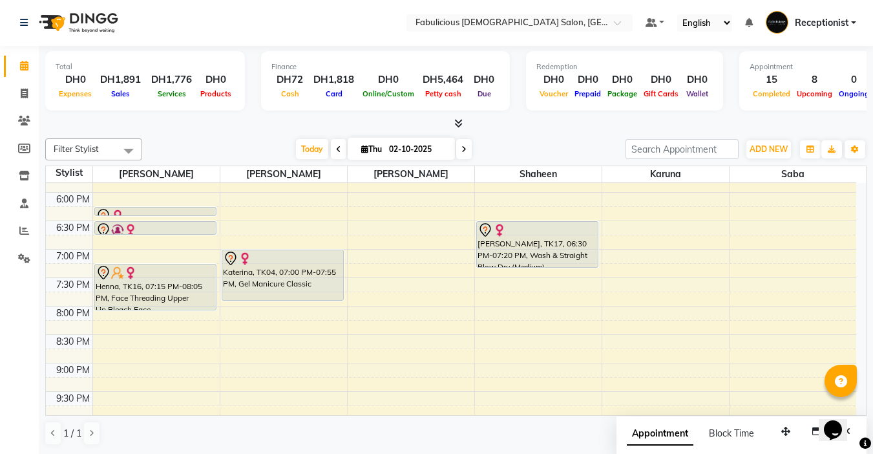
scroll to position [491, 0]
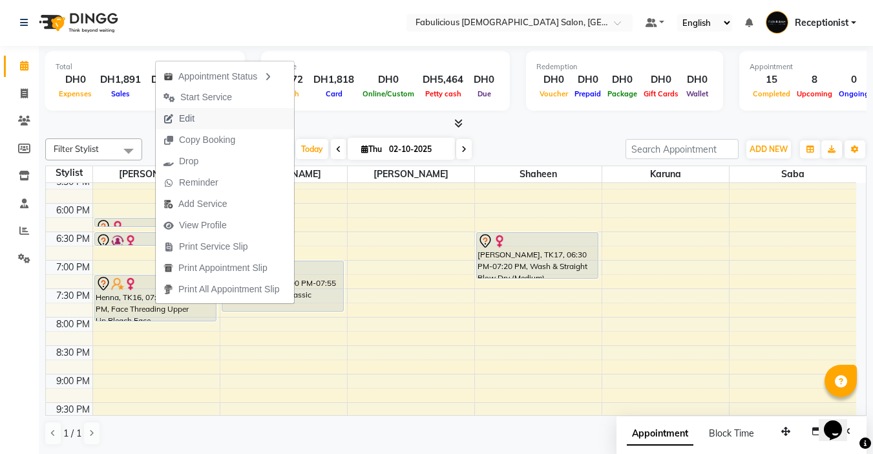
click at [186, 120] on span "Edit" at bounding box center [187, 119] width 16 height 14
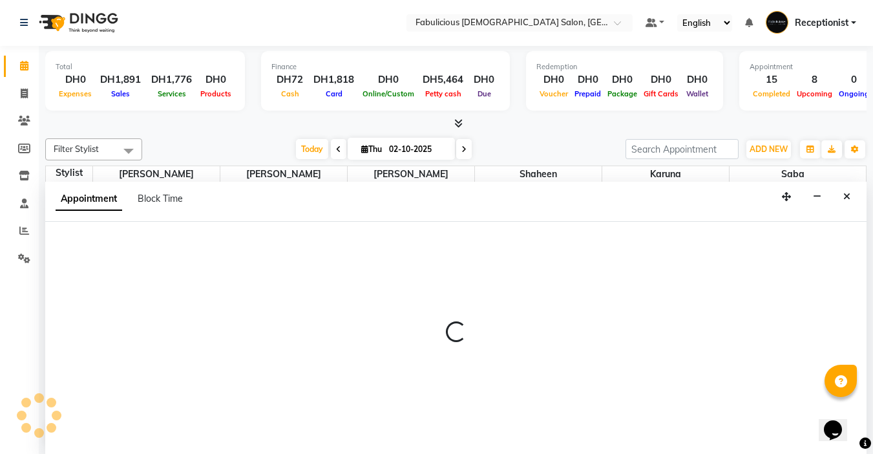
select select "tentative"
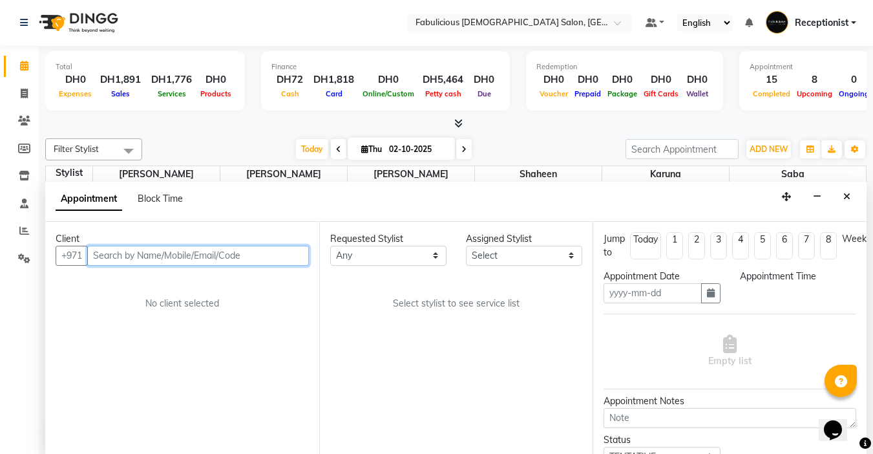
type input "02-10-2025"
select select "1155"
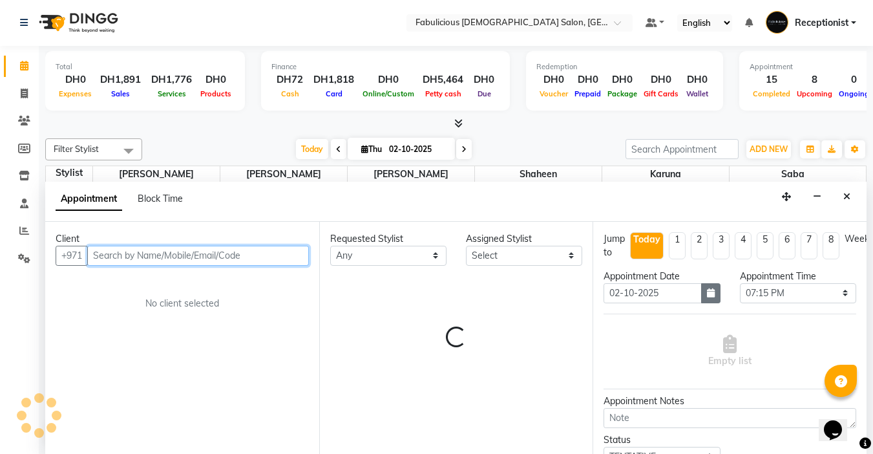
select select "11627"
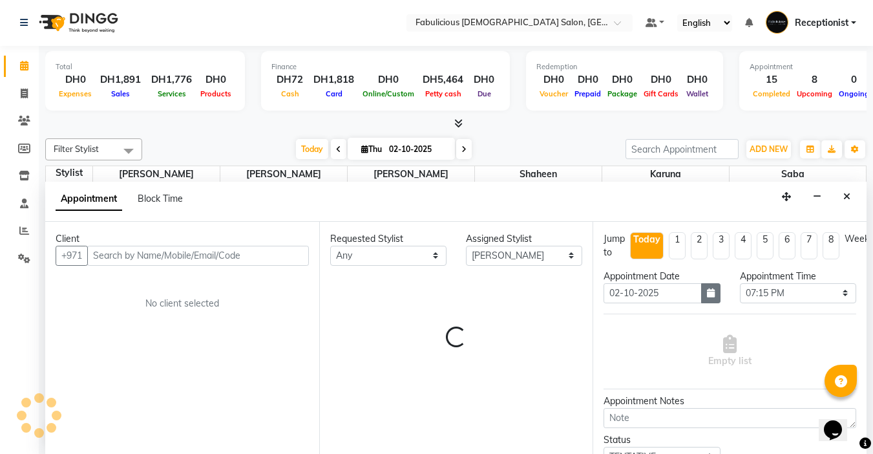
click at [707, 296] on icon "button" at bounding box center [711, 292] width 8 height 9
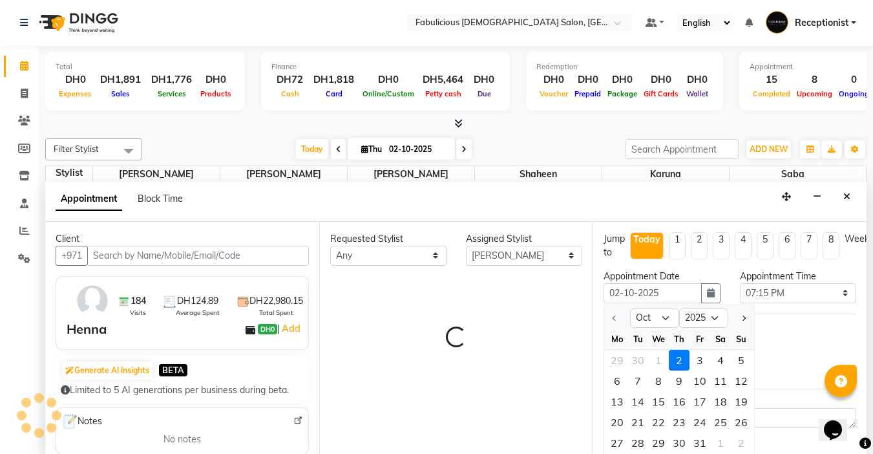
select select "1134"
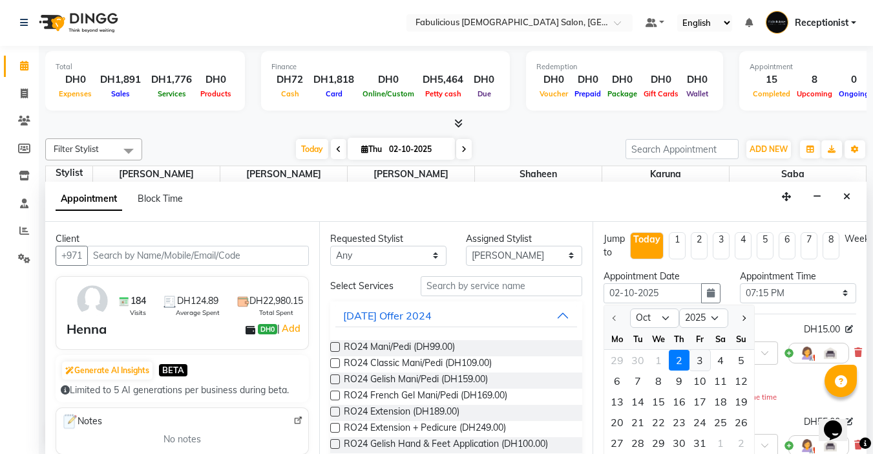
click at [695, 363] on div "3" at bounding box center [700, 360] width 21 height 21
type input "03-10-2025"
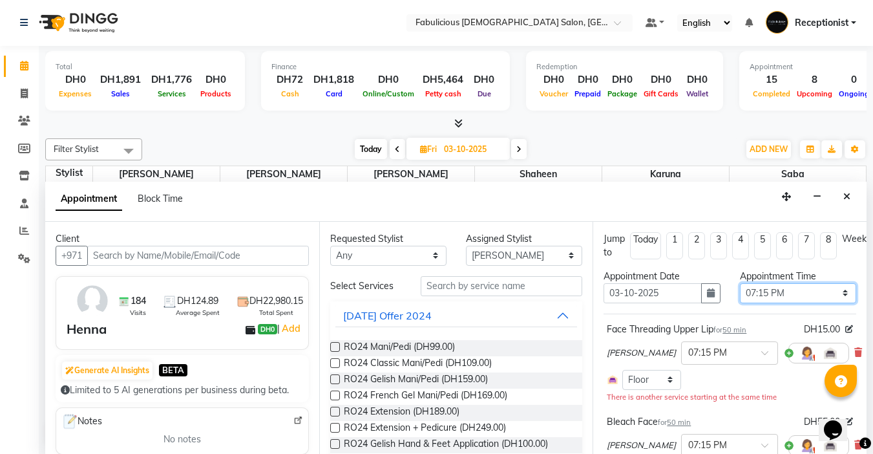
click at [837, 291] on select "Select 10:00 AM 10:15 AM 10:30 AM 10:45 AM 11:00 AM 11:15 AM 11:30 AM 11:45 AM …" at bounding box center [798, 293] width 116 height 20
select select "840"
click at [740, 283] on select "Select 10:00 AM 10:15 AM 10:30 AM 10:45 AM 11:00 AM 11:15 AM 11:30 AM 11:45 AM …" at bounding box center [798, 293] width 116 height 20
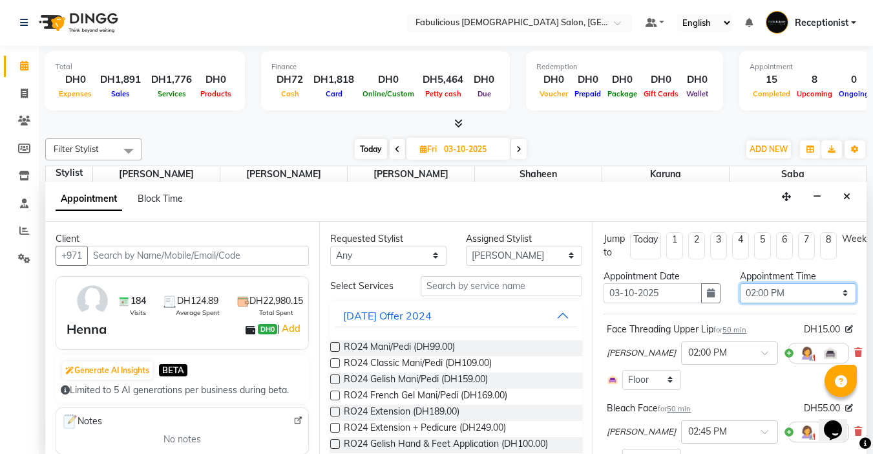
scroll to position [193, 0]
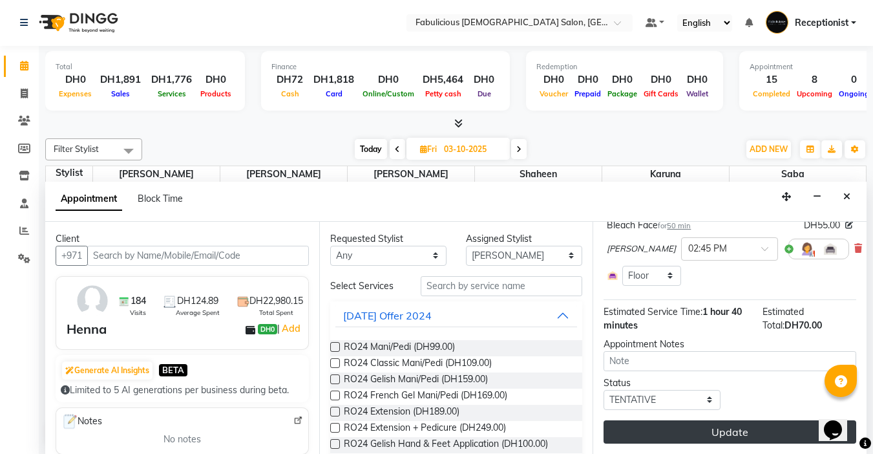
click at [739, 421] on button "Update" at bounding box center [730, 431] width 253 height 23
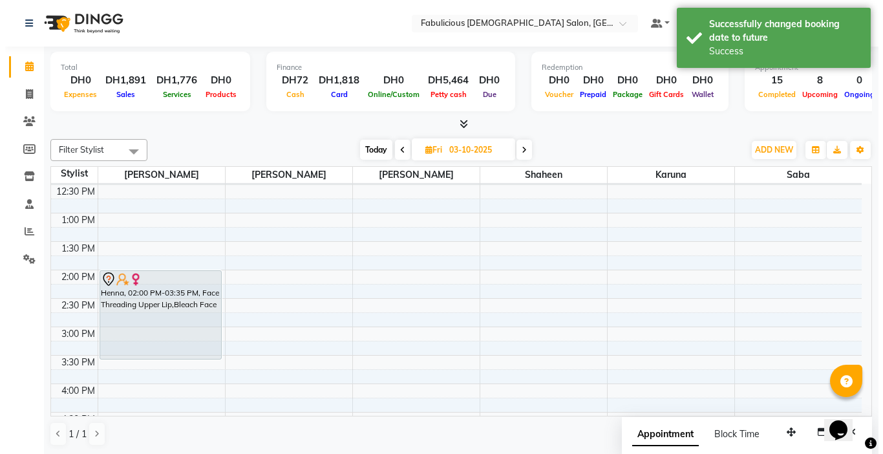
scroll to position [197, 0]
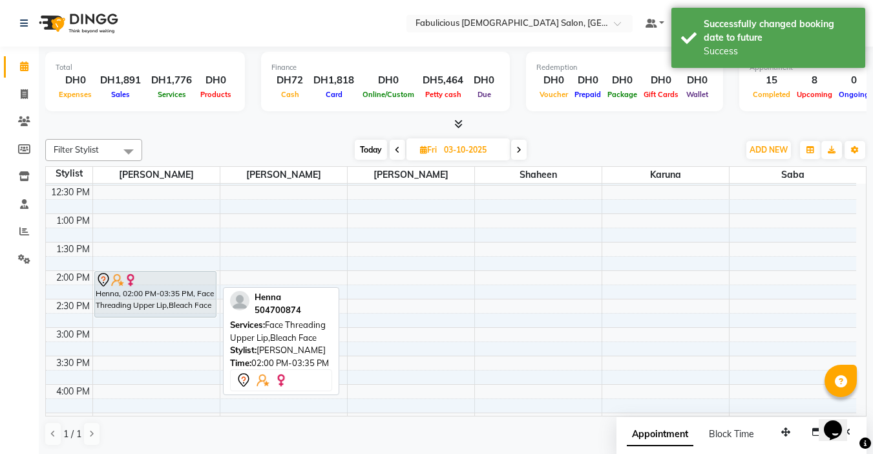
drag, startPoint x: 167, startPoint y: 359, endPoint x: 169, endPoint y: 327, distance: 32.3
click at [169, 327] on div "9:00 AM 9:30 AM 10:00 AM 10:30 AM 11:00 AM 11:30 AM 12:00 PM 12:30 PM 1:00 PM 1…" at bounding box center [451, 412] width 811 height 853
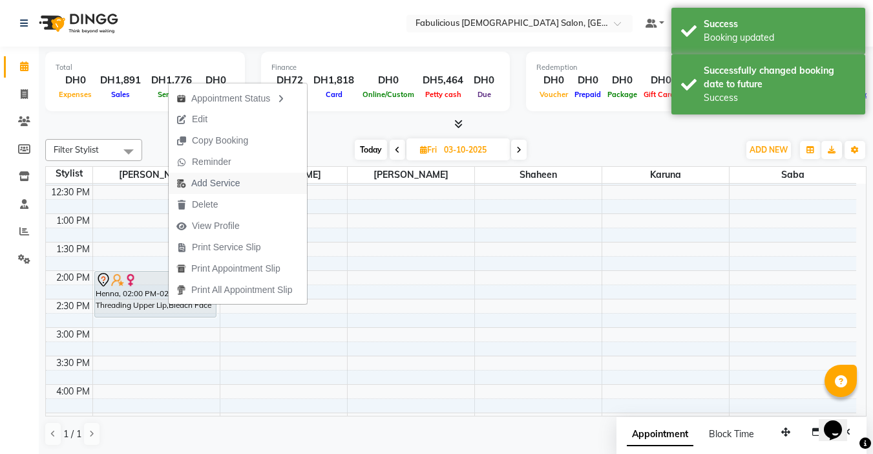
click at [206, 183] on span "Add Service" at bounding box center [215, 183] width 48 height 14
select select "11627"
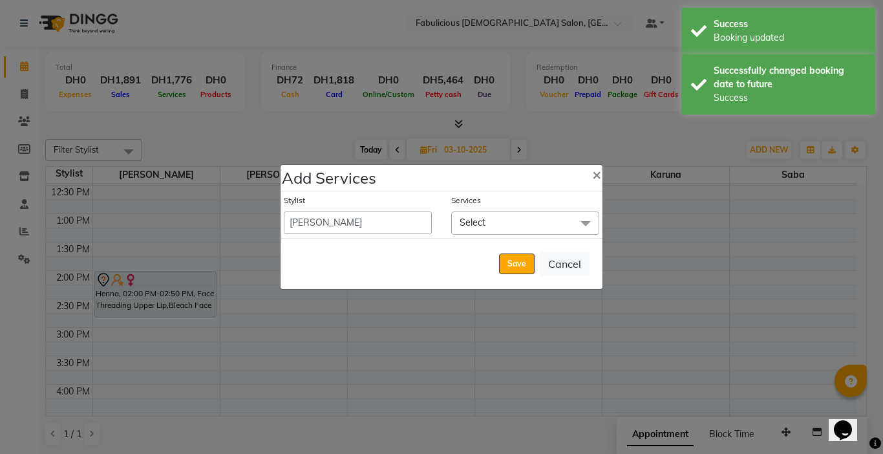
click at [514, 222] on span "Select" at bounding box center [525, 222] width 148 height 23
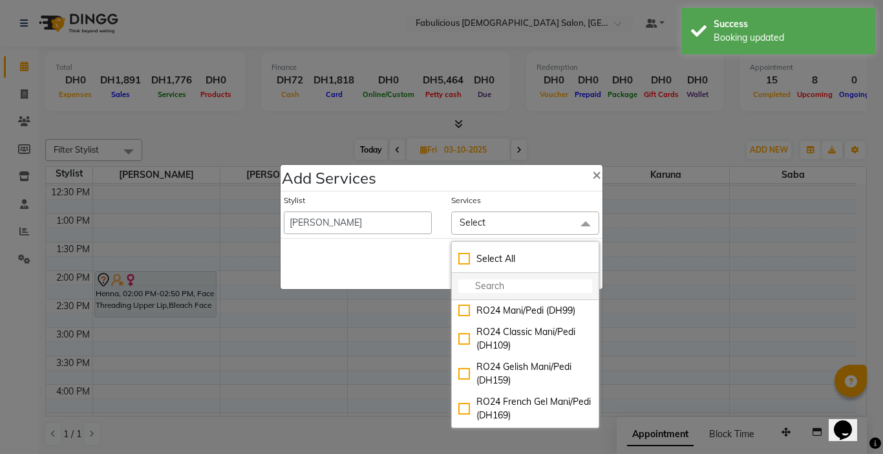
drag, startPoint x: 491, startPoint y: 289, endPoint x: 501, endPoint y: 286, distance: 10.2
click at [493, 288] on input "multiselect-search" at bounding box center [525, 286] width 134 height 14
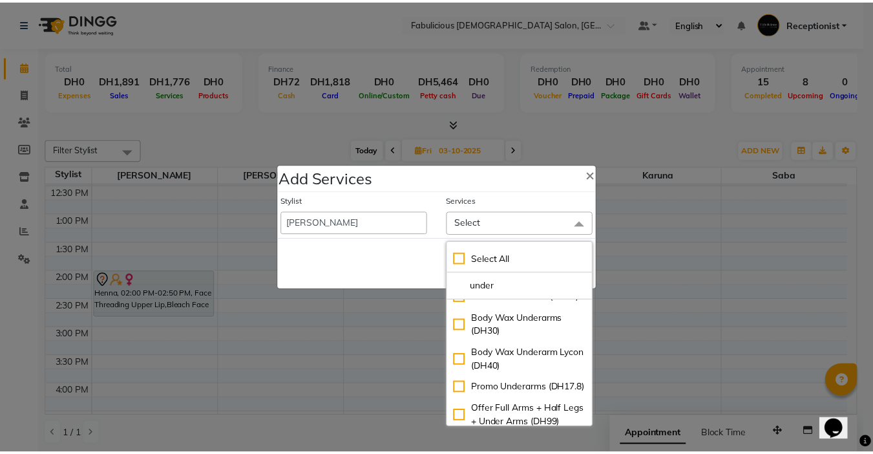
scroll to position [452, 0]
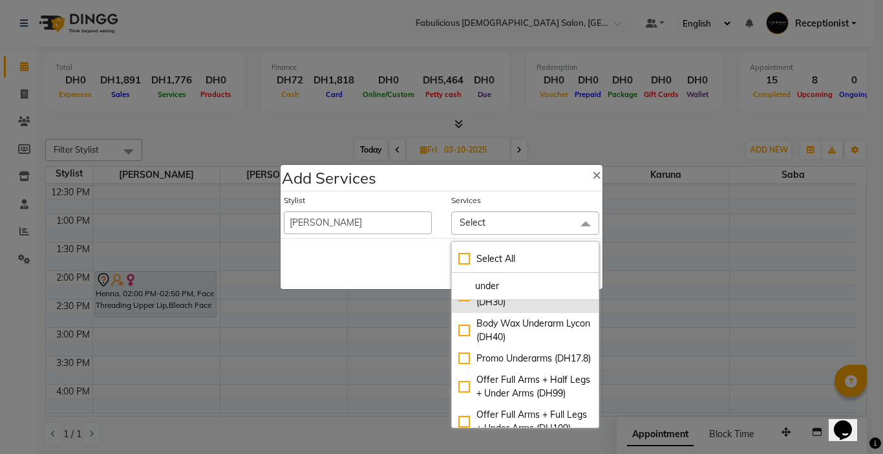
type input "under"
click at [461, 309] on div "Body Wax Underarms (DH30)" at bounding box center [525, 295] width 134 height 27
checkbox input "true"
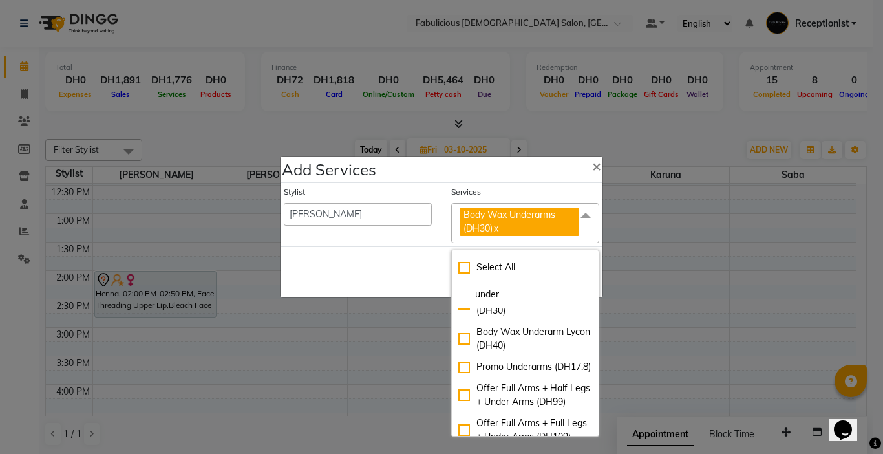
click at [398, 262] on div "Save Cancel" at bounding box center [442, 271] width 322 height 51
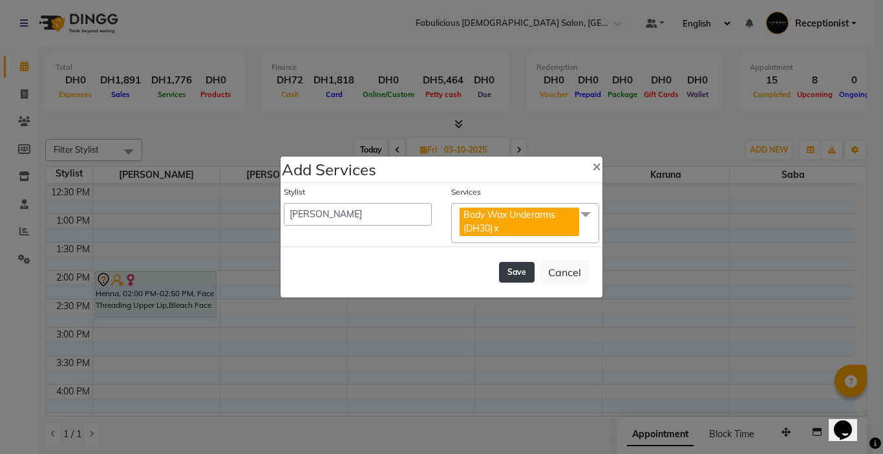
click at [510, 275] on button "Save" at bounding box center [517, 272] width 36 height 21
select select "11630"
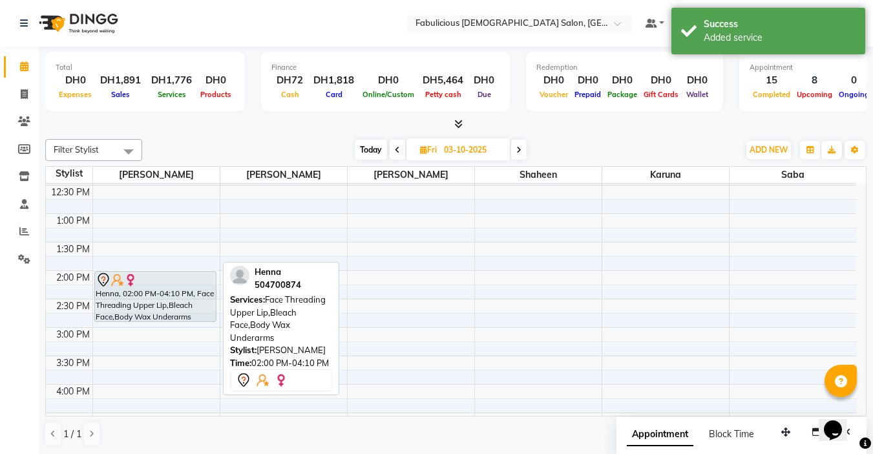
drag, startPoint x: 146, startPoint y: 389, endPoint x: 144, endPoint y: 315, distance: 74.4
click at [143, 315] on div "krishya Babur, 10:45 AM-11:30 AM, Full Legs, Full Arms, Underarms with Bikini H…" at bounding box center [156, 412] width 127 height 853
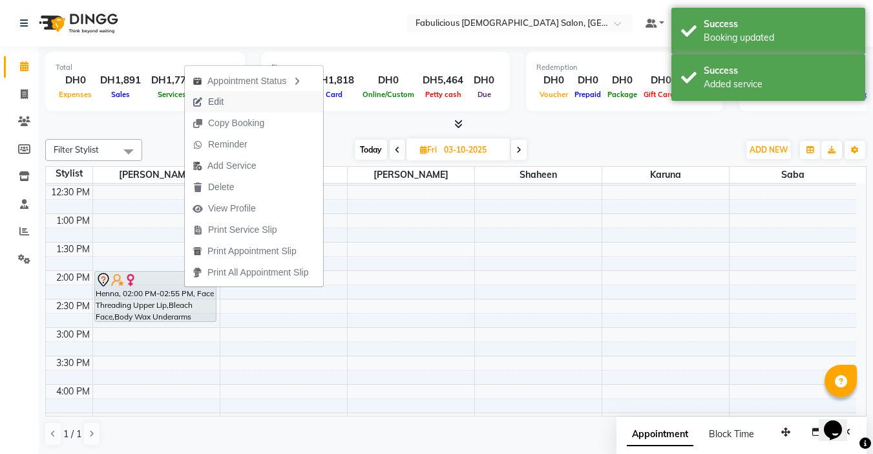
click at [224, 105] on span "Edit" at bounding box center [216, 102] width 16 height 14
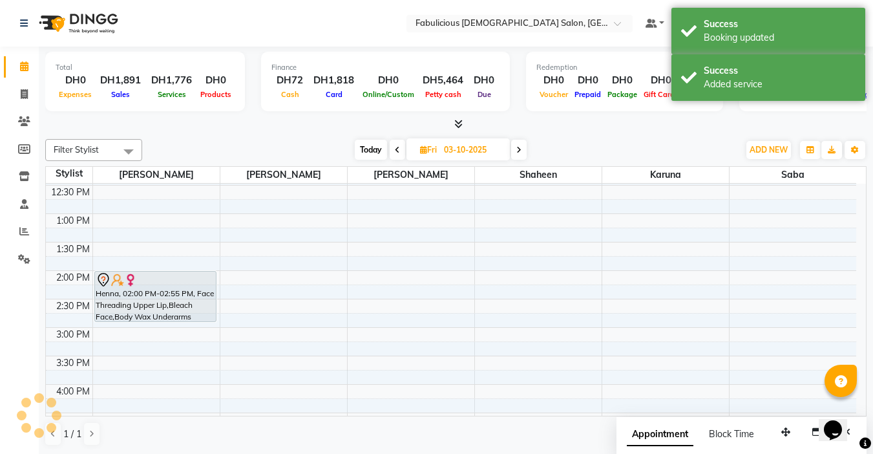
select select "tentative"
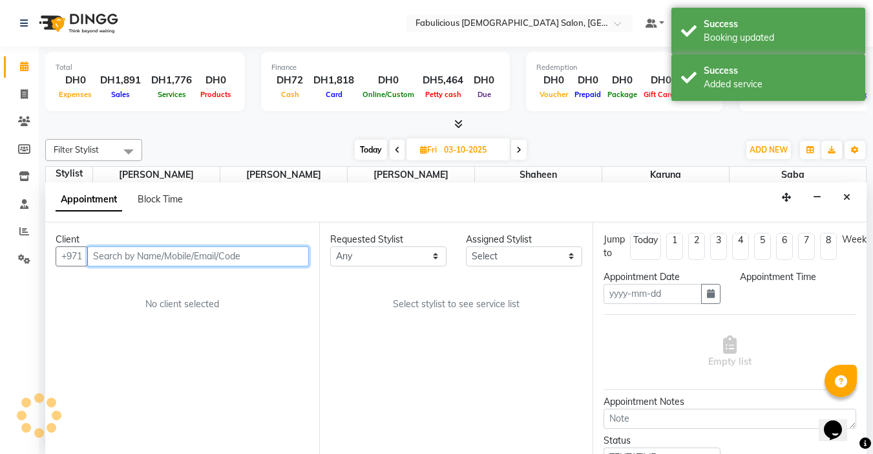
scroll to position [1, 0]
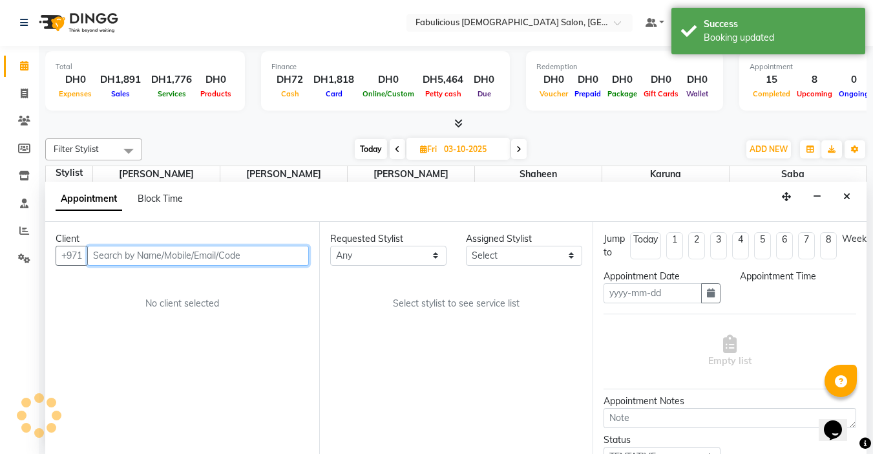
type input "03-10-2025"
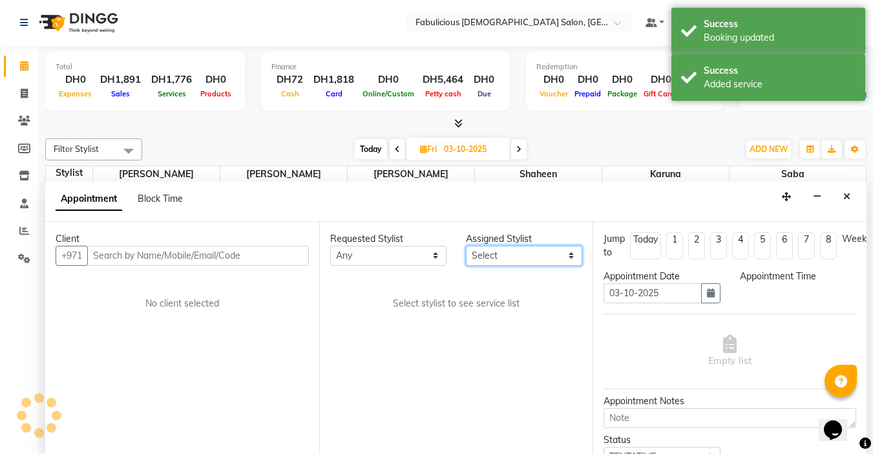
select select "840"
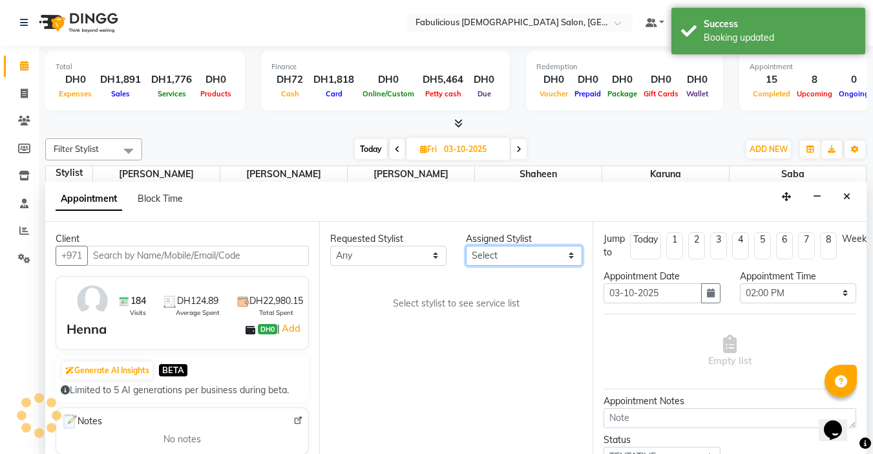
click at [498, 259] on select "Select [PERSON_NAME] [PERSON_NAME] [PERSON_NAME] [PERSON_NAME]" at bounding box center [524, 256] width 116 height 20
click at [466, 246] on select "Select [PERSON_NAME] [PERSON_NAME] [PERSON_NAME] [PERSON_NAME]" at bounding box center [524, 256] width 116 height 20
select select "11627"
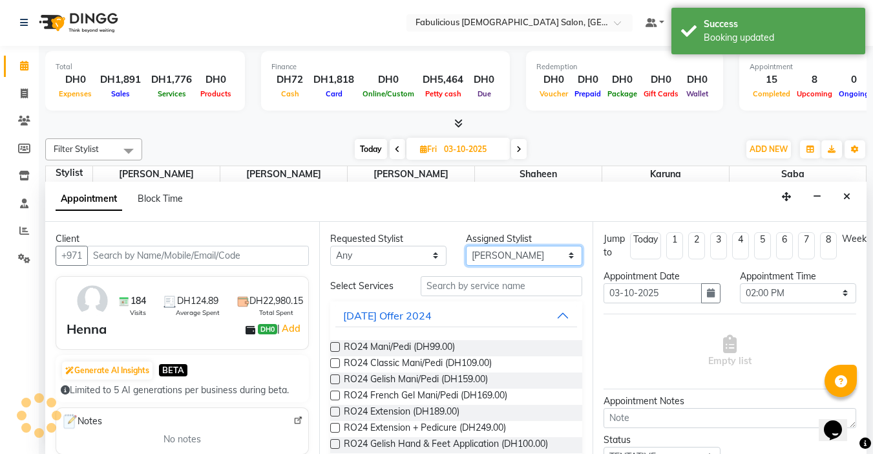
select select "1134"
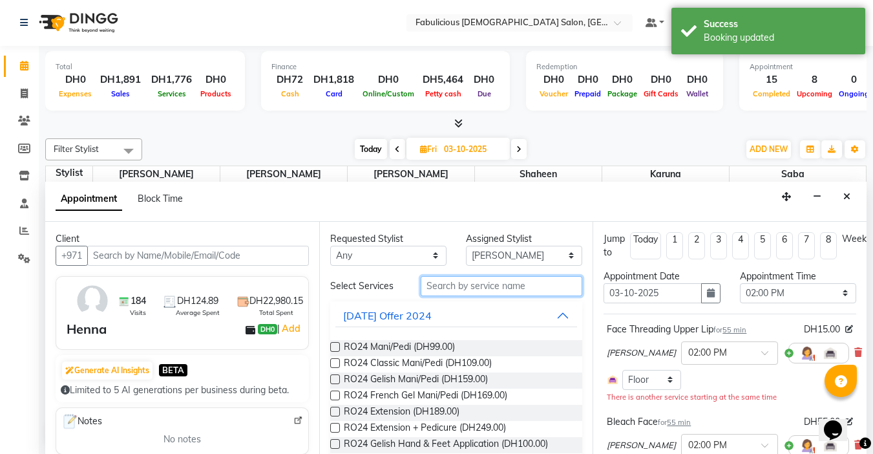
click at [478, 290] on input "text" at bounding box center [502, 286] width 162 height 20
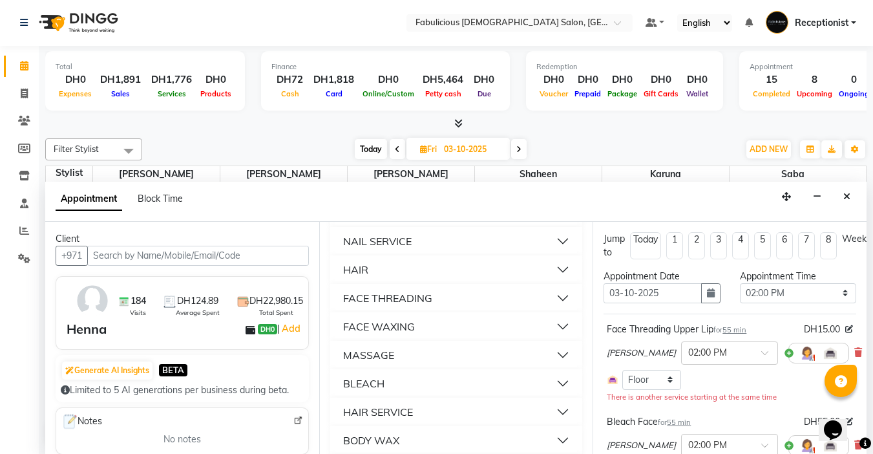
scroll to position [905, 0]
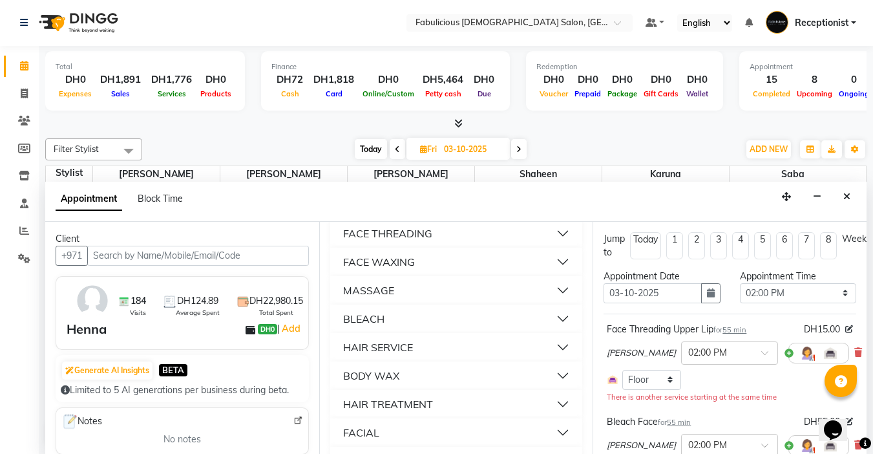
click at [371, 298] on div "MASSAGE" at bounding box center [368, 290] width 51 height 16
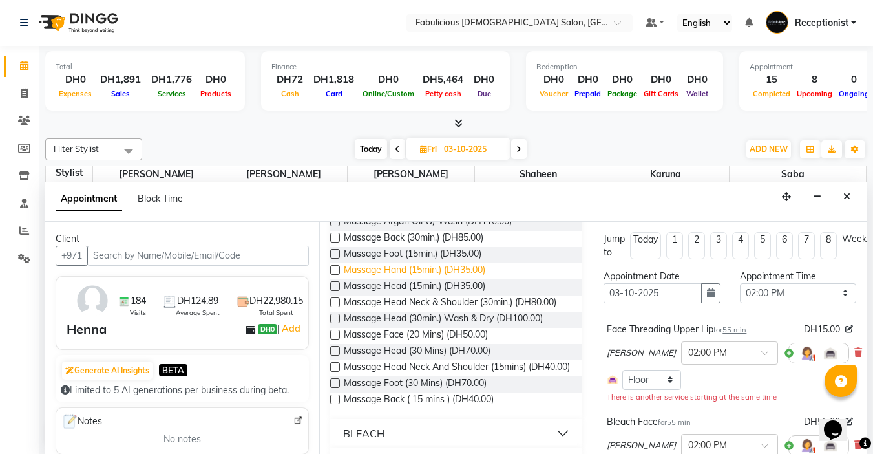
scroll to position [1034, 0]
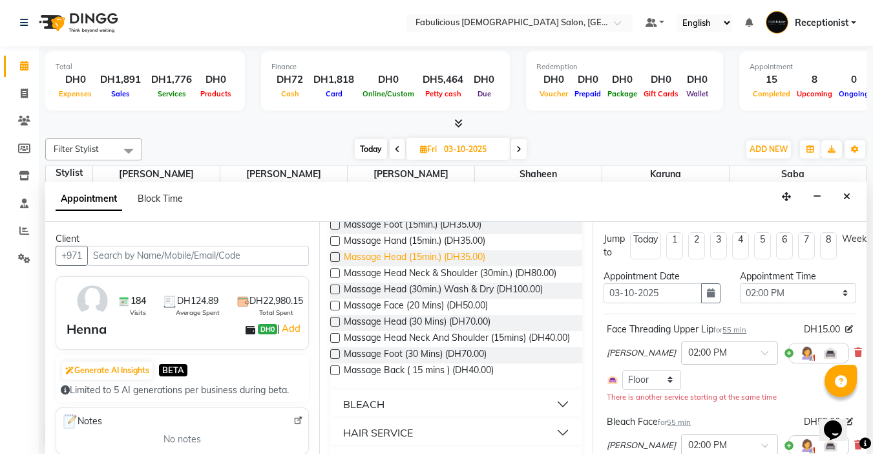
drag, startPoint x: 336, startPoint y: 281, endPoint x: 346, endPoint y: 281, distance: 10.4
click at [336, 262] on label at bounding box center [335, 257] width 10 height 10
click at [336, 262] on input "checkbox" at bounding box center [334, 258] width 8 height 8
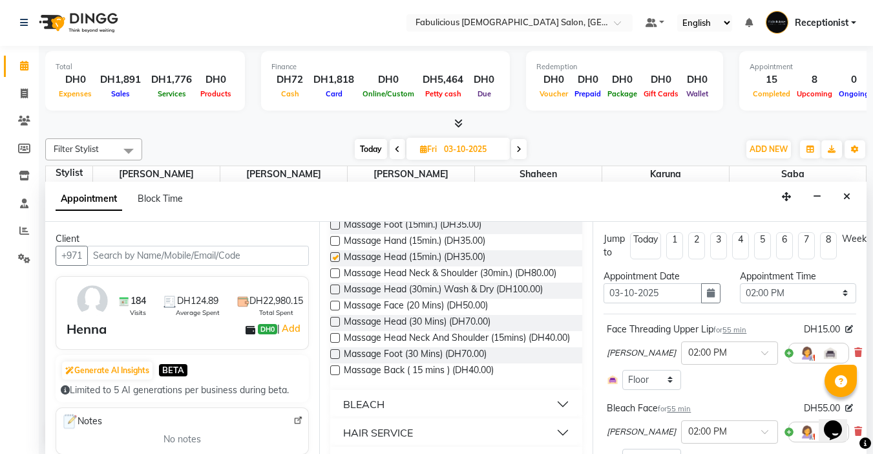
checkbox input "false"
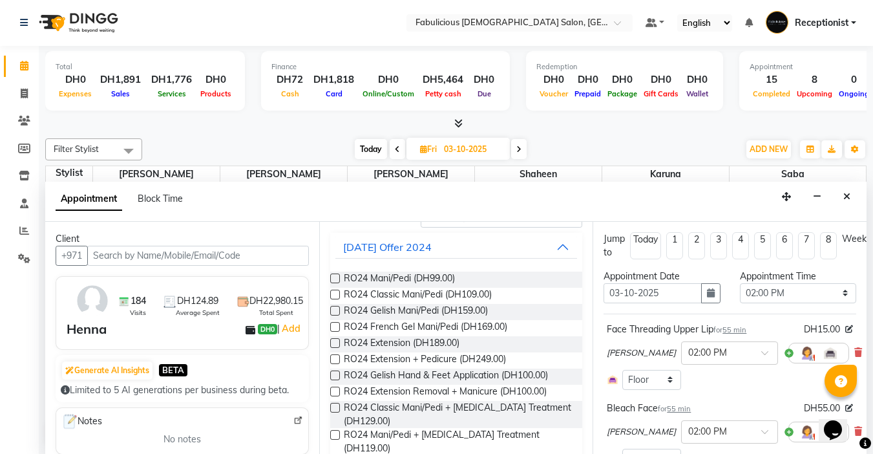
scroll to position [0, 0]
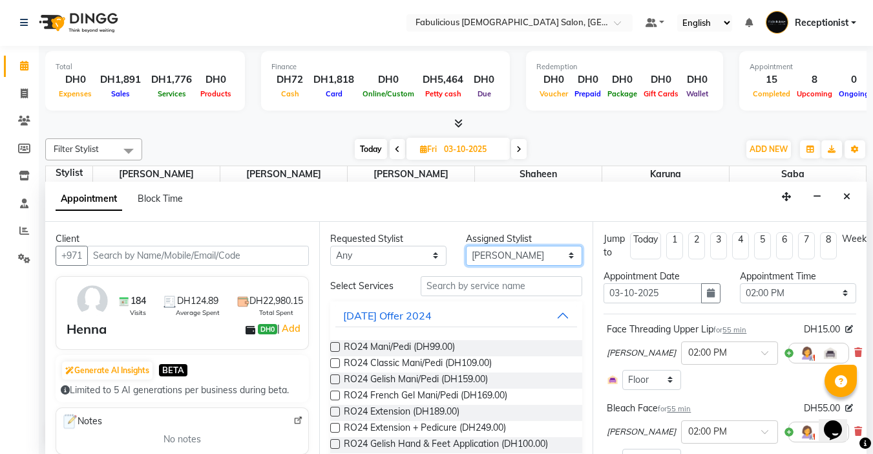
click at [496, 257] on select "Select [PERSON_NAME] [PERSON_NAME] [PERSON_NAME] [PERSON_NAME]" at bounding box center [524, 256] width 116 height 20
select select "33271"
click at [466, 246] on select "Select [PERSON_NAME] [PERSON_NAME] [PERSON_NAME] [PERSON_NAME]" at bounding box center [524, 256] width 116 height 20
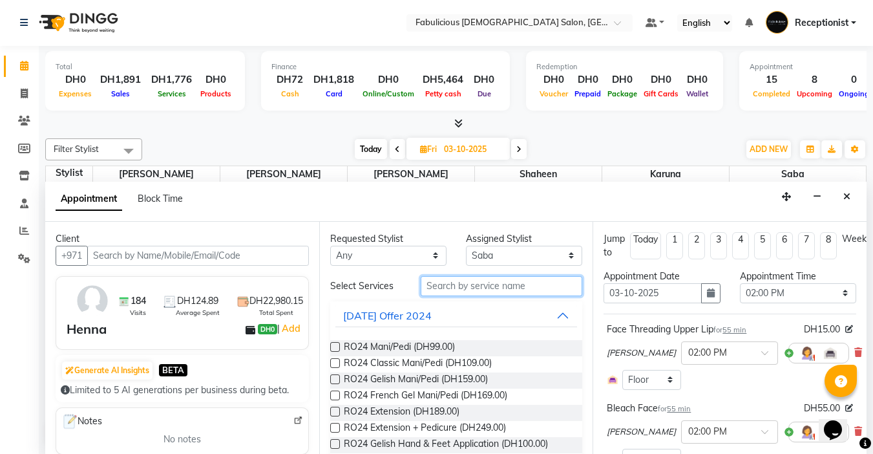
drag, startPoint x: 475, startPoint y: 292, endPoint x: 588, endPoint y: 313, distance: 115.0
click at [482, 292] on input "text" at bounding box center [502, 286] width 162 height 20
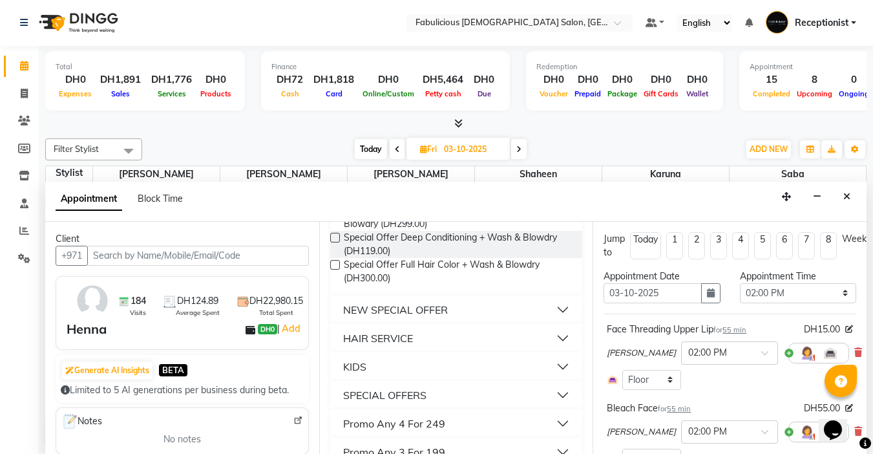
scroll to position [259, 0]
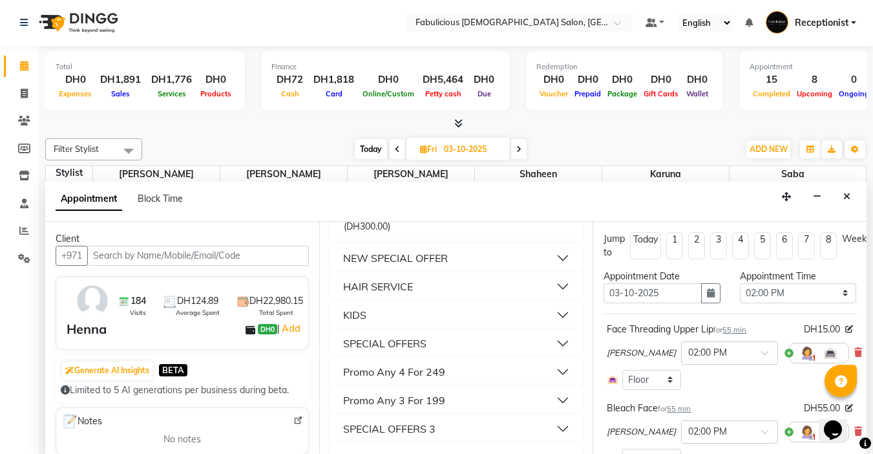
type input "blo"
drag, startPoint x: 349, startPoint y: 288, endPoint x: 396, endPoint y: 288, distance: 47.2
click at [348, 289] on div "HAIR SERVICE" at bounding box center [378, 287] width 70 height 16
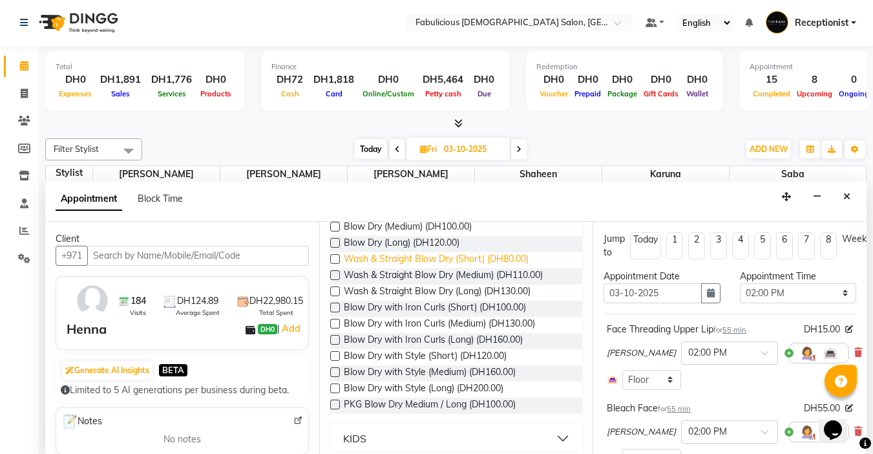
scroll to position [388, 0]
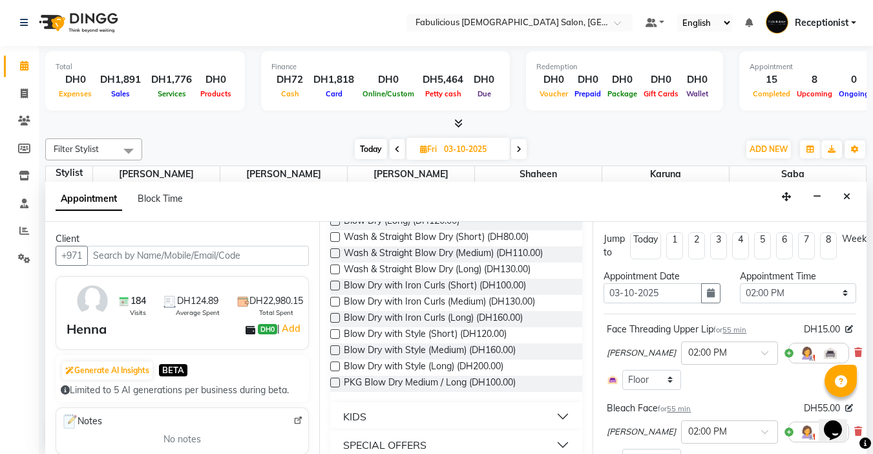
click at [334, 301] on label at bounding box center [335, 302] width 10 height 10
click at [334, 301] on input "checkbox" at bounding box center [334, 303] width 8 height 8
checkbox input "false"
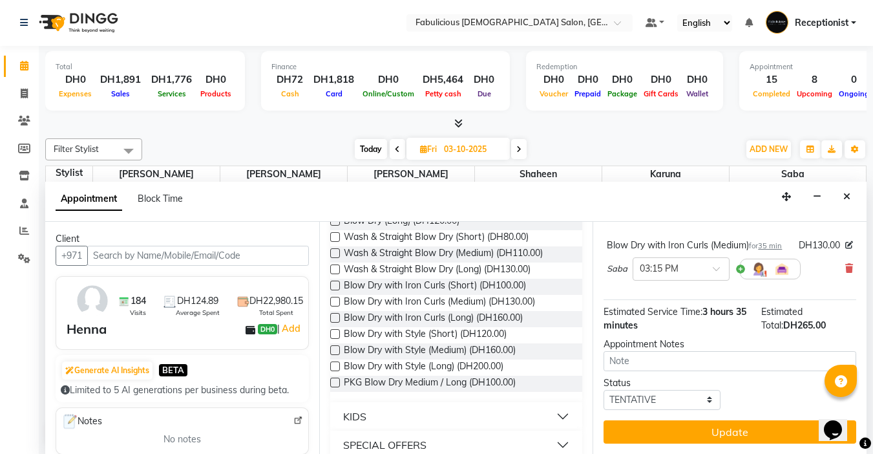
scroll to position [403, 0]
click at [747, 420] on button "Update" at bounding box center [730, 431] width 253 height 23
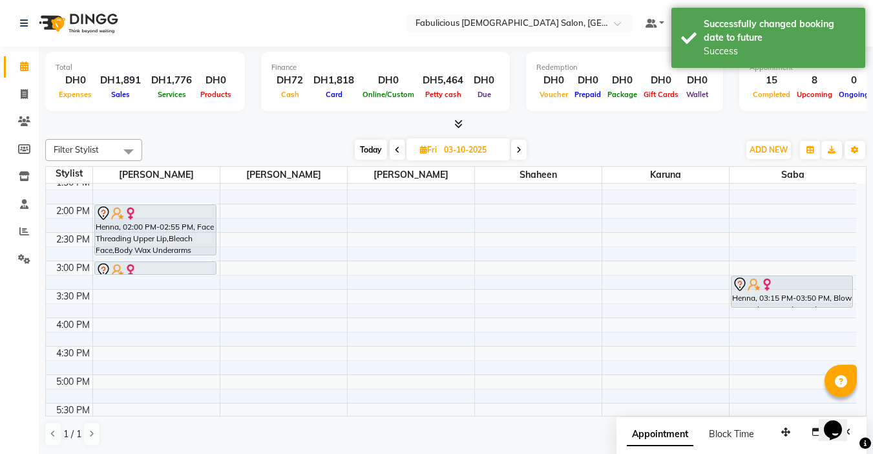
scroll to position [262, 0]
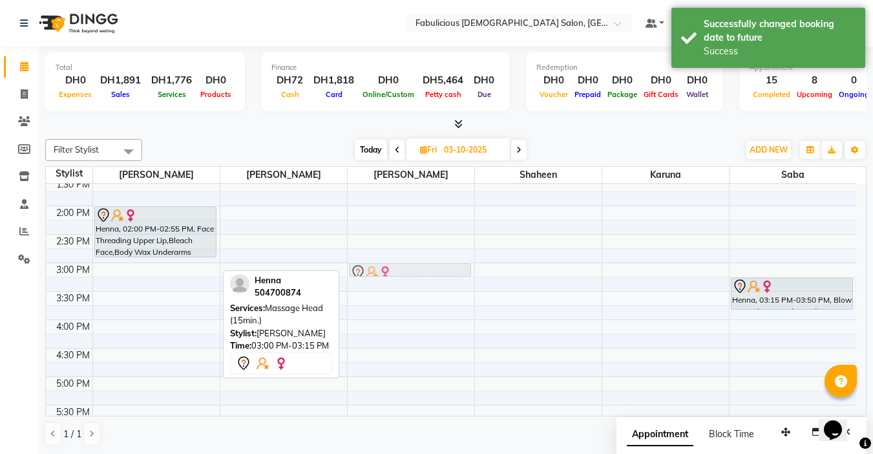
drag, startPoint x: 140, startPoint y: 264, endPoint x: 368, endPoint y: 261, distance: 227.5
click at [368, 261] on div "9:00 AM 9:30 AM 10:00 AM 10:30 AM 11:00 AM 11:30 AM 12:00 PM 12:30 PM 1:00 PM 1…" at bounding box center [451, 348] width 811 height 853
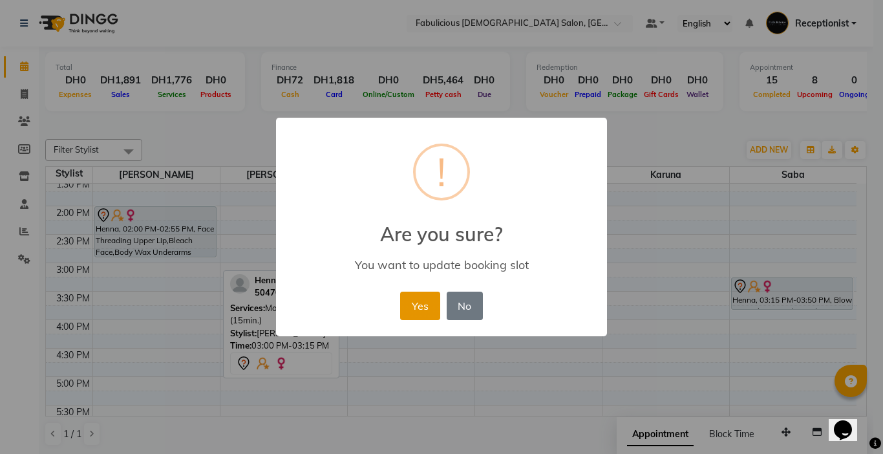
click at [419, 301] on button "Yes" at bounding box center [419, 306] width 39 height 28
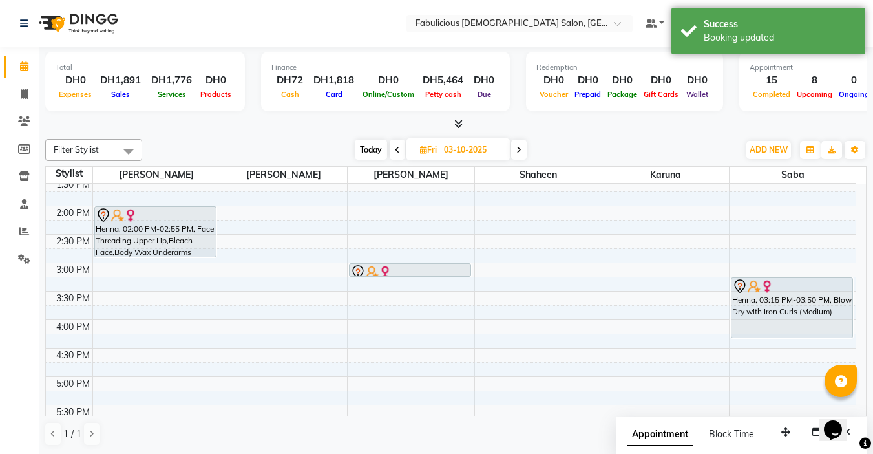
drag, startPoint x: 807, startPoint y: 308, endPoint x: 811, endPoint y: 342, distance: 33.8
click at [811, 342] on div "9:00 AM 9:30 AM 10:00 AM 10:30 AM 11:00 AM 11:30 AM 12:00 PM 12:30 PM 1:00 PM 1…" at bounding box center [451, 348] width 811 height 853
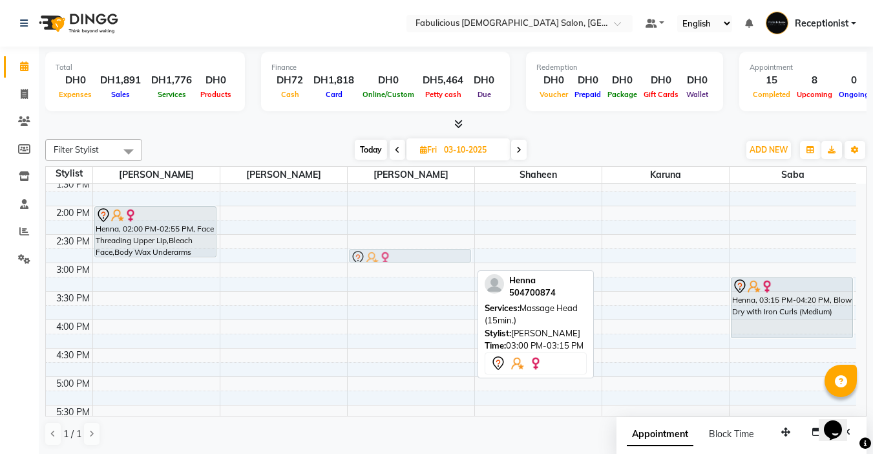
click at [404, 262] on div "Henna, 03:00 PM-03:15 PM, Massage Head (15min.) Henna, 03:00 PM-03:15 PM, Massa…" at bounding box center [411, 348] width 127 height 853
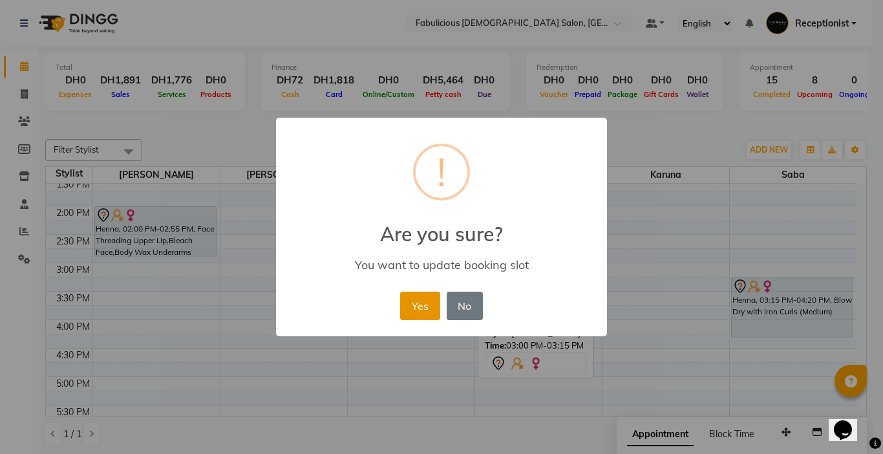
click at [427, 302] on button "Yes" at bounding box center [419, 306] width 39 height 28
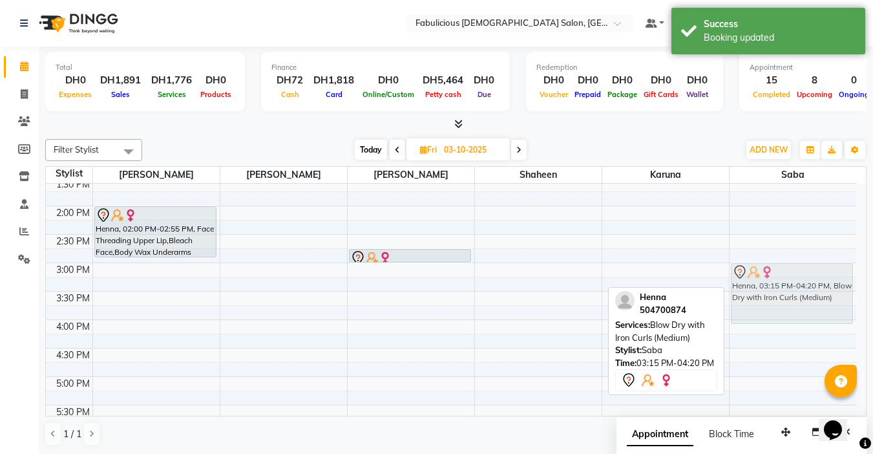
drag, startPoint x: 821, startPoint y: 295, endPoint x: 821, endPoint y: 284, distance: 11.0
click at [821, 284] on div "Henna, 03:15 PM-04:20 PM, Blow Dry with Iron Curls (Medium) Rubi, 06:00 PM-06:5…" at bounding box center [793, 348] width 127 height 853
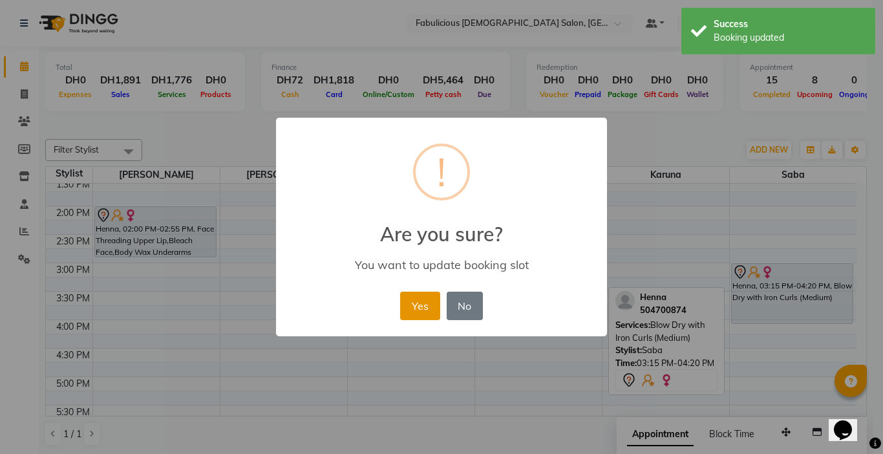
click at [414, 306] on button "Yes" at bounding box center [419, 306] width 39 height 28
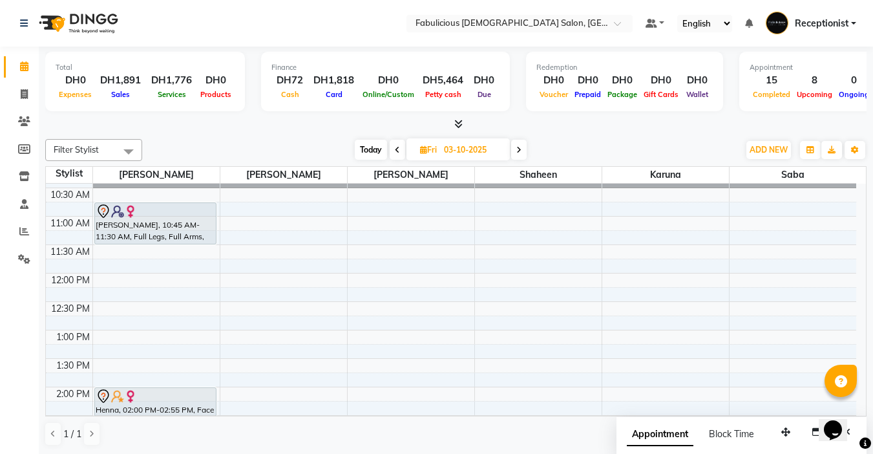
scroll to position [78, 0]
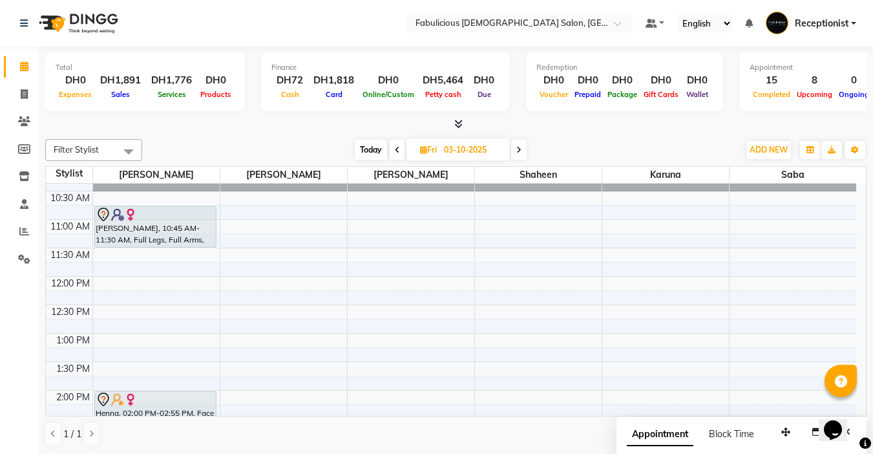
click at [395, 148] on icon at bounding box center [397, 150] width 5 height 8
type input "02-10-2025"
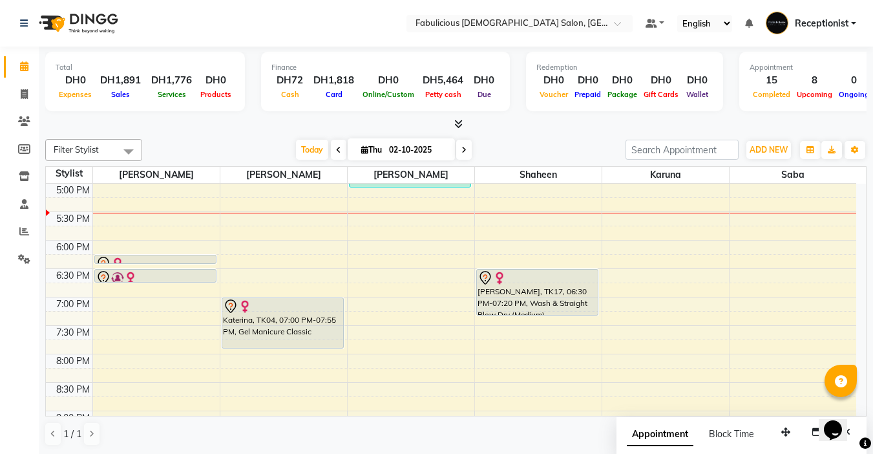
scroll to position [456, 0]
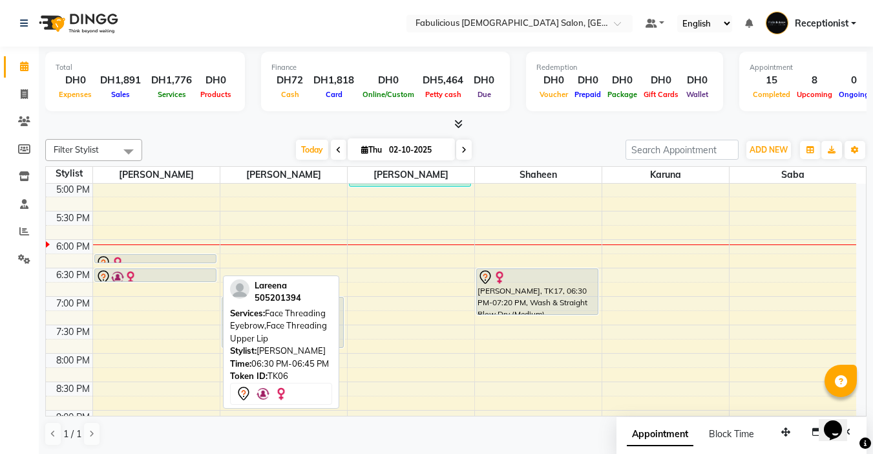
drag, startPoint x: 148, startPoint y: 280, endPoint x: 167, endPoint y: 277, distance: 18.9
click at [149, 279] on div at bounding box center [155, 281] width 121 height 5
drag, startPoint x: 158, startPoint y: 273, endPoint x: 165, endPoint y: 325, distance: 52.2
click at [165, 325] on div "Chell, TK11, 11:15 AM-11:35 AM, Full Arms + Underarms Hanan, TK12, 11:30 AM-11:…" at bounding box center [156, 154] width 127 height 853
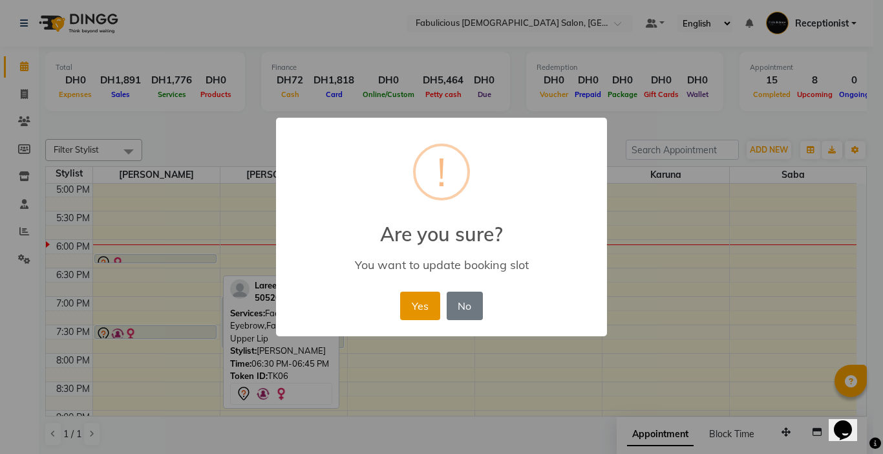
click at [412, 304] on button "Yes" at bounding box center [419, 306] width 39 height 28
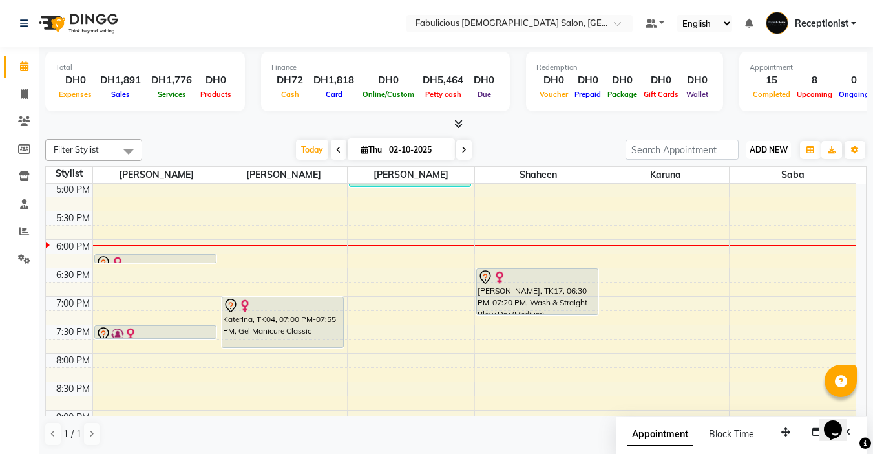
click at [759, 151] on span "ADD NEW" at bounding box center [769, 150] width 38 height 10
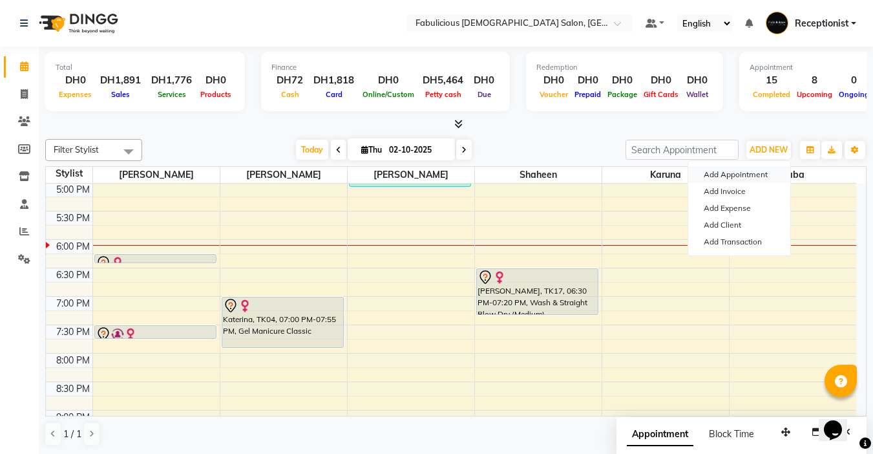
click at [706, 176] on button "Add Appointment" at bounding box center [739, 174] width 102 height 17
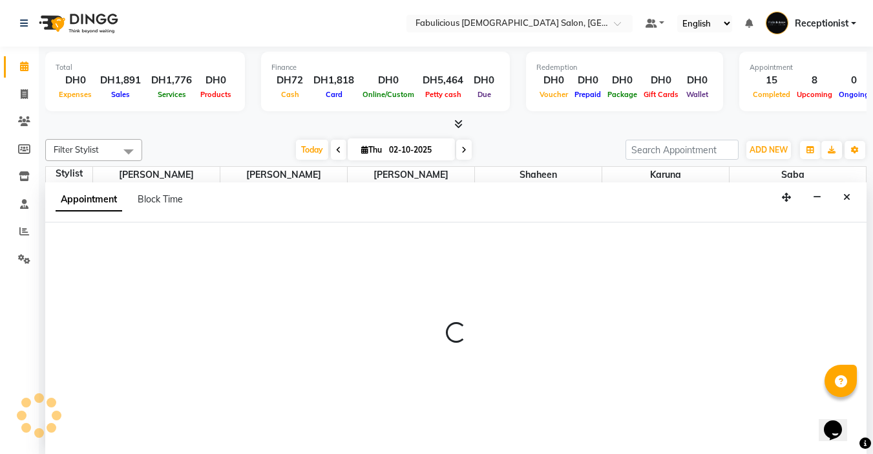
scroll to position [1, 0]
select select "600"
select select "tentative"
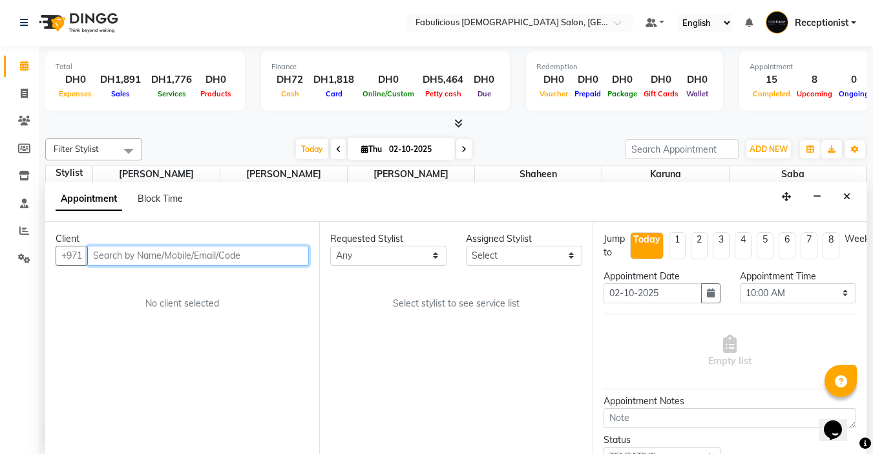
drag, startPoint x: 147, startPoint y: 257, endPoint x: 232, endPoint y: 251, distance: 85.5
click at [147, 251] on input "text" at bounding box center [198, 256] width 222 height 20
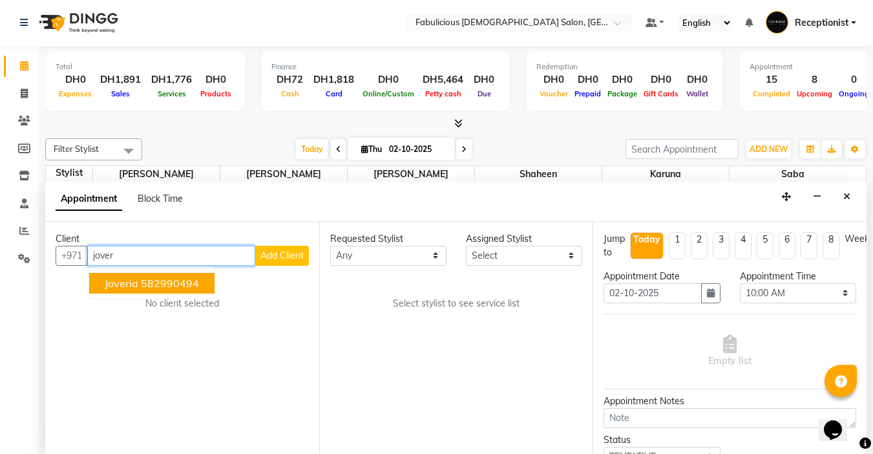
click at [105, 284] on span "Joveria" at bounding box center [122, 283] width 34 height 13
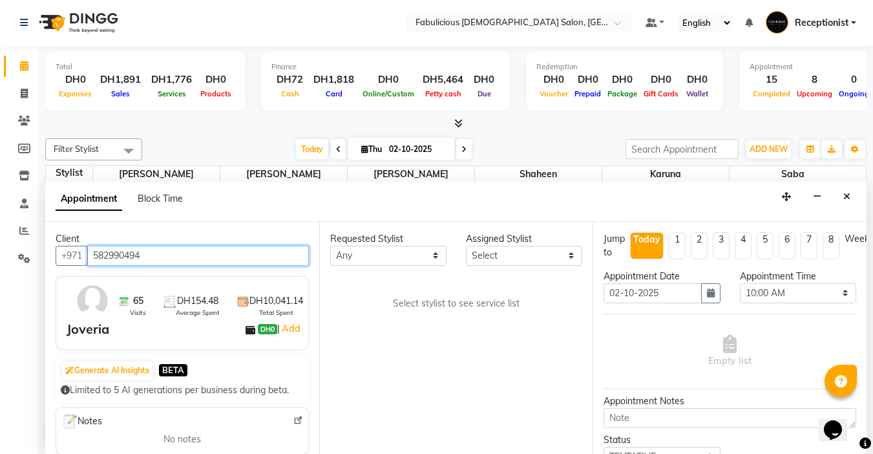
type input "582990494"
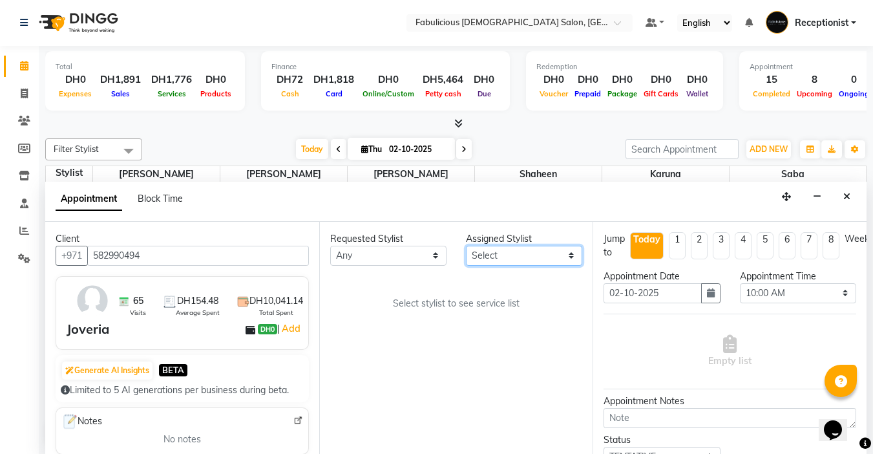
drag, startPoint x: 526, startPoint y: 258, endPoint x: 523, endPoint y: 265, distance: 7.8
click at [525, 258] on select "Select [PERSON_NAME] [PERSON_NAME] [PERSON_NAME] [PERSON_NAME]" at bounding box center [524, 256] width 116 height 20
select select "11627"
click at [466, 246] on select "Select [PERSON_NAME] [PERSON_NAME] [PERSON_NAME] [PERSON_NAME]" at bounding box center [524, 256] width 116 height 20
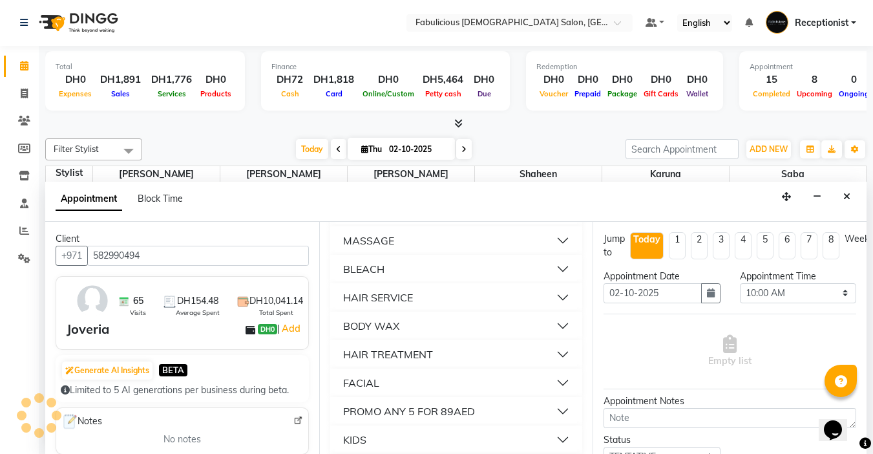
scroll to position [970, 0]
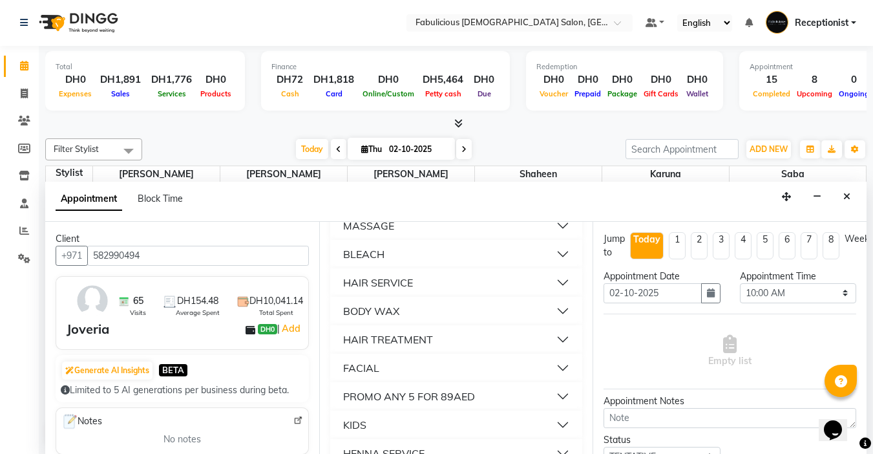
click at [350, 319] on div "BODY WAX" at bounding box center [371, 311] width 56 height 16
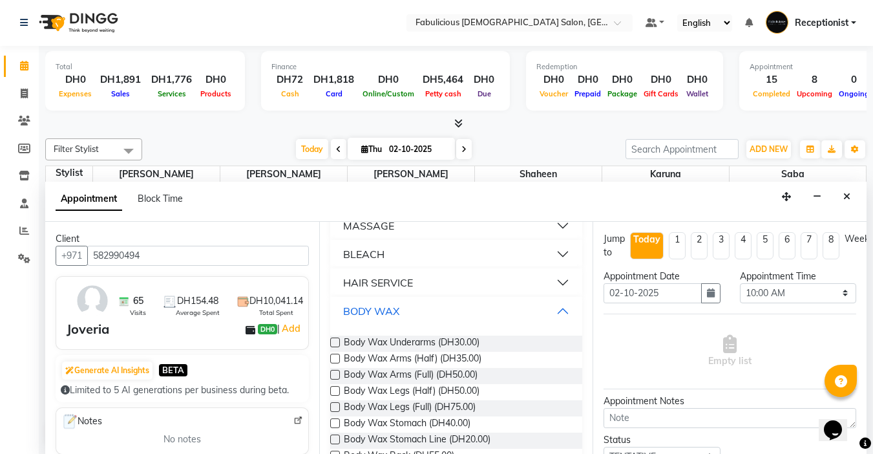
scroll to position [1034, 0]
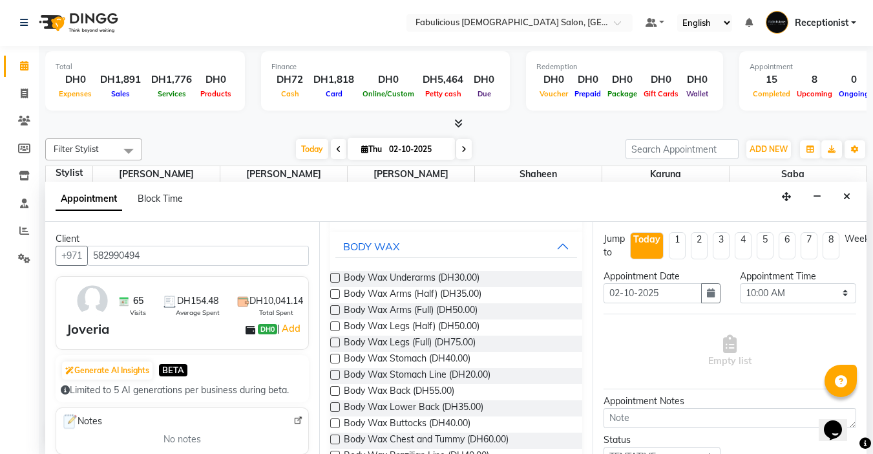
click at [332, 282] on label at bounding box center [335, 278] width 10 height 10
click at [332, 283] on input "checkbox" at bounding box center [334, 279] width 8 height 8
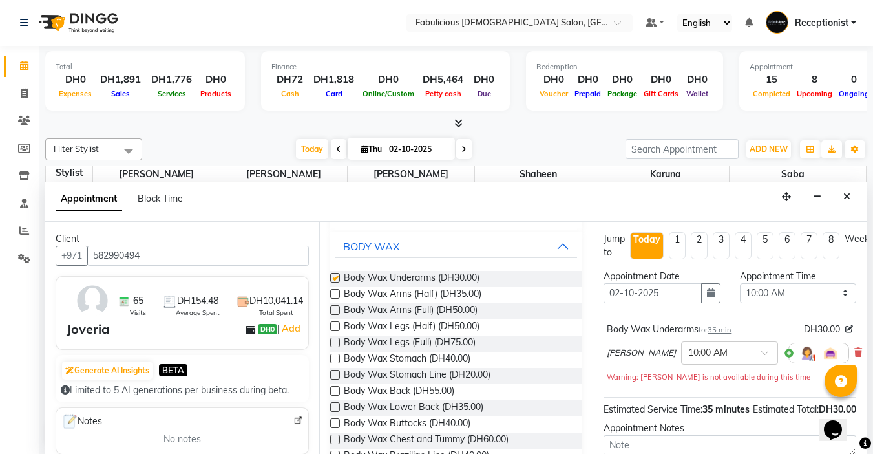
checkbox input "false"
click at [836, 290] on select "Select 10:00 AM 10:15 AM 10:30 AM 10:45 AM 11:00 AM 11:15 AM 11:30 AM 11:45 AM …" at bounding box center [798, 293] width 116 height 20
select select "1155"
click at [740, 283] on select "Select 10:00 AM 10:15 AM 10:30 AM 10:45 AM 11:00 AM 11:15 AM 11:30 AM 11:45 AM …" at bounding box center [798, 293] width 116 height 20
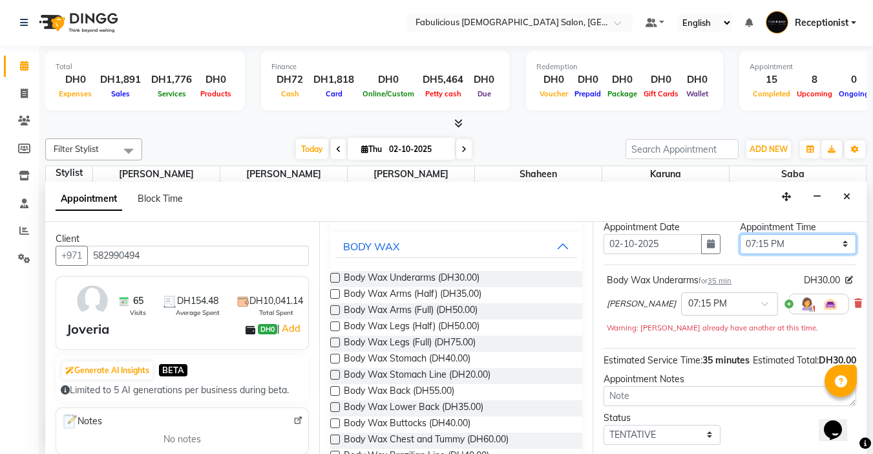
scroll to position [145, 0]
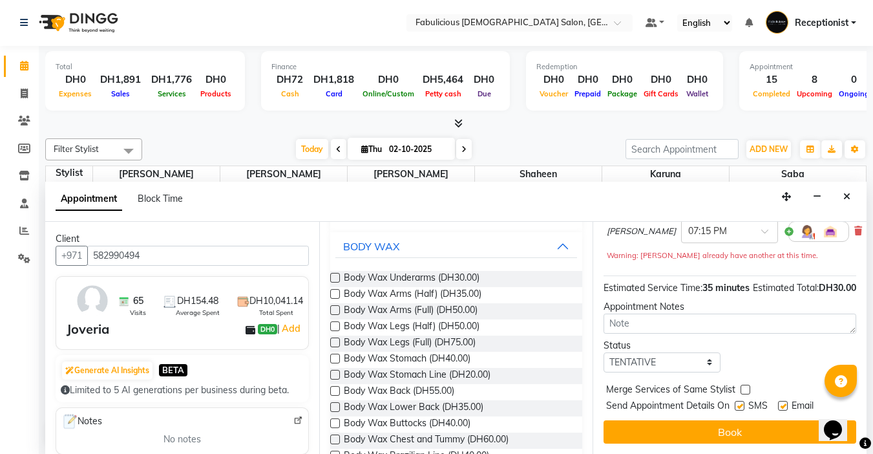
click at [748, 385] on label at bounding box center [746, 390] width 10 height 10
click at [748, 387] on input "checkbox" at bounding box center [745, 391] width 8 height 8
checkbox input "true"
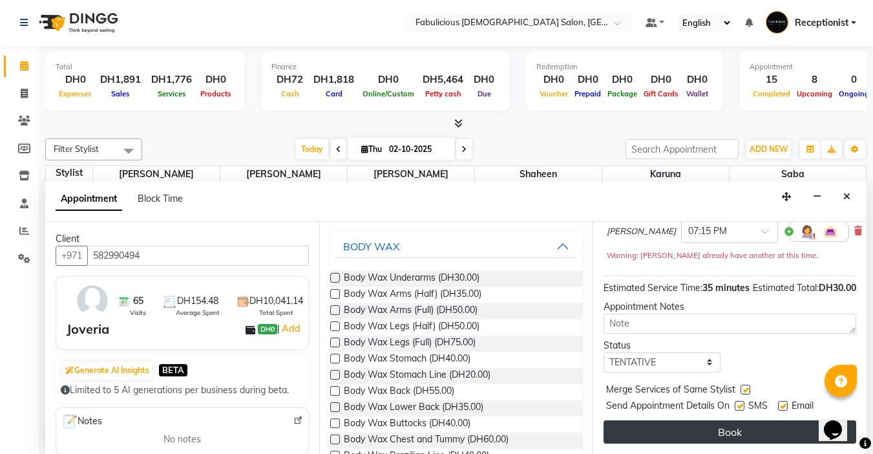
click at [717, 424] on button "Book" at bounding box center [730, 431] width 253 height 23
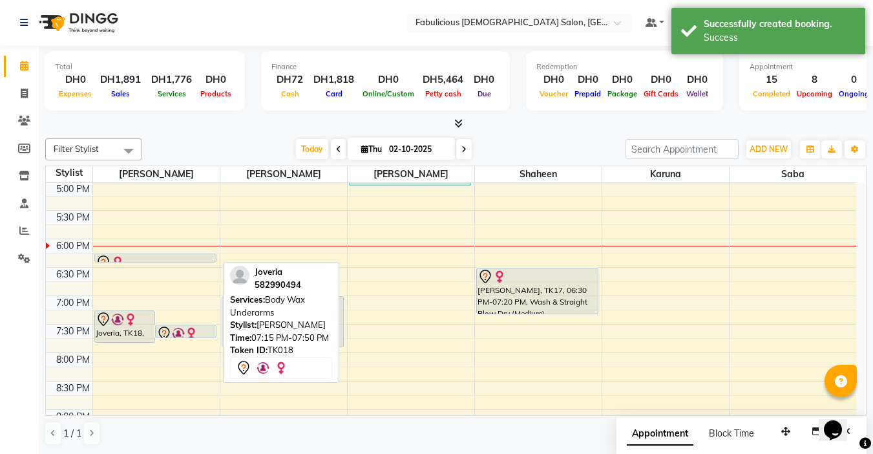
scroll to position [0, 0]
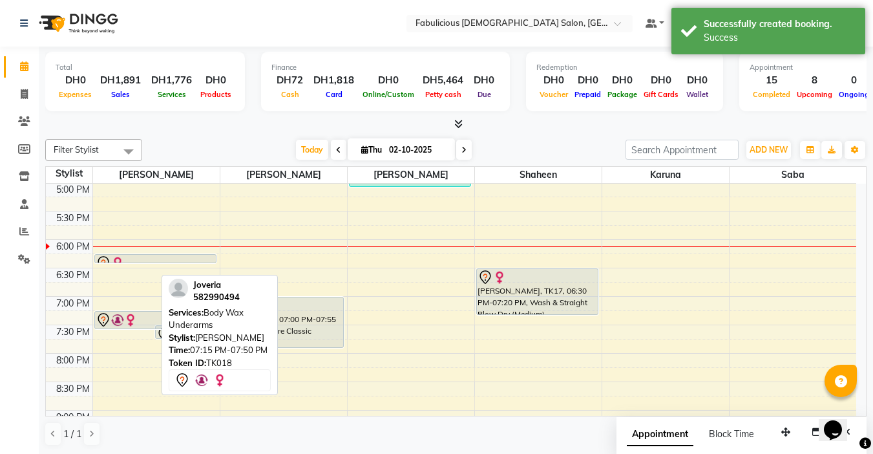
drag, startPoint x: 109, startPoint y: 339, endPoint x: 112, endPoint y: 324, distance: 15.4
click at [112, 324] on div "Chell, TK11, 11:15 AM-11:35 AM, Full Arms + Underarms Hanan, TK12, 11:30 AM-11:…" at bounding box center [156, 154] width 127 height 853
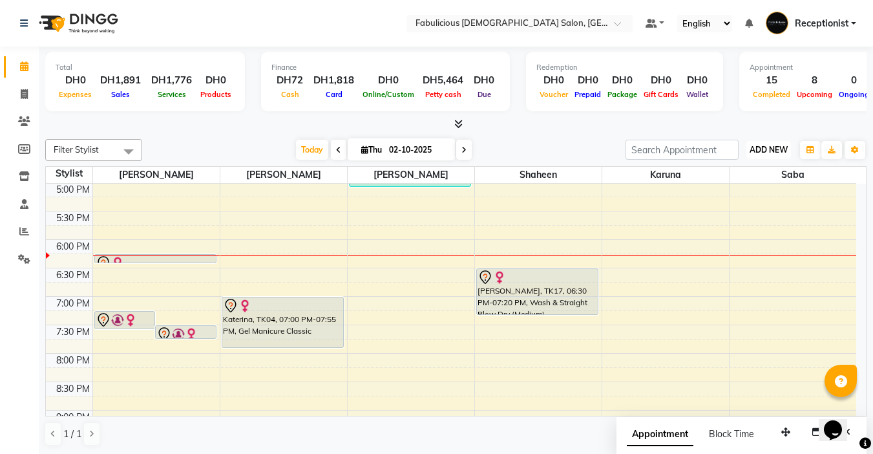
click at [755, 156] on button "ADD NEW Toggle Dropdown" at bounding box center [769, 150] width 45 height 18
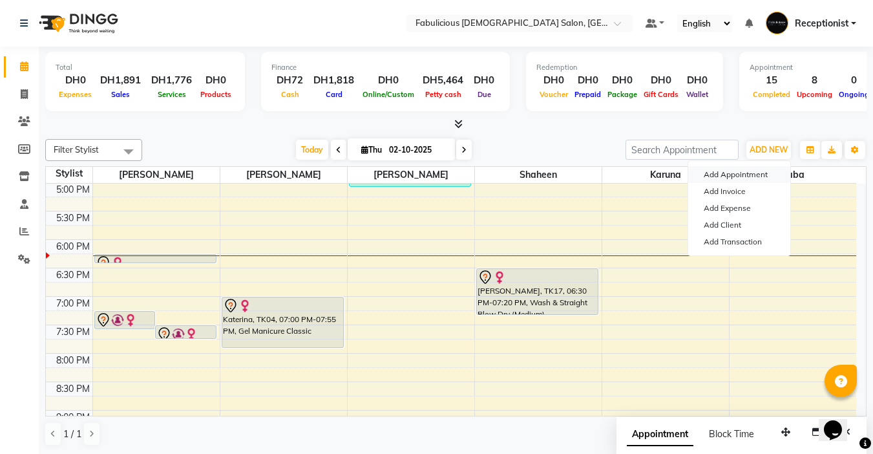
click at [712, 174] on button "Add Appointment" at bounding box center [739, 174] width 102 height 17
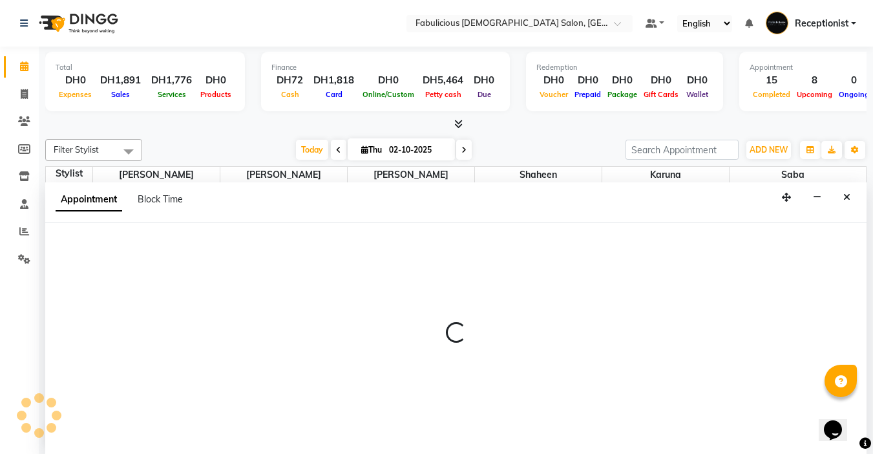
scroll to position [1, 0]
select select "tentative"
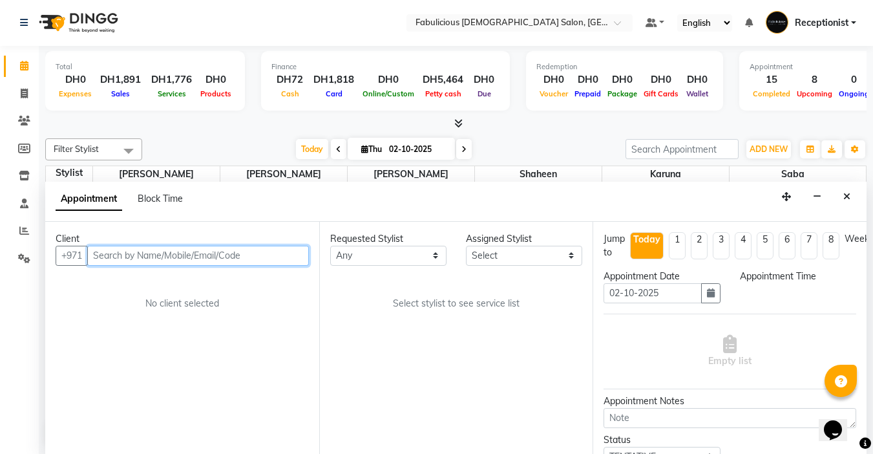
select select "600"
click at [153, 255] on input "text" at bounding box center [198, 256] width 222 height 20
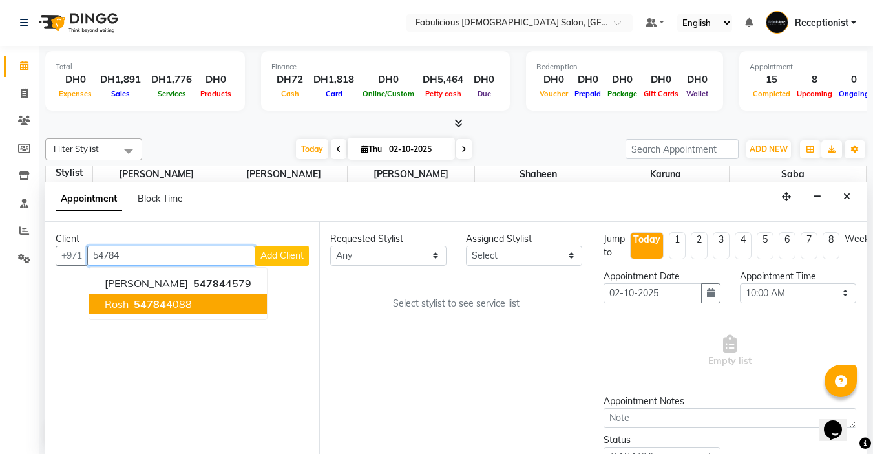
click at [133, 301] on ngb-highlight "54784 4088" at bounding box center [161, 303] width 61 height 13
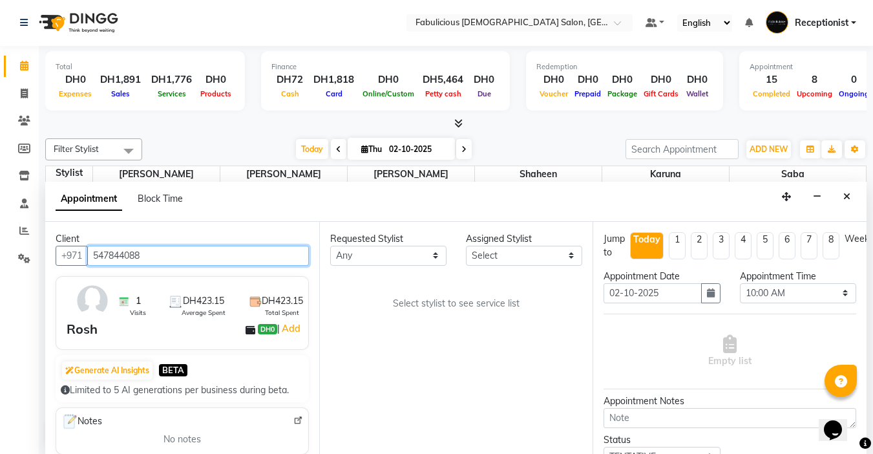
type input "547844088"
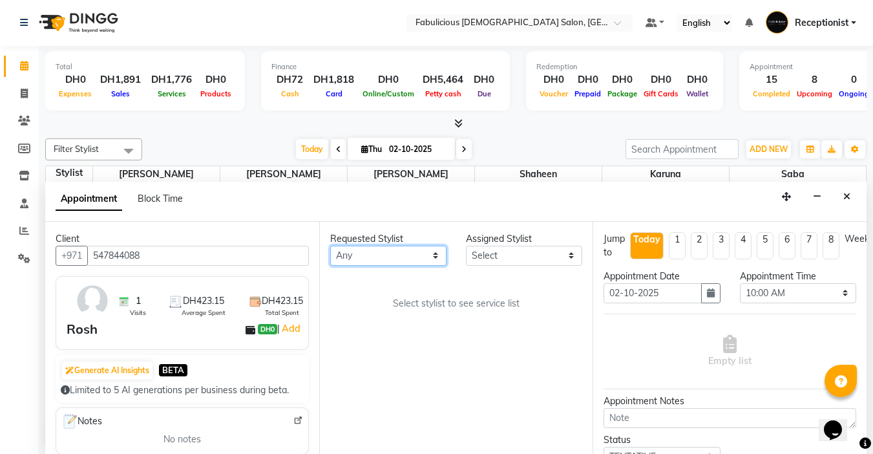
drag, startPoint x: 408, startPoint y: 254, endPoint x: 401, endPoint y: 264, distance: 12.0
click at [408, 254] on select "Any Anisha Arlene Karuna Raj Saba Shaheen" at bounding box center [388, 256] width 116 height 20
select select "11627"
click at [330, 246] on select "Any Anisha Arlene Karuna Raj Saba Shaheen" at bounding box center [388, 256] width 116 height 20
select select "11627"
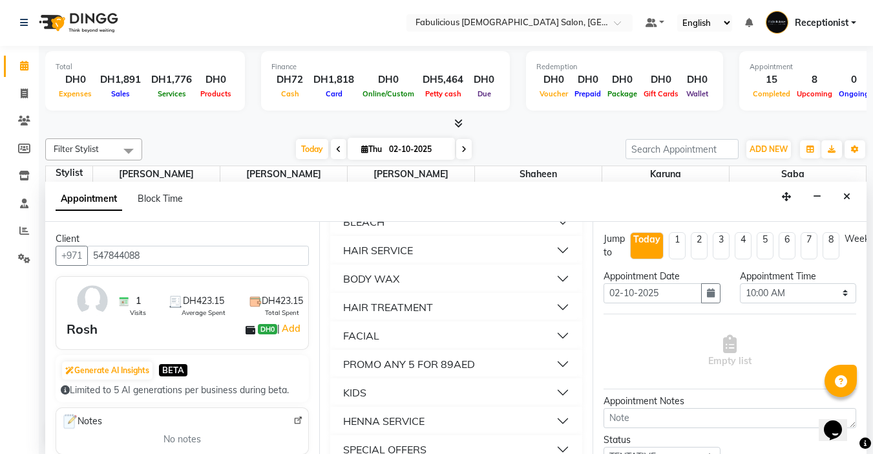
scroll to position [1034, 0]
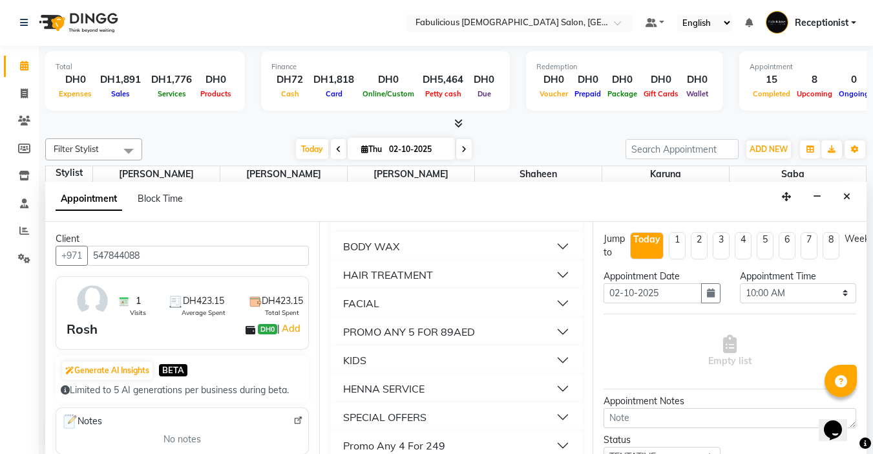
click at [365, 254] on div "BODY WAX" at bounding box center [371, 247] width 56 height 16
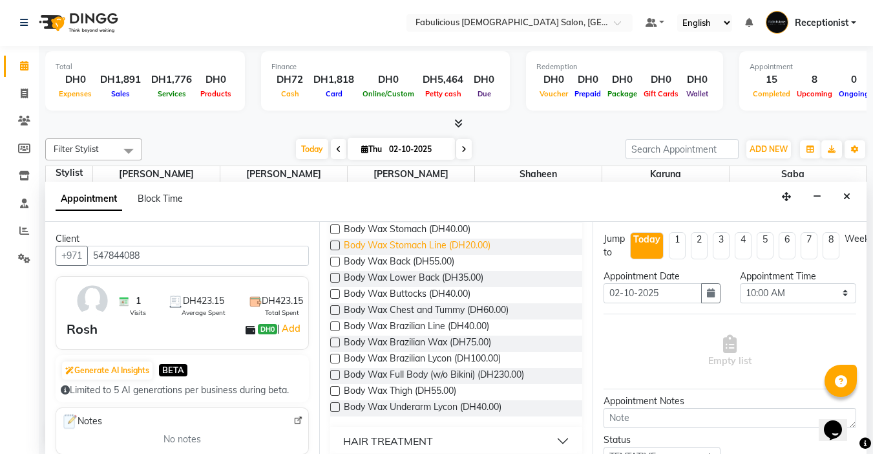
scroll to position [1228, 0]
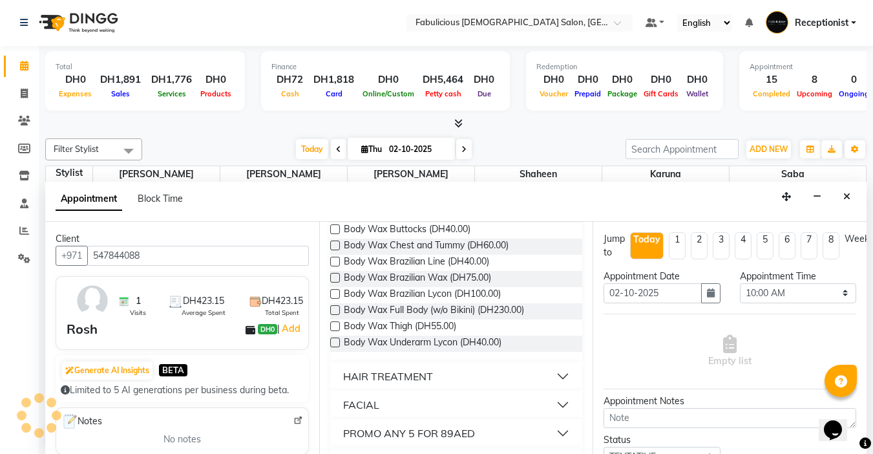
click at [335, 282] on label at bounding box center [335, 278] width 10 height 10
click at [335, 283] on input "checkbox" at bounding box center [334, 279] width 8 height 8
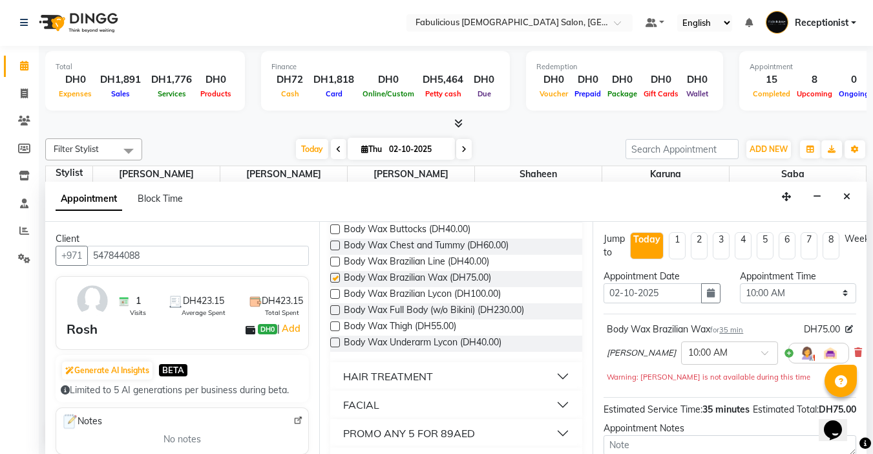
checkbox input "false"
click at [834, 292] on select "Select 10:00 AM 10:15 AM 10:30 AM 10:45 AM 11:00 AM 11:15 AM 11:30 AM 11:45 AM …" at bounding box center [798, 293] width 116 height 20
select select "1110"
click at [740, 283] on select "Select 10:00 AM 10:15 AM 10:30 AM 10:45 AM 11:00 AM 11:15 AM 11:30 AM 11:45 AM …" at bounding box center [798, 293] width 116 height 20
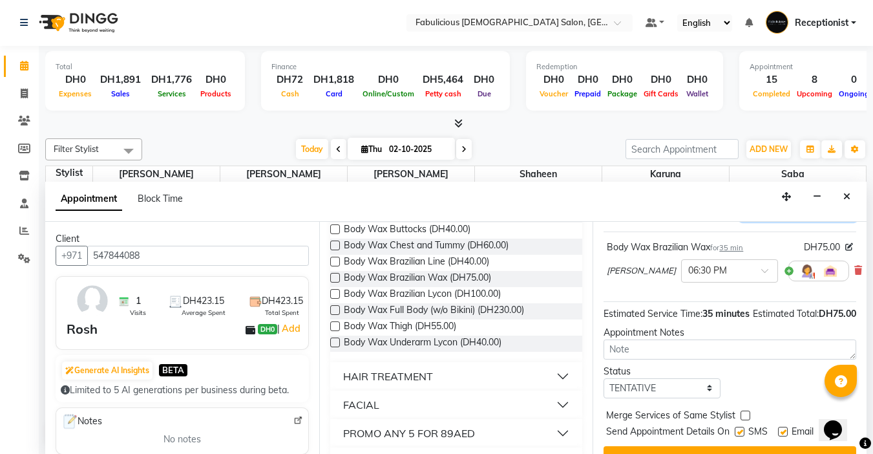
scroll to position [131, 0]
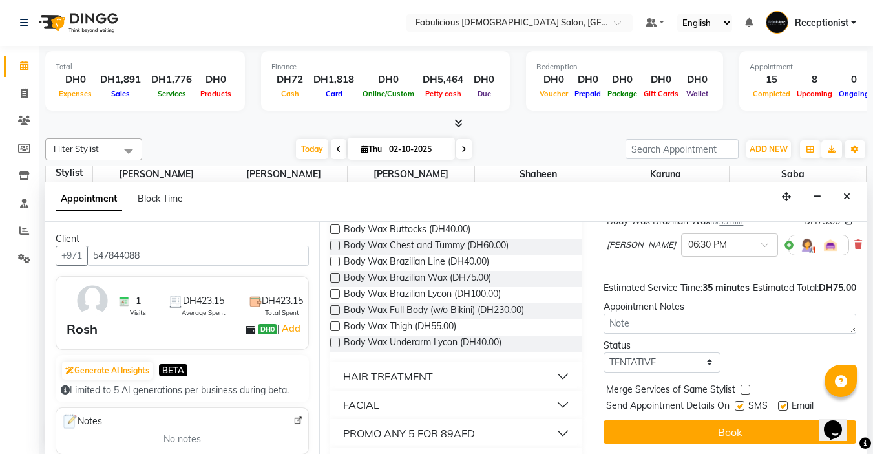
click at [745, 385] on label at bounding box center [746, 390] width 10 height 10
click at [745, 387] on input "checkbox" at bounding box center [745, 391] width 8 height 8
checkbox input "true"
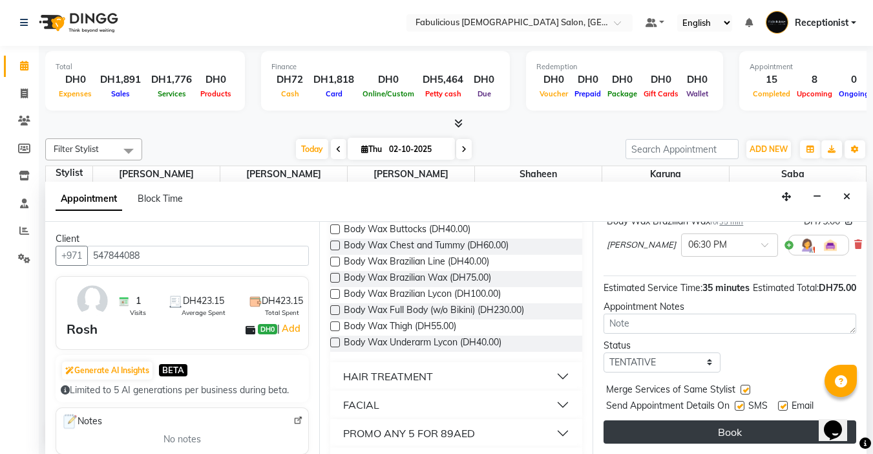
click at [721, 420] on button "Book" at bounding box center [730, 431] width 253 height 23
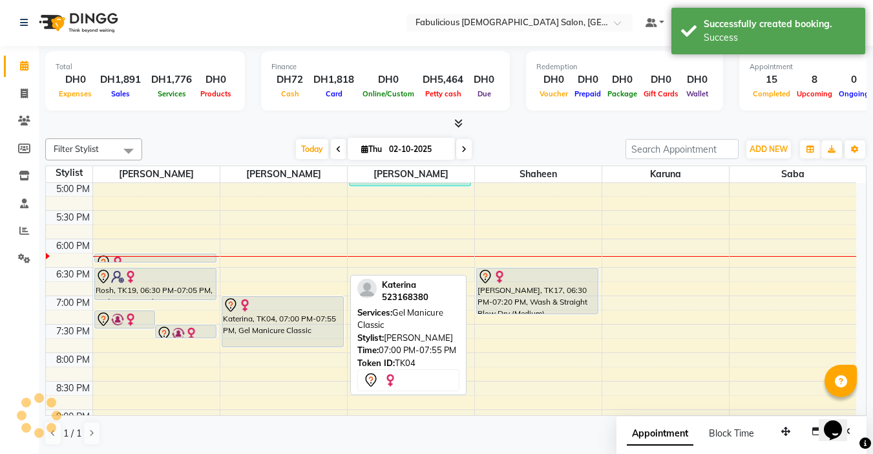
scroll to position [0, 0]
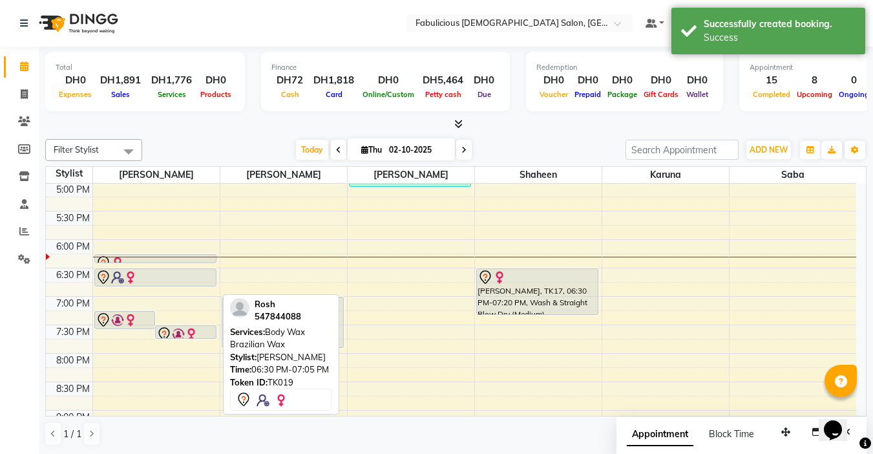
drag, startPoint x: 148, startPoint y: 300, endPoint x: 160, endPoint y: 280, distance: 23.5
click at [153, 286] on div "Chell, TK11, 11:15 AM-11:35 AM, Full Arms + Underarms Hanan, TK12, 11:30 AM-11:…" at bounding box center [156, 154] width 127 height 853
